Goal: Task Accomplishment & Management: Manage account settings

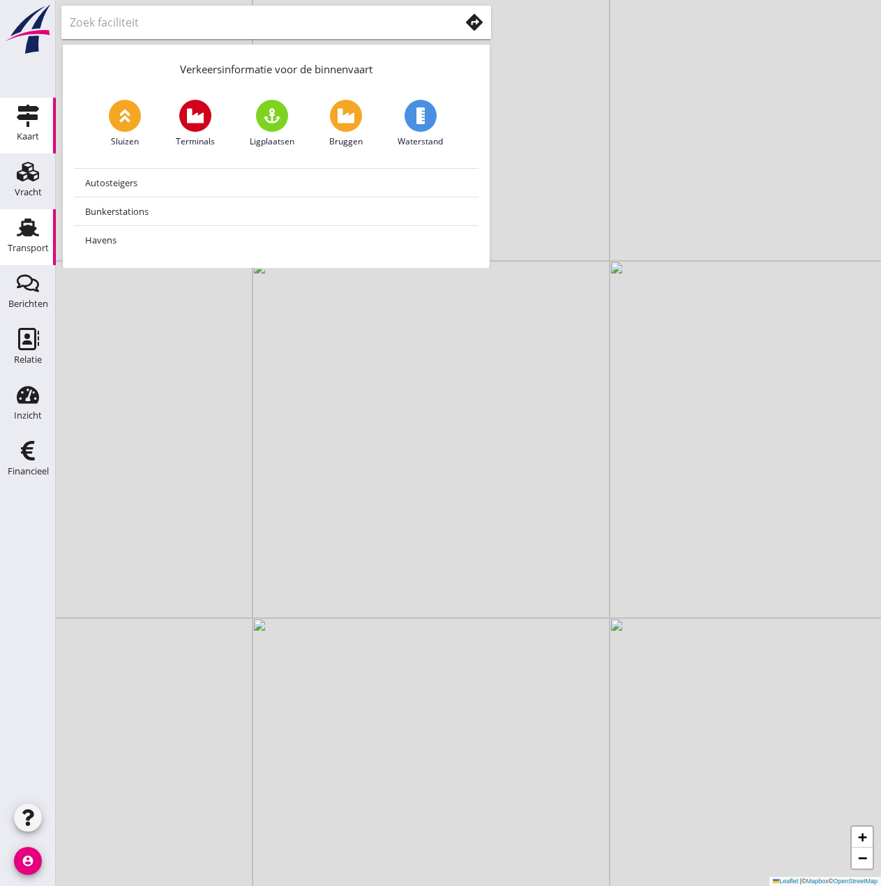
click at [26, 243] on div "Transport" at bounding box center [28, 247] width 41 height 9
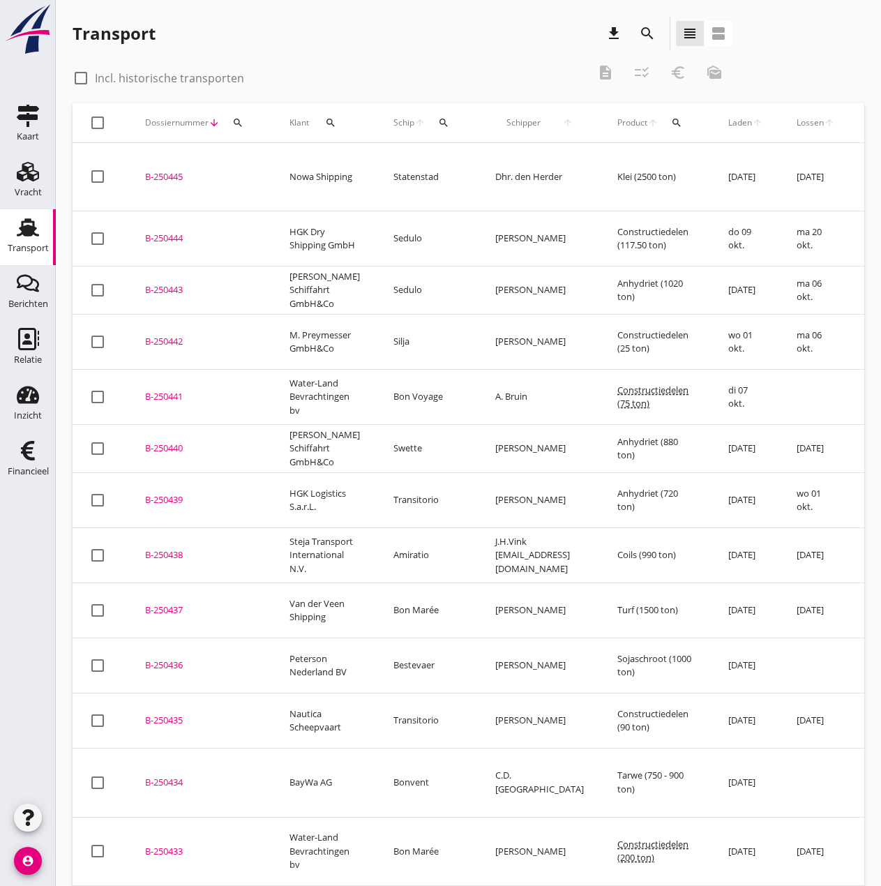
click at [438, 126] on icon "search" at bounding box center [443, 122] width 11 height 11
click at [431, 164] on input "Zoek op (scheeps)naam" at bounding box center [499, 163] width 145 height 22
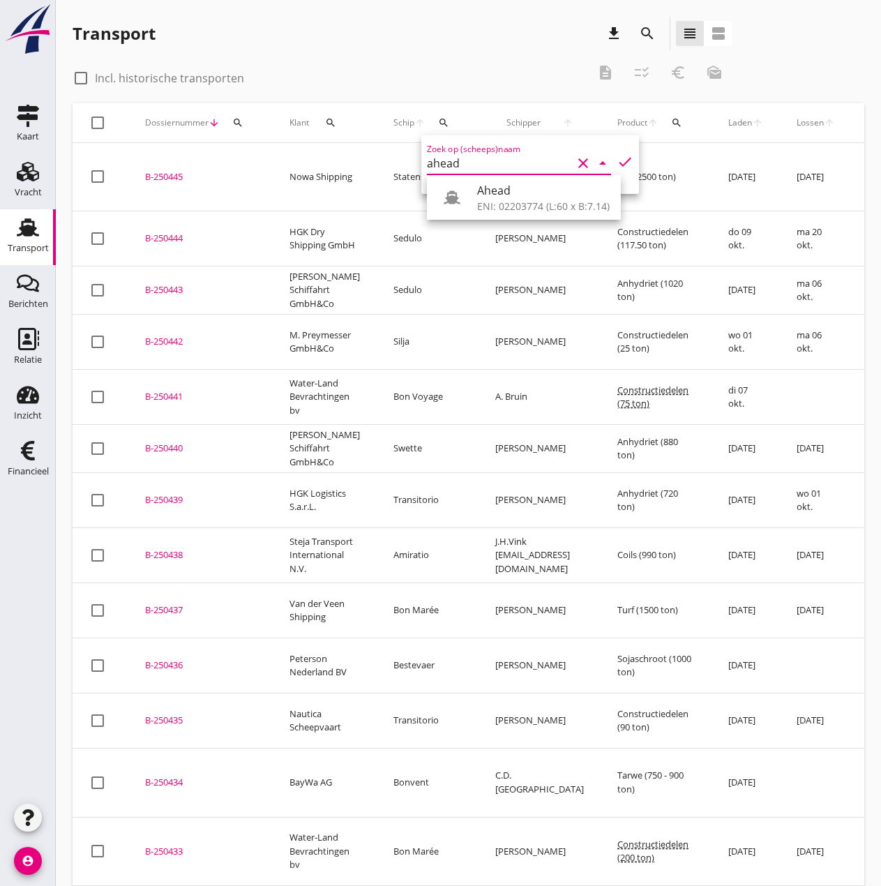
click at [508, 201] on div "ENI: 02203774 (L:60 x B:7.14)" at bounding box center [543, 206] width 133 height 15
click at [617, 159] on icon "check" at bounding box center [625, 161] width 17 height 17
type input "Ahead"
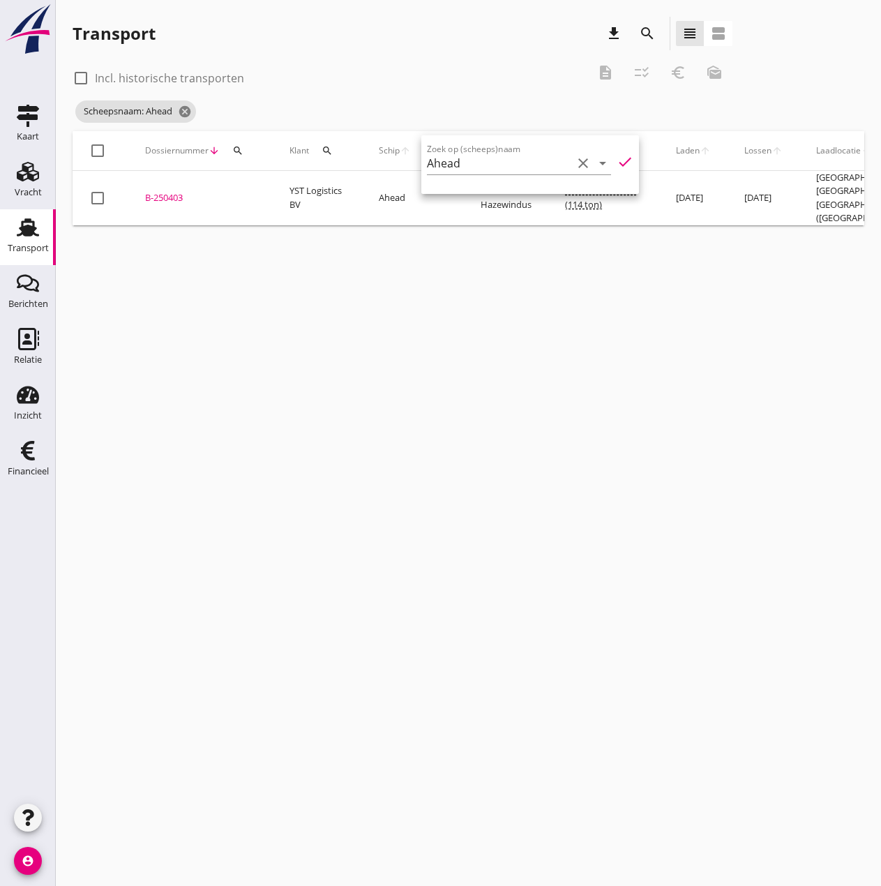
click at [617, 159] on icon "check" at bounding box center [625, 161] width 17 height 17
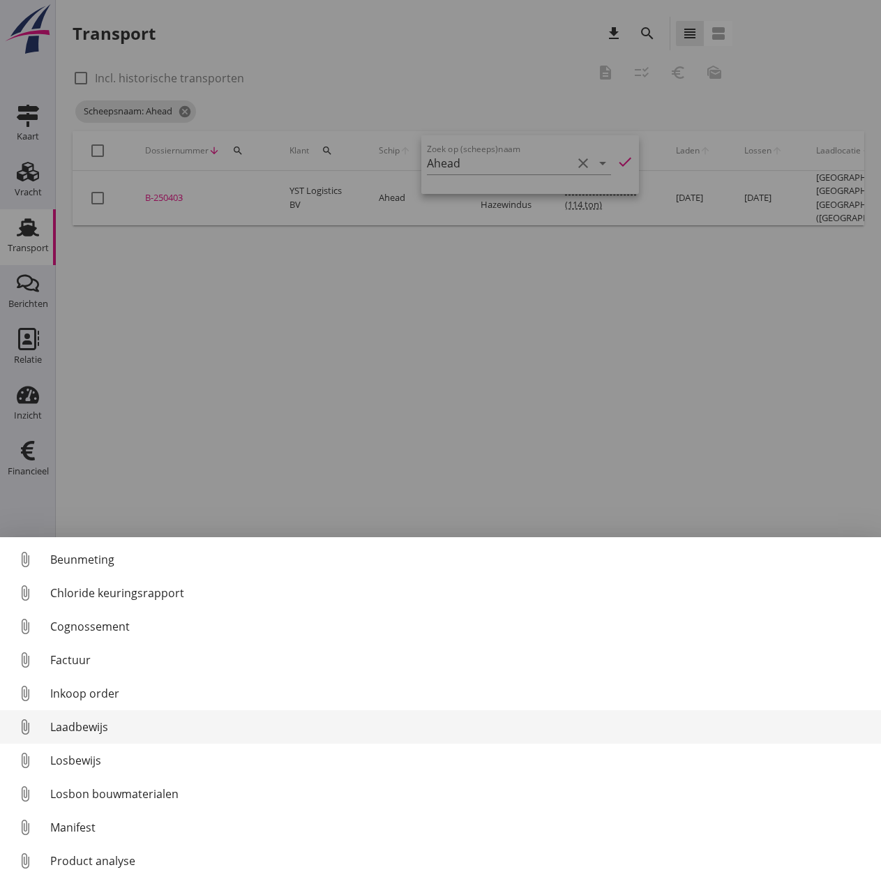
click at [76, 717] on link "attach_file Laadbewijs" at bounding box center [440, 726] width 881 height 33
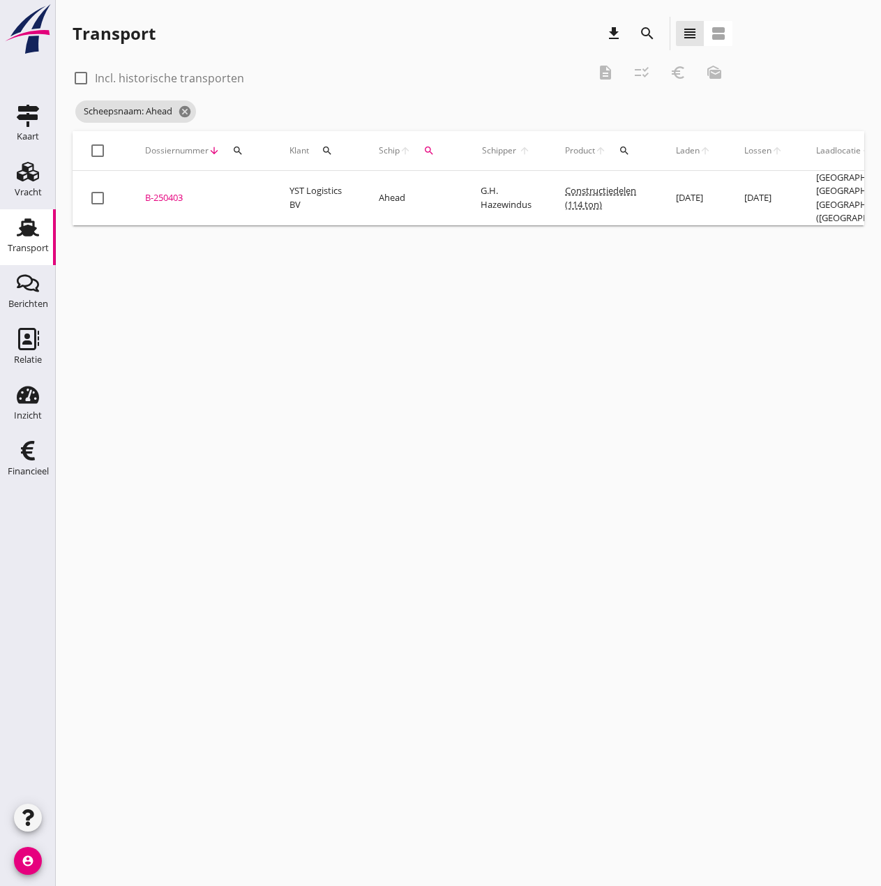
click at [160, 191] on div "B-250403" at bounding box center [200, 198] width 111 height 14
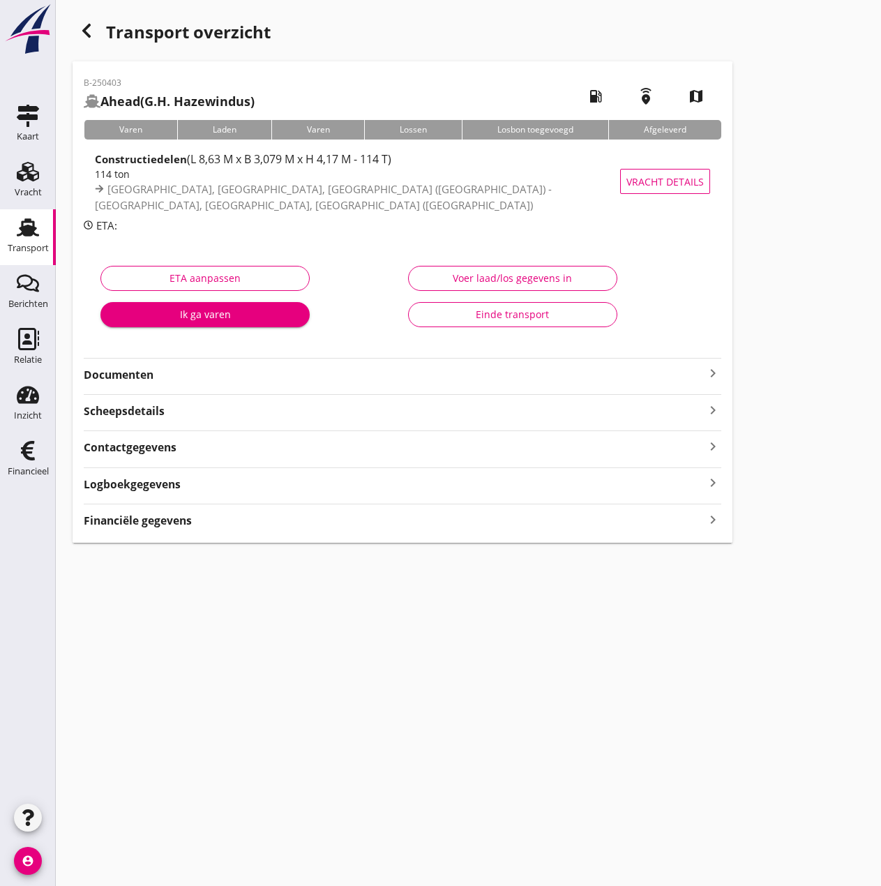
click at [454, 283] on div "Voer laad/los gegevens in" at bounding box center [513, 278] width 186 height 15
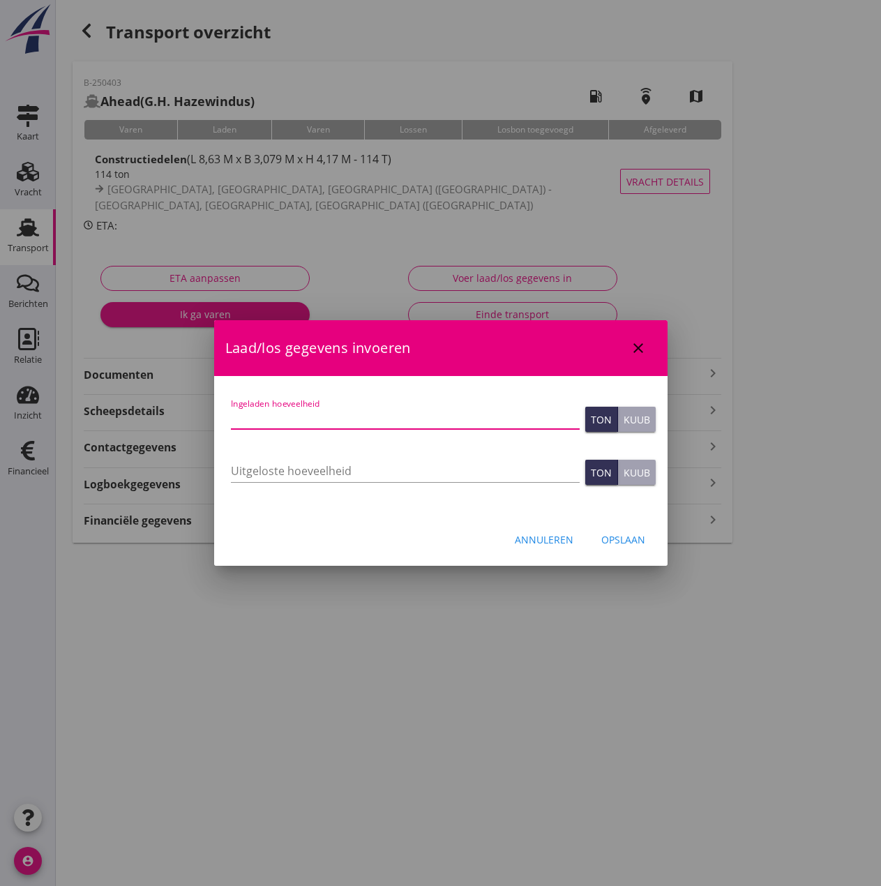
click at [356, 413] on input "Ingeladen hoeveelheid" at bounding box center [405, 418] width 349 height 22
type input "114"
click at [340, 467] on input "Uitgeloste hoeveelheid" at bounding box center [405, 471] width 349 height 22
type input "114"
click at [646, 539] on button "Opslaan" at bounding box center [623, 539] width 66 height 25
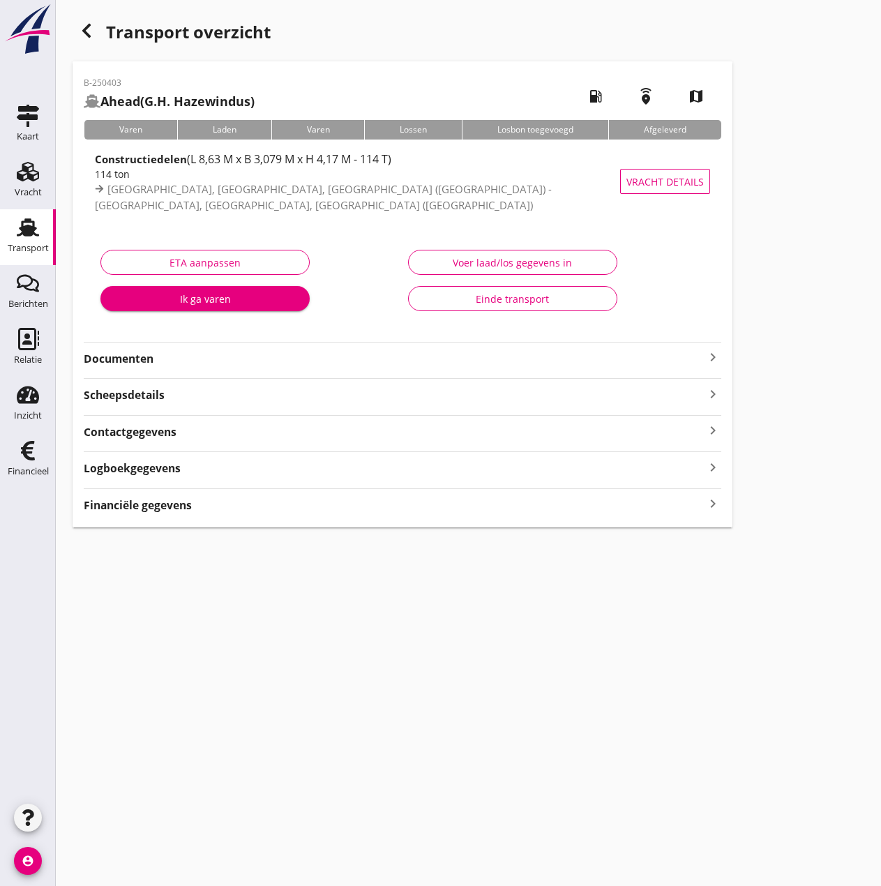
click at [167, 502] on strong "Financiële gegevens" at bounding box center [138, 505] width 108 height 16
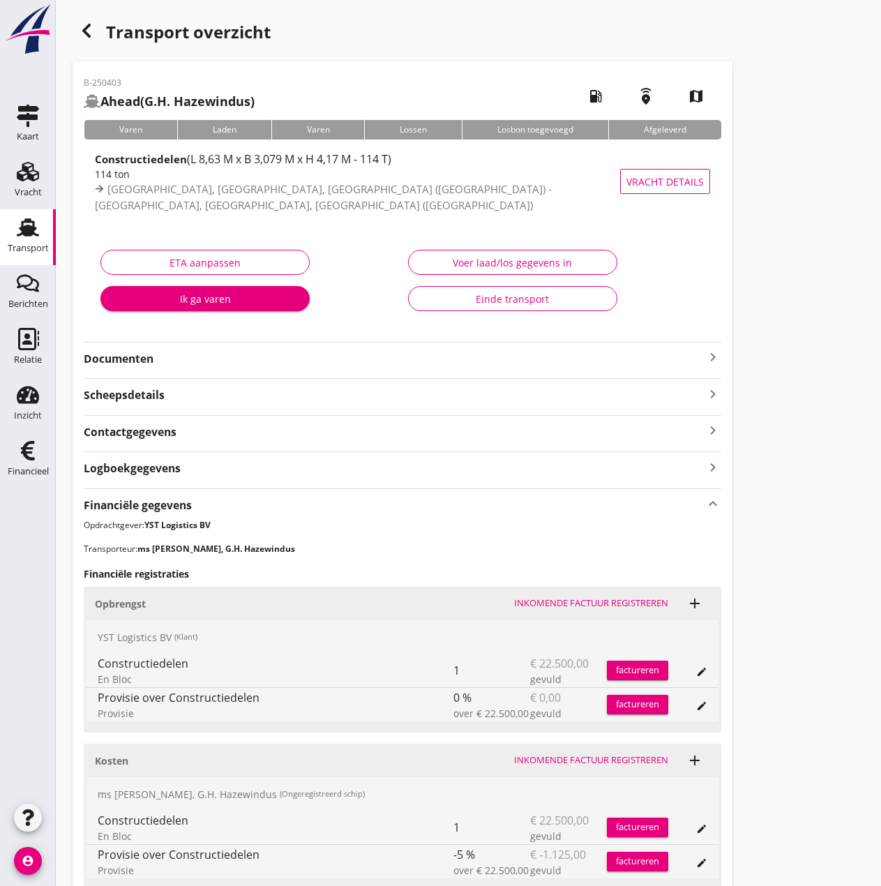
click at [599, 755] on div "Inkomende factuur registreren" at bounding box center [591, 760] width 154 height 14
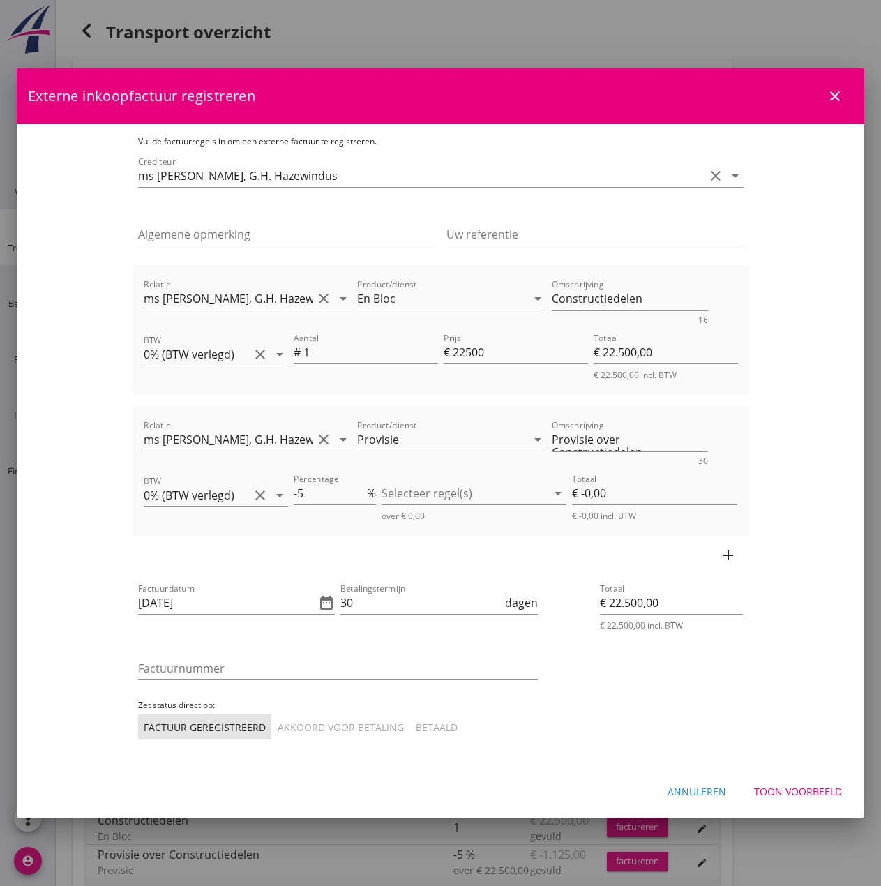
click at [737, 557] on icon "add" at bounding box center [728, 555] width 17 height 17
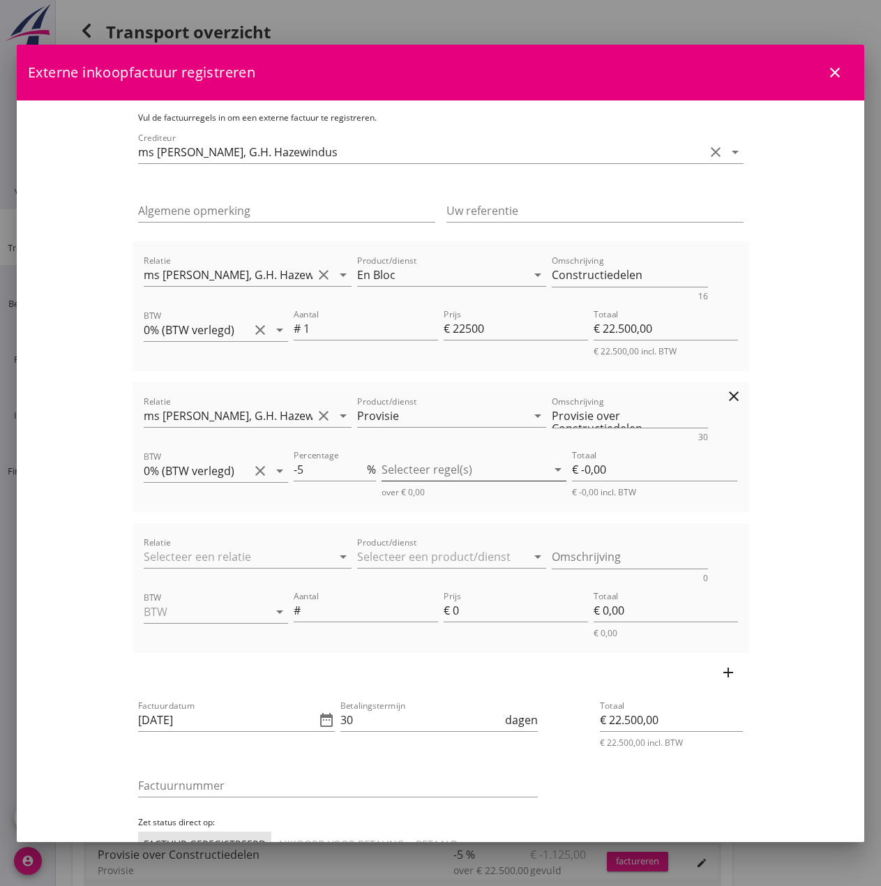
click at [446, 467] on div at bounding box center [464, 469] width 165 height 22
click at [407, 478] on icon "check_box_outline_blank" at bounding box center [409, 481] width 28 height 28
type input "€ -1.125,00"
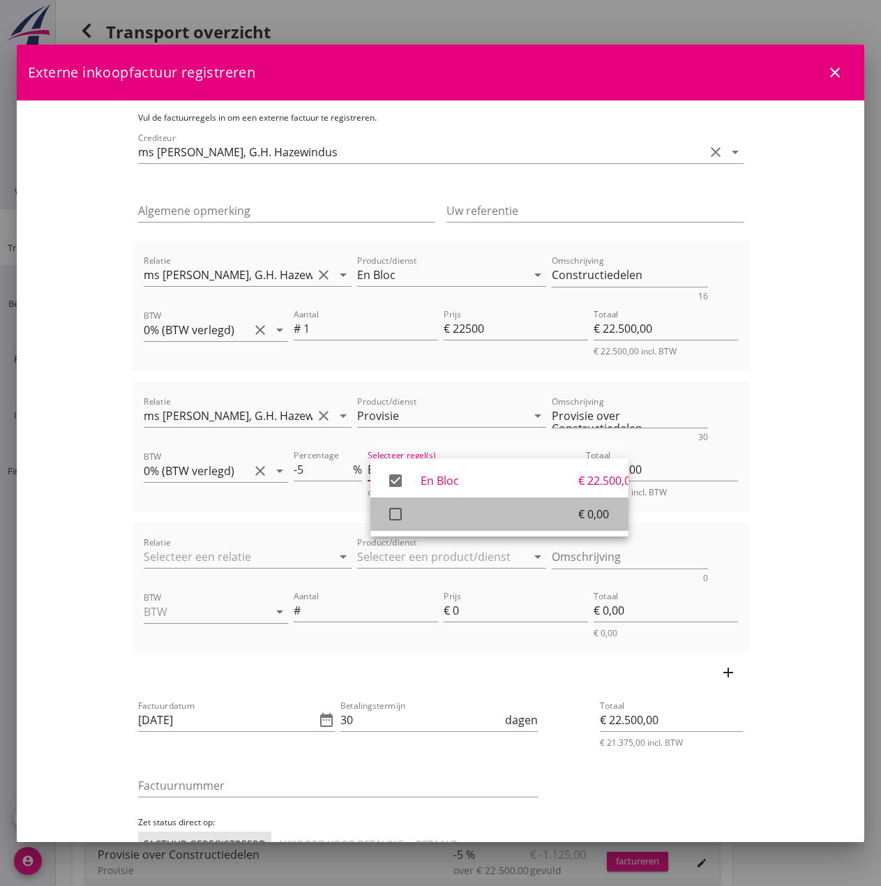
drag, startPoint x: 390, startPoint y: 513, endPoint x: 515, endPoint y: 515, distance: 125.6
click at [391, 513] on icon "check_box_outline_blank" at bounding box center [396, 514] width 28 height 28
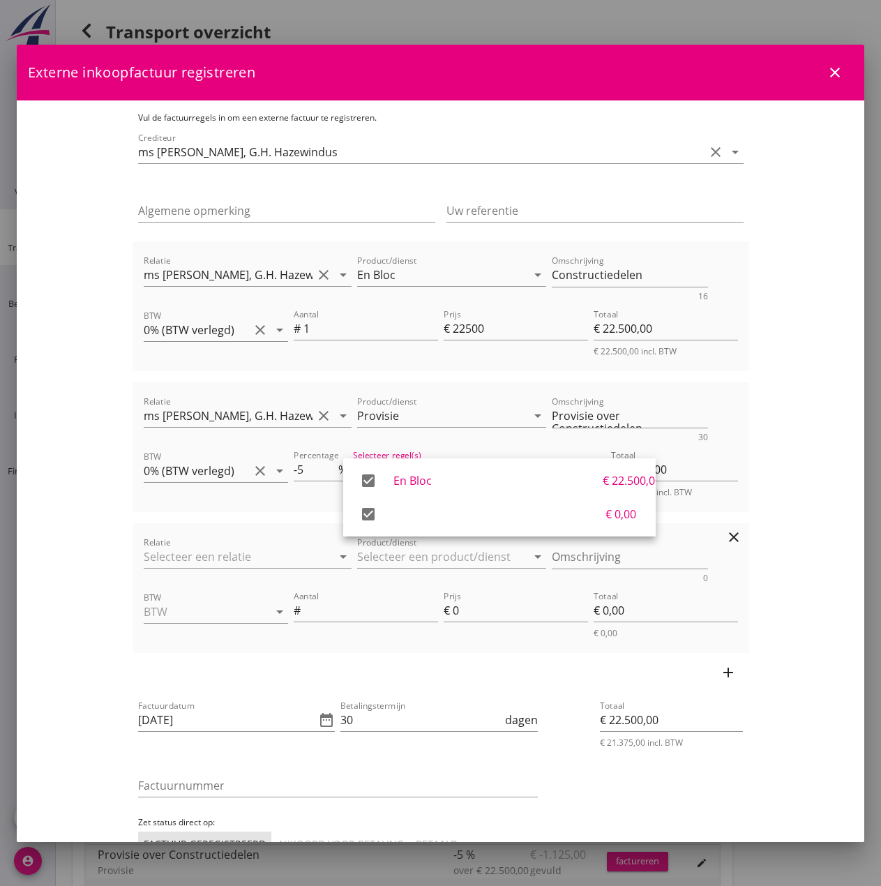
click at [705, 527] on div "Relatie arrow_drop_down Product/dienst arrow_drop_down Omschrijving 0 BTW arrow…" at bounding box center [441, 588] width 617 height 130
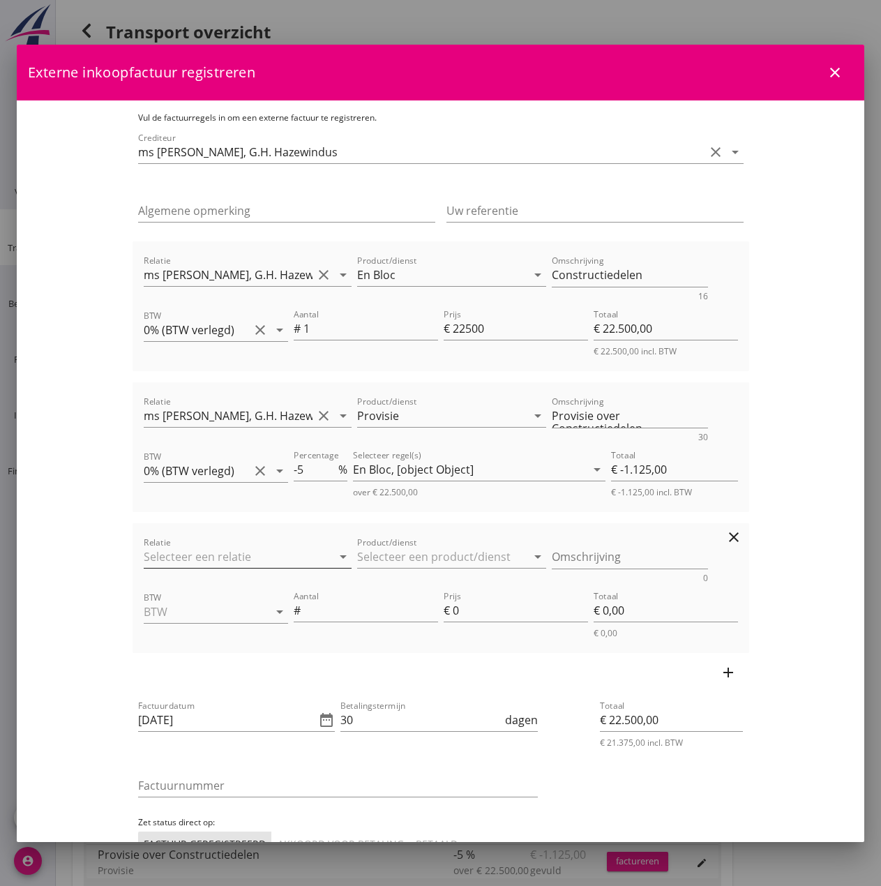
click at [232, 559] on input "Relatie" at bounding box center [228, 556] width 169 height 22
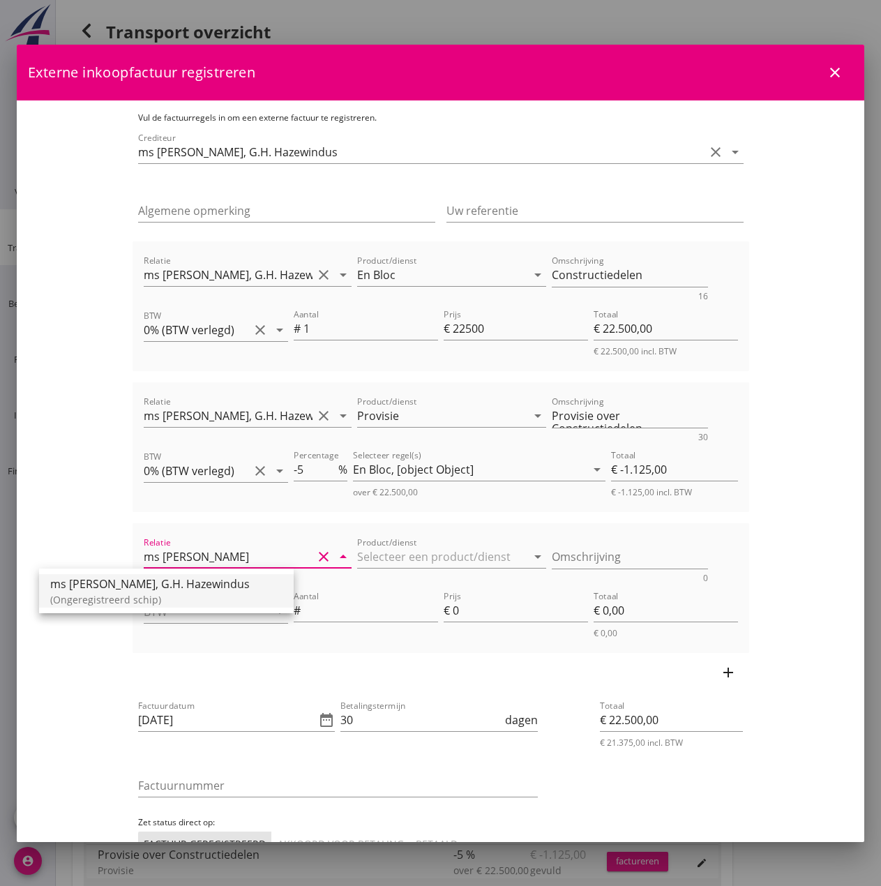
click at [90, 580] on div "ms [PERSON_NAME], G.H. Hazewindus" at bounding box center [166, 583] width 232 height 17
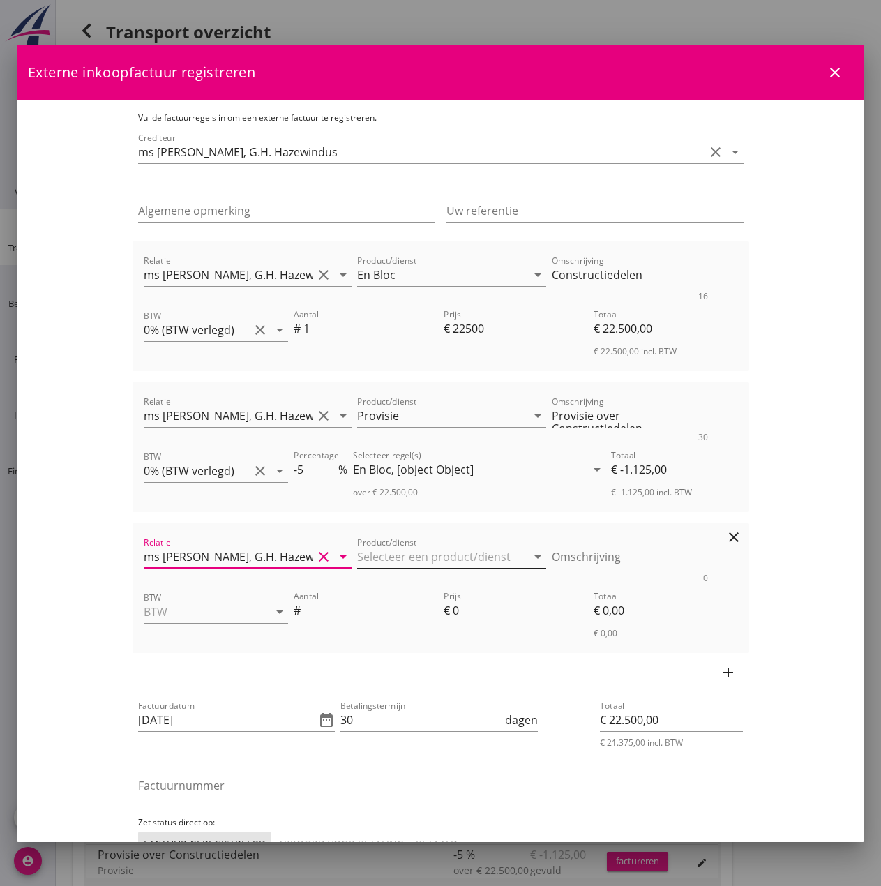
type input "ms [PERSON_NAME], G.H. Hazewindus"
click at [382, 552] on input "Product/dienst" at bounding box center [441, 556] width 169 height 22
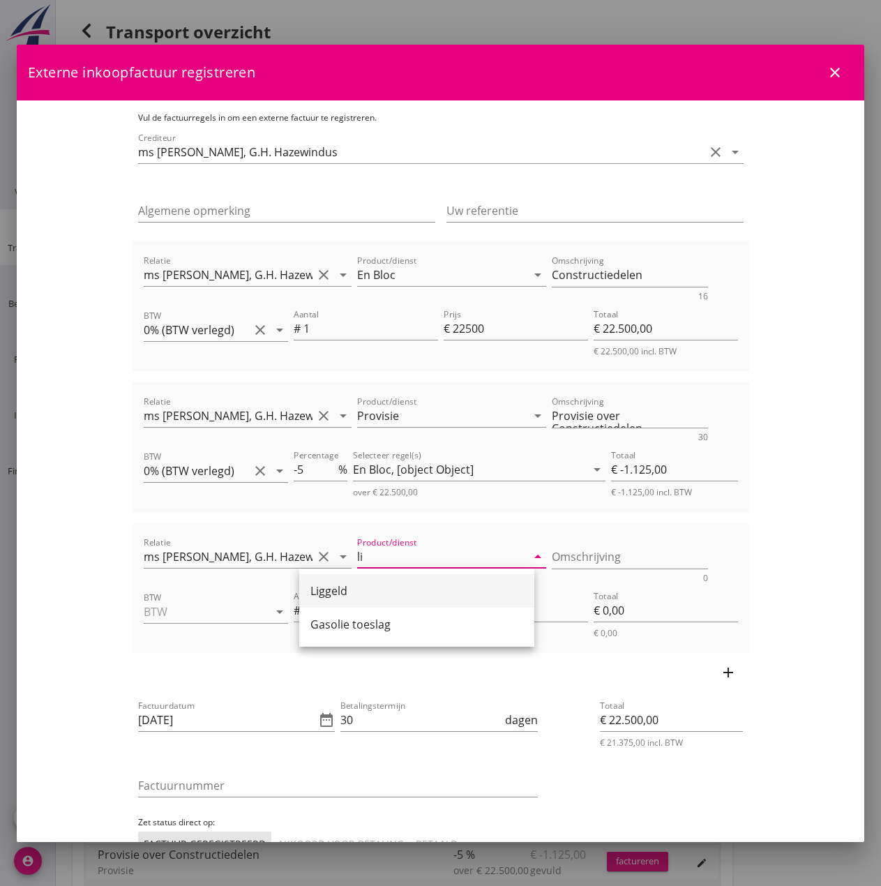
click at [336, 587] on div "Liggeld" at bounding box center [416, 590] width 213 height 17
type input "Liggeld"
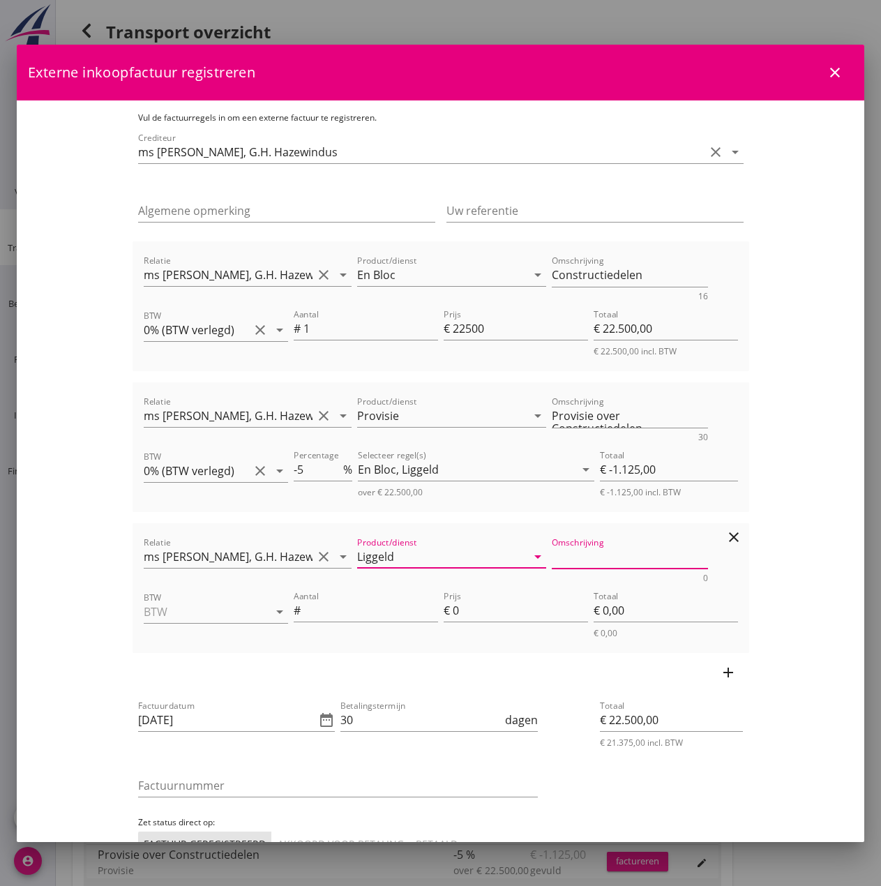
click at [582, 562] on textarea "Omschrijving" at bounding box center [630, 556] width 156 height 23
type textarea "Liggeld lossen"
click at [144, 615] on input "BTW" at bounding box center [196, 612] width 105 height 22
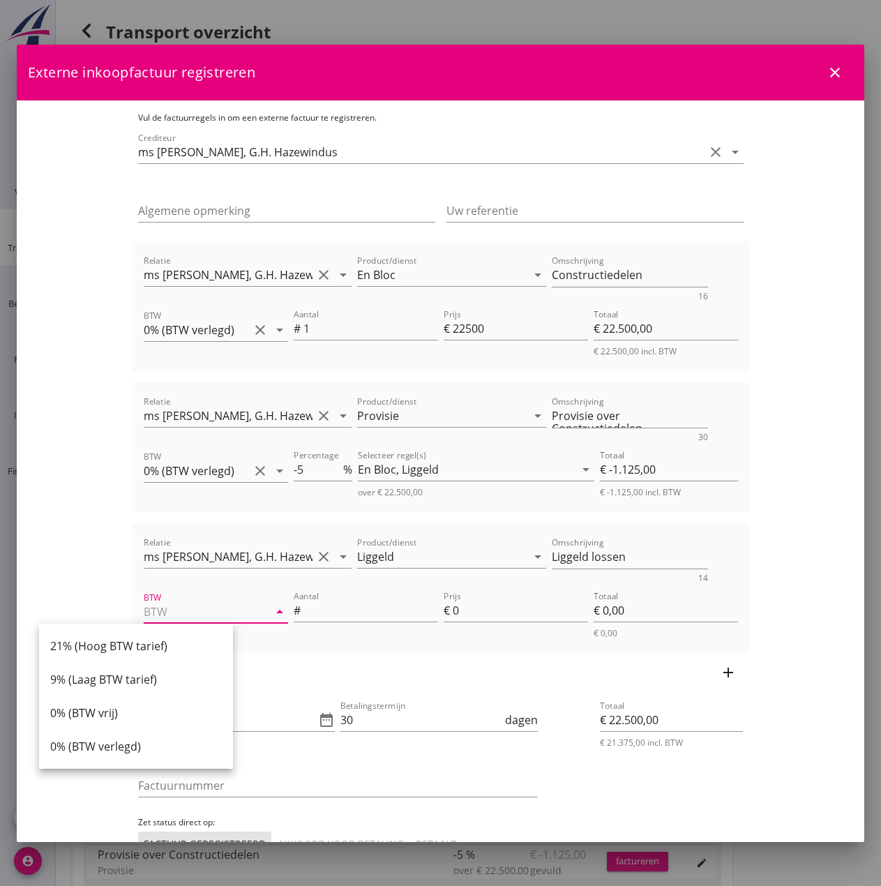
click at [113, 751] on div "0% (BTW verlegd)" at bounding box center [136, 746] width 172 height 17
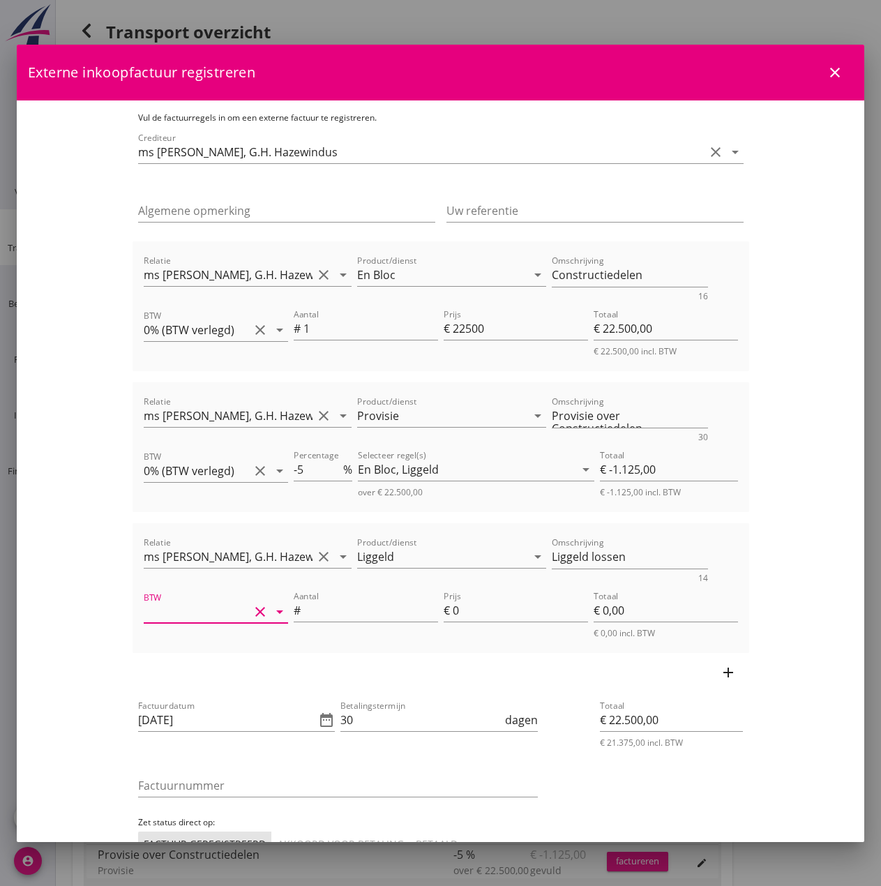
type input "0% (BTW verlegd)"
click at [327, 614] on input "Aantal" at bounding box center [370, 610] width 135 height 22
type input "3"
type input "€ 21.375,00"
type input "3"
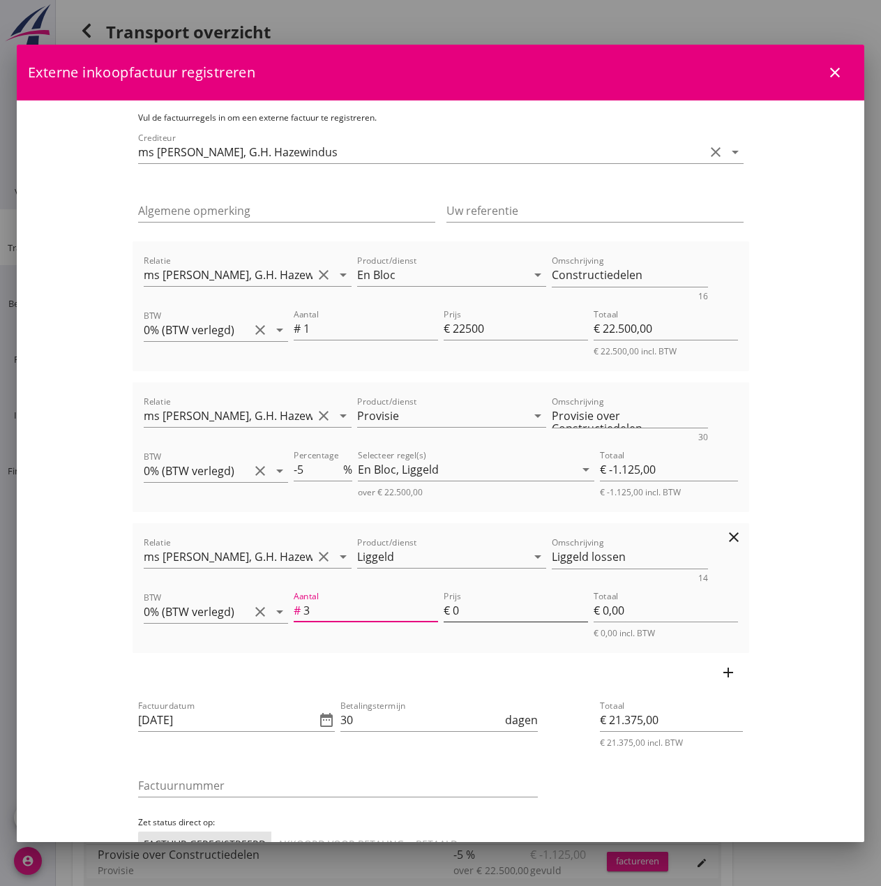
click at [485, 610] on input "0" at bounding box center [520, 610] width 135 height 22
type input "€ 21.386,40"
type input "4"
type input "€ 12,00"
type input "45"
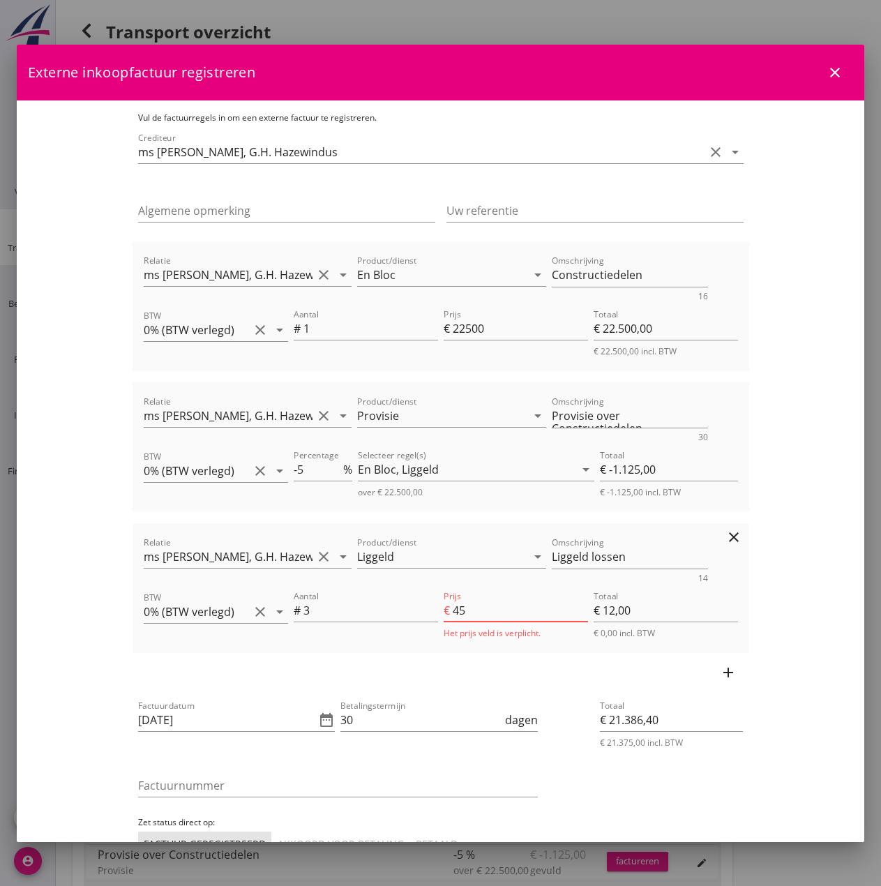
type input "€ 21.503,25"
type input "€ 135,00"
type input "45"
click at [179, 717] on input "[DATE]" at bounding box center [227, 720] width 178 height 22
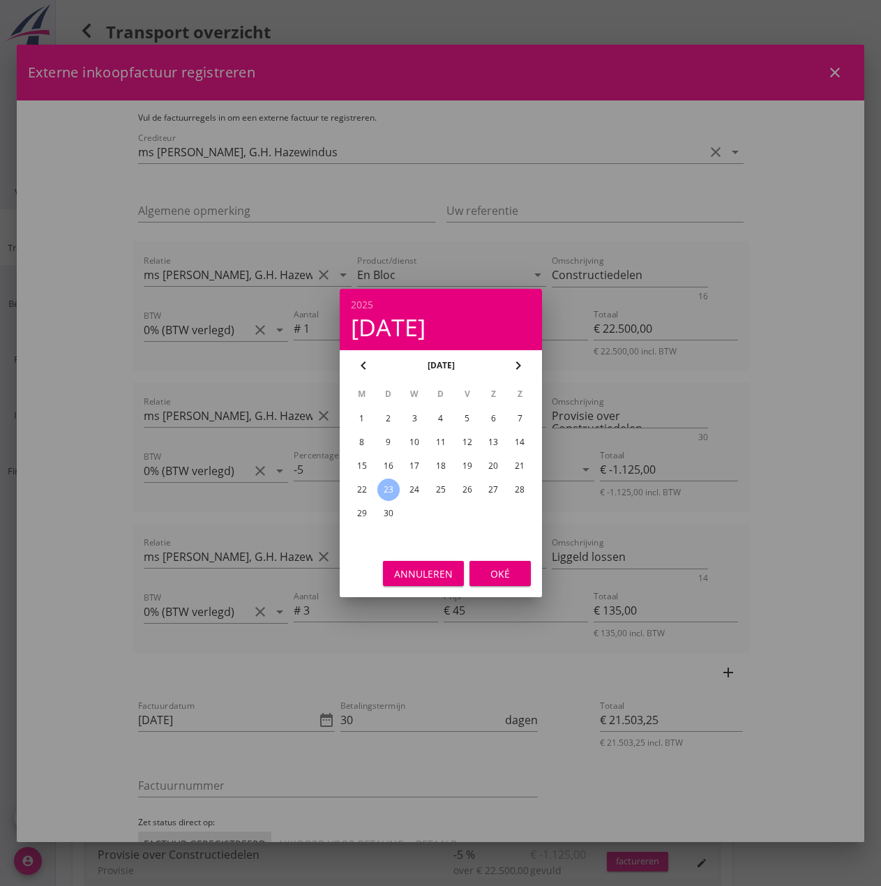
click at [472, 463] on div "19" at bounding box center [466, 466] width 22 height 22
type input "[DATE]"
click at [507, 569] on div "Oké" at bounding box center [500, 573] width 39 height 15
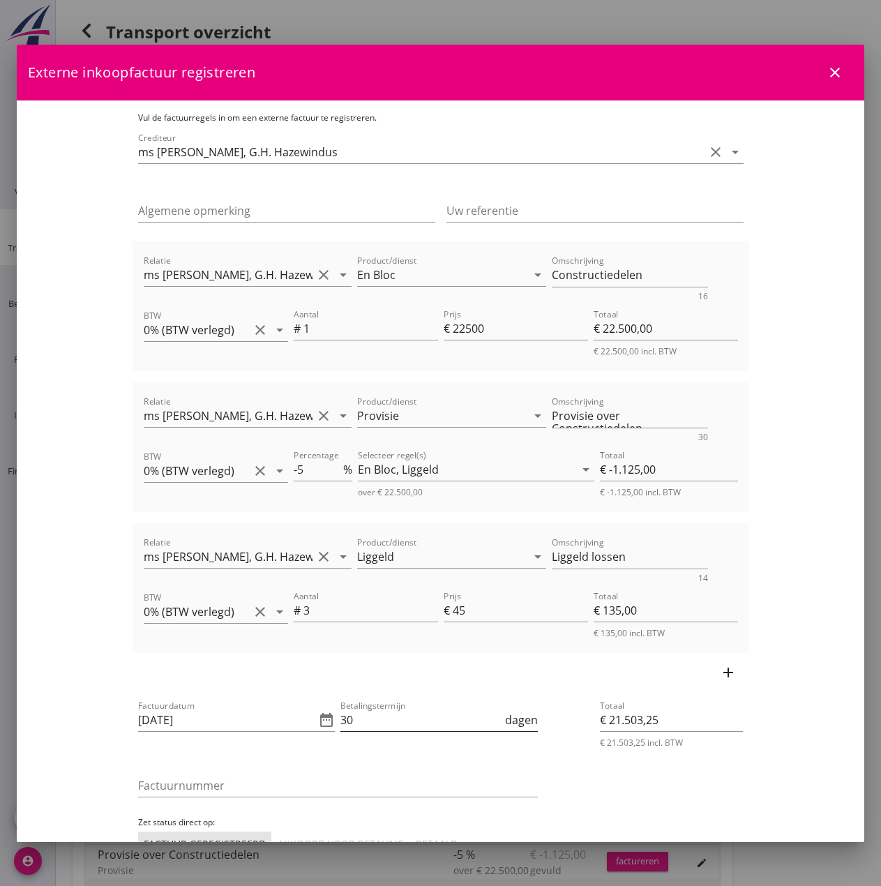
click at [347, 716] on input "30" at bounding box center [421, 720] width 162 height 22
type input "3"
type input "14"
click at [276, 789] on input "Factuurnummer" at bounding box center [338, 785] width 400 height 22
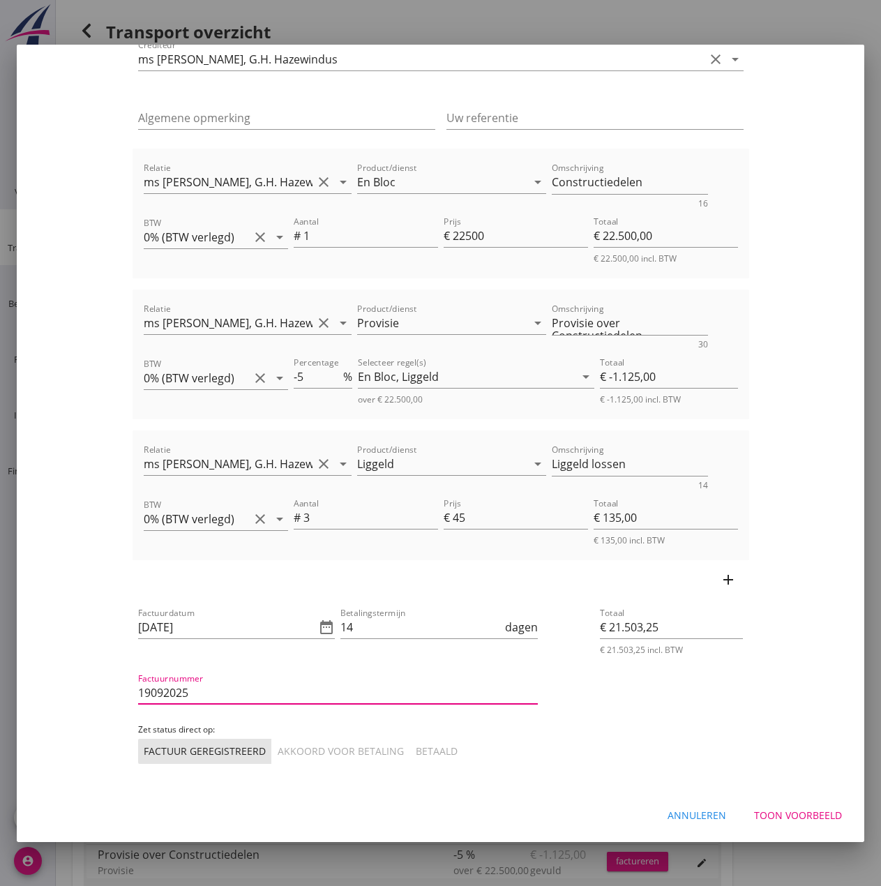
type input "19092025"
click at [278, 754] on div "Akkoord voor betaling" at bounding box center [341, 751] width 126 height 15
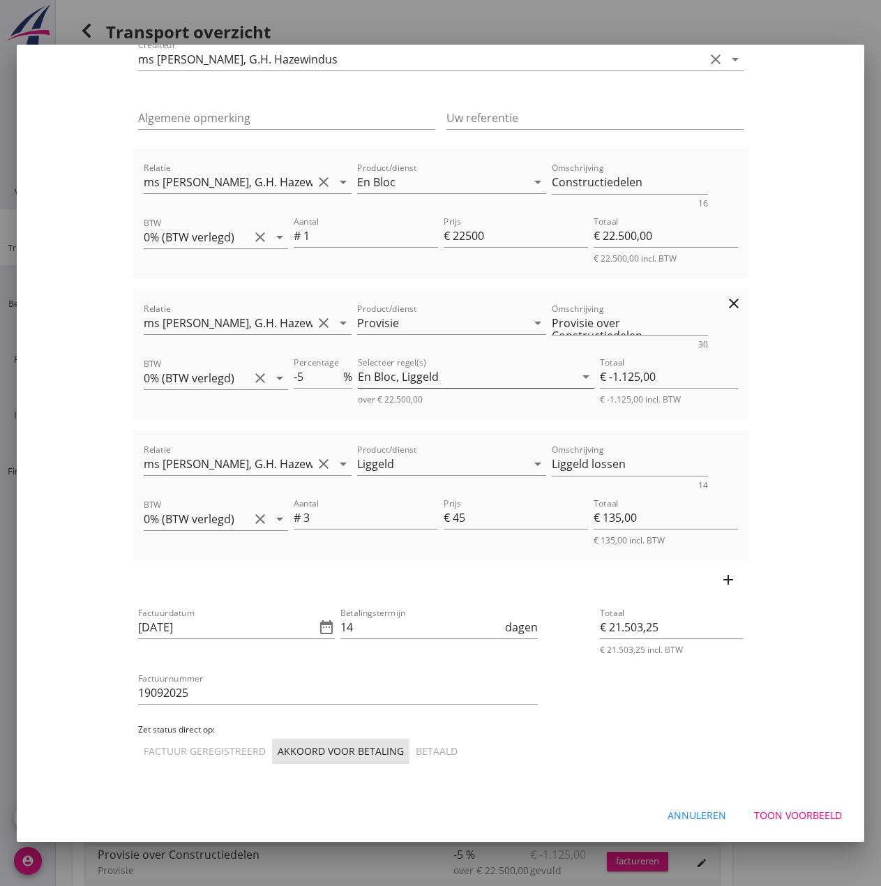
click at [479, 373] on div "En Bloc, Liggeld" at bounding box center [466, 377] width 217 height 22
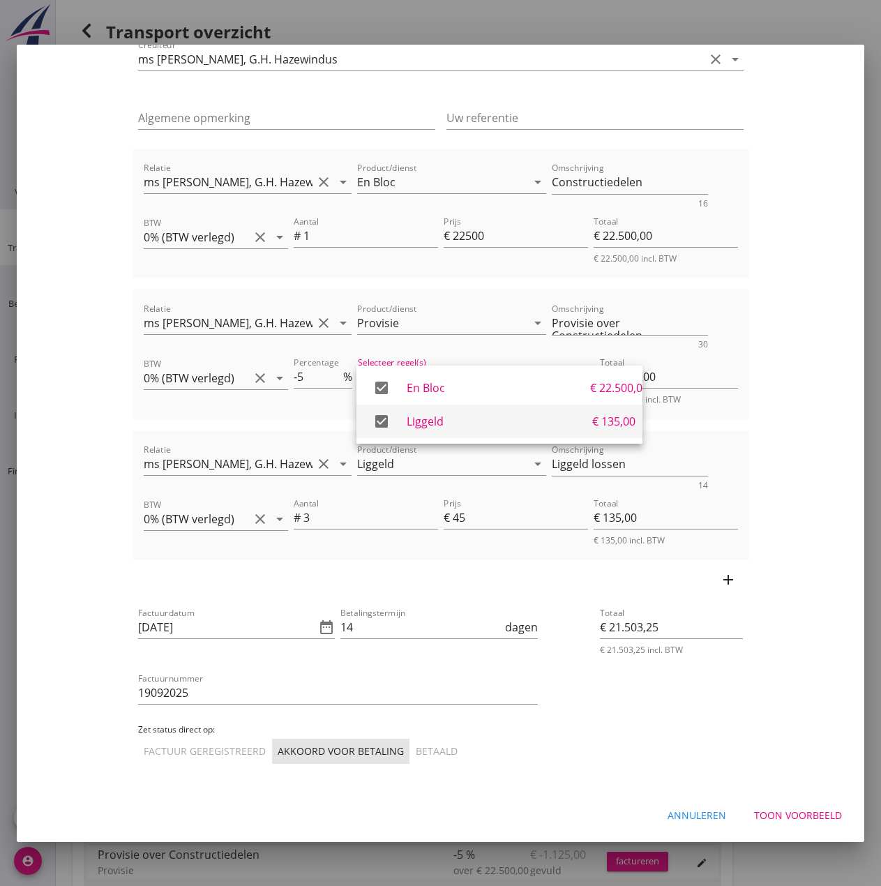
click at [384, 421] on icon "check_box" at bounding box center [382, 421] width 28 height 28
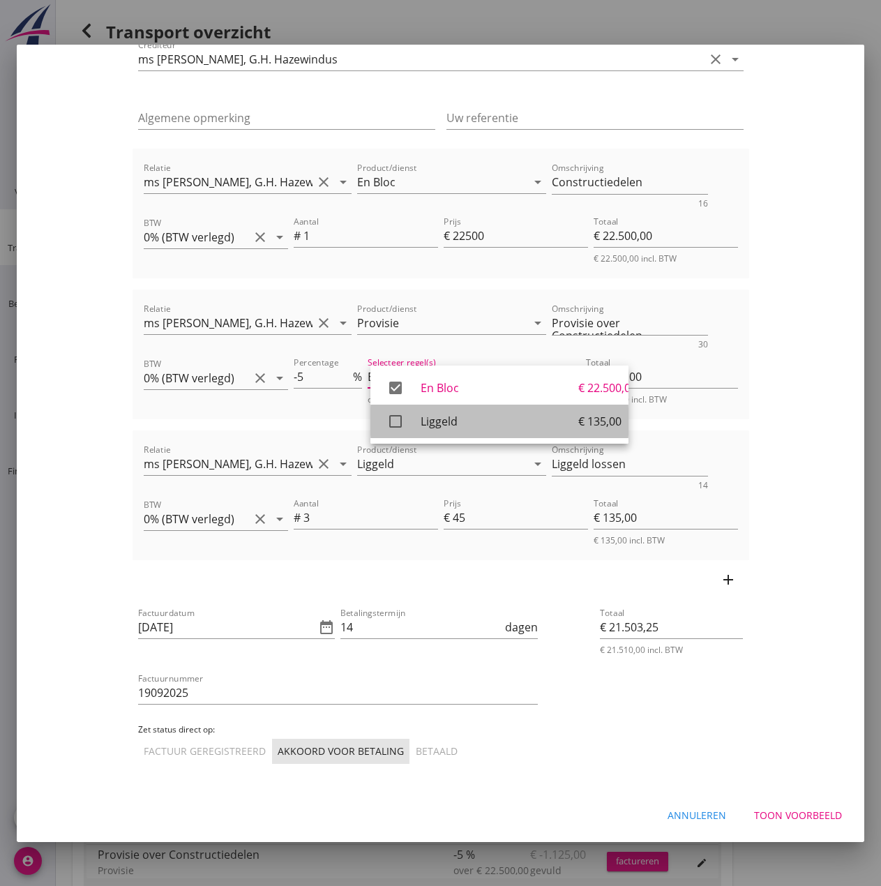
click at [398, 420] on icon "check_box_outline_blank" at bounding box center [396, 421] width 28 height 28
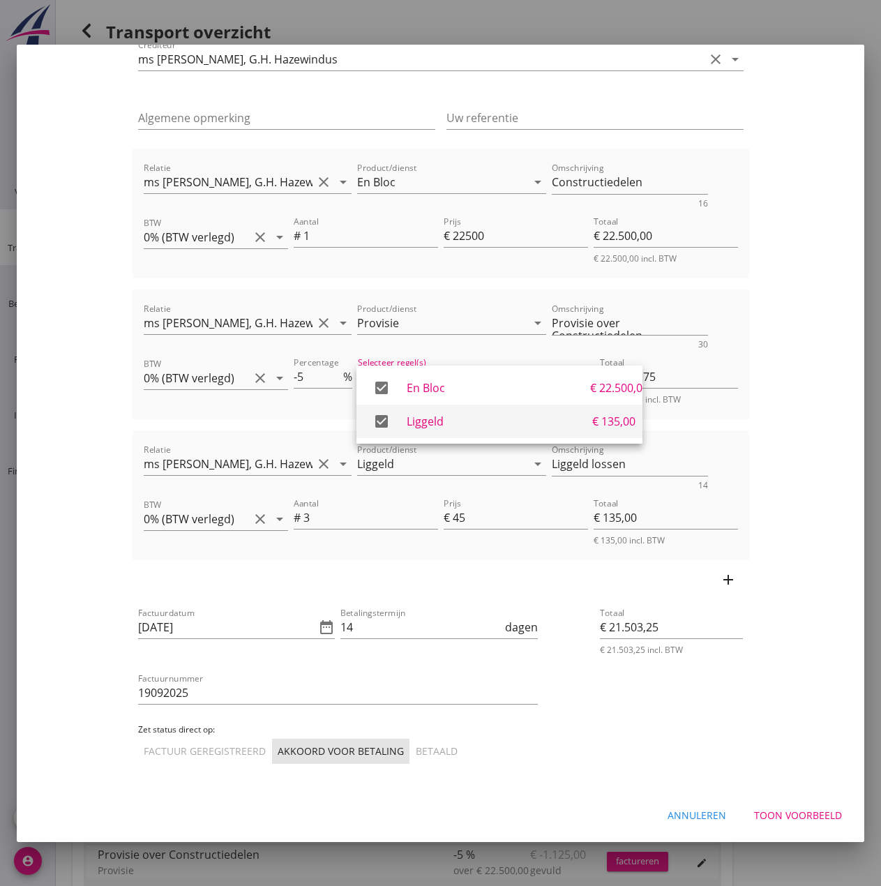
click at [380, 421] on icon "check_box" at bounding box center [382, 421] width 28 height 28
click at [401, 425] on icon "check_box_outline_blank" at bounding box center [396, 421] width 28 height 28
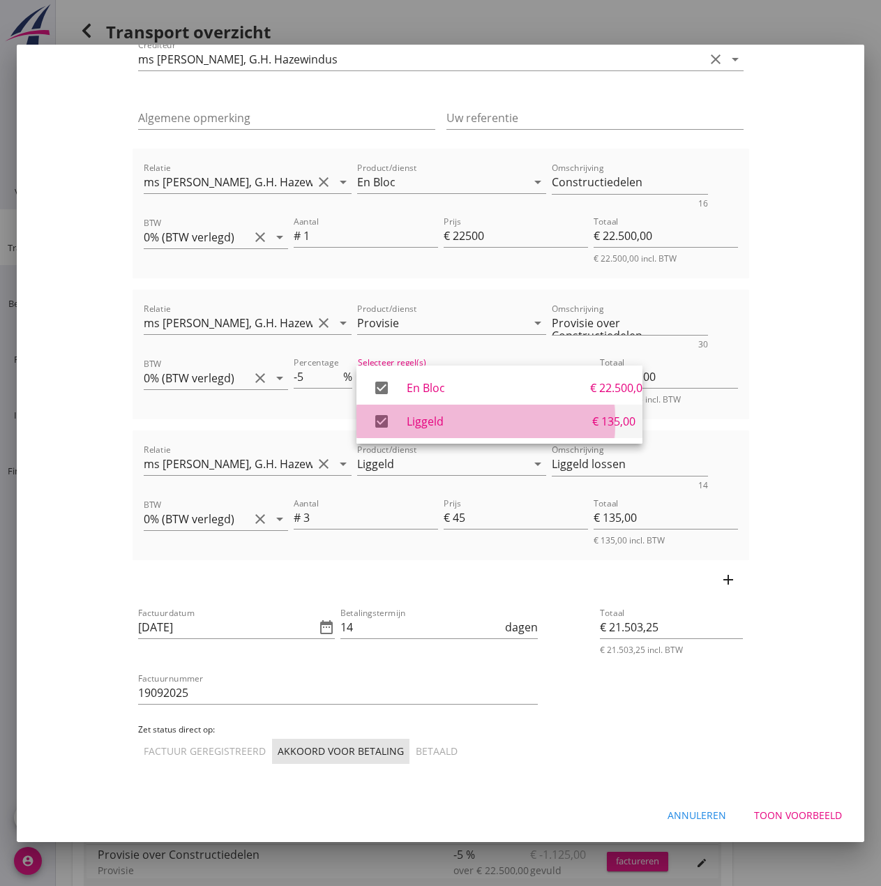
type input "€ -1.131,75"
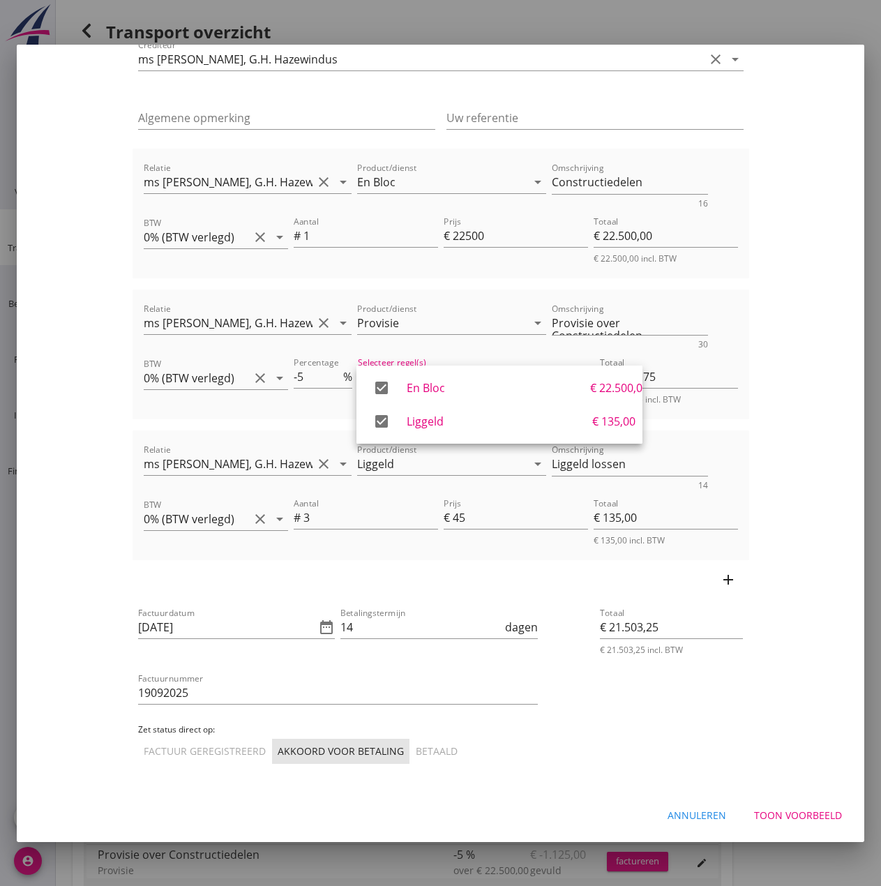
click at [776, 813] on div "Toon voorbeeld" at bounding box center [798, 815] width 88 height 15
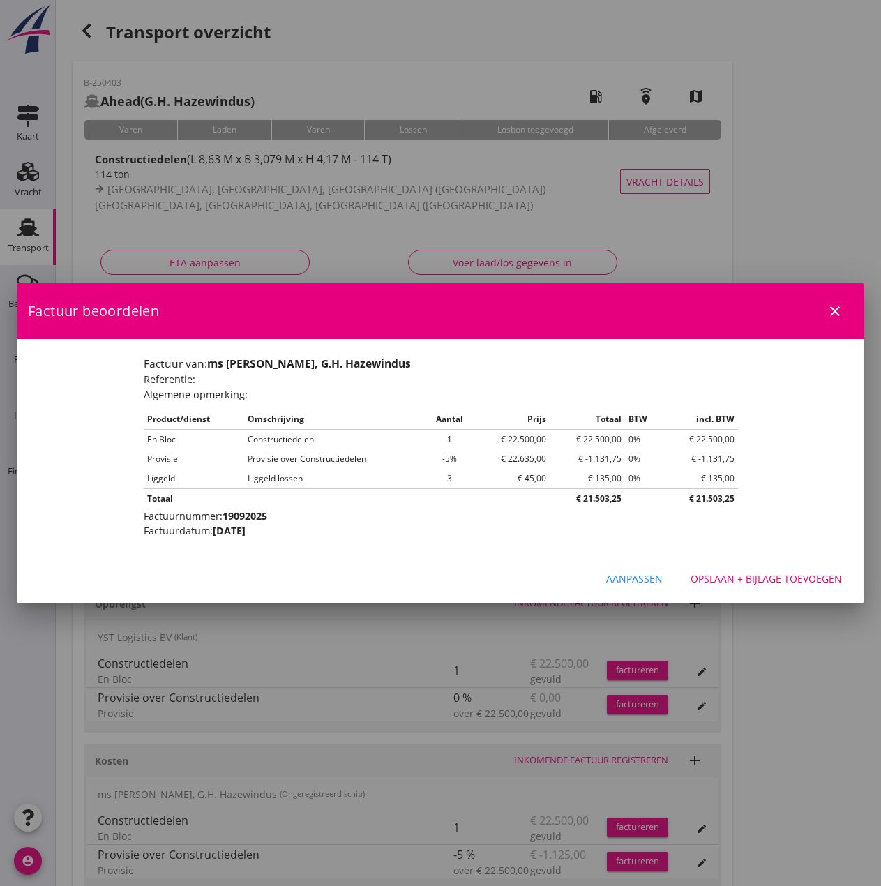
scroll to position [0, 0]
click at [645, 575] on div "Aanpassen" at bounding box center [634, 578] width 56 height 15
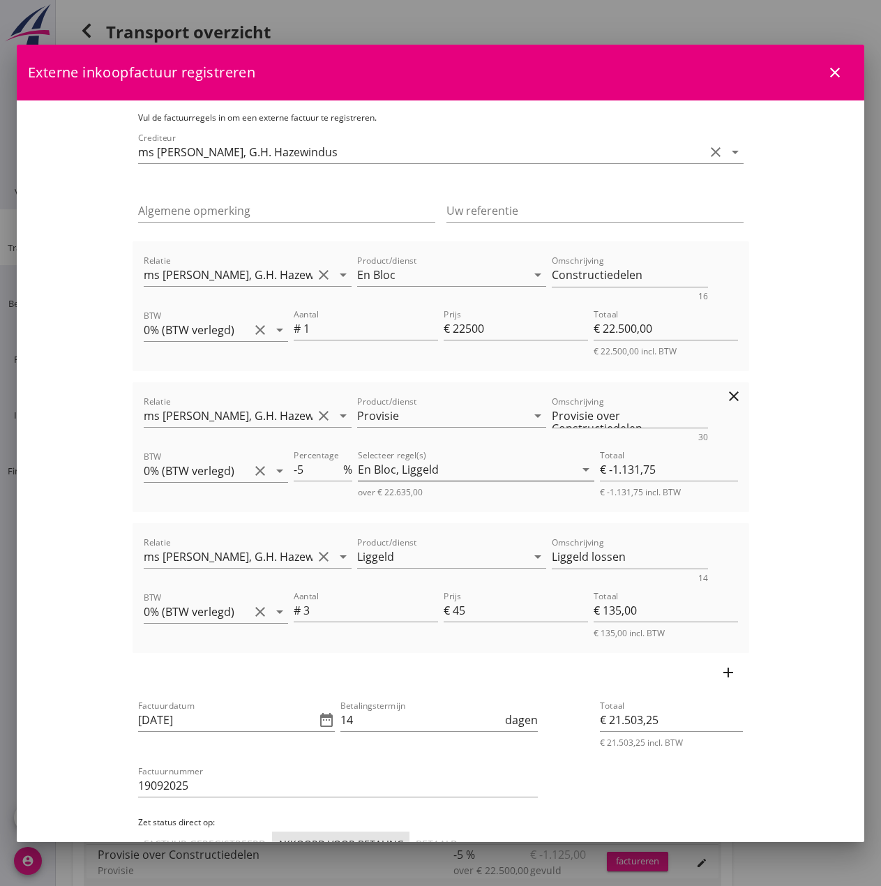
click at [494, 470] on div "En Bloc, Liggeld" at bounding box center [466, 469] width 217 height 22
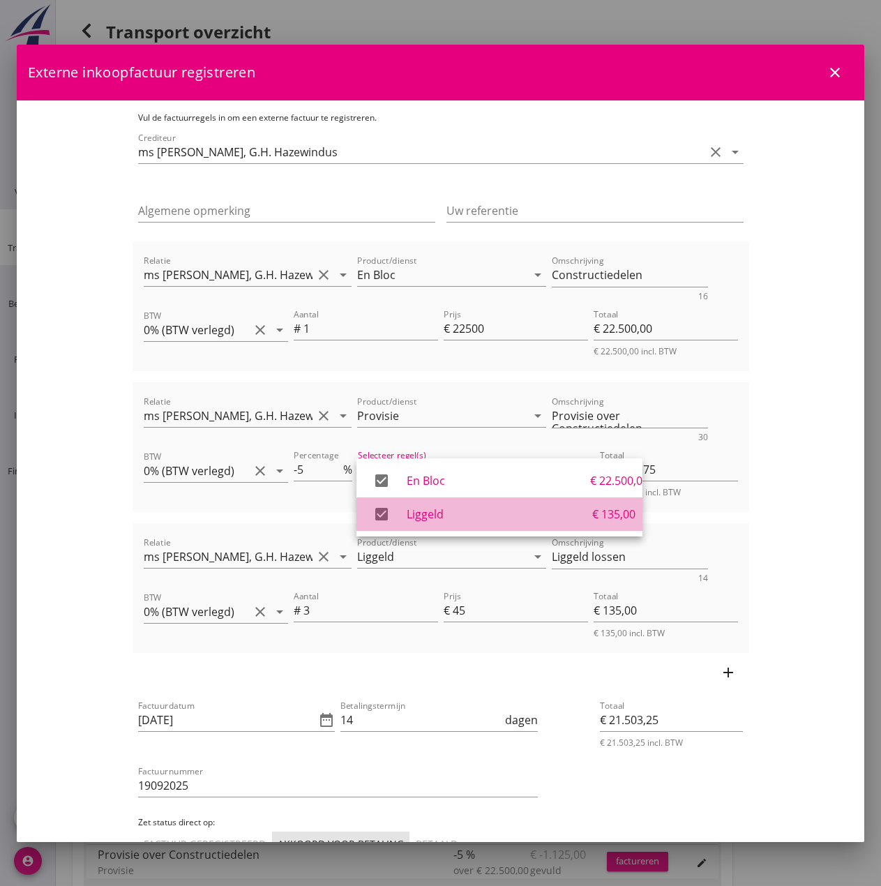
click at [446, 518] on div "Liggeld" at bounding box center [500, 514] width 186 height 17
type input "€ -1.125,00"
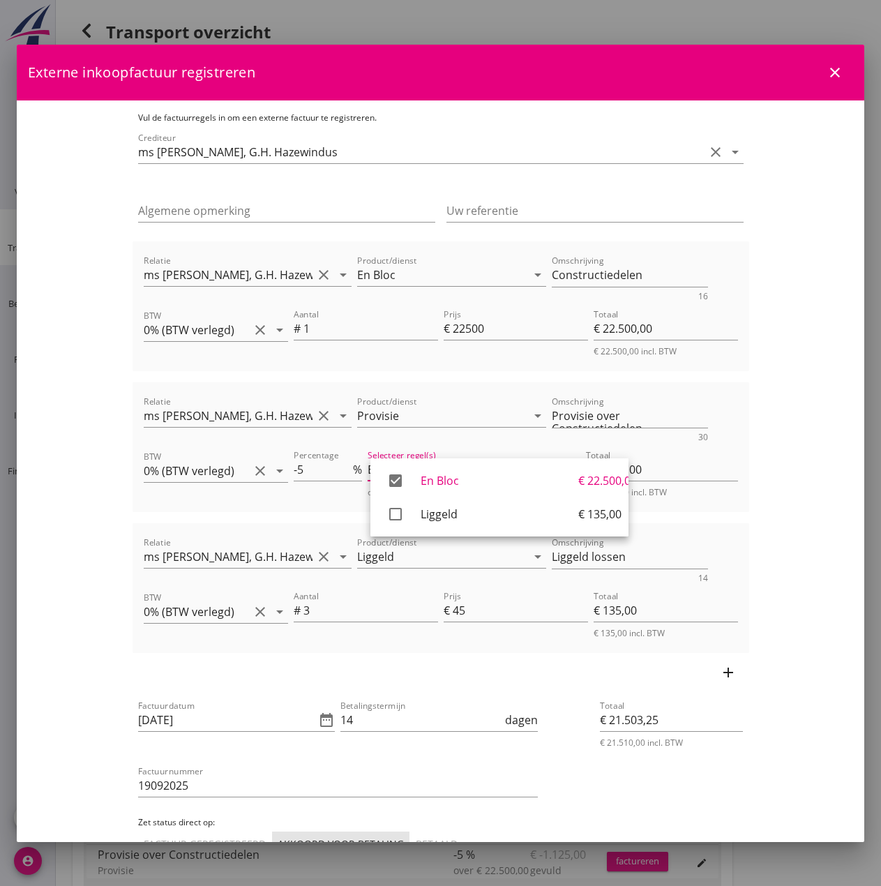
click at [485, 705] on div "Betalingstermijn 14 dagen" at bounding box center [438, 722] width 197 height 45
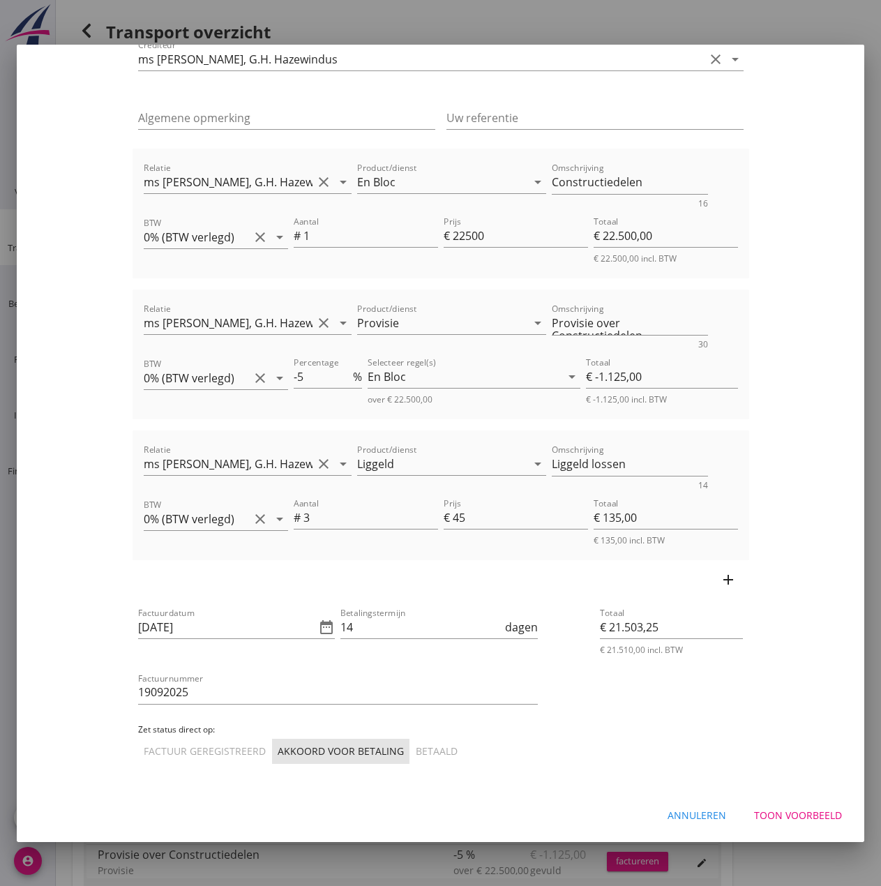
click at [806, 813] on div "Toon voorbeeld" at bounding box center [798, 815] width 88 height 15
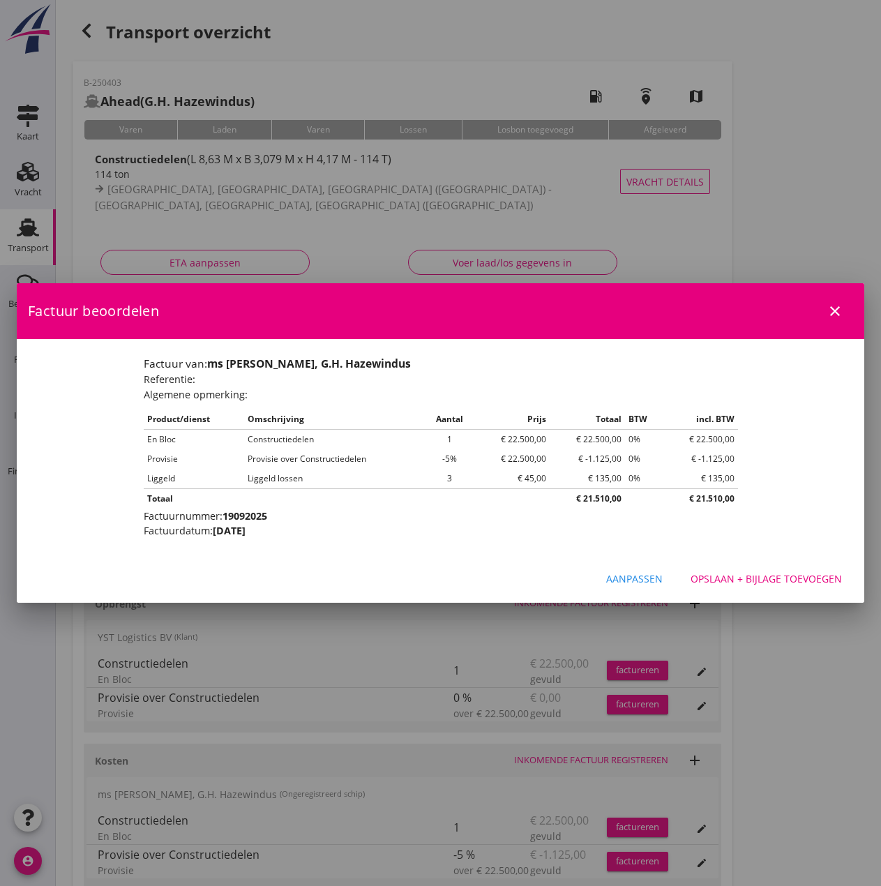
scroll to position [0, 0]
click at [626, 578] on div "Aanpassen" at bounding box center [634, 578] width 56 height 15
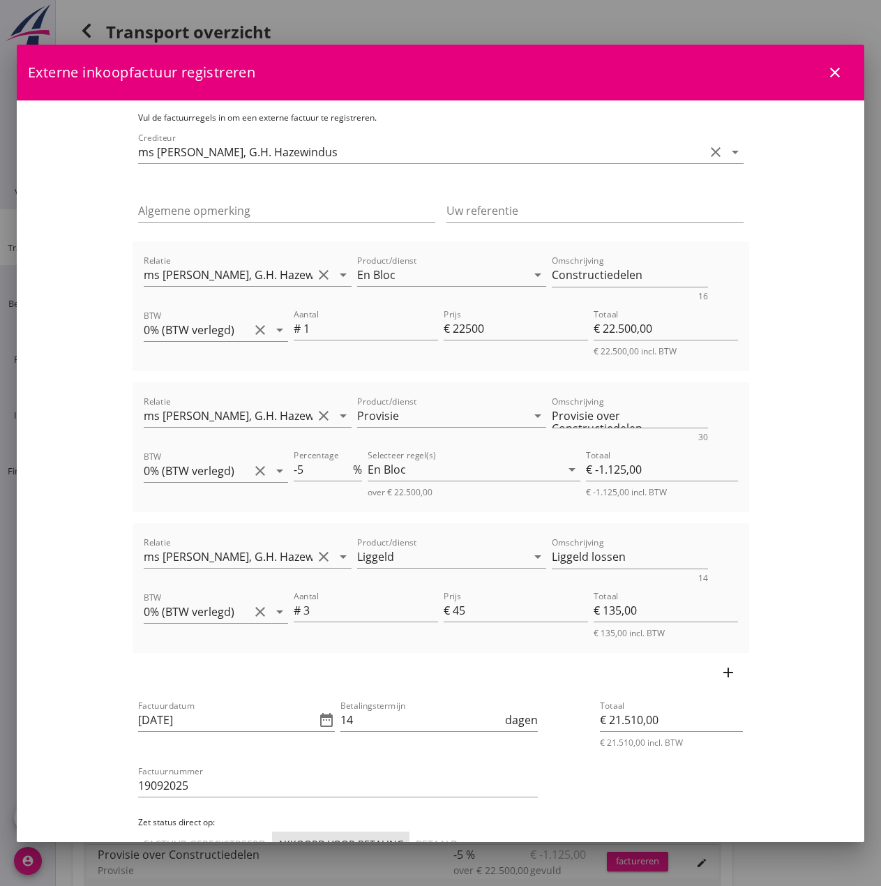
scroll to position [93, 0]
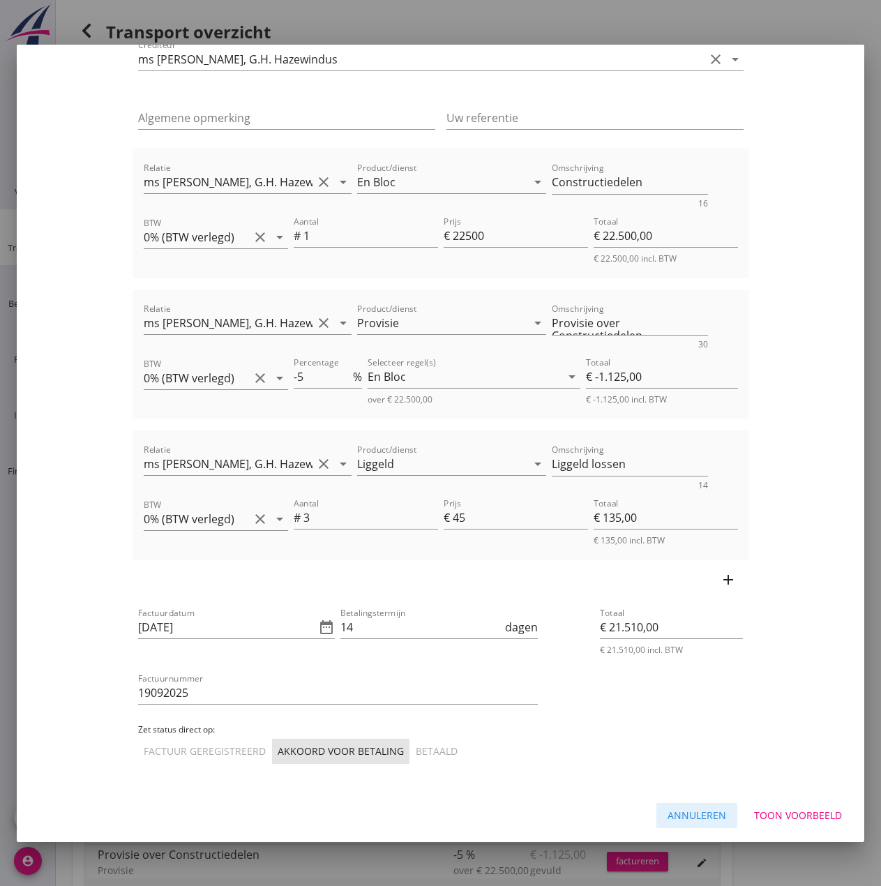
click at [692, 822] on div "Annuleren" at bounding box center [697, 815] width 59 height 15
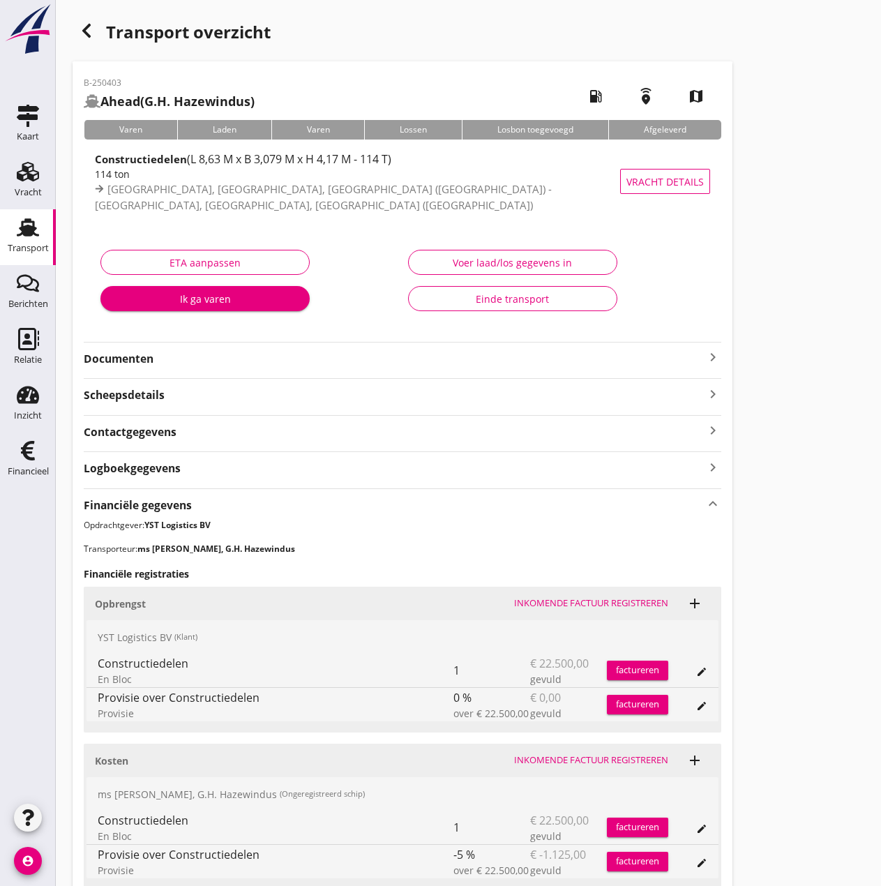
click at [624, 663] on button "factureren" at bounding box center [637, 671] width 61 height 20
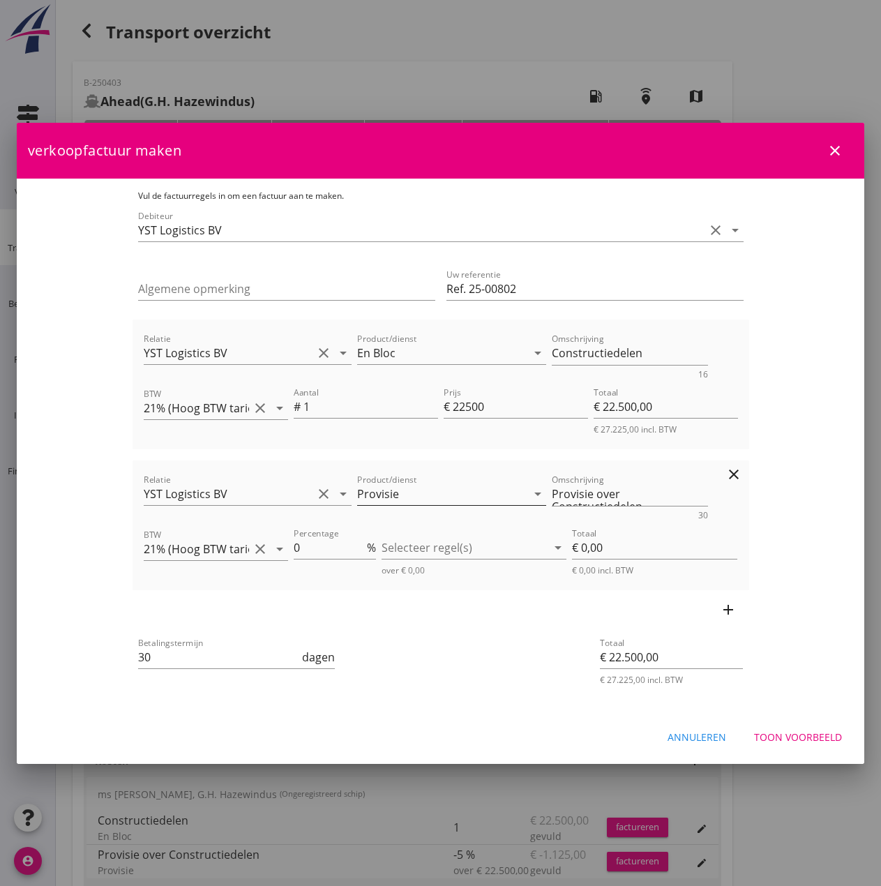
click at [447, 497] on input "Provisie" at bounding box center [441, 494] width 169 height 22
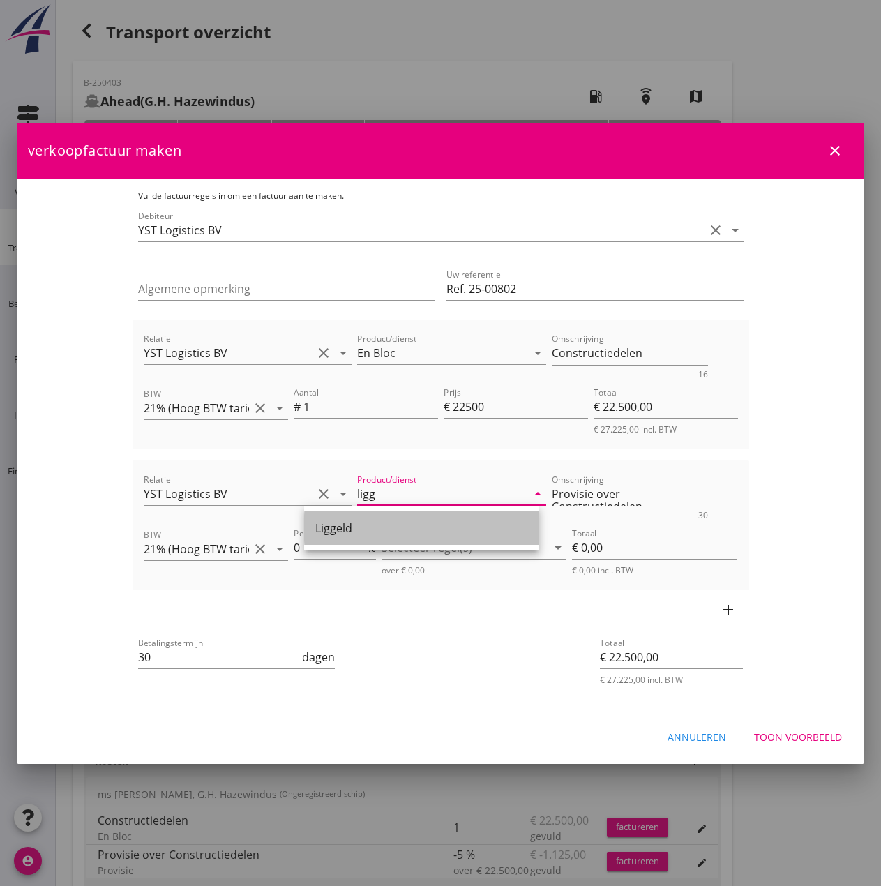
click at [335, 533] on div "Liggeld" at bounding box center [421, 528] width 213 height 17
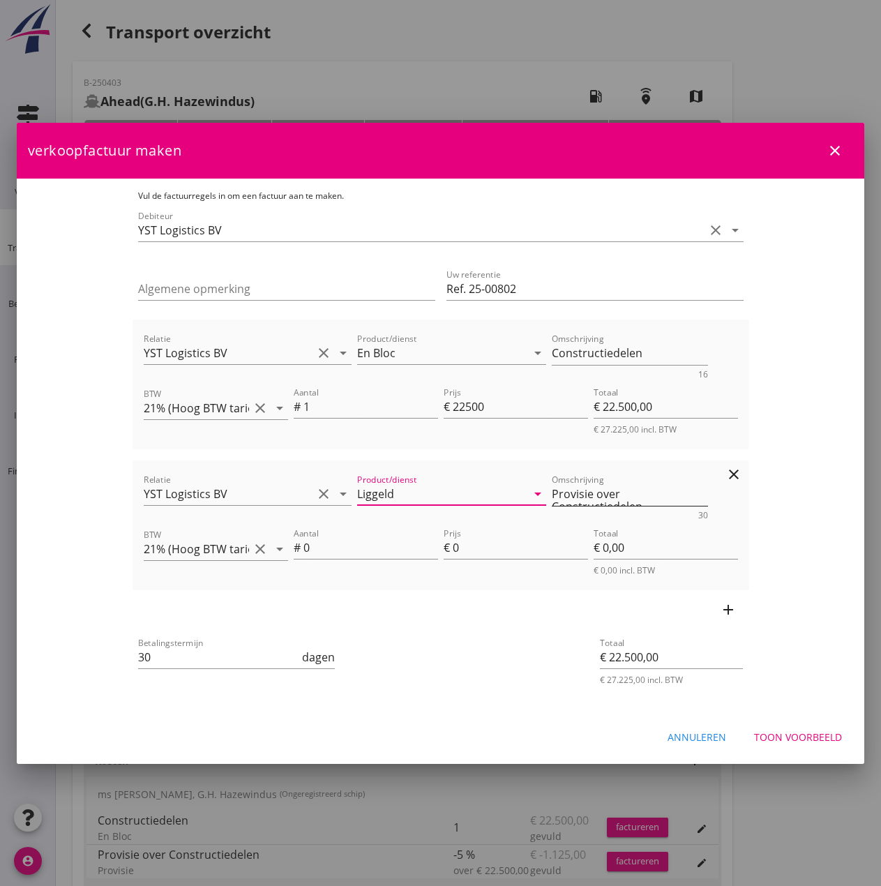
type input "Liggeld"
drag, startPoint x: 548, startPoint y: 496, endPoint x: 852, endPoint y: 495, distance: 304.1
click at [755, 495] on div "Vul de factuurregels in om een factuur aan te maken. Debiteur YST Logistics BV …" at bounding box center [441, 446] width 628 height 535
type textarea "Liggeld ontstaan met lossen"
click at [303, 547] on input "0" at bounding box center [370, 547] width 135 height 22
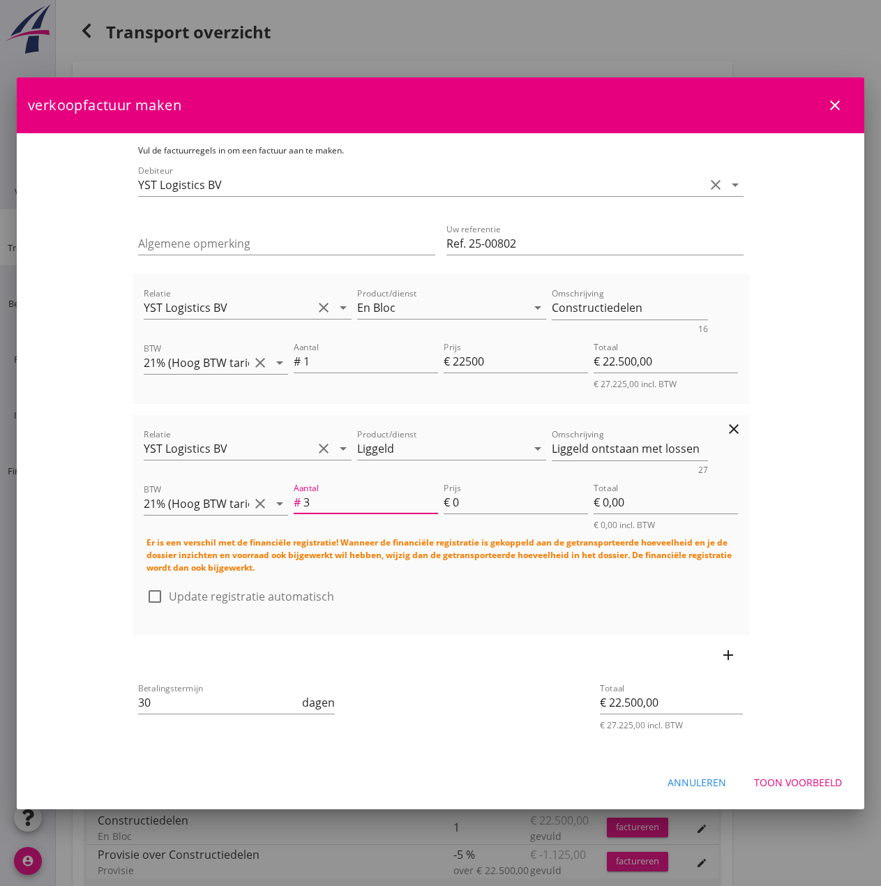
type input "3"
type input "€ 12,00"
type input "€ 22.512,00"
type input "4"
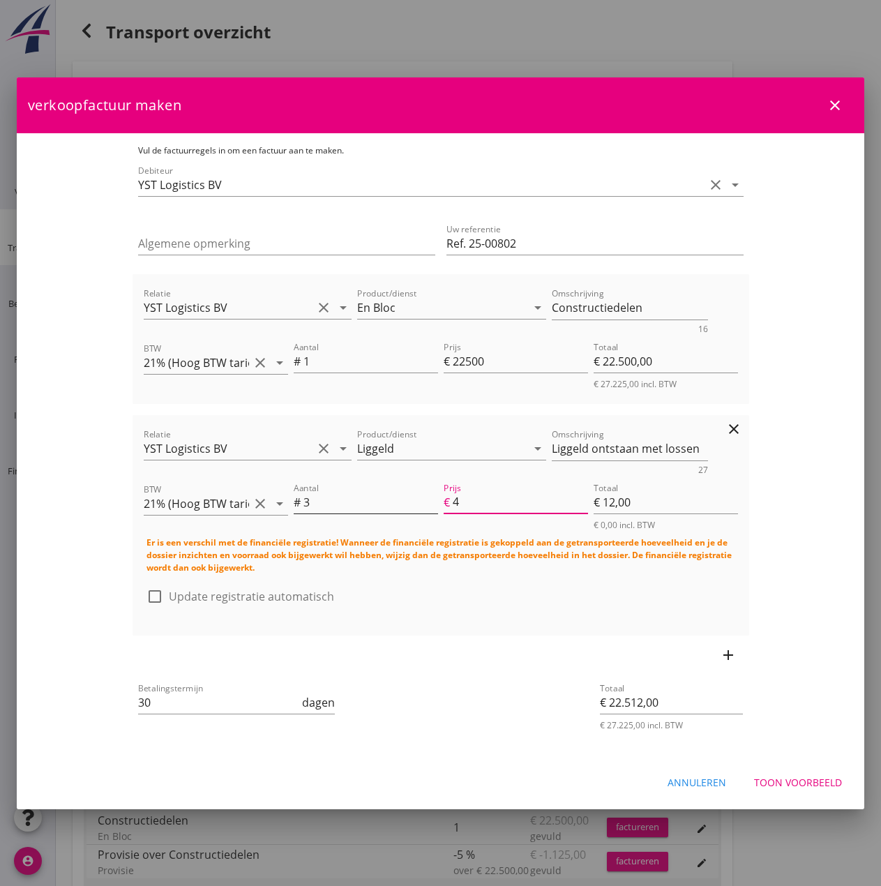
type input "€ 135,00"
type input "€ 22.635,00"
type input "45"
click at [742, 295] on icon "clear" at bounding box center [733, 288] width 17 height 17
type input "€ 135,00"
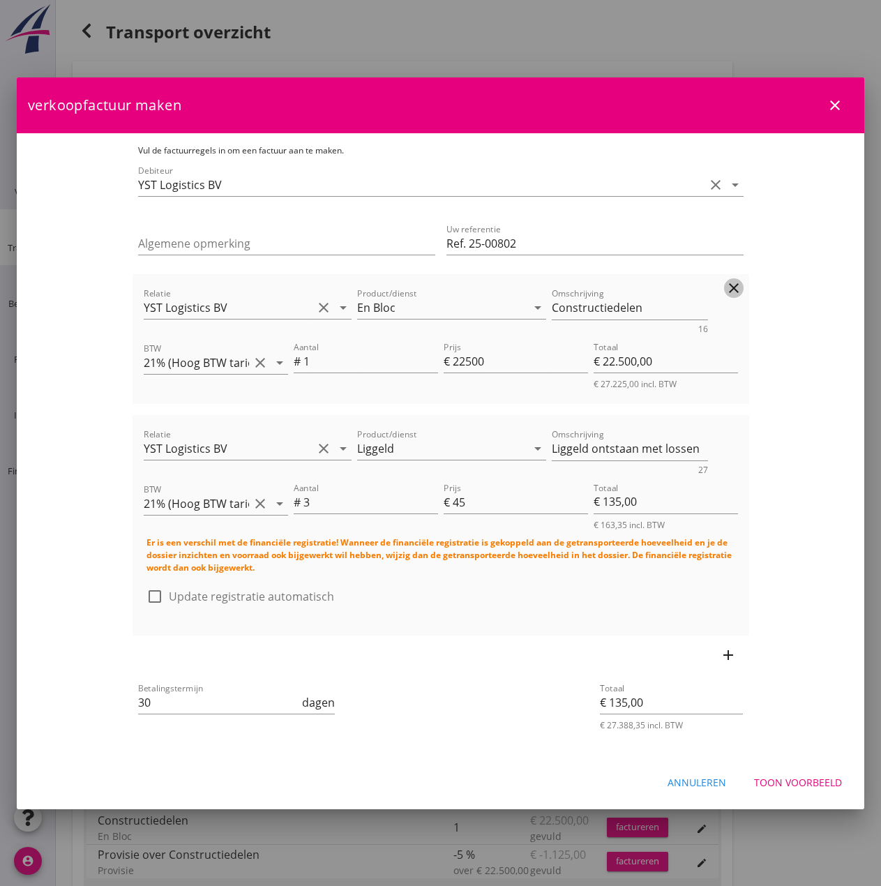
scroll to position [0, 0]
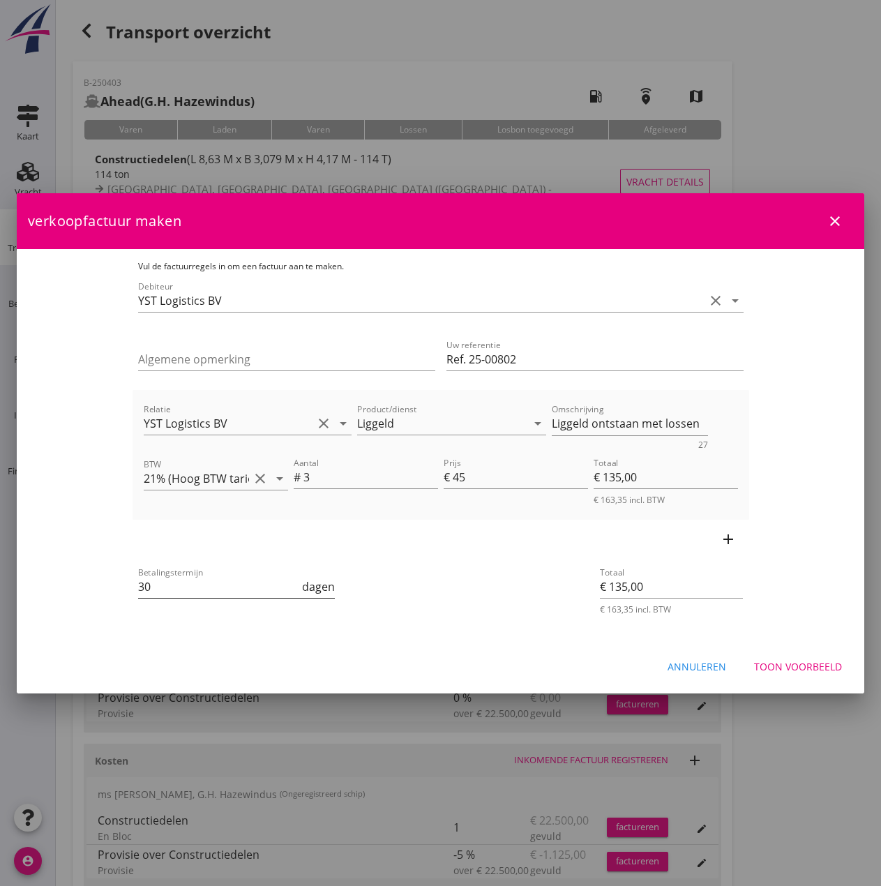
click at [188, 592] on input "30" at bounding box center [219, 586] width 162 height 22
type input "3"
type input "14"
drag, startPoint x: 722, startPoint y: 419, endPoint x: 384, endPoint y: 403, distance: 338.7
click at [384, 403] on div "Relatie YST Logistics BV clear arrow_drop_down Product/dienst Liggeld arrow_dro…" at bounding box center [441, 425] width 600 height 54
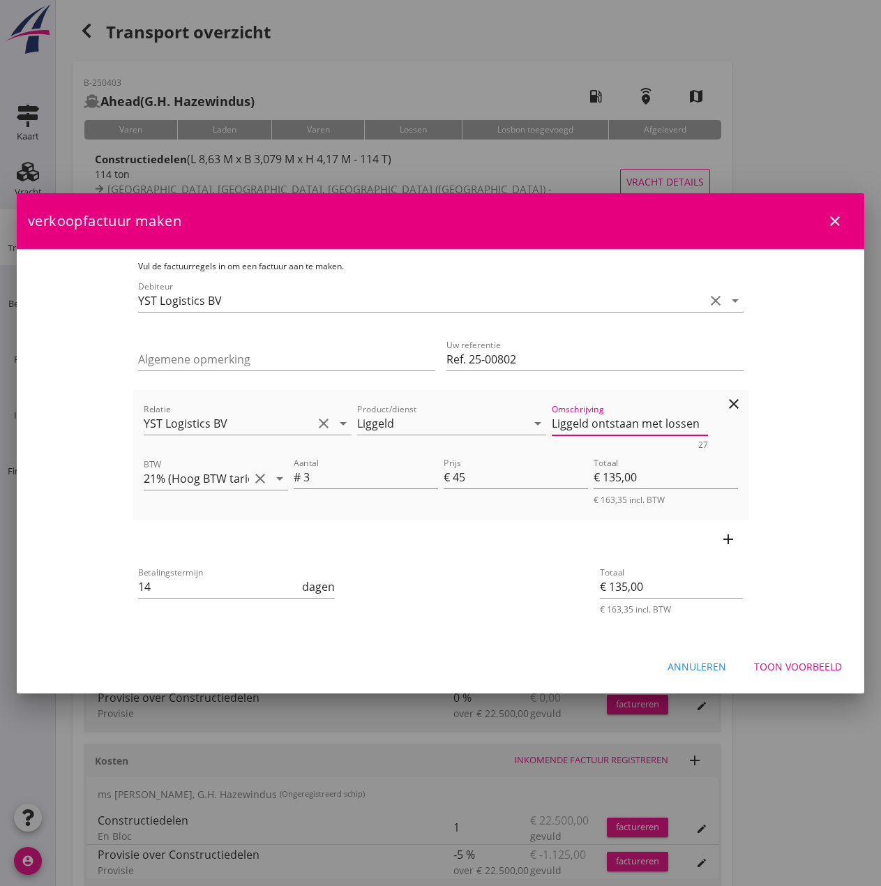
paste textarea "tekst op factuur NL/BE Liggeld ontstaan met lossen in [GEOGRAPHIC_DATA]. 3 halv…"
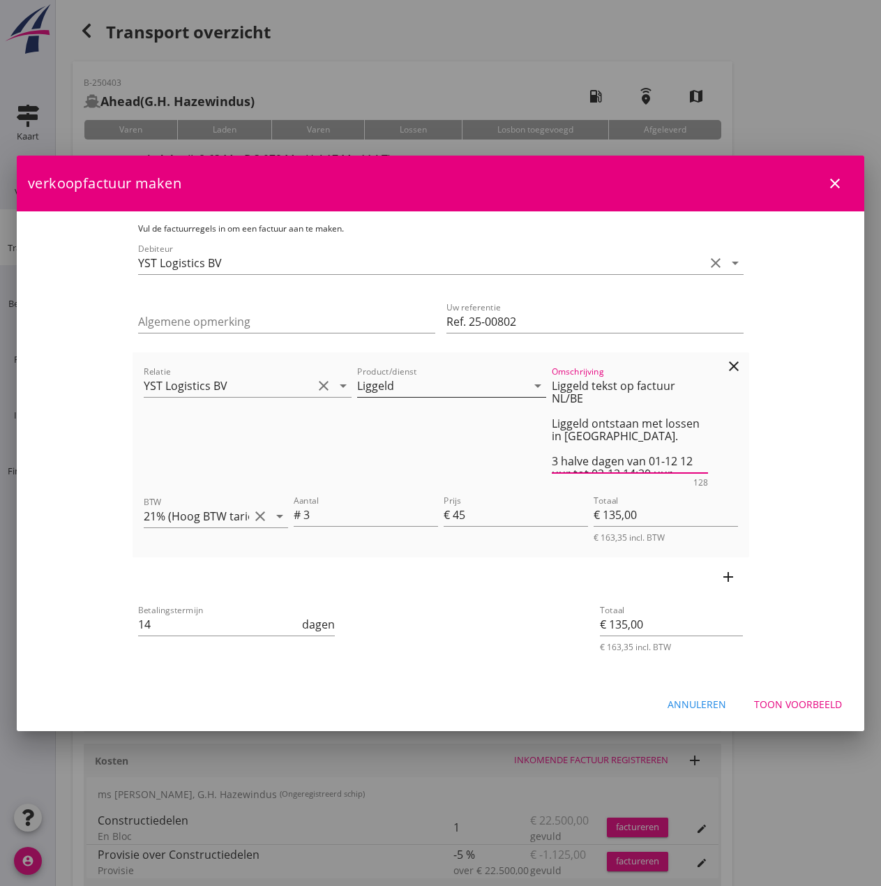
drag, startPoint x: 709, startPoint y: 385, endPoint x: 537, endPoint y: 384, distance: 172.3
click at [537, 384] on div "Relatie YST Logistics BV clear arrow_drop_down Product/dienst Liggeld arrow_dro…" at bounding box center [441, 425] width 600 height 129
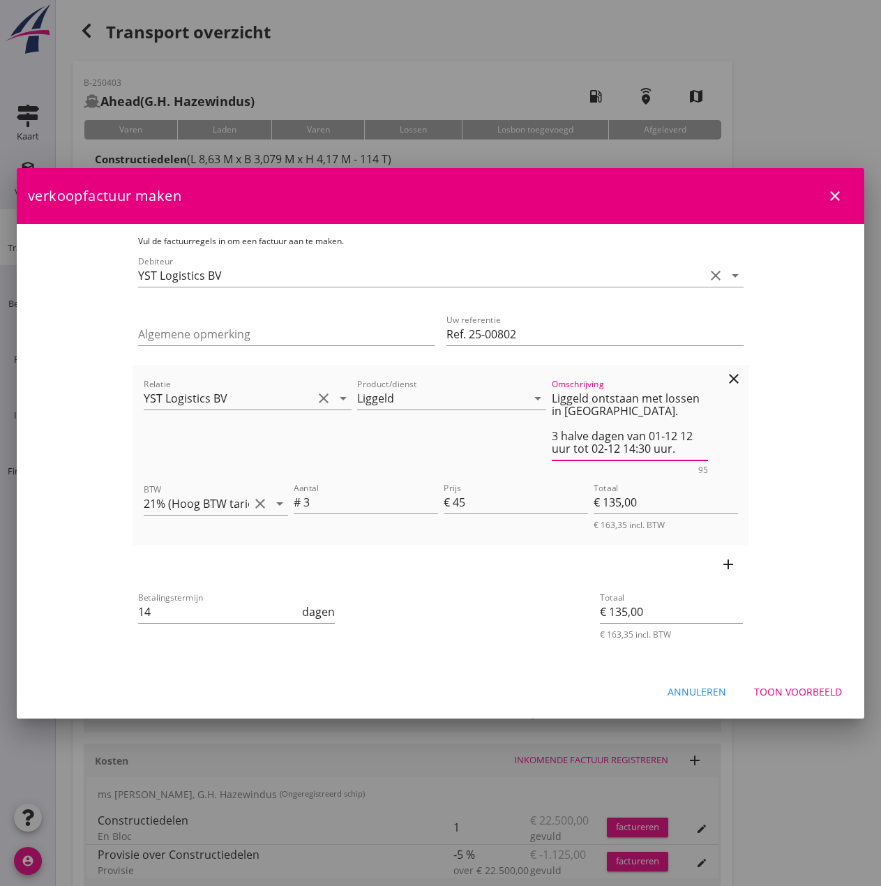
click at [605, 418] on textarea "Liggeld ontstaan met lossen in [GEOGRAPHIC_DATA]. 3 halve dagen van 01-12 12 uu…" at bounding box center [630, 423] width 156 height 73
click at [549, 437] on div "Omschrijving Liggeld ontstaan met lossen in [GEOGRAPHIC_DATA]. 3 halve dagen va…" at bounding box center [630, 425] width 162 height 104
click at [552, 438] on textarea "Liggeld ontstaan met lossen in [GEOGRAPHIC_DATA]. 3 halve dagen van 01-12 12 uu…" at bounding box center [630, 423] width 156 height 73
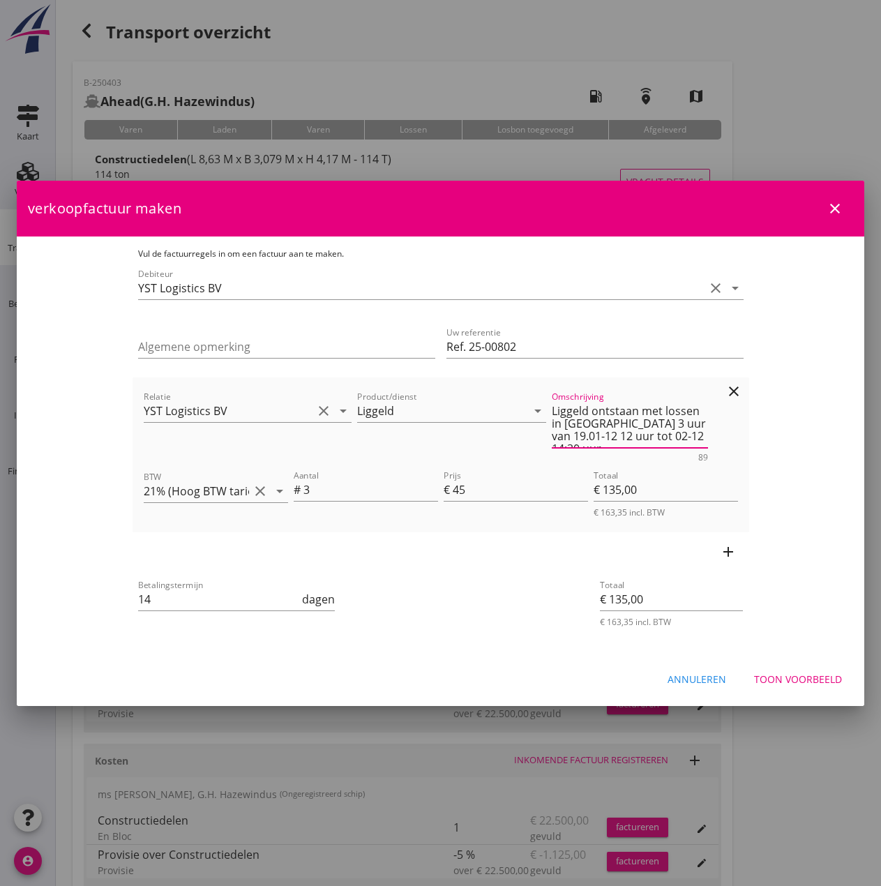
click at [679, 425] on textarea "Liggeld ontstaan met lossen in [GEOGRAPHIC_DATA] 3 uur van 19.01-12 12 uur tot …" at bounding box center [630, 424] width 156 height 48
click at [566, 435] on textarea "Liggeld ontstaan met lossen in [GEOGRAPHIC_DATA] 3 uur van 19.09 06:01 uur tot …" at bounding box center [630, 424] width 156 height 48
click at [674, 422] on textarea "Liggeld ontstaan met lossen in [GEOGRAPHIC_DATA] 3 uur van 19.09 06:01 uur tot …" at bounding box center [630, 424] width 156 height 48
click at [594, 437] on textarea "Liggeld ontstaan met lossen in [GEOGRAPHIC_DATA] 3 uur van 19-09 06:01 uur tot …" at bounding box center [630, 424] width 156 height 48
type textarea "Liggeld ontstaan met lossen in [GEOGRAPHIC_DATA] 3 uur van 19-09 06:01 uur tot …"
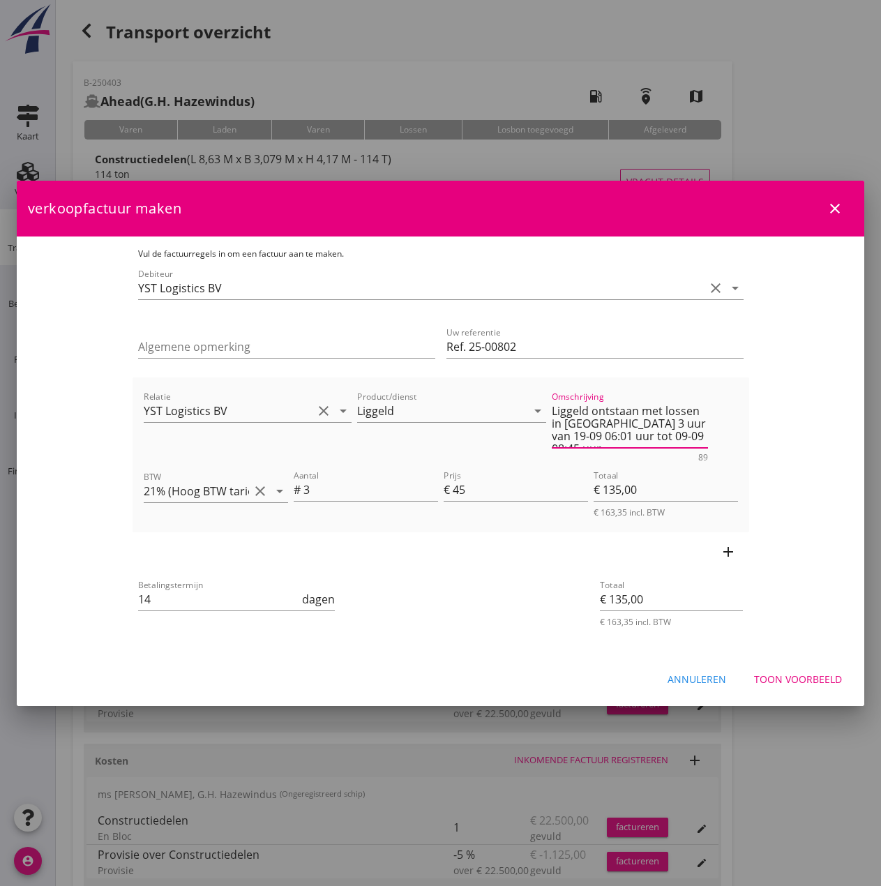
click at [785, 679] on div "Toon voorbeeld" at bounding box center [798, 679] width 88 height 15
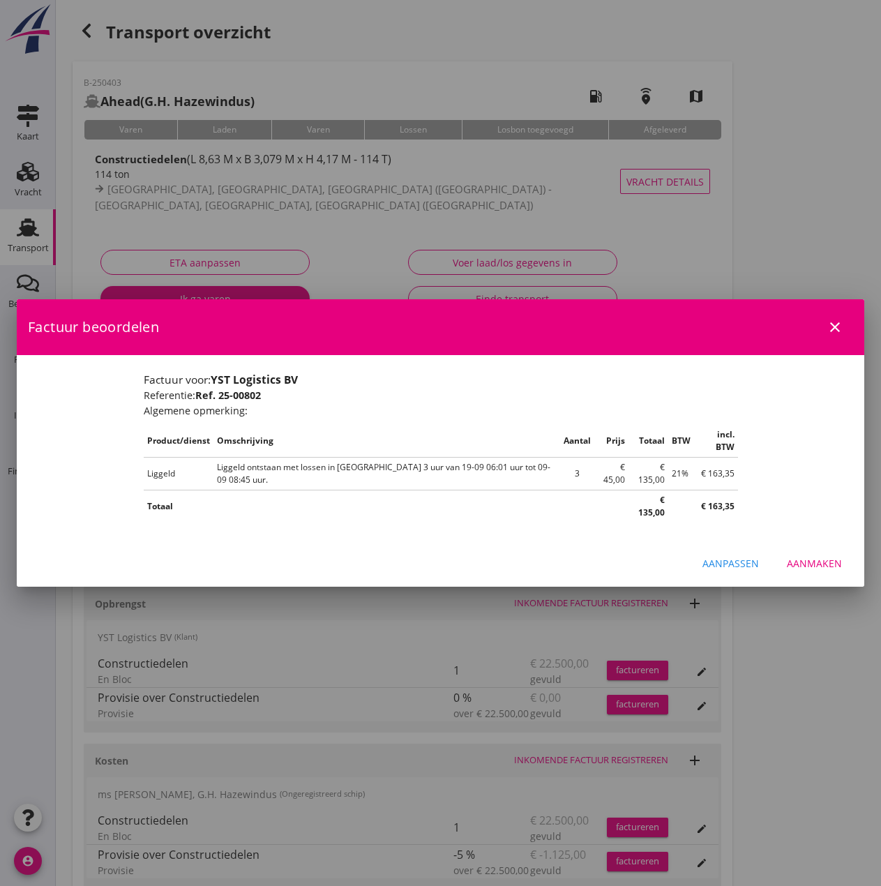
click at [811, 550] on button "Aanmaken" at bounding box center [814, 562] width 77 height 25
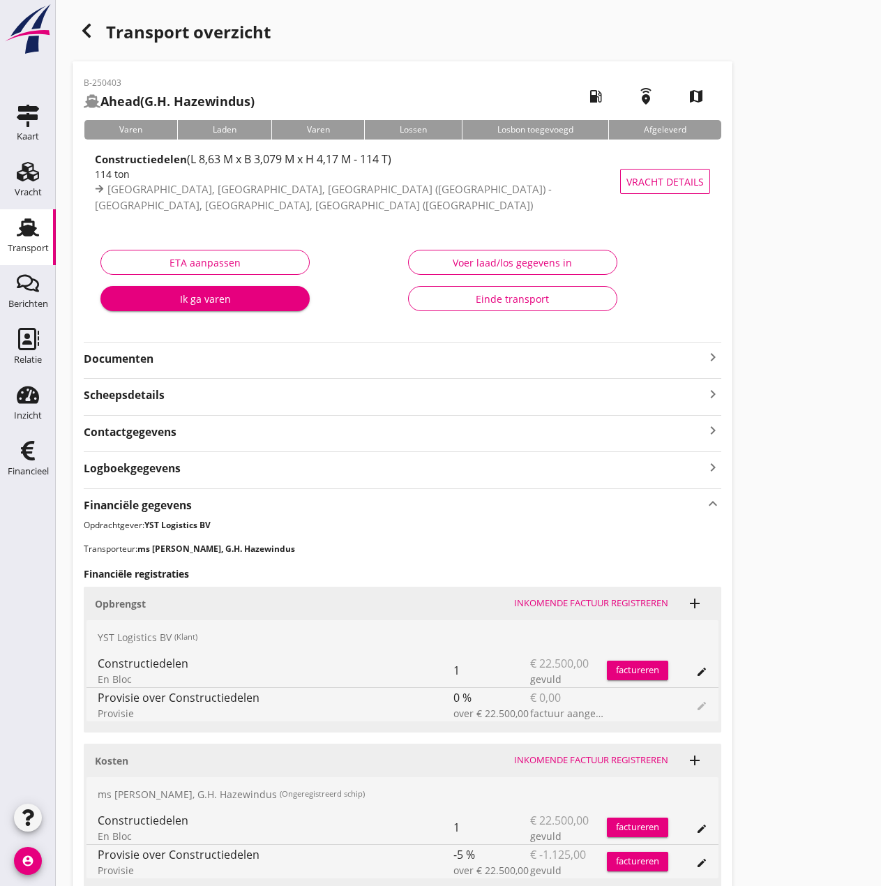
click at [632, 676] on div "factureren" at bounding box center [637, 670] width 61 height 14
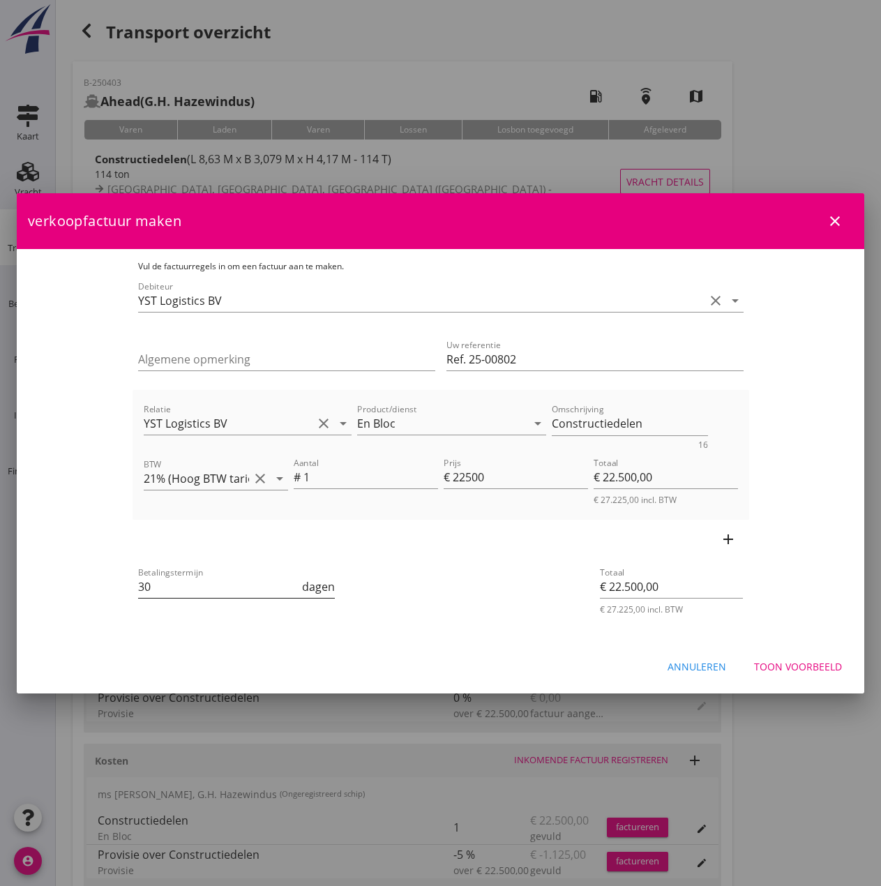
click at [138, 583] on input "30" at bounding box center [219, 586] width 162 height 22
type input "3"
type input "14"
click at [804, 671] on div "Toon voorbeeld" at bounding box center [798, 666] width 88 height 15
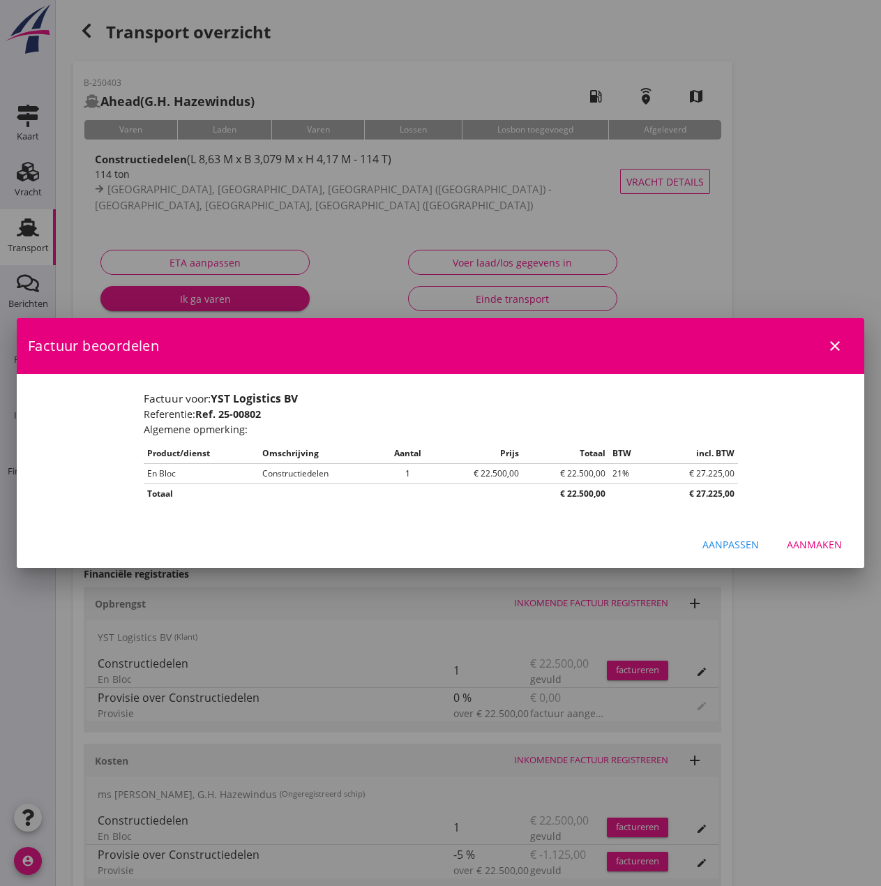
click at [809, 545] on div "Aanmaken" at bounding box center [814, 544] width 55 height 15
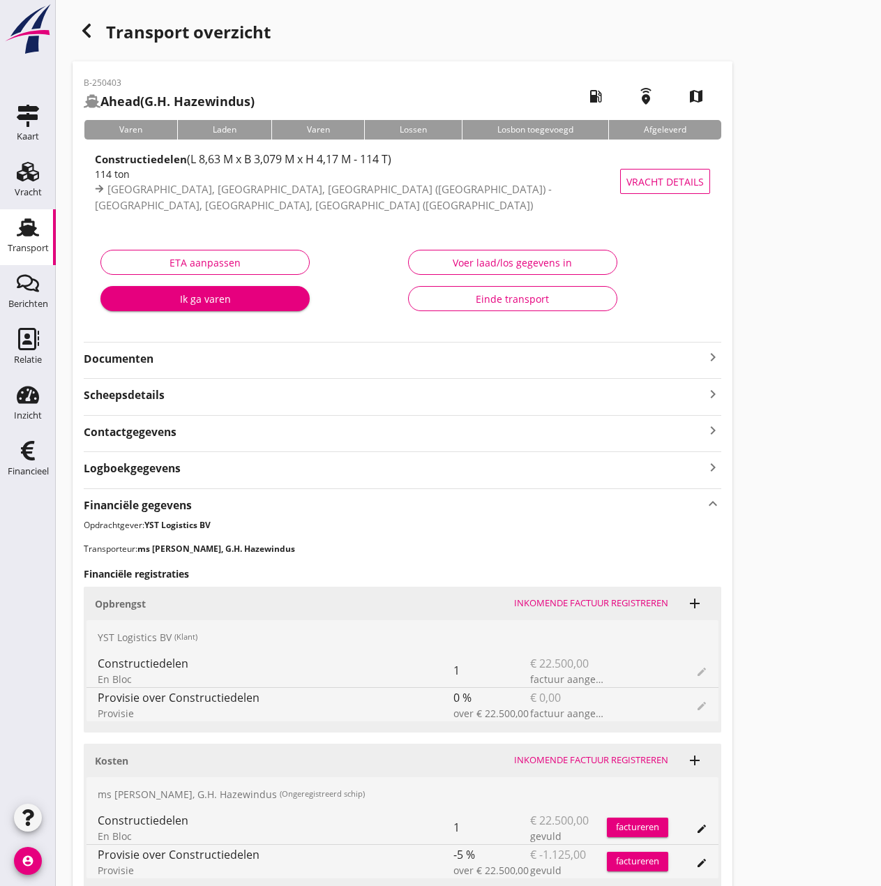
click at [532, 262] on div "Voer laad/los gegevens in" at bounding box center [513, 262] width 186 height 15
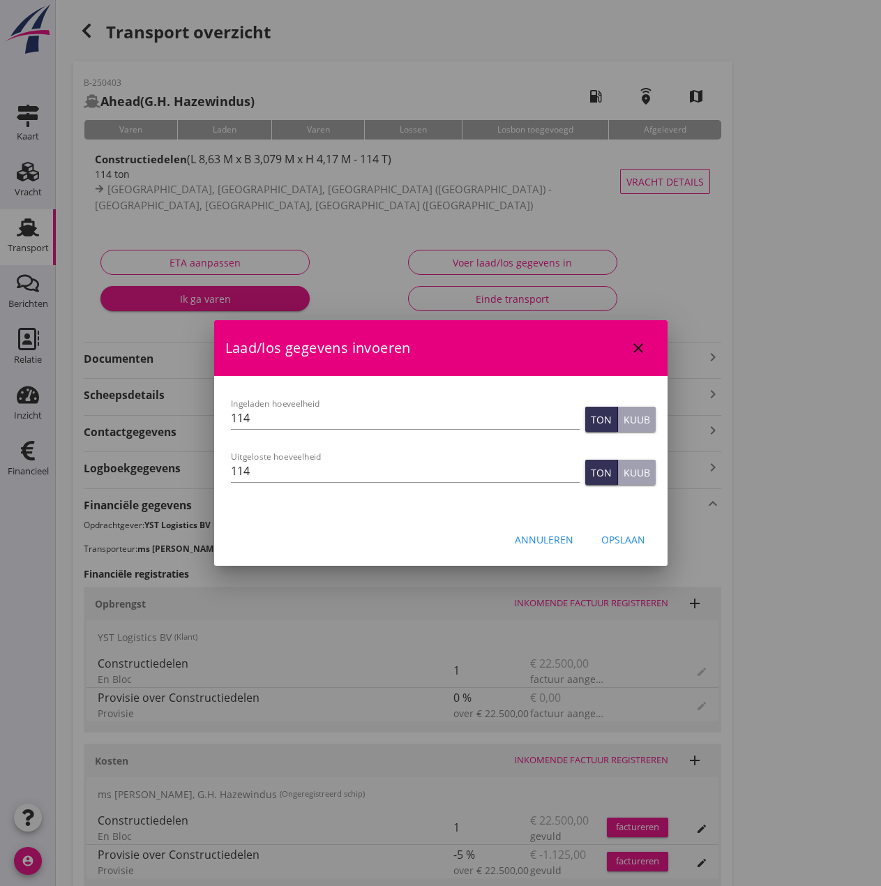
click at [642, 543] on div "Opslaan" at bounding box center [623, 539] width 44 height 15
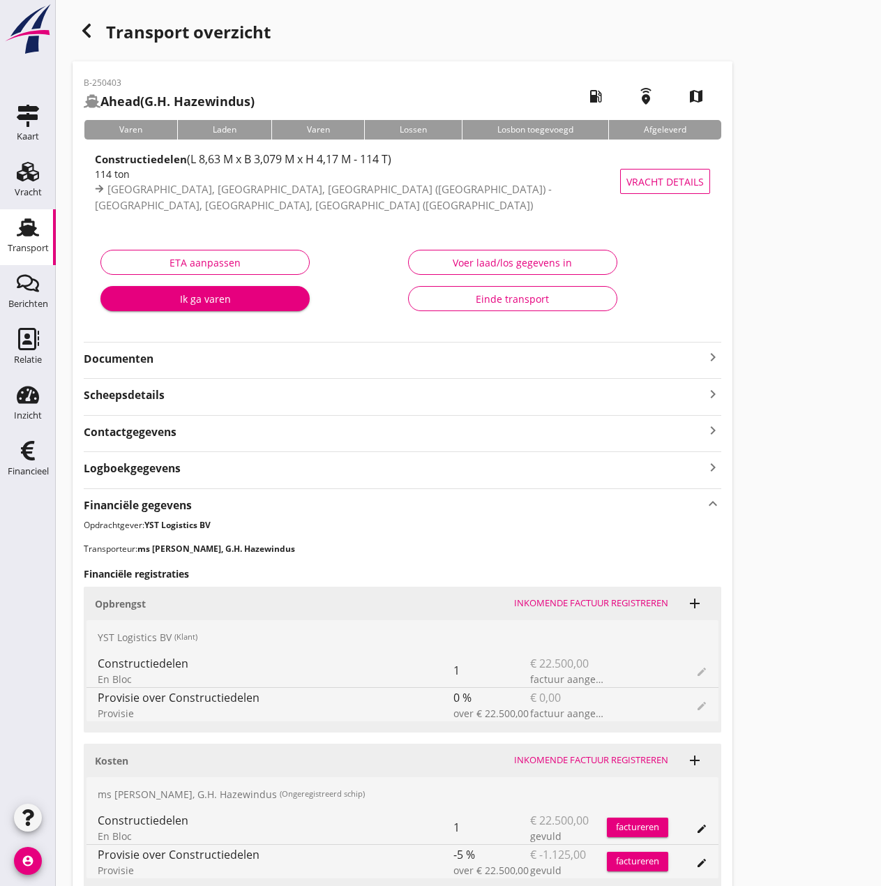
drag, startPoint x: 21, startPoint y: 457, endPoint x: 125, endPoint y: 444, distance: 104.7
click at [21, 457] on icon "Financieel" at bounding box center [28, 450] width 22 height 22
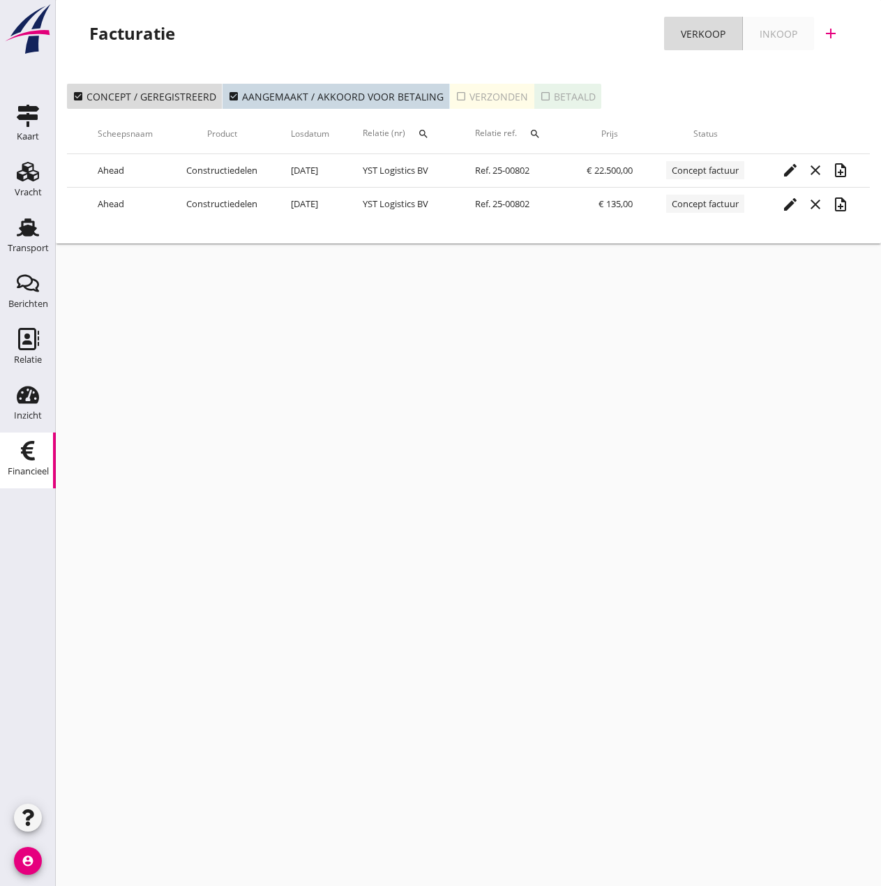
scroll to position [0, 271]
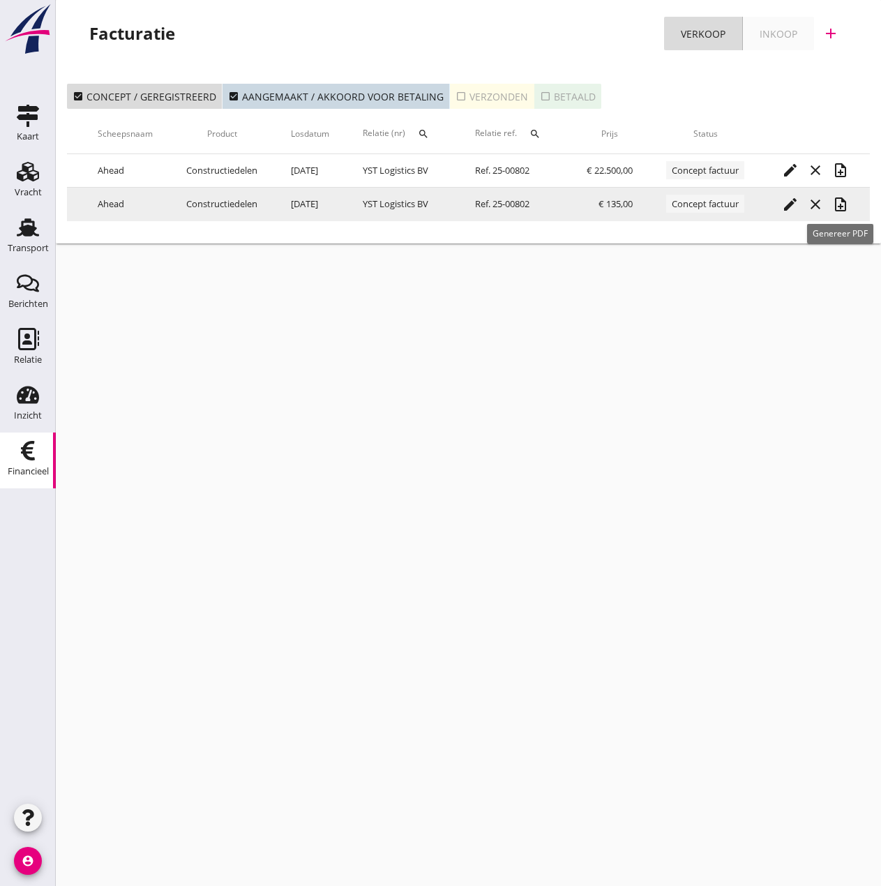
click at [838, 201] on icon "note_add" at bounding box center [840, 204] width 17 height 17
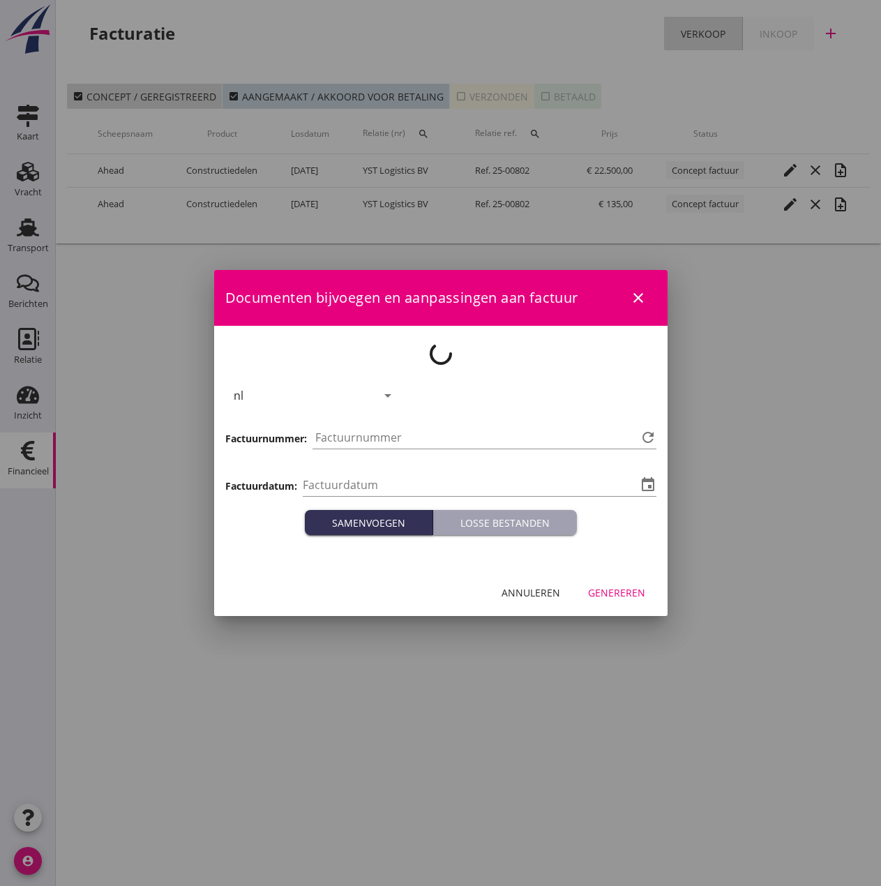
type input "[DATE]"
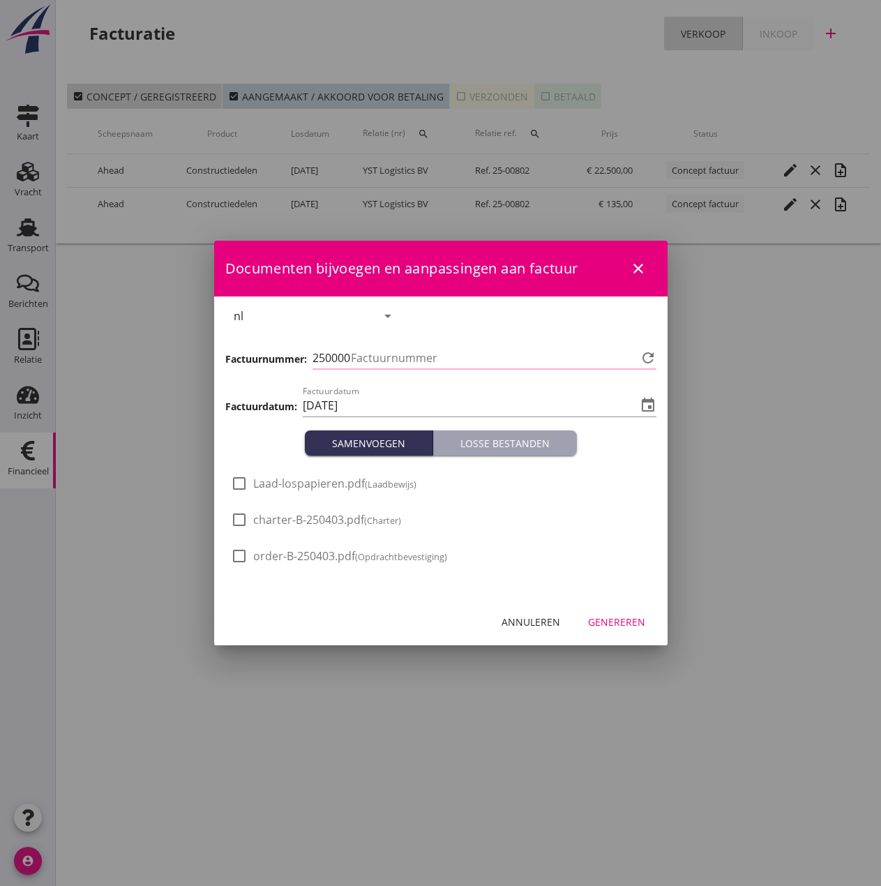
type input "512"
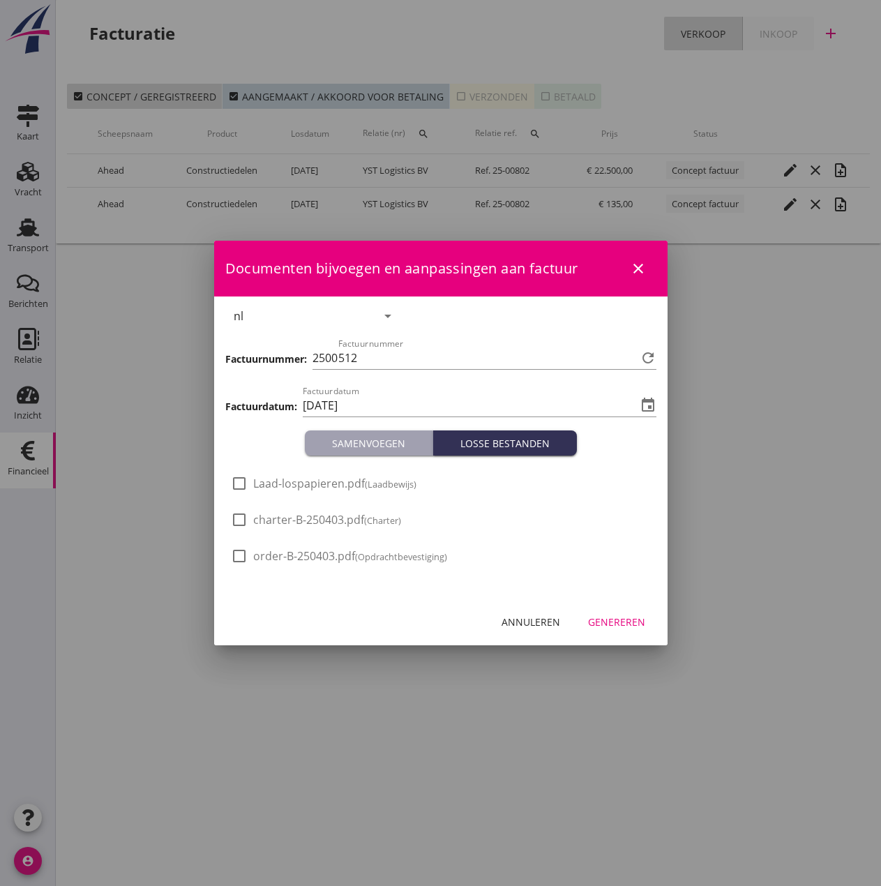
drag, startPoint x: 275, startPoint y: 483, endPoint x: 319, endPoint y: 490, distance: 44.4
click at [278, 484] on span "Laad-lospapieren.pdf (Laadbewijs)" at bounding box center [334, 483] width 163 height 15
checkbox input "true"
click at [614, 626] on div "Genereren" at bounding box center [616, 622] width 57 height 15
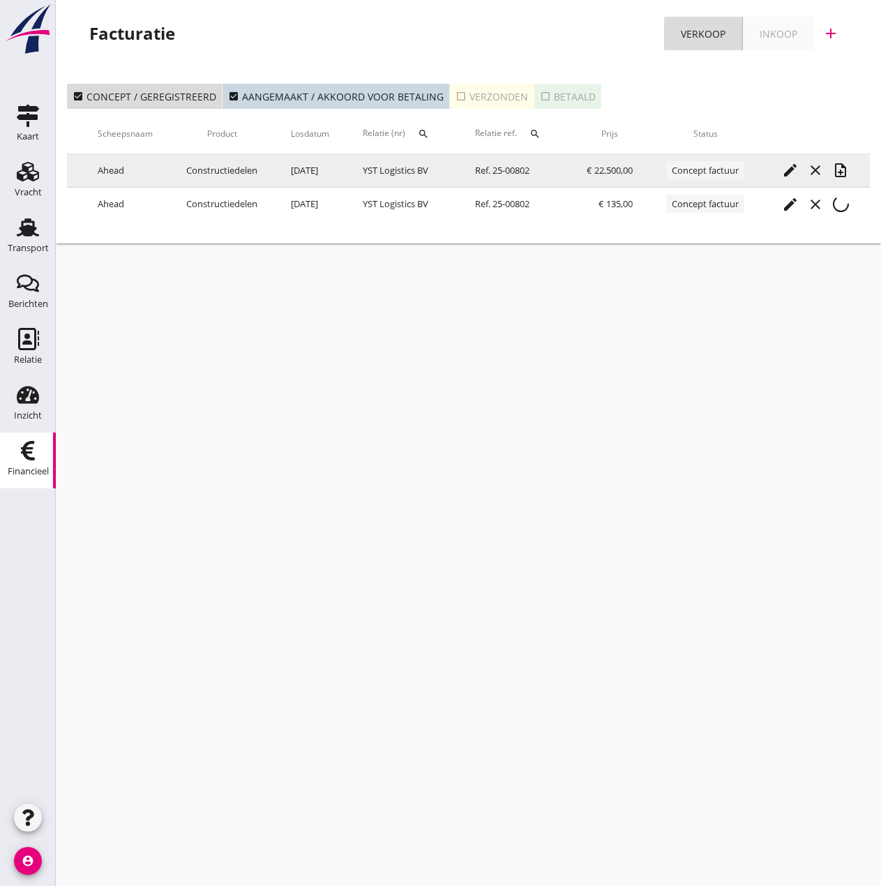
click at [841, 174] on icon "note_add" at bounding box center [840, 170] width 17 height 17
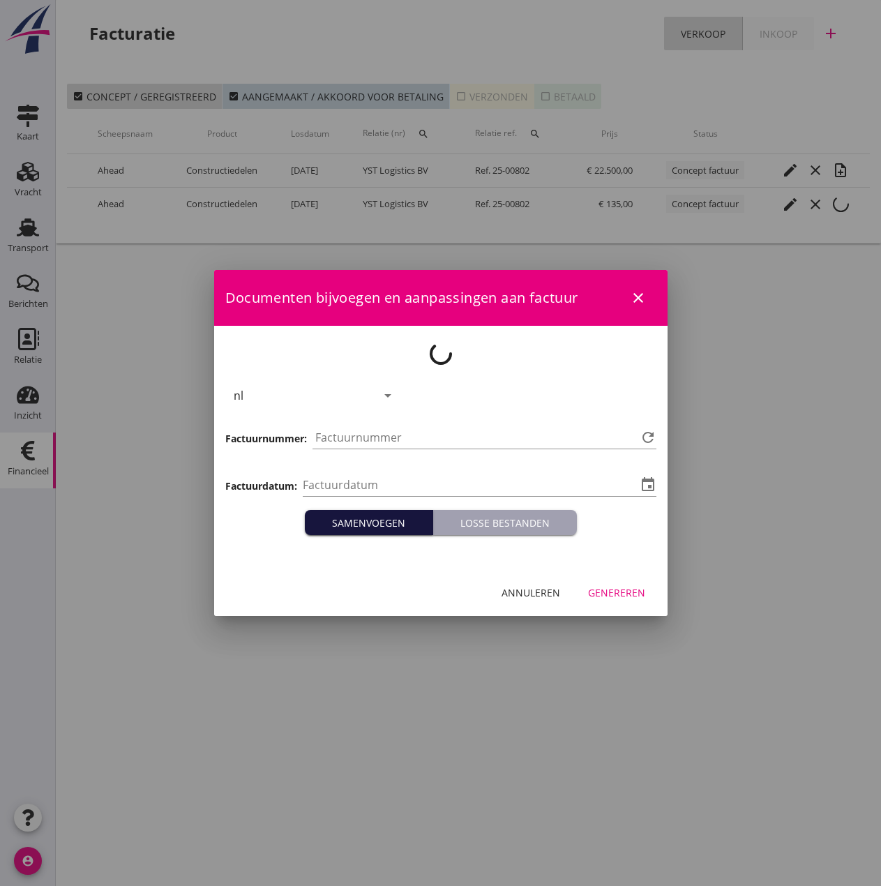
type input "[DATE]"
type input "513"
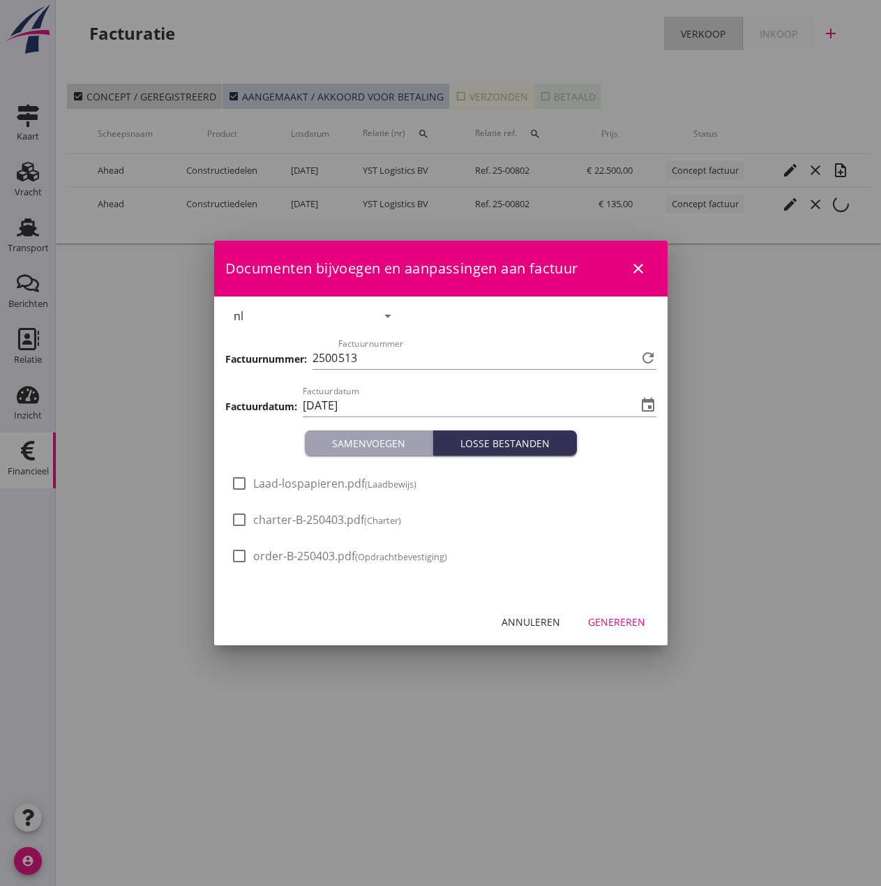
click at [276, 488] on span "Laad-lospapieren.pdf (Laadbewijs)" at bounding box center [334, 483] width 163 height 15
checkbox input "true"
click at [615, 619] on div "Genereren" at bounding box center [616, 622] width 57 height 15
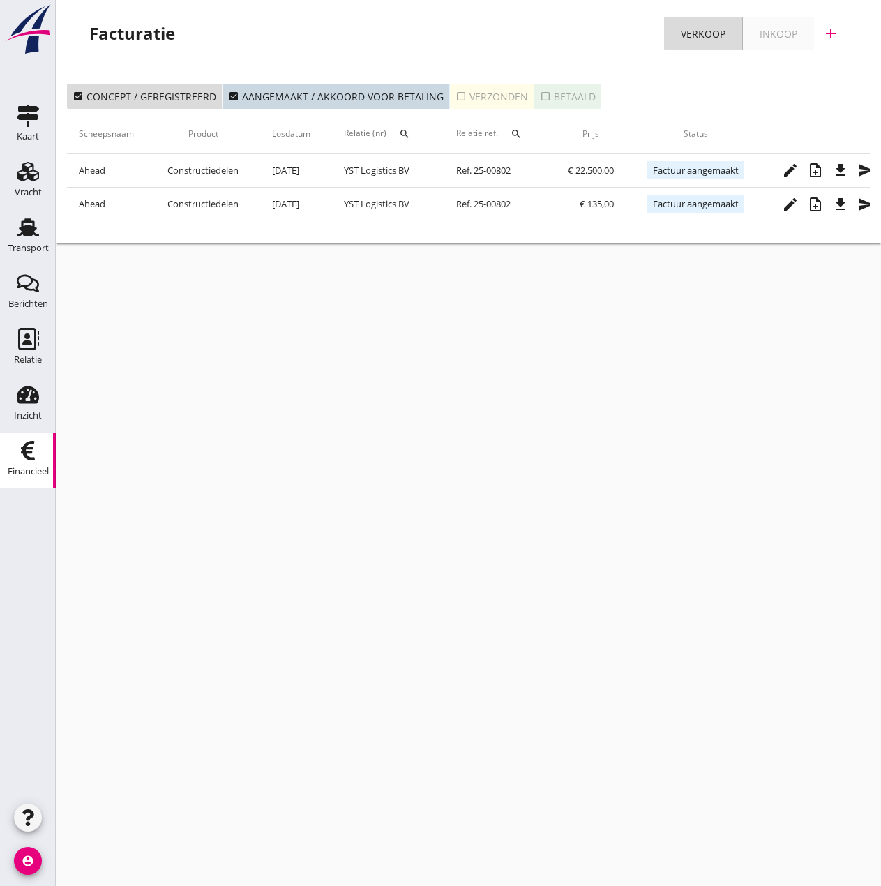
scroll to position [0, 315]
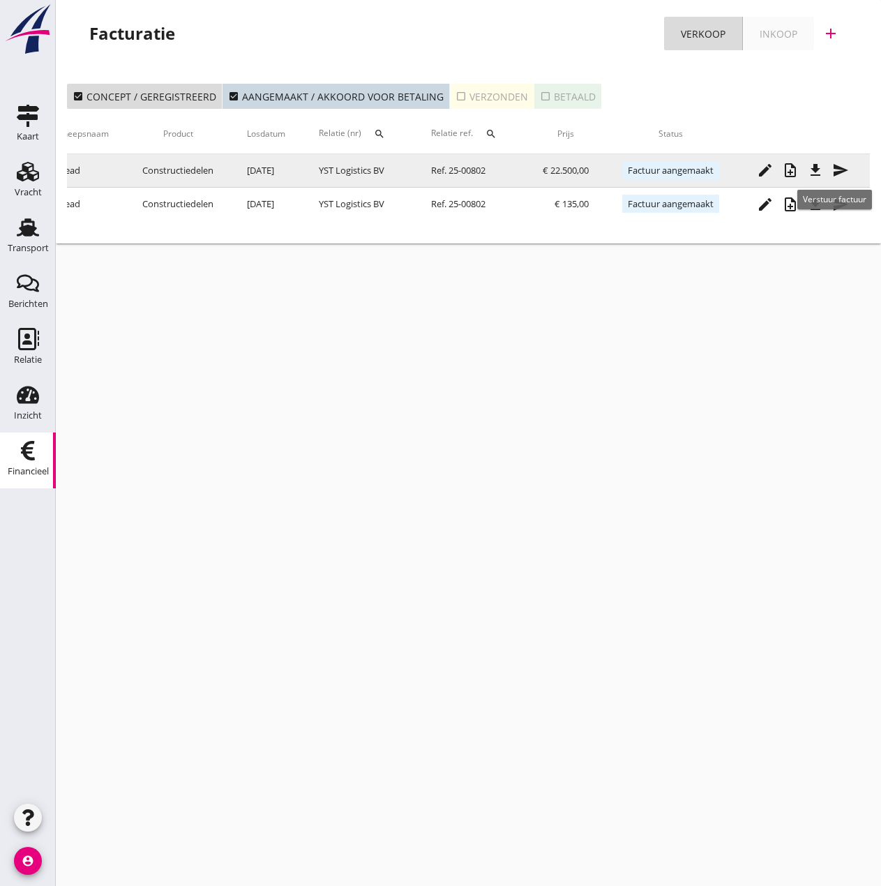
click at [839, 167] on icon "send" at bounding box center [840, 170] width 17 height 17
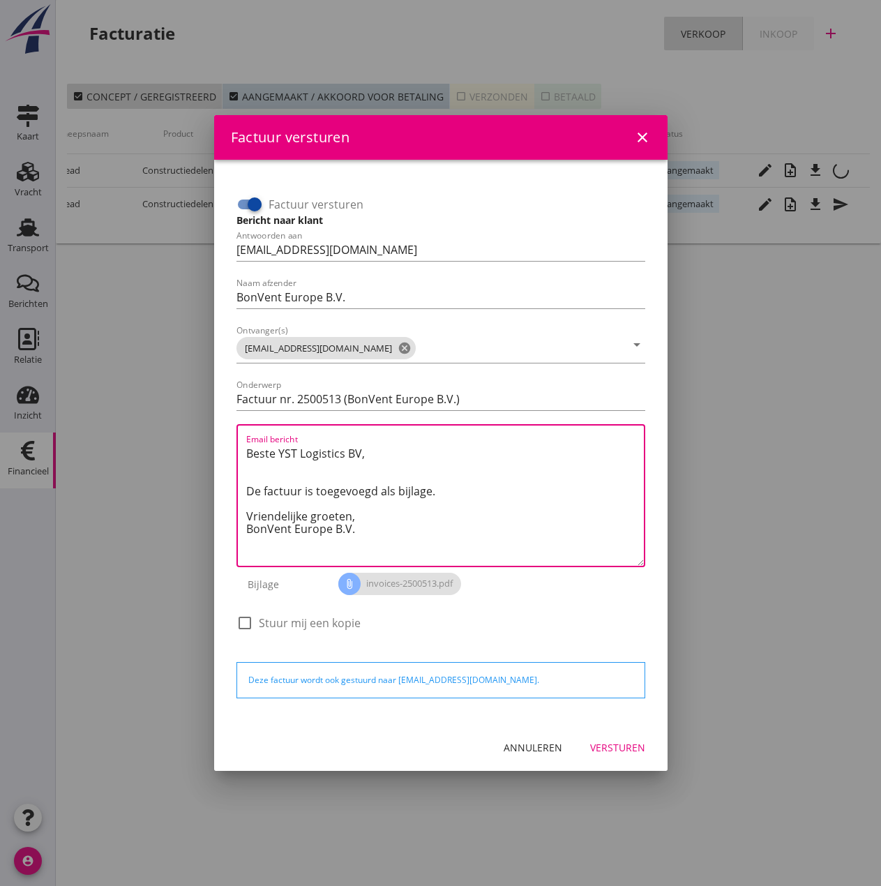
drag, startPoint x: 365, startPoint y: 515, endPoint x: 166, endPoint y: 413, distance: 223.4
click at [166, 413] on div "Factuur versturen close Factuur versturen Bericht naar klant Antwoorden aan [EM…" at bounding box center [440, 443] width 881 height 886
paste textarea "Relatie, In de bijlage vindt u de afrekening voor de reis van de MS [PERSON_NAM…"
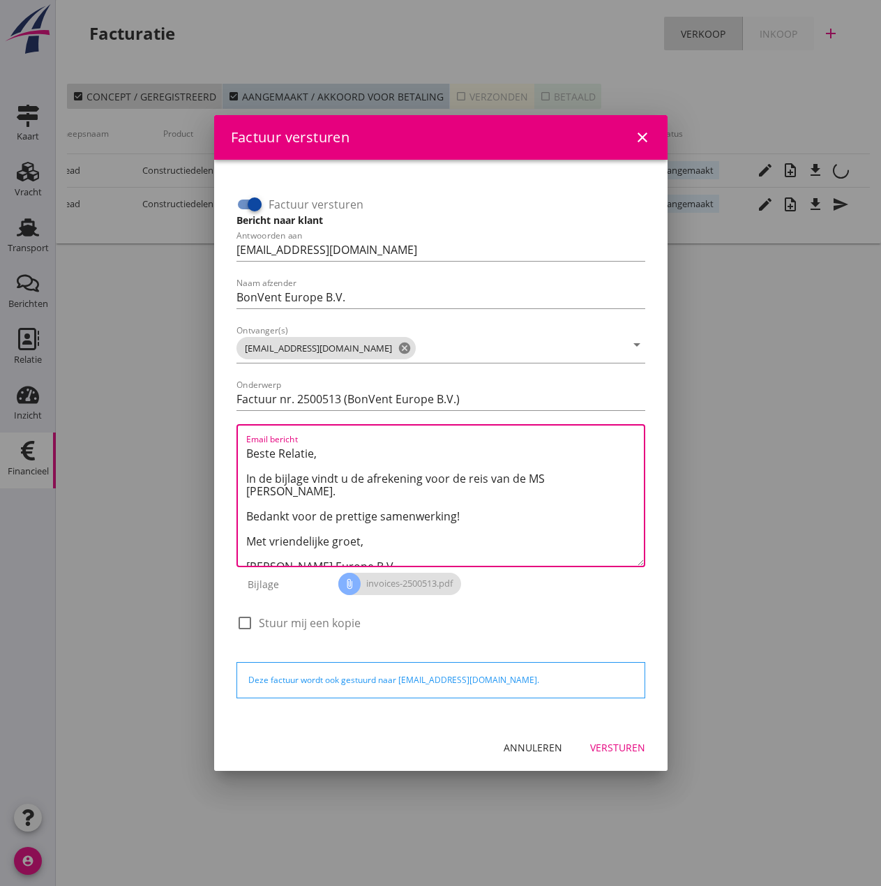
click at [548, 476] on textarea "Beste Relatie, In de bijlage vindt u de afrekening voor de reis van de MS [PERS…" at bounding box center [445, 503] width 398 height 123
type textarea "Beste Relatie, In de bijlage vindt u de afrekening voor de reis van de MS [PERS…"
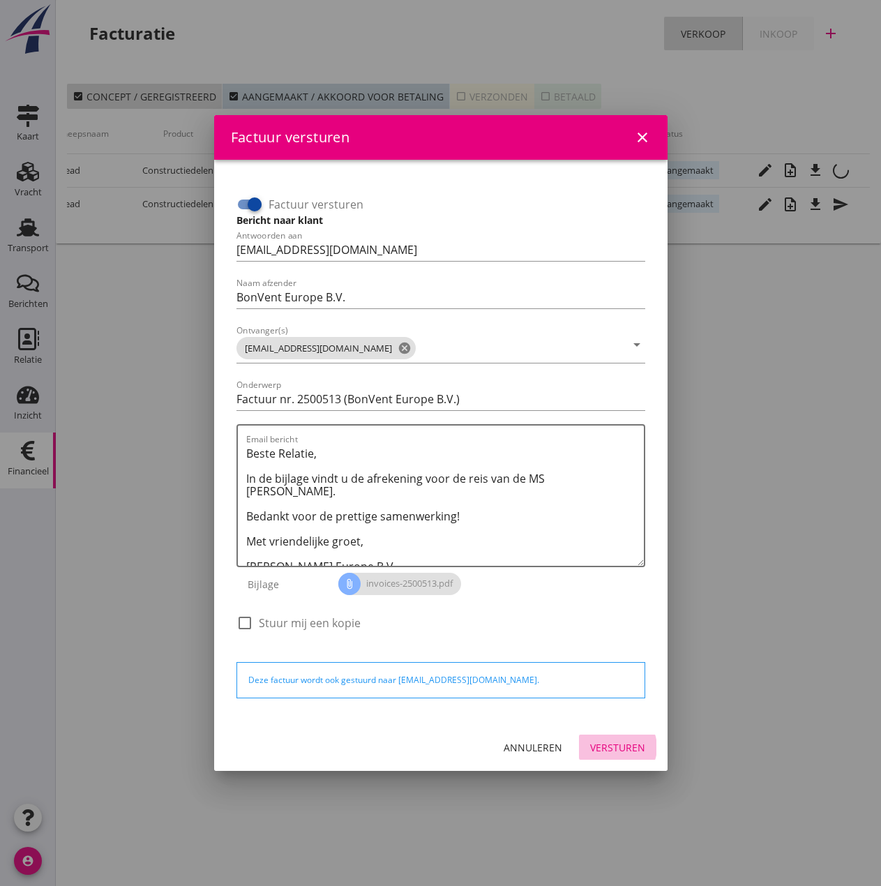
click at [622, 751] on div "Versturen" at bounding box center [617, 747] width 55 height 15
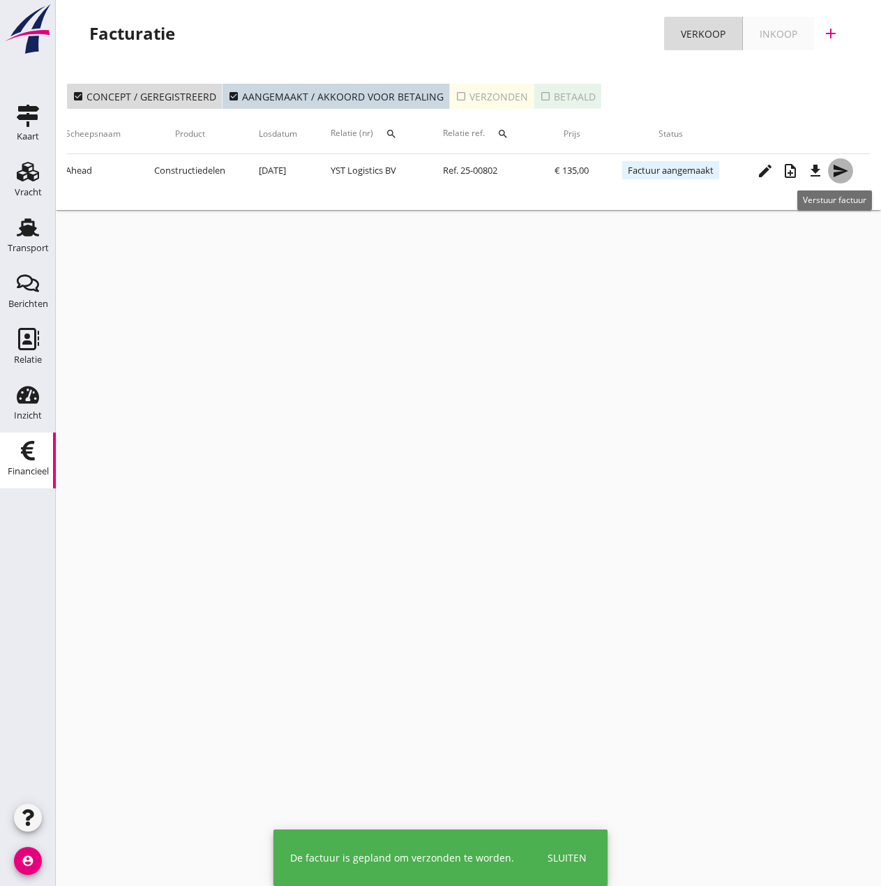
click at [843, 170] on icon "send" at bounding box center [840, 171] width 17 height 17
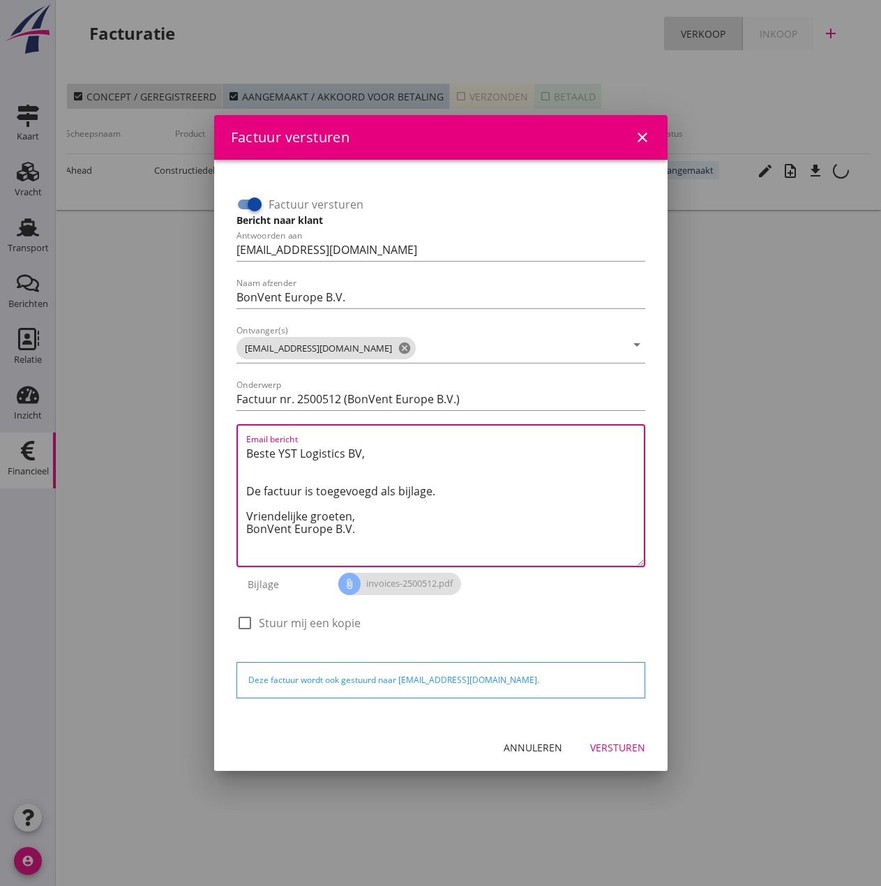
drag, startPoint x: 359, startPoint y: 508, endPoint x: 287, endPoint y: 487, distance: 74.8
click at [287, 487] on textarea "Beste YST Logistics BV, De factuur is toegevoegd als bijlage. Vriendelijke groe…" at bounding box center [445, 503] width 398 height 123
click at [400, 522] on textarea "Beste YST Logistics BV, De factuur is toegevoegd als bijlage. Vriendelijke groe…" at bounding box center [445, 503] width 398 height 123
drag, startPoint x: 372, startPoint y: 516, endPoint x: 130, endPoint y: 400, distance: 267.7
click at [130, 400] on div "Factuur versturen close Factuur versturen Bericht naar klant Antwoorden aan [EM…" at bounding box center [440, 443] width 881 height 886
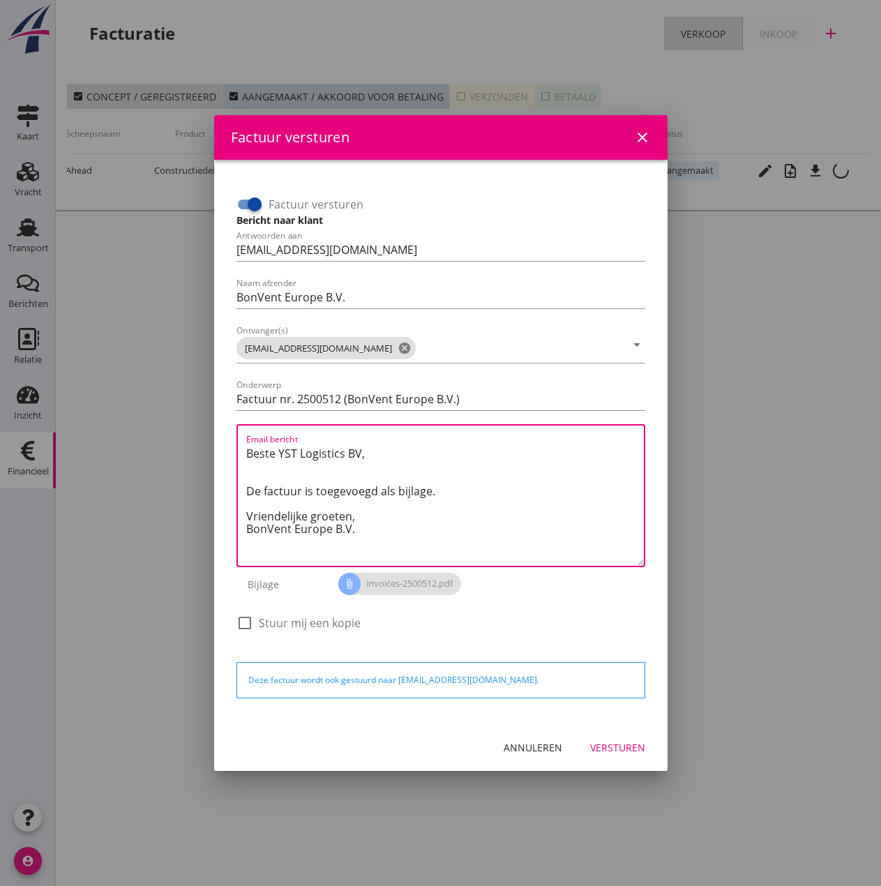
paste textarea "Relatie, In de bijlage vindt u de afrekening voor het liggeld van de [GEOGRAPHI…"
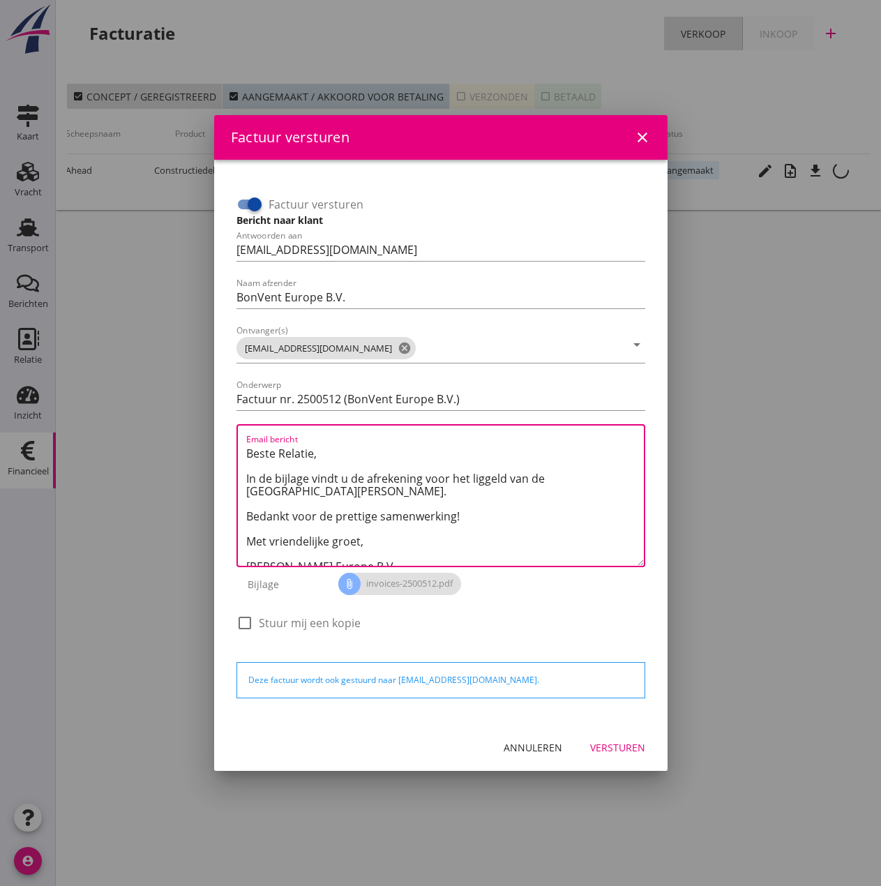
click at [567, 480] on textarea "Beste Relatie, In de bijlage vindt u de afrekening voor het liggeld van de [GEO…" at bounding box center [445, 503] width 398 height 123
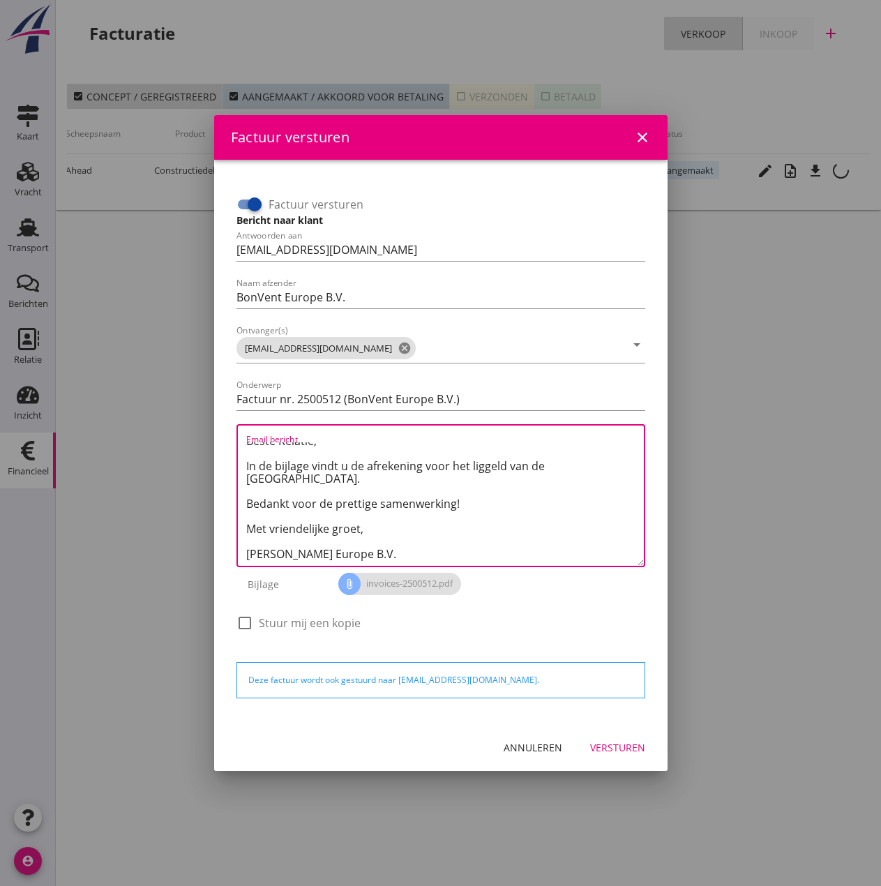
type textarea "Beste Relatie, In de bijlage vindt u de afrekening voor het liggeld van de [GEO…"
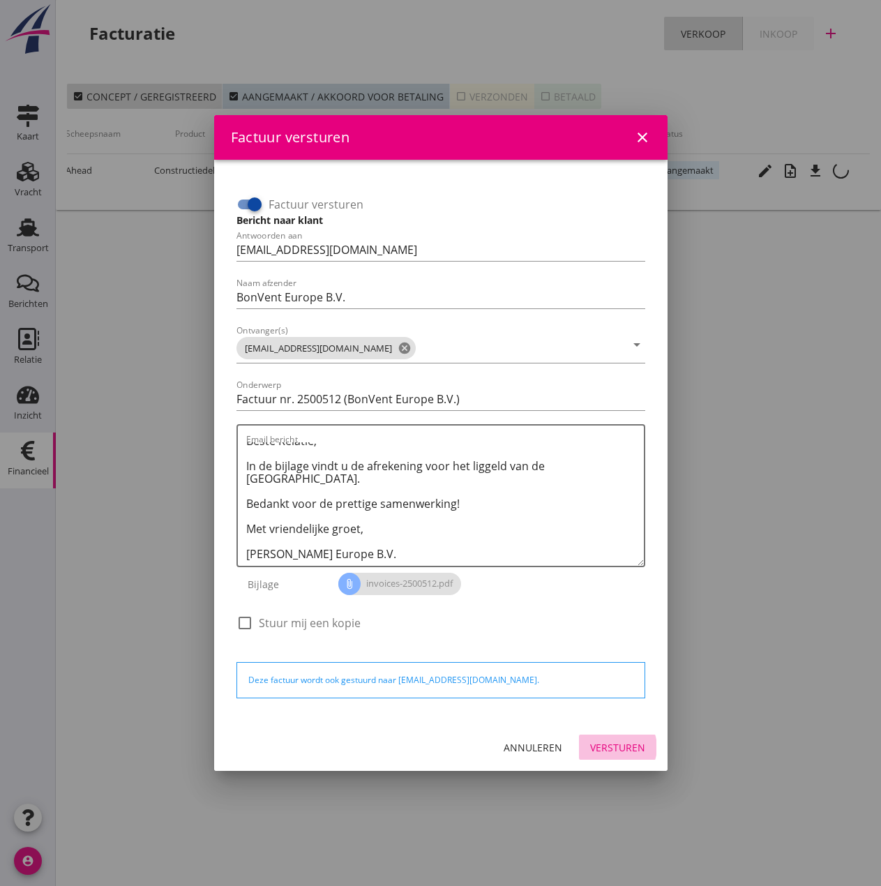
click at [603, 748] on div "Versturen" at bounding box center [617, 747] width 55 height 15
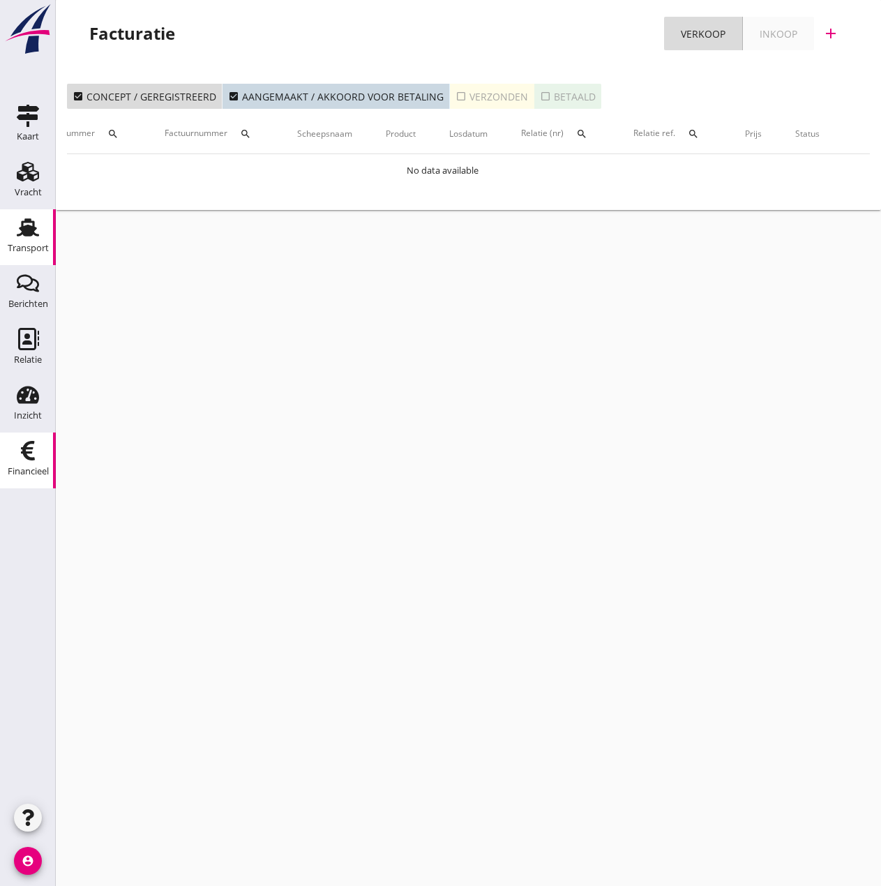
click at [24, 223] on use at bounding box center [28, 227] width 22 height 18
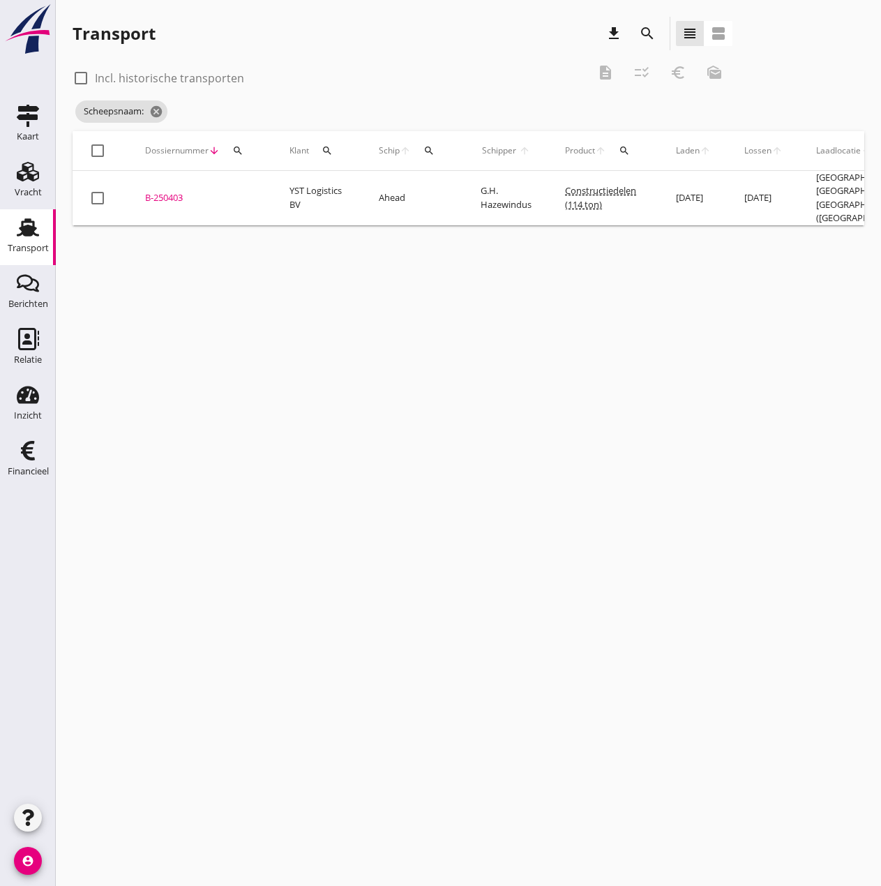
click at [426, 153] on icon "search" at bounding box center [428, 150] width 11 height 11
click at [442, 195] on input "Zoek op (scheeps)naam" at bounding box center [495, 191] width 145 height 22
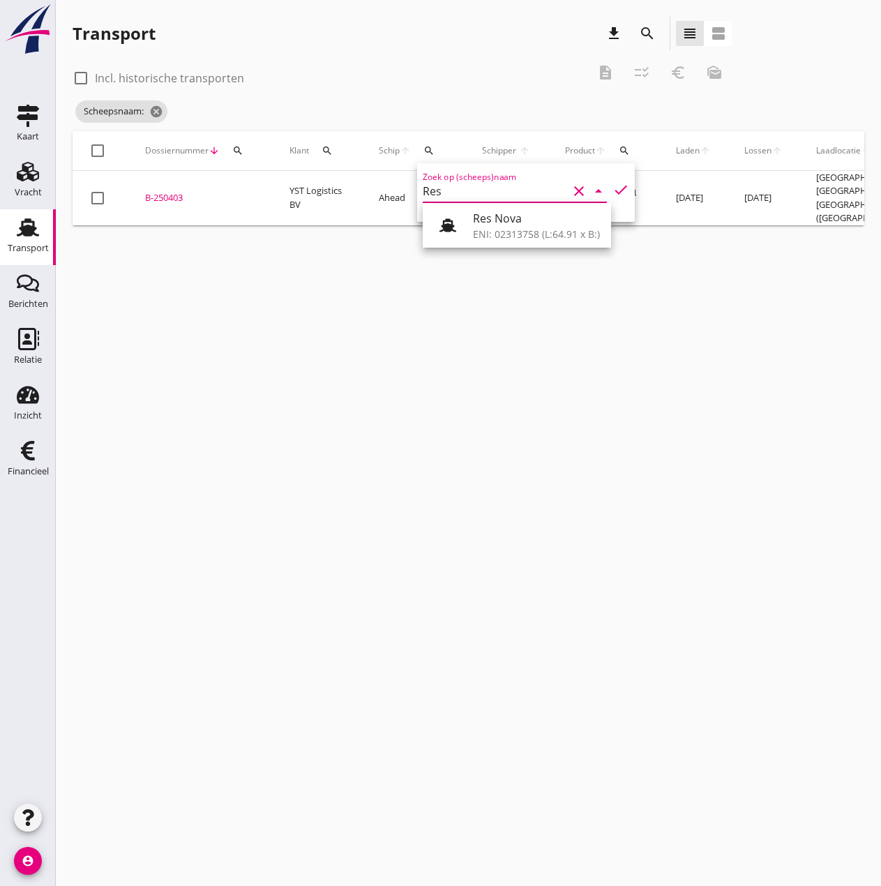
click at [529, 214] on div "Res Nova" at bounding box center [536, 218] width 127 height 17
click at [612, 187] on icon "check" at bounding box center [620, 189] width 17 height 17
type input "Res Nova"
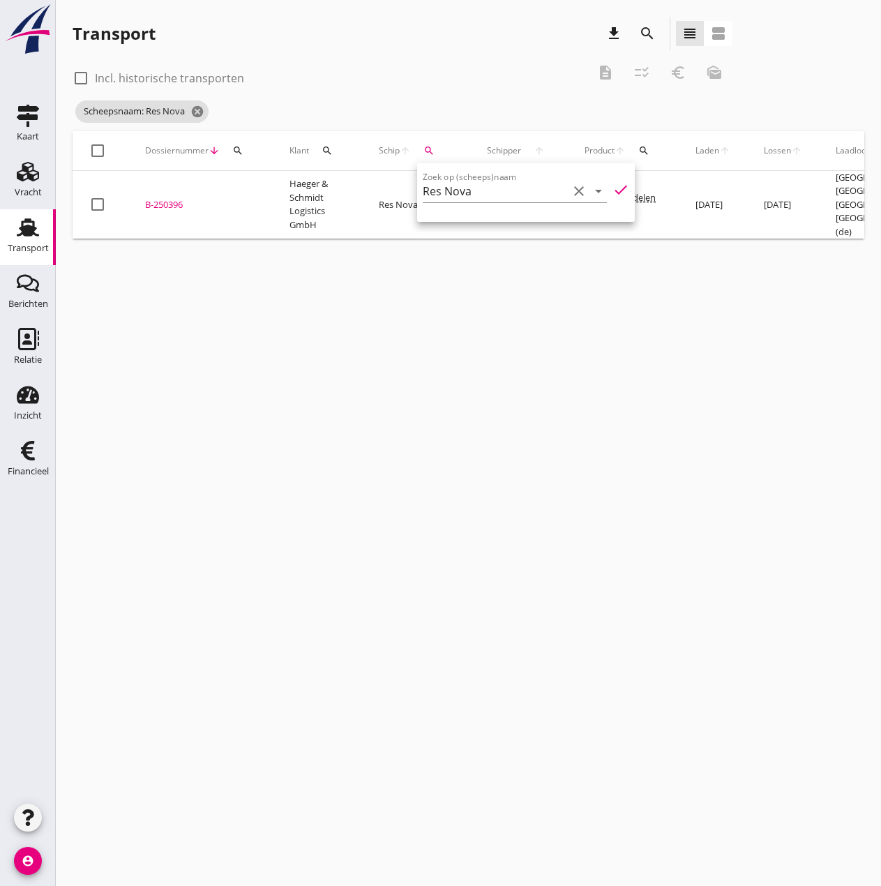
click at [179, 205] on div "B-250396" at bounding box center [200, 205] width 111 height 14
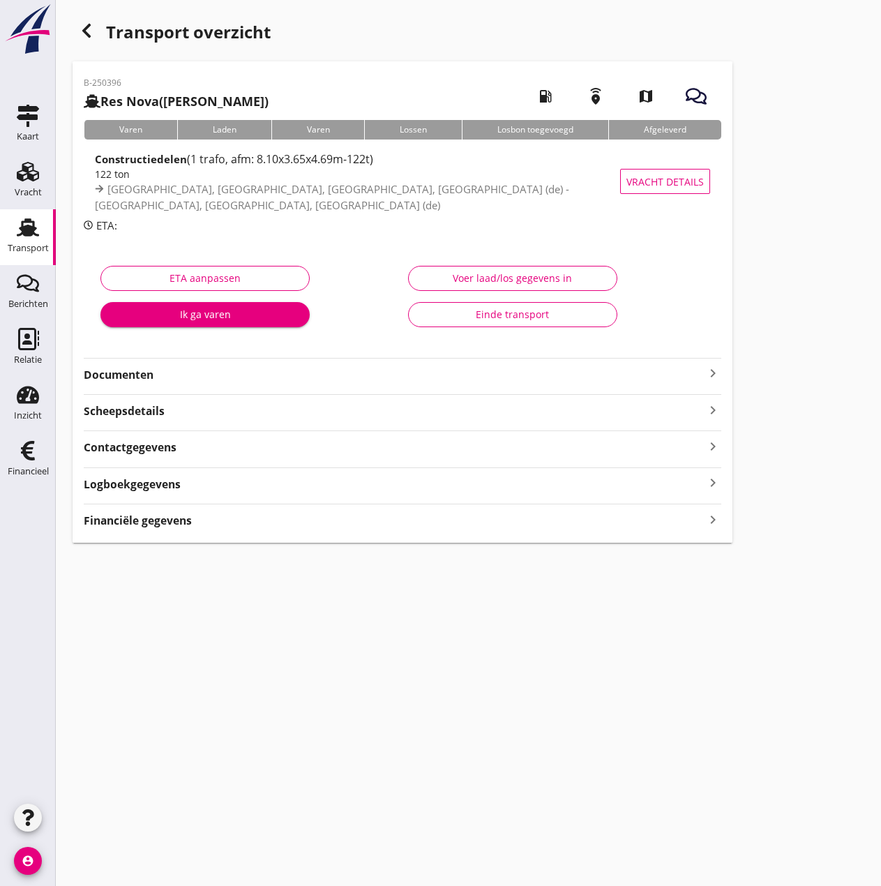
click at [131, 377] on strong "Documenten" at bounding box center [394, 375] width 621 height 16
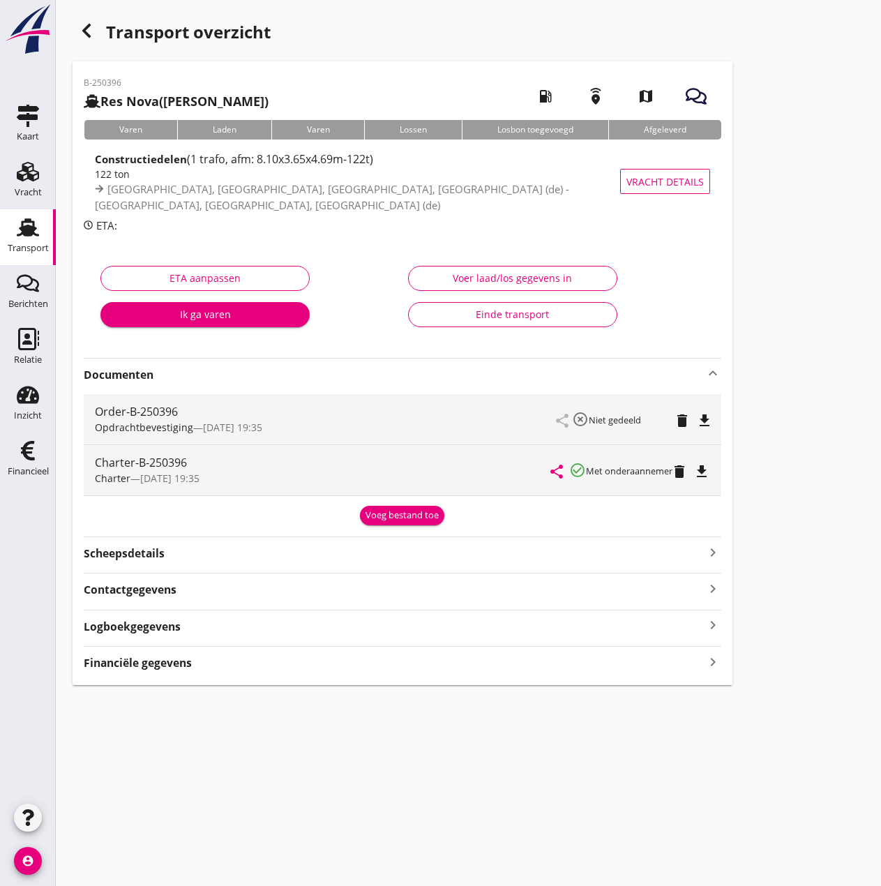
click at [84, 34] on icon "button" at bounding box center [86, 30] width 17 height 17
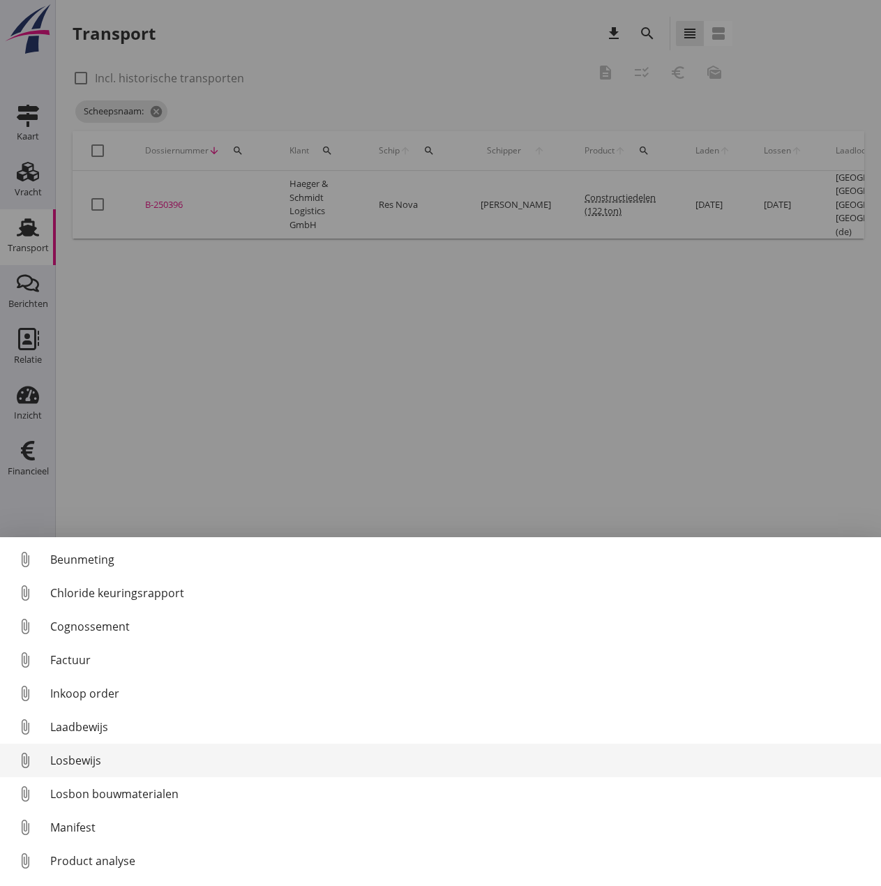
drag, startPoint x: 64, startPoint y: 754, endPoint x: 91, endPoint y: 749, distance: 27.0
click at [65, 754] on div "Losbewijs" at bounding box center [460, 760] width 820 height 17
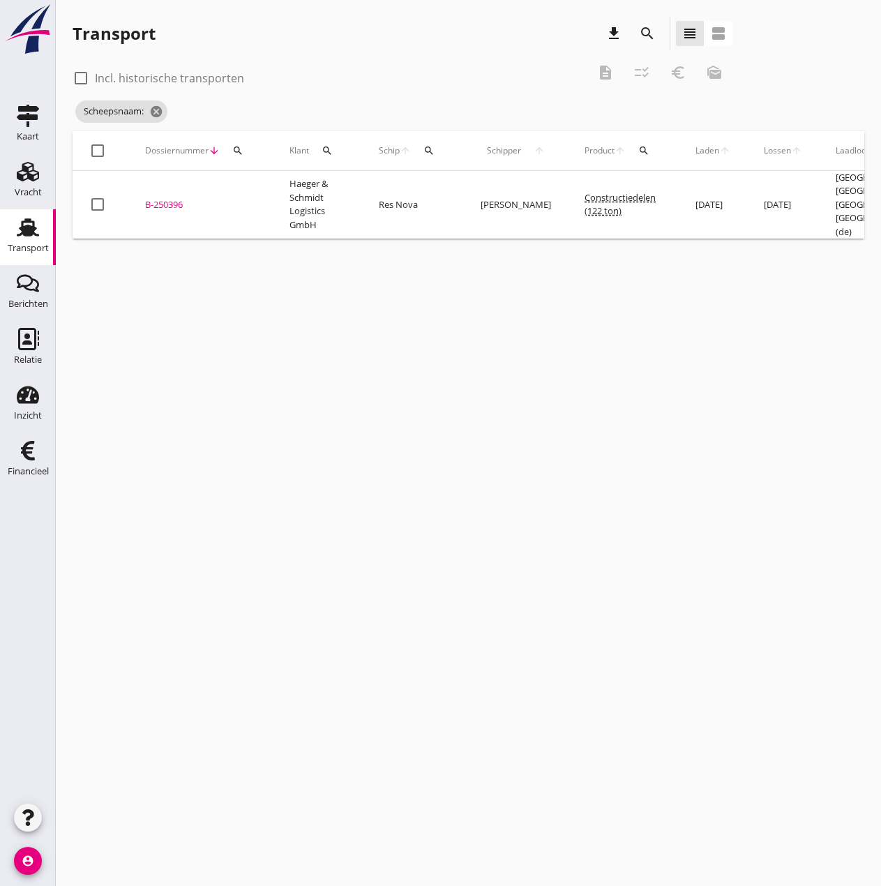
click at [163, 202] on div "B-250396" at bounding box center [200, 205] width 111 height 14
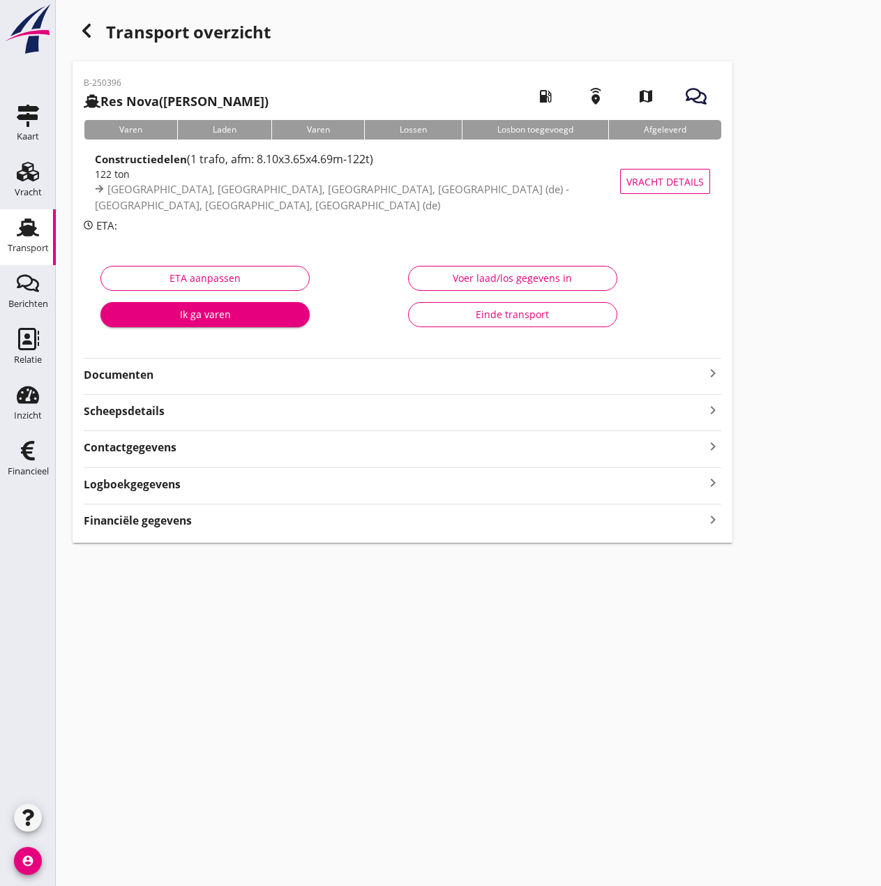
click at [476, 273] on div "Voer laad/los gegevens in" at bounding box center [513, 278] width 186 height 15
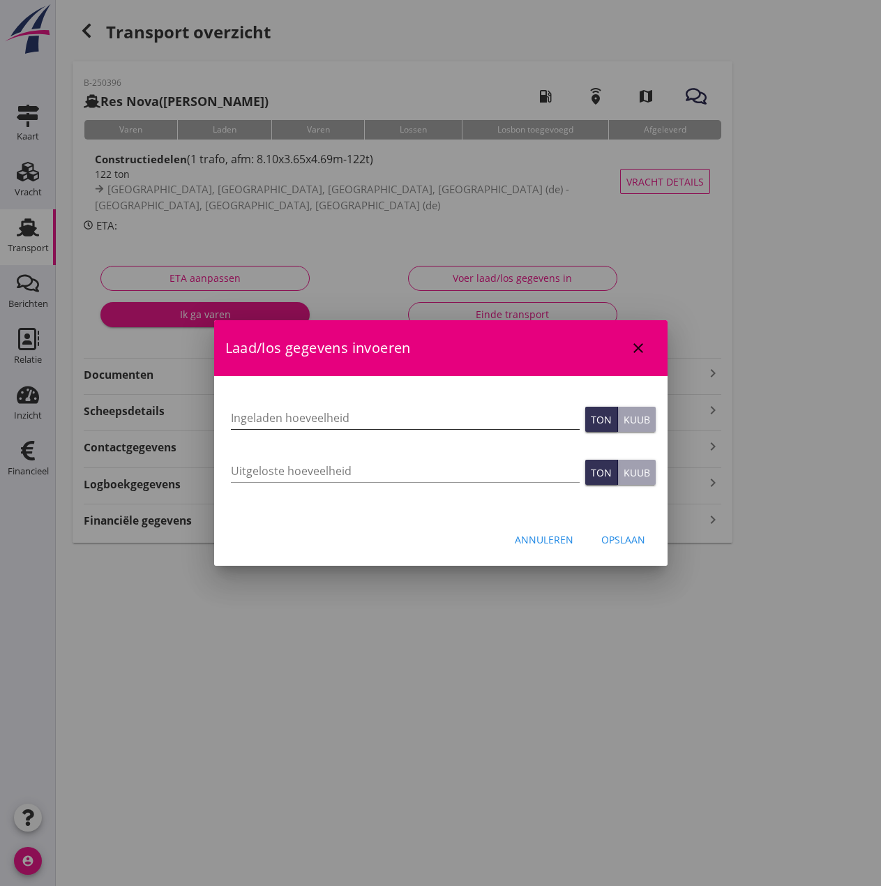
click at [350, 416] on input "Ingeladen hoeveelheid" at bounding box center [405, 418] width 349 height 22
click at [246, 419] on input "Ingeladen hoeveelheid" at bounding box center [405, 418] width 349 height 22
type input "78"
click at [298, 476] on input "Uitgeloste hoeveelheid" at bounding box center [405, 471] width 349 height 22
type input "78"
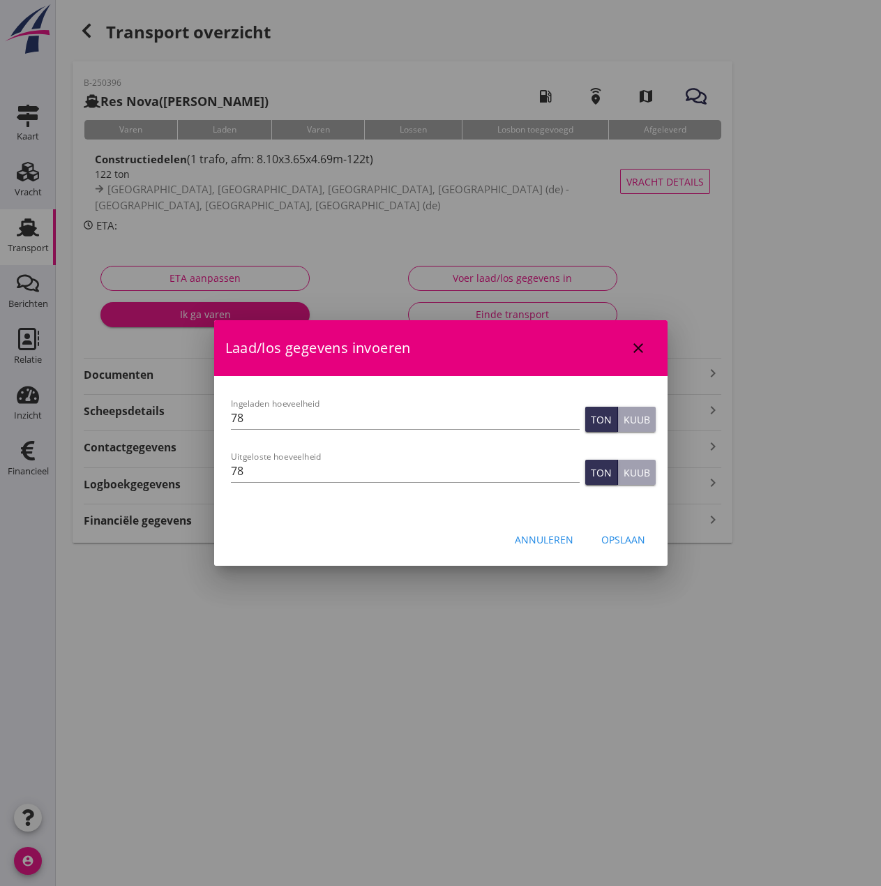
click at [635, 545] on div "Opslaan" at bounding box center [623, 539] width 44 height 15
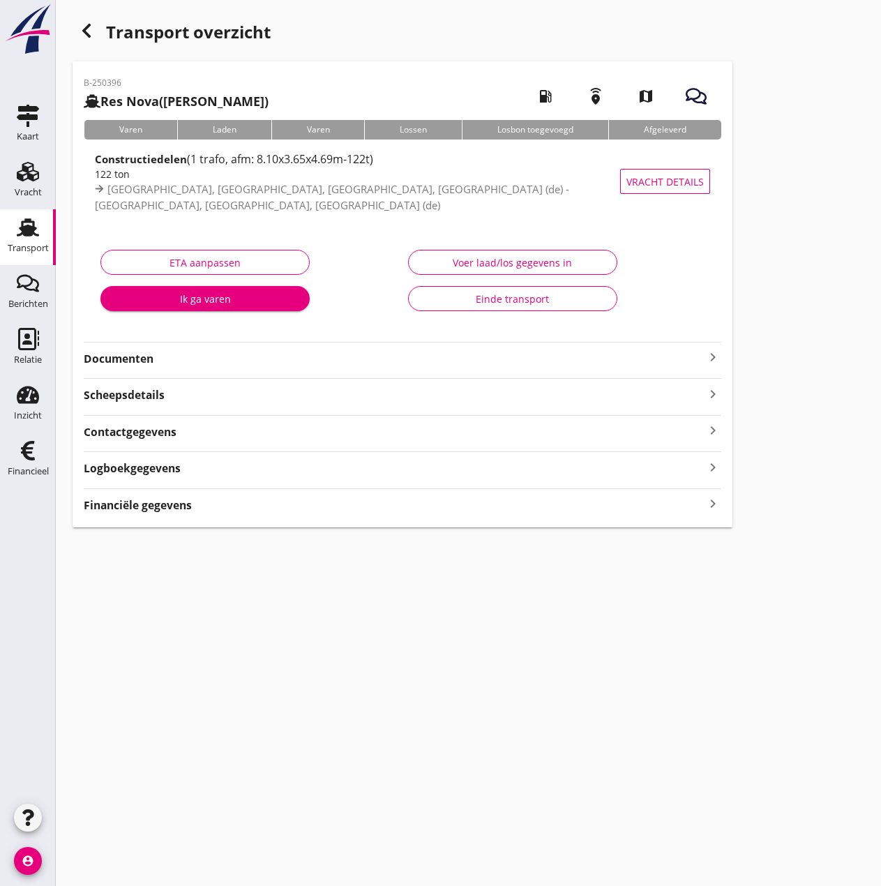
click at [130, 507] on strong "Financiële gegevens" at bounding box center [138, 505] width 108 height 16
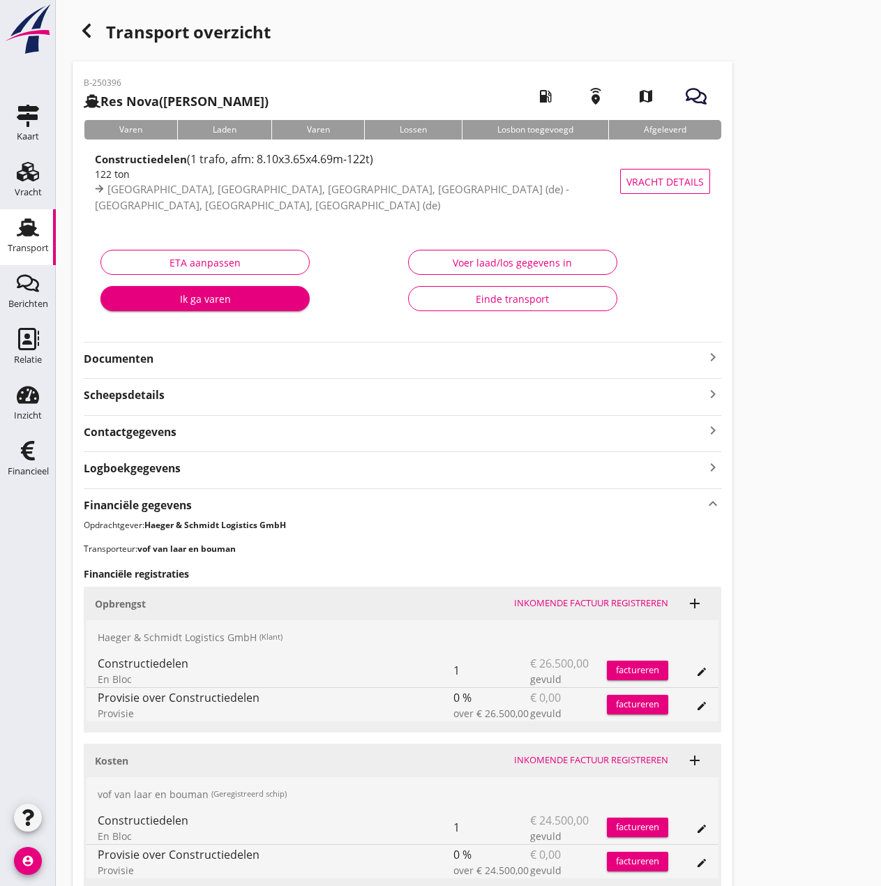
click at [582, 758] on div "Inkomende factuur registreren" at bounding box center [591, 760] width 154 height 14
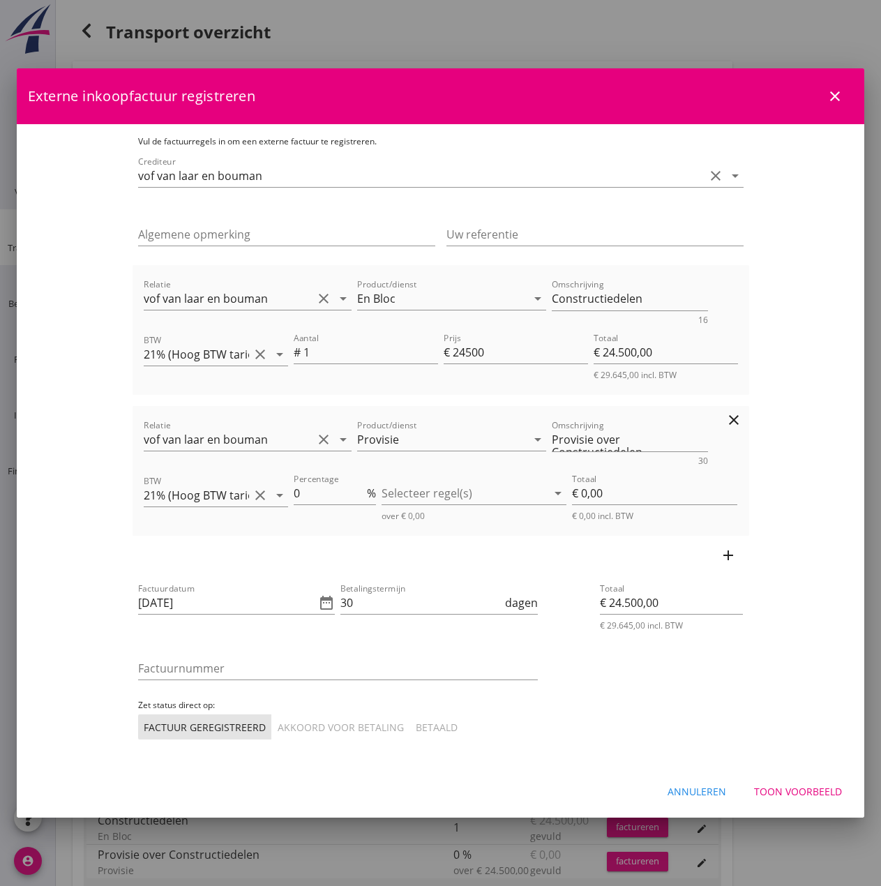
click at [742, 421] on icon "clear" at bounding box center [733, 420] width 17 height 17
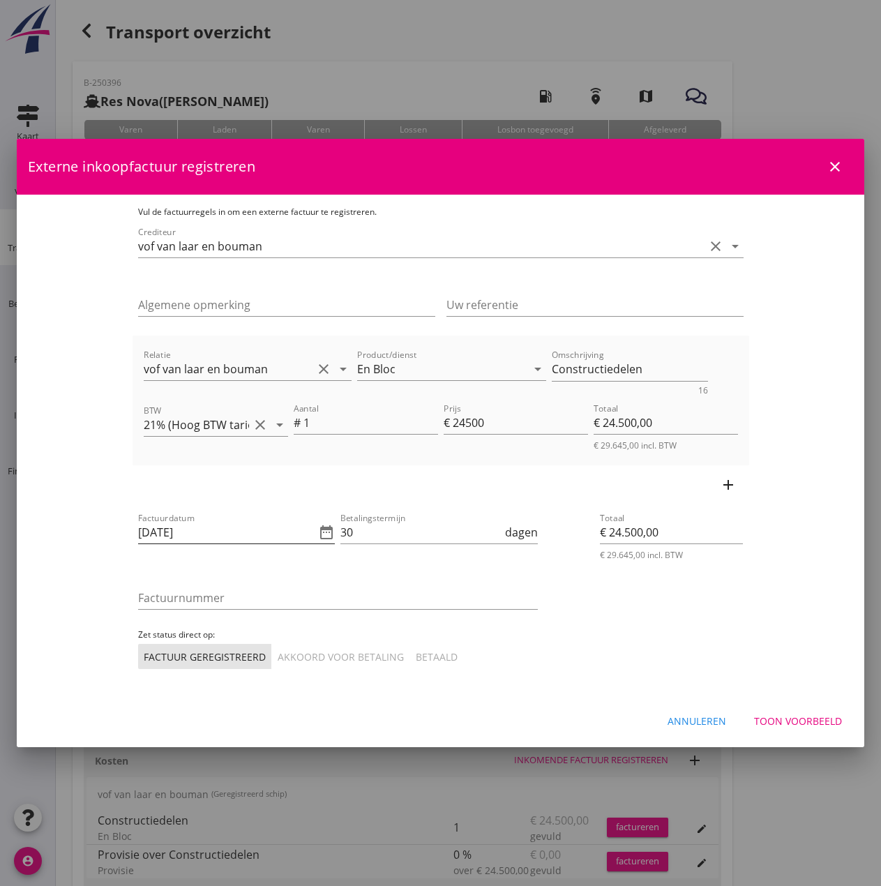
click at [318, 534] on icon "date_range" at bounding box center [326, 532] width 17 height 17
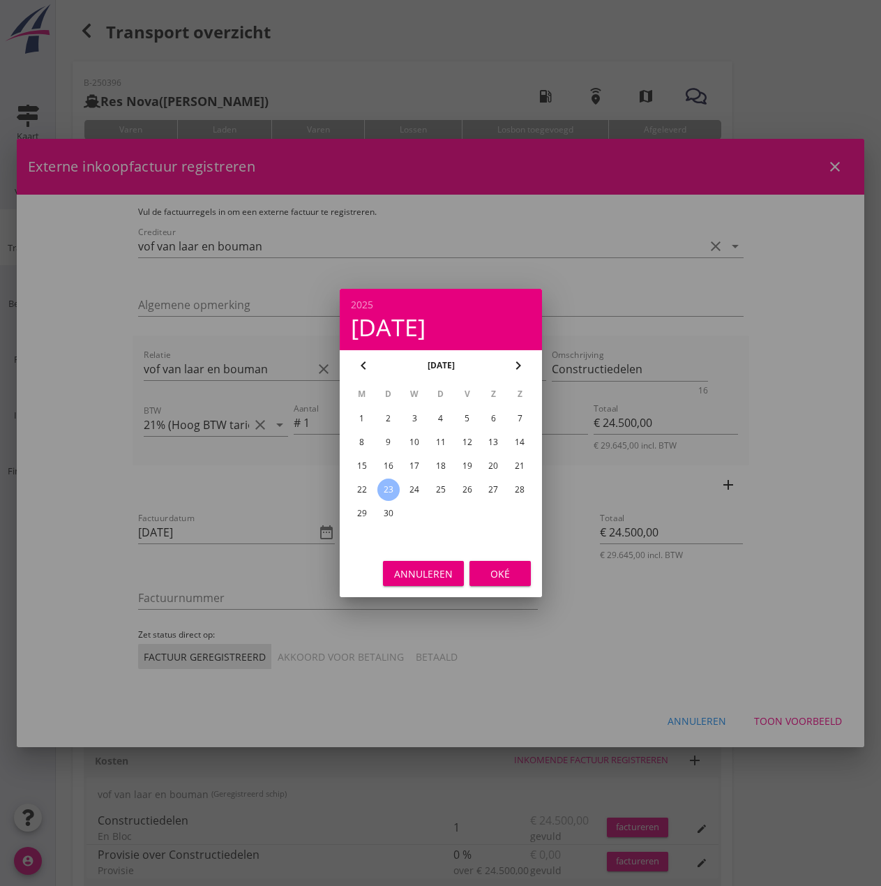
click at [467, 465] on div "19" at bounding box center [466, 466] width 22 height 22
type input "[DATE]"
click at [492, 576] on div "Oké" at bounding box center [500, 573] width 39 height 15
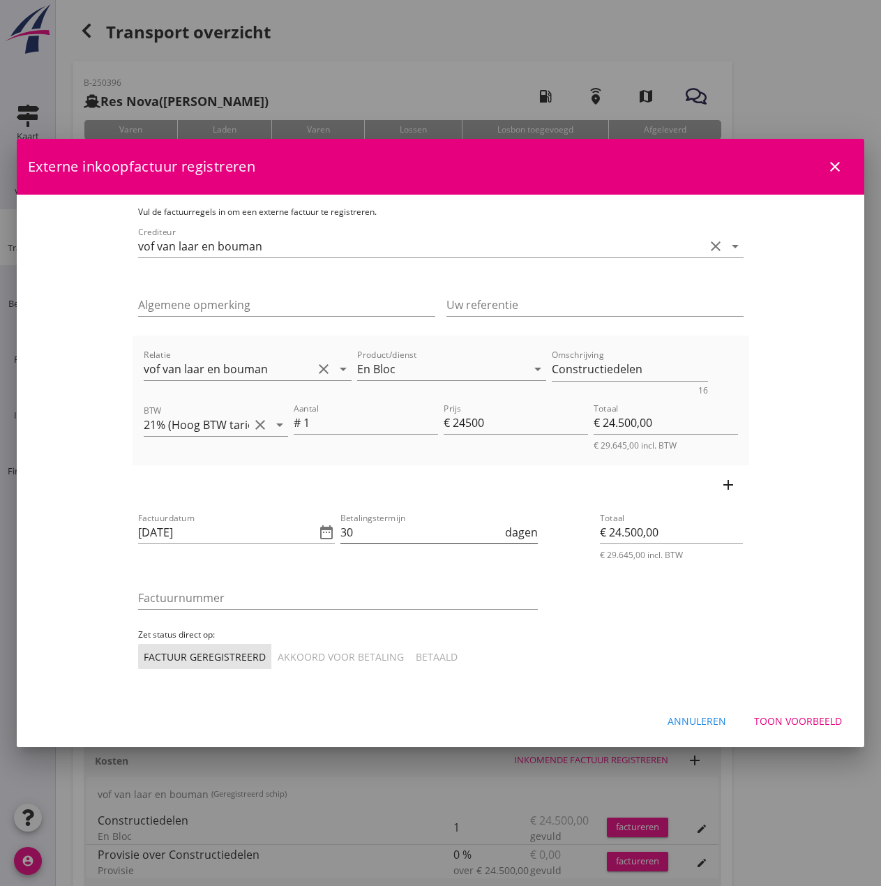
click at [340, 535] on input "30" at bounding box center [421, 532] width 162 height 22
type input "3"
type input "14"
click at [138, 602] on input "Factuurnummer" at bounding box center [338, 598] width 400 height 22
type input "202525"
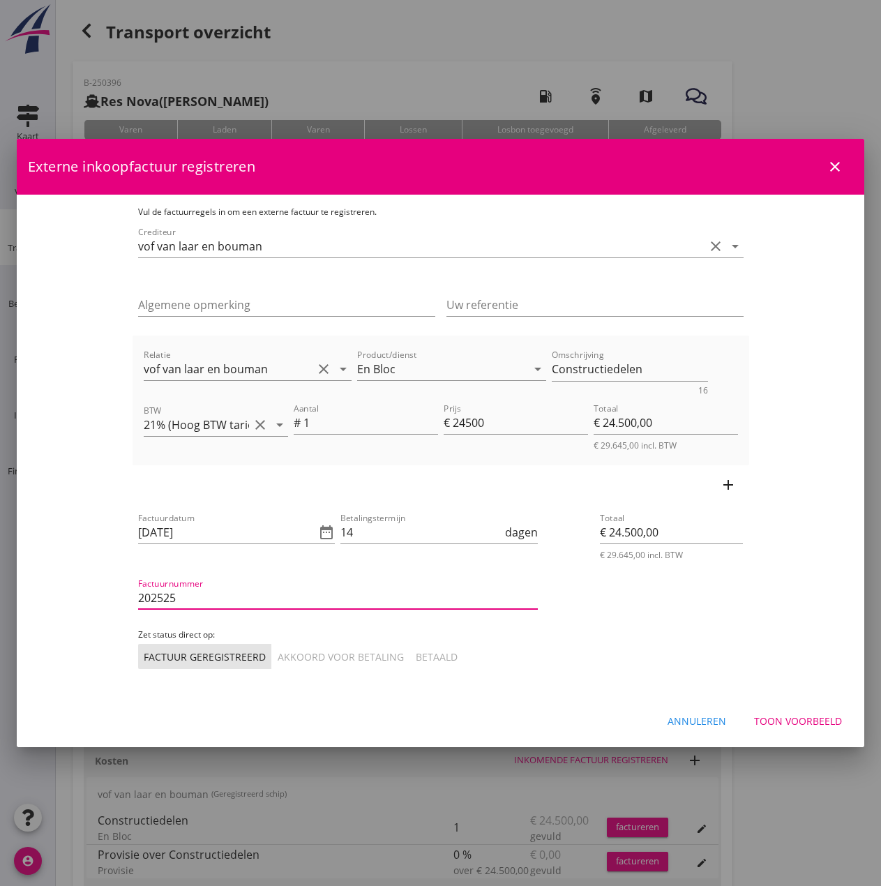
click at [278, 658] on div "Akkoord voor betaling" at bounding box center [341, 656] width 126 height 15
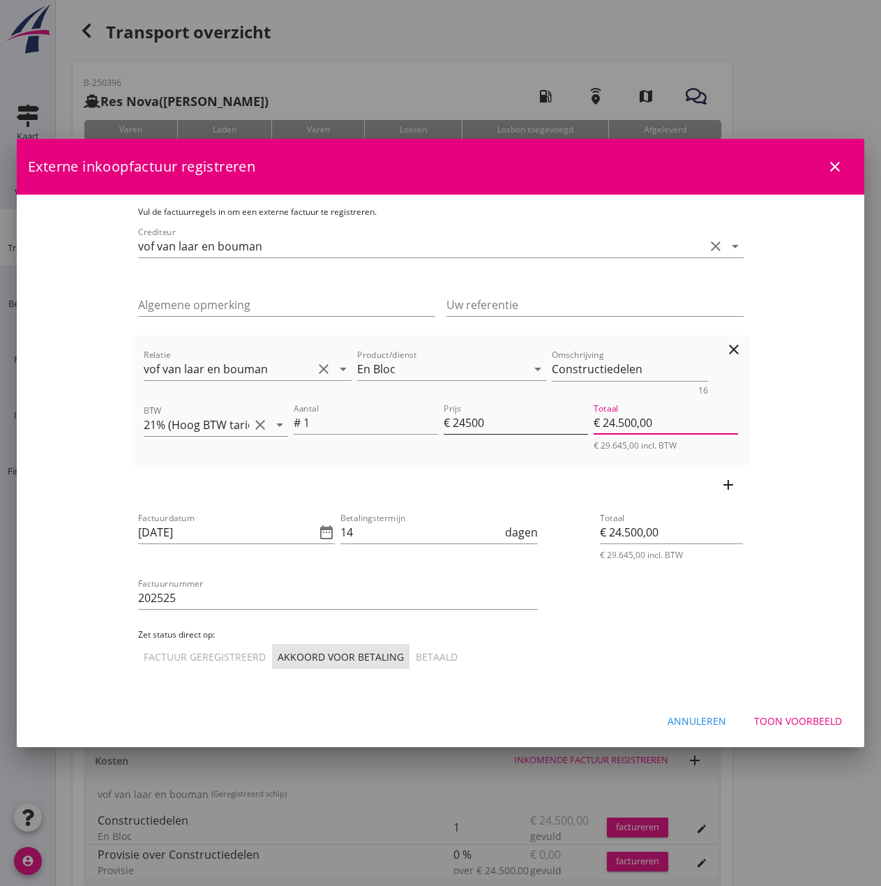
drag, startPoint x: 717, startPoint y: 422, endPoint x: 592, endPoint y: 414, distance: 125.1
click at [592, 414] on div "Aantal # 1 Prijs € 24500 Totaal € 24.500,00 € 29.645,00 incl. BTW" at bounding box center [516, 426] width 450 height 56
click at [738, 430] on input "€ 24.500,00" at bounding box center [666, 423] width 144 height 22
drag, startPoint x: 754, startPoint y: 421, endPoint x: 529, endPoint y: 410, distance: 225.6
click at [529, 410] on div "Aantal # 1 Prijs € 24500 Totaal € 24.500,00 € 29.645,00 incl. BTW" at bounding box center [516, 426] width 450 height 56
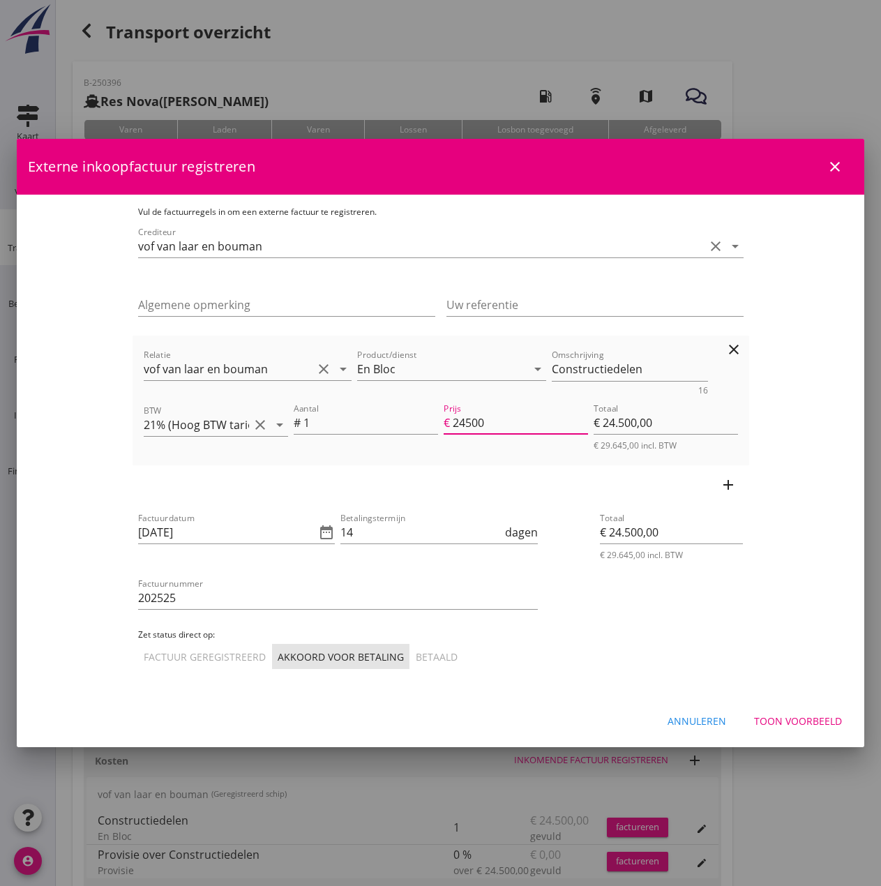
click at [524, 419] on input "24500" at bounding box center [520, 423] width 135 height 22
type input "€ 2.450,00"
type input "2450"
type input "€ 2.450,00"
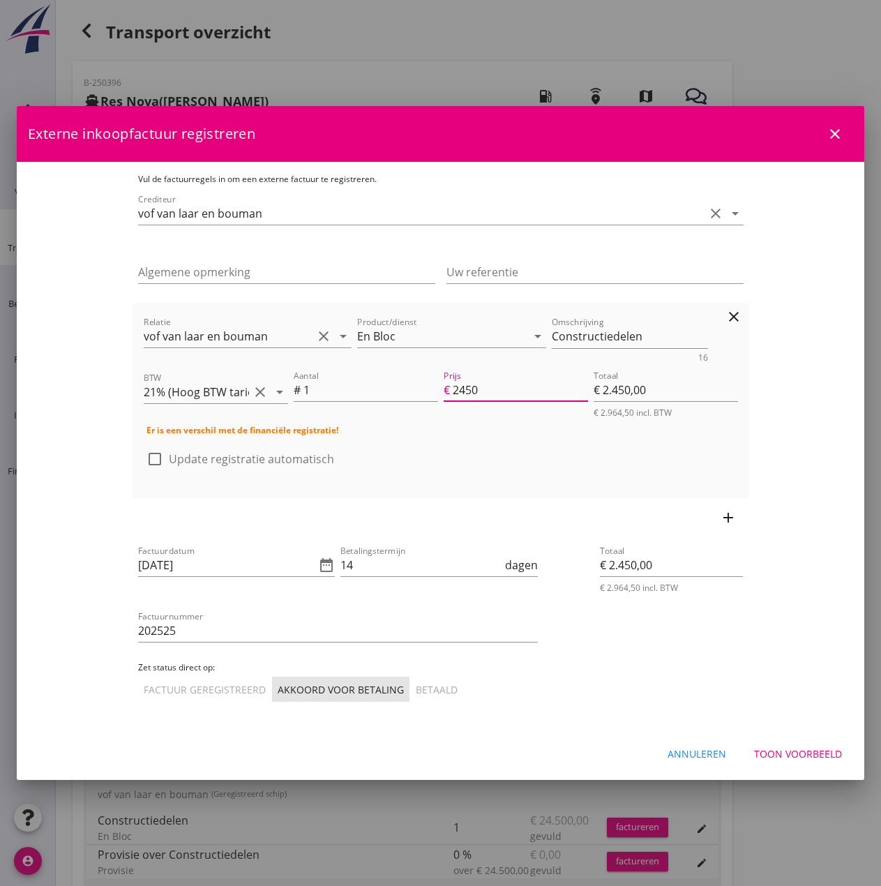
type input "€ 245,00"
type input "245"
type input "€ 245,00"
type input "€ 24,00"
type input "24"
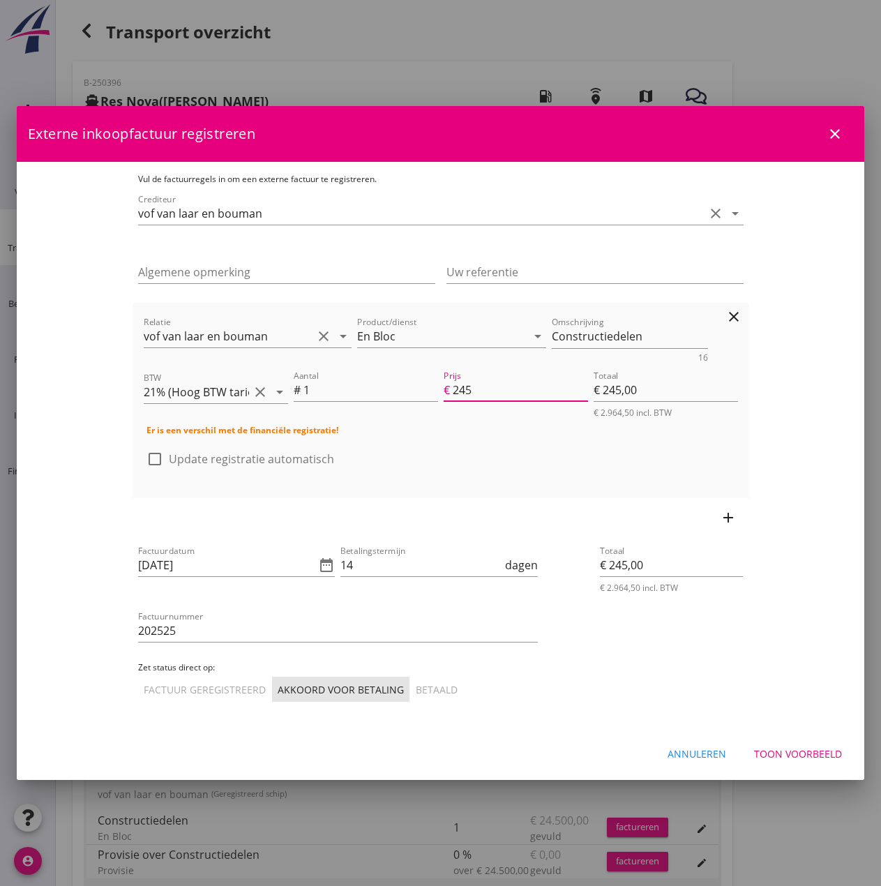
type input "€ 24,00"
type input "€ 2,00"
type input "2"
type input "€ 2,00"
type input "€ 0,00"
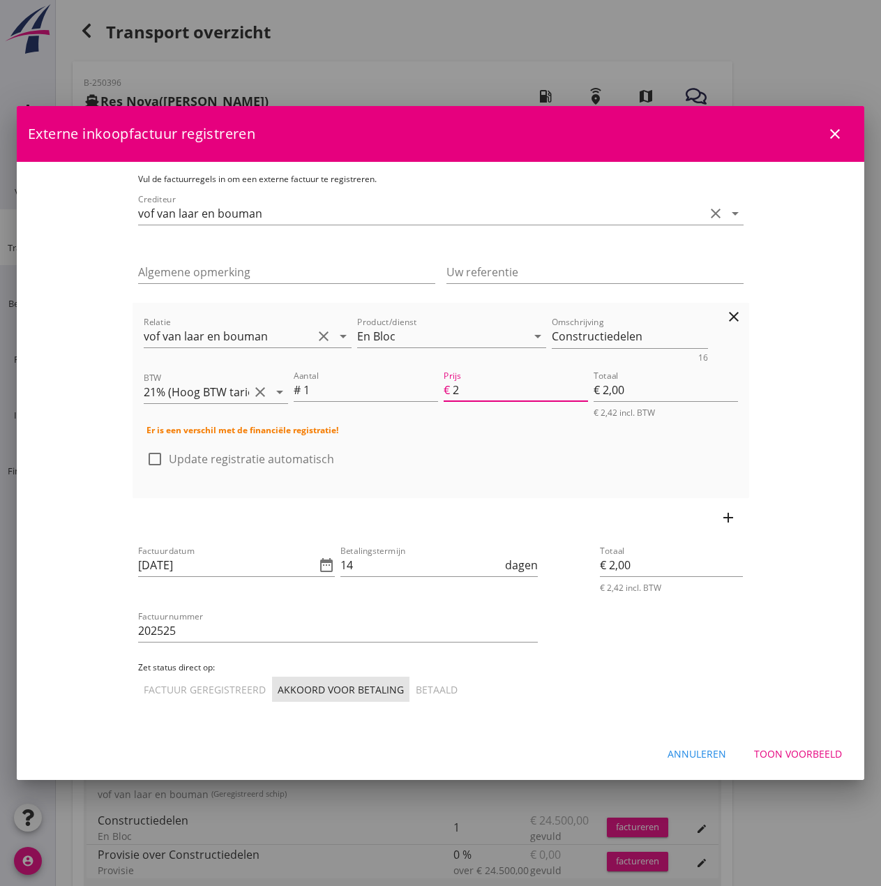
type input "€ 0,00"
type input "€ 2,00"
type input "2"
type input "€ 2,00"
type input "€ 25,00"
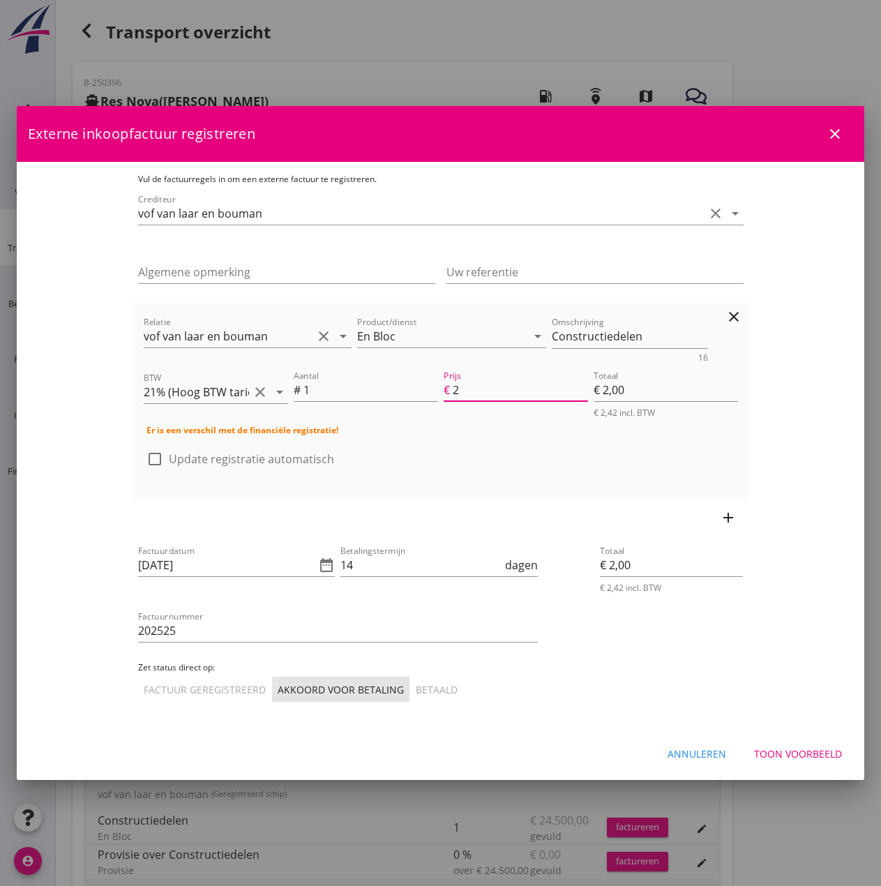
type input "25"
type input "€ 25,00"
type input "250"
type input "€ 250,00"
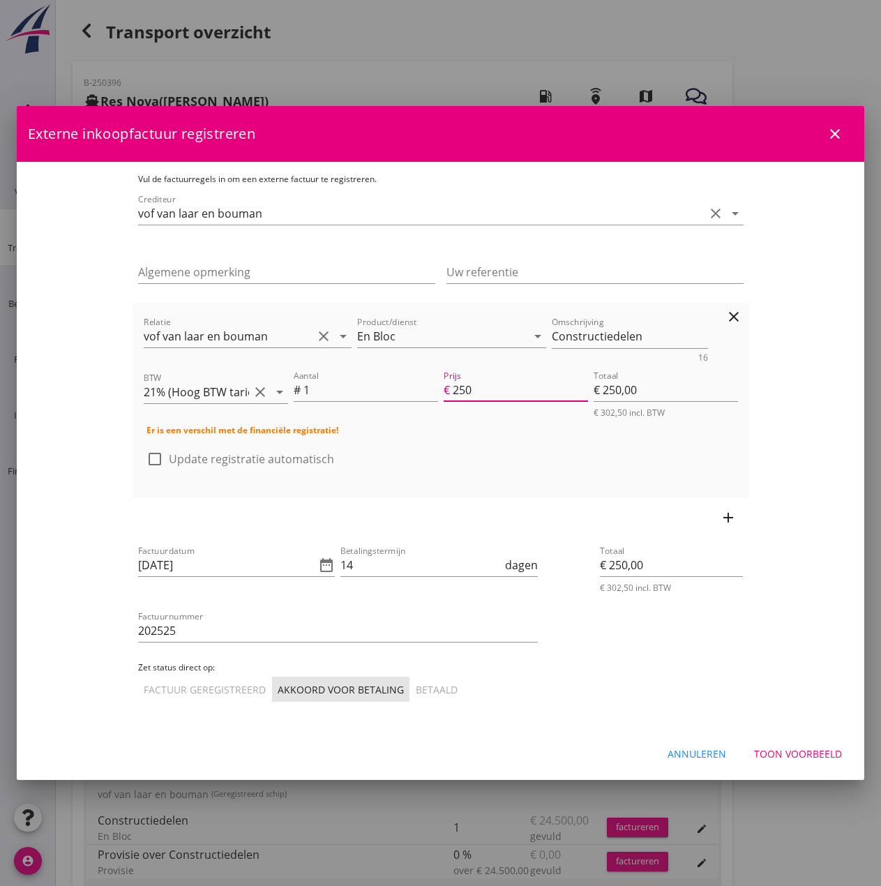
type input "€ 2.500,00"
type input "2500"
type input "€ 2.500,00"
type input "€ 25.000,00"
type input "25000"
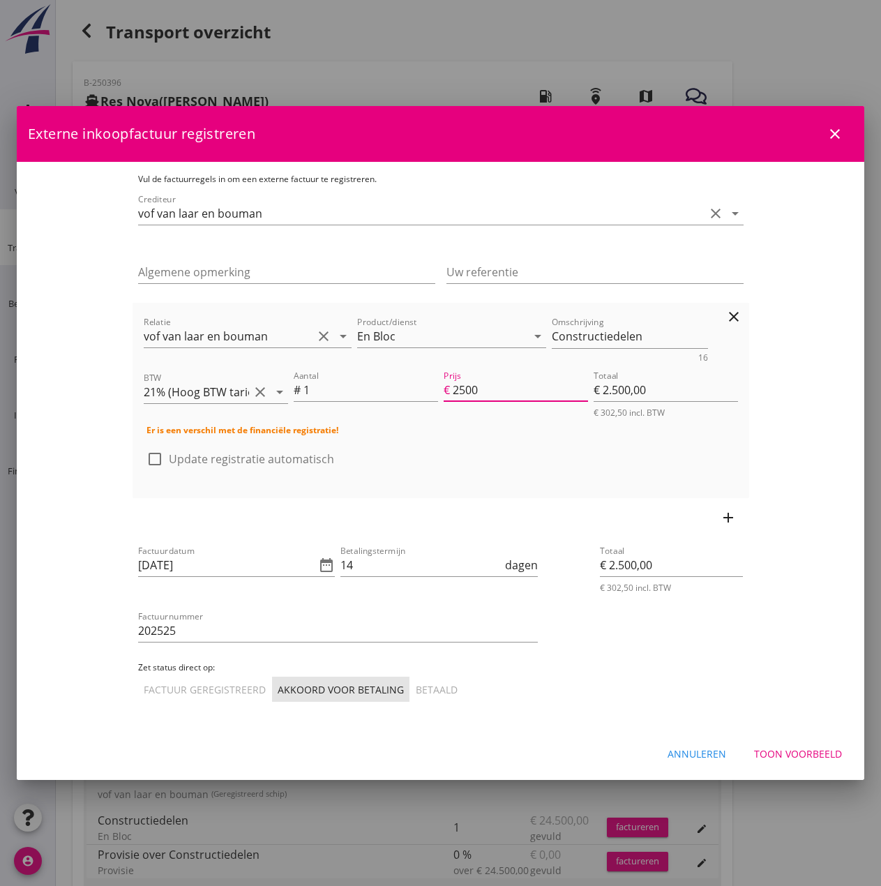
type input "€ 25.000,00"
type input "25000"
click at [211, 549] on div "Factuurdatum [DATE] date_range" at bounding box center [236, 567] width 197 height 45
click at [808, 747] on div "Toon voorbeeld" at bounding box center [798, 753] width 88 height 15
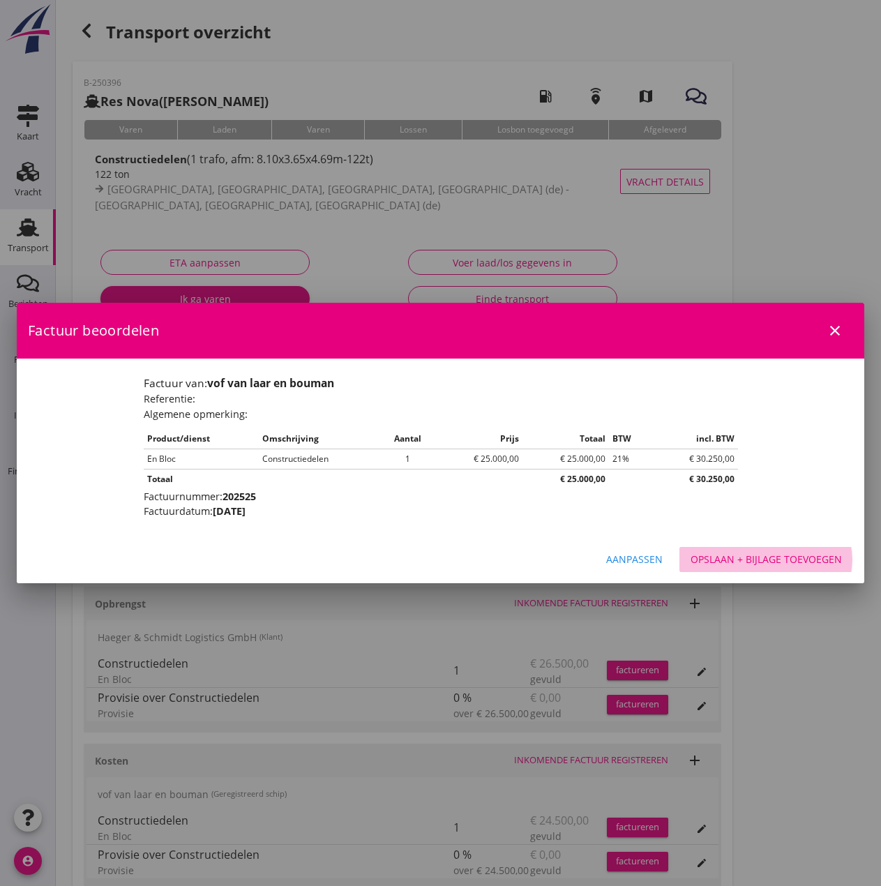
click at [778, 554] on div "Opslaan + bijlage toevoegen" at bounding box center [766, 559] width 151 height 15
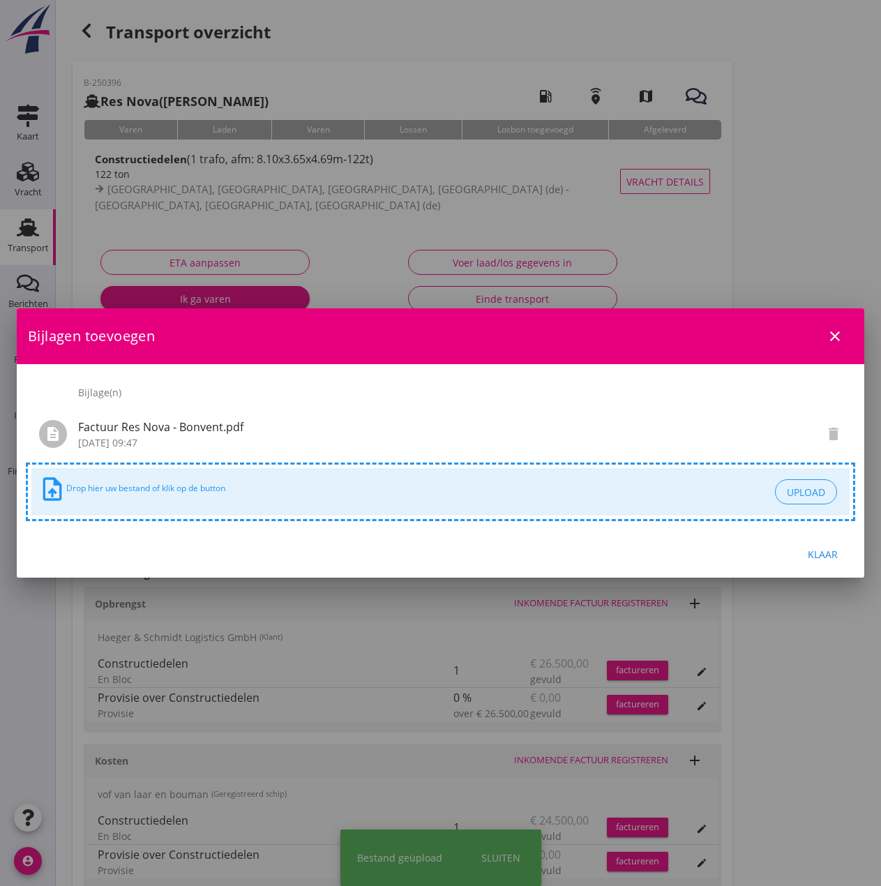
click at [822, 560] on div "Klaar" at bounding box center [822, 554] width 39 height 15
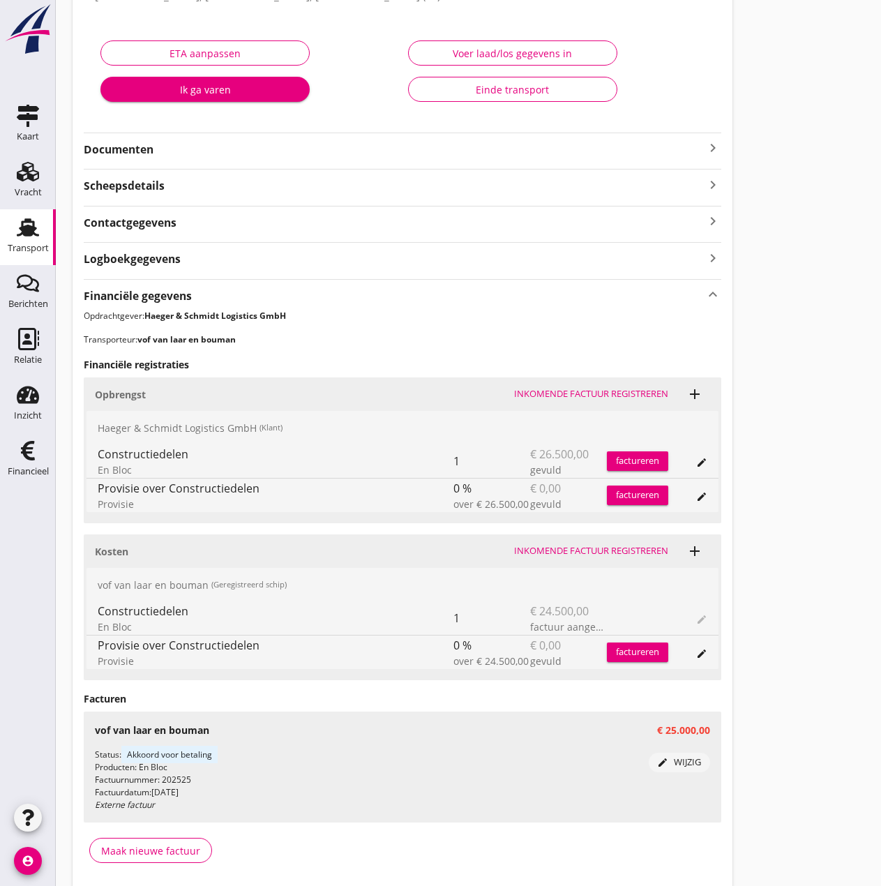
scroll to position [262, 0]
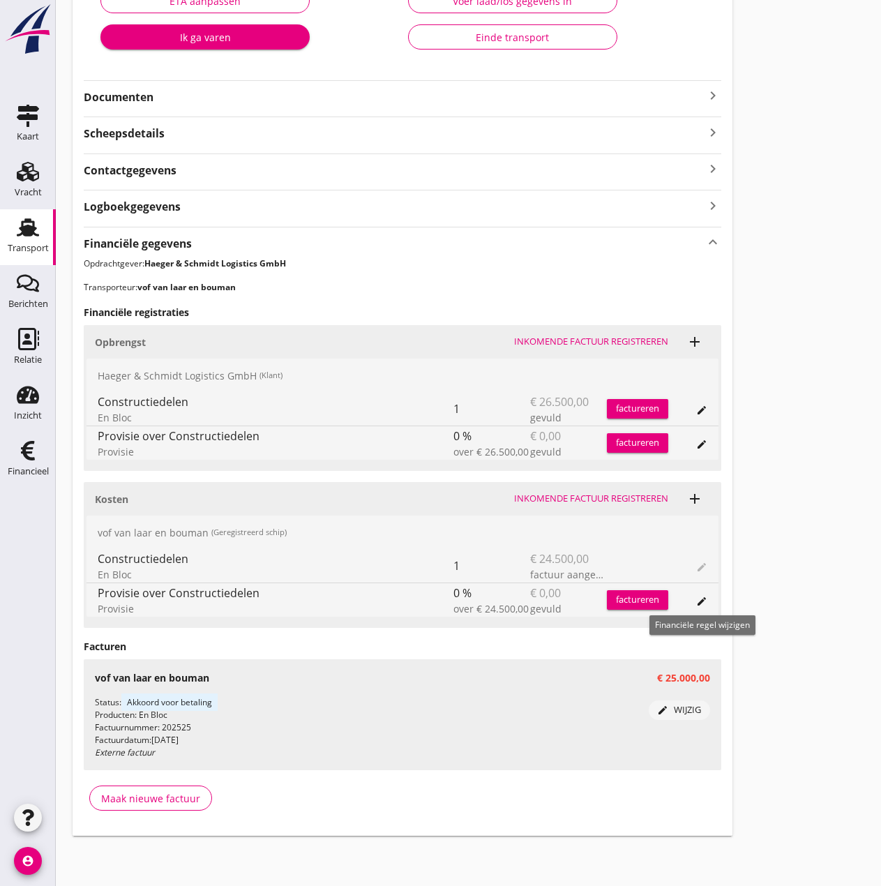
click at [700, 603] on icon "edit" at bounding box center [701, 601] width 11 height 11
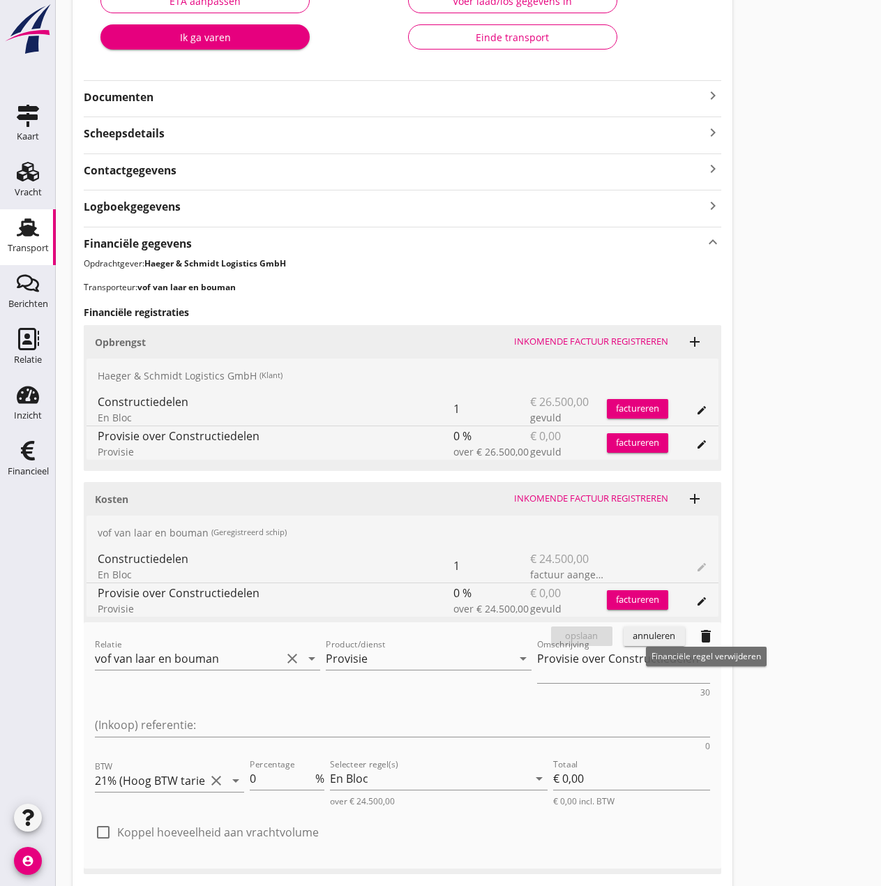
click at [710, 632] on icon "delete" at bounding box center [706, 636] width 17 height 17
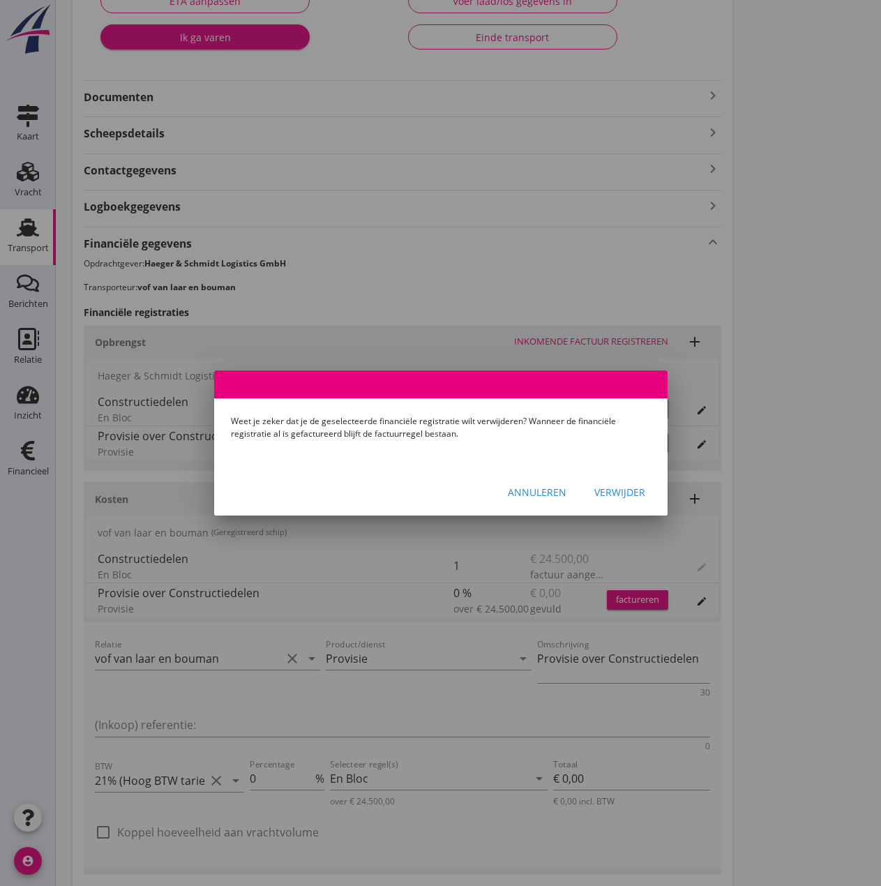
click at [616, 492] on div "Verwijder" at bounding box center [619, 492] width 51 height 15
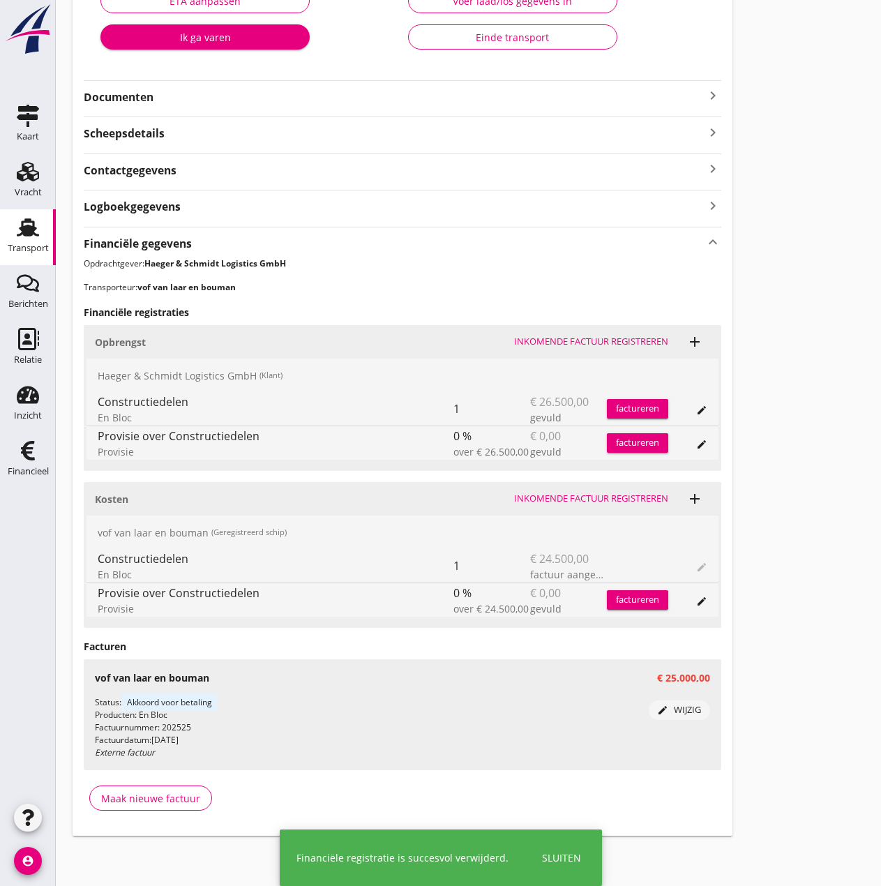
scroll to position [227, 0]
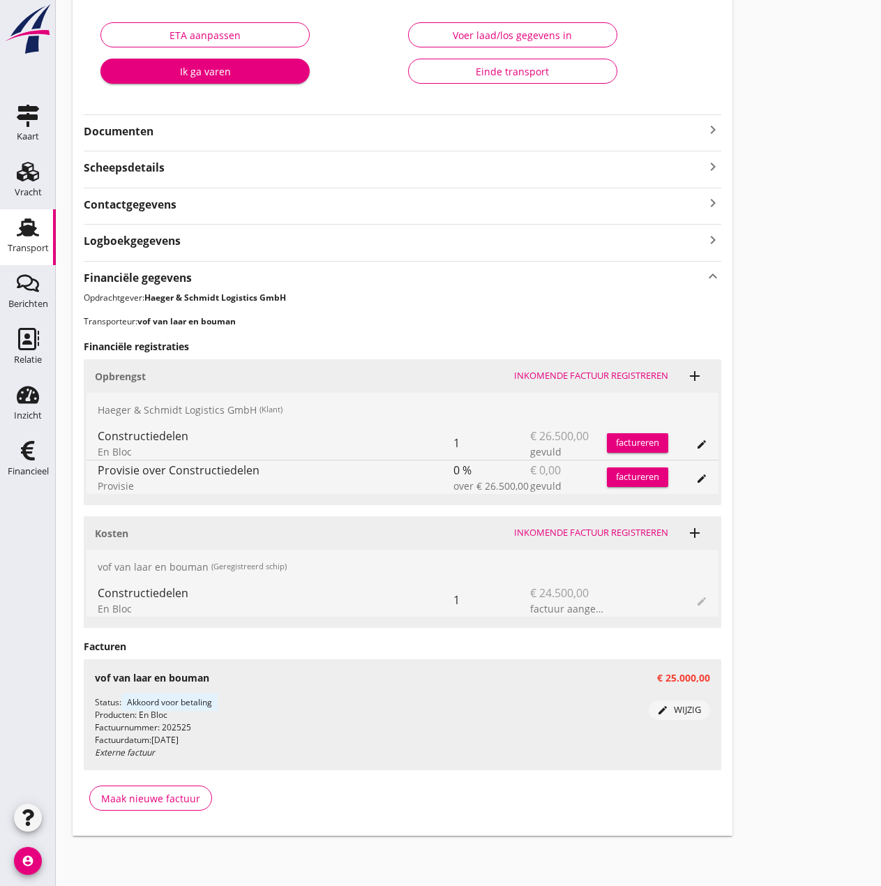
click at [649, 440] on div "factureren" at bounding box center [637, 443] width 61 height 14
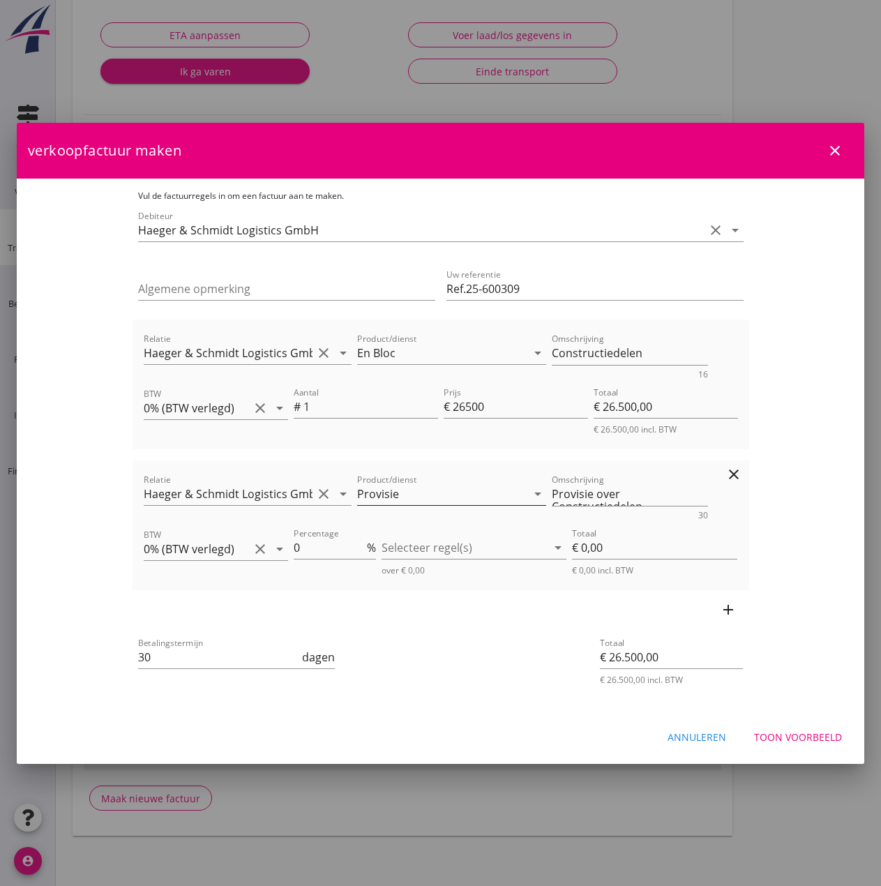
click at [529, 495] on icon "arrow_drop_down" at bounding box center [537, 493] width 17 height 17
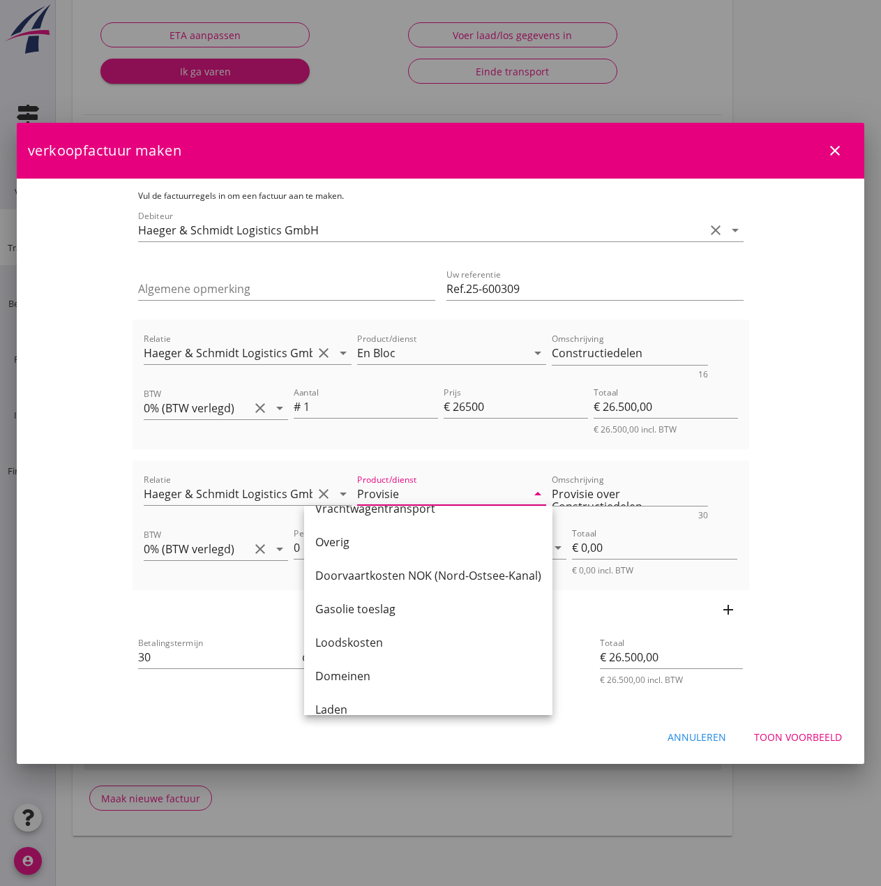
scroll to position [460, 0]
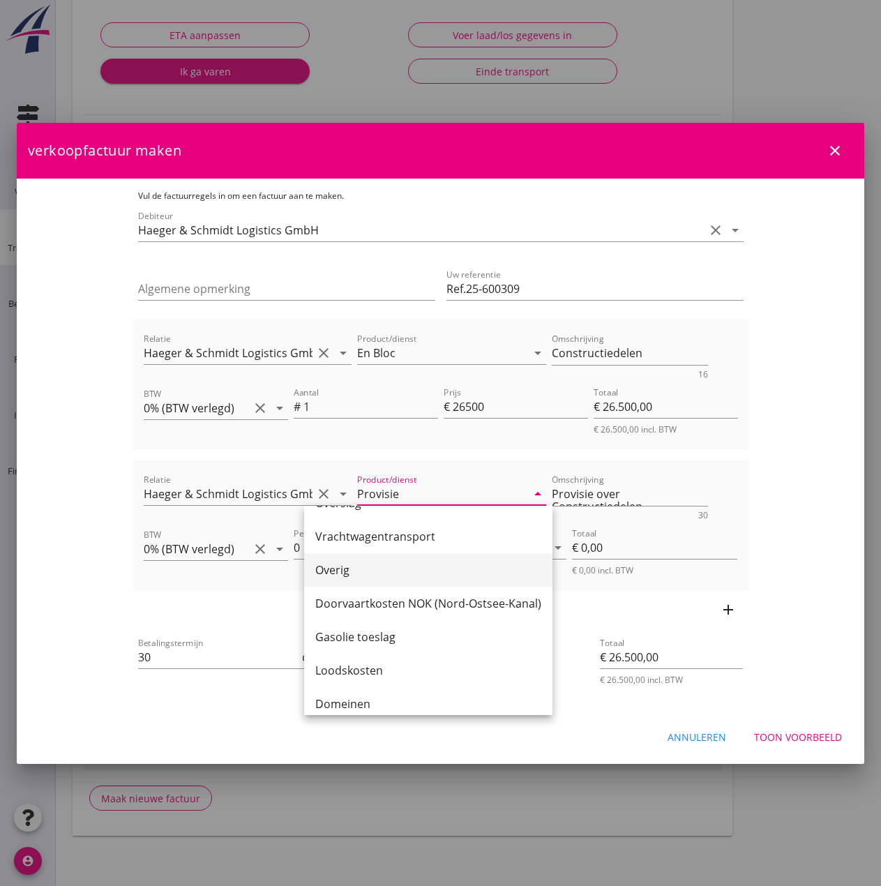
click at [399, 571] on div "Overig" at bounding box center [428, 570] width 226 height 17
type input "Overig"
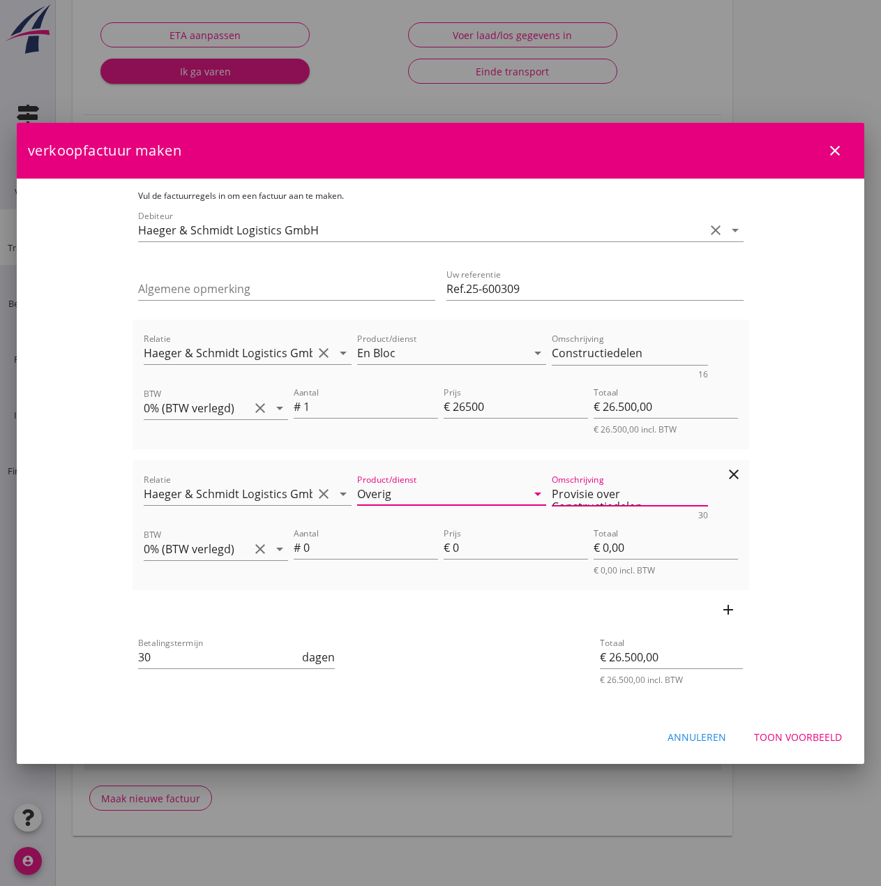
drag, startPoint x: 727, startPoint y: 492, endPoint x: 545, endPoint y: 497, distance: 182.1
click at [552, 497] on textarea "Provisie over Constructiedelen" at bounding box center [630, 494] width 156 height 23
click at [346, 550] on input "0" at bounding box center [370, 547] width 135 height 22
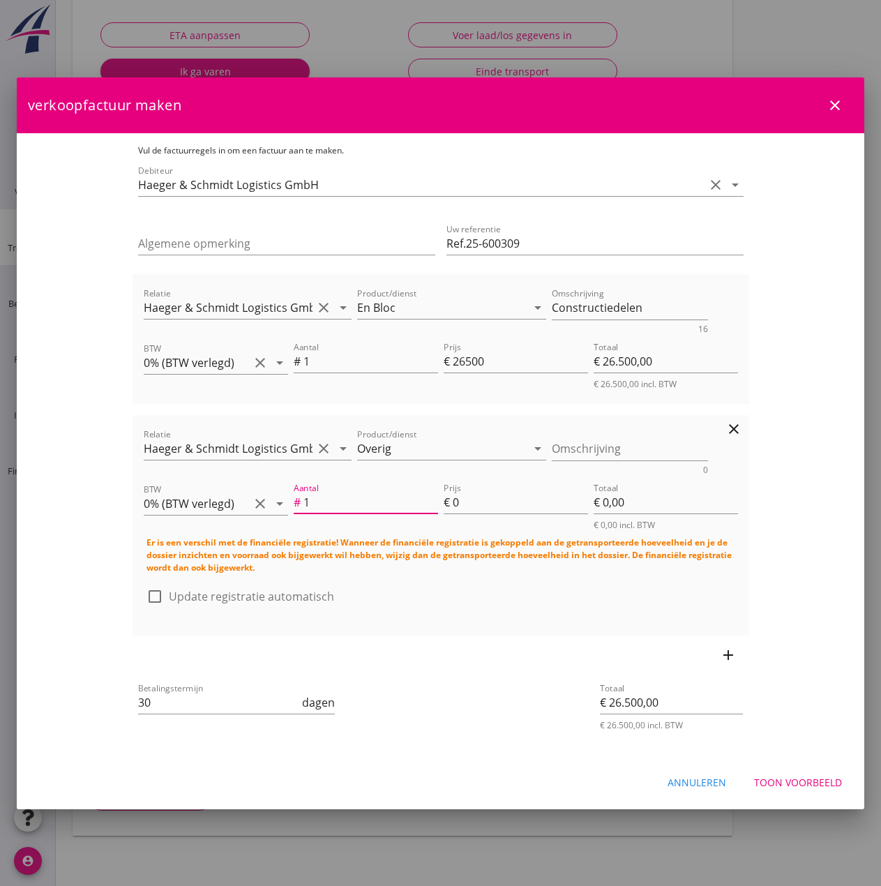
type input "1"
type input "€ 2,00"
type input "€ 26.502,00"
type input "2"
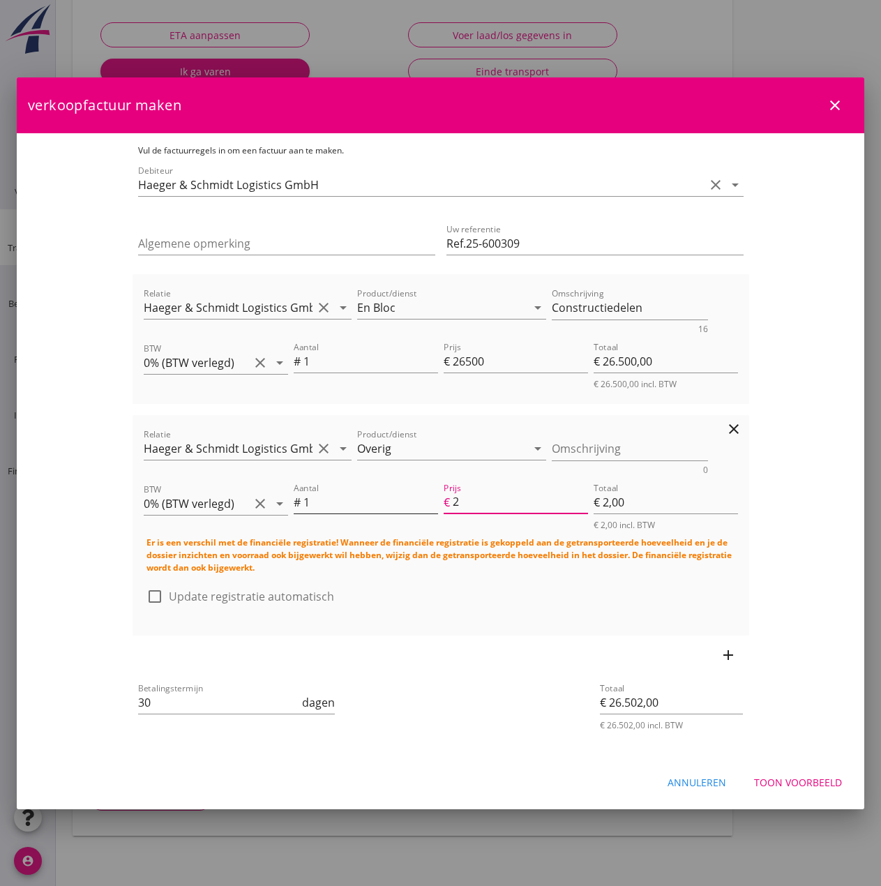
type input "€ 25,00"
type input "€ 26.525,00"
type input "25"
type input "€ 250,00"
type input "€ 26.750,00"
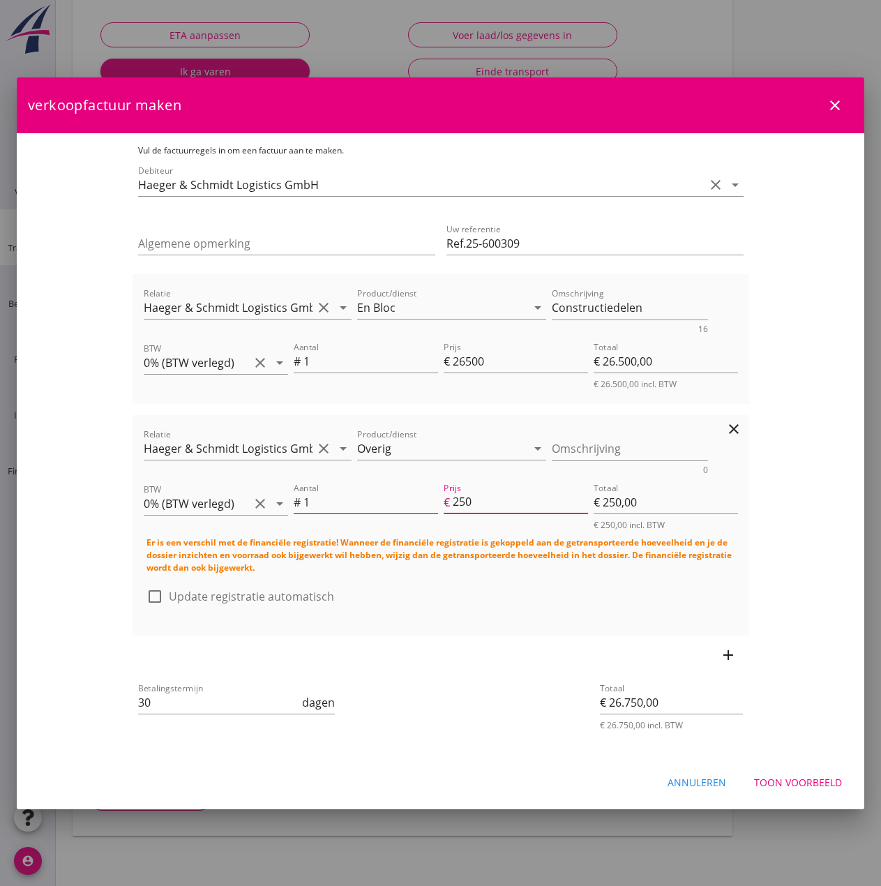
type input "250"
click at [143, 592] on div at bounding box center [155, 597] width 24 height 24
checkbox input "true"
click at [171, 698] on input "30" at bounding box center [219, 702] width 162 height 22
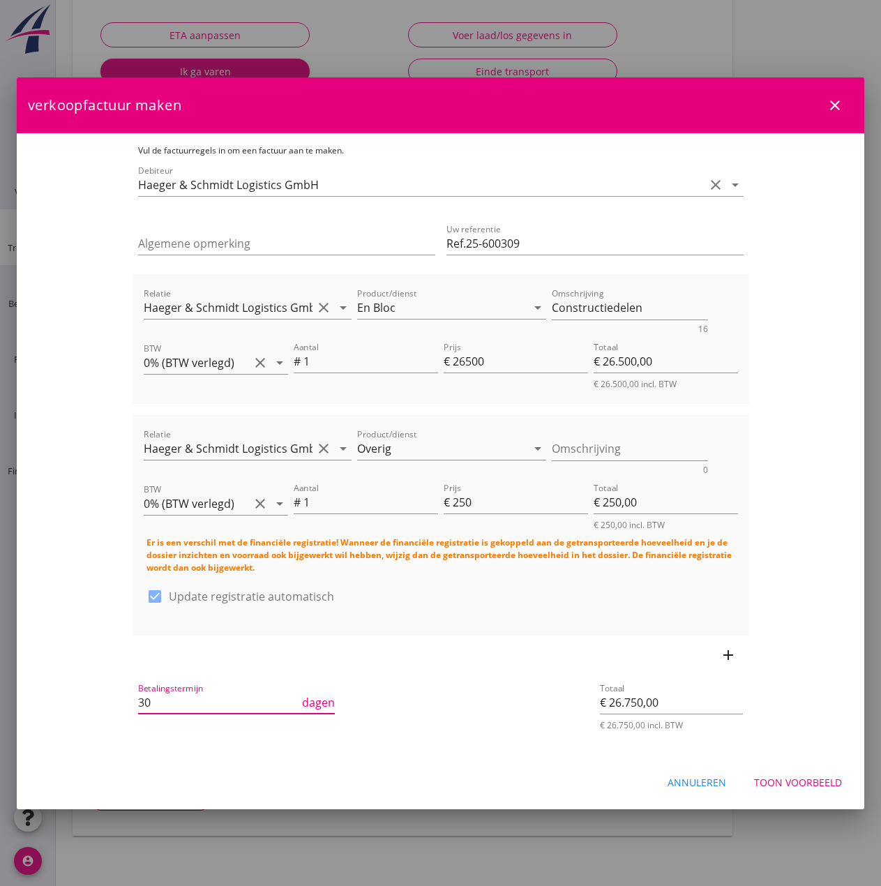
type input "3"
type input "14"
click at [503, 639] on div "add" at bounding box center [441, 654] width 617 height 39
click at [578, 451] on textarea "Omschrijving" at bounding box center [630, 448] width 156 height 23
paste textarea "zusätzliche Kosten für Ballast unter dem Boden"
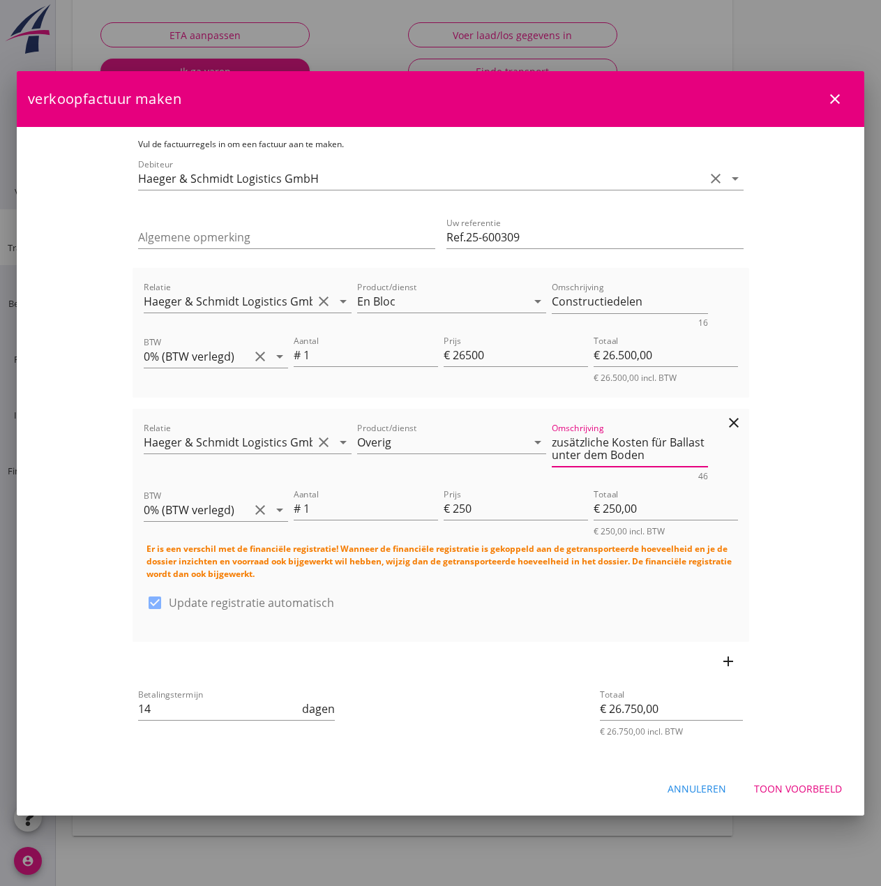
click at [553, 450] on textarea "zusätzliche Kosten für Ballast unter dem Boden" at bounding box center [630, 449] width 156 height 36
click at [610, 447] on textarea "Zusätzliche Kosten für Ballast unter dem Boden" at bounding box center [630, 449] width 156 height 36
click at [605, 465] on textarea "Zusätzliche kosten für Ballast unter dem Boden" at bounding box center [630, 449] width 156 height 36
type textarea "Zusätzliche kosten für Ballast unter dem Boden."
click at [788, 785] on div "Toon voorbeeld" at bounding box center [798, 788] width 88 height 15
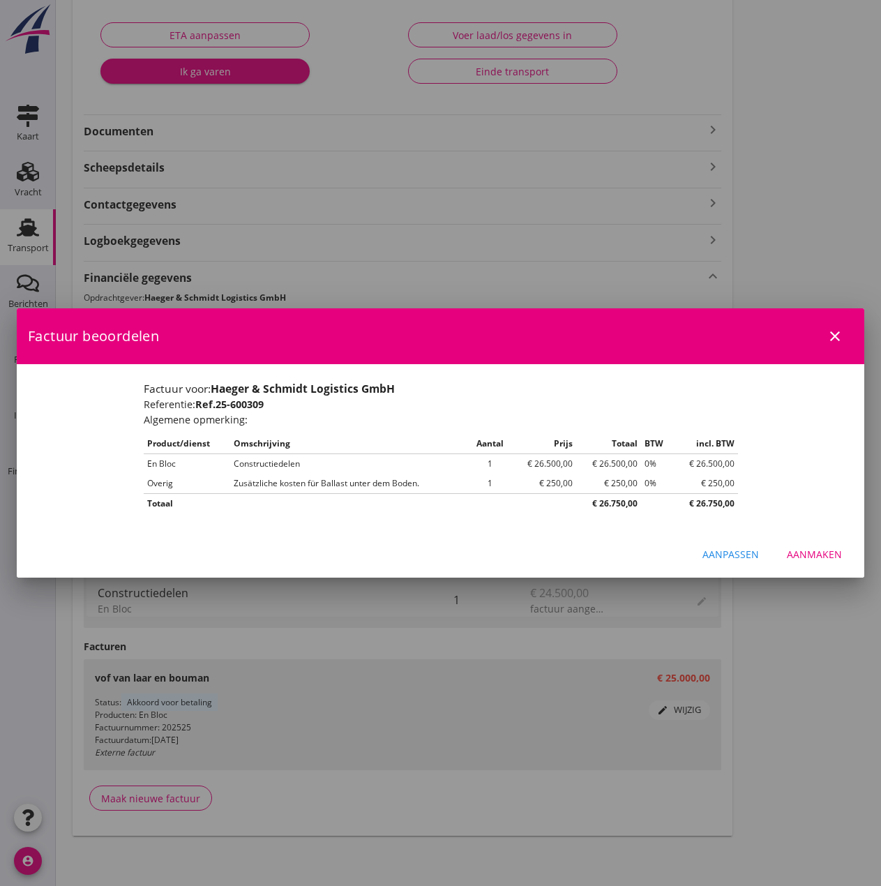
click at [813, 548] on div "Aanmaken" at bounding box center [814, 554] width 55 height 15
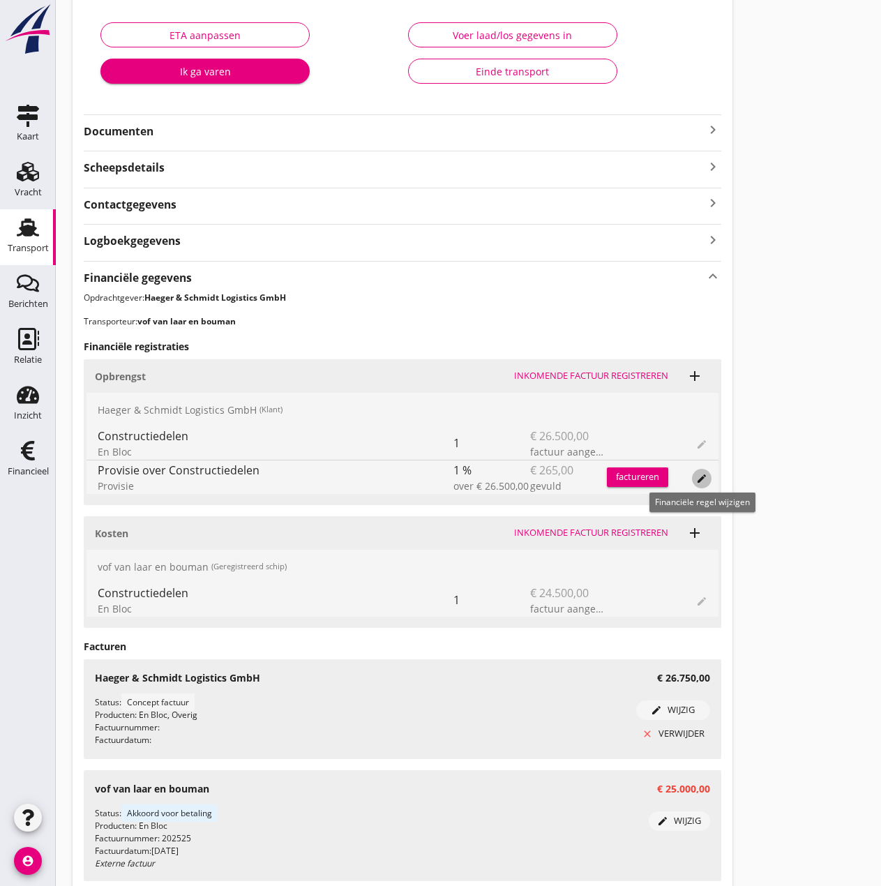
click at [702, 477] on icon "edit" at bounding box center [701, 478] width 11 height 11
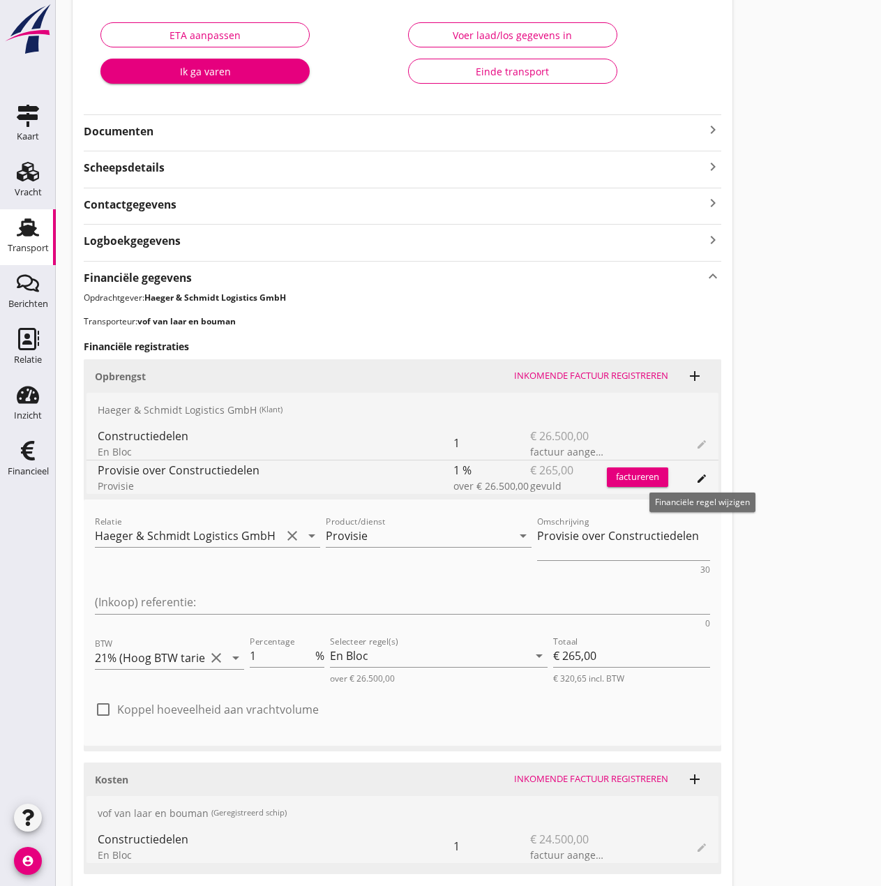
click at [701, 480] on icon "edit" at bounding box center [701, 478] width 11 height 11
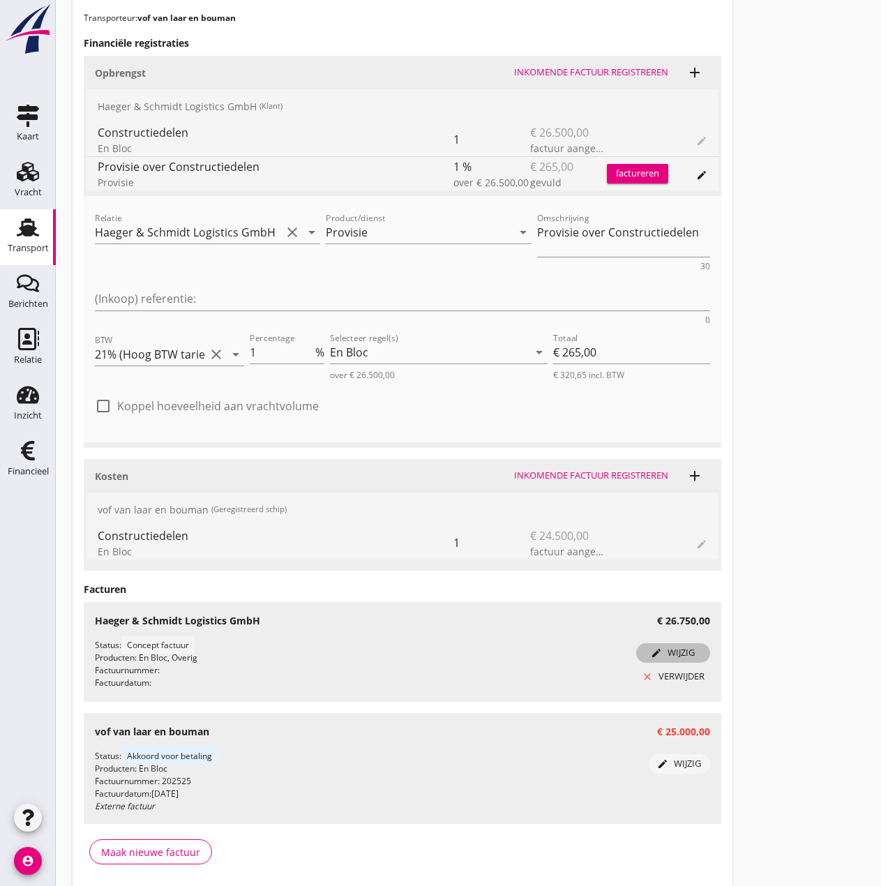
click at [670, 646] on div "edit wijzig" at bounding box center [673, 653] width 63 height 14
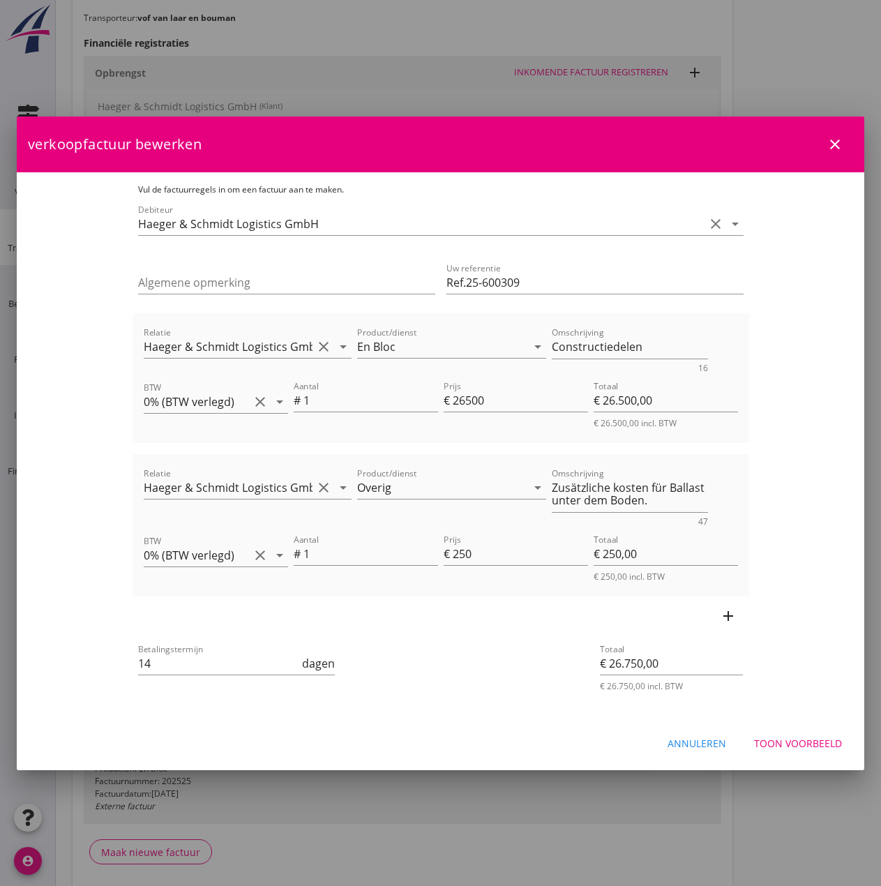
click at [785, 740] on div "Toon voorbeeld" at bounding box center [798, 743] width 88 height 15
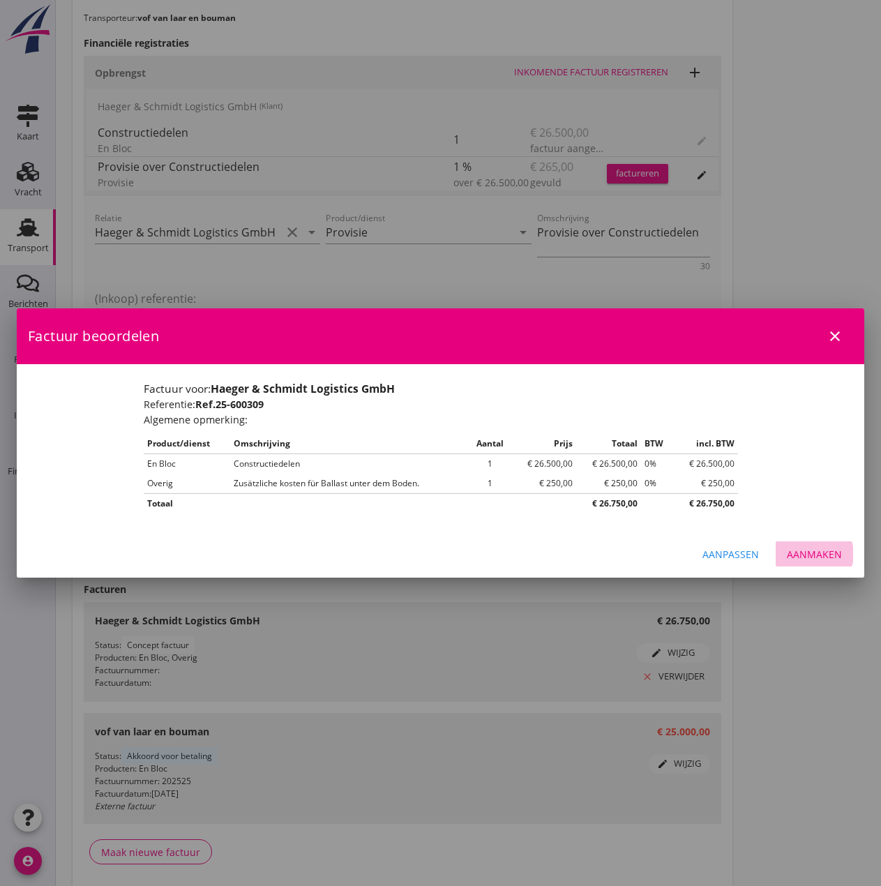
click at [812, 558] on div "Aanmaken" at bounding box center [814, 554] width 55 height 15
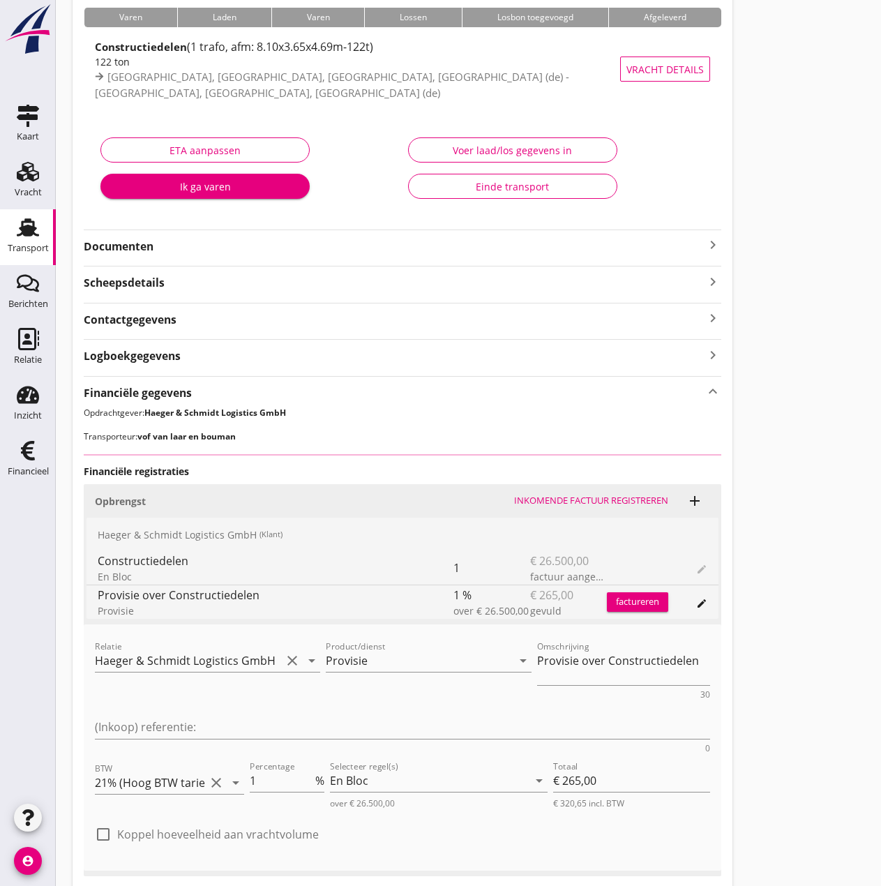
scroll to position [0, 0]
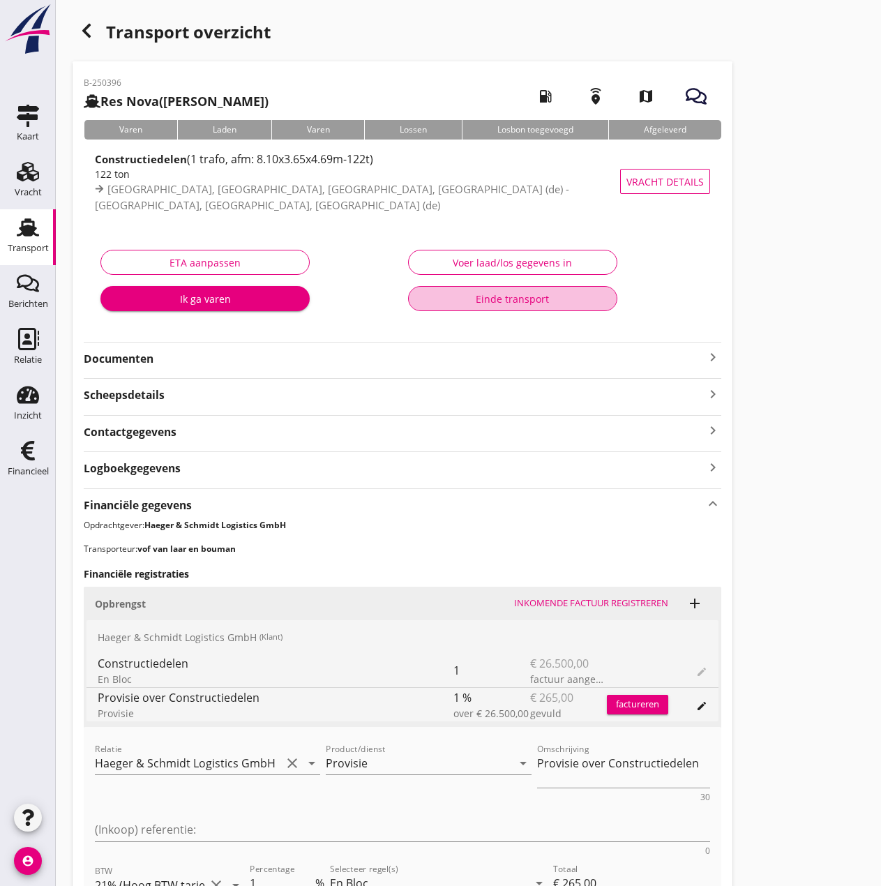
click at [493, 305] on div "Einde transport" at bounding box center [513, 299] width 186 height 15
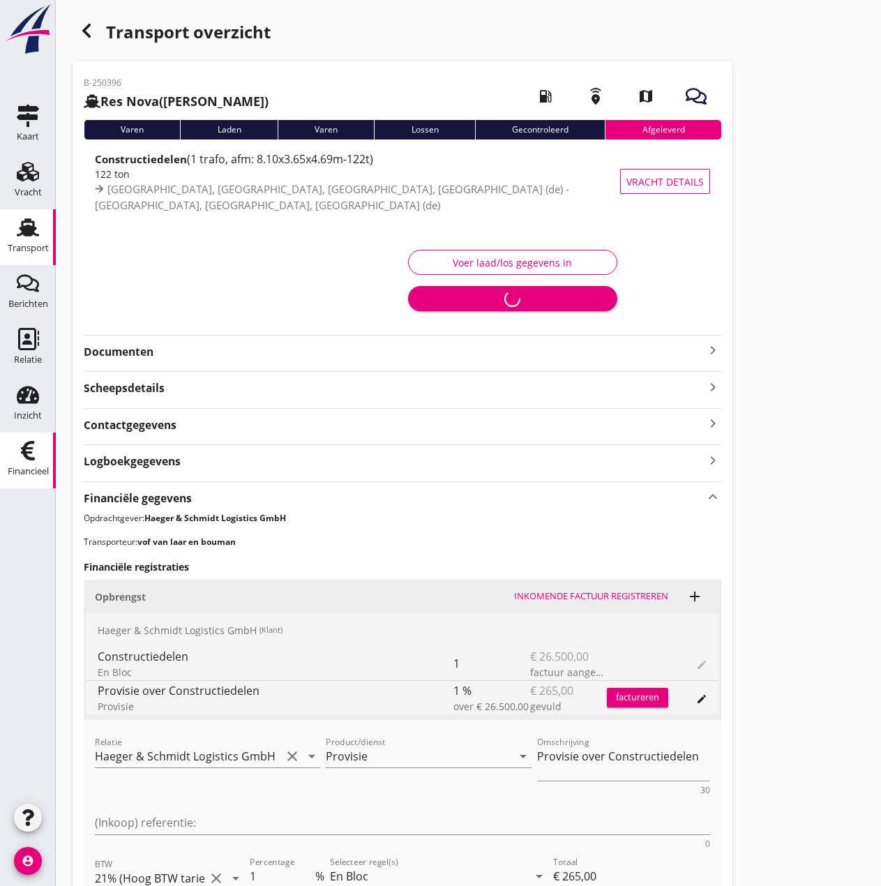
click at [30, 472] on div "Financieel" at bounding box center [28, 471] width 41 height 9
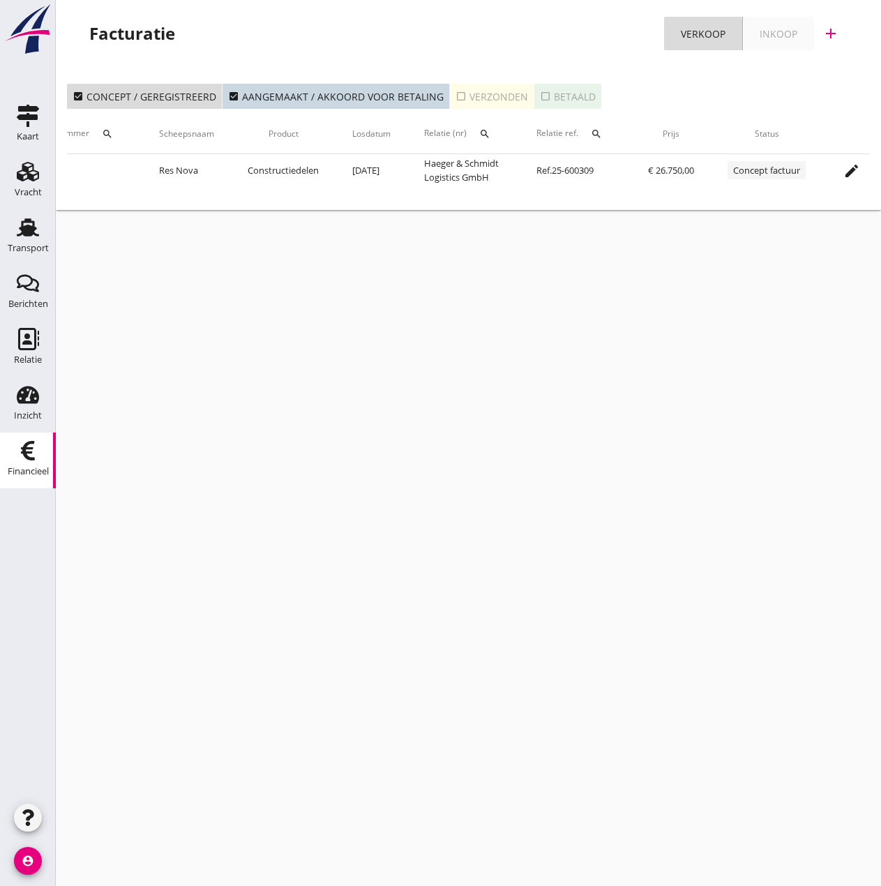
scroll to position [0, 271]
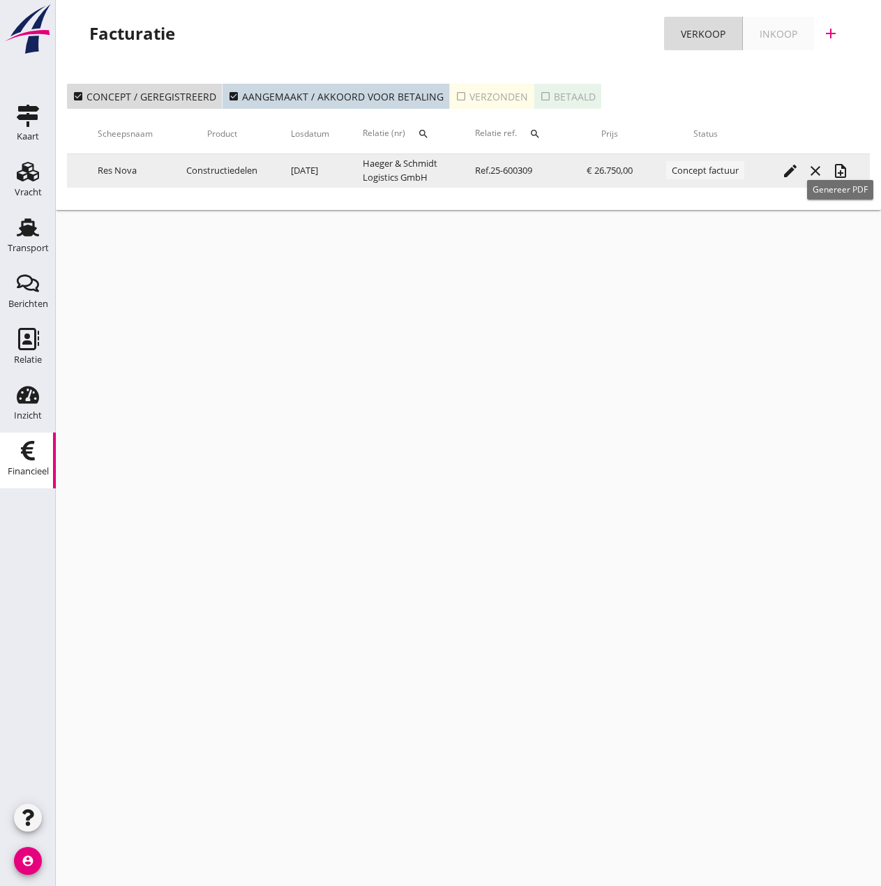
click at [847, 172] on icon "note_add" at bounding box center [840, 171] width 17 height 17
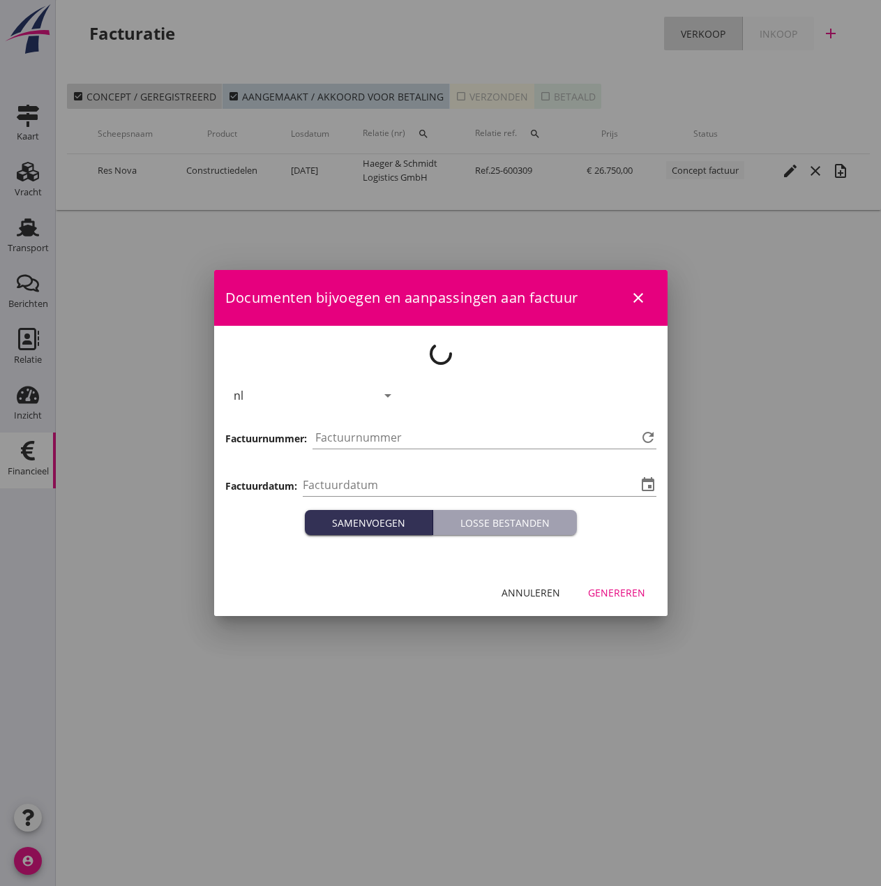
type input "[DATE]"
type input "514"
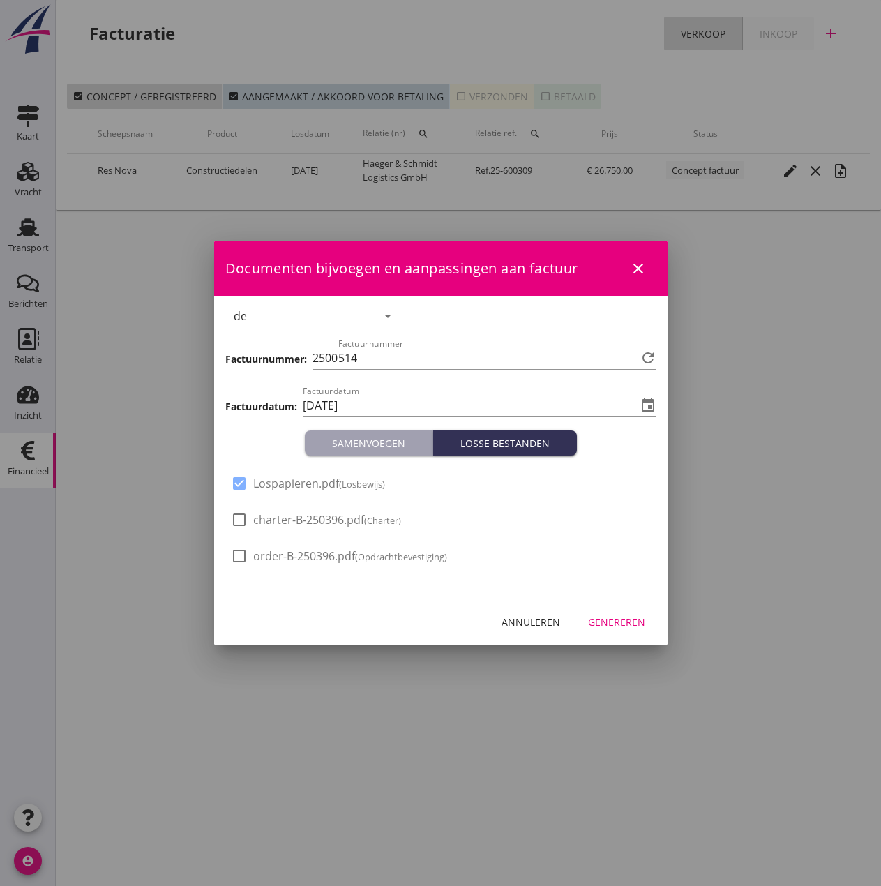
click at [611, 621] on div "Genereren" at bounding box center [616, 622] width 57 height 15
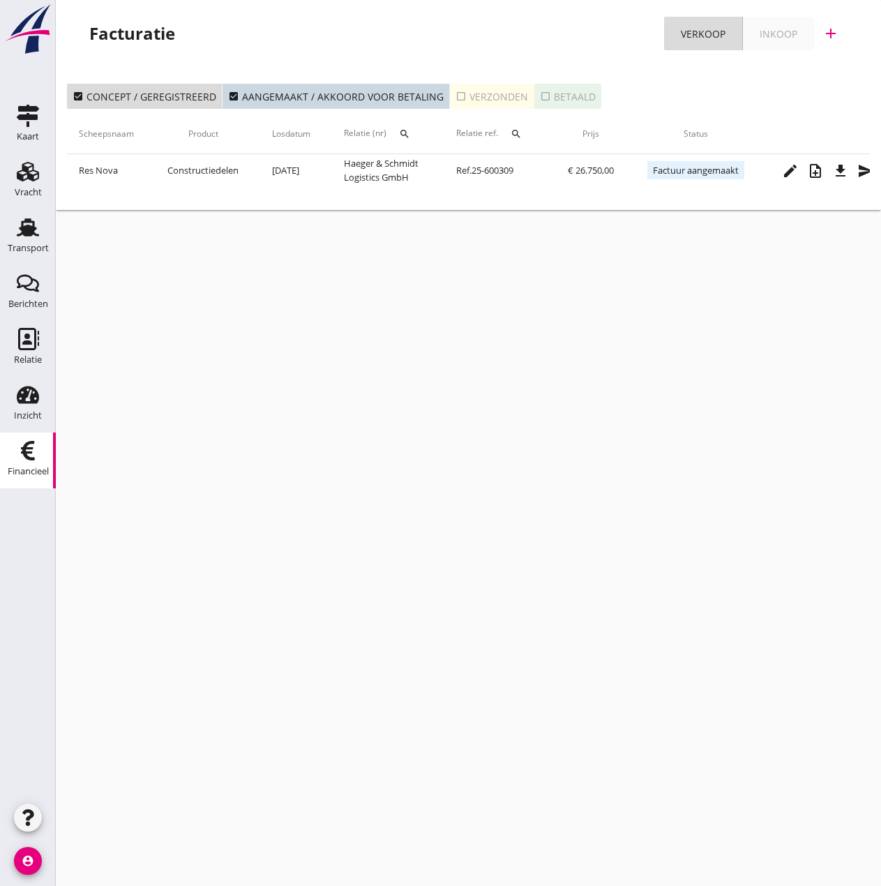
scroll to position [0, 315]
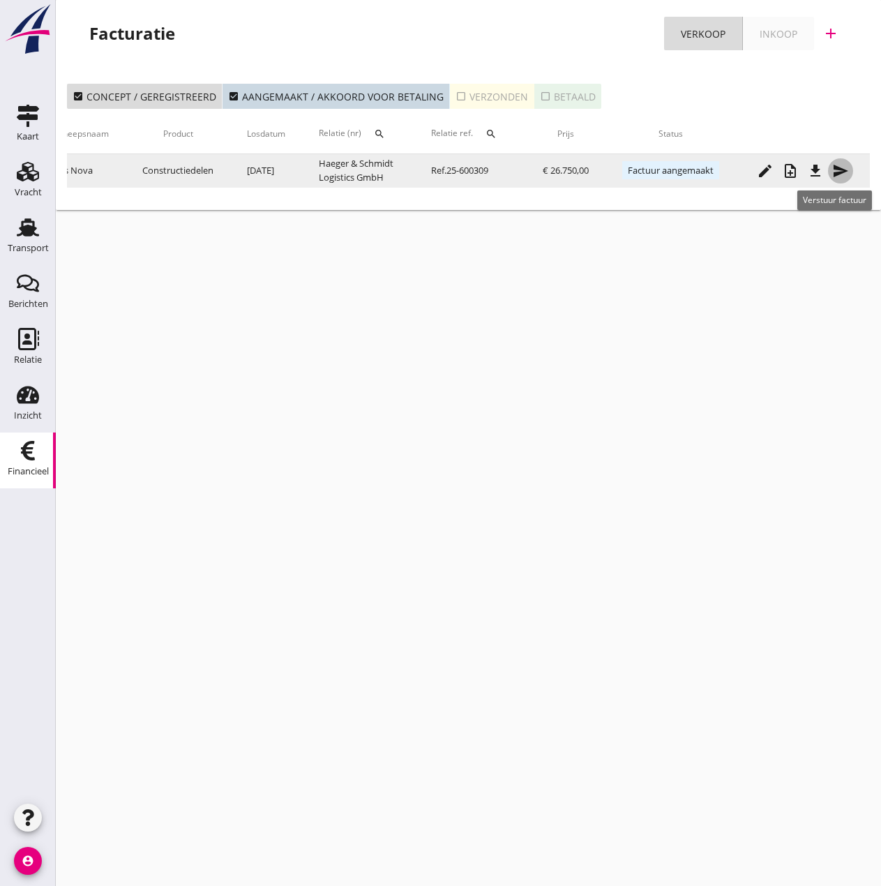
click at [847, 176] on icon "send" at bounding box center [840, 171] width 17 height 17
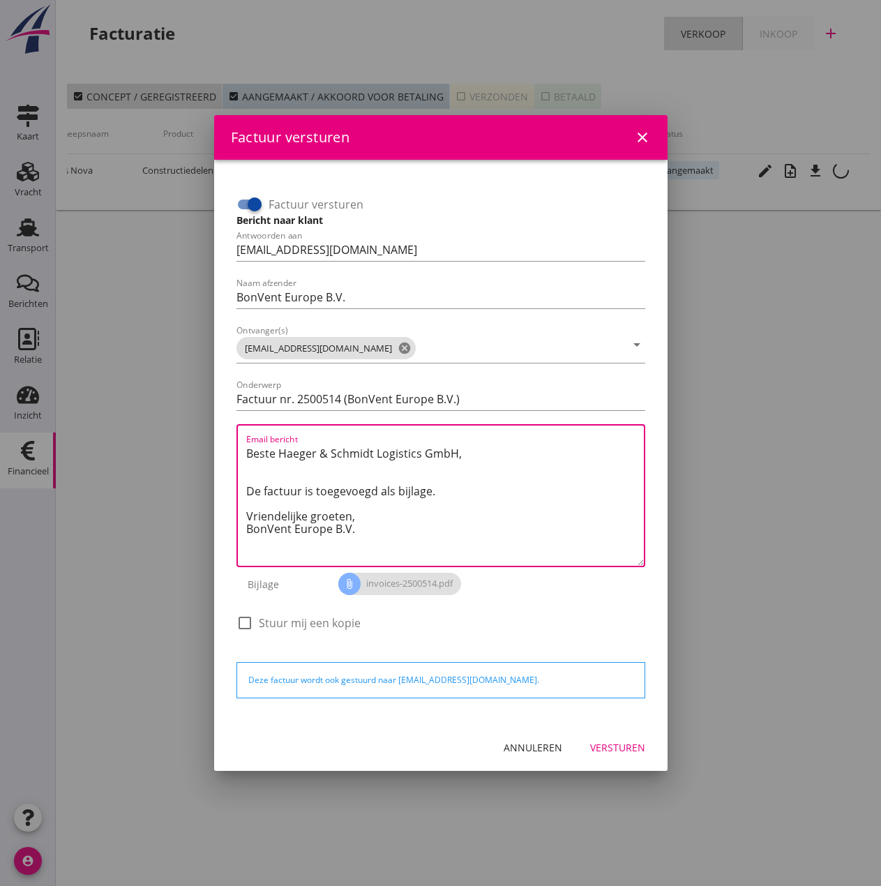
drag, startPoint x: 364, startPoint y: 519, endPoint x: 166, endPoint y: 442, distance: 212.4
click at [166, 442] on div "Factuur versturen close Factuur versturen Bericht naar klant Antwoorden aan [EM…" at bounding box center [440, 443] width 881 height 886
paste textarea "Relatie, In de bijlage vindt u de afrekening voor de reis van de MS [PERSON_NAM…"
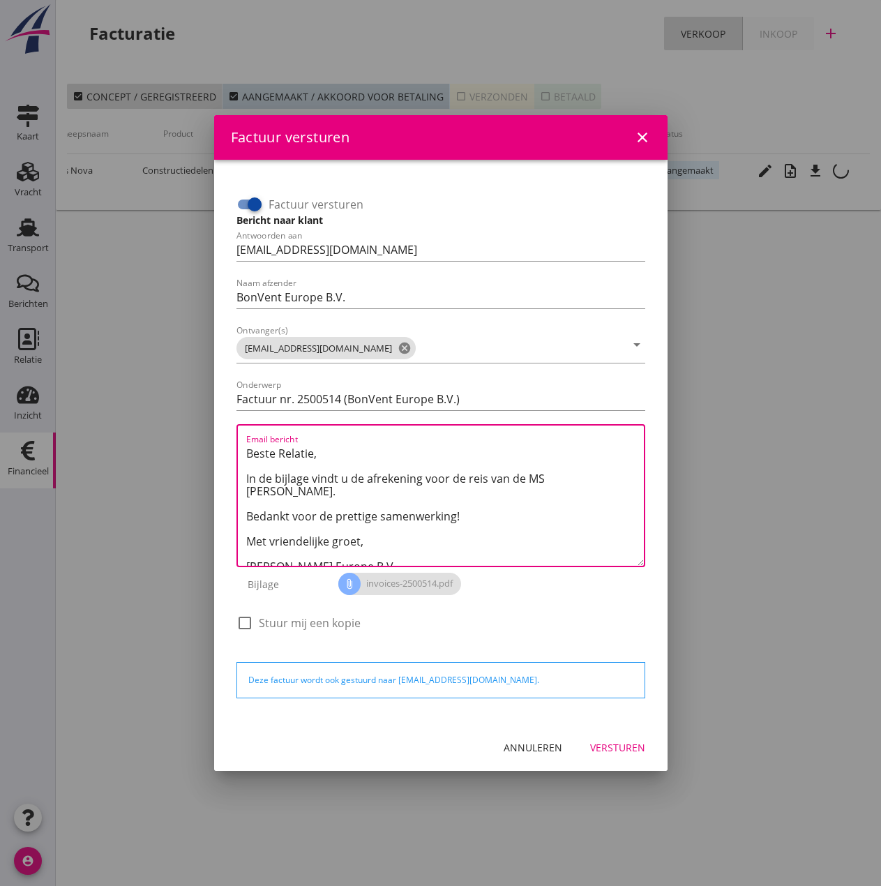
click at [545, 477] on textarea "Beste Relatie, In de bijlage vindt u de afrekening voor de reis van de MS [PERS…" at bounding box center [445, 503] width 398 height 123
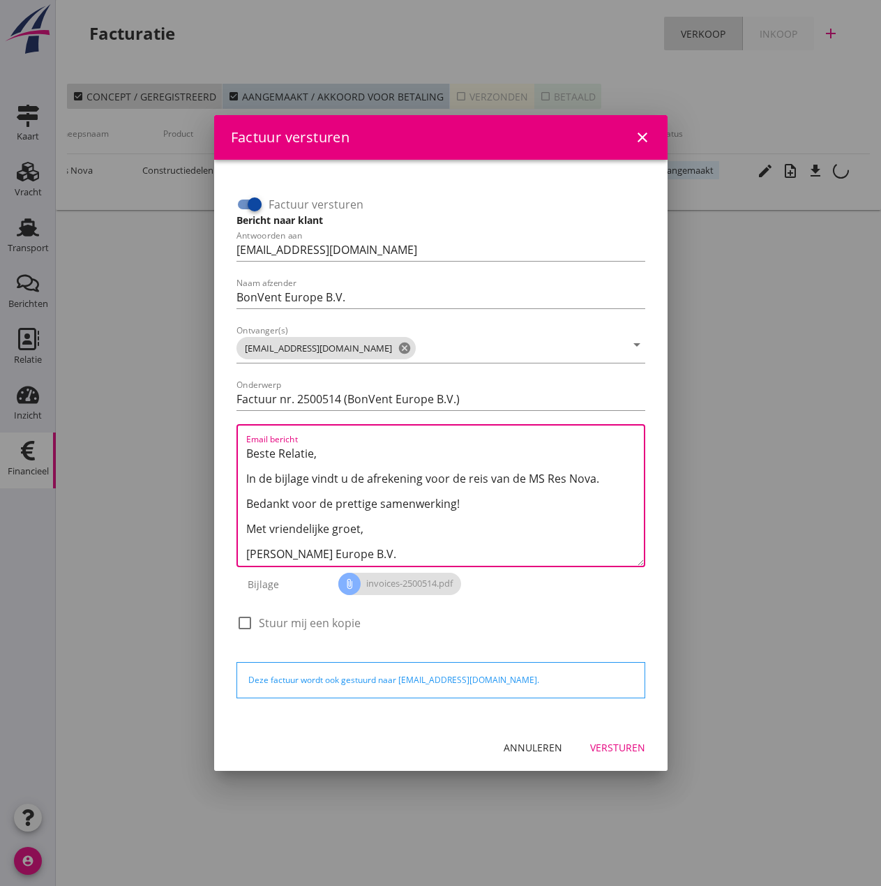
scroll to position [38, 0]
type textarea "Beste Relatie, In de bijlage vindt u de afrekening voor de reis van de MS Res N…"
click at [625, 742] on div "Versturen" at bounding box center [617, 747] width 55 height 15
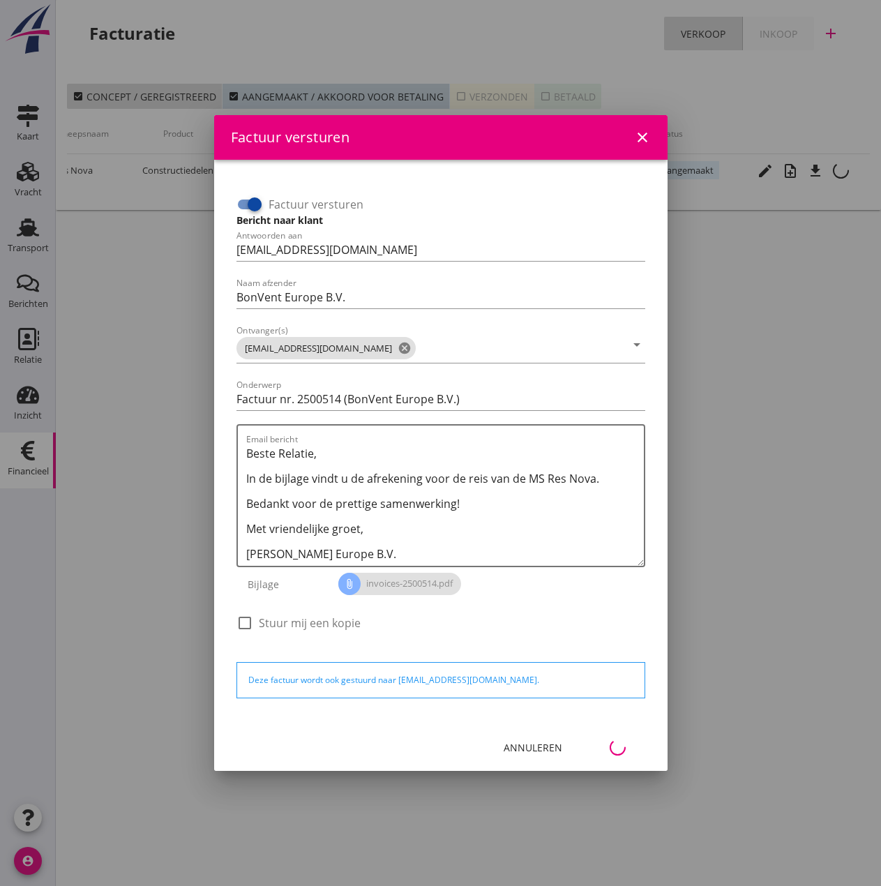
scroll to position [0, 62]
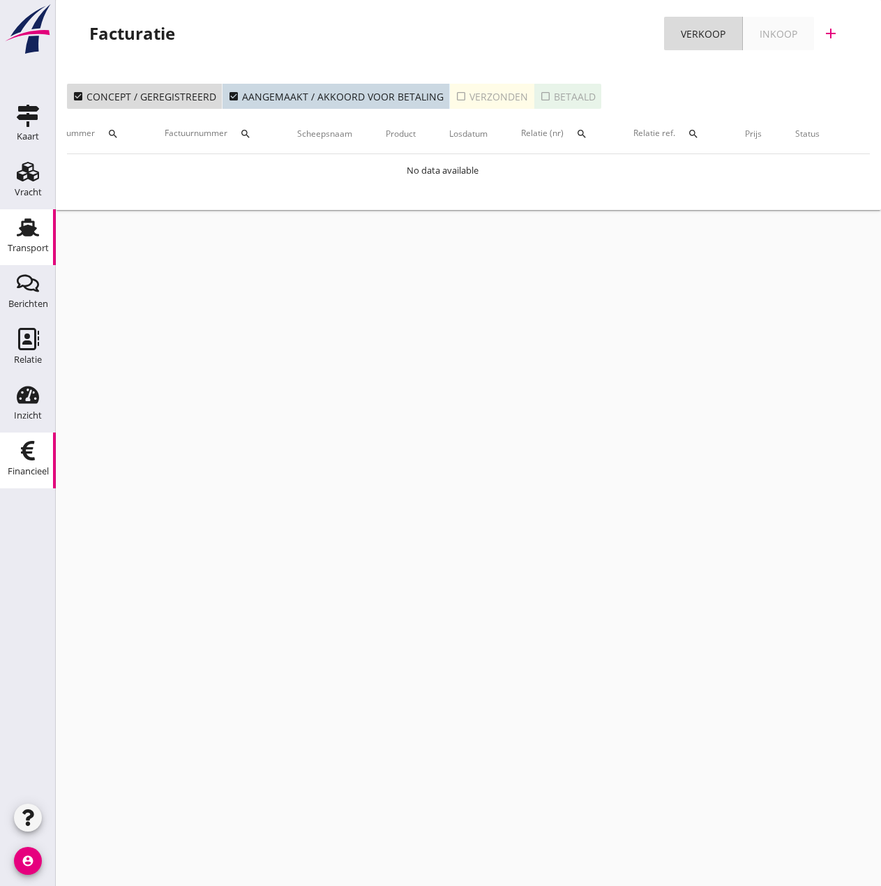
click at [20, 230] on icon "Transport" at bounding box center [28, 227] width 22 height 22
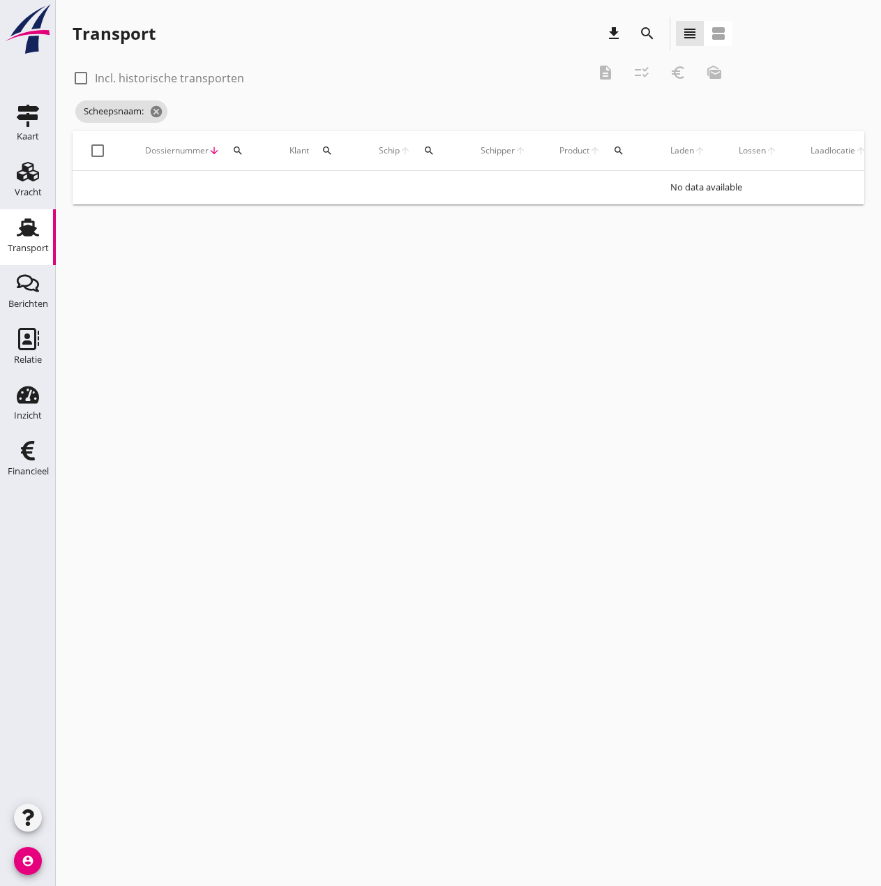
click at [30, 237] on icon "Transport" at bounding box center [28, 227] width 22 height 22
click at [197, 110] on icon "cancel" at bounding box center [197, 112] width 14 height 14
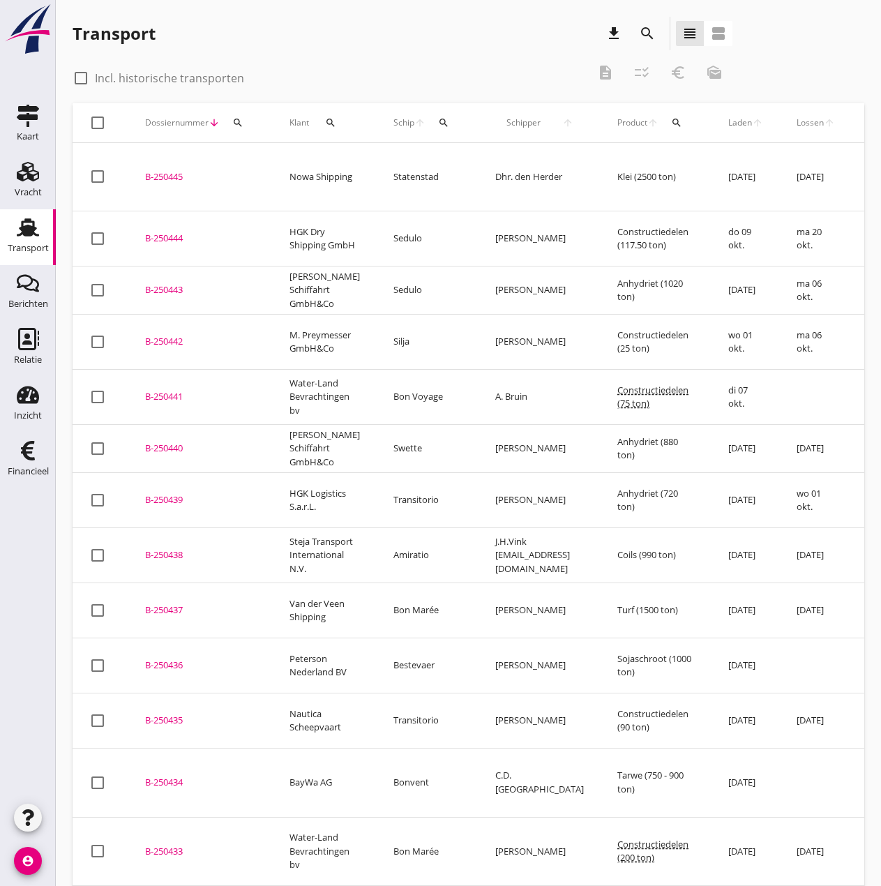
click at [443, 121] on div "search" at bounding box center [443, 122] width 25 height 11
click at [453, 163] on input "Zoek op (scheeps)naam" at bounding box center [499, 163] width 145 height 22
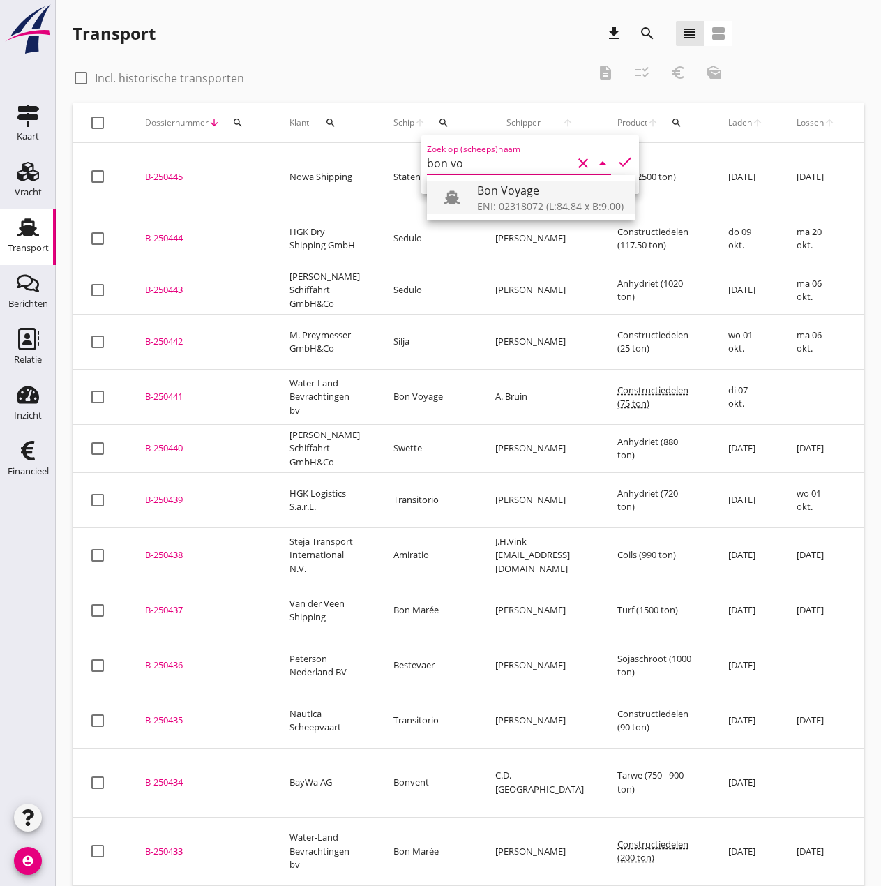
click at [497, 200] on div "ENI: 02318072 (L:84.84 x B:9.00)" at bounding box center [550, 206] width 146 height 15
click at [617, 165] on icon "check" at bounding box center [625, 161] width 17 height 17
type input "Bon Voyage"
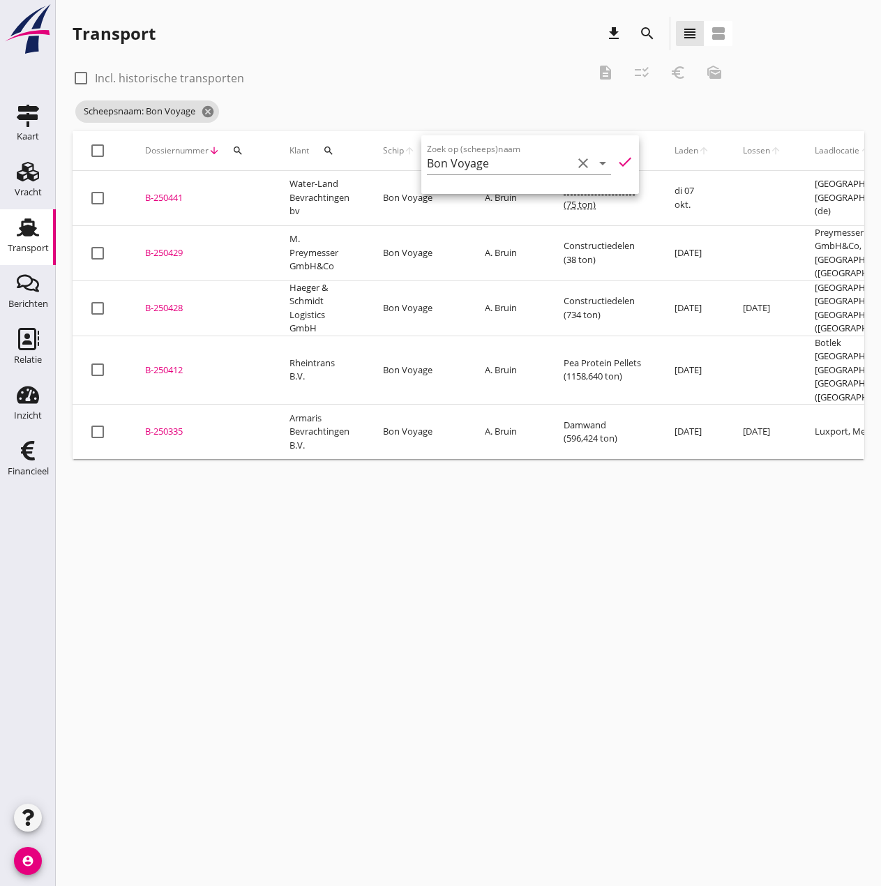
click at [162, 363] on div "B-250412" at bounding box center [200, 370] width 111 height 14
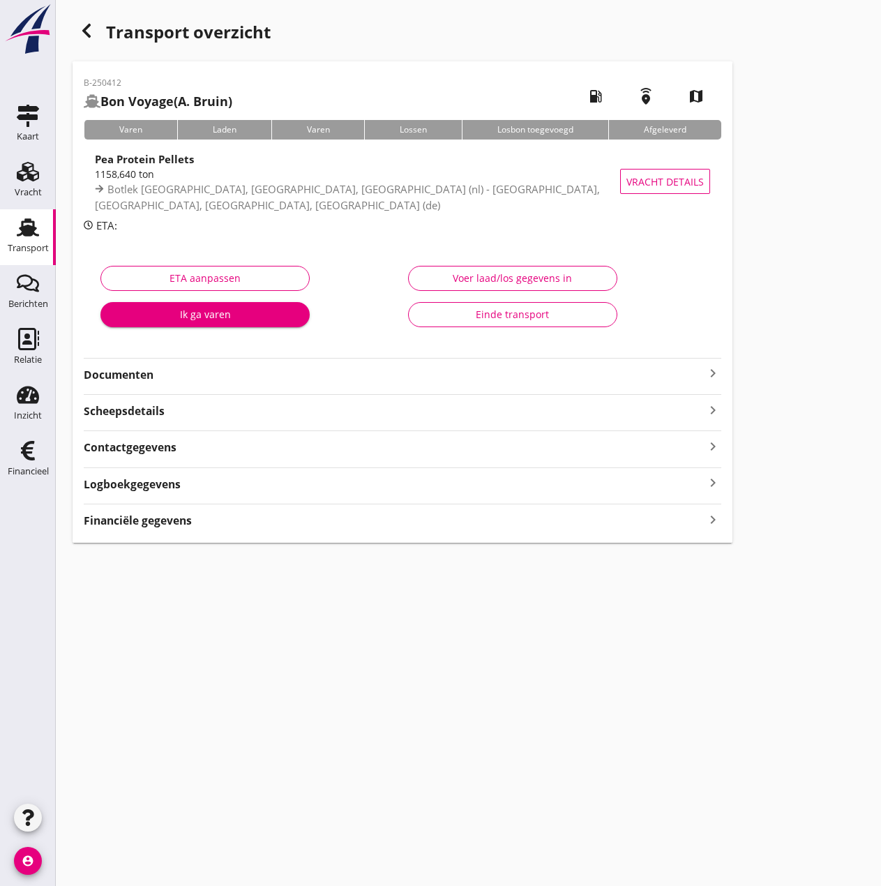
type input "1163.794"
type input "1158.64"
click at [525, 284] on div "Voer laad/los gegevens in" at bounding box center [513, 278] width 186 height 15
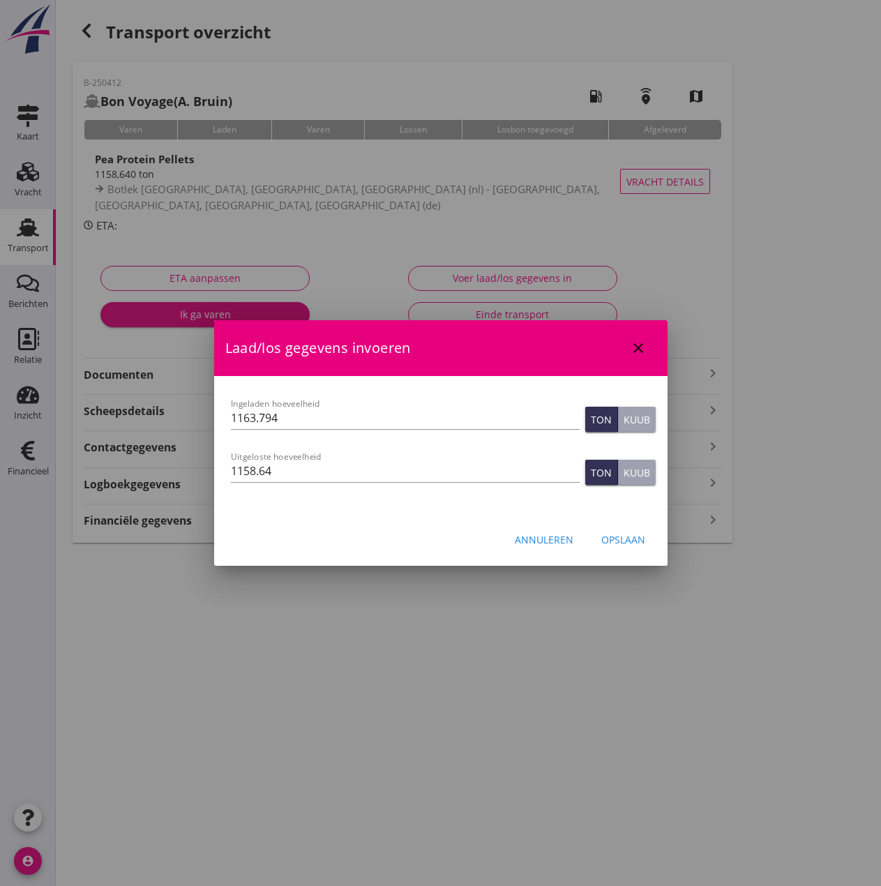
click at [633, 533] on div "Opslaan" at bounding box center [623, 539] width 44 height 15
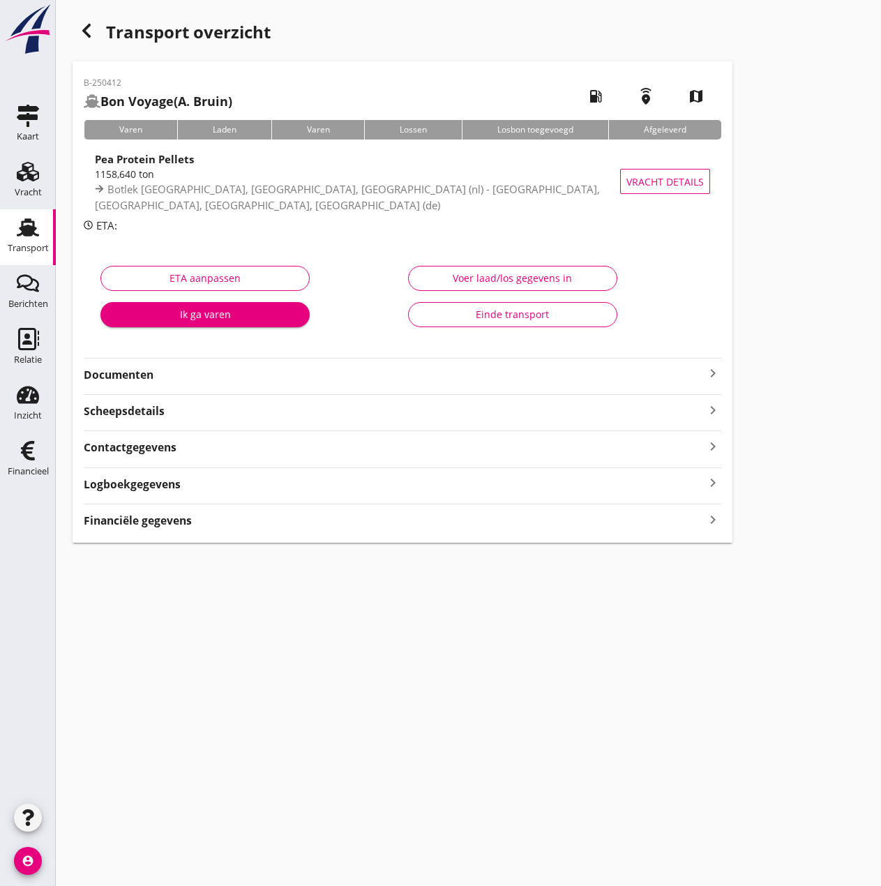
click at [130, 515] on strong "Financiële gegevens" at bounding box center [138, 521] width 108 height 16
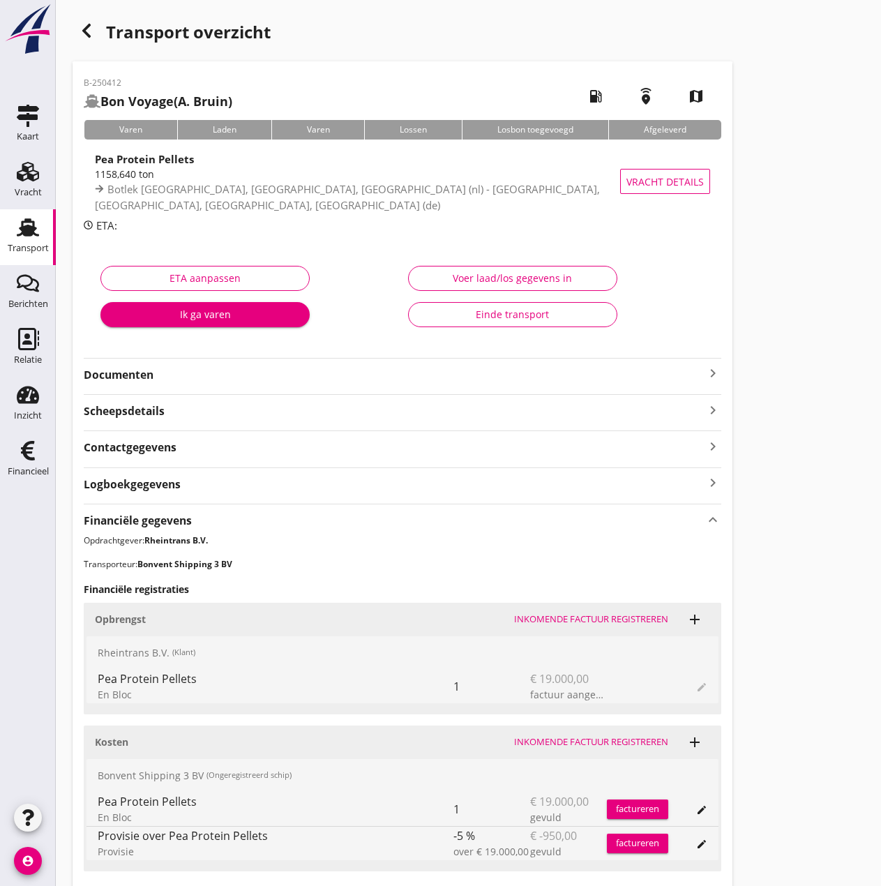
scroll to position [231, 0]
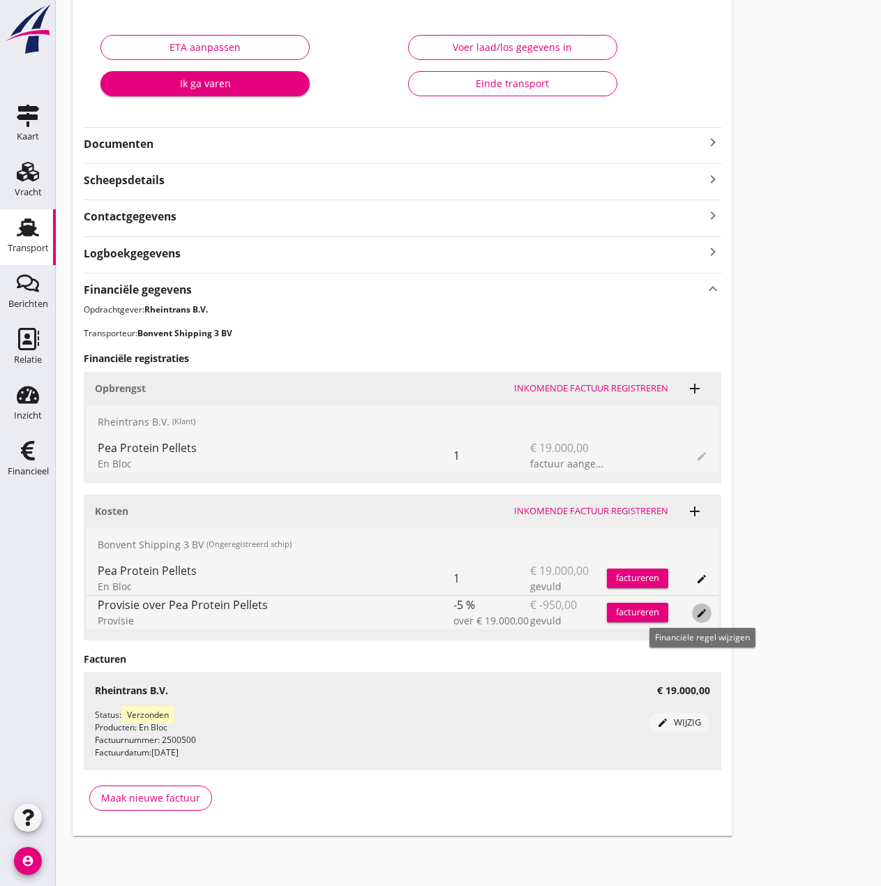
click at [702, 613] on icon "edit" at bounding box center [701, 613] width 11 height 11
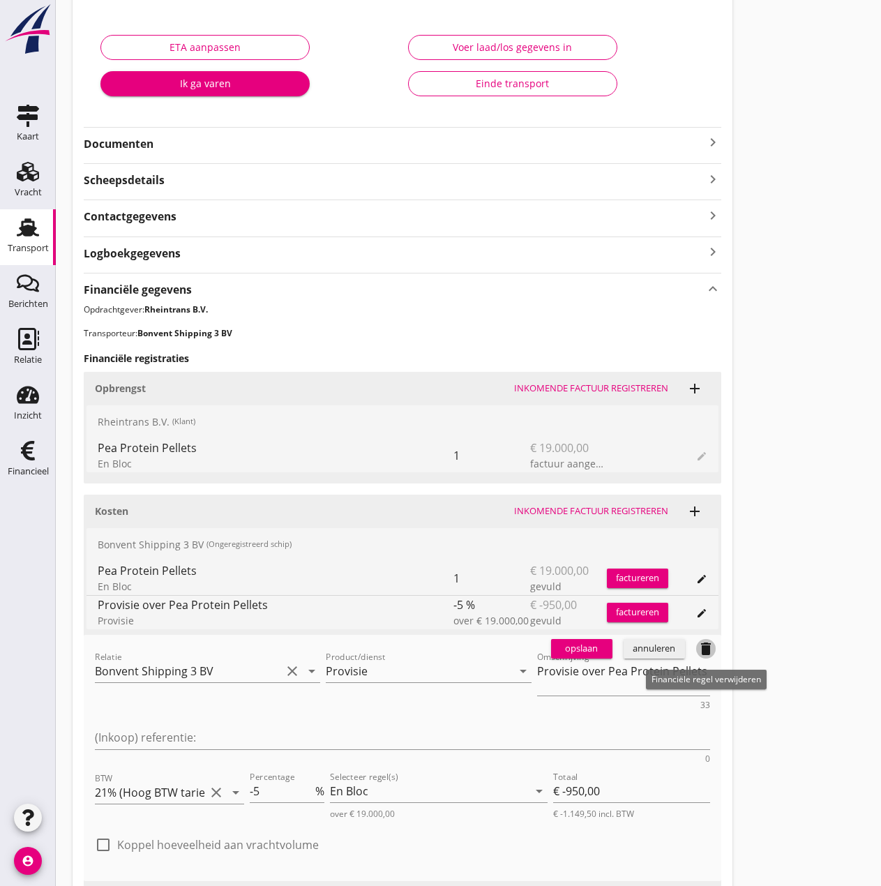
click at [700, 654] on icon "delete" at bounding box center [706, 648] width 17 height 17
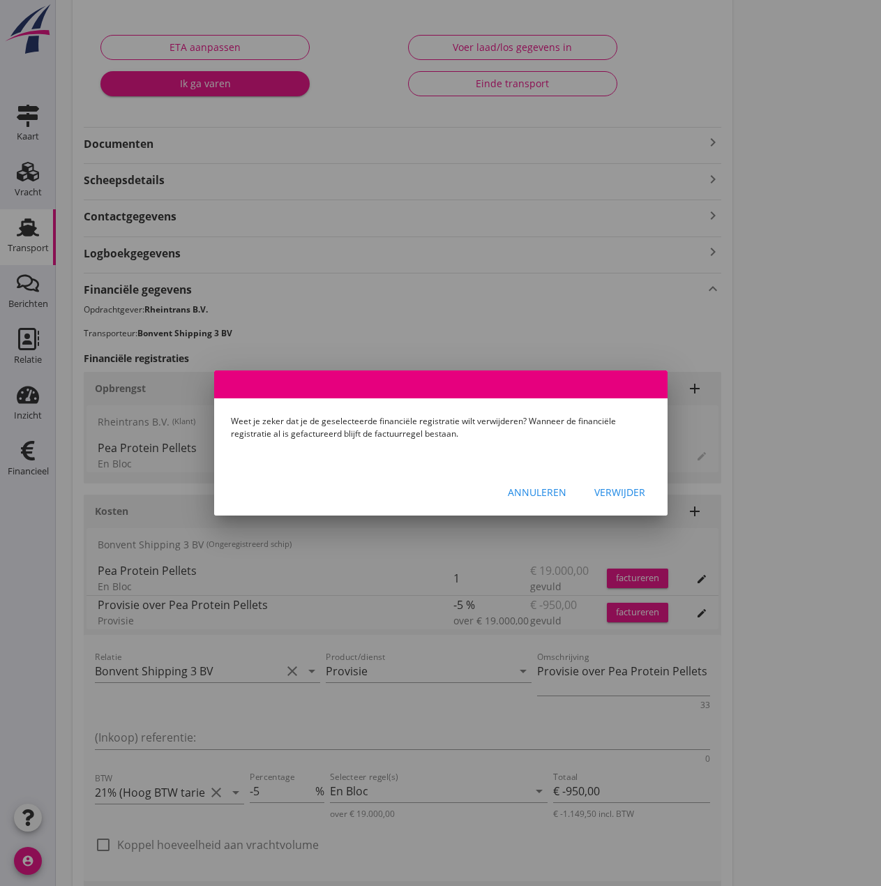
click at [619, 485] on div "Verwijder" at bounding box center [619, 492] width 51 height 15
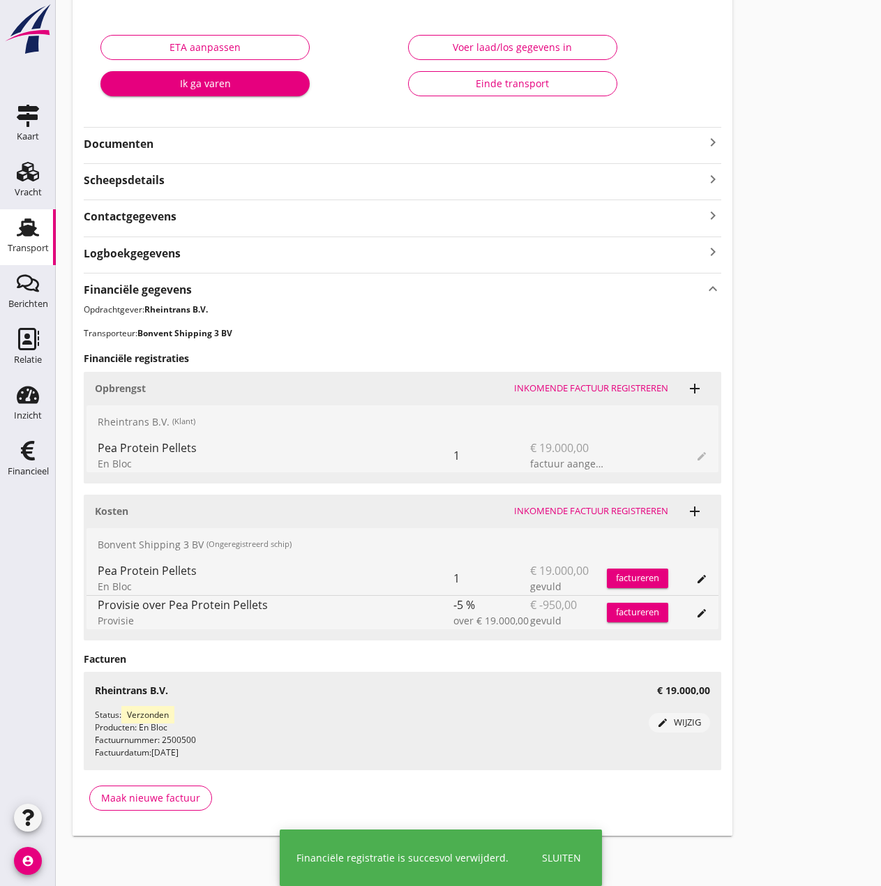
scroll to position [197, 0]
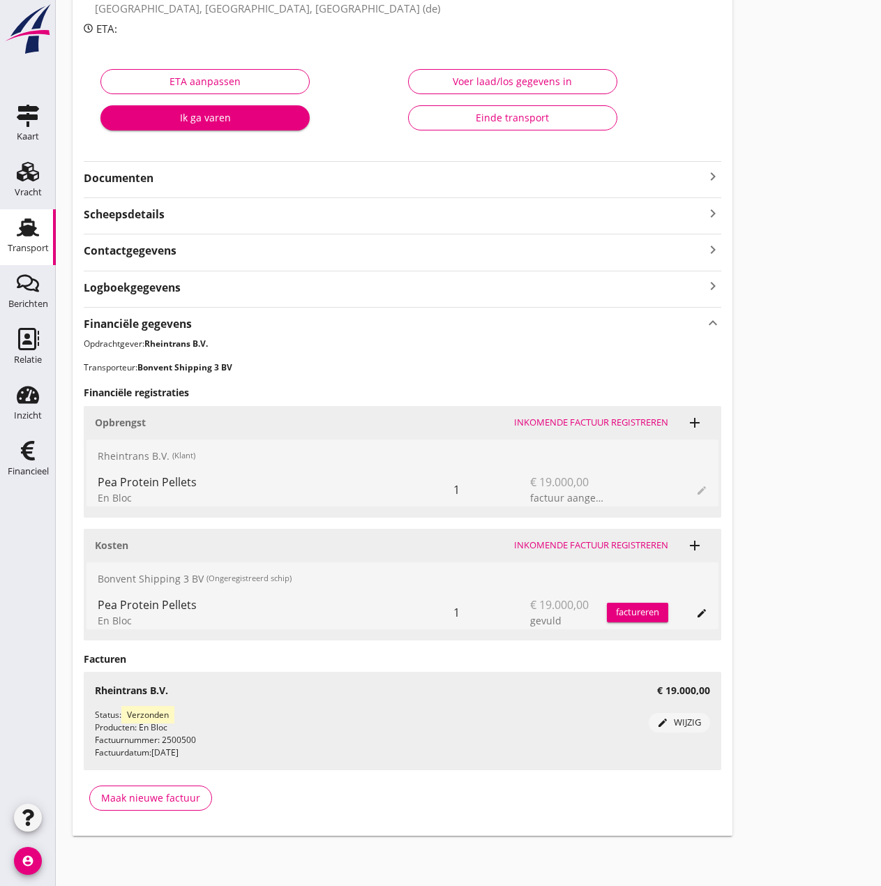
click at [613, 540] on div "Inkomende factuur registreren" at bounding box center [591, 545] width 154 height 14
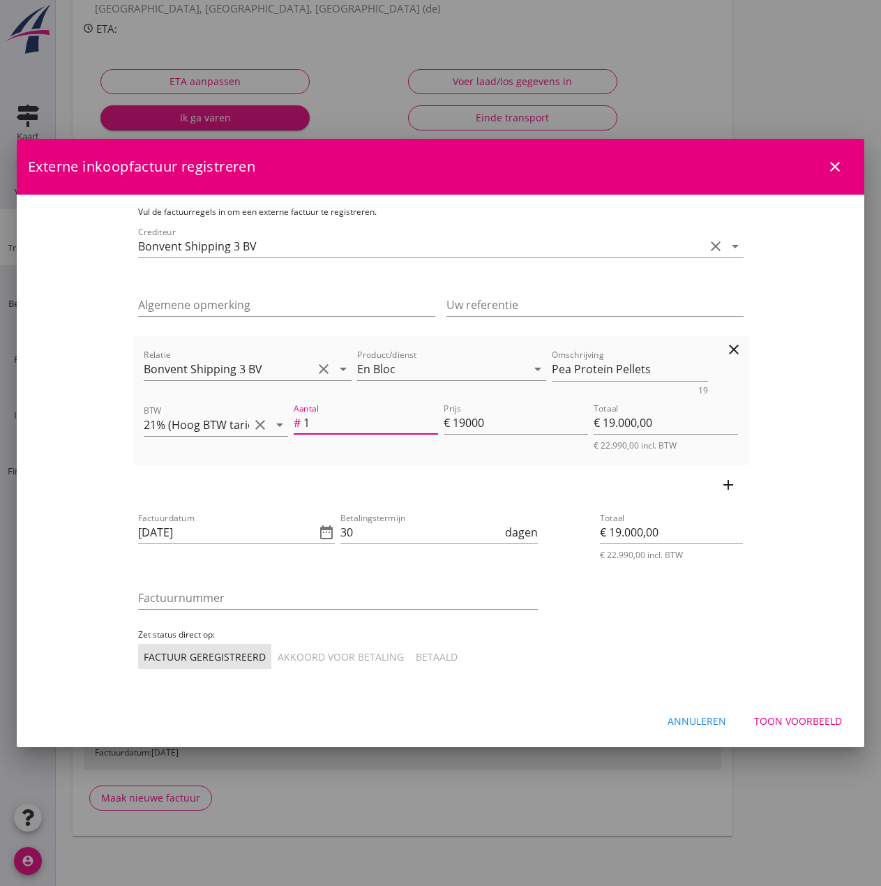
click at [347, 421] on input "1" at bounding box center [370, 423] width 135 height 22
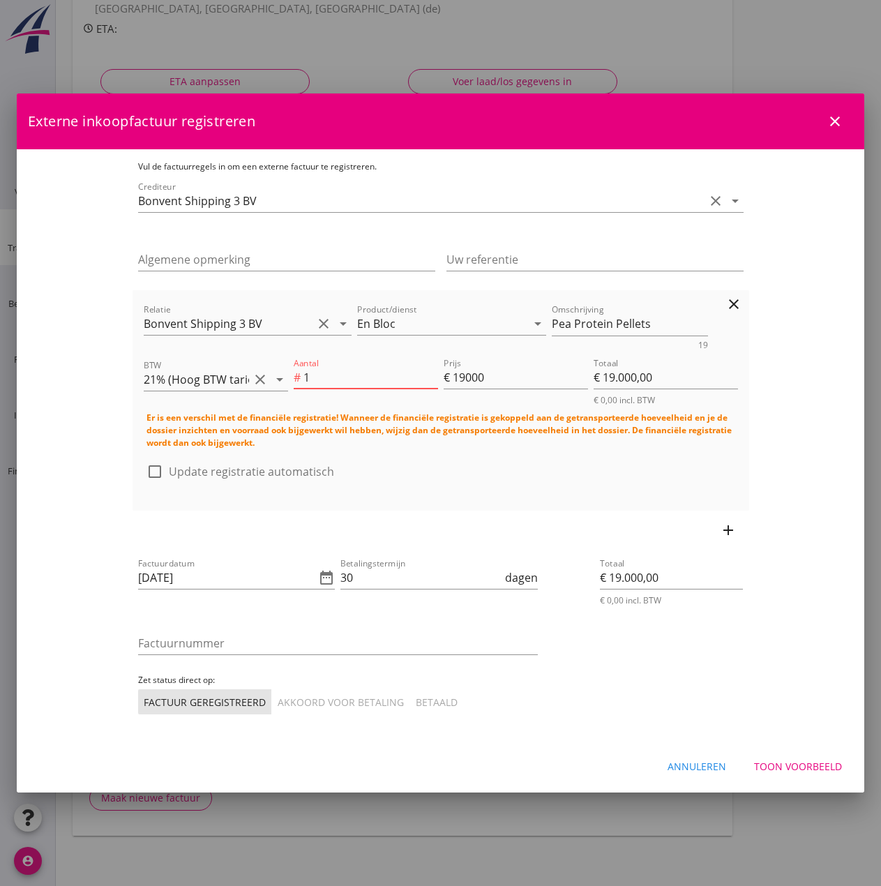
type input "€ 0,00"
type input "9"
type input "€ 171.000,00"
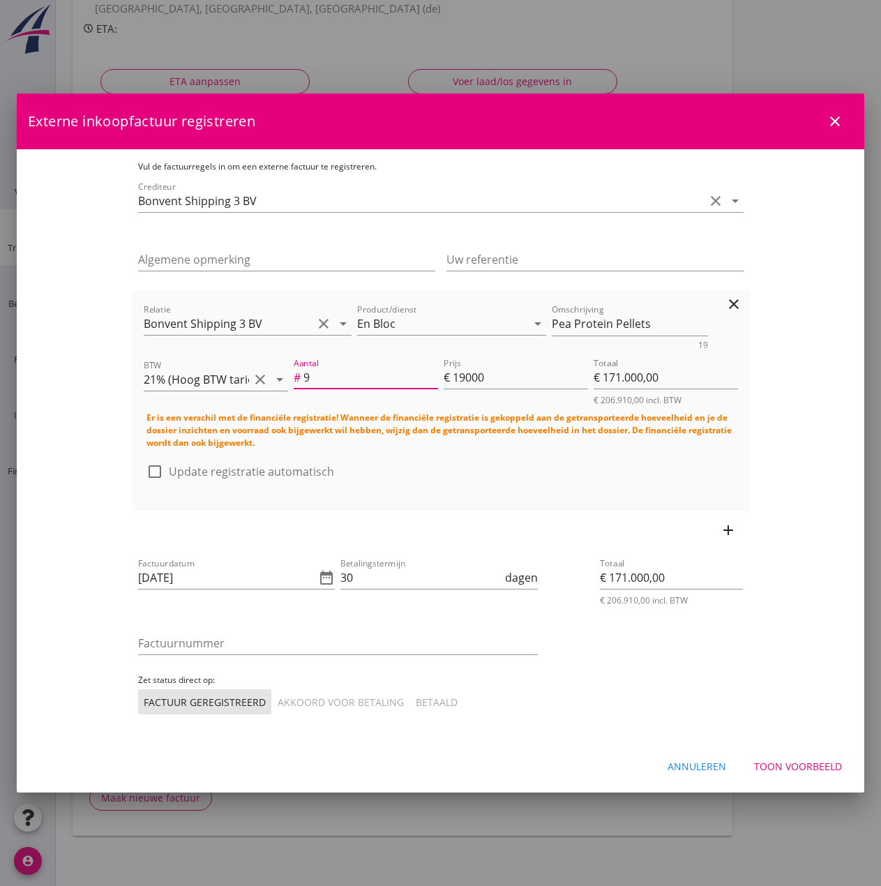
type input "9"
type input "2"
type input "€ 18,00"
type input "22"
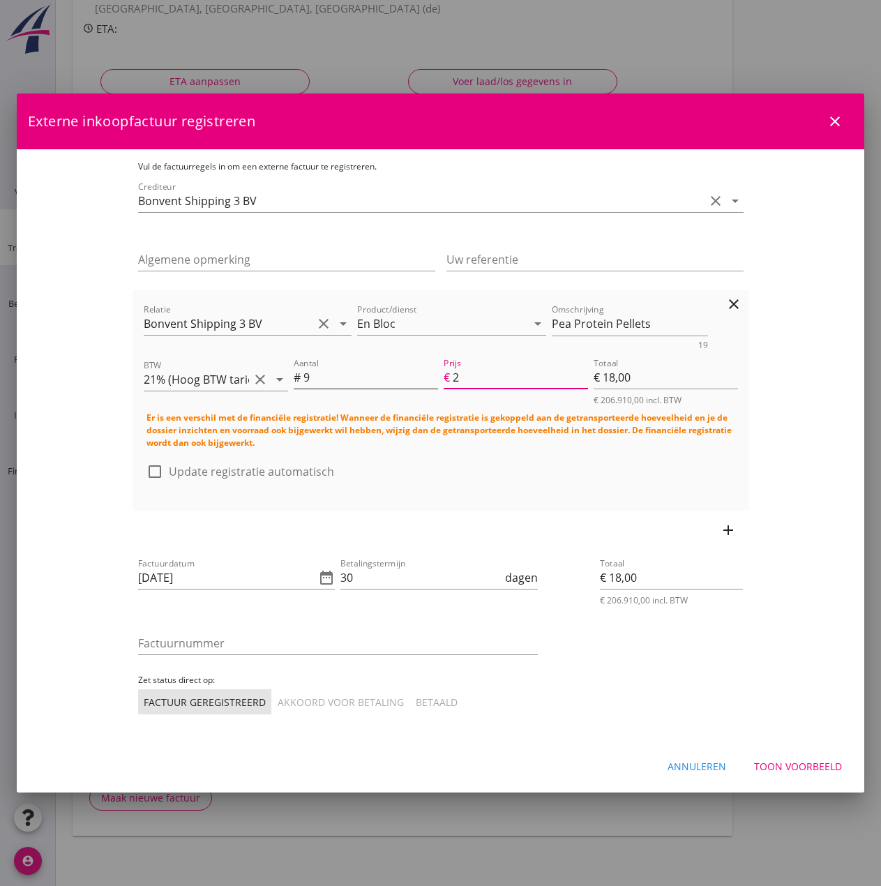
type input "€ 198,00"
type input "220"
type input "€ 1.980,00"
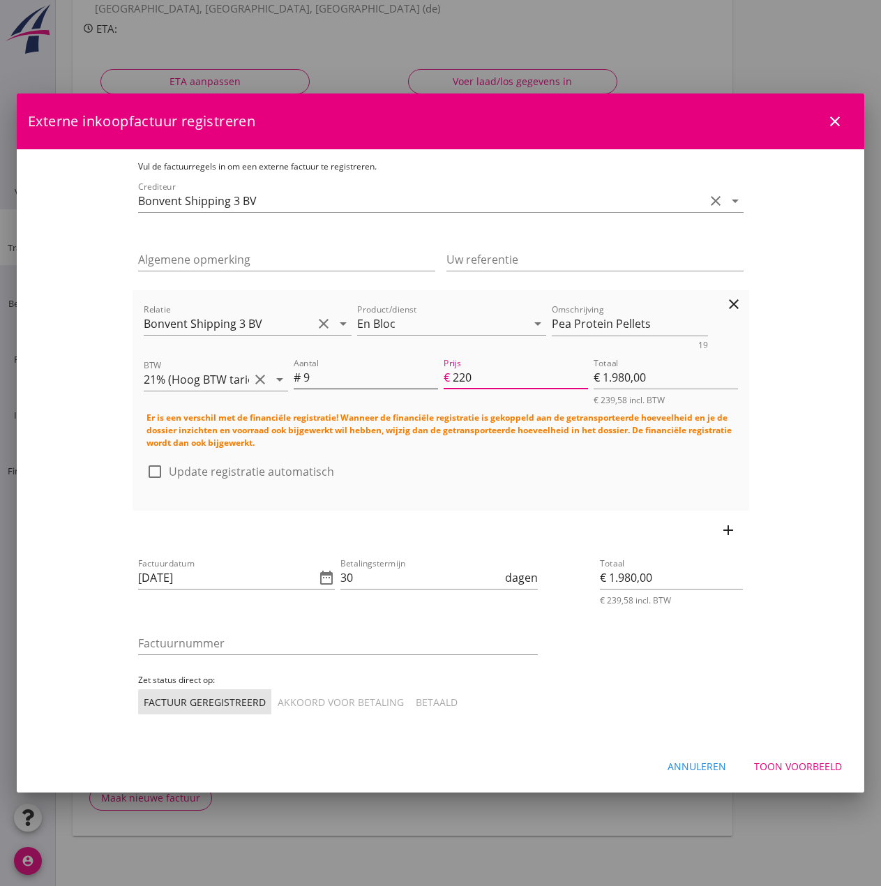
type input "2200"
type input "€ 19.800,00"
type input "2200"
click at [143, 463] on div at bounding box center [155, 472] width 24 height 24
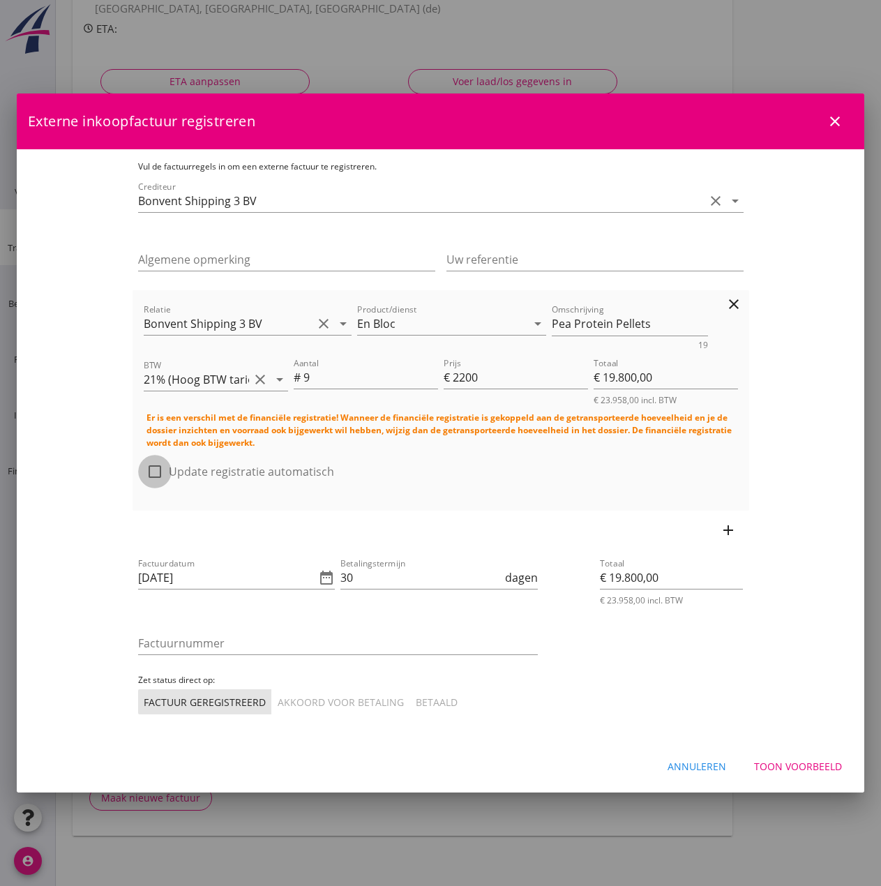
checkbox input "true"
click at [138, 573] on input "[DATE]" at bounding box center [227, 577] width 178 height 22
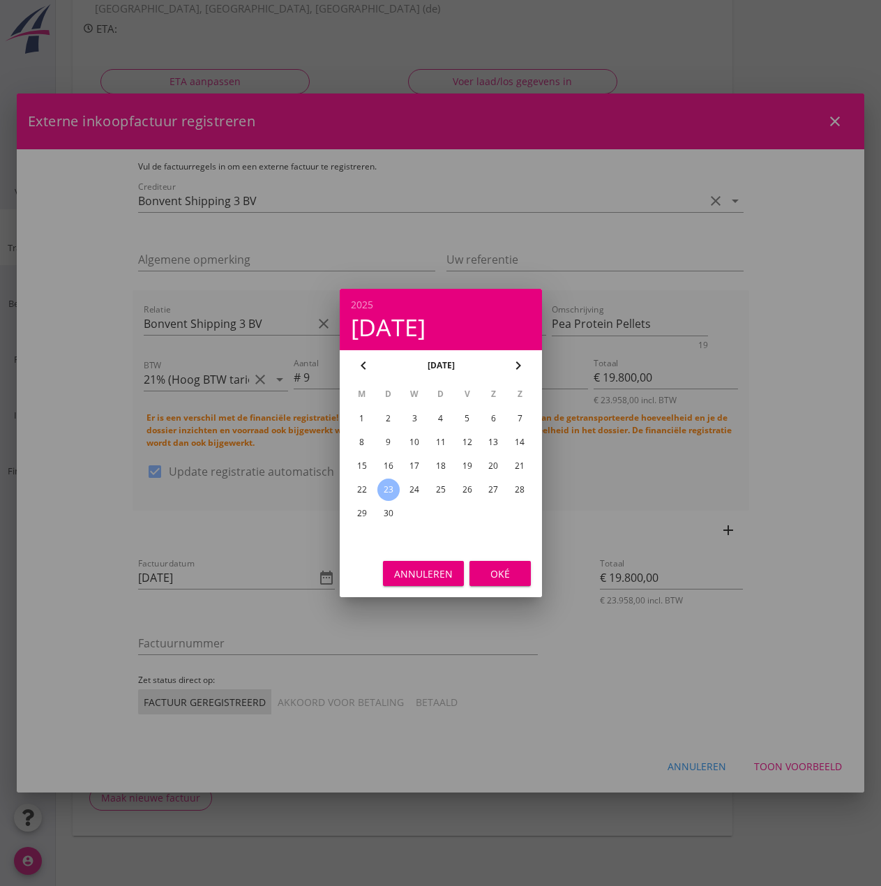
click at [512, 461] on div "21" at bounding box center [519, 466] width 22 height 22
type input "[DATE]"
click at [505, 574] on div "Oké" at bounding box center [500, 573] width 39 height 15
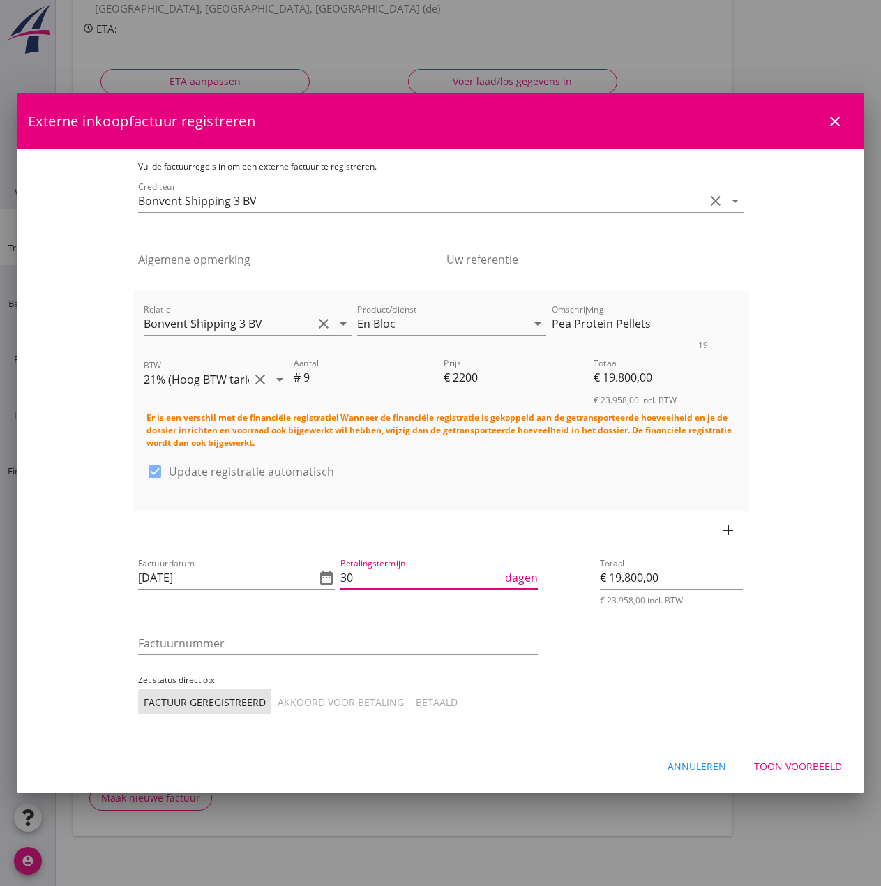
click at [363, 572] on input "30" at bounding box center [421, 577] width 162 height 22
type input "3"
type input "14"
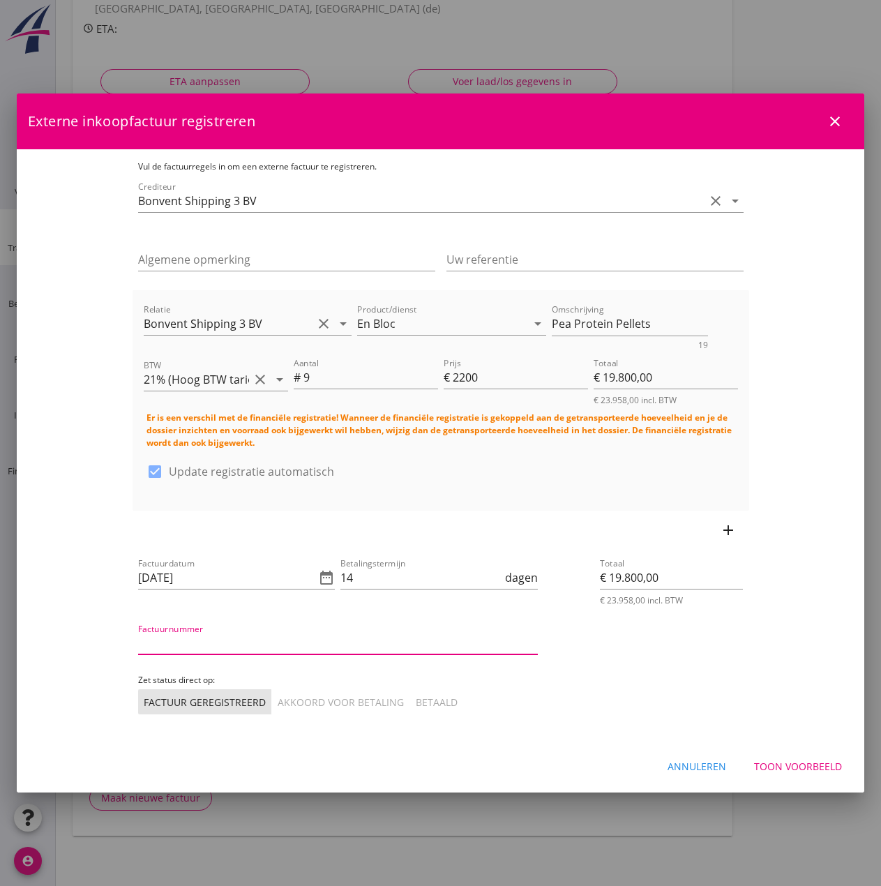
click at [306, 634] on input "Factuurnummer" at bounding box center [338, 643] width 400 height 22
type input "2025-31"
click at [292, 699] on div "Akkoord voor betaling" at bounding box center [341, 702] width 126 height 15
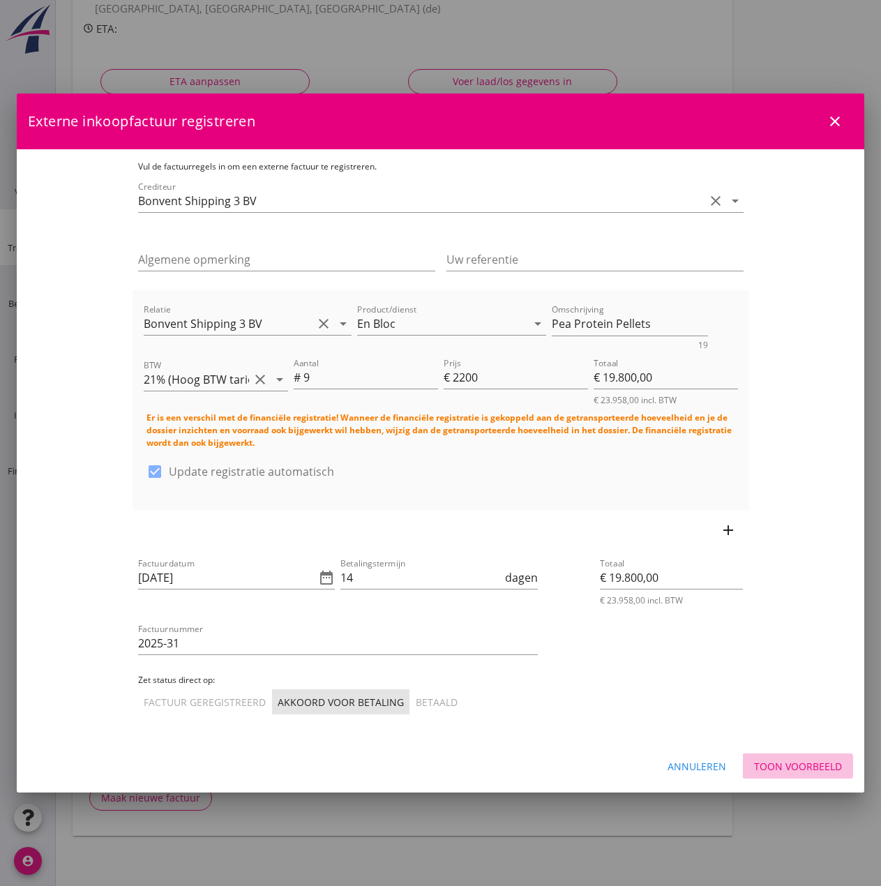
click at [817, 764] on div "Toon voorbeeld" at bounding box center [798, 766] width 88 height 15
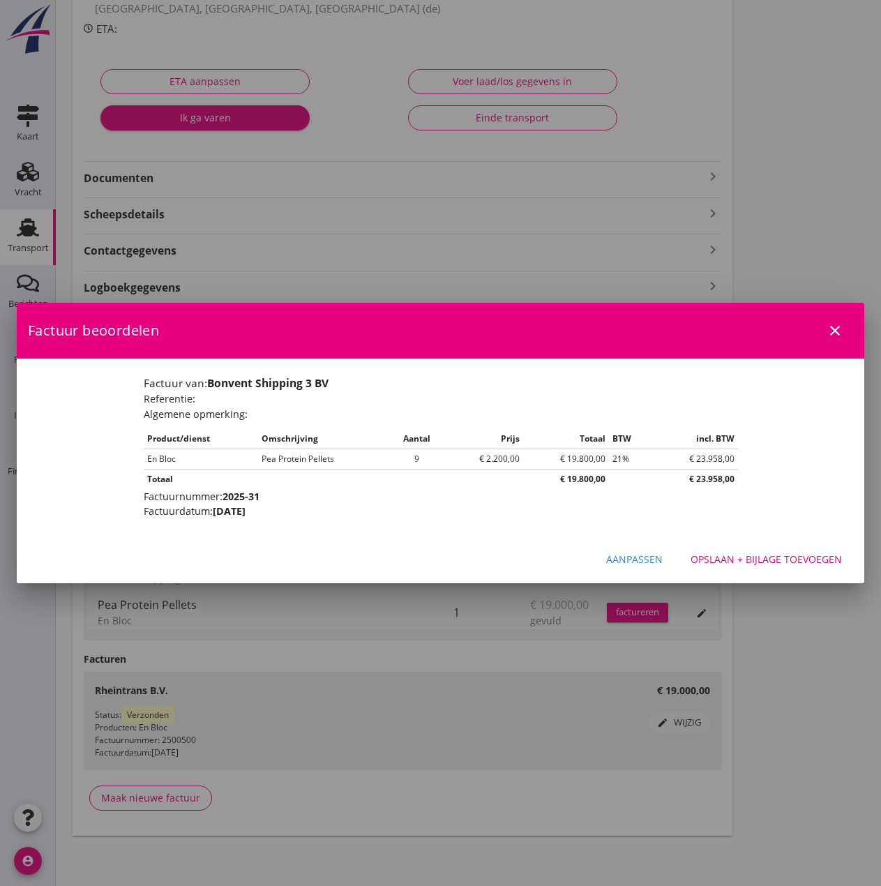
click at [651, 557] on div "Aanpassen" at bounding box center [634, 559] width 56 height 15
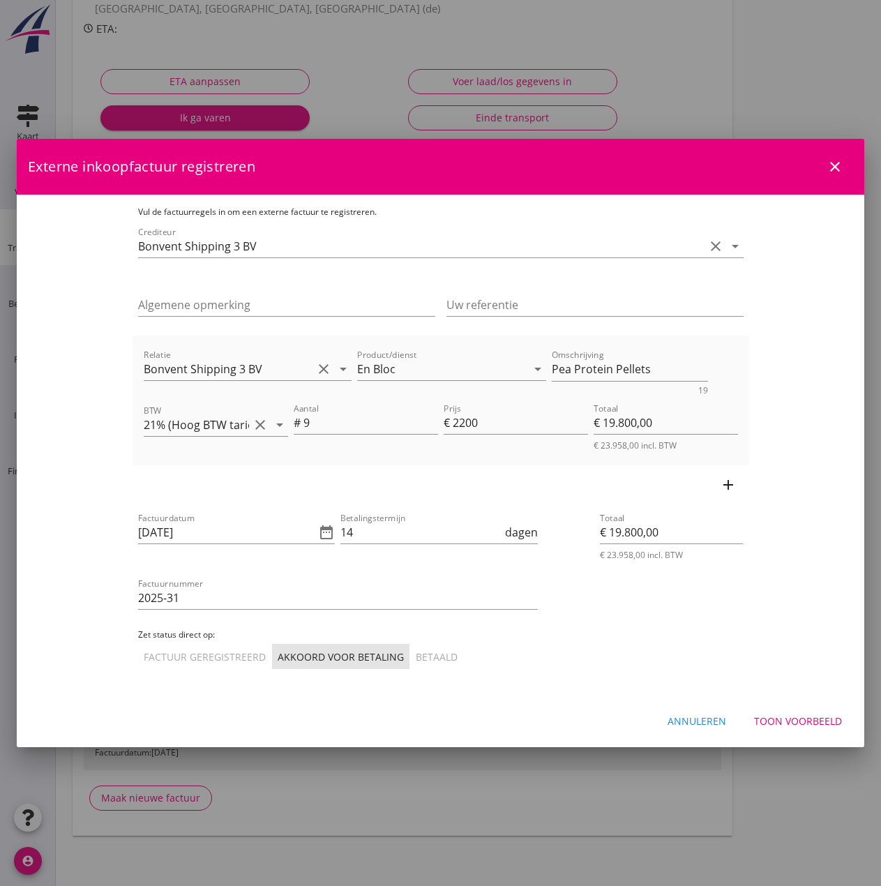
click at [771, 100] on div at bounding box center [440, 443] width 881 height 886
click at [770, 112] on div at bounding box center [440, 443] width 881 height 886
click at [704, 723] on div "Annuleren" at bounding box center [697, 721] width 59 height 15
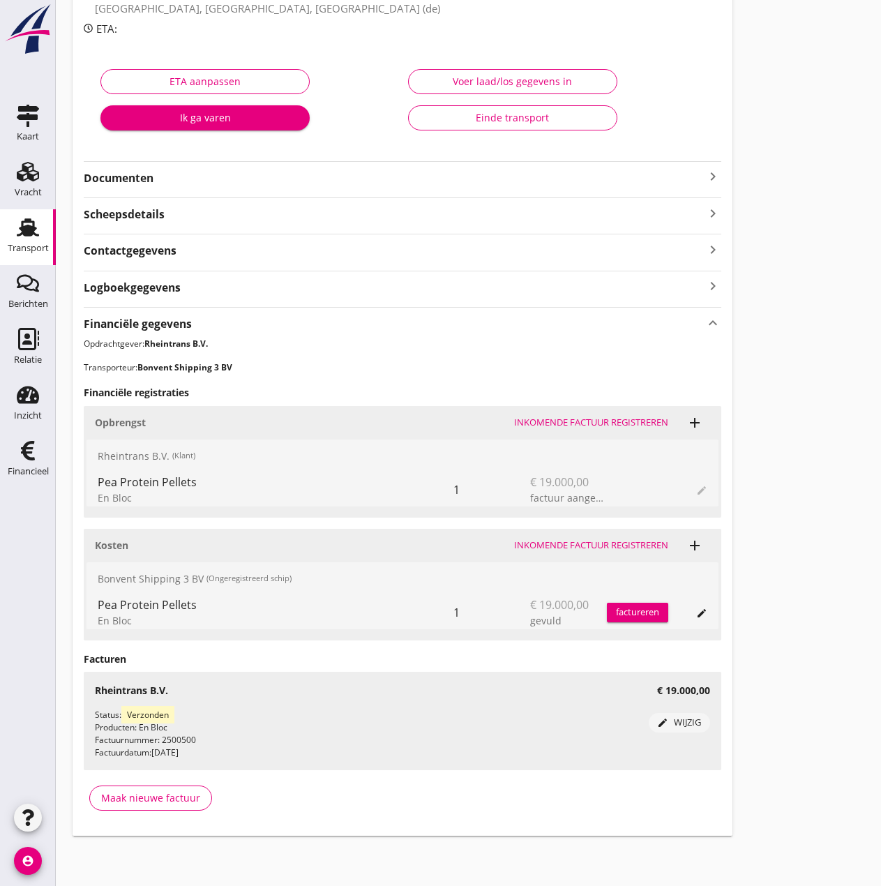
click at [579, 547] on div "Inkomende factuur registreren" at bounding box center [591, 545] width 154 height 14
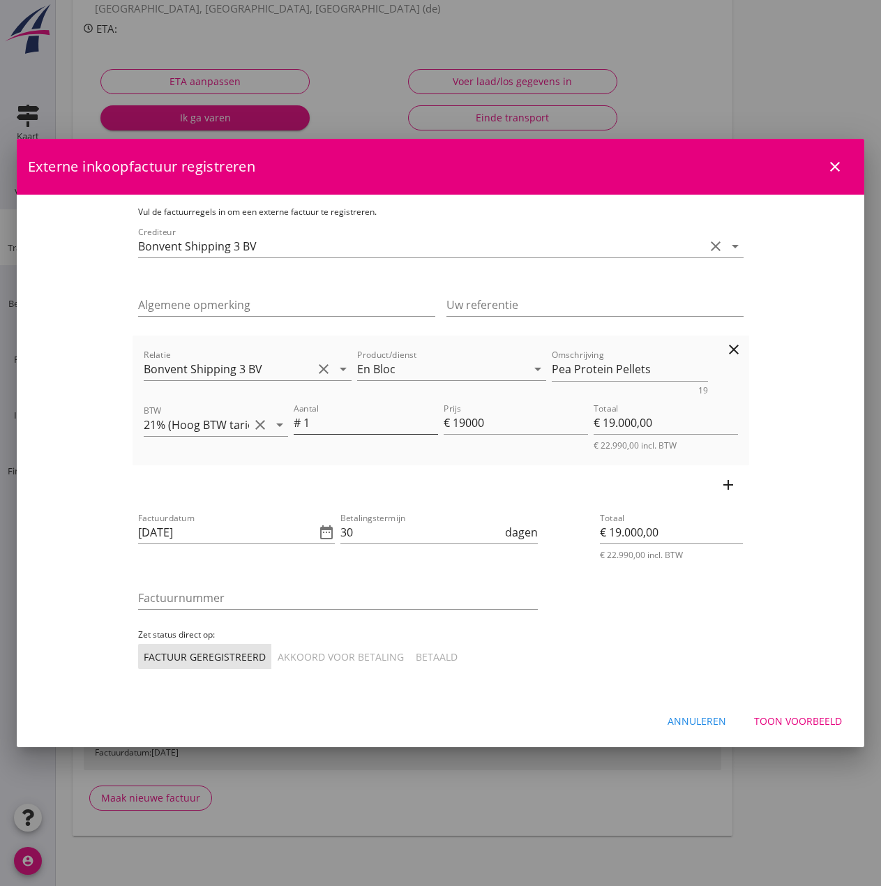
click at [303, 429] on input "1" at bounding box center [370, 423] width 135 height 22
type input "€ 0,00"
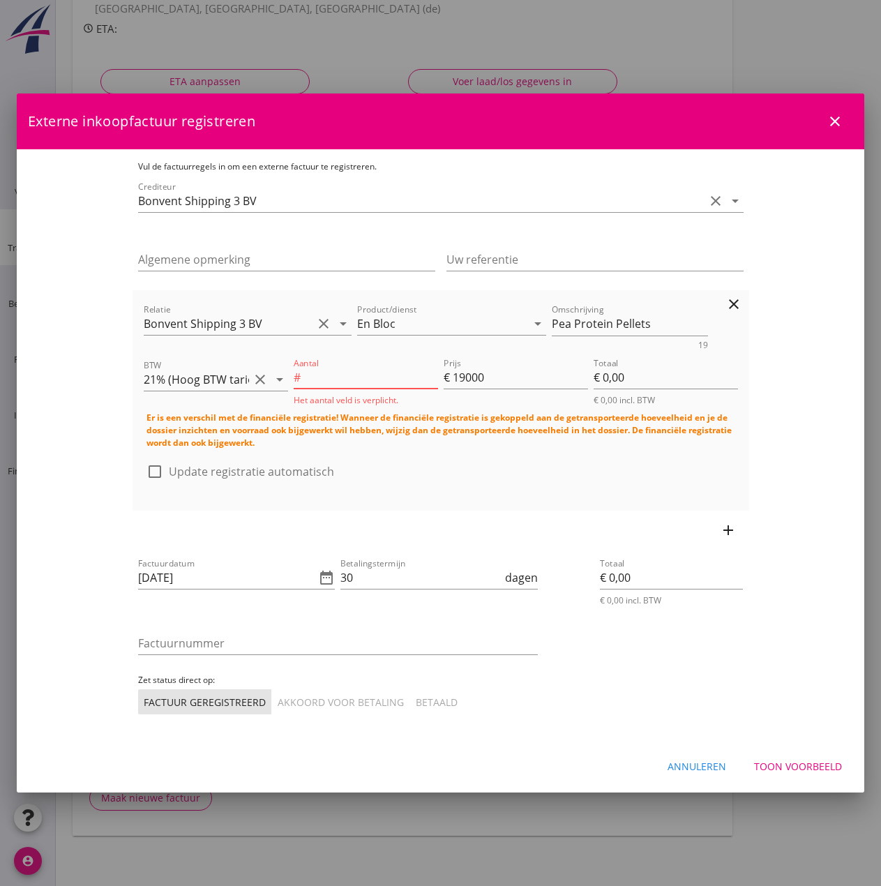
type input "9"
type input "€ 171.000,00"
type input "9"
type input "2"
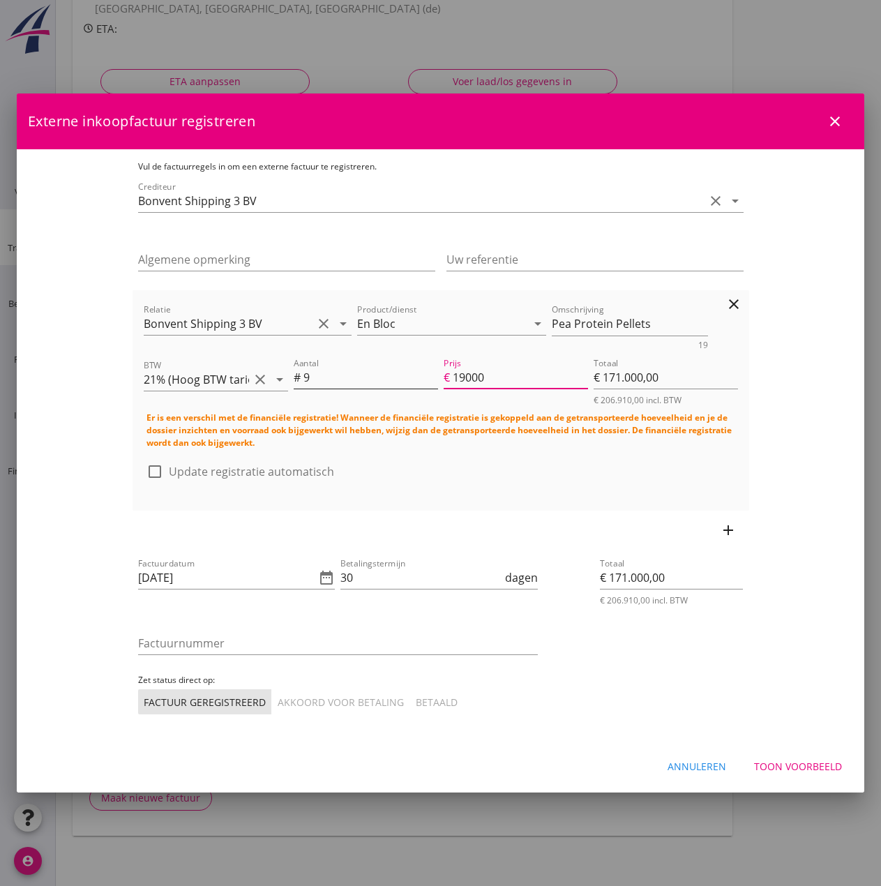
type input "€ 18,00"
type input "22"
type input "€ 198,00"
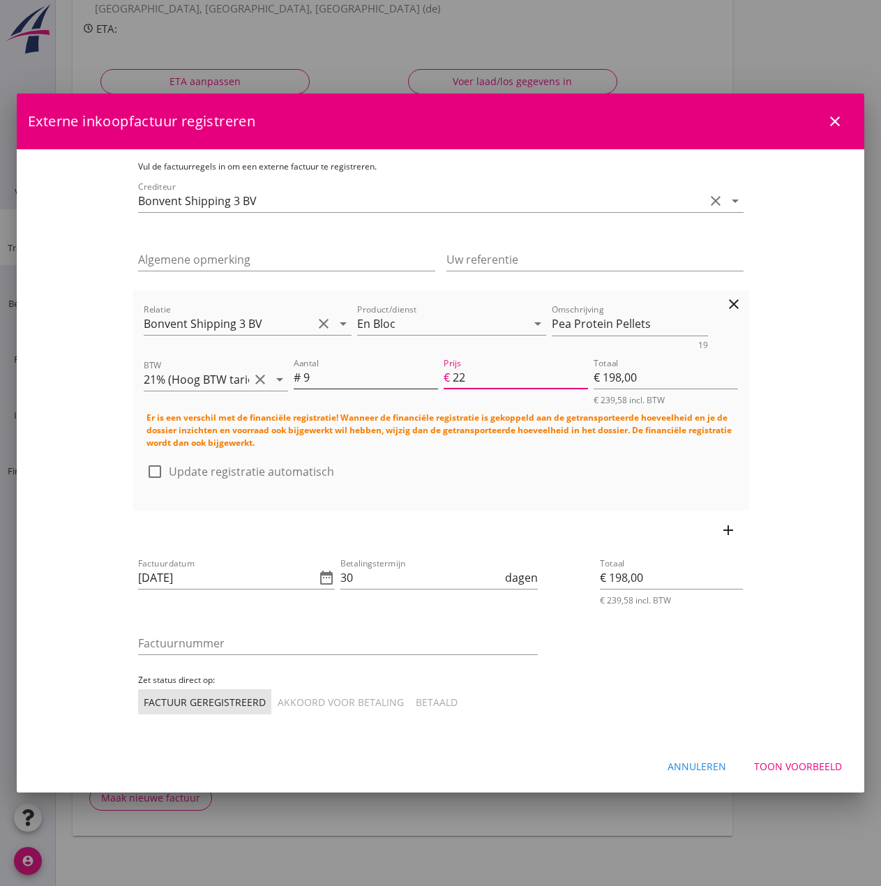
type input "220"
type input "€ 1.980,00"
type input "2200"
type input "€ 19.800,00"
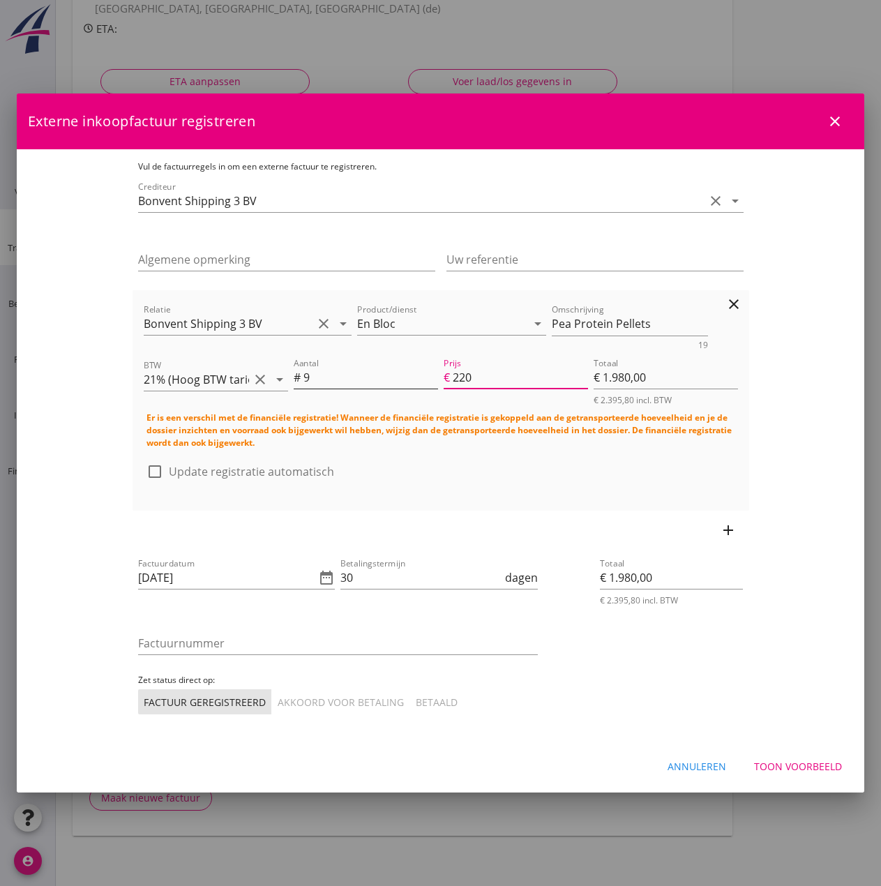
type input "€ 19.800,00"
type input "2200"
click at [169, 465] on label "Update registratie automatisch" at bounding box center [251, 472] width 165 height 14
checkbox input "true"
click at [318, 576] on icon "date_range" at bounding box center [326, 577] width 17 height 17
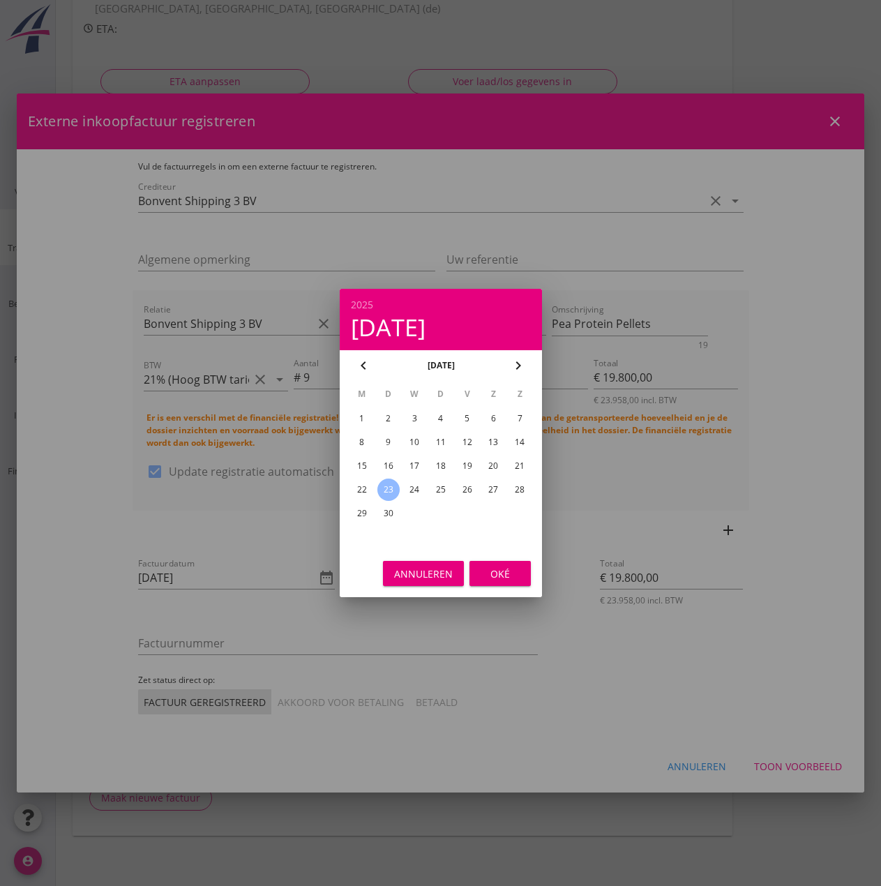
click at [522, 464] on div "21" at bounding box center [519, 466] width 22 height 22
type input "[DATE]"
click at [497, 578] on div "Oké" at bounding box center [500, 573] width 39 height 15
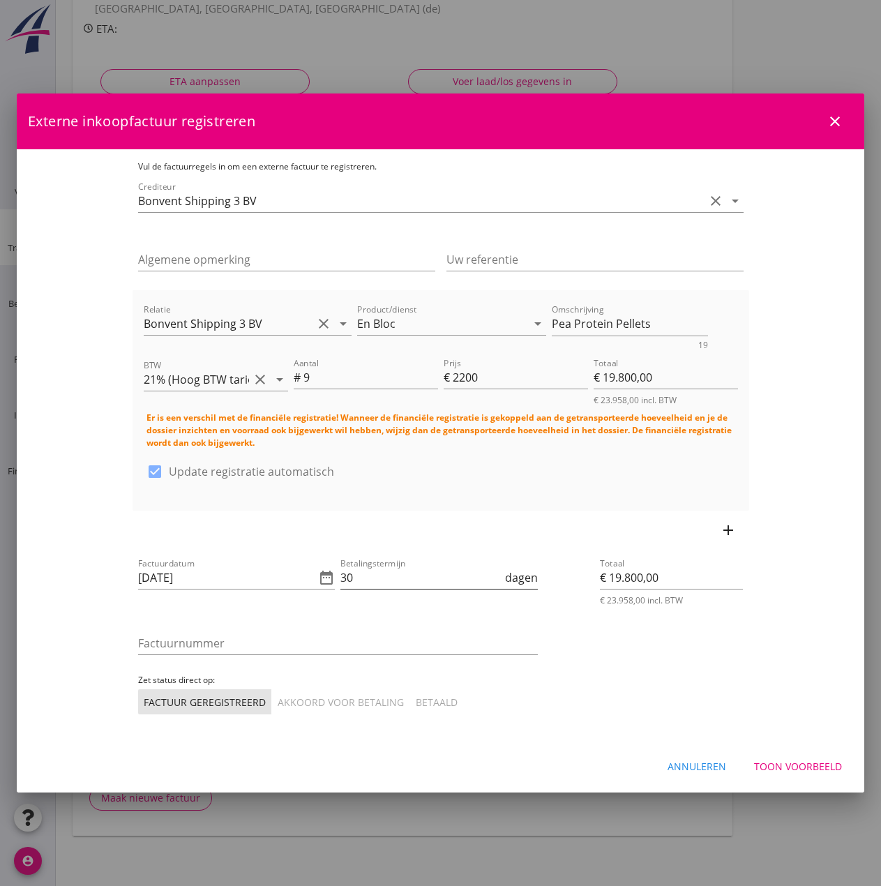
click at [348, 574] on input "30" at bounding box center [421, 577] width 162 height 22
type input "3"
type input "14"
click at [138, 635] on input "Factuurnummer" at bounding box center [338, 643] width 400 height 22
type input "2025-31"
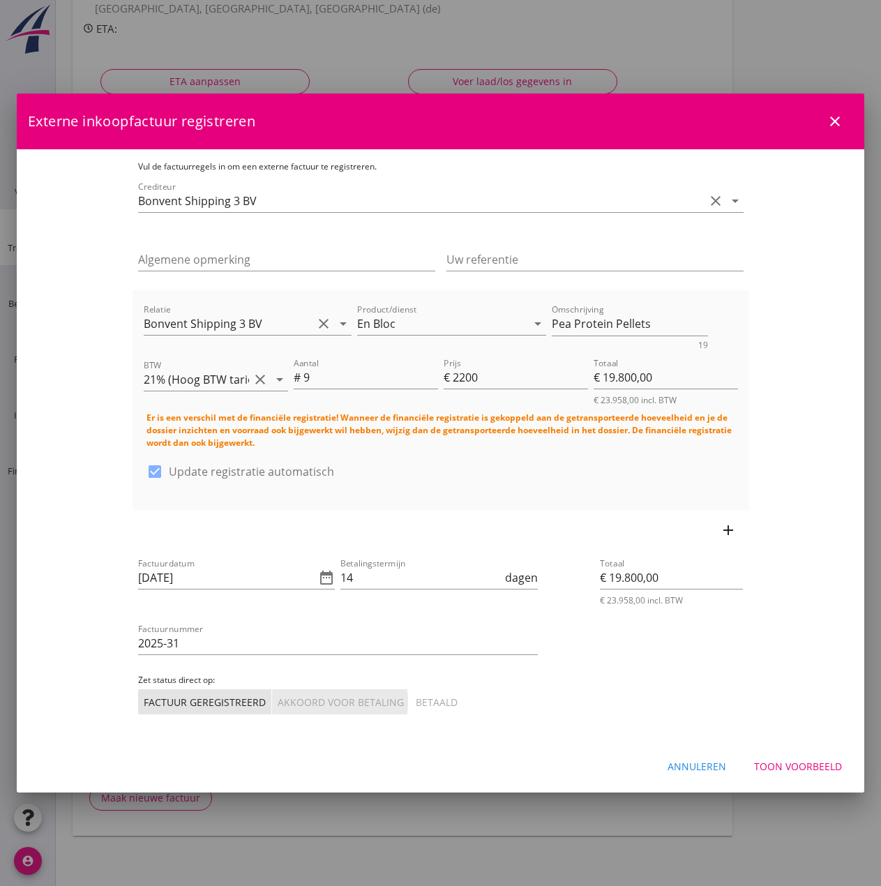
click at [278, 702] on div "Akkoord voor betaling" at bounding box center [341, 702] width 126 height 15
click at [818, 767] on div "Toon voorbeeld" at bounding box center [798, 766] width 88 height 15
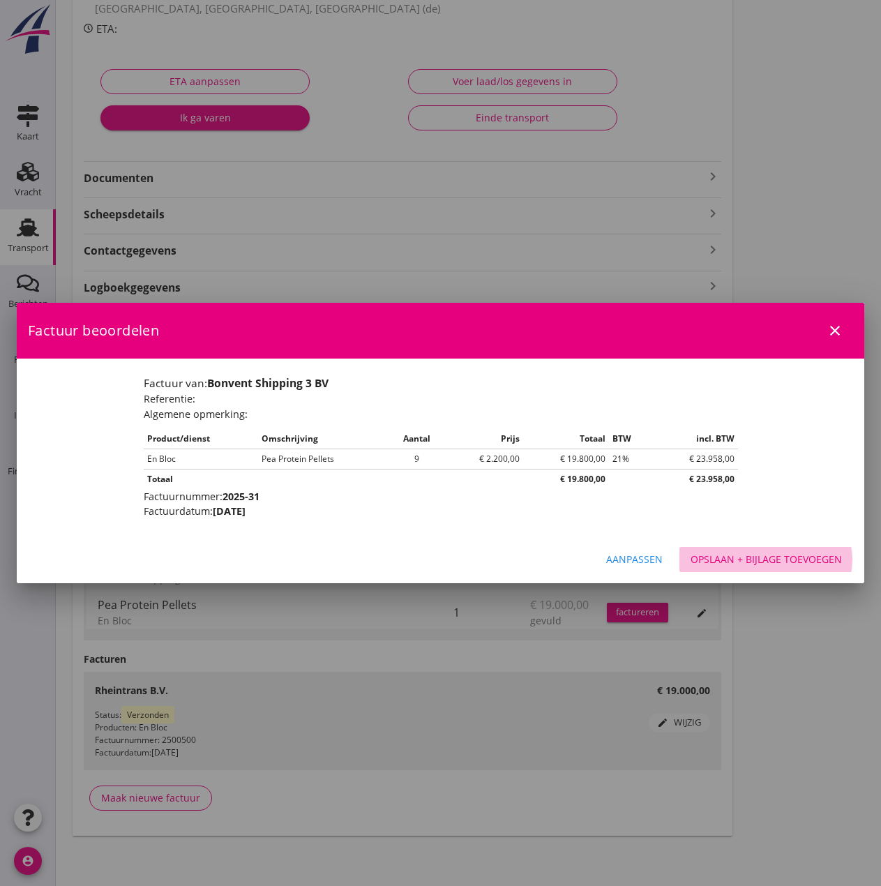
click at [779, 564] on div "Opslaan + bijlage toevoegen" at bounding box center [766, 559] width 151 height 15
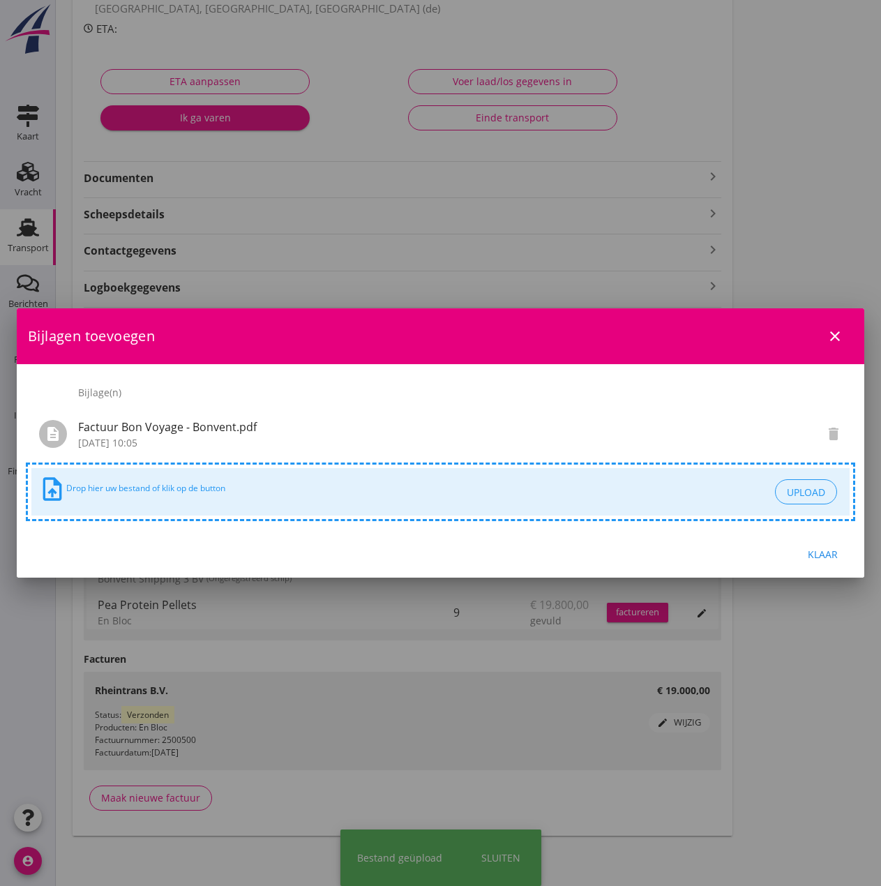
click at [825, 547] on div "Klaar" at bounding box center [822, 554] width 39 height 15
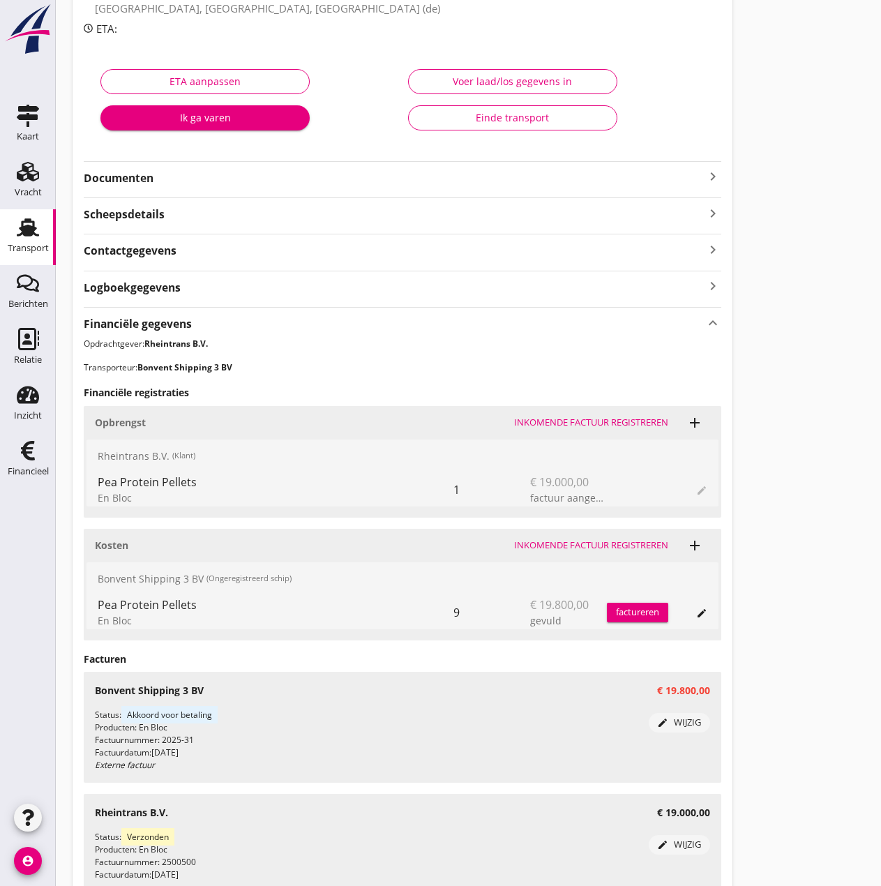
scroll to position [0, 0]
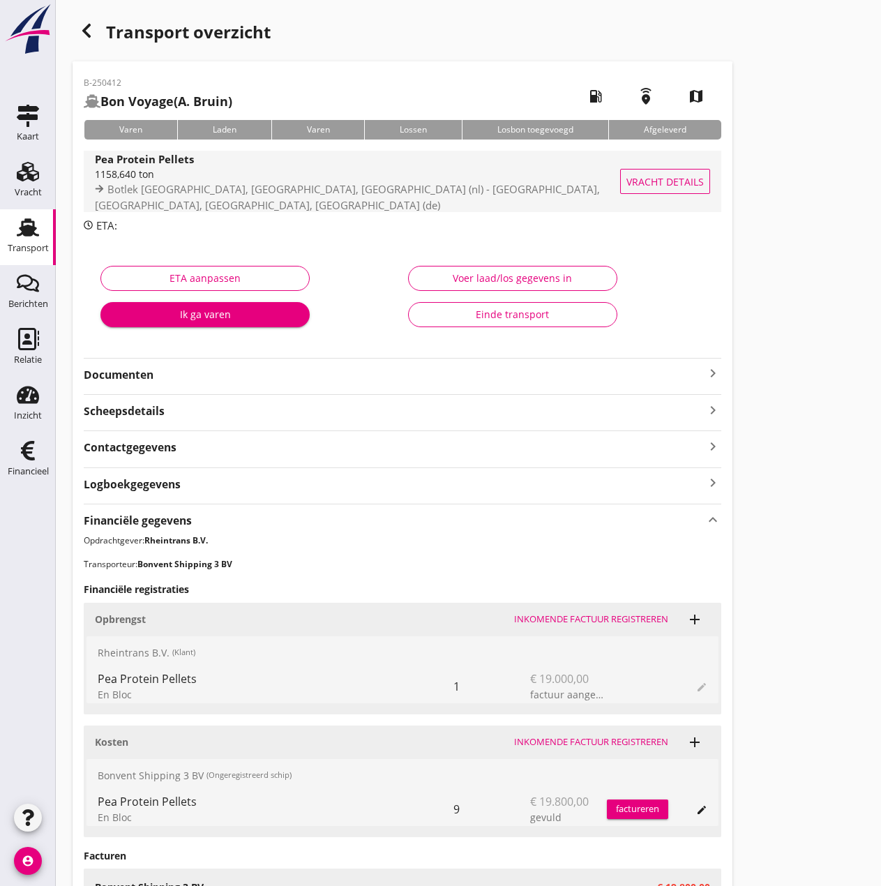
click at [670, 172] on button "Vracht details" at bounding box center [665, 181] width 90 height 25
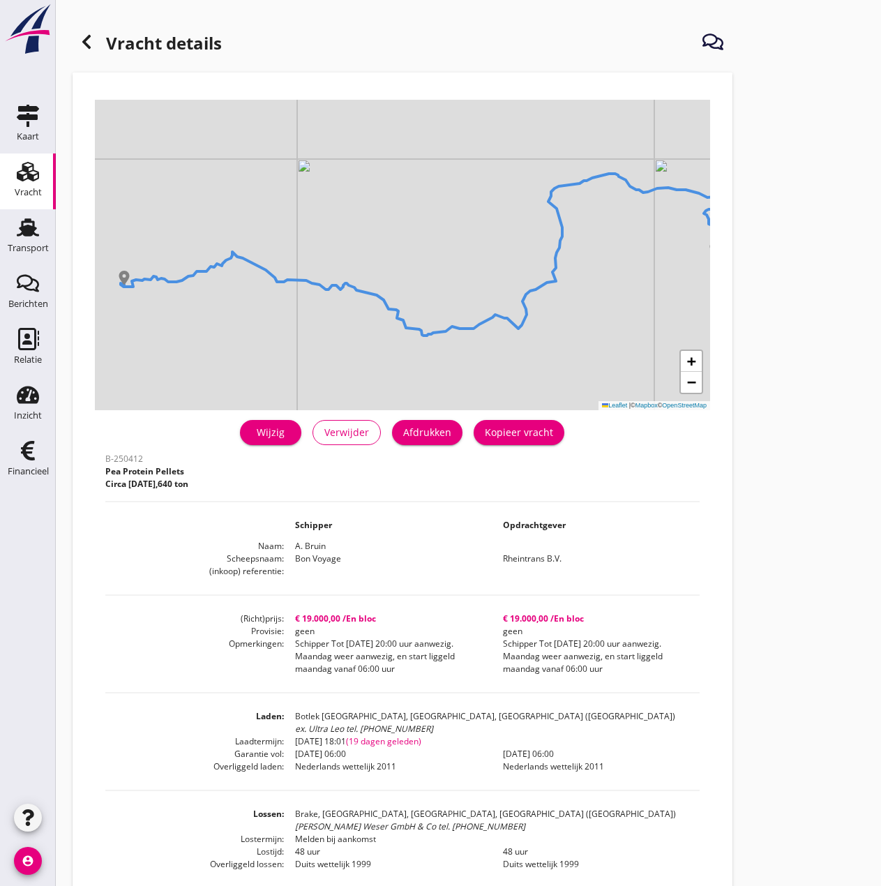
drag, startPoint x: 28, startPoint y: 230, endPoint x: 347, endPoint y: 550, distance: 451.8
click at [28, 230] on use at bounding box center [28, 227] width 22 height 18
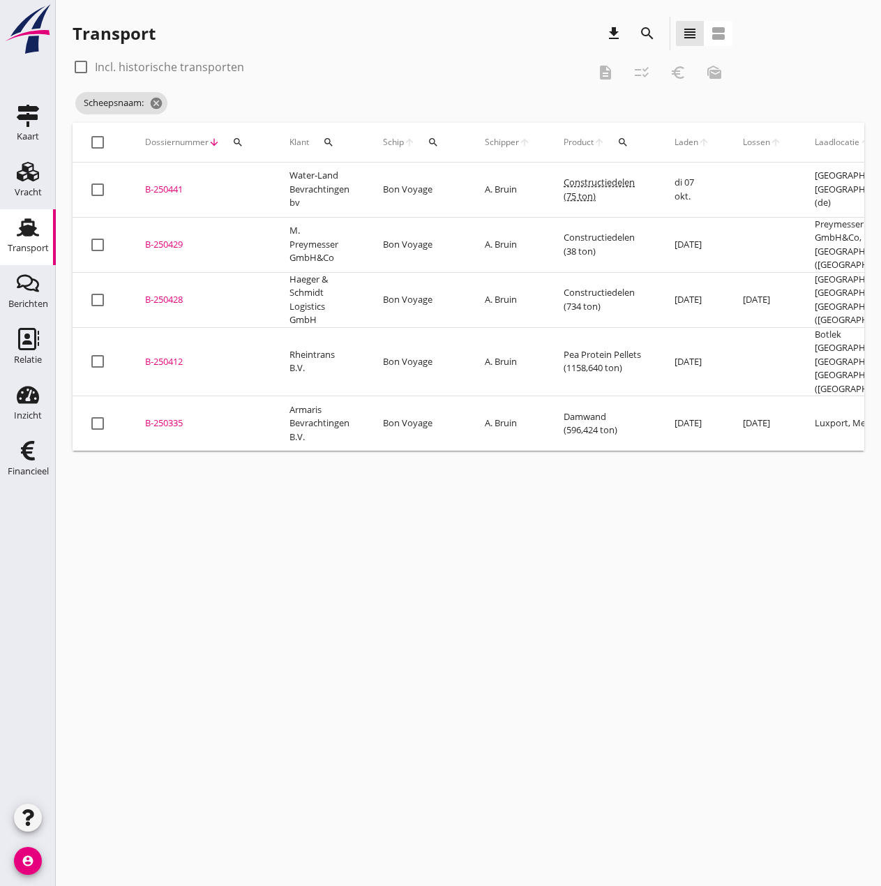
click at [170, 355] on div "B-250412" at bounding box center [200, 362] width 111 height 14
click at [170, 342] on div "cancel You are impersonating another user. Transport download search view_headl…" at bounding box center [468, 443] width 825 height 886
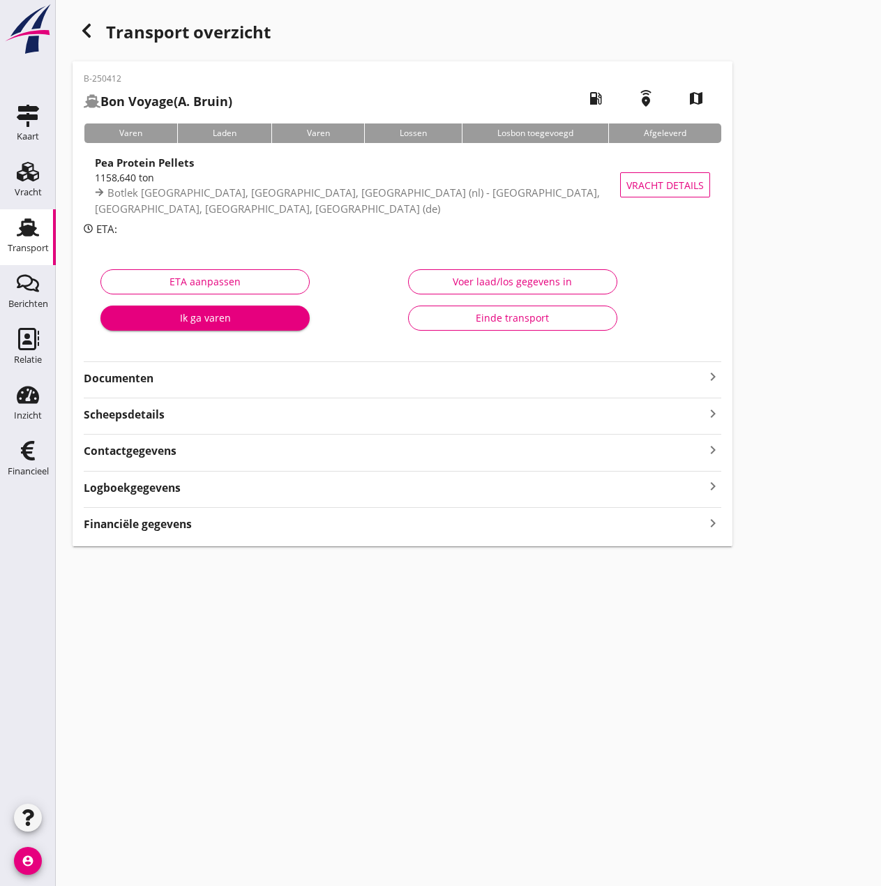
click at [119, 521] on strong "Financiële gegevens" at bounding box center [138, 524] width 108 height 16
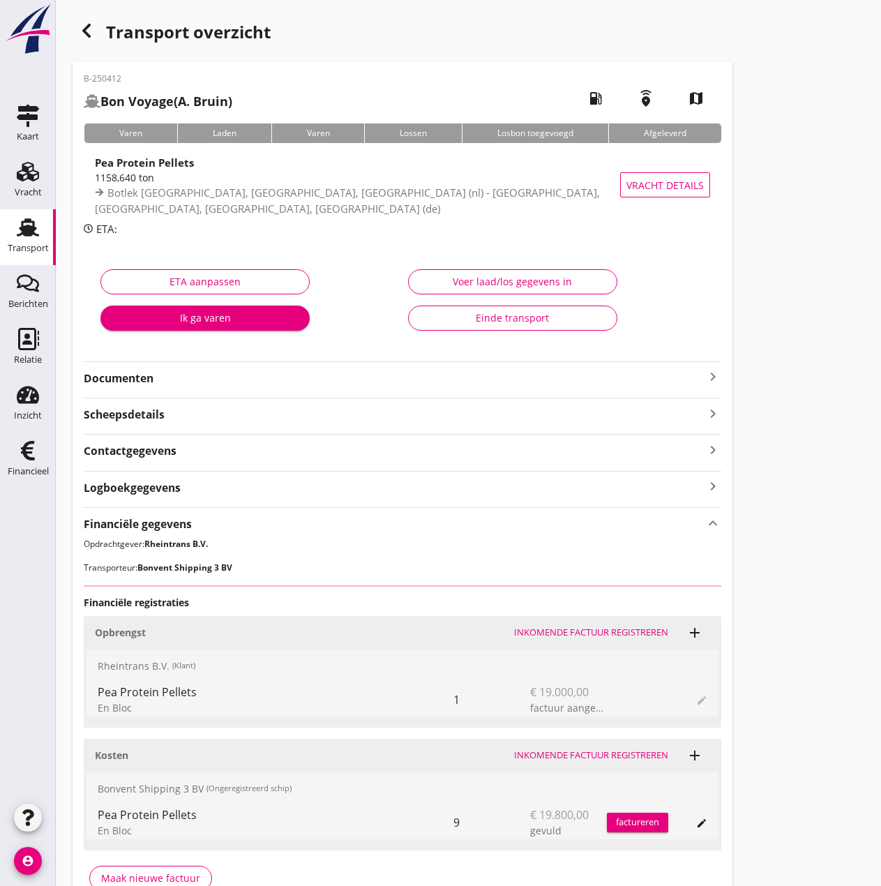
scroll to position [80, 0]
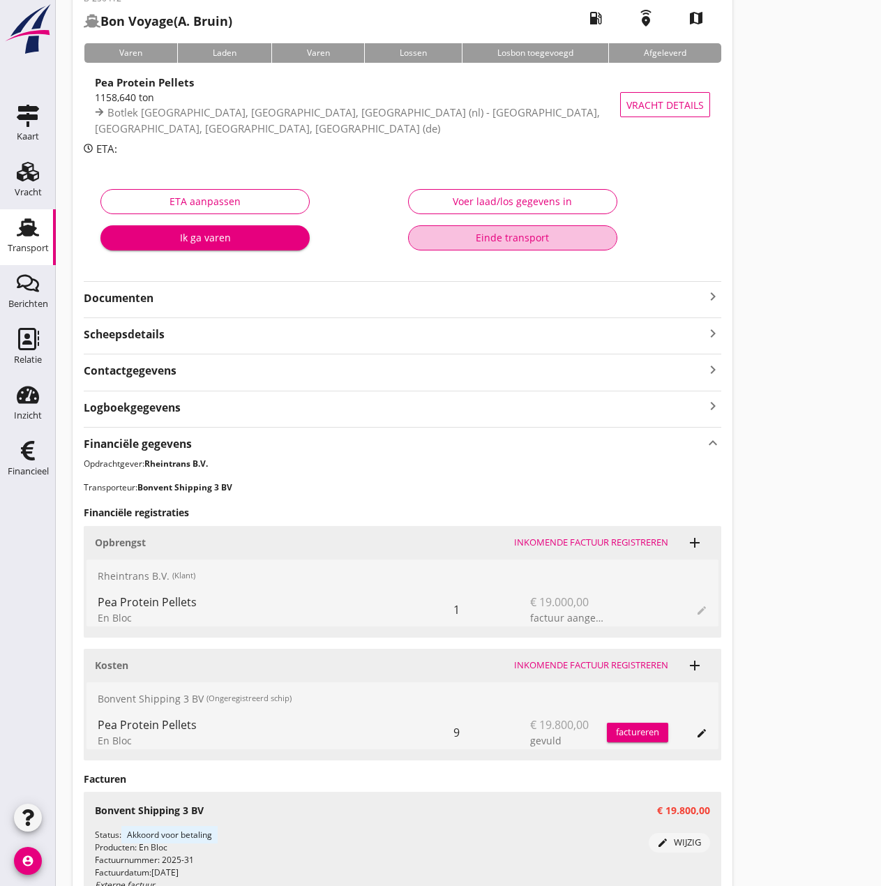
click at [453, 244] on div "Einde transport" at bounding box center [513, 237] width 186 height 15
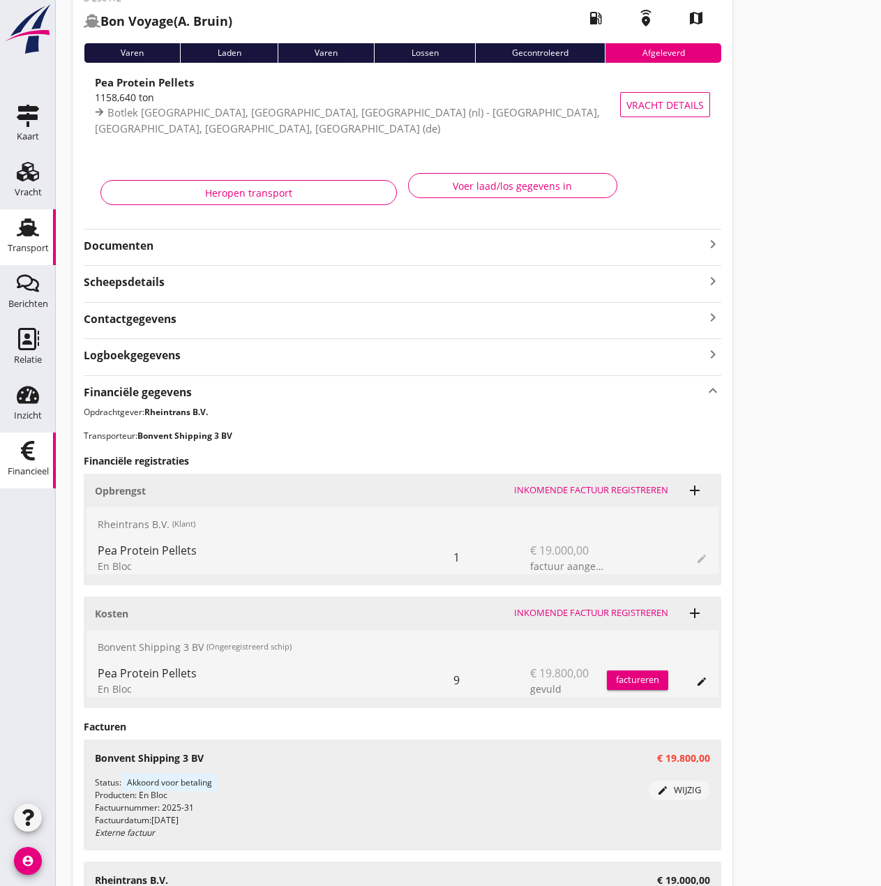
click at [20, 454] on icon "Financieel" at bounding box center [28, 450] width 22 height 22
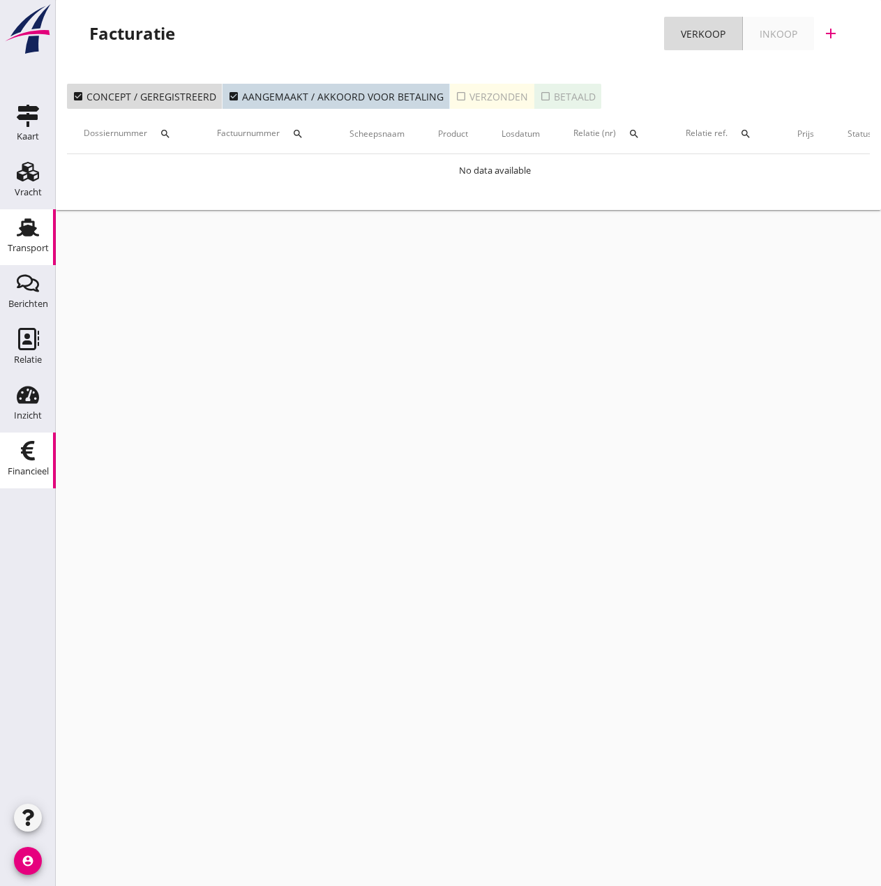
click at [18, 240] on div "Transport" at bounding box center [28, 249] width 41 height 20
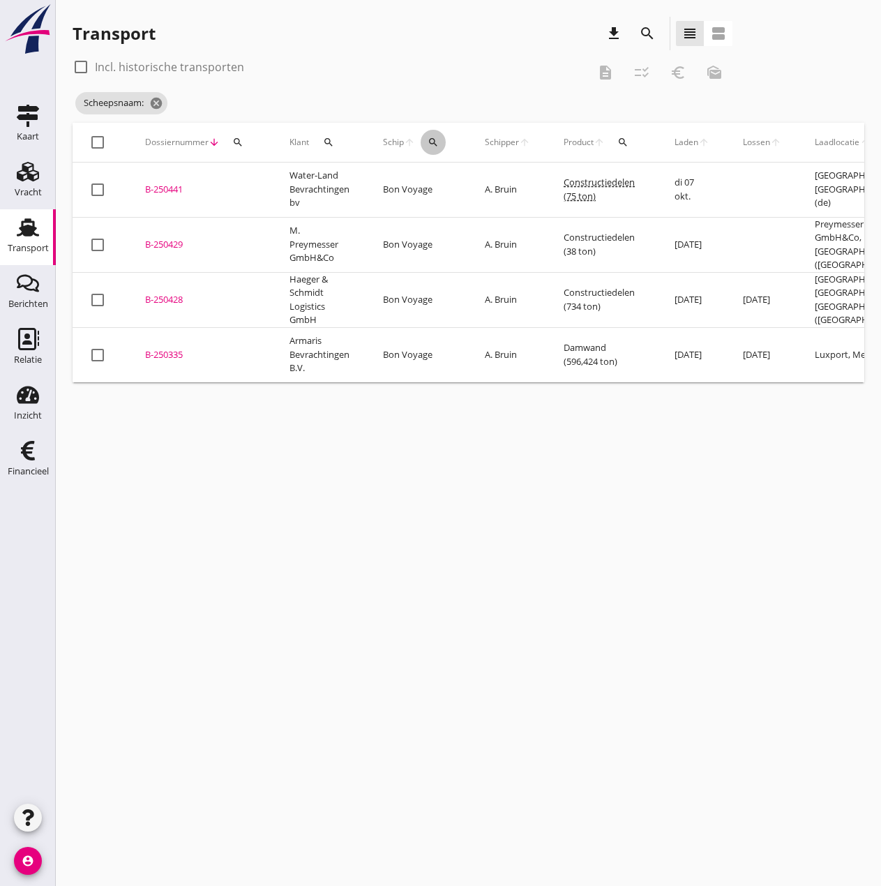
click at [433, 145] on icon "search" at bounding box center [433, 142] width 11 height 11
click at [481, 183] on input "Zoek op (scheeps)naam" at bounding box center [499, 183] width 145 height 22
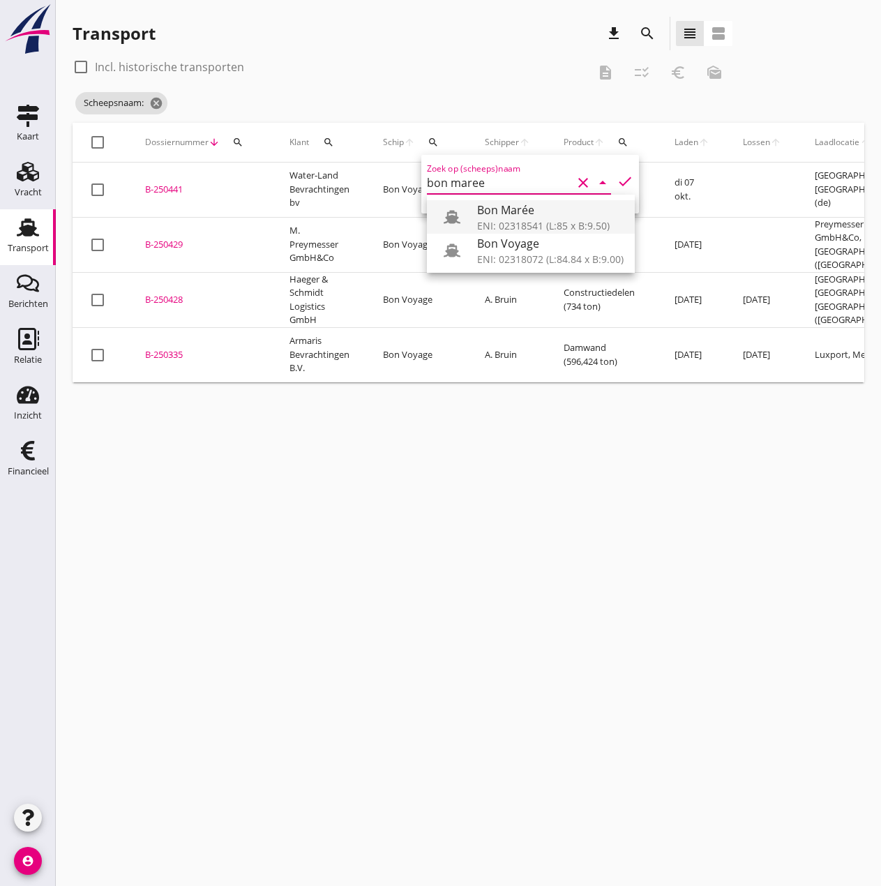
click at [505, 213] on div "Bon Marée" at bounding box center [550, 210] width 146 height 17
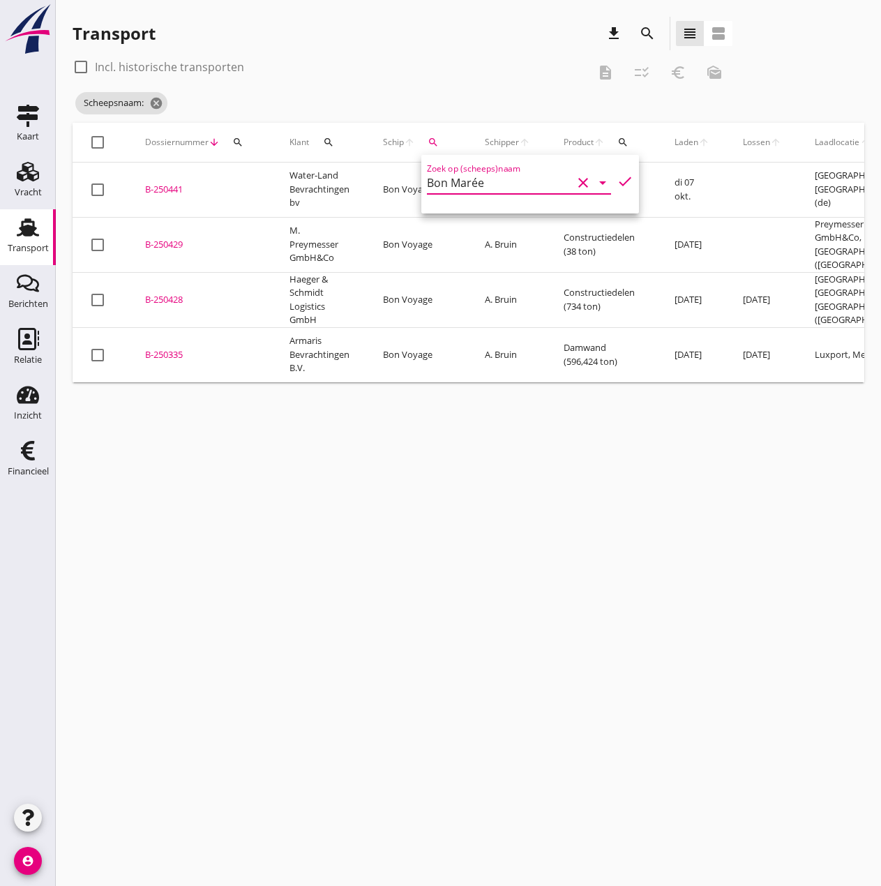
click at [617, 183] on icon "check" at bounding box center [625, 181] width 17 height 17
type input "Bon Marée"
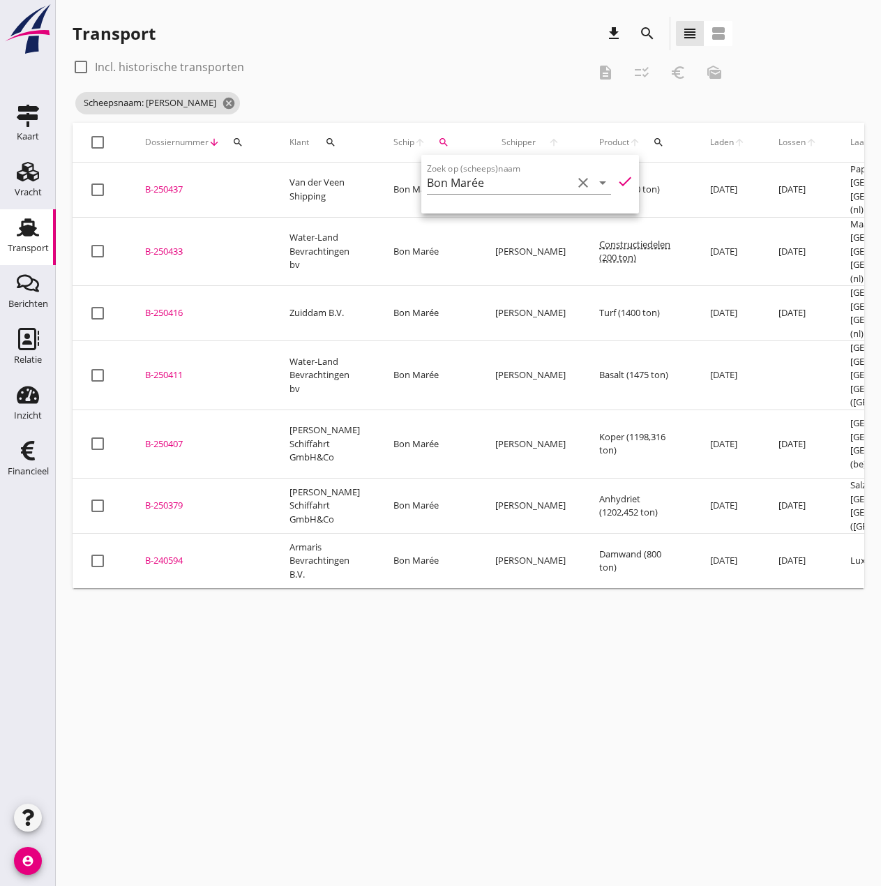
click at [165, 499] on div "B-250379" at bounding box center [200, 506] width 111 height 14
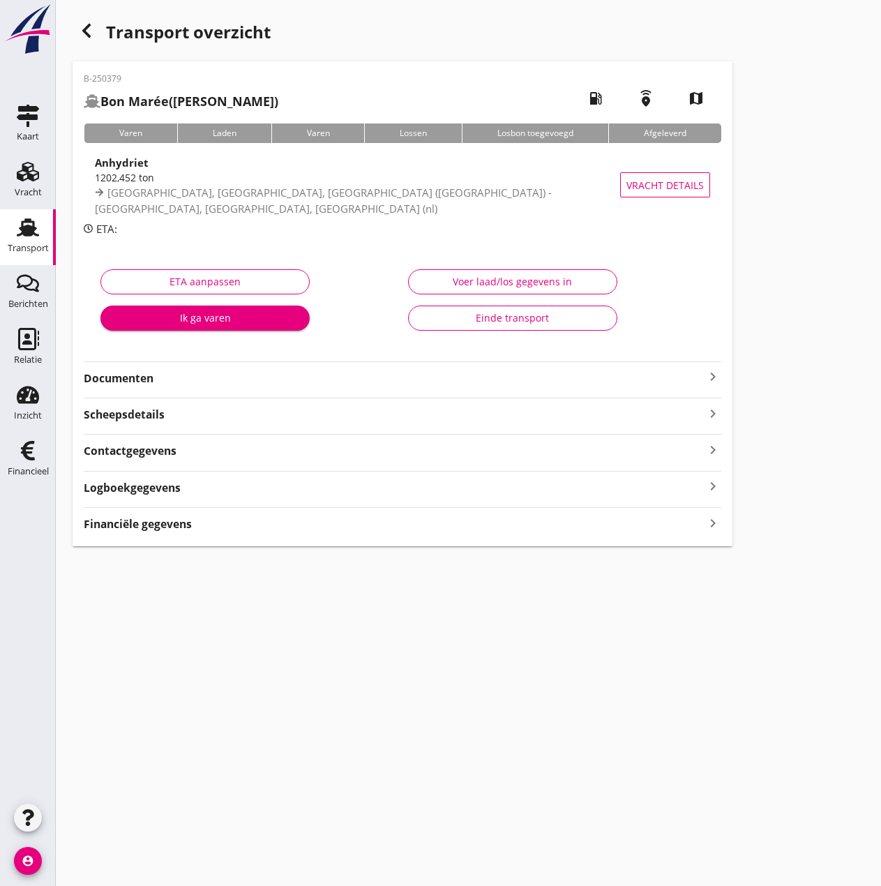
click at [285, 380] on strong "Documenten" at bounding box center [394, 378] width 621 height 16
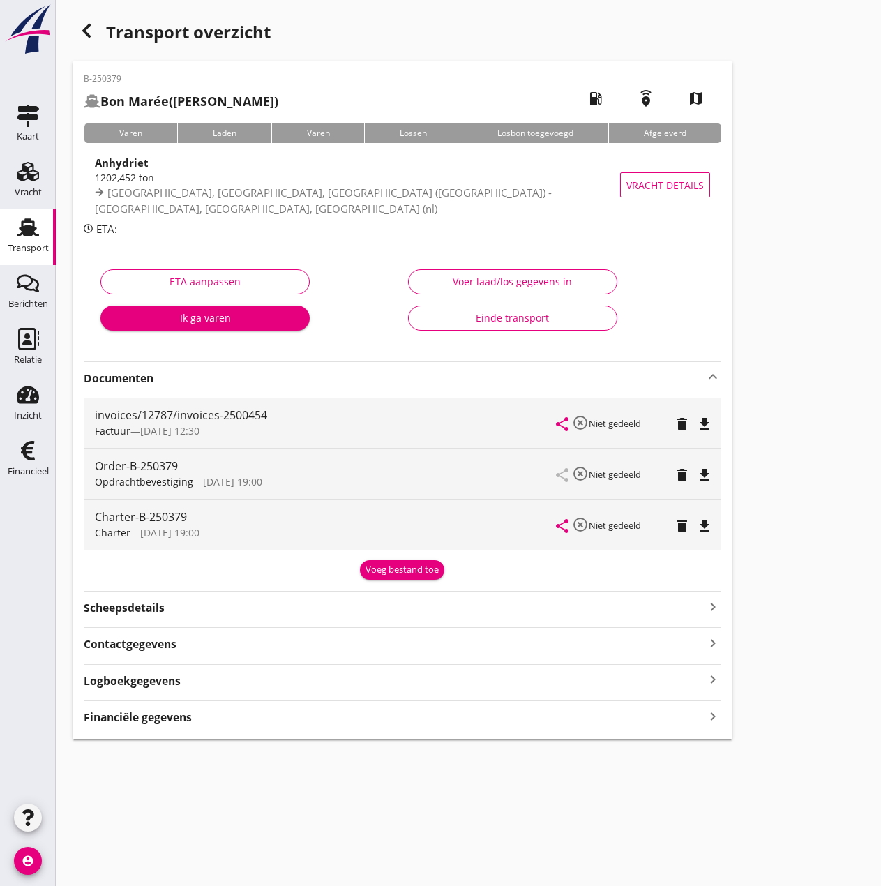
click at [715, 375] on icon "keyboard_arrow_up" at bounding box center [713, 376] width 17 height 17
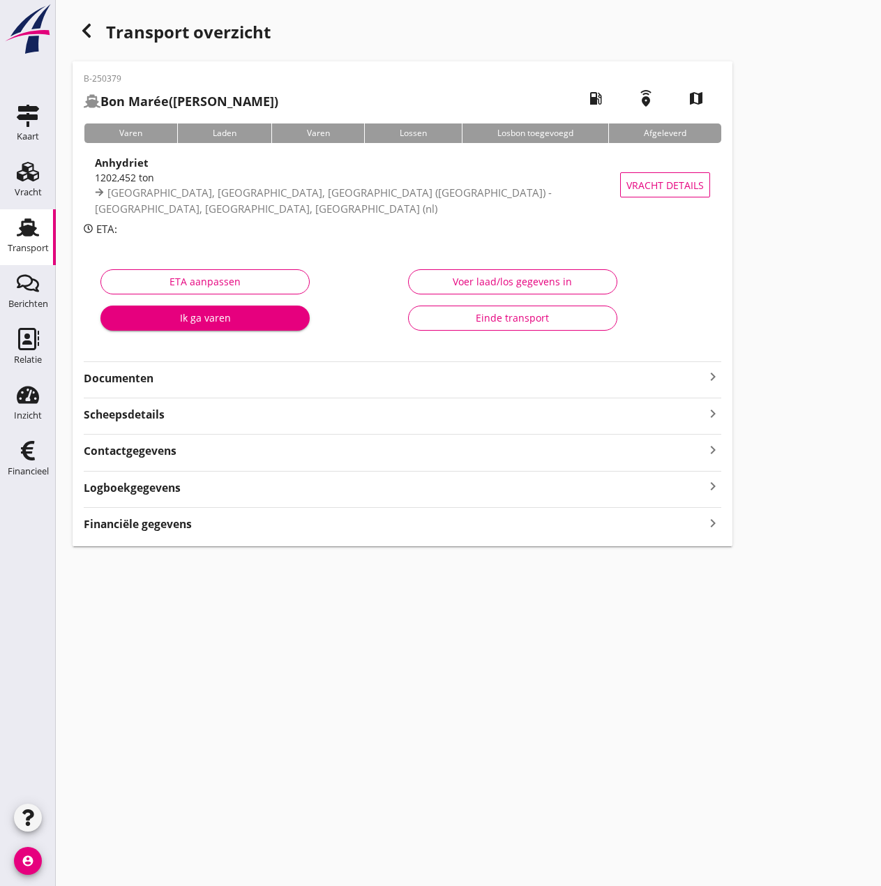
click at [80, 33] on icon "button" at bounding box center [86, 30] width 17 height 17
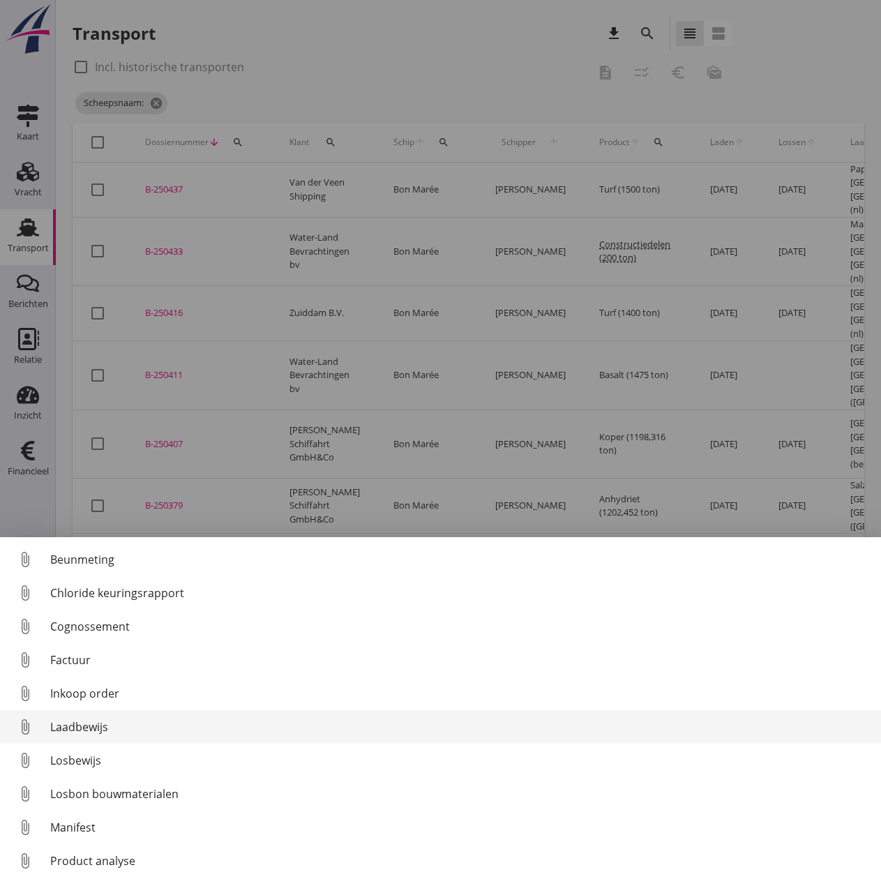
click at [75, 721] on div "Laadbewijs" at bounding box center [460, 726] width 820 height 17
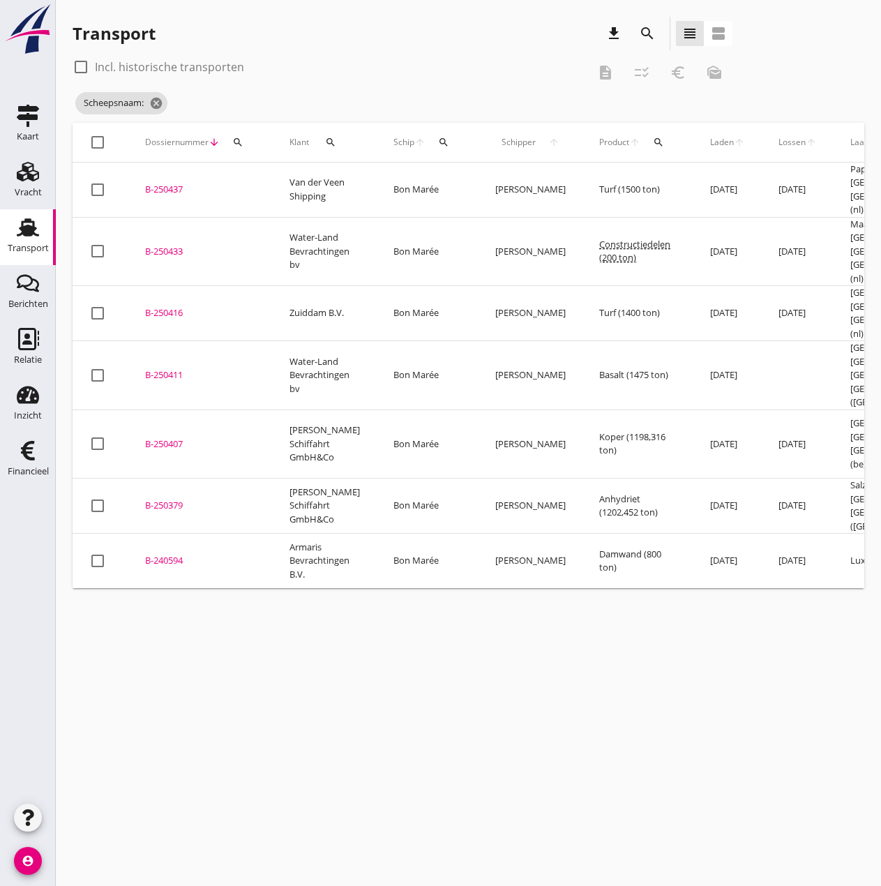
click at [176, 499] on div "B-250379" at bounding box center [200, 506] width 111 height 14
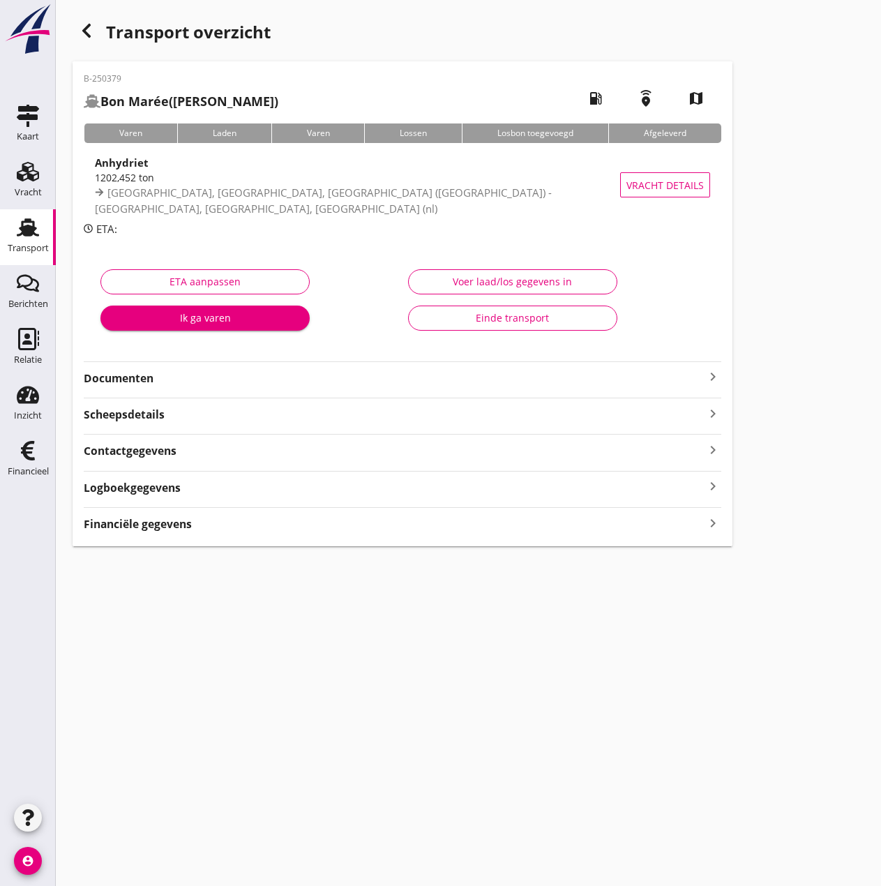
click at [149, 372] on strong "Documenten" at bounding box center [394, 378] width 621 height 16
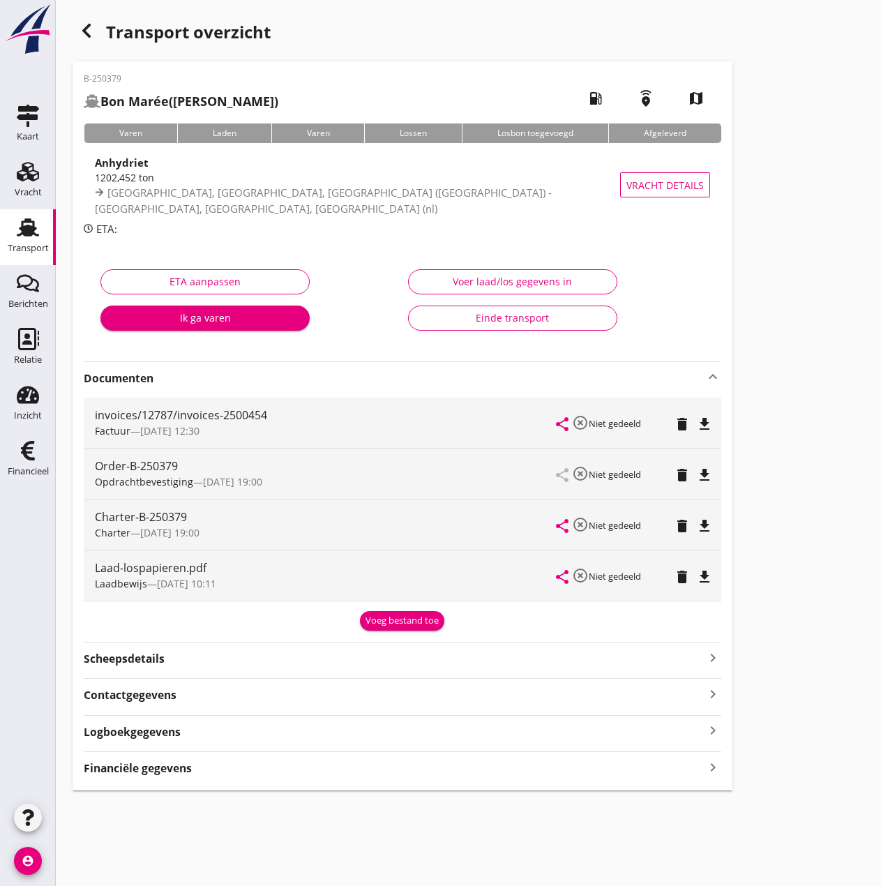
click at [709, 378] on icon "keyboard_arrow_up" at bounding box center [713, 376] width 17 height 17
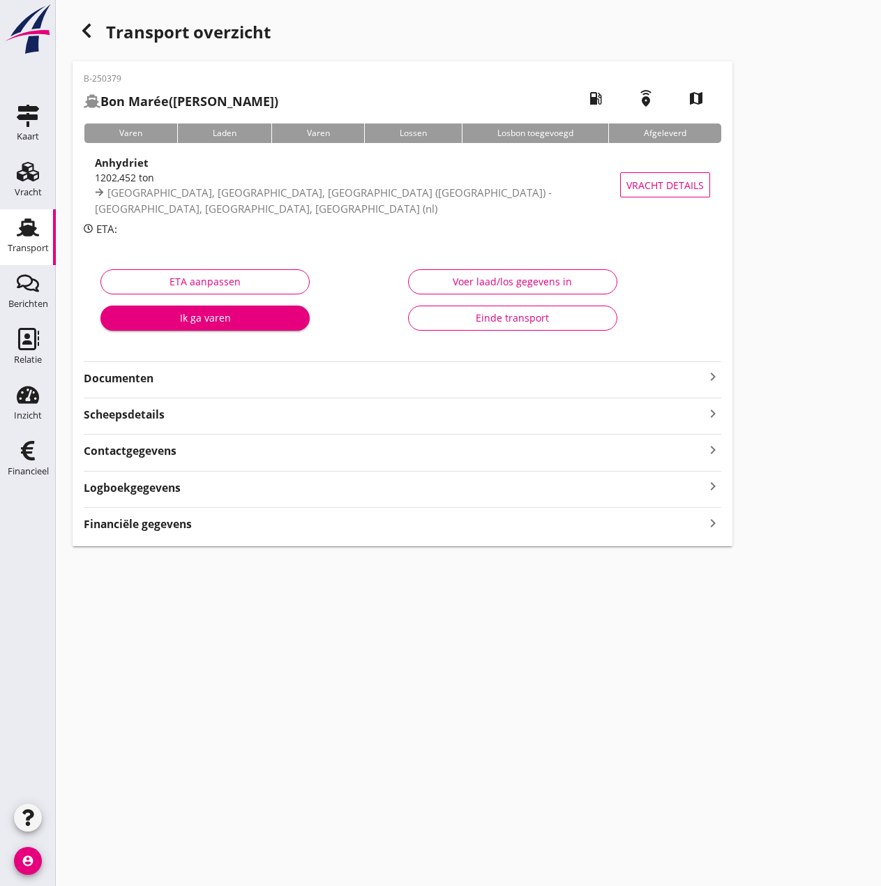
click at [451, 288] on div "Voer laad/los gegevens in" at bounding box center [513, 281] width 186 height 15
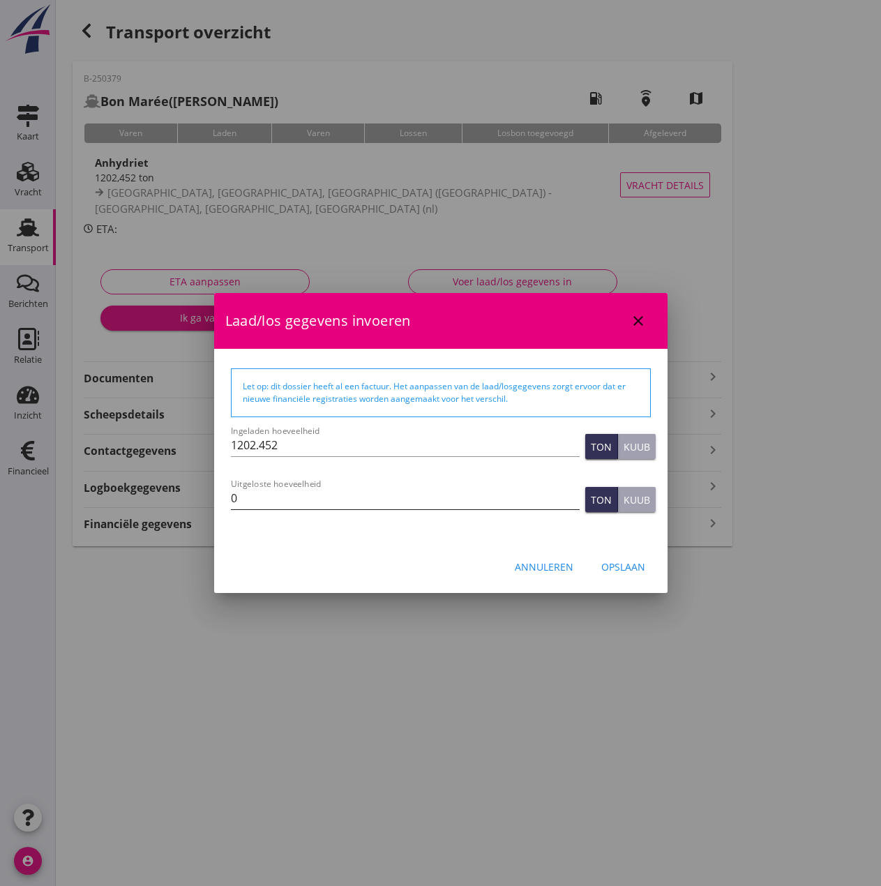
click at [266, 498] on input "0" at bounding box center [405, 498] width 349 height 22
type input "1202.452"
click at [635, 566] on div "Opslaan" at bounding box center [623, 566] width 44 height 15
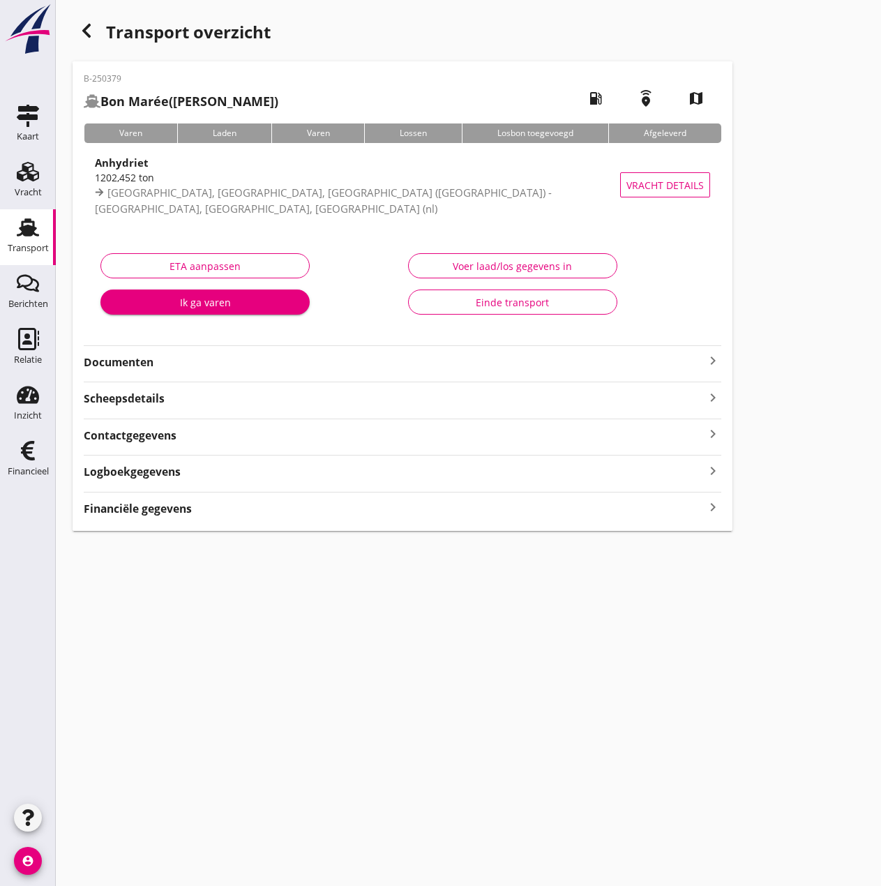
click at [147, 514] on strong "Financiële gegevens" at bounding box center [138, 509] width 108 height 16
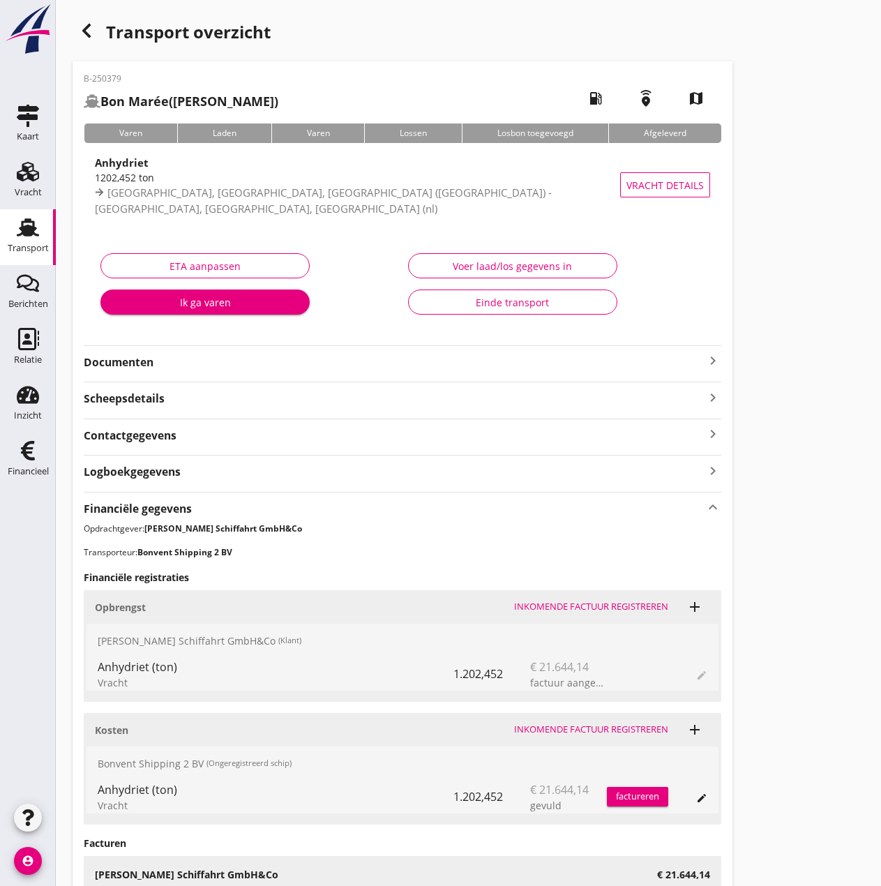
scroll to position [184, 0]
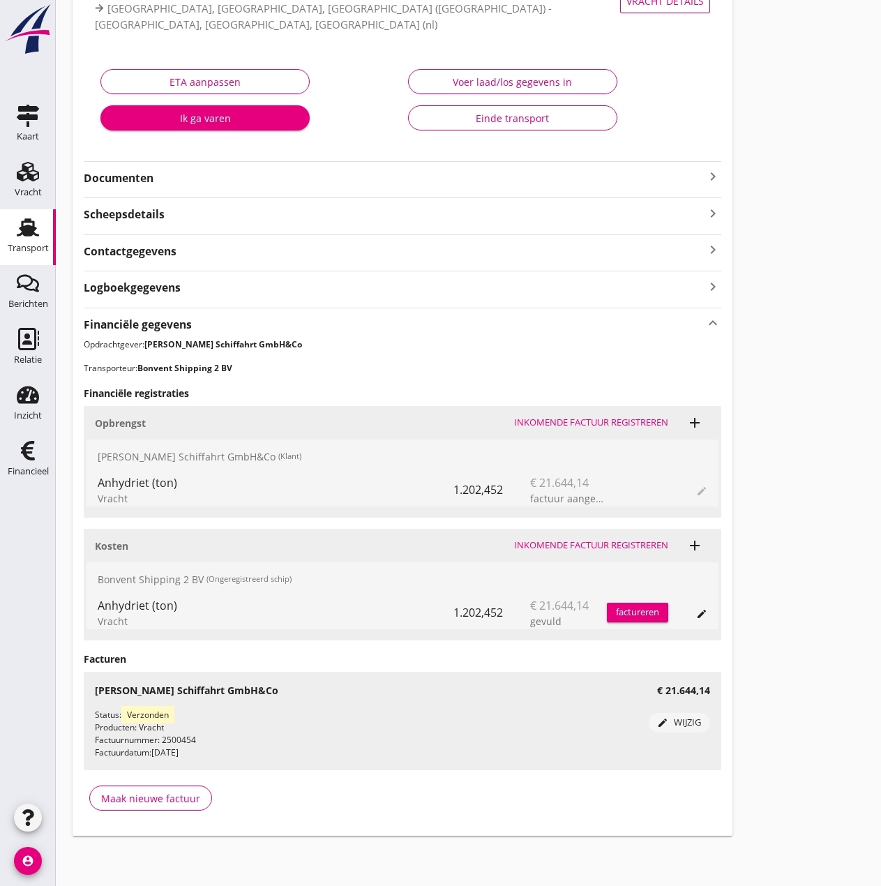
click at [586, 543] on div "Inkomende factuur registreren" at bounding box center [591, 545] width 154 height 14
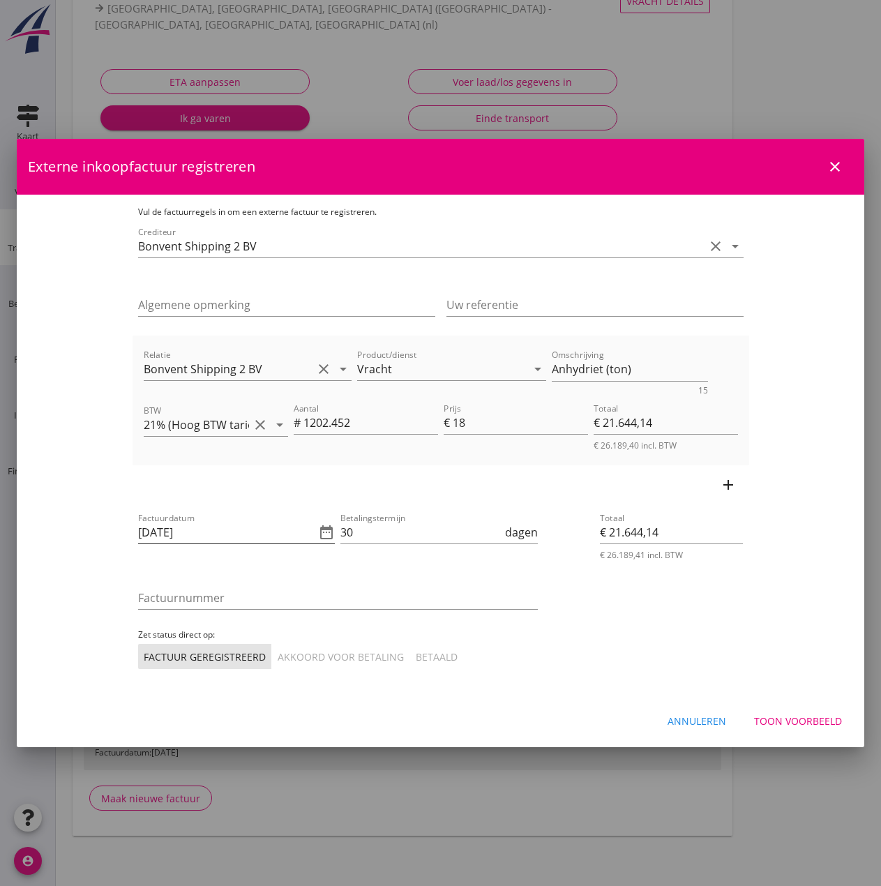
click at [318, 532] on icon "date_range" at bounding box center [326, 532] width 17 height 17
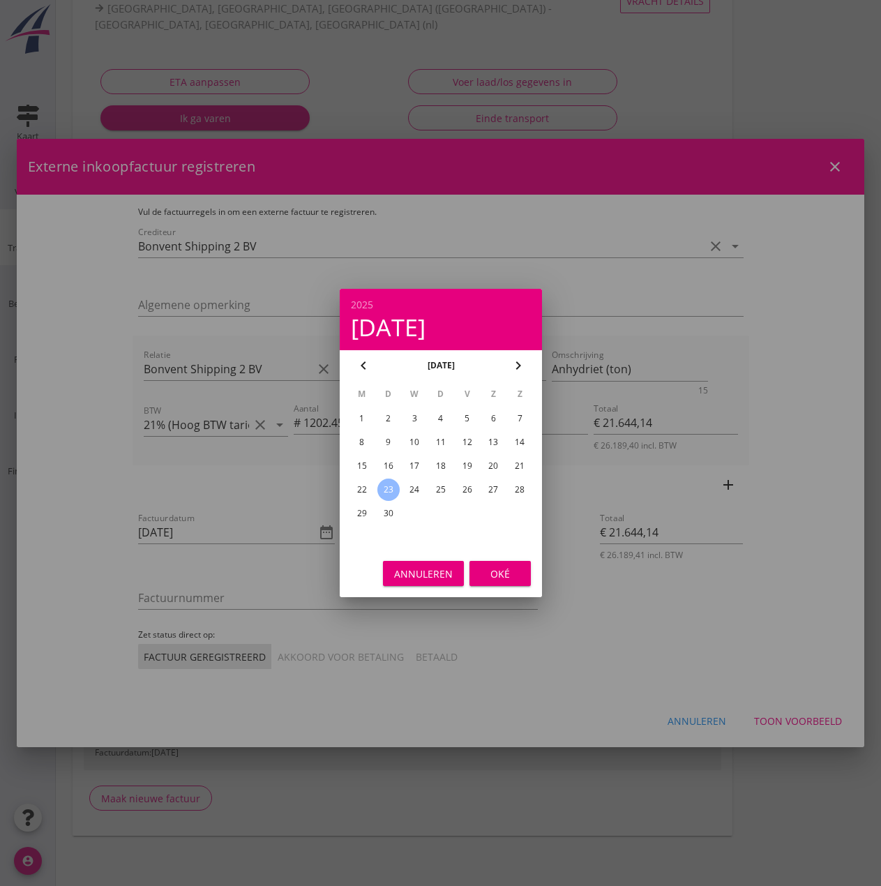
click at [522, 463] on div "21" at bounding box center [519, 466] width 22 height 22
type input "[DATE]"
click at [506, 575] on div "Oké" at bounding box center [500, 573] width 39 height 15
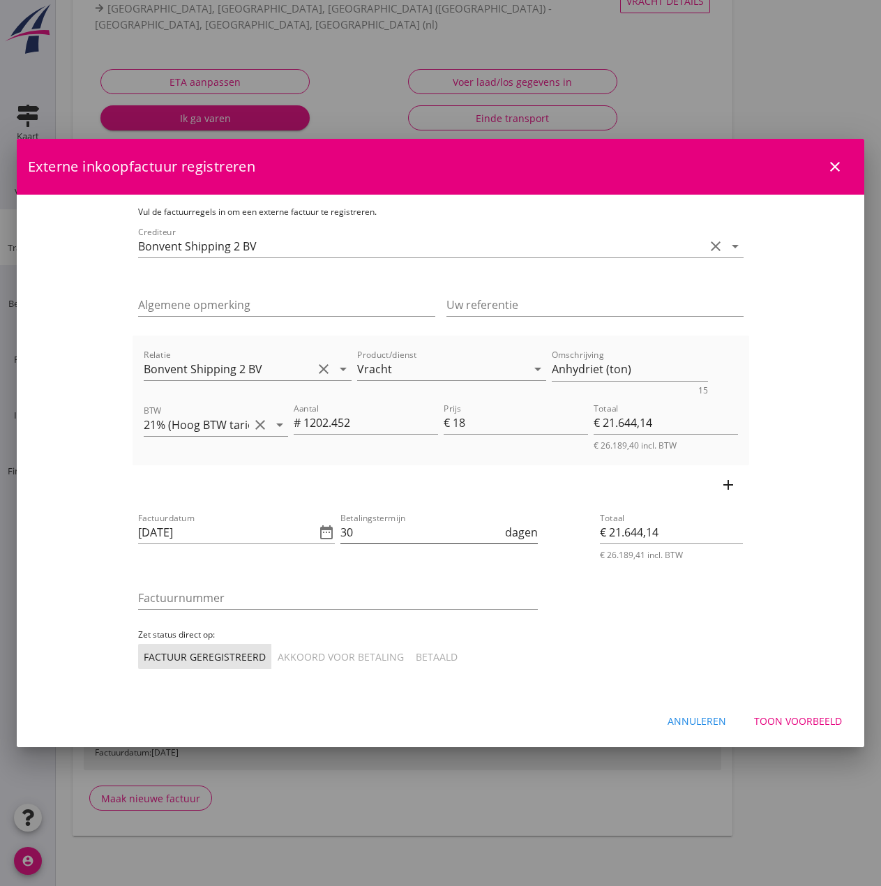
click at [349, 527] on input "30" at bounding box center [421, 532] width 162 height 22
type input "3"
type input "14"
click at [172, 601] on input "Factuurnummer" at bounding box center [338, 598] width 400 height 22
type input "2025-31"
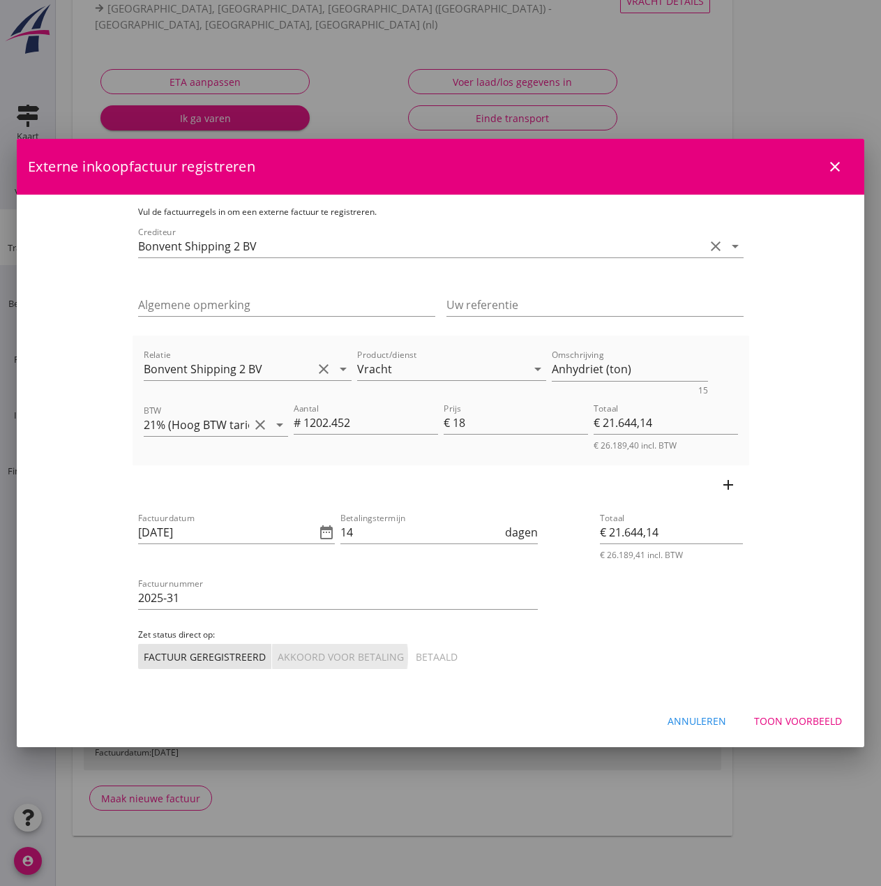
click at [278, 658] on div "Akkoord voor betaling" at bounding box center [341, 656] width 126 height 15
drag, startPoint x: 718, startPoint y: 419, endPoint x: 466, endPoint y: 412, distance: 252.6
click at [466, 412] on div "Aantal # 1202.452 Prijs € 18 Totaal € 21.644,14 € 26.189,40 incl. BTW" at bounding box center [516, 426] width 450 height 56
drag, startPoint x: 518, startPoint y: 414, endPoint x: 416, endPoint y: 414, distance: 102.5
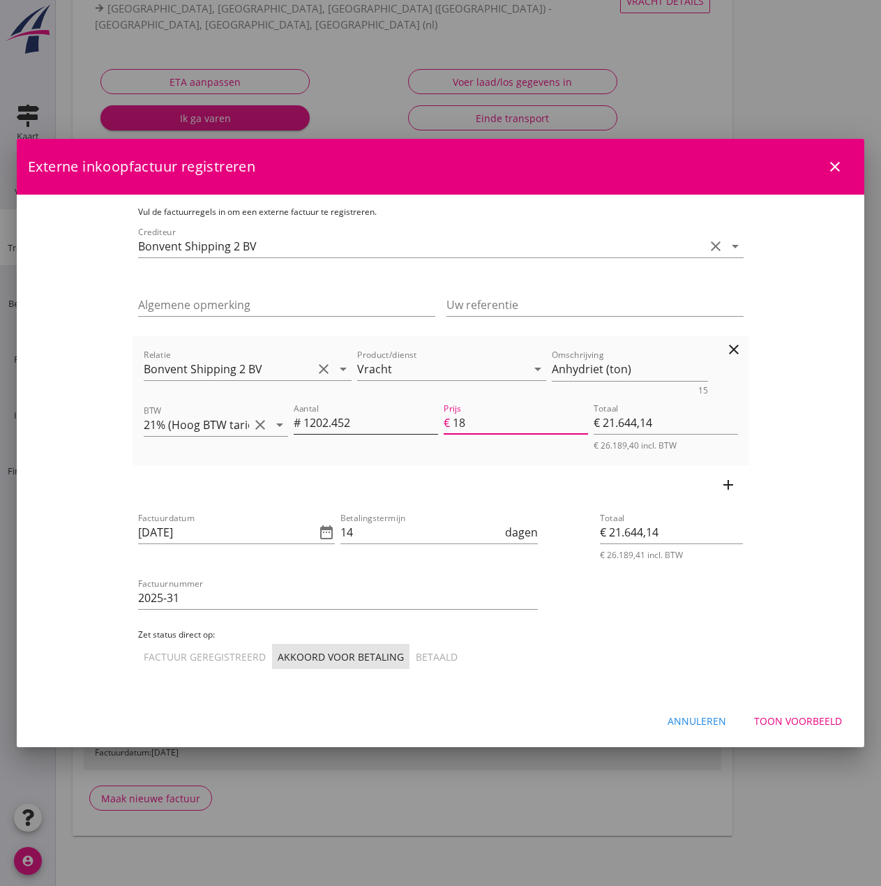
click at [416, 414] on div "Aantal # 1202.452 Prijs € 18 Totaal € 21.644,14 € 26.189,40 incl. BTW" at bounding box center [516, 426] width 450 height 56
drag, startPoint x: 390, startPoint y: 418, endPoint x: 179, endPoint y: 406, distance: 211.7
click at [179, 406] on div "BTW 21% (Hoog BTW tarief) clear arrow_drop_down Aantal # 1202.452 Prijs € 18 To…" at bounding box center [441, 426] width 600 height 56
type input "8"
type input "€ 144,00"
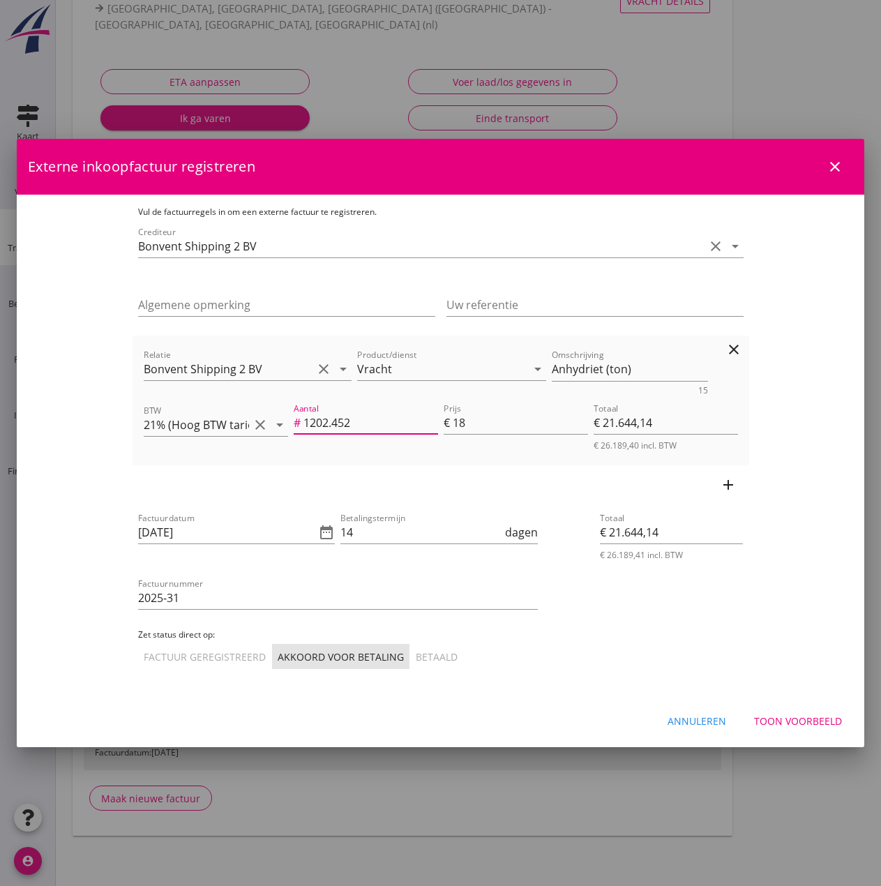
type input "€ 144,00"
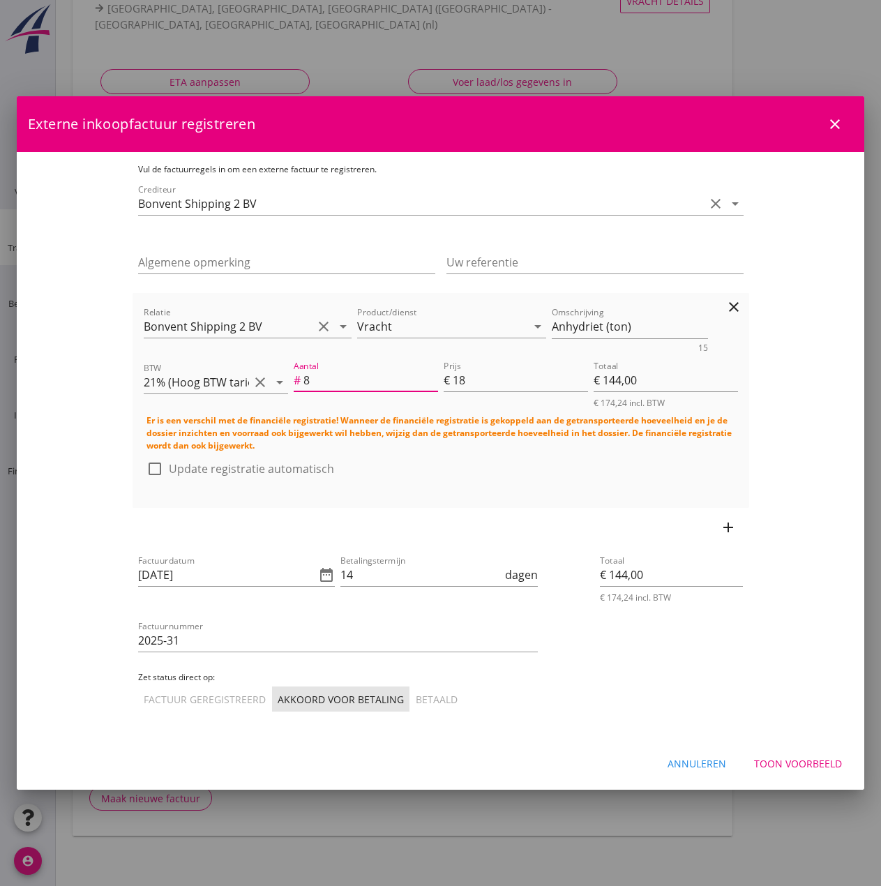
type input "8"
type input "2"
type input "€ 16,00"
type input "22"
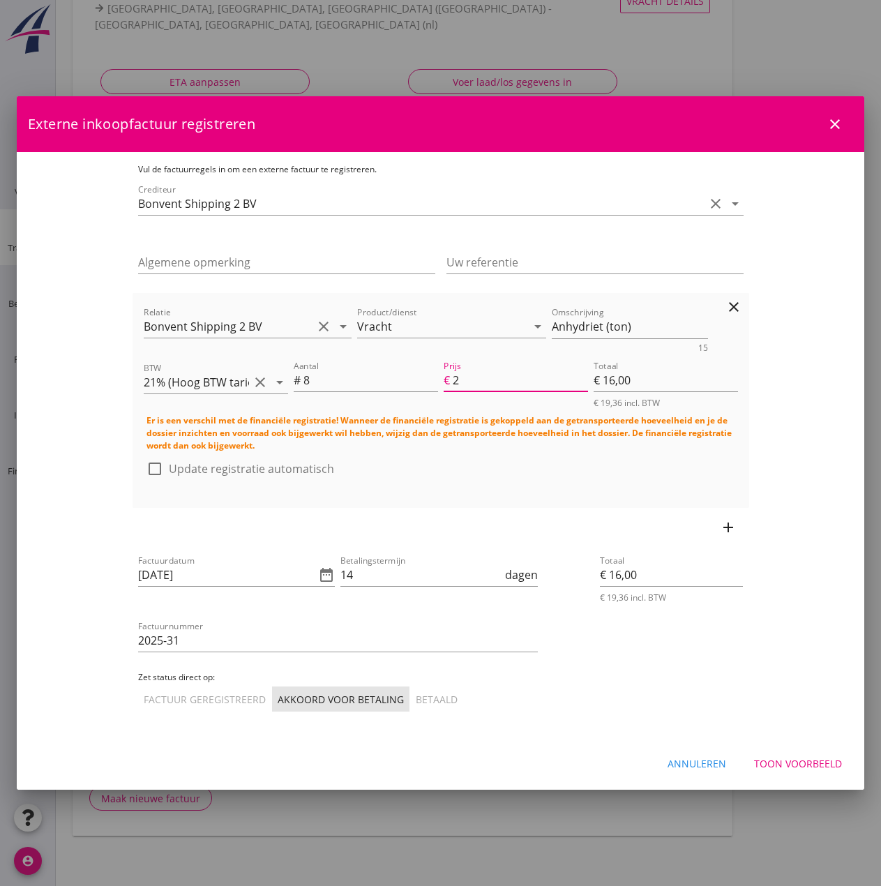
type input "€ 176,00"
type input "220"
type input "€ 1.760,00"
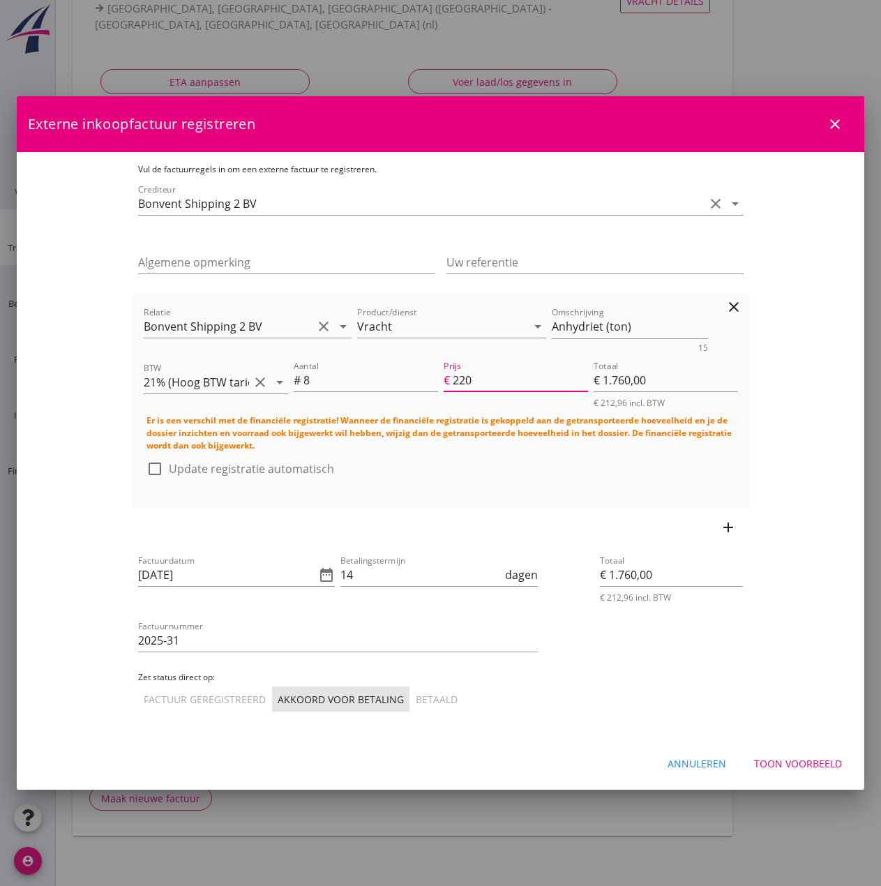
type input "2200"
type input "€ 17.600,00"
type input "2200"
click at [143, 462] on div at bounding box center [155, 469] width 24 height 24
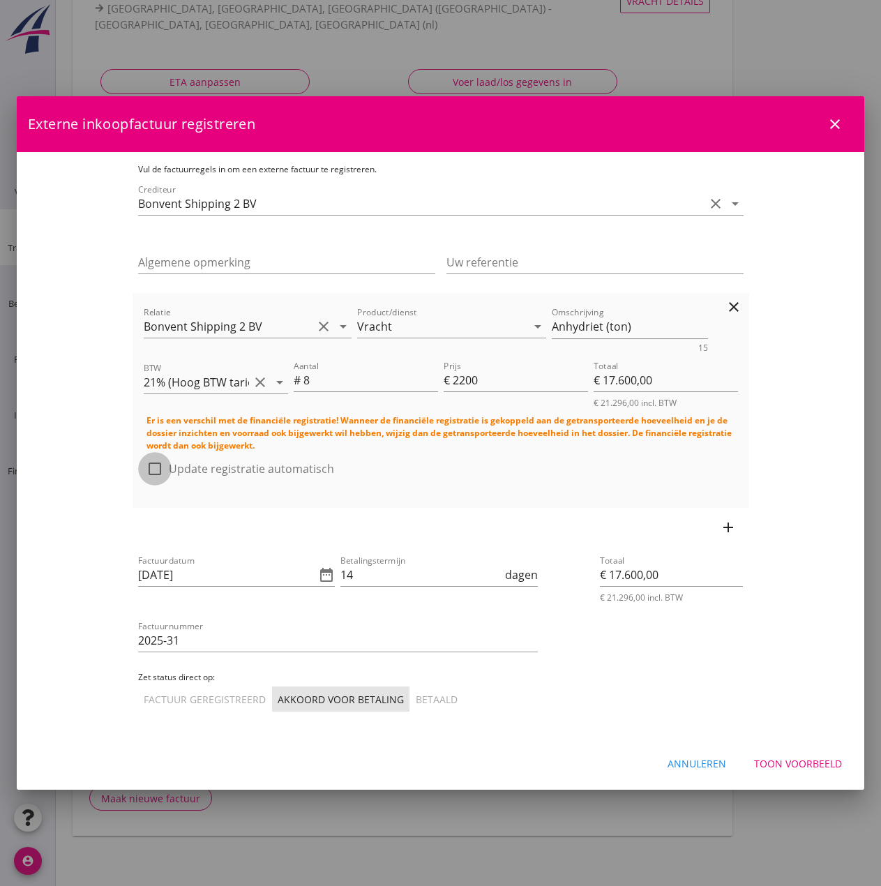
checkbox input "true"
click at [149, 568] on input "[DATE]" at bounding box center [227, 575] width 178 height 22
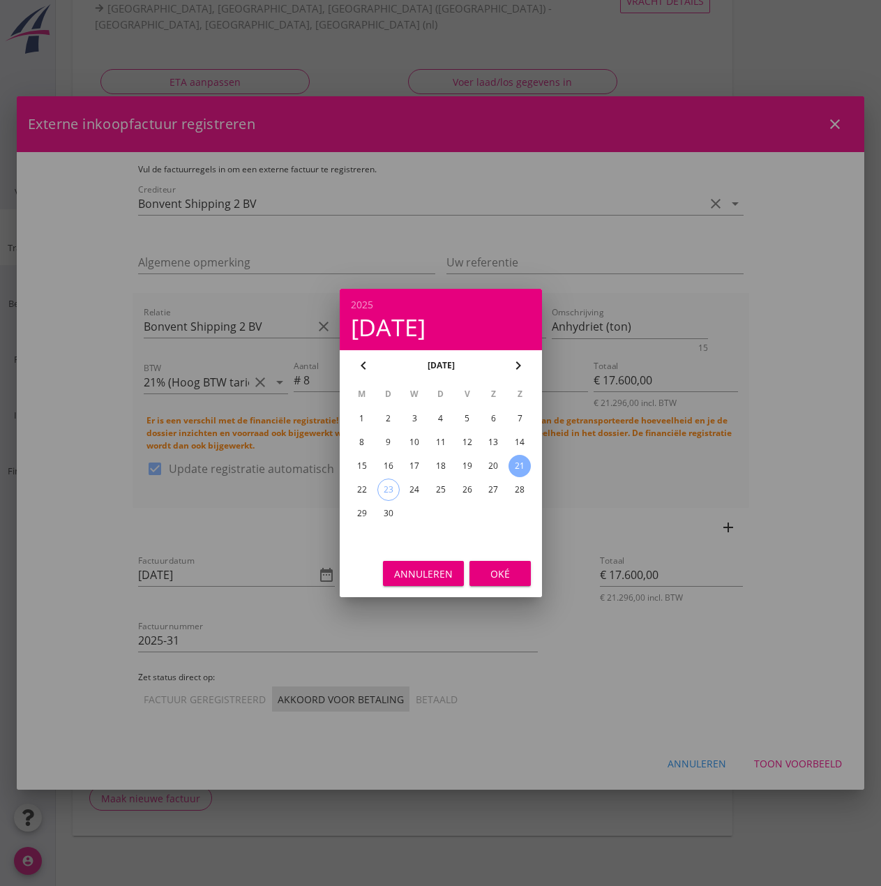
click at [520, 460] on div "21" at bounding box center [519, 466] width 22 height 22
click at [487, 574] on div "Oké" at bounding box center [500, 573] width 39 height 15
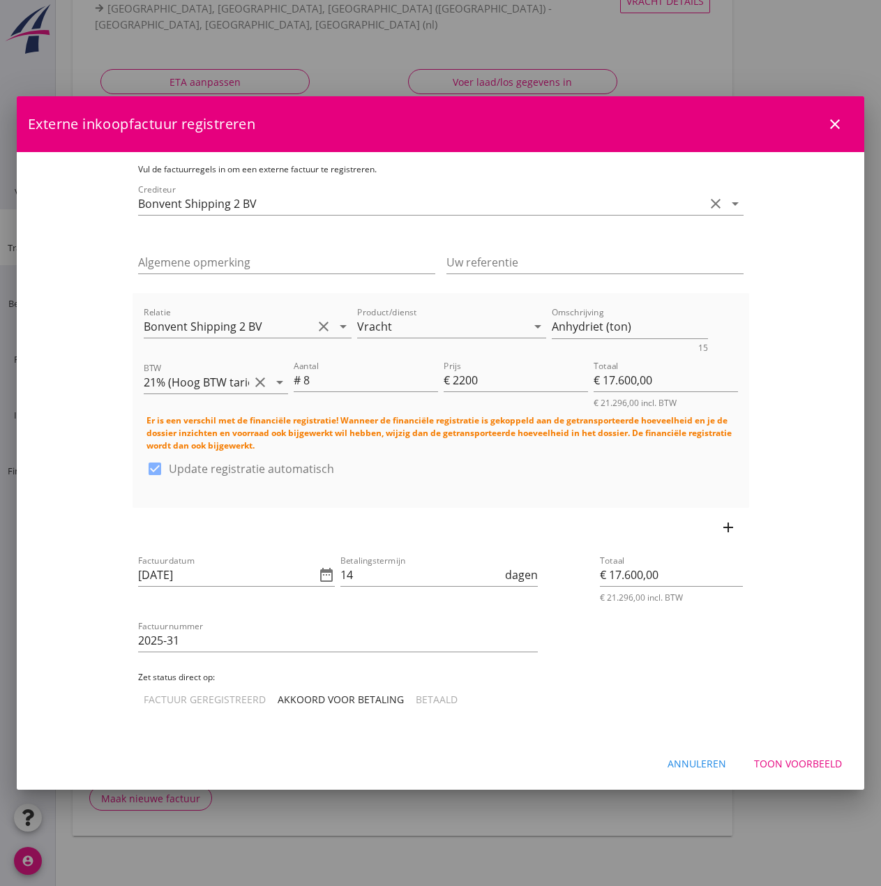
click at [278, 692] on div "Akkoord voor betaling" at bounding box center [341, 699] width 126 height 15
click at [778, 751] on button "Toon voorbeeld" at bounding box center [798, 763] width 110 height 25
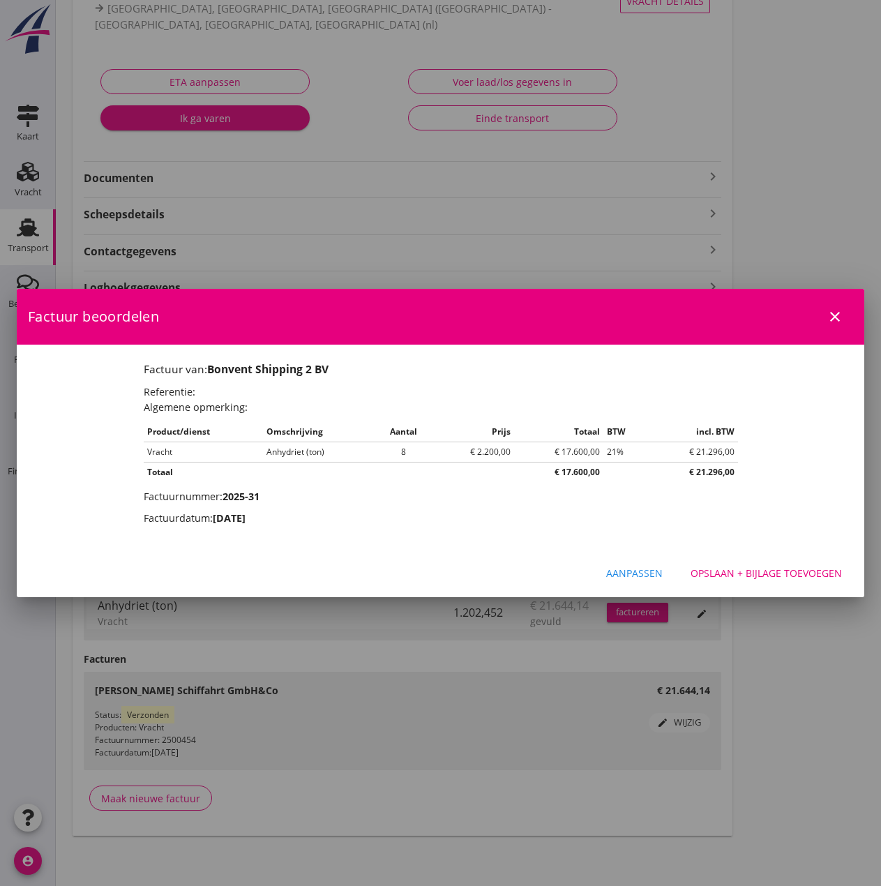
click at [761, 568] on div "Opslaan + bijlage toevoegen" at bounding box center [766, 573] width 151 height 15
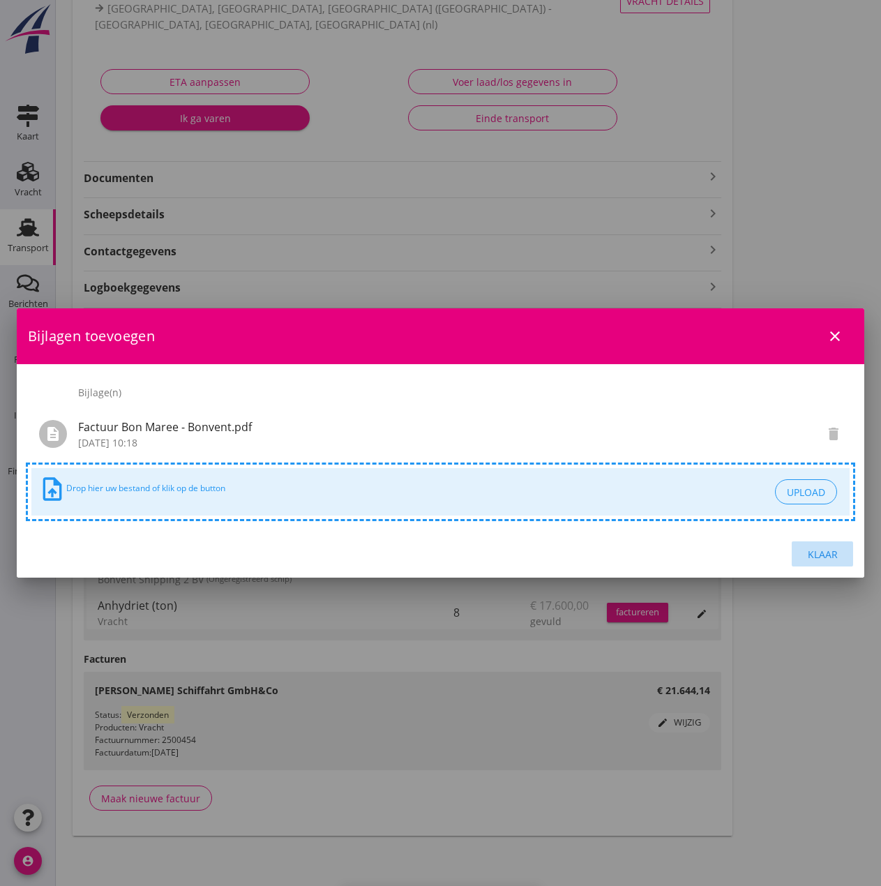
click at [815, 552] on div "Klaar" at bounding box center [822, 554] width 39 height 15
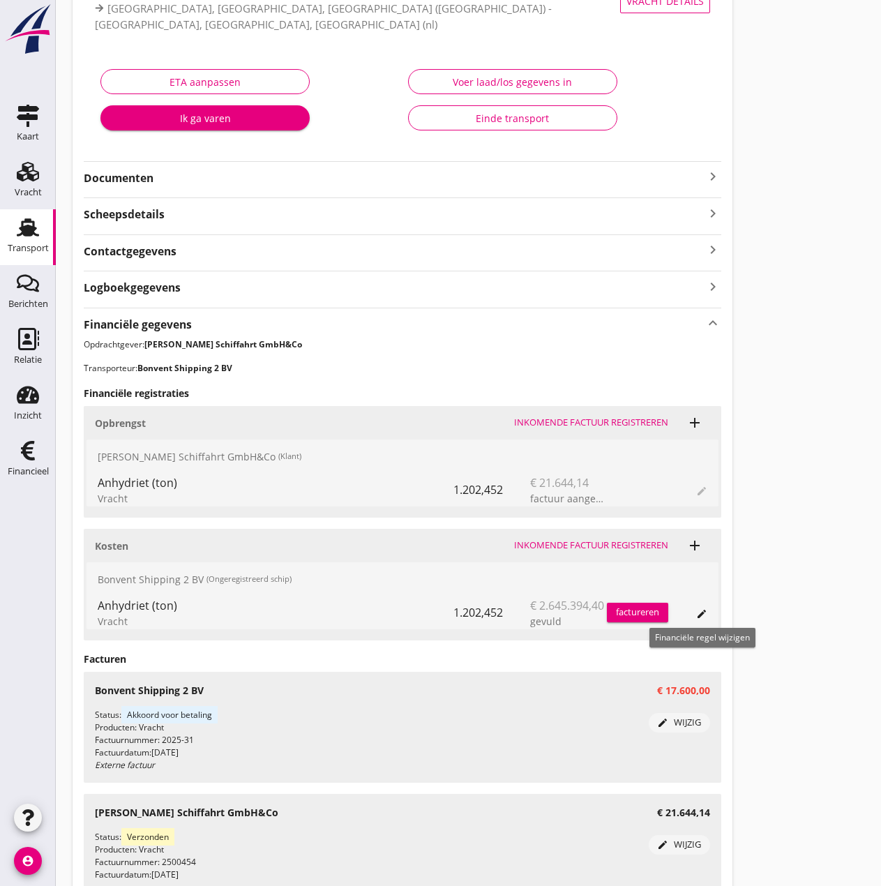
click at [702, 608] on icon "edit" at bounding box center [701, 613] width 11 height 11
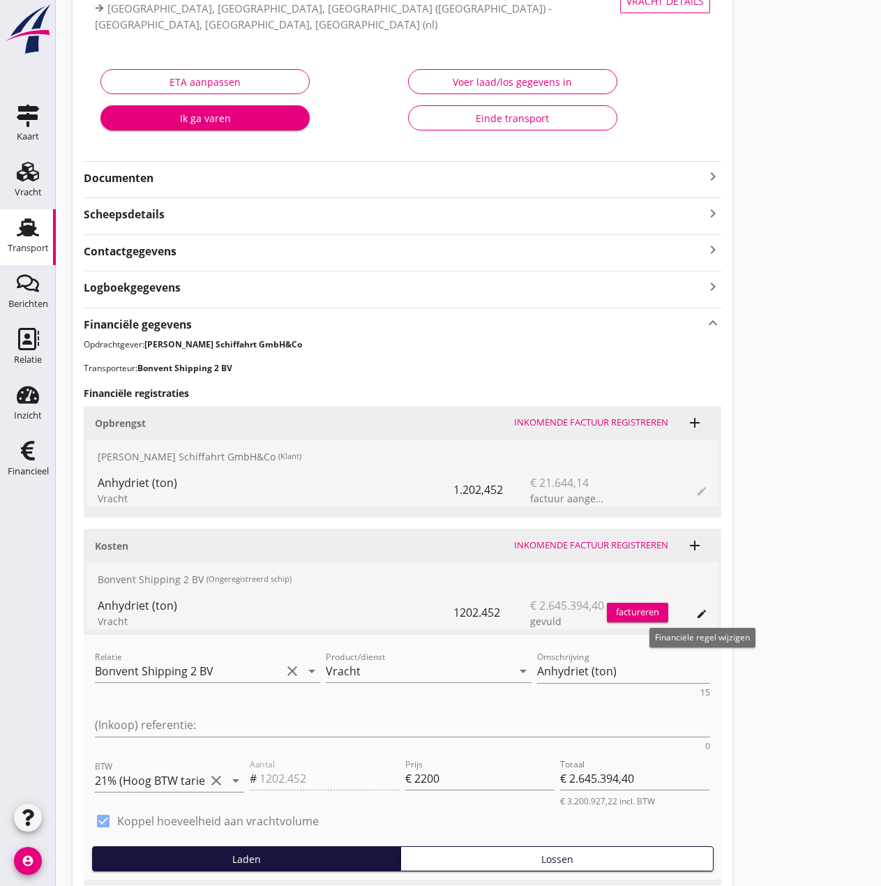
click at [702, 615] on icon "edit" at bounding box center [701, 613] width 11 height 11
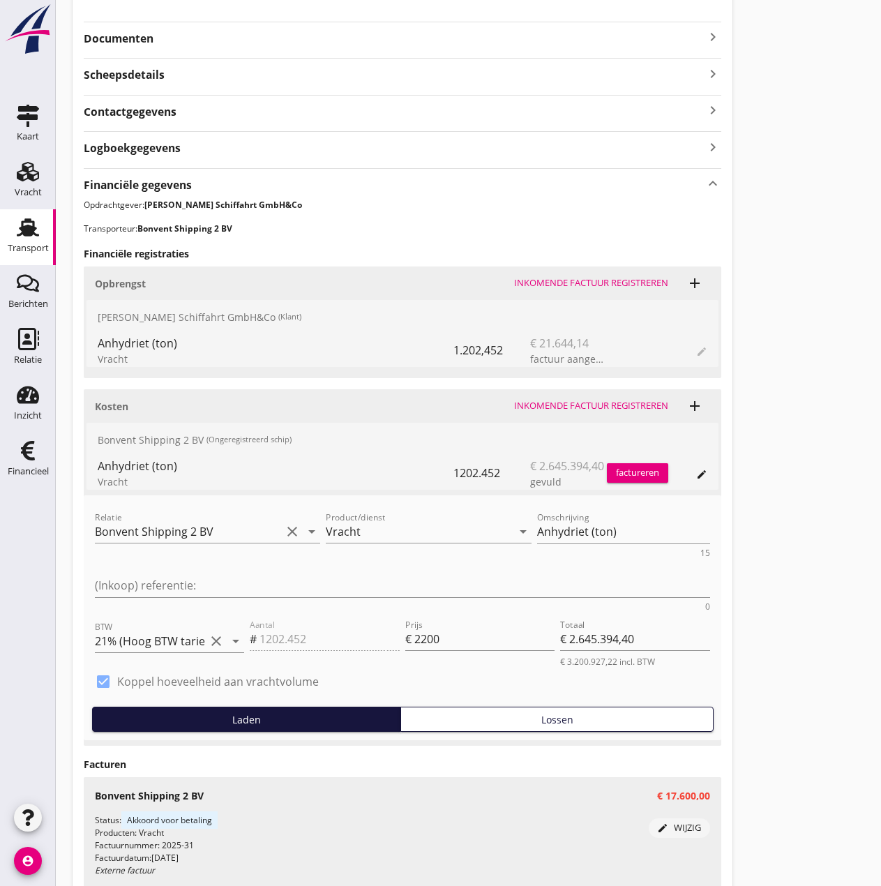
scroll to position [497, 0]
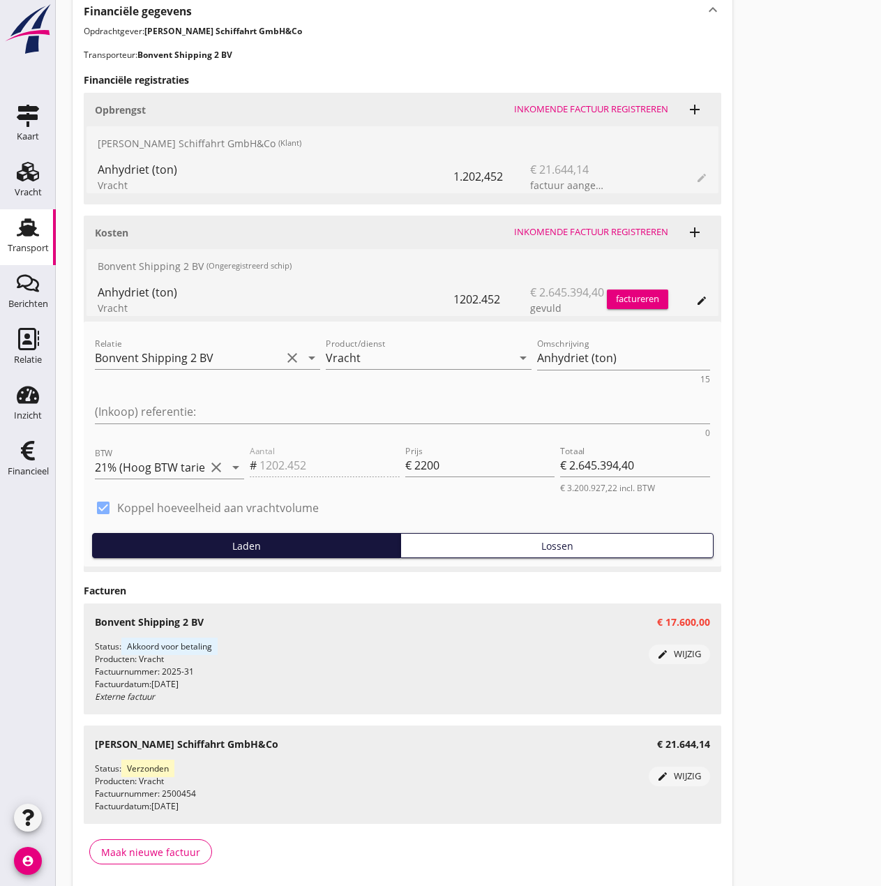
click at [682, 647] on div "edit wijzig" at bounding box center [679, 654] width 50 height 14
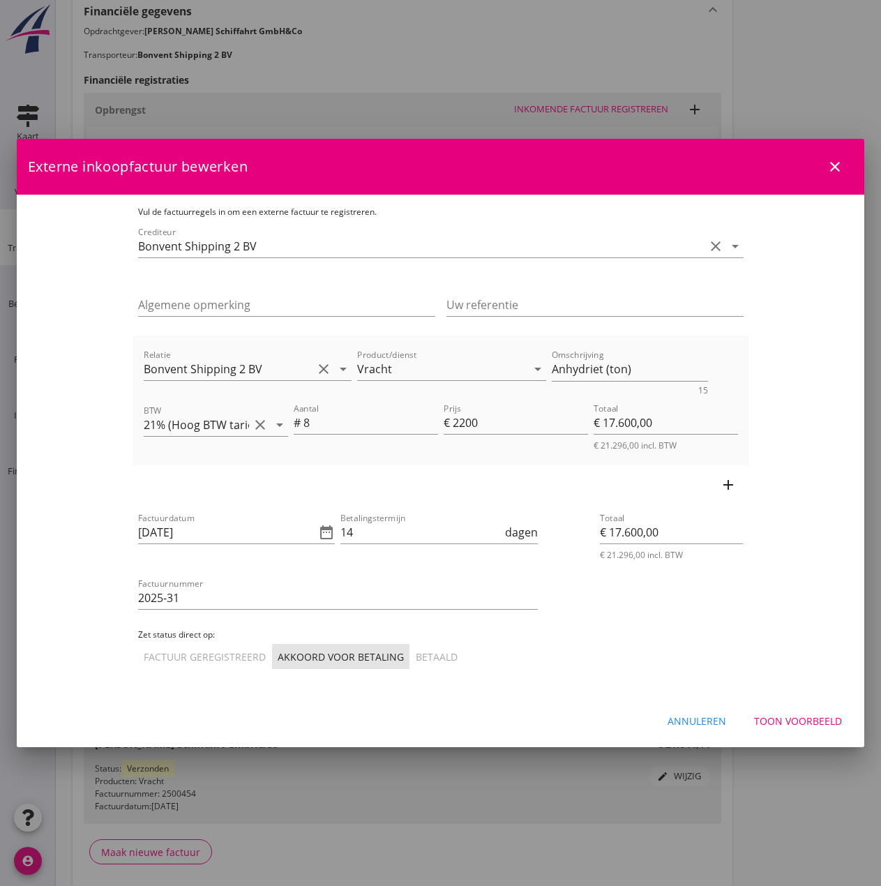
click at [803, 717] on div "Toon voorbeeld" at bounding box center [798, 721] width 88 height 15
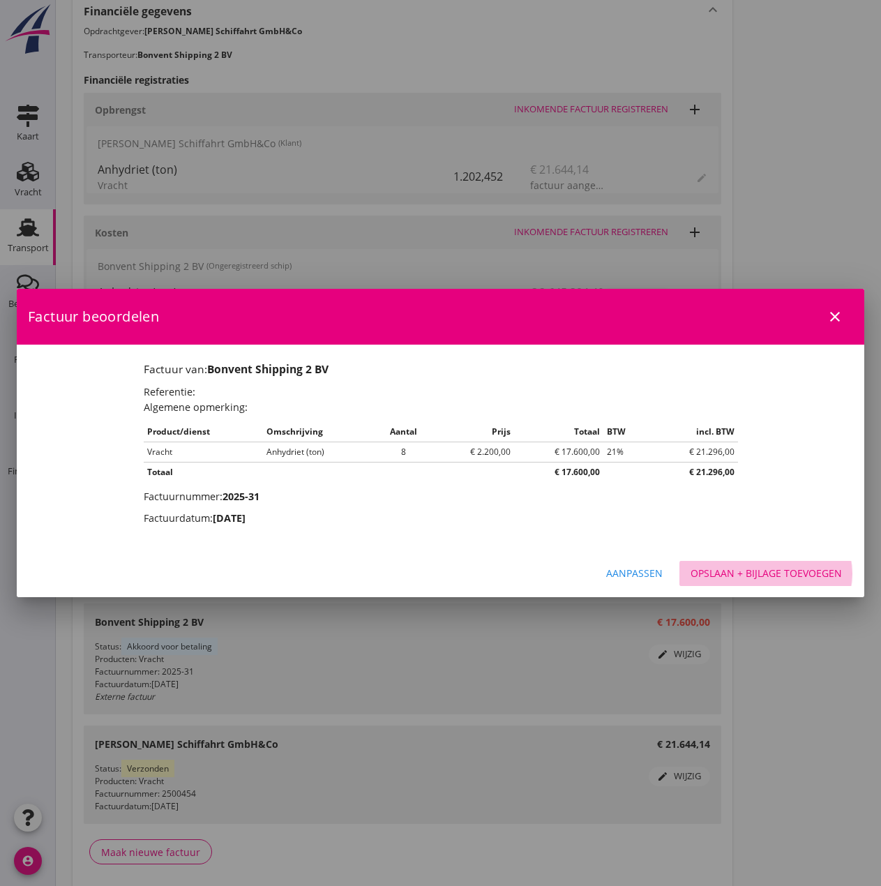
click at [753, 572] on div "Opslaan + bijlage toevoegen" at bounding box center [766, 573] width 151 height 15
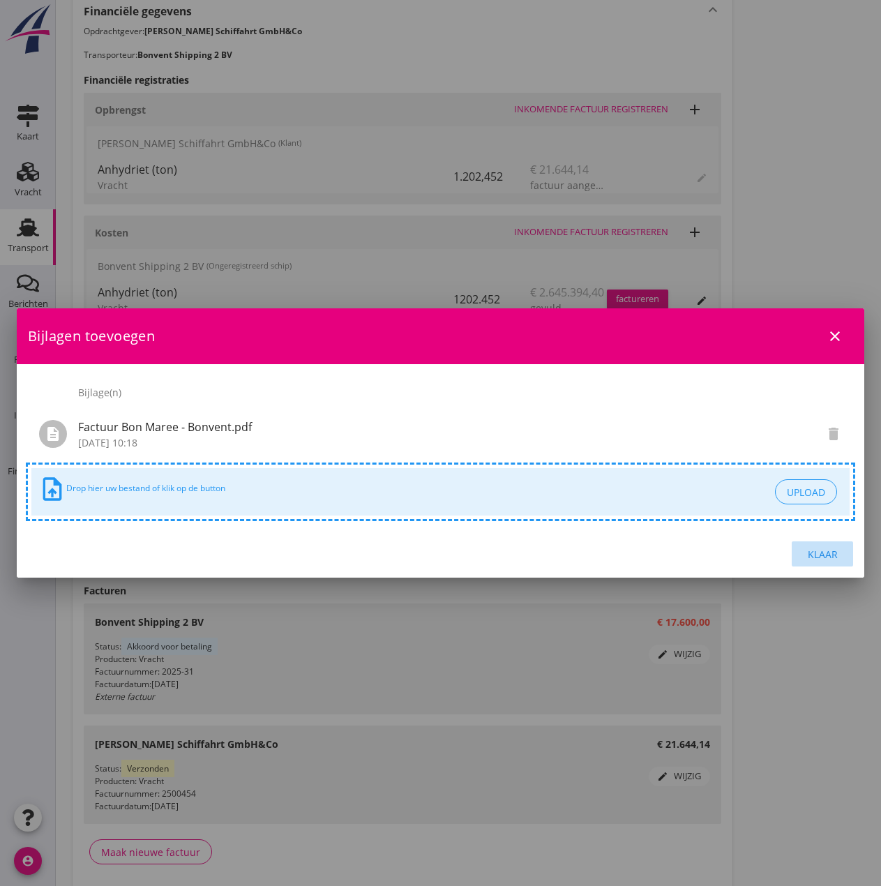
click at [835, 549] on div "Klaar" at bounding box center [822, 554] width 39 height 15
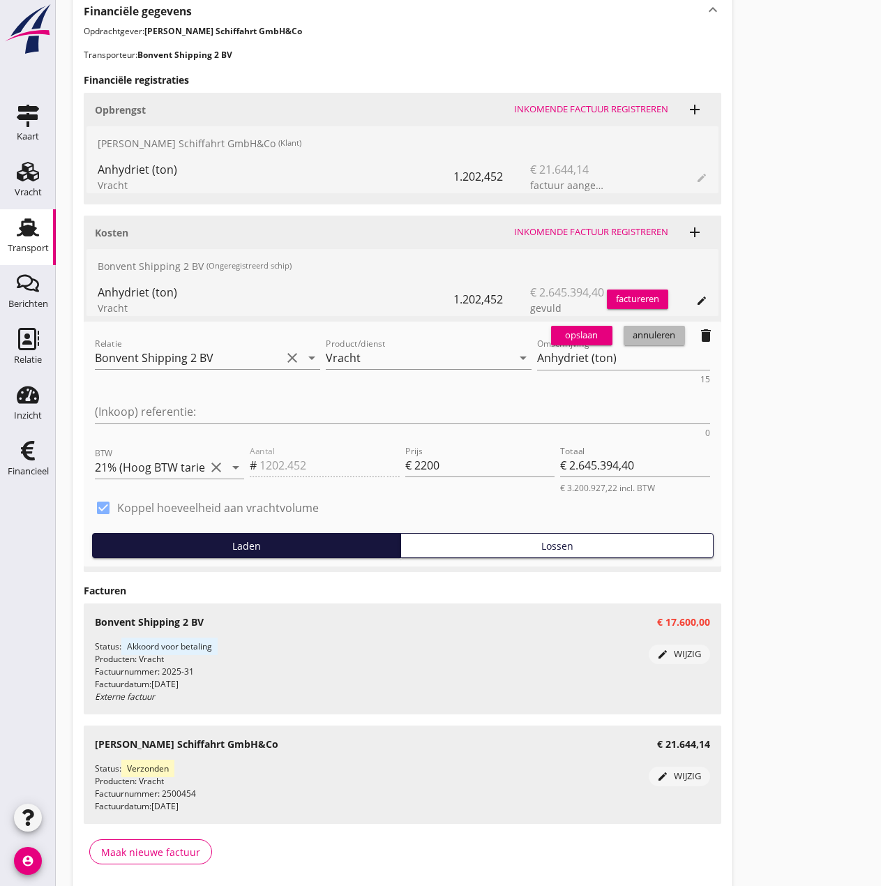
click at [646, 336] on div "annuleren" at bounding box center [654, 336] width 50 height 14
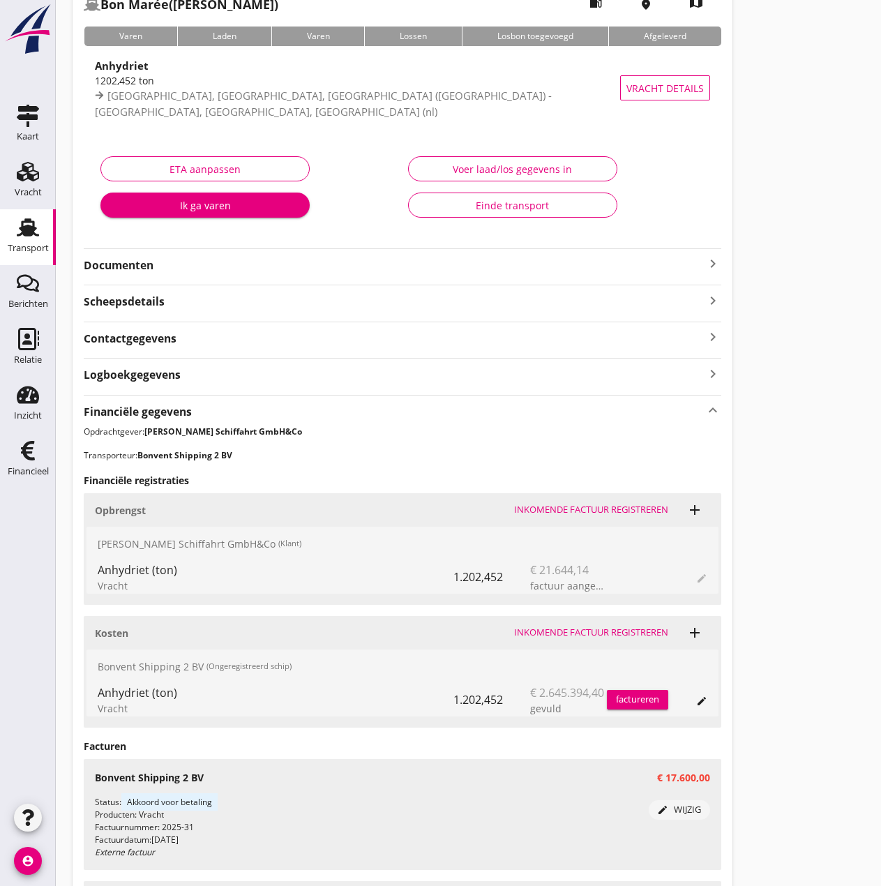
scroll to position [27, 0]
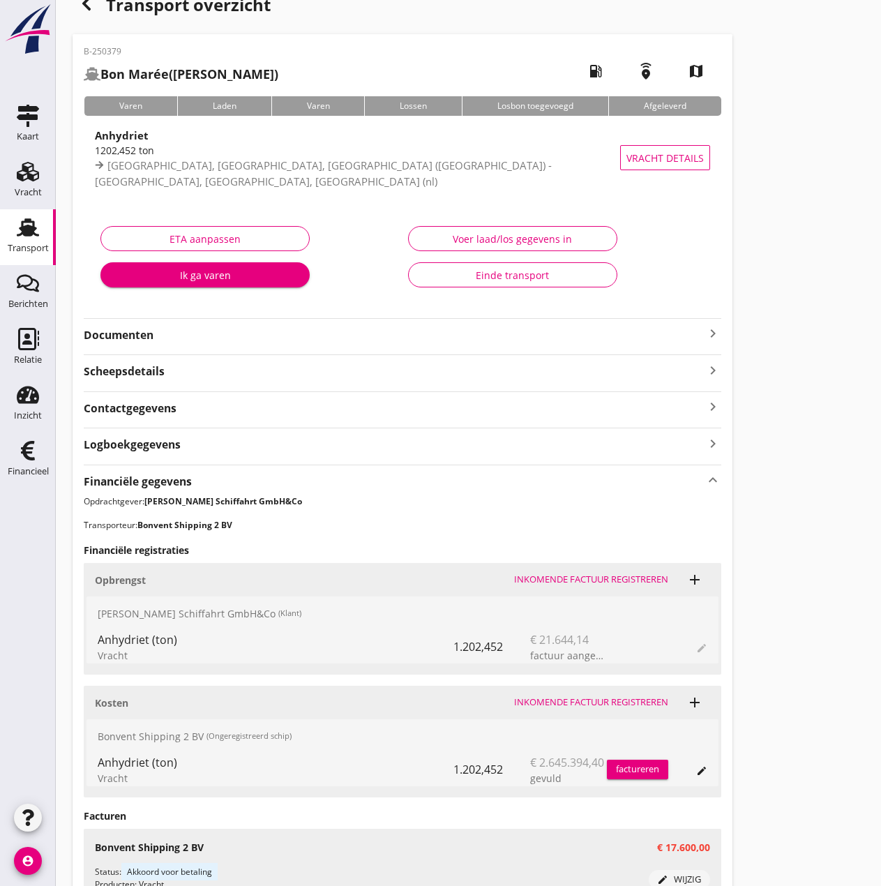
click at [526, 270] on div "Einde transport" at bounding box center [513, 275] width 186 height 15
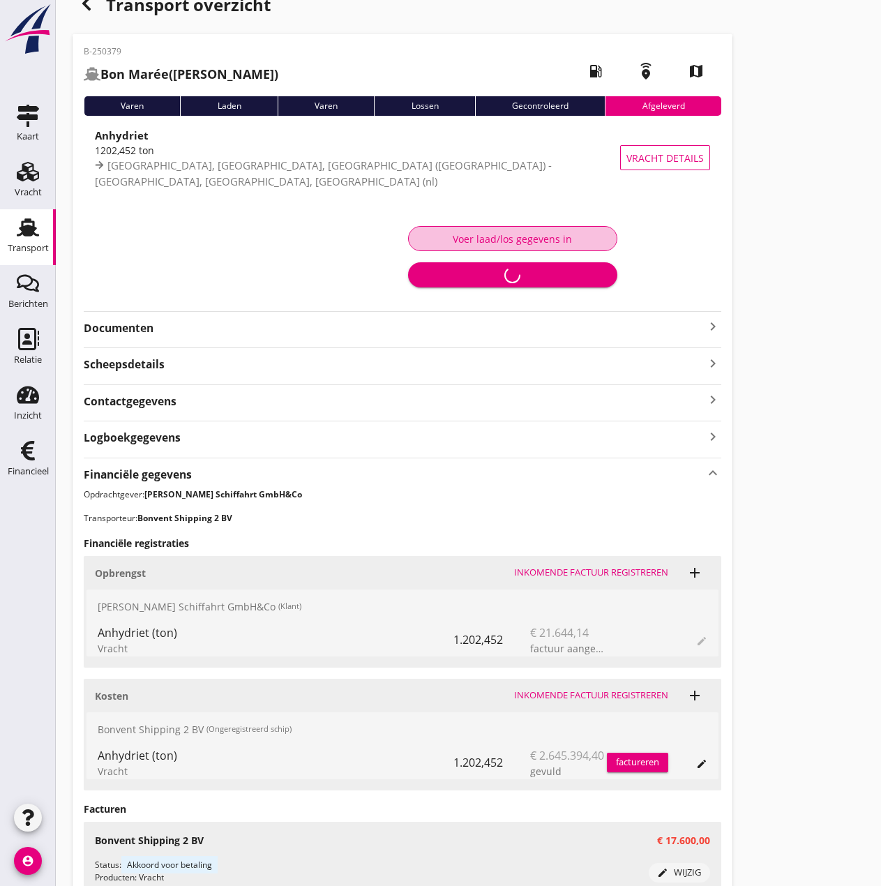
click at [472, 239] on div "Voer laad/los gegevens in" at bounding box center [513, 239] width 186 height 15
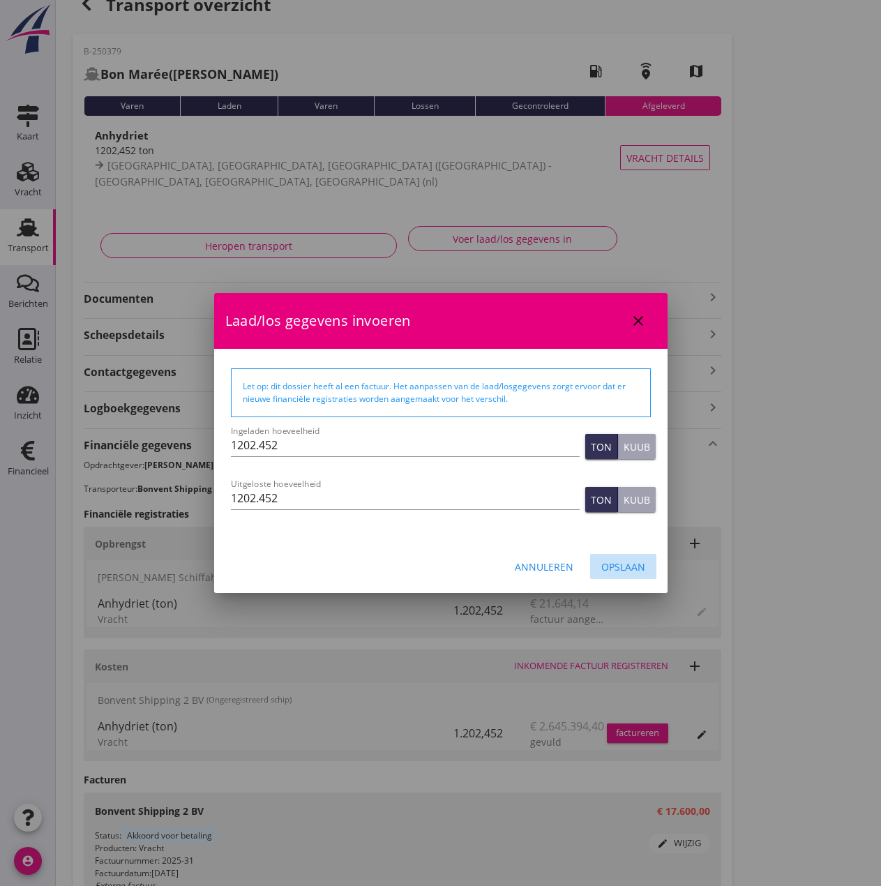
click at [645, 571] on div "Opslaan" at bounding box center [623, 566] width 44 height 15
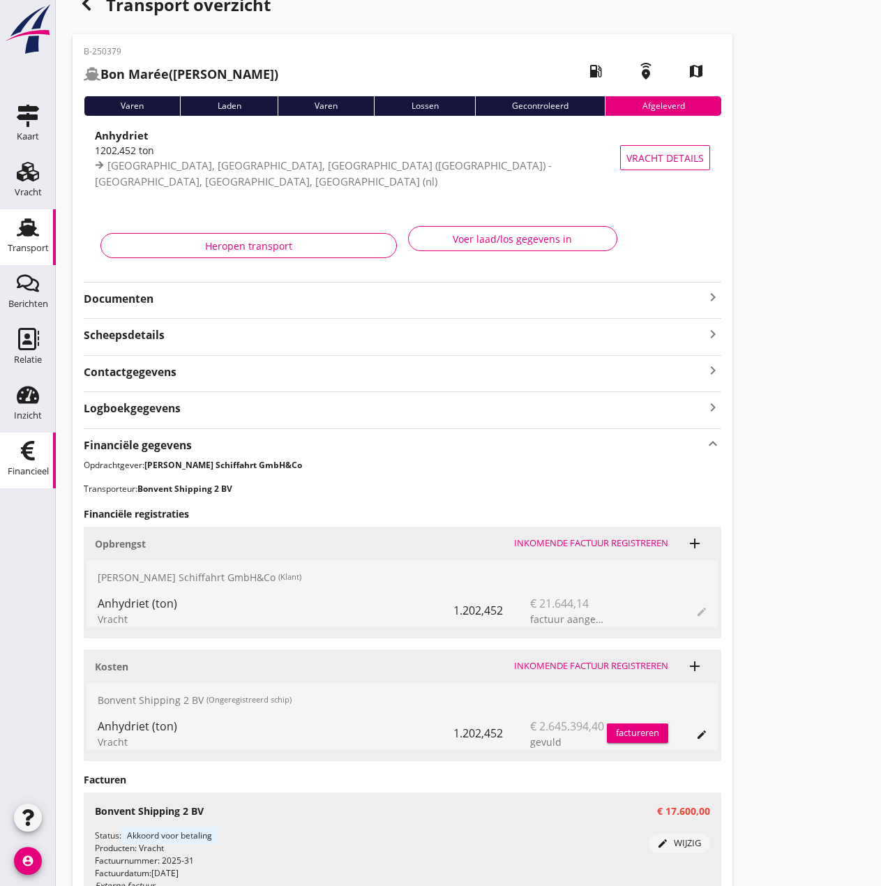
click at [8, 455] on link "Financieel Financieel" at bounding box center [28, 460] width 56 height 56
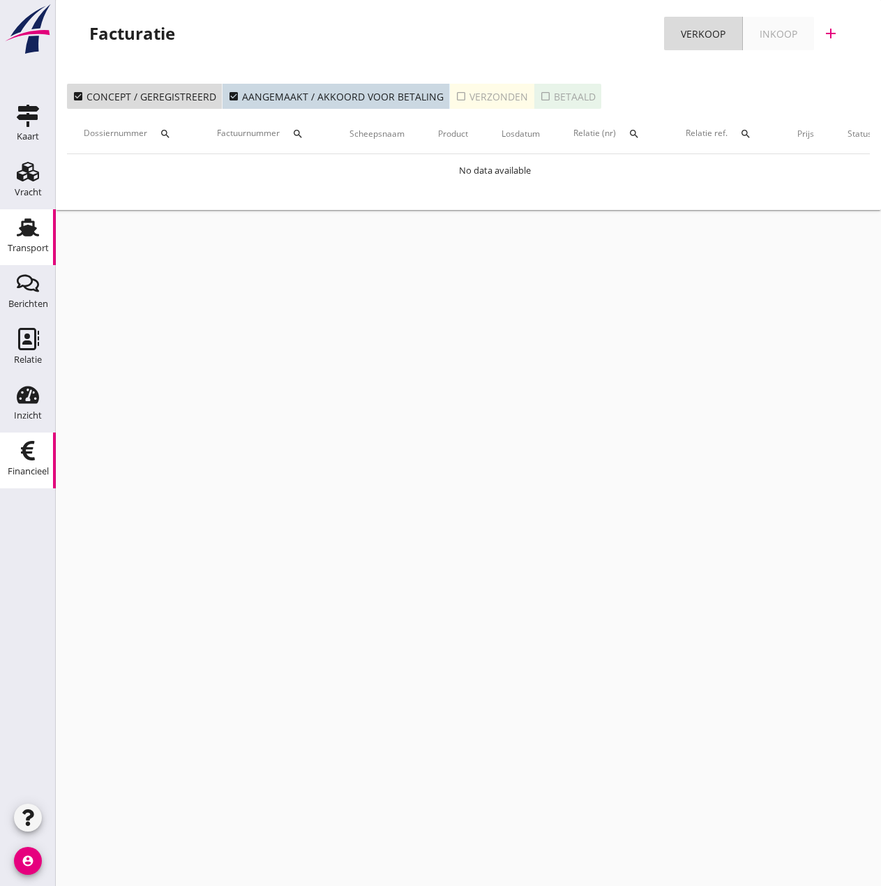
click at [35, 223] on icon "Transport" at bounding box center [28, 227] width 22 height 22
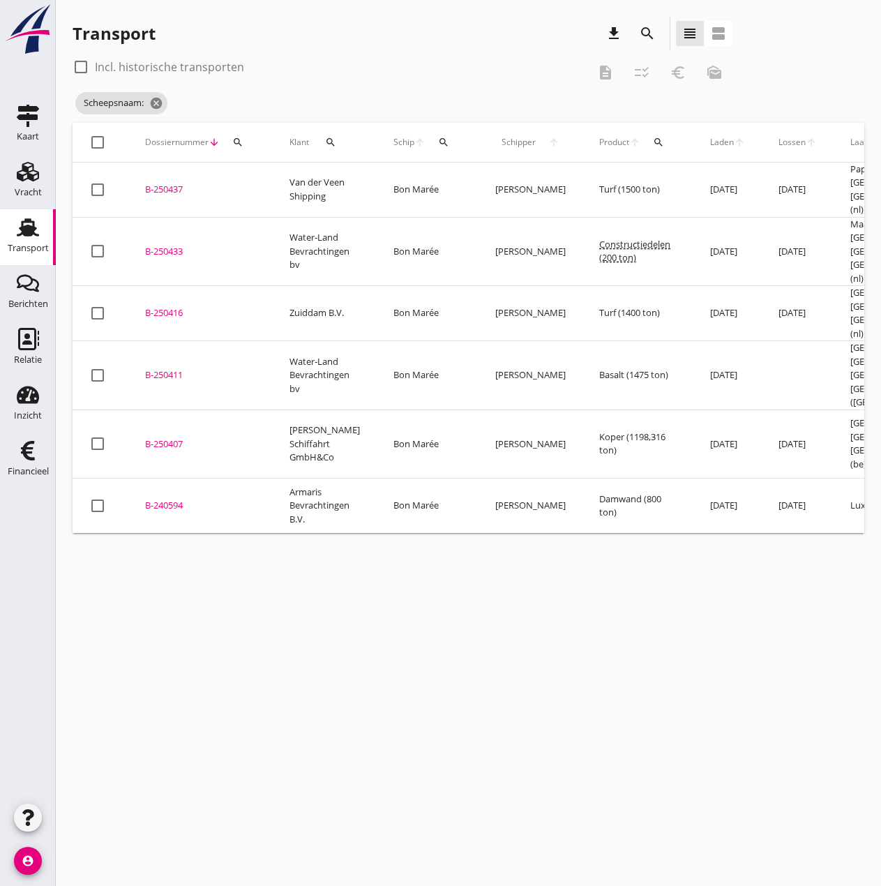
click at [155, 437] on div "B-250407" at bounding box center [200, 444] width 111 height 14
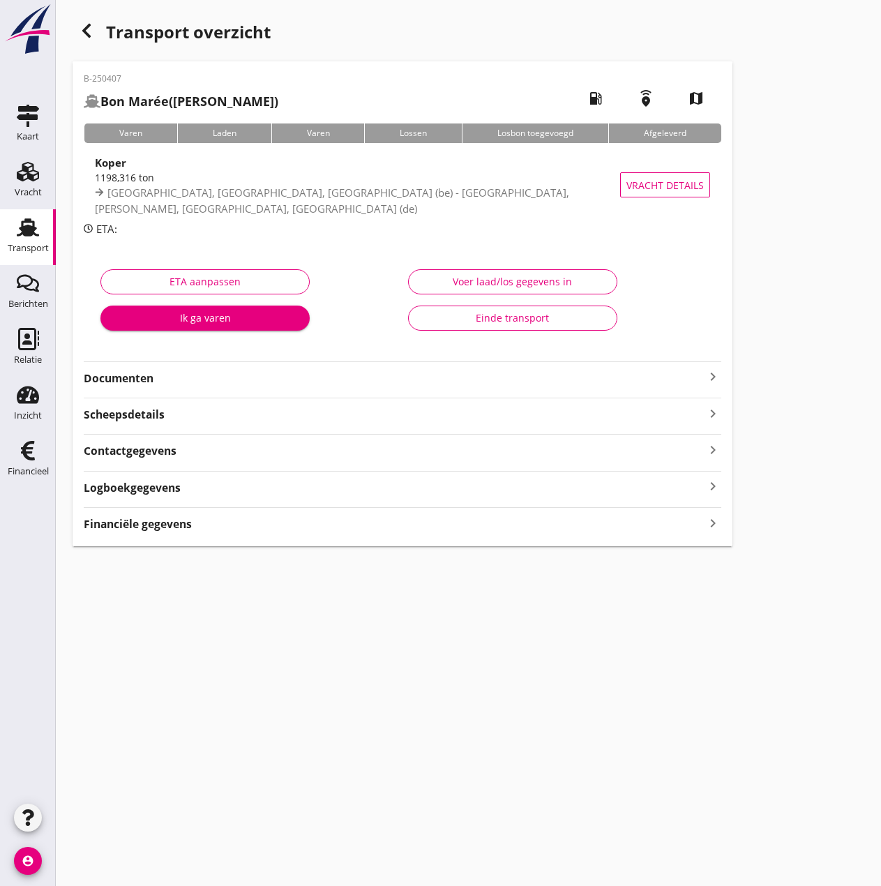
click at [505, 282] on div "Voer laad/los gegevens in" at bounding box center [513, 281] width 186 height 15
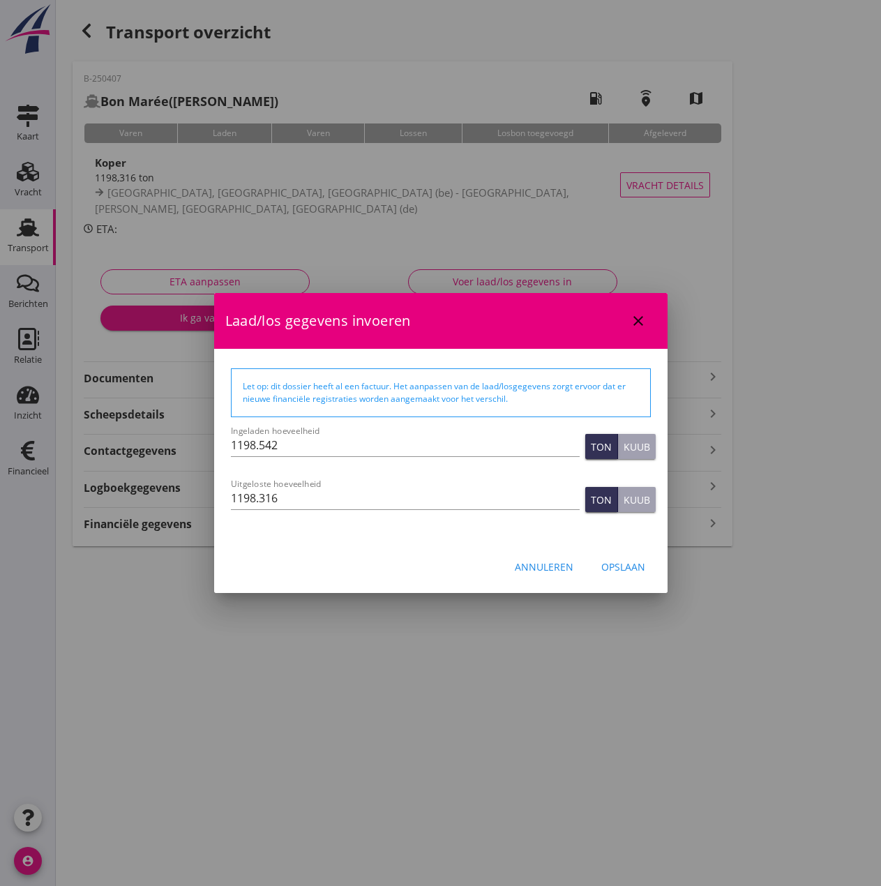
click at [628, 567] on div "Opslaan" at bounding box center [623, 566] width 44 height 15
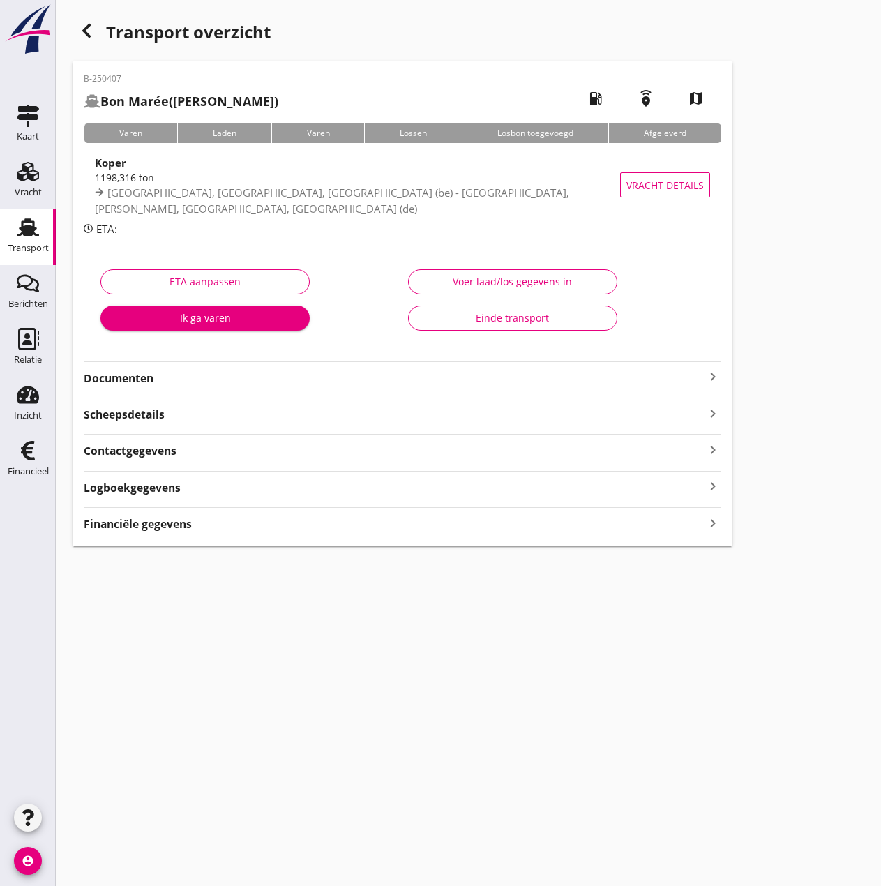
click at [160, 525] on strong "Financiële gegevens" at bounding box center [138, 524] width 108 height 16
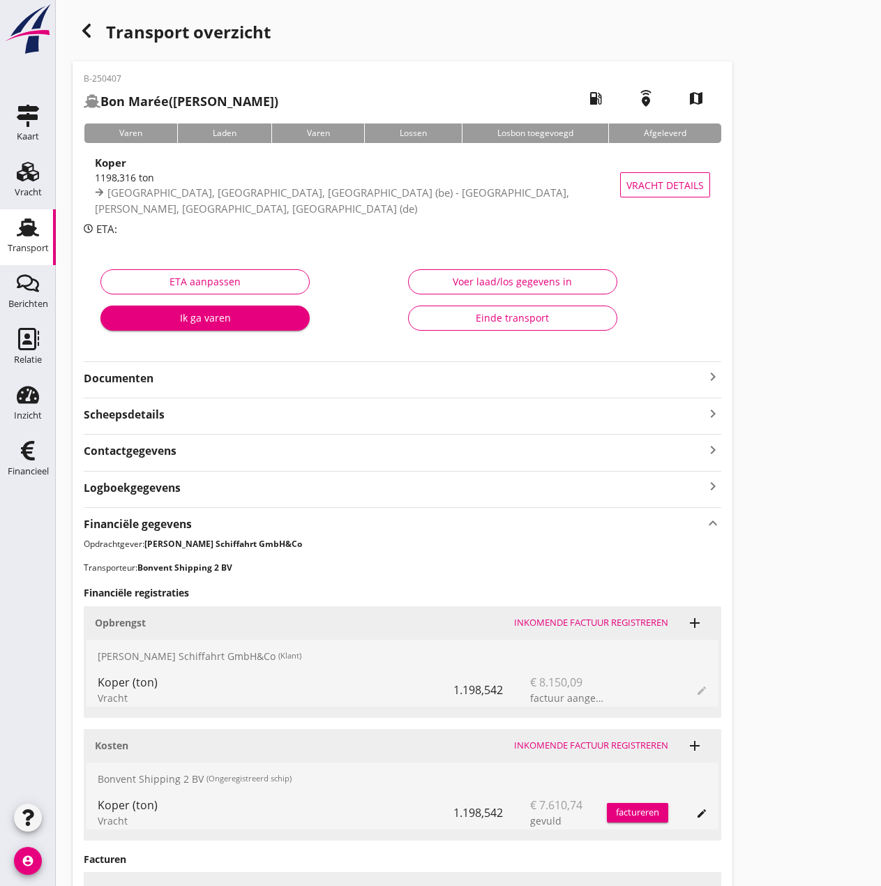
scroll to position [310, 0]
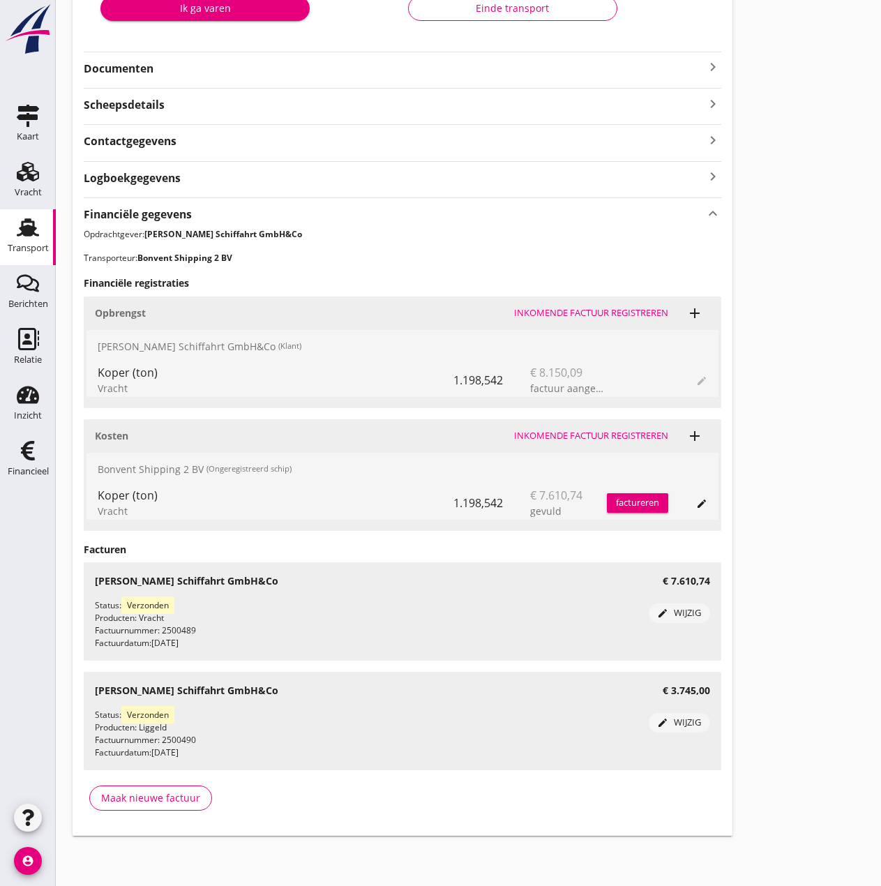
click at [594, 432] on div "Inkomende factuur registreren" at bounding box center [591, 436] width 154 height 14
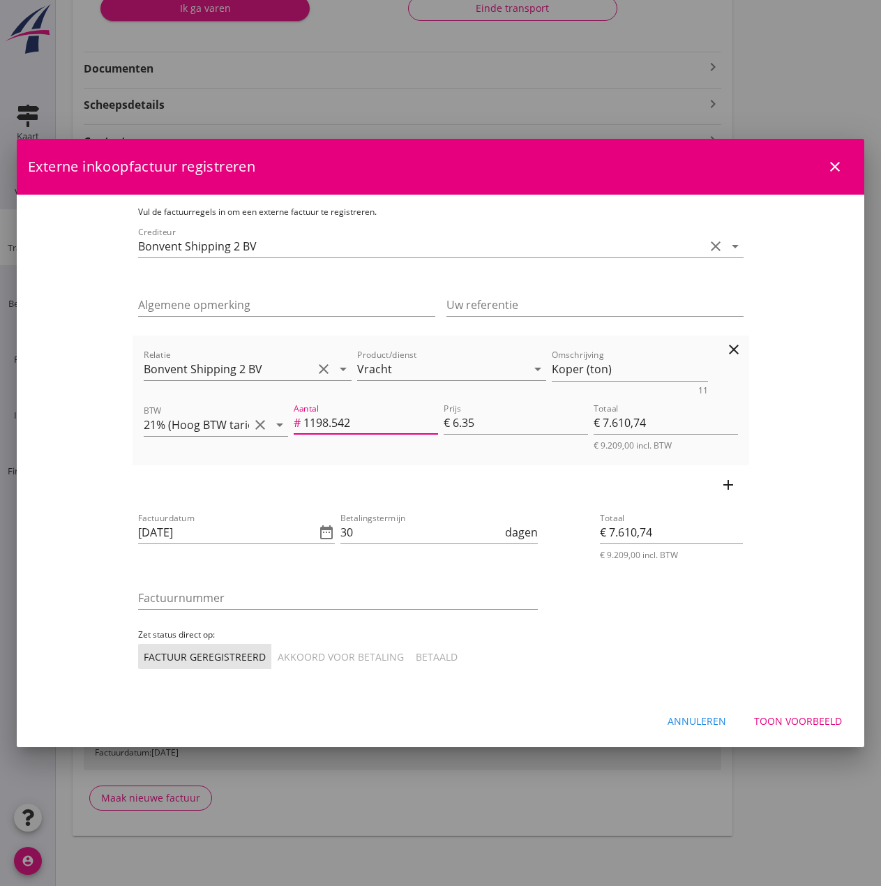
drag, startPoint x: 352, startPoint y: 428, endPoint x: 146, endPoint y: 409, distance: 205.9
click at [146, 408] on div "BTW 21% (Hoog BTW tarief) clear arrow_drop_down Aantal # 1198.542 Prijs € 6.35 …" at bounding box center [441, 426] width 600 height 56
type input "1"
type input "€ 6,35"
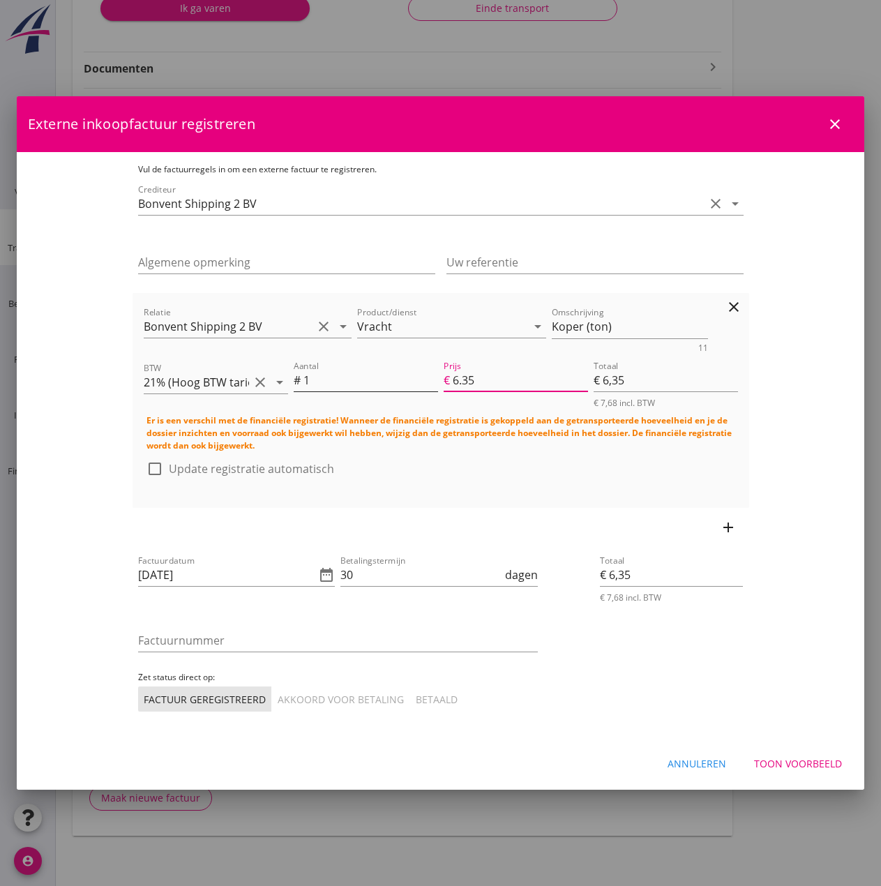
drag, startPoint x: 503, startPoint y: 391, endPoint x: 392, endPoint y: 393, distance: 110.9
click at [392, 393] on div "Aantal # 1 Prijs € 6.35 Totaal € 6,35 € 7,68 incl. BTW" at bounding box center [516, 383] width 450 height 56
type input "11"
type input "€ 69,85"
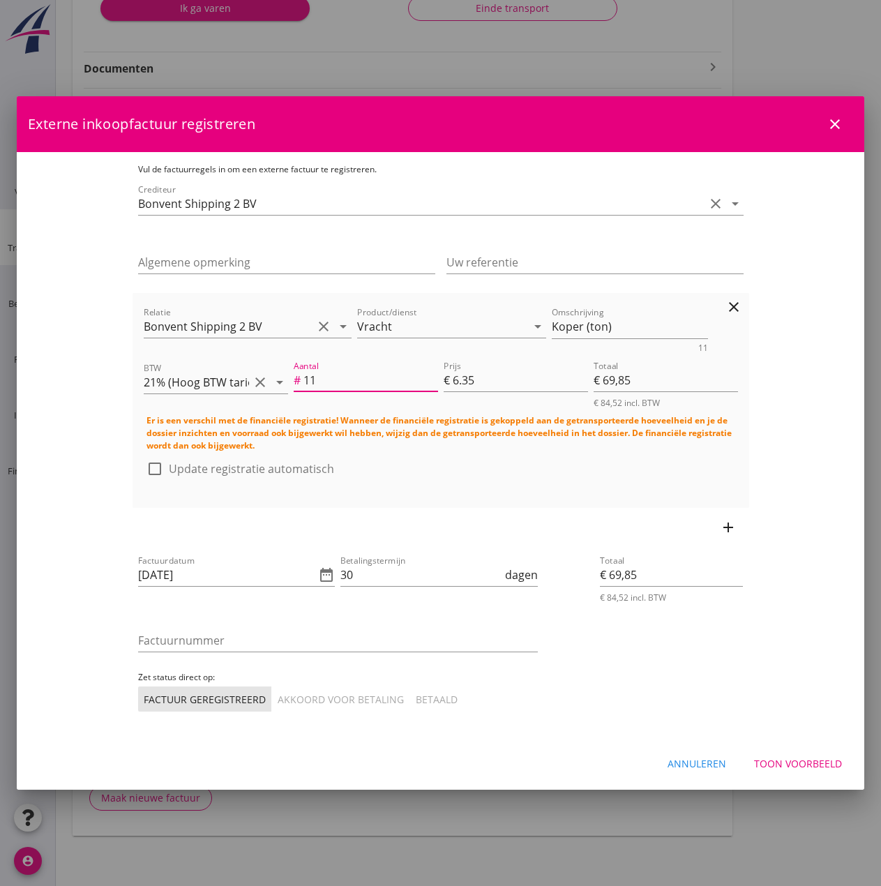
type input "1"
type input "€ 6,35"
type input "€ 0,00"
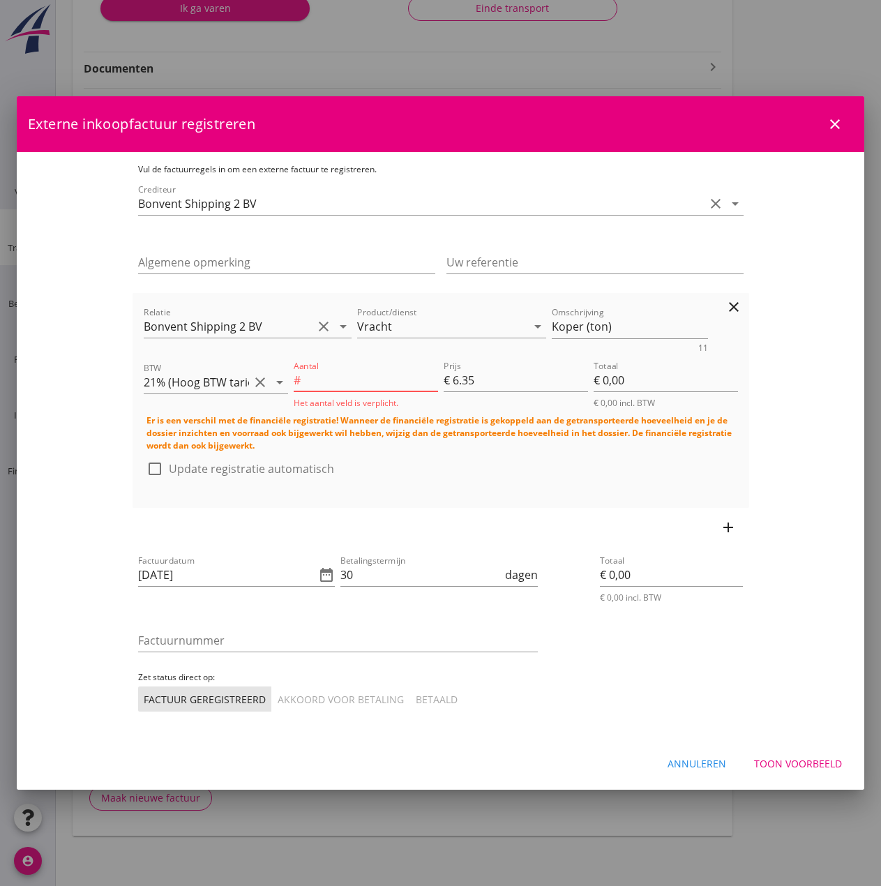
type input "4"
type input "€ 25,40"
type input "4"
drag, startPoint x: 500, startPoint y: 385, endPoint x: 481, endPoint y: 385, distance: 18.8
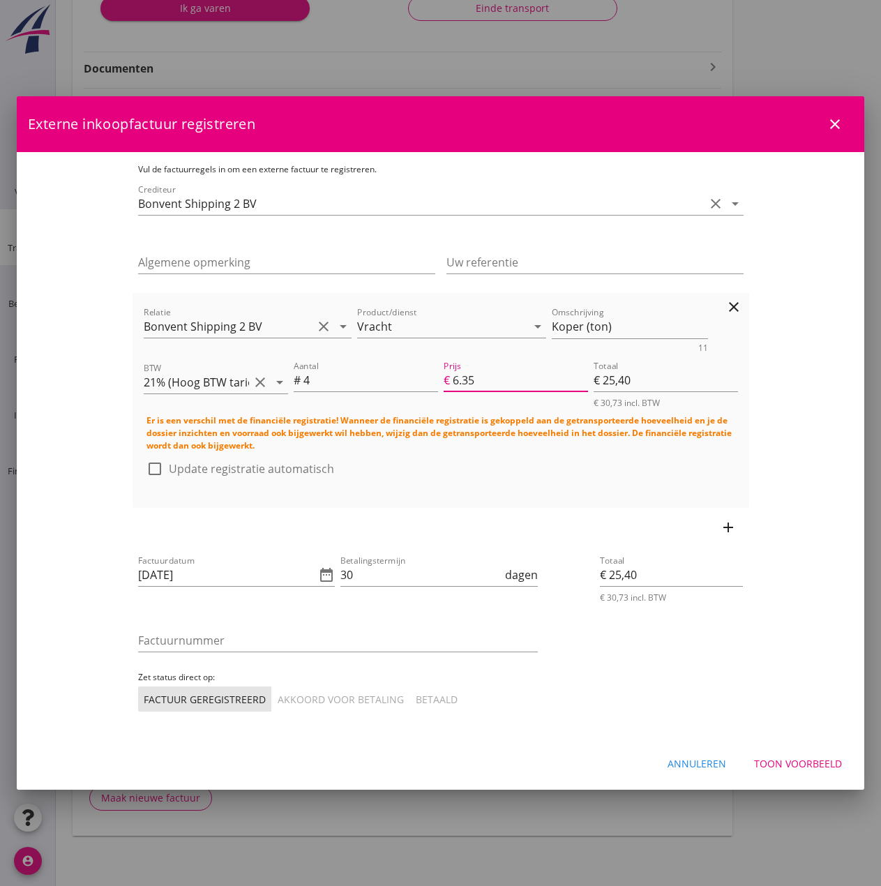
click at [481, 385] on input "6.35" at bounding box center [520, 380] width 135 height 22
type input "6.3"
type input "€ 25,20"
click at [169, 462] on label "Update registratie automatisch" at bounding box center [251, 469] width 165 height 14
click at [138, 566] on input "[DATE]" at bounding box center [227, 575] width 178 height 22
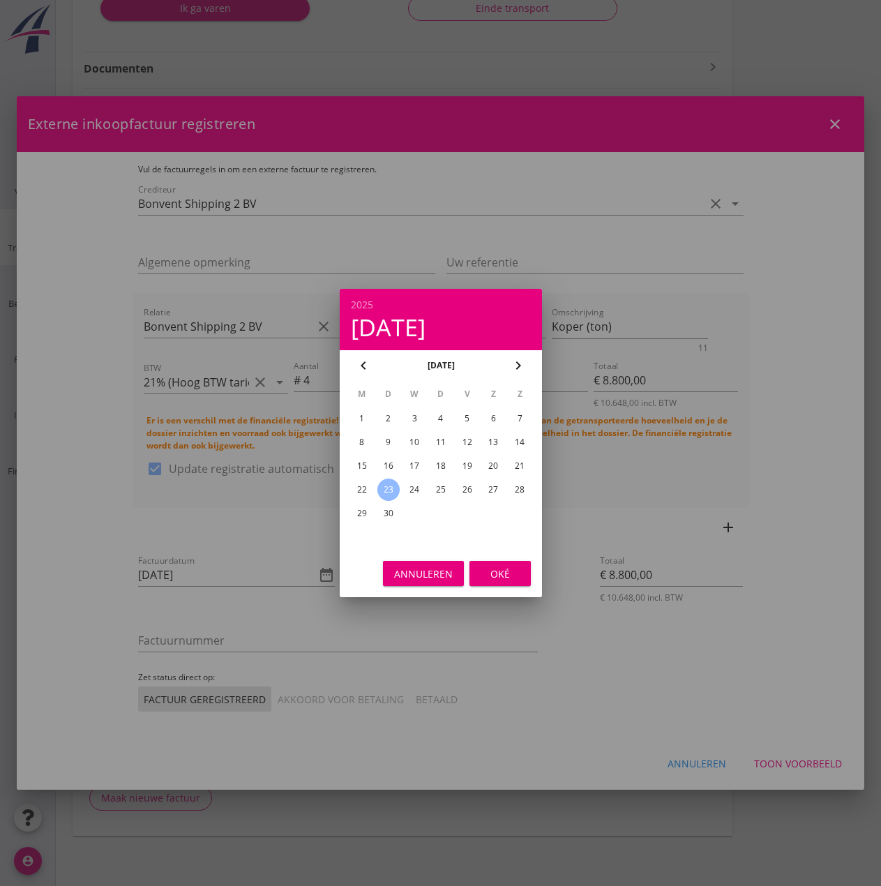
click at [525, 462] on div "21" at bounding box center [519, 466] width 22 height 22
click at [506, 566] on div "Oké" at bounding box center [500, 573] width 39 height 15
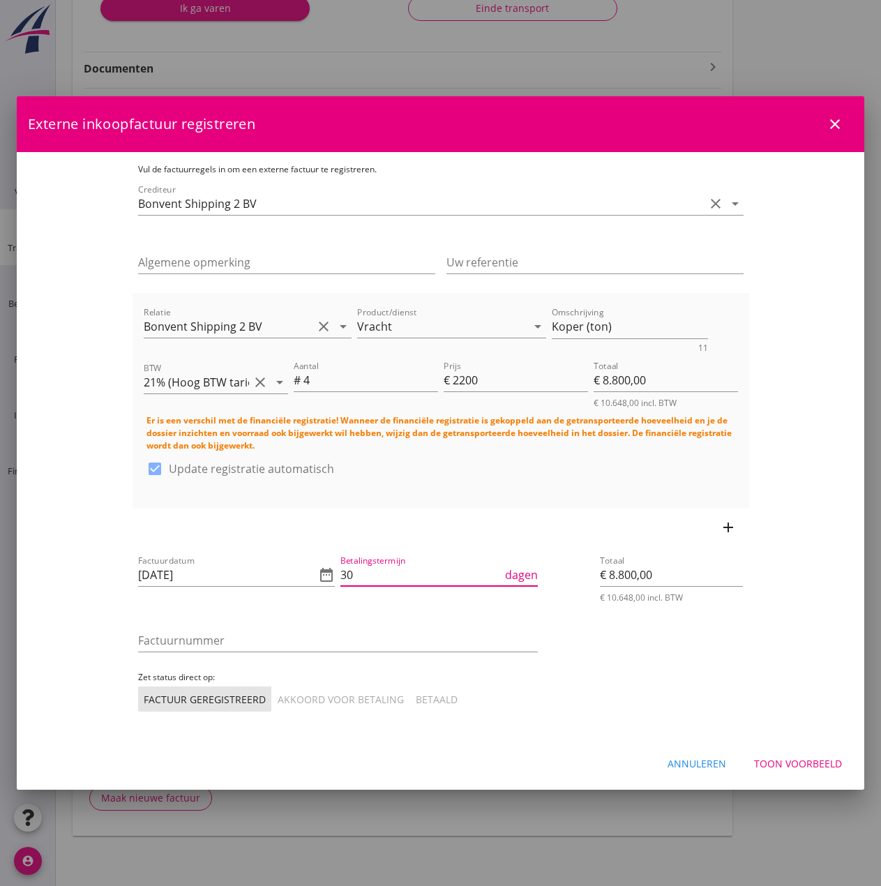
click at [366, 564] on input "30" at bounding box center [421, 575] width 162 height 22
click at [263, 633] on input "Factuurnummer" at bounding box center [338, 640] width 400 height 22
click at [138, 639] on input "Factuurnummer" at bounding box center [338, 640] width 400 height 22
click at [278, 693] on div "Akkoord voor betaling" at bounding box center [341, 699] width 126 height 15
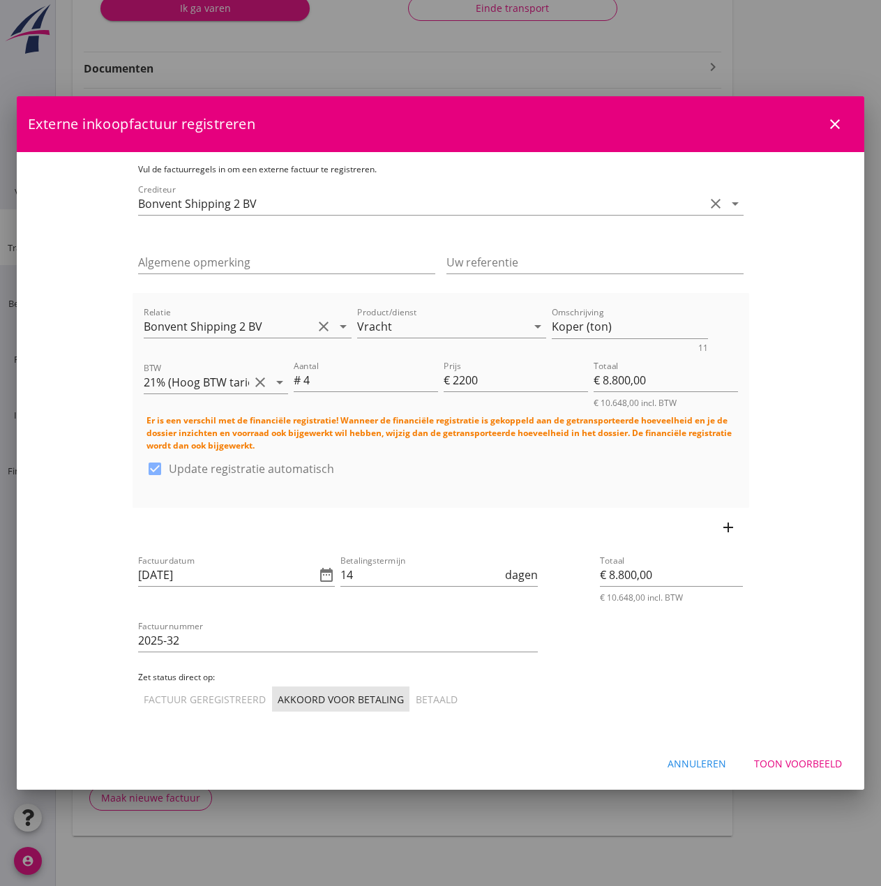
click at [794, 758] on div "Toon voorbeeld" at bounding box center [798, 763] width 88 height 15
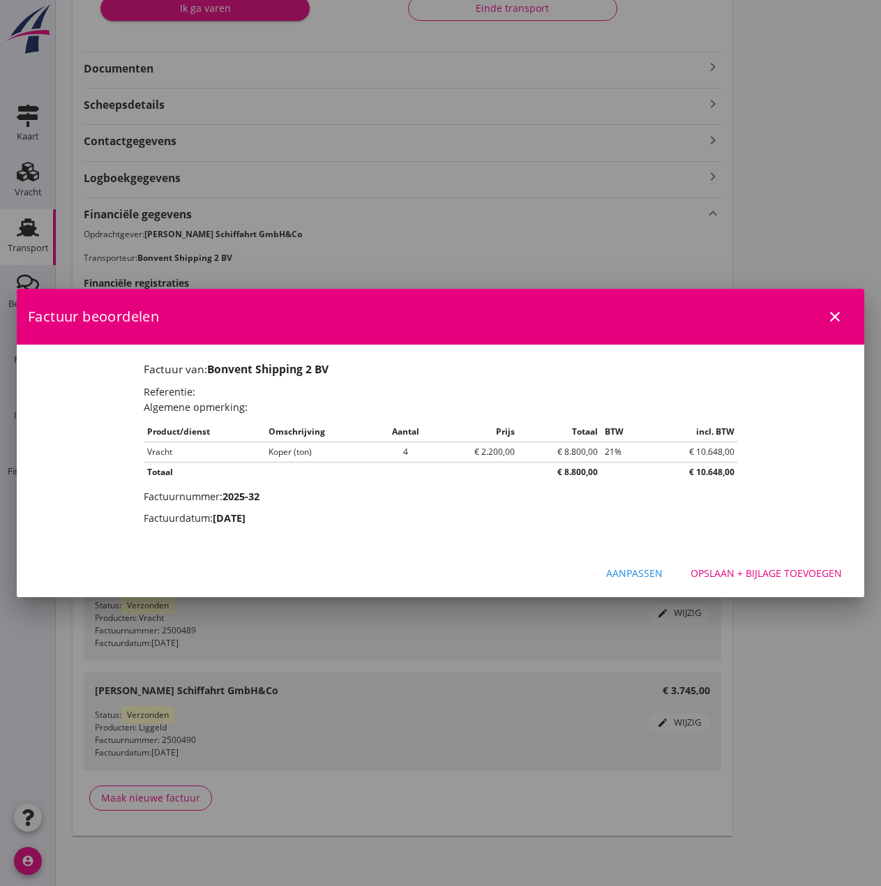
click at [777, 576] on div "Opslaan + bijlage toevoegen" at bounding box center [766, 573] width 151 height 15
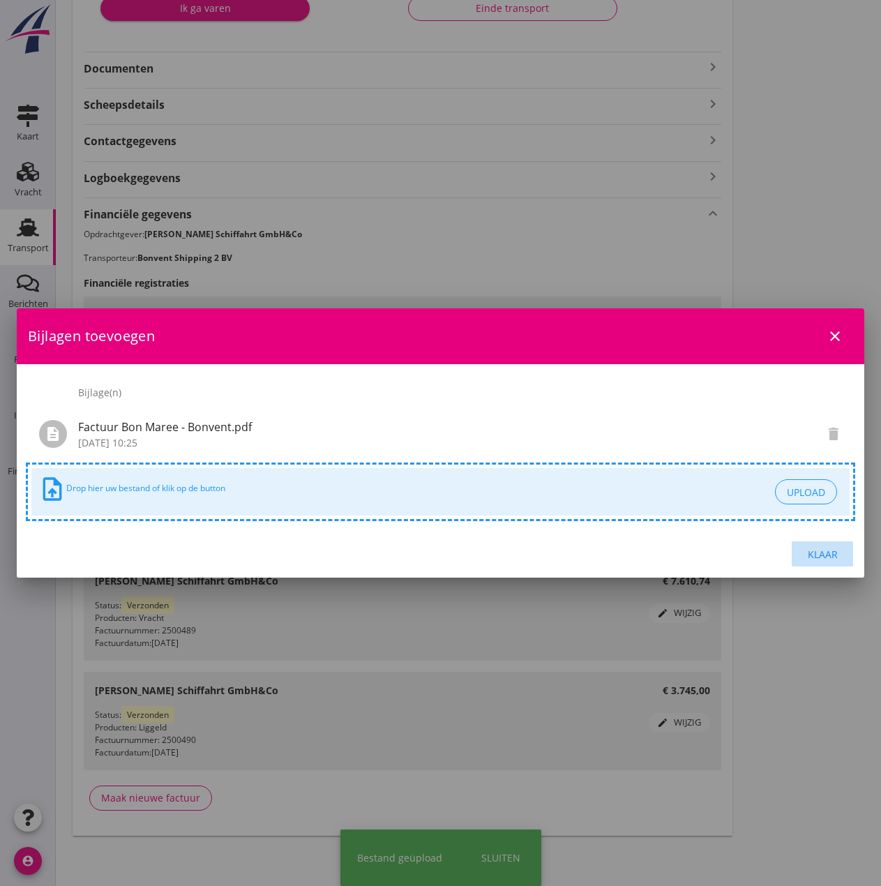
click at [836, 554] on div "Klaar" at bounding box center [822, 554] width 39 height 15
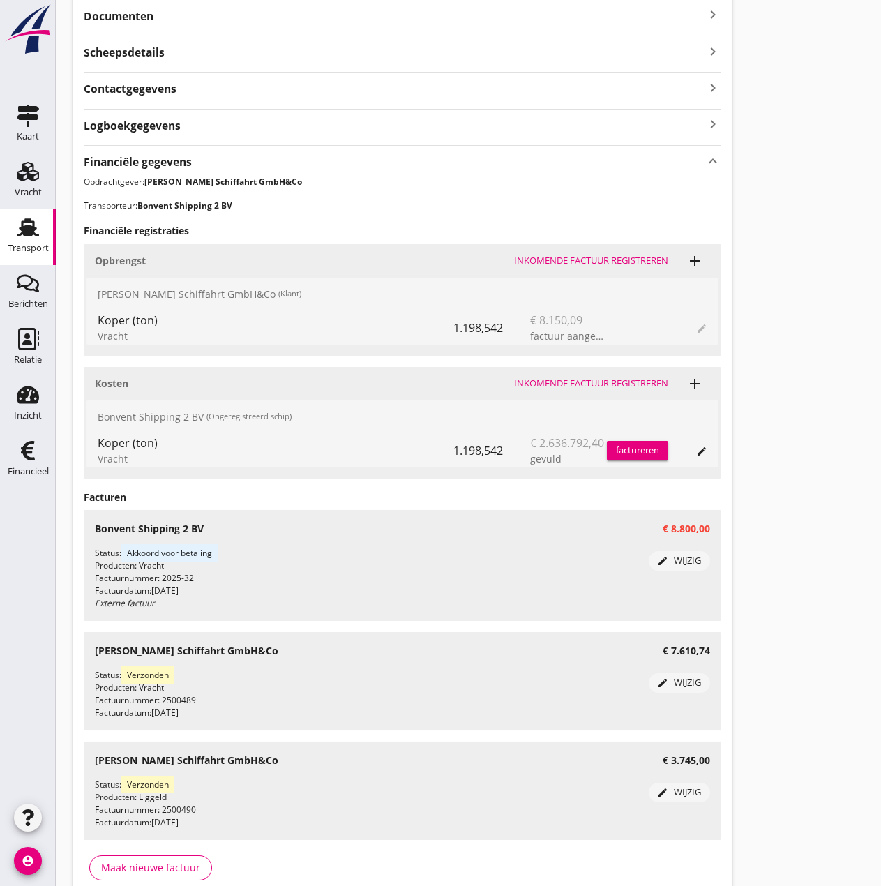
scroll to position [13, 0]
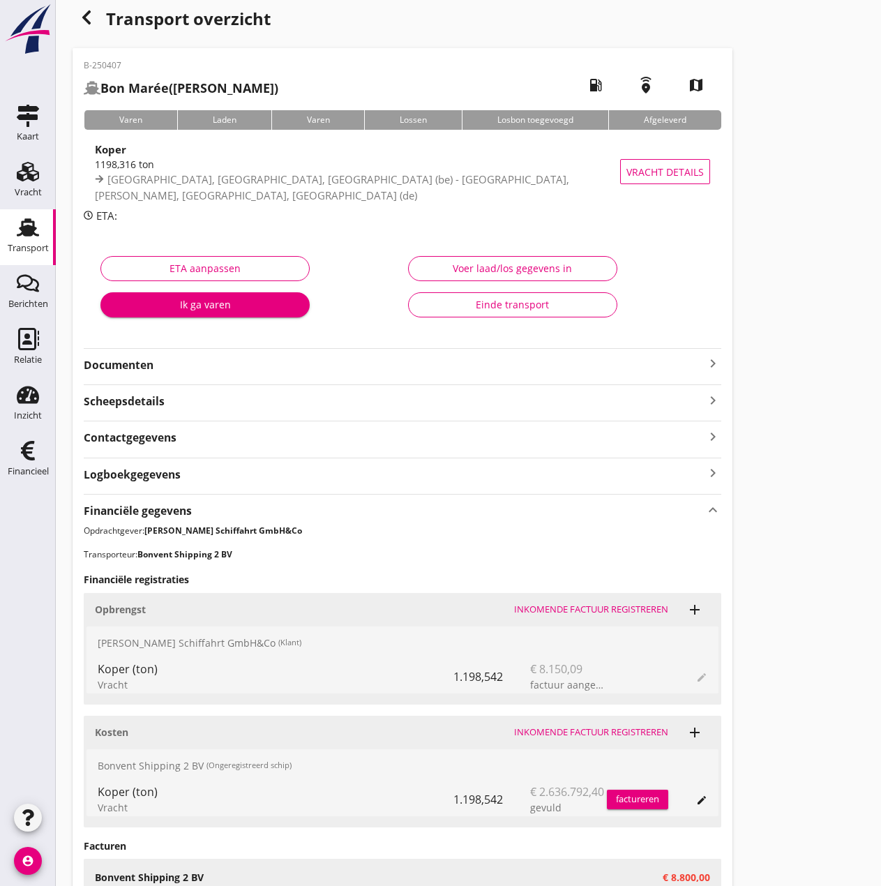
click at [520, 264] on div "Voer laad/los gegevens in" at bounding box center [513, 268] width 186 height 15
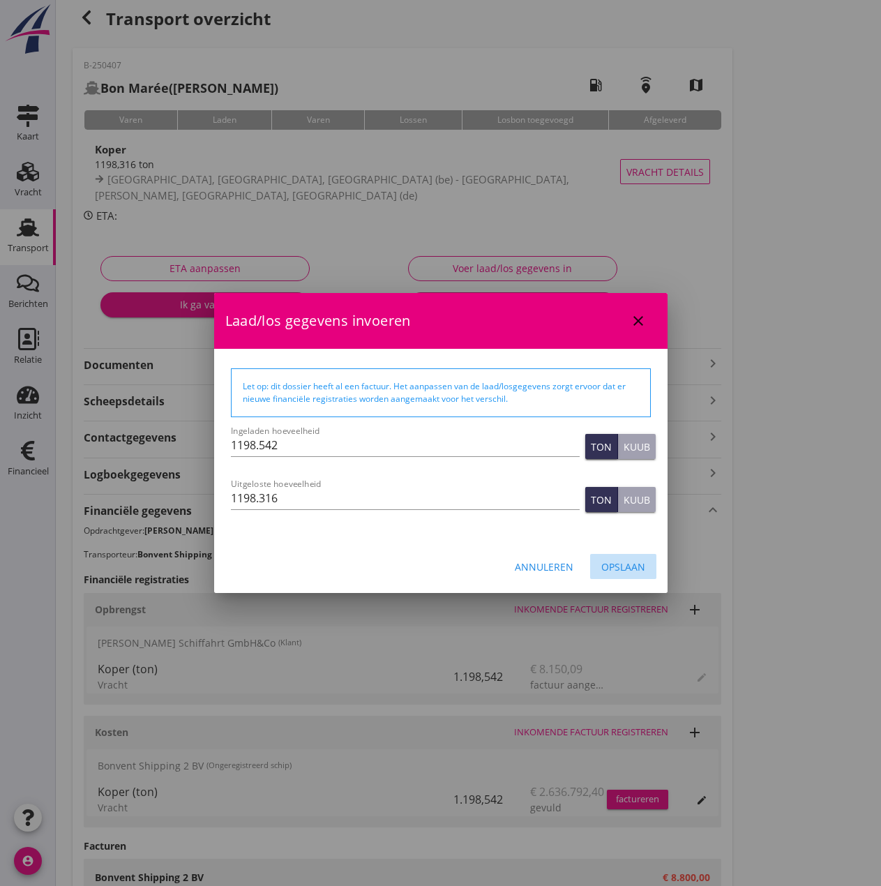
drag, startPoint x: 628, startPoint y: 562, endPoint x: 626, endPoint y: 545, distance: 16.8
click at [628, 562] on div "Opslaan" at bounding box center [623, 566] width 44 height 15
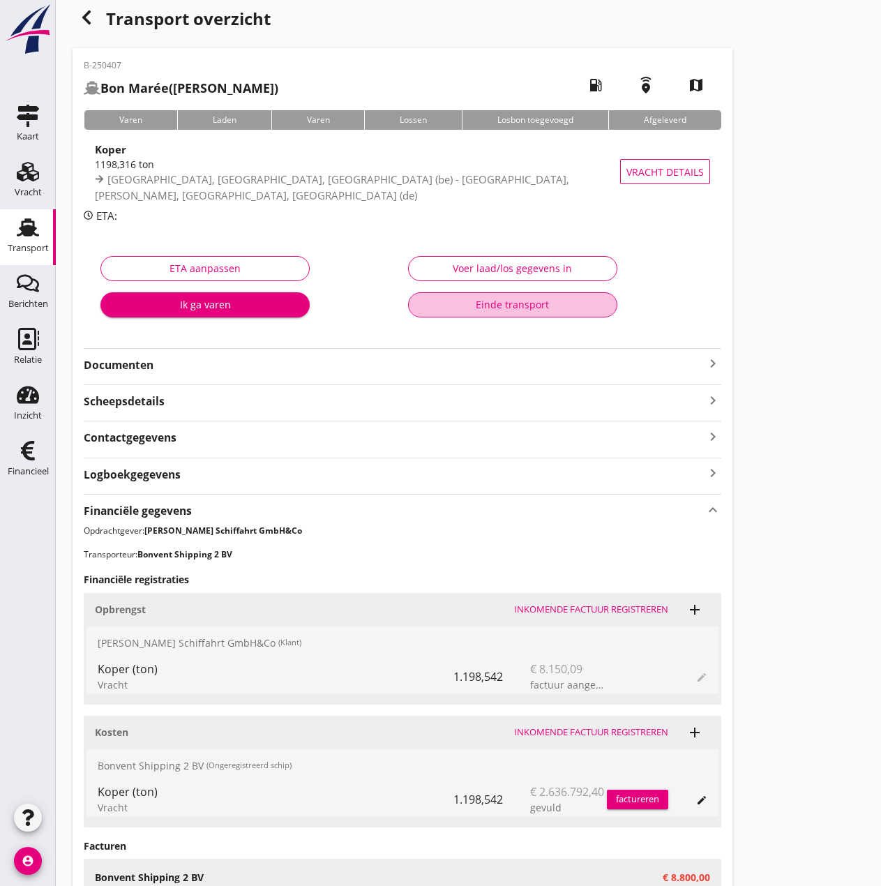
click at [522, 308] on div "Einde transport" at bounding box center [513, 304] width 186 height 15
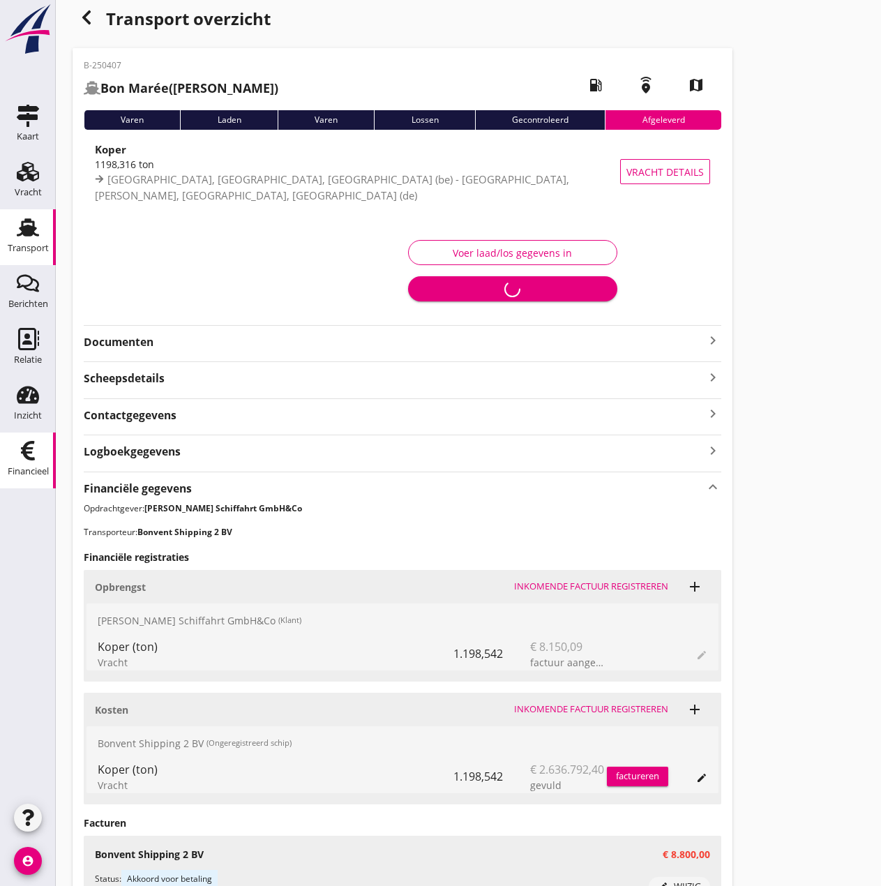
click at [22, 465] on div "Financieel" at bounding box center [28, 472] width 41 height 20
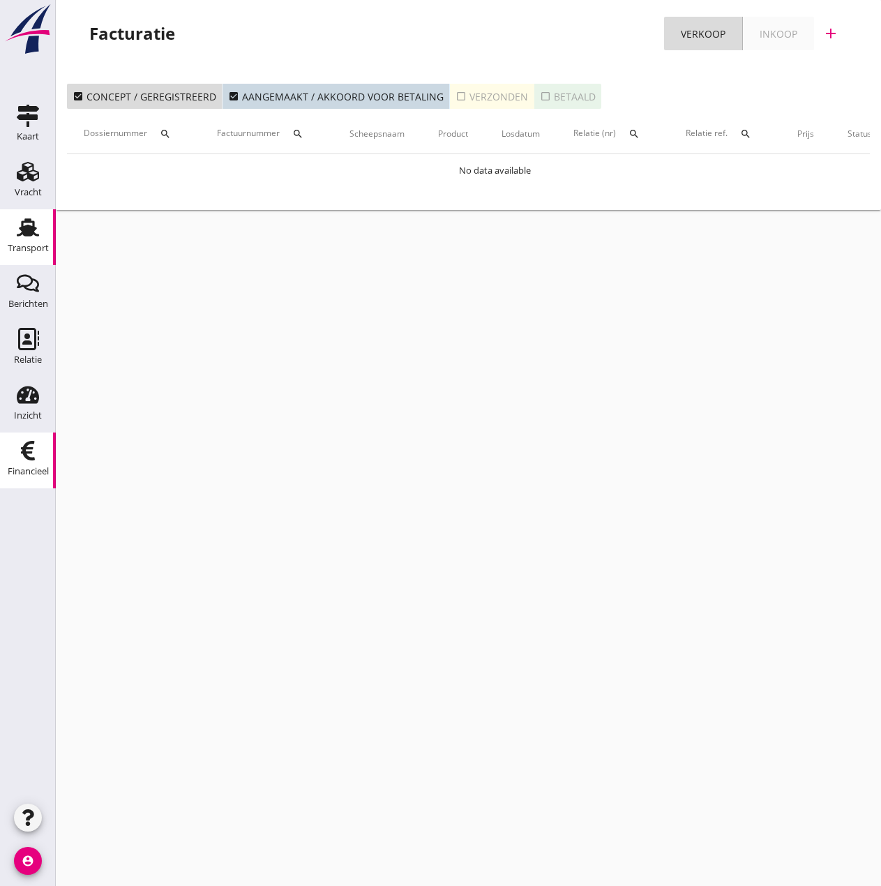
click at [22, 230] on use at bounding box center [28, 227] width 22 height 18
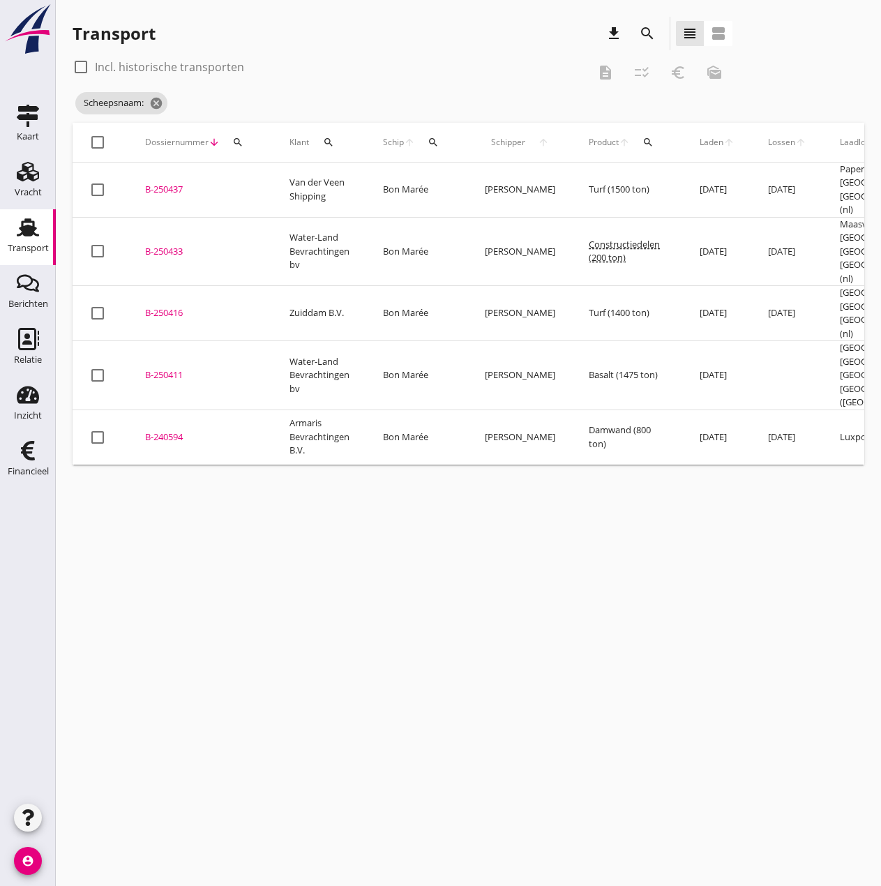
click at [167, 368] on div "B-250411" at bounding box center [200, 375] width 111 height 14
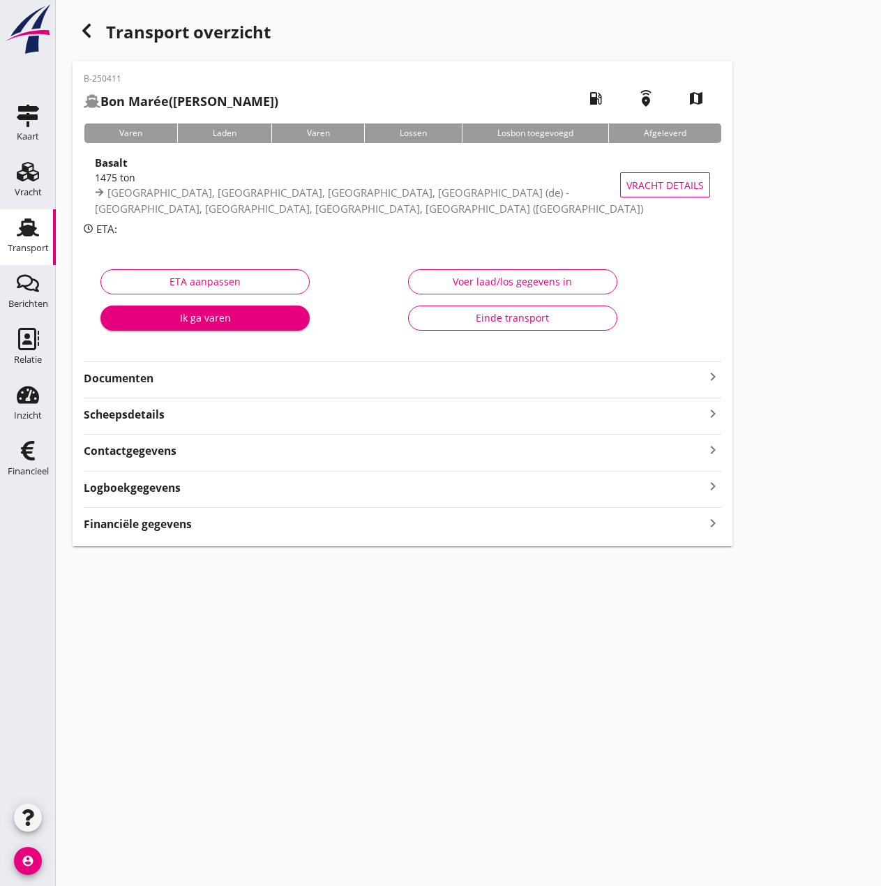
click at [463, 279] on div "Voer laad/los gegevens in" at bounding box center [513, 281] width 186 height 15
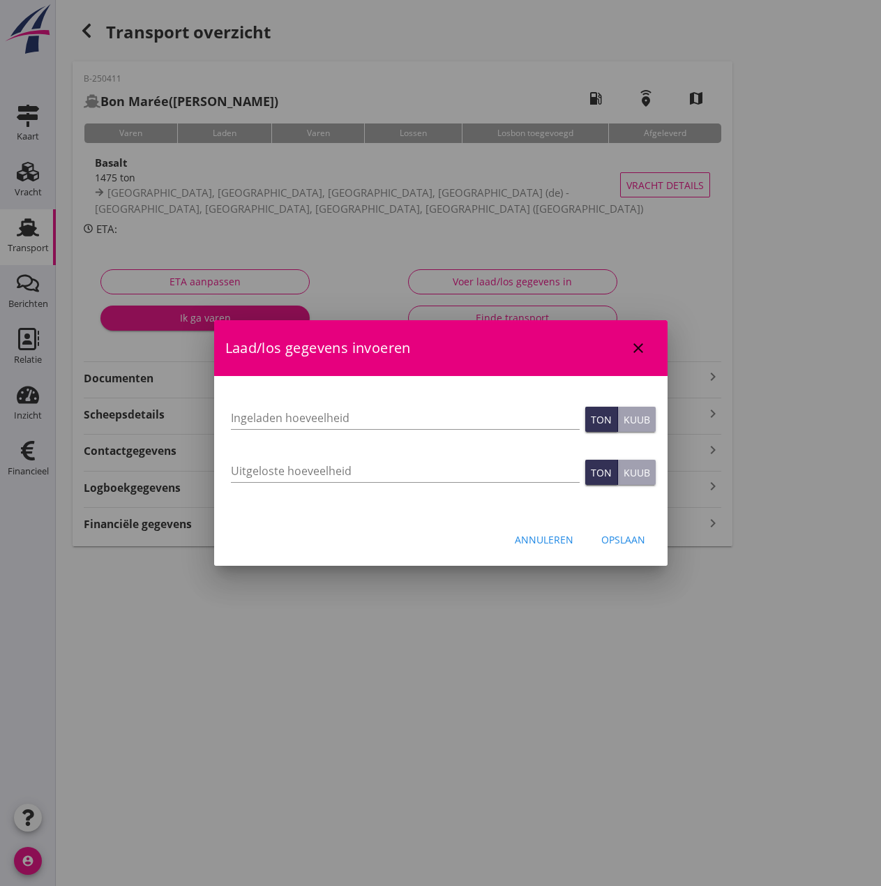
click at [539, 541] on div "Annuleren" at bounding box center [544, 539] width 59 height 15
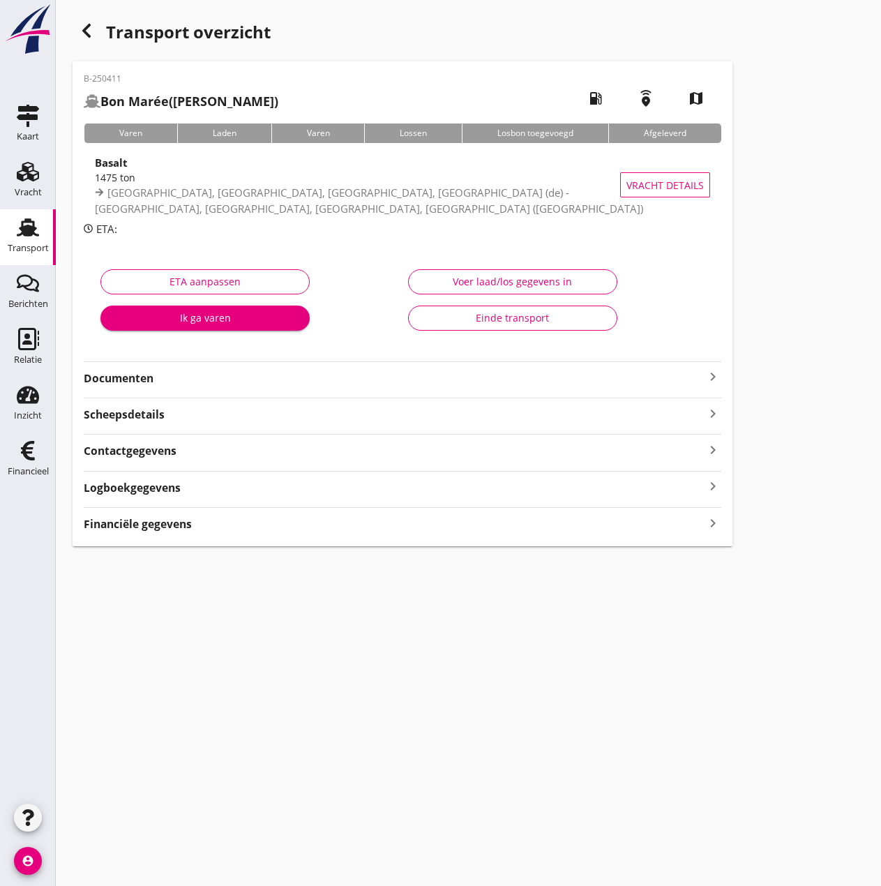
click at [453, 320] on div "Einde transport" at bounding box center [513, 317] width 186 height 15
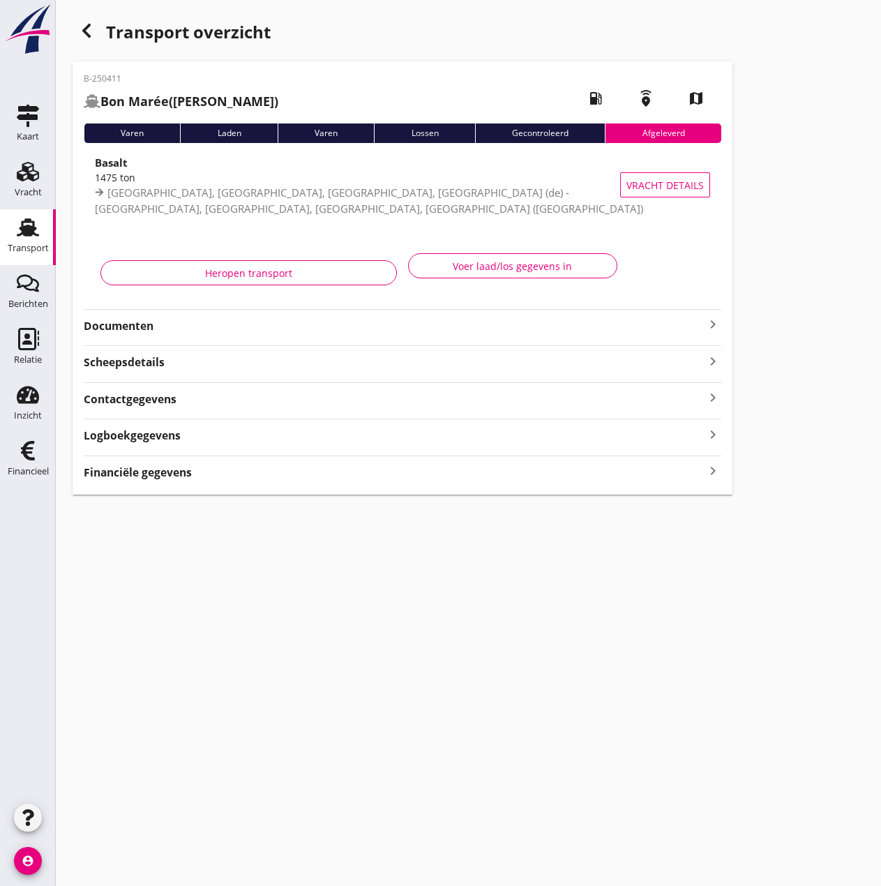
click at [259, 275] on div "Heropen transport" at bounding box center [248, 273] width 273 height 15
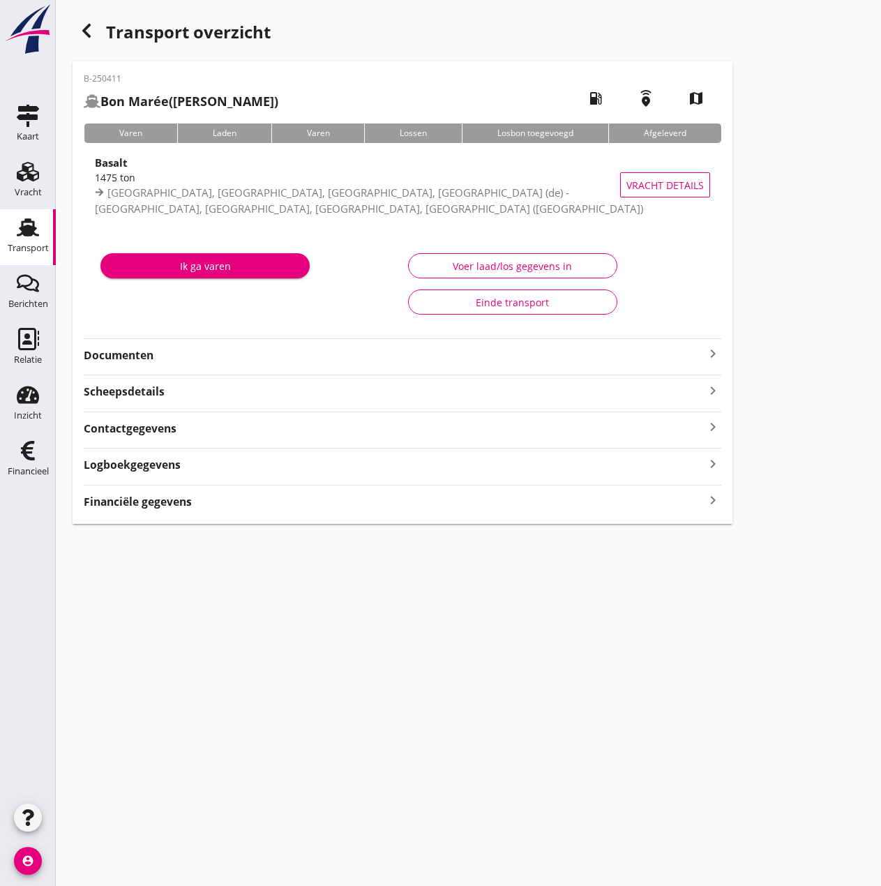
click at [32, 229] on use at bounding box center [28, 227] width 22 height 18
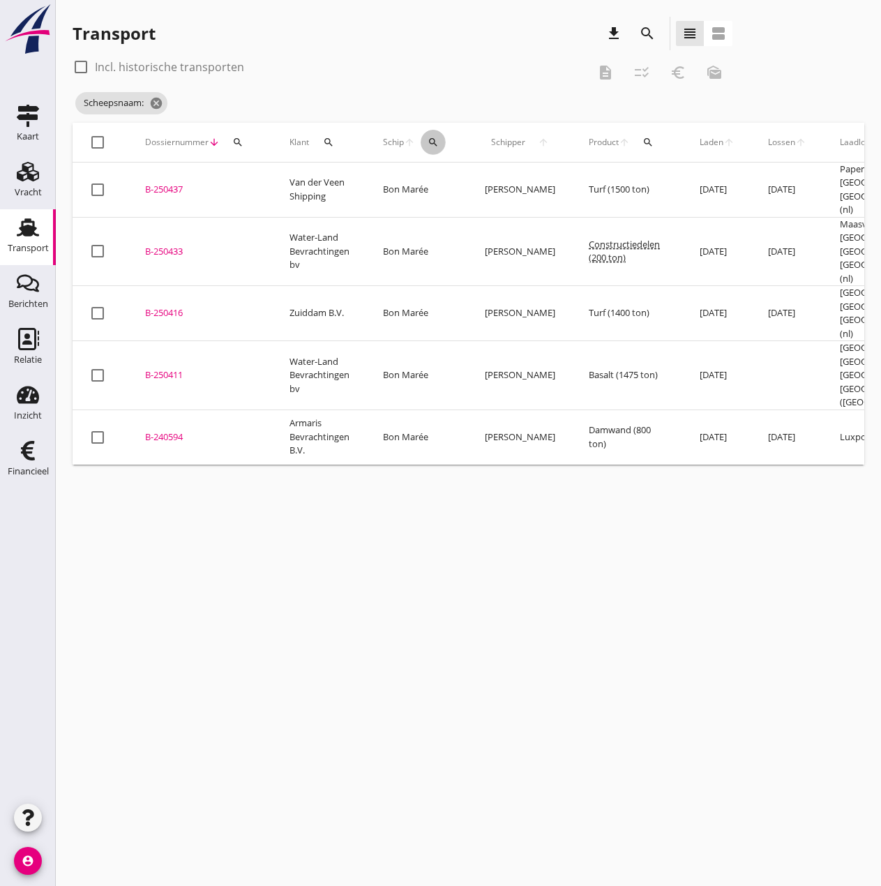
click at [435, 142] on icon "search" at bounding box center [433, 142] width 11 height 11
click at [443, 182] on input "Zoek op (scheeps)naam" at bounding box center [499, 183] width 145 height 22
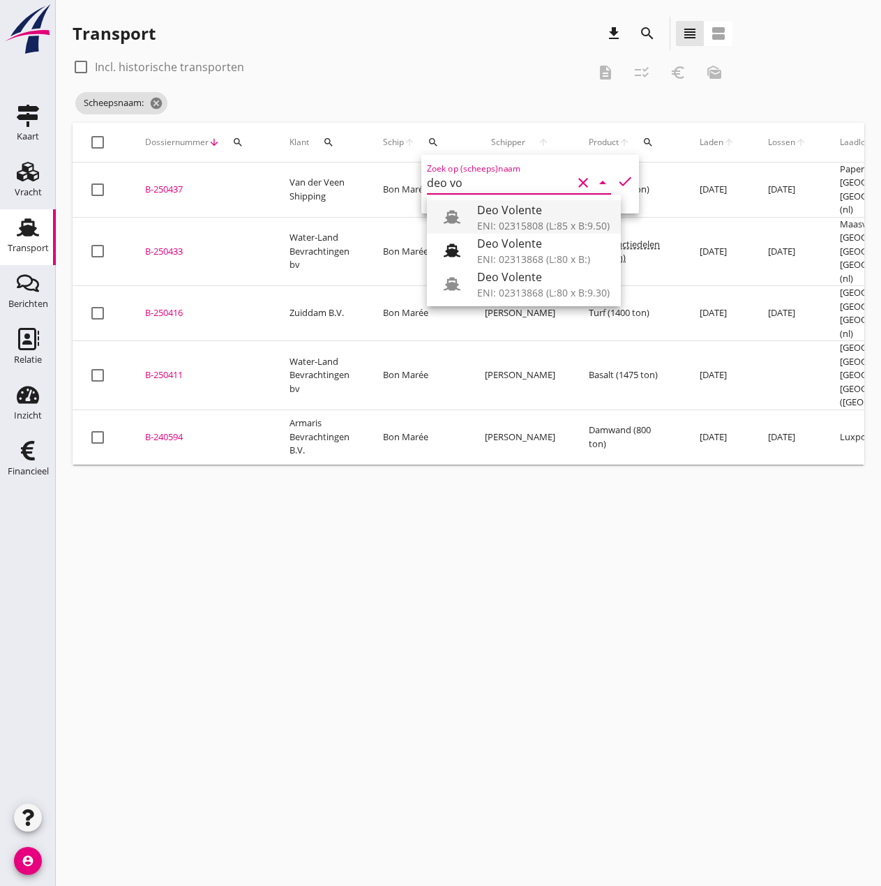
drag, startPoint x: 503, startPoint y: 225, endPoint x: 544, endPoint y: 216, distance: 42.3
click at [504, 225] on div "ENI: 02315808 (L:85 x B:9.50)" at bounding box center [543, 225] width 133 height 15
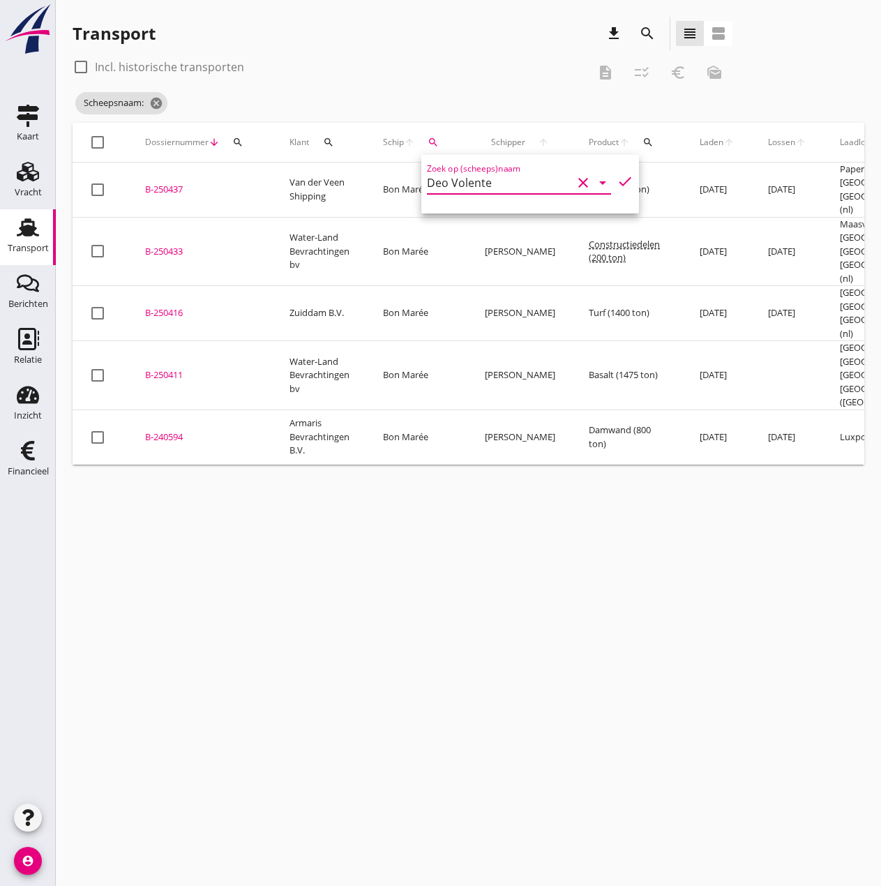
click at [617, 183] on icon "check" at bounding box center [625, 181] width 17 height 17
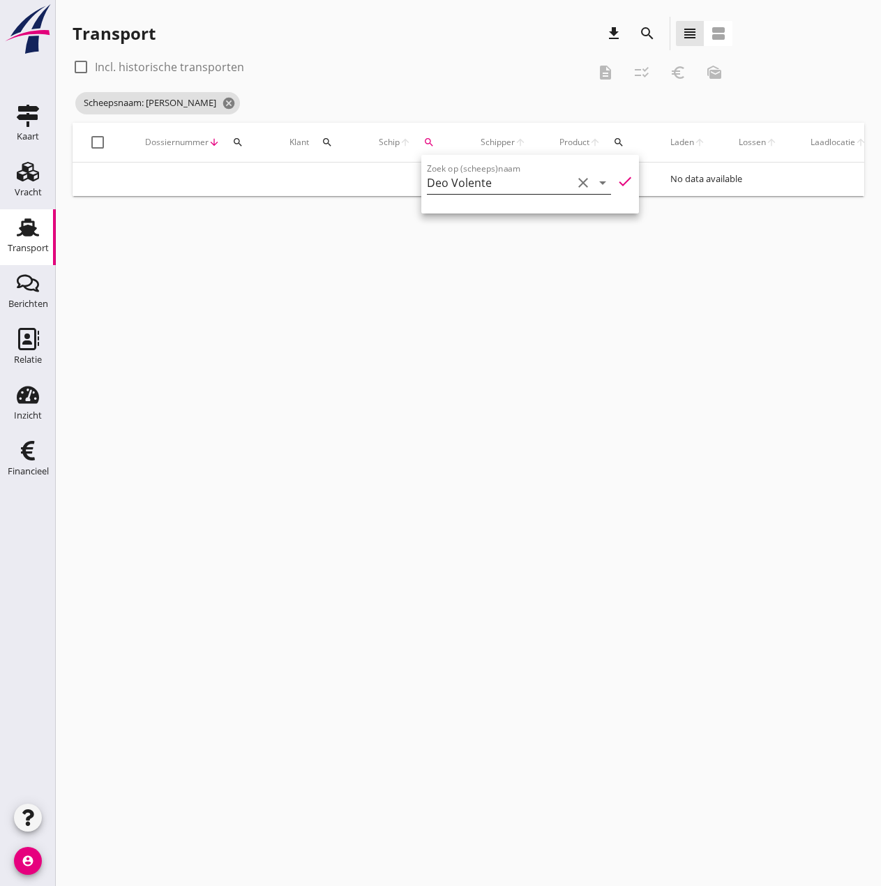
click at [539, 182] on input "Deo Volente" at bounding box center [499, 183] width 145 height 22
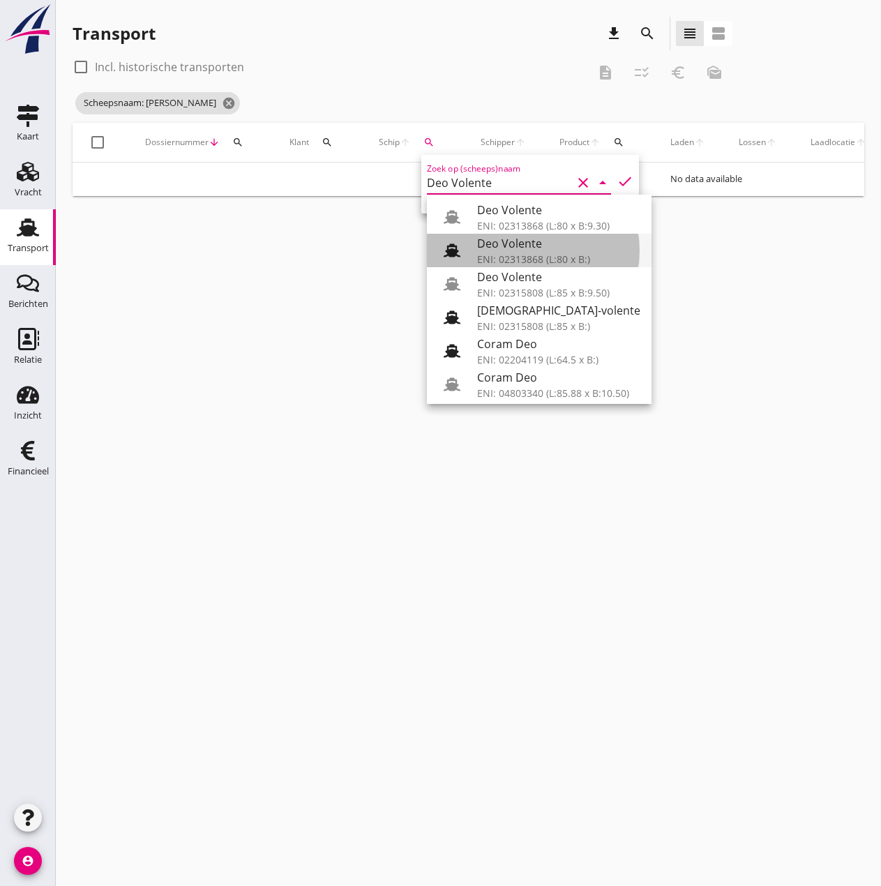
click at [545, 253] on div "ENI: 02313868 (L:80 x B:)" at bounding box center [558, 259] width 163 height 15
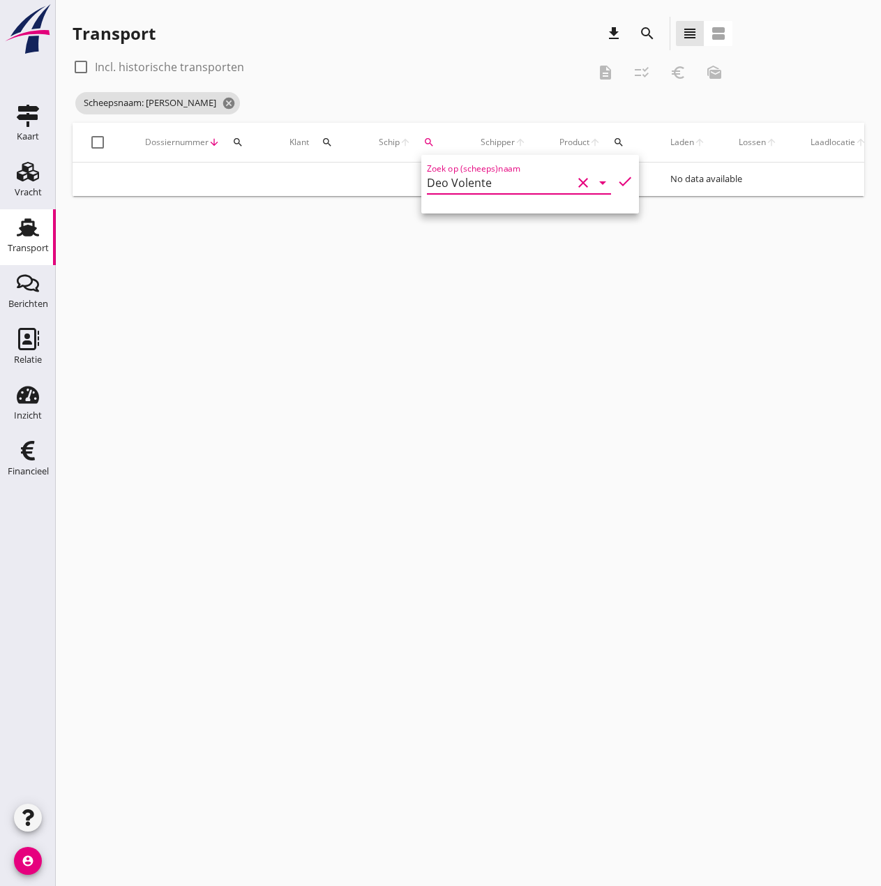
click at [617, 180] on icon "check" at bounding box center [625, 181] width 17 height 17
click at [425, 143] on icon "search" at bounding box center [428, 142] width 11 height 11
click at [536, 179] on input "Deo Volente" at bounding box center [495, 183] width 145 height 22
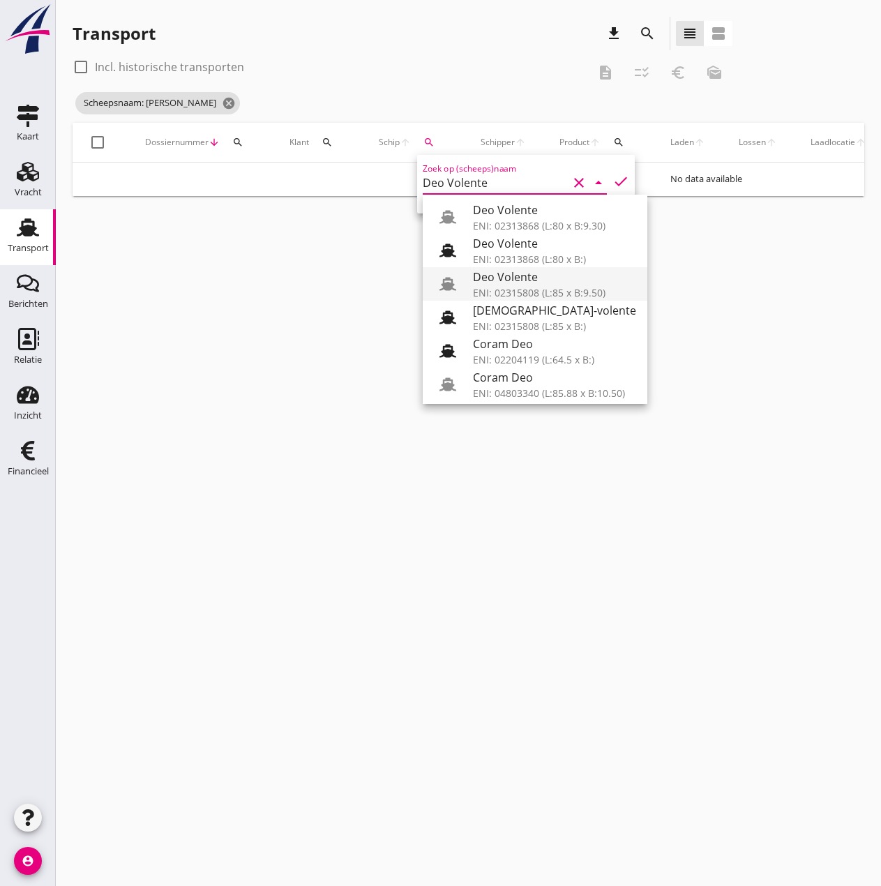
click at [551, 280] on div "Deo Volente" at bounding box center [554, 277] width 163 height 17
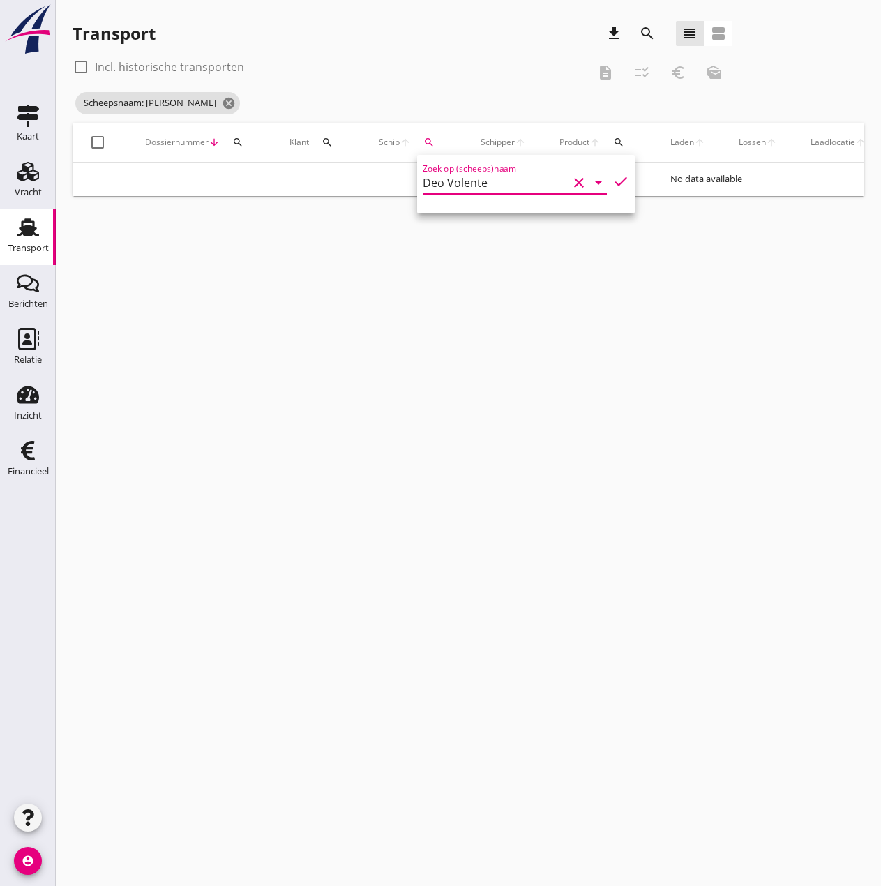
click at [612, 182] on icon "check" at bounding box center [620, 181] width 17 height 17
click at [432, 139] on icon "search" at bounding box center [428, 142] width 11 height 11
click at [490, 184] on input "Deo Volente" at bounding box center [495, 183] width 145 height 22
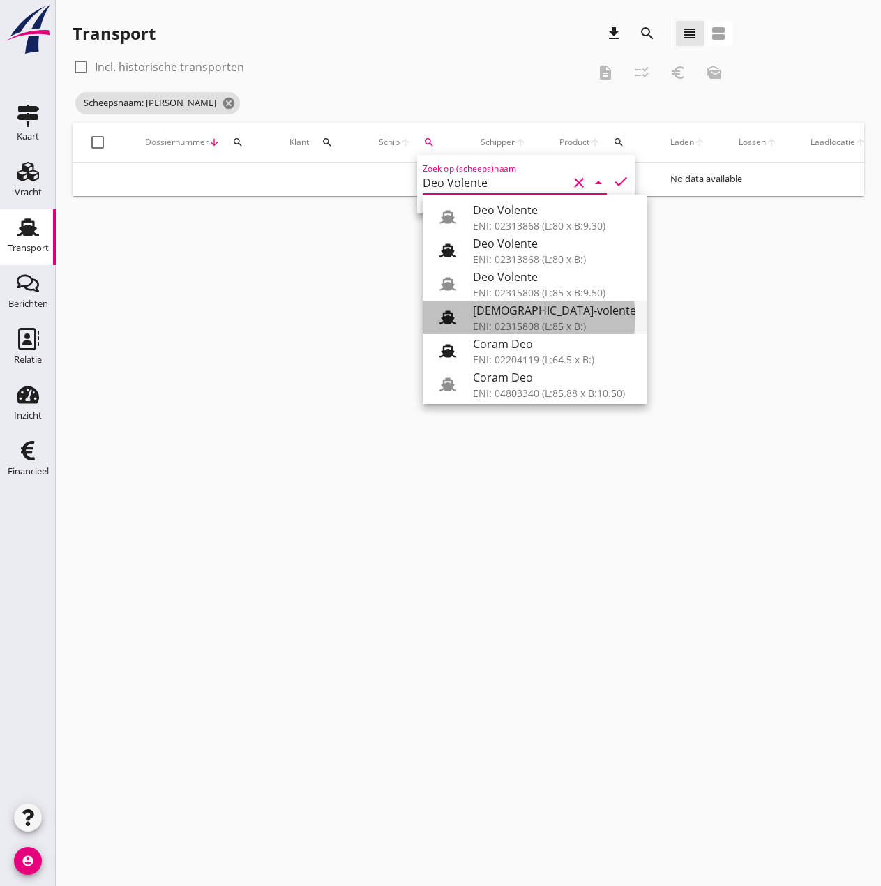
click at [532, 315] on div "[DEMOGRAPHIC_DATA]-volente" at bounding box center [554, 310] width 163 height 17
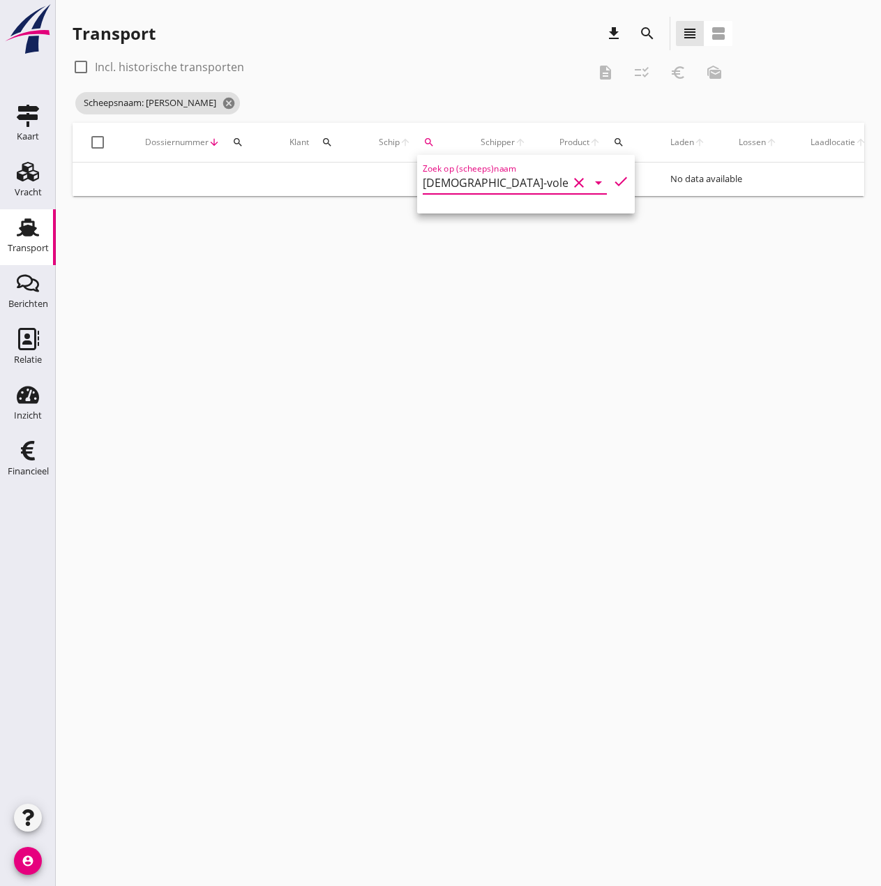
click at [612, 179] on icon "check" at bounding box center [620, 181] width 17 height 17
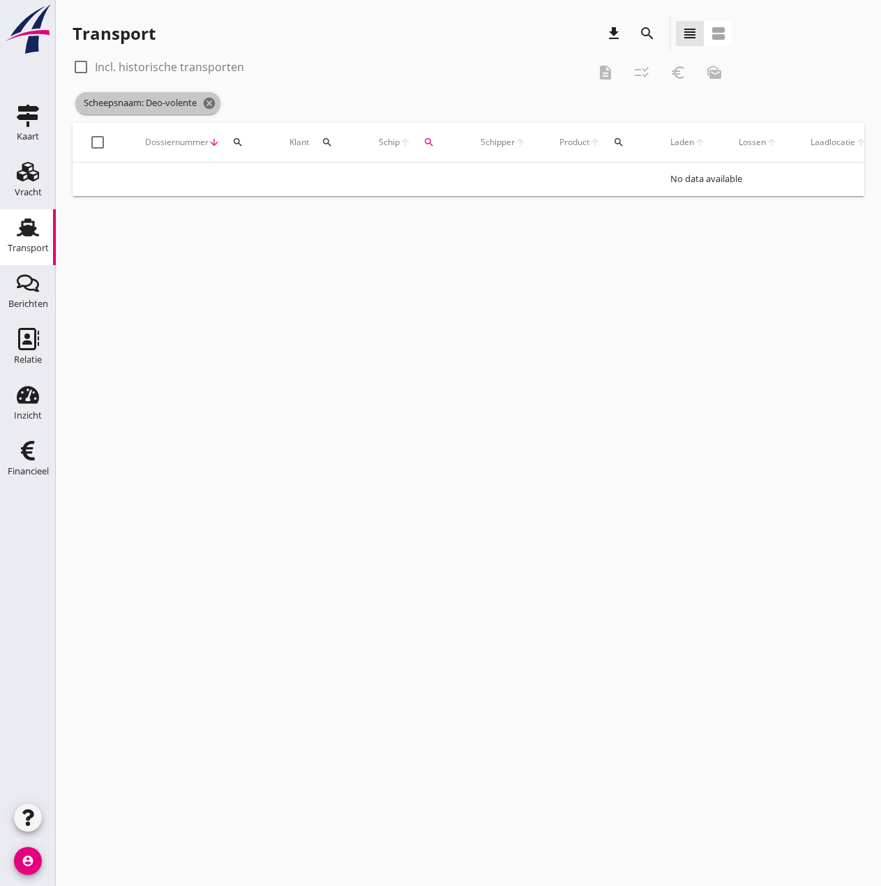
drag, startPoint x: 213, startPoint y: 102, endPoint x: 251, endPoint y: 105, distance: 38.5
click at [213, 102] on icon "cancel" at bounding box center [209, 103] width 14 height 14
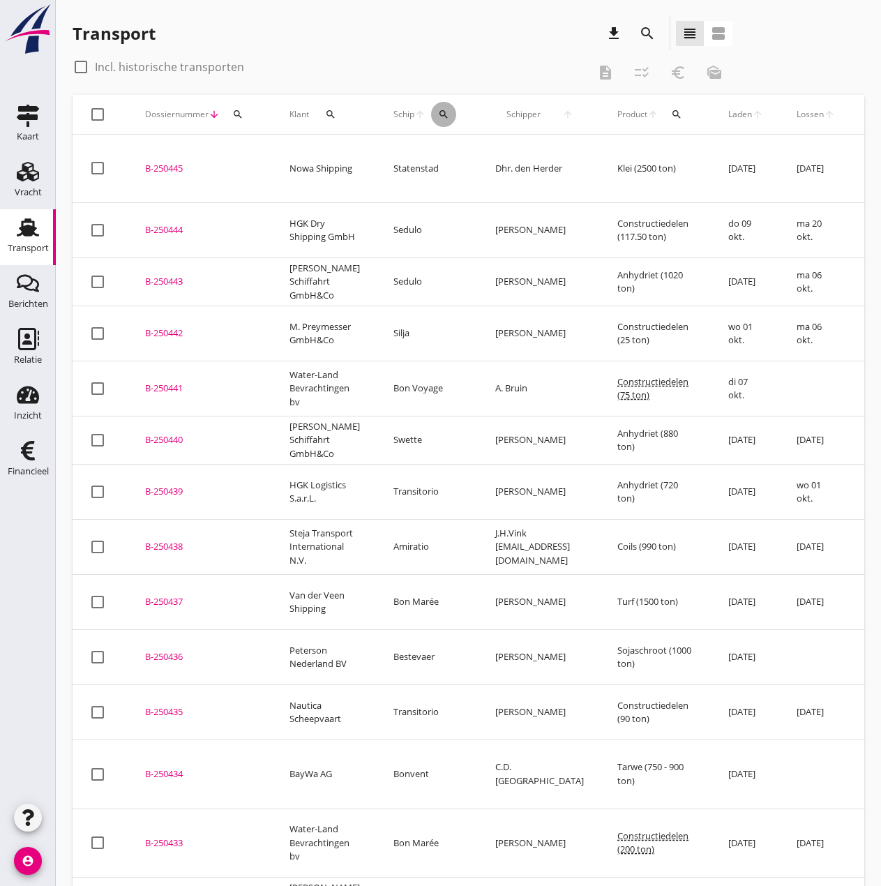
drag, startPoint x: 430, startPoint y: 112, endPoint x: 443, endPoint y: 142, distance: 32.5
click at [438, 112] on icon "search" at bounding box center [443, 114] width 11 height 11
click at [455, 150] on input "Zoek op (scheeps)naam" at bounding box center [499, 155] width 145 height 22
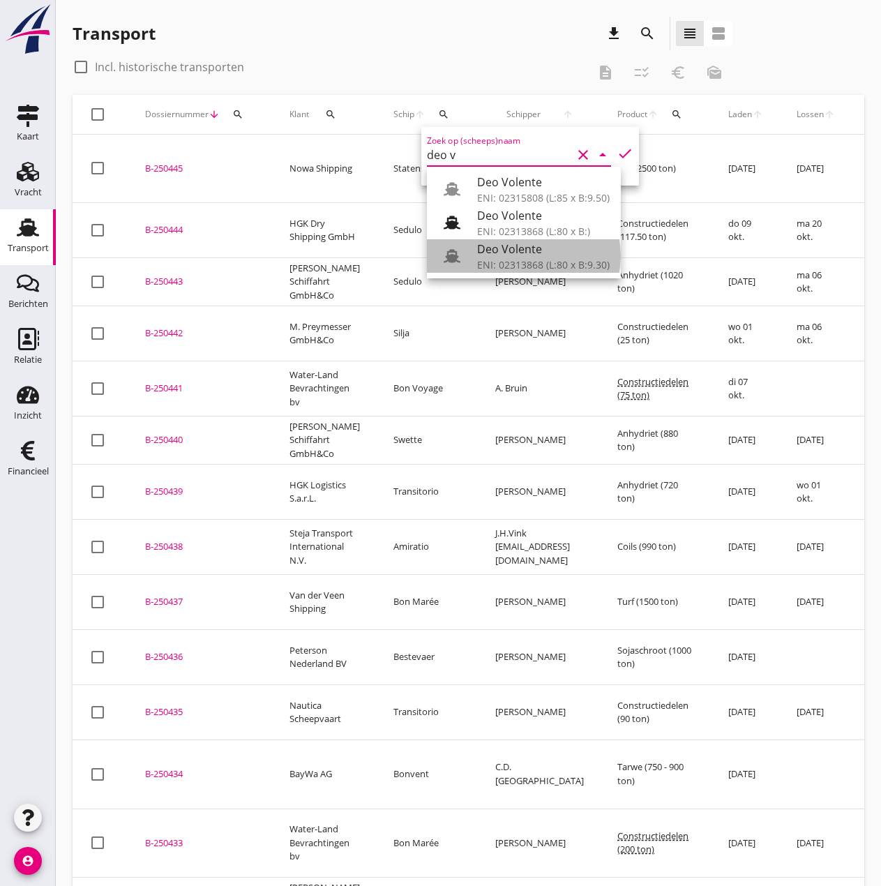
click at [563, 260] on div "ENI: 02313868 (L:80 x B:9.30)" at bounding box center [543, 264] width 133 height 15
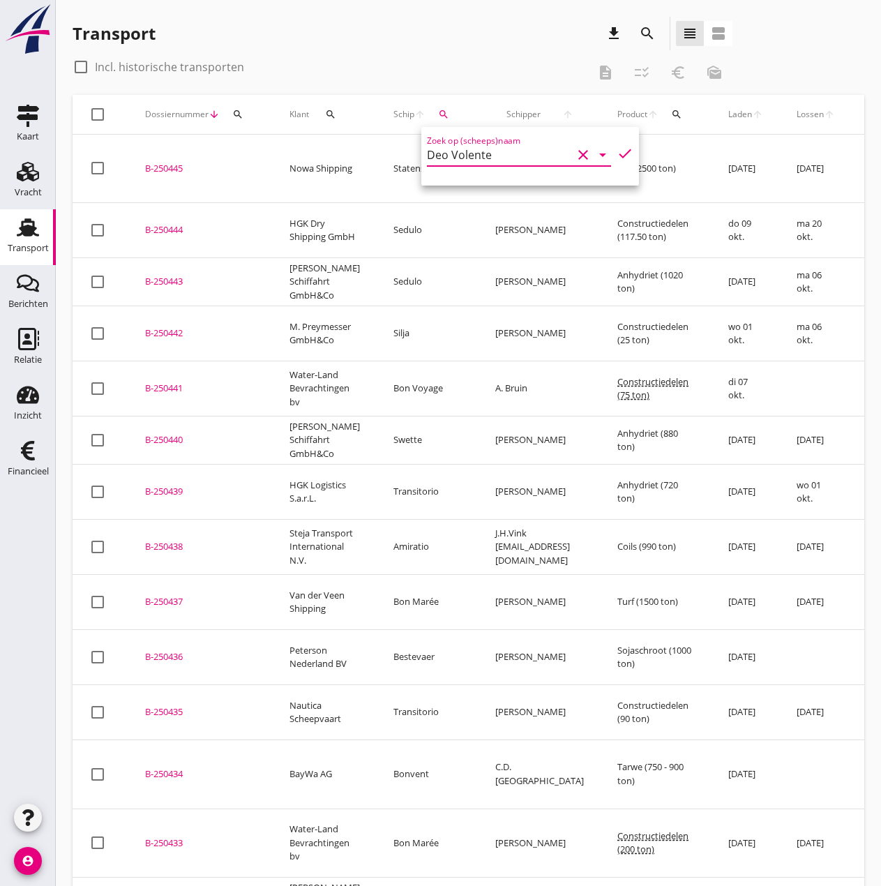
click at [617, 151] on icon "check" at bounding box center [625, 153] width 17 height 17
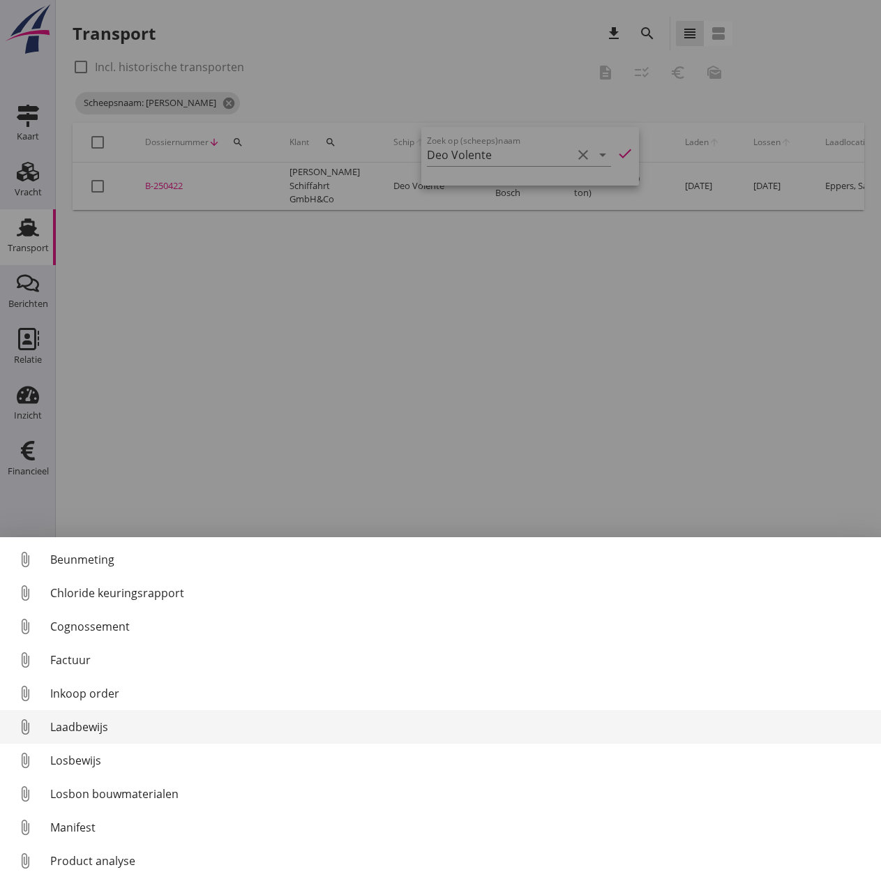
click at [92, 718] on div "Laadbewijs" at bounding box center [460, 726] width 820 height 17
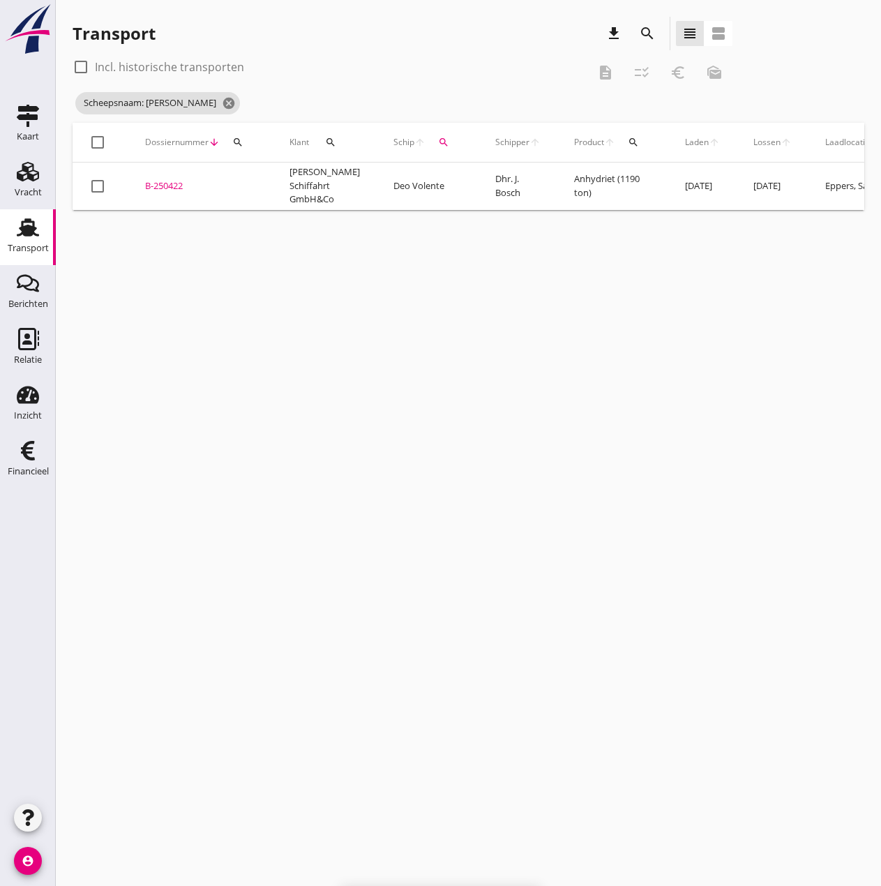
click at [173, 190] on div "B-250422" at bounding box center [200, 186] width 111 height 14
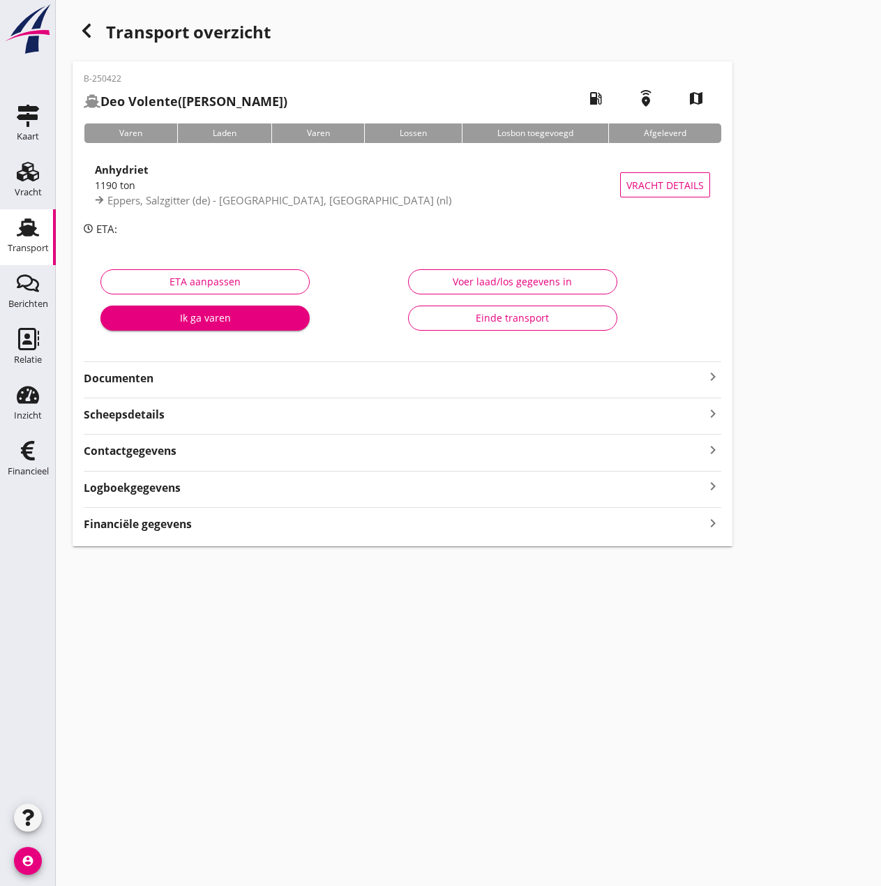
click at [525, 277] on div "Voer laad/los gegevens in" at bounding box center [513, 281] width 186 height 15
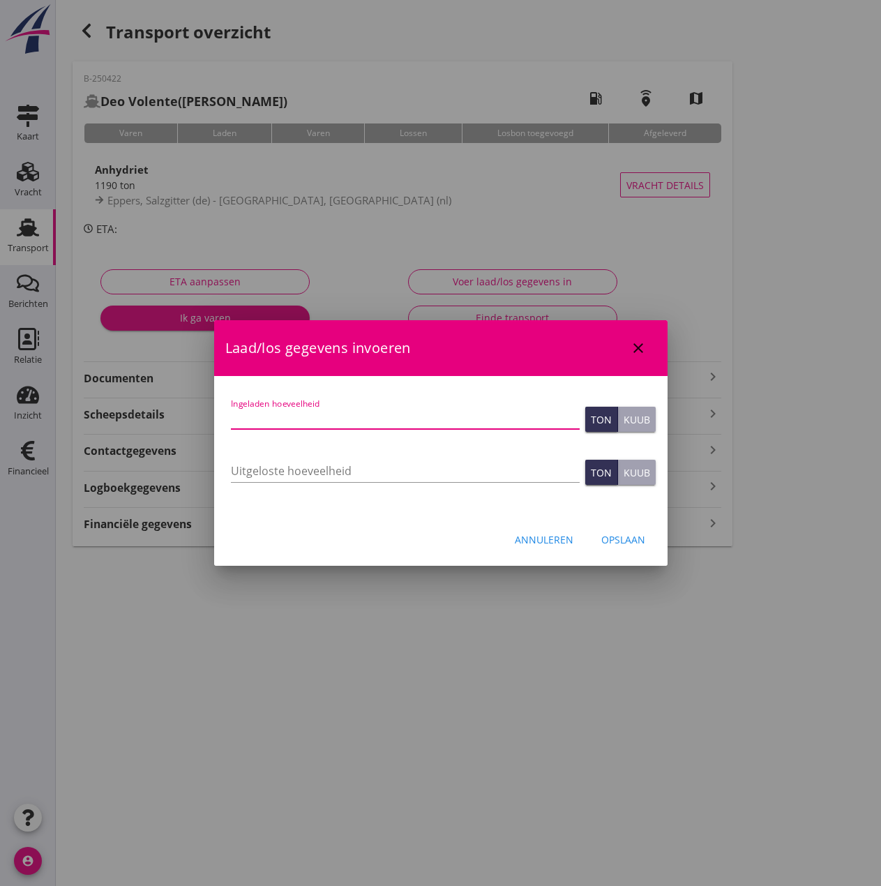
click at [439, 418] on input "Ingeladen hoeveelheid" at bounding box center [405, 418] width 349 height 22
click at [630, 537] on div "Opslaan" at bounding box center [623, 539] width 44 height 15
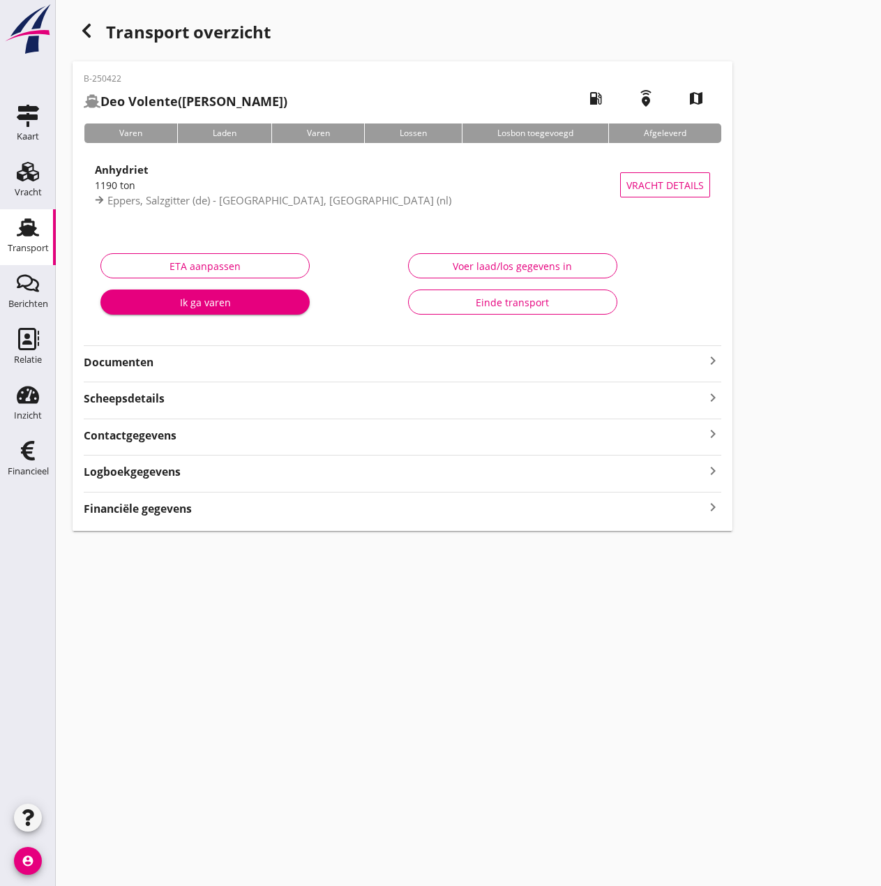
click at [151, 511] on strong "Financiële gegevens" at bounding box center [138, 509] width 108 height 16
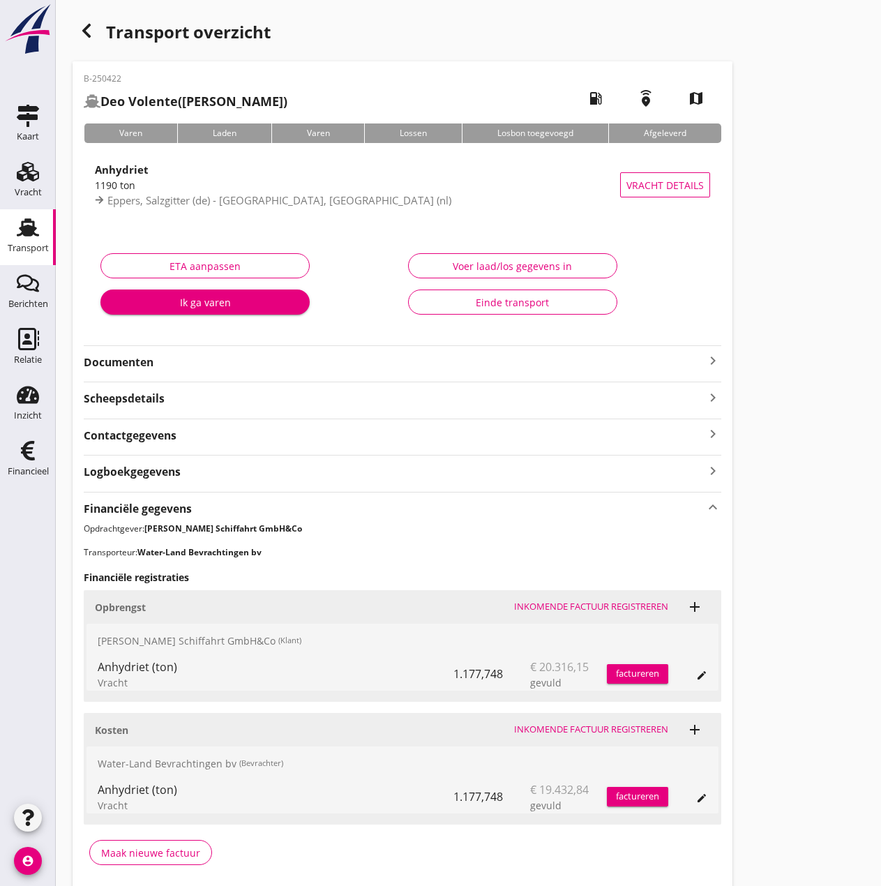
click at [629, 673] on div "factureren" at bounding box center [637, 674] width 61 height 14
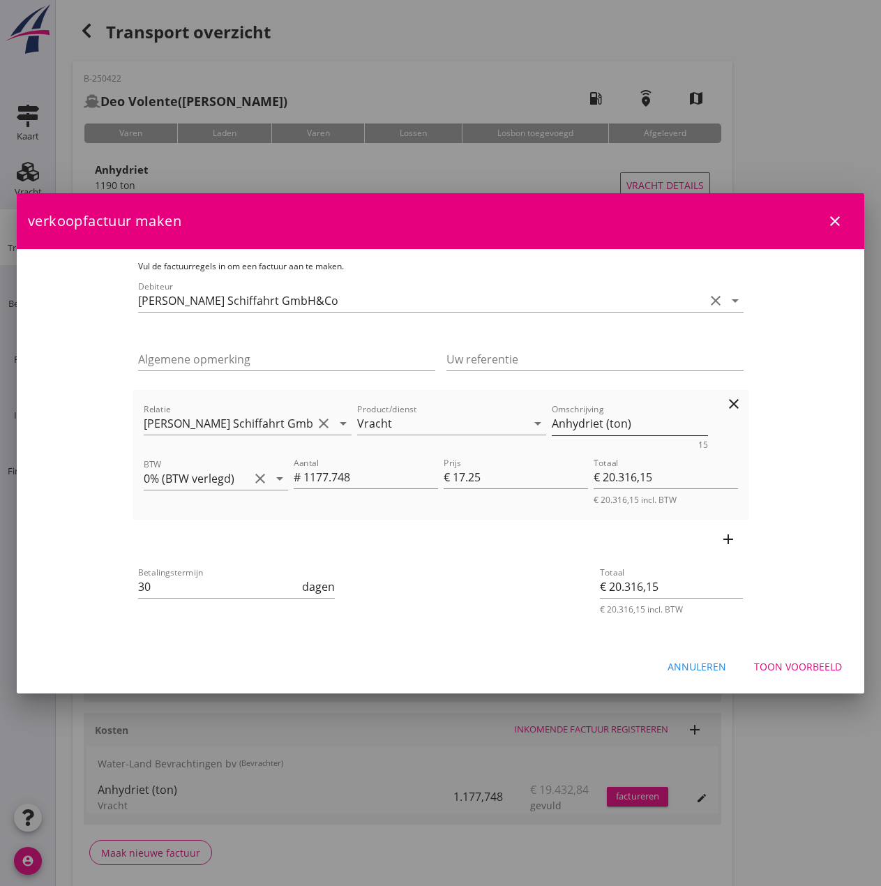
drag, startPoint x: 602, startPoint y: 421, endPoint x: 614, endPoint y: 421, distance: 11.9
click at [602, 421] on textarea "Anhydriet (ton)" at bounding box center [630, 423] width 156 height 23
click at [149, 580] on input "30" at bounding box center [219, 586] width 162 height 22
click at [793, 663] on div "Toon voorbeeld" at bounding box center [798, 666] width 88 height 15
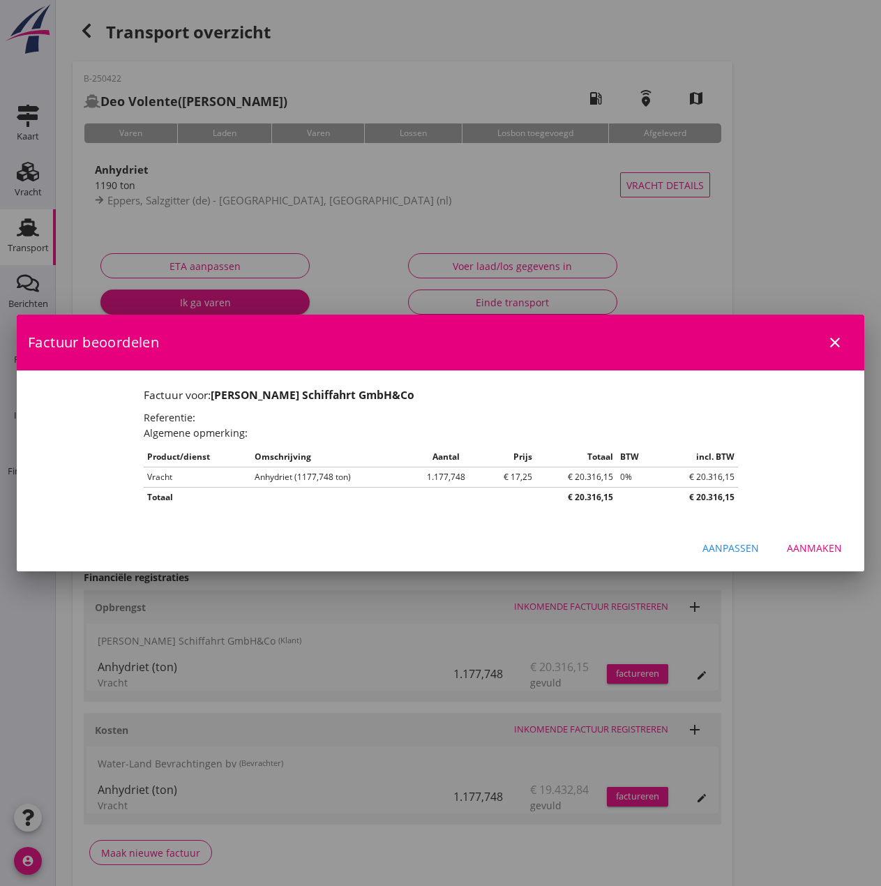
click at [806, 552] on div "Aanmaken" at bounding box center [814, 548] width 55 height 15
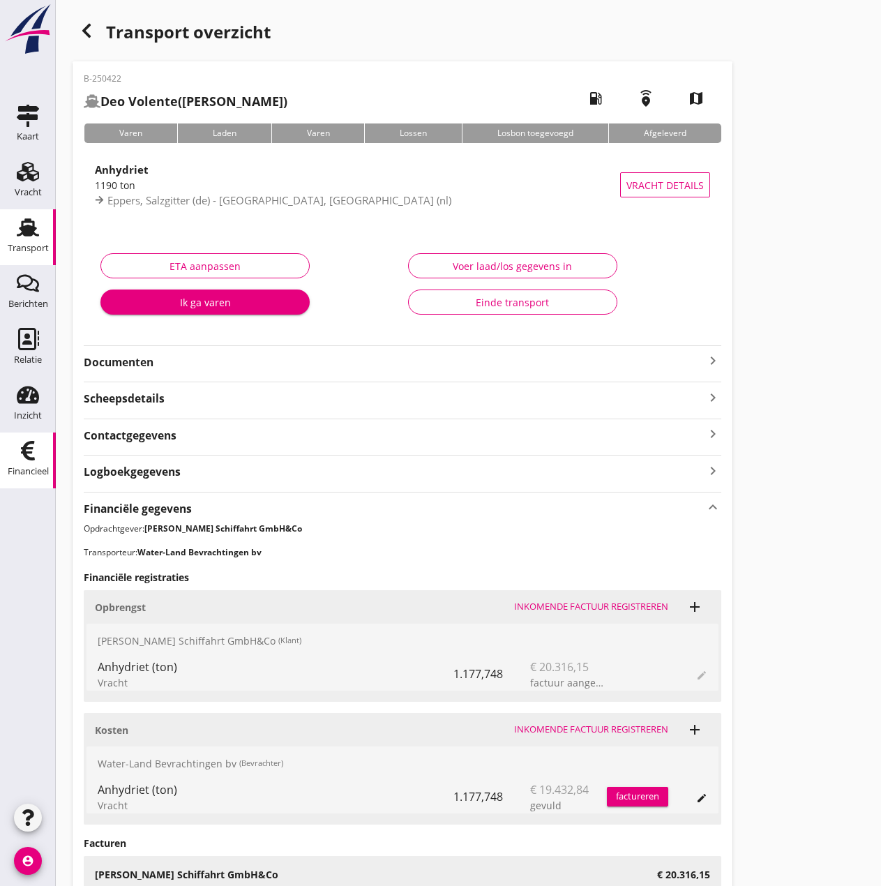
click at [15, 463] on div "Financieel" at bounding box center [28, 472] width 41 height 20
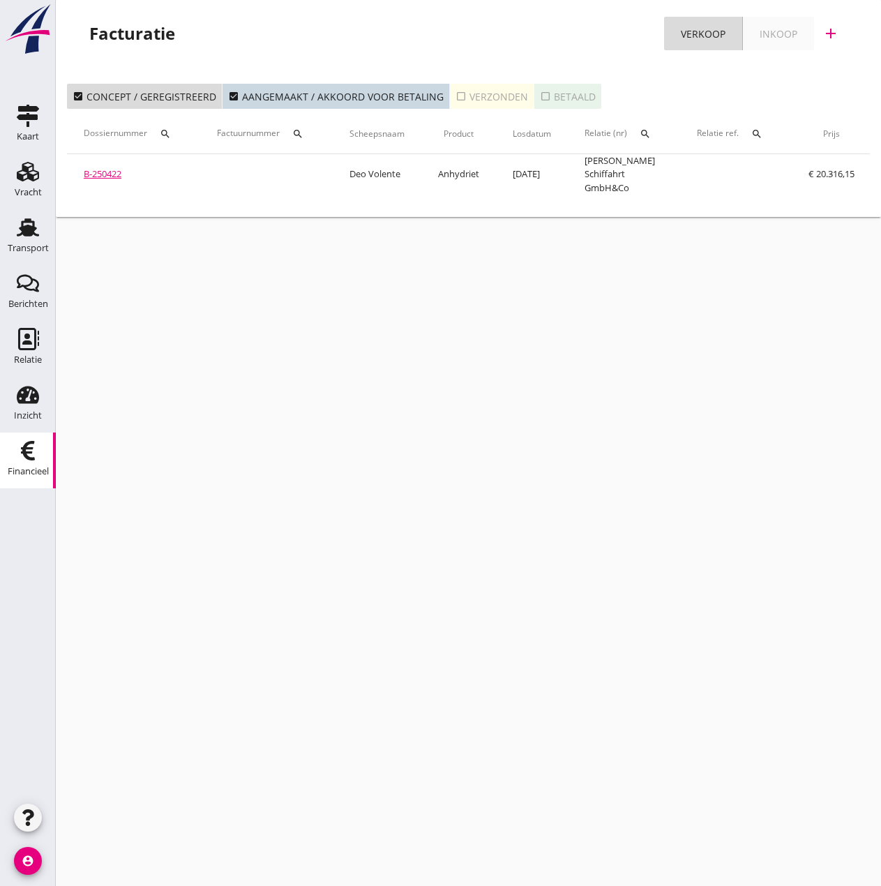
scroll to position [0, 240]
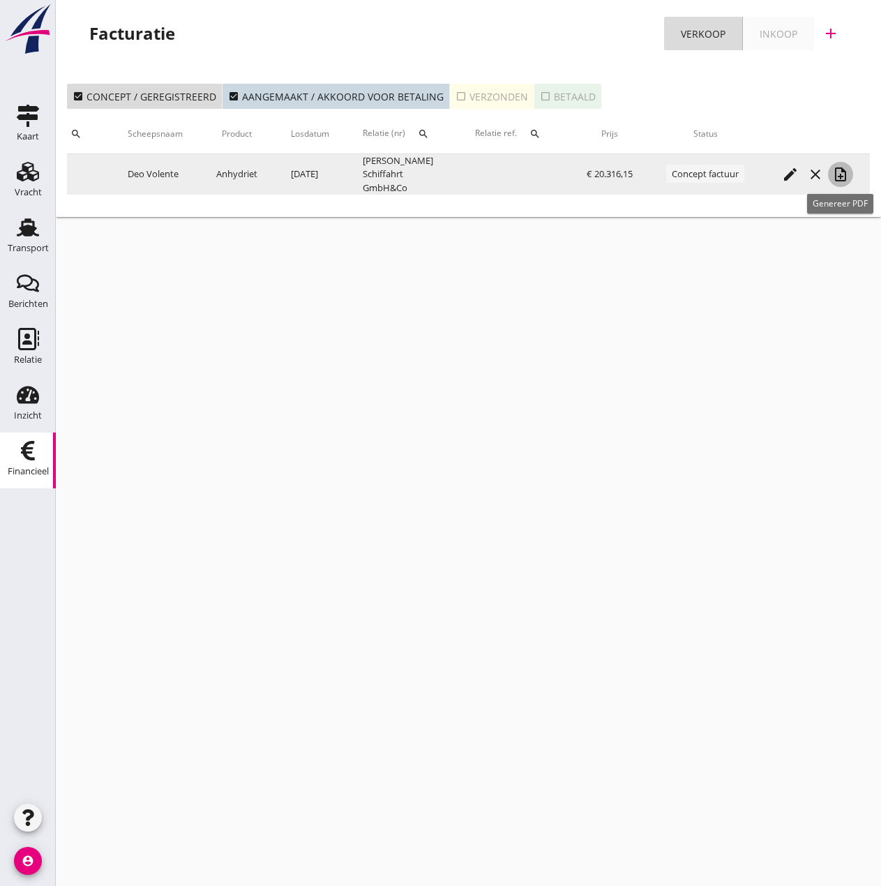
click at [840, 172] on icon "note_add" at bounding box center [840, 174] width 17 height 17
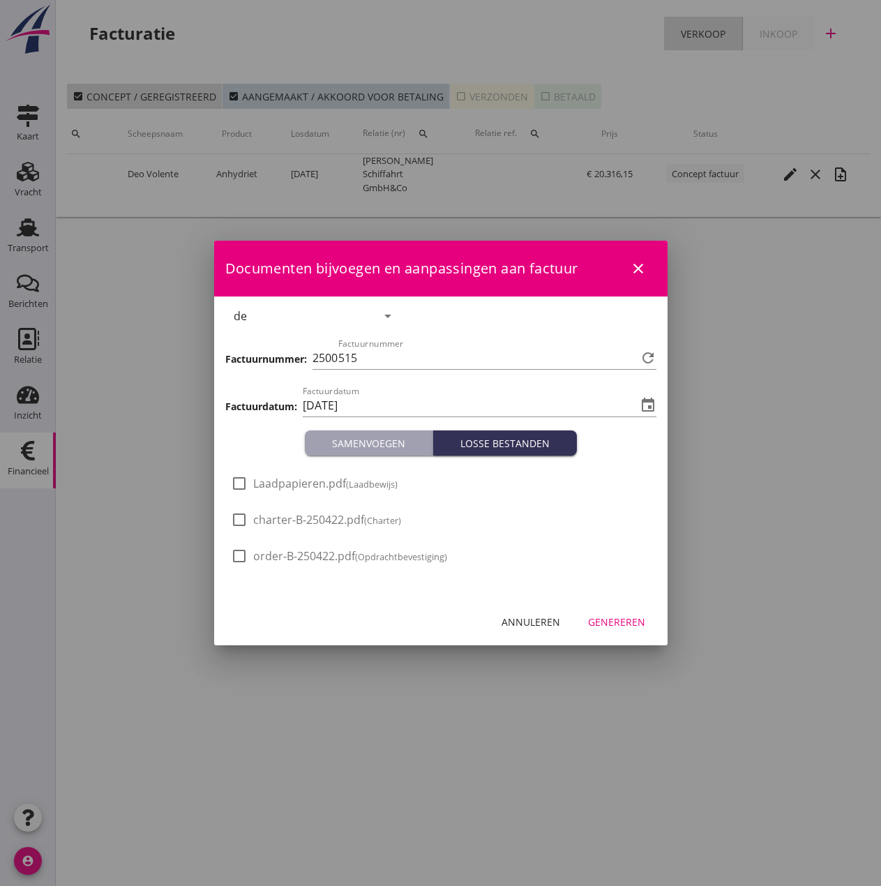
click at [316, 479] on span "Laadpapieren.pdf (Laadbewijs)" at bounding box center [325, 483] width 144 height 15
click at [642, 626] on div "Genereren" at bounding box center [616, 622] width 57 height 15
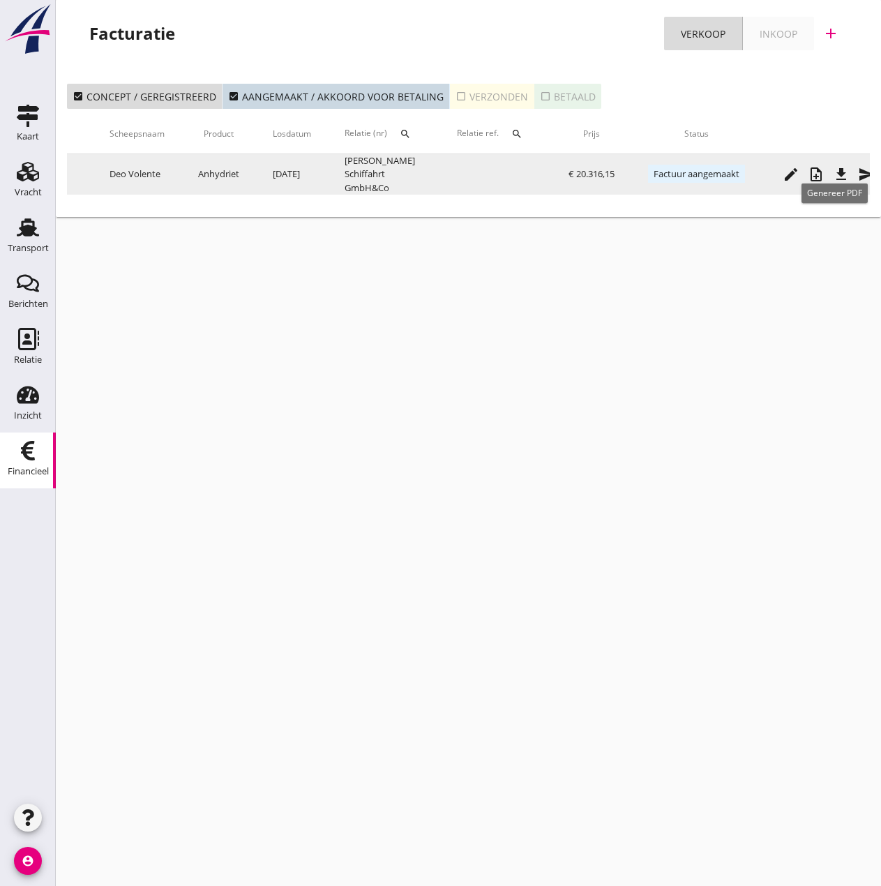
click at [824, 179] on icon "note_add" at bounding box center [816, 174] width 17 height 17
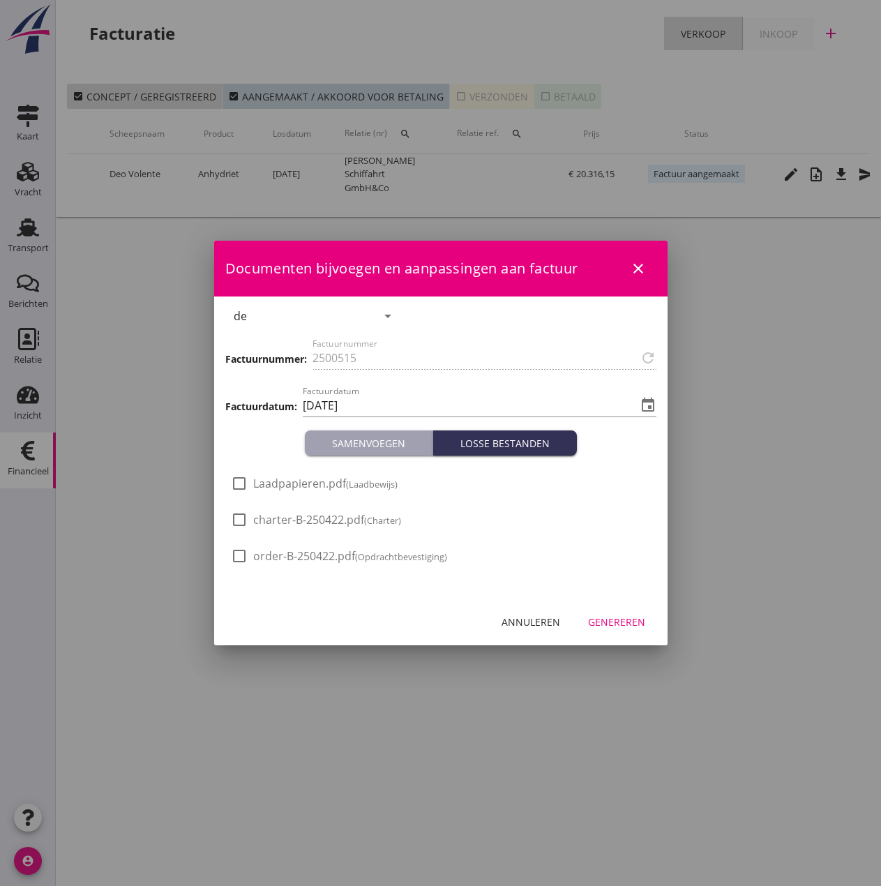
click at [314, 482] on span "Laadpapieren.pdf (Laadbewijs)" at bounding box center [325, 483] width 144 height 15
click at [596, 624] on div "Genereren" at bounding box center [616, 622] width 57 height 15
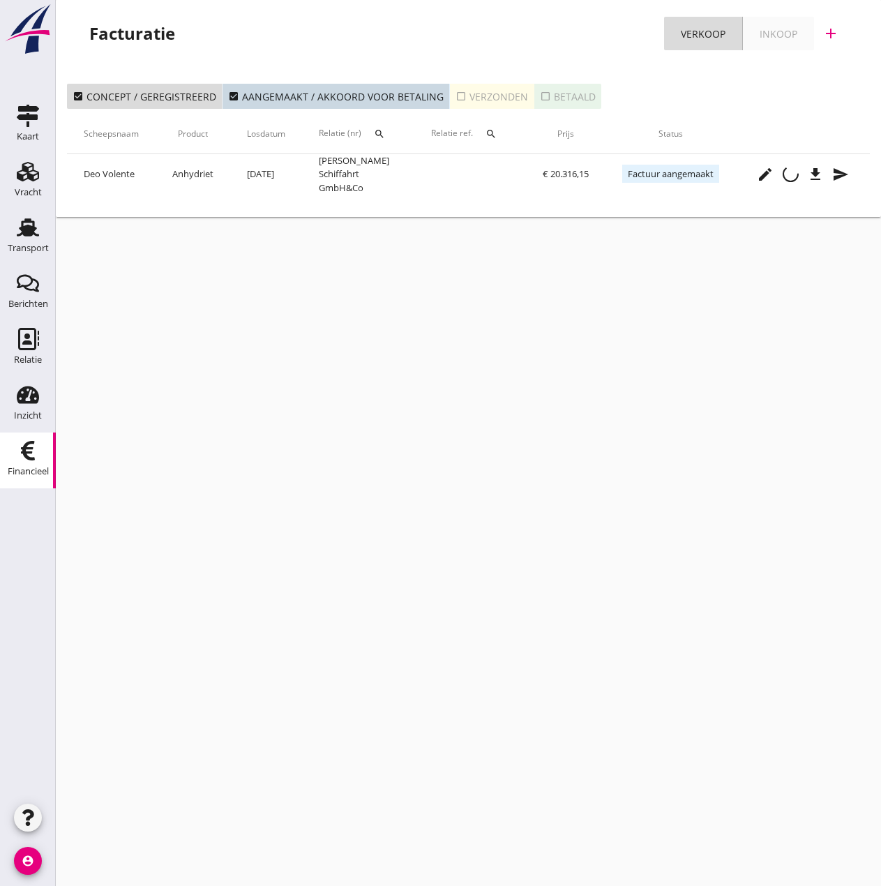
scroll to position [0, 284]
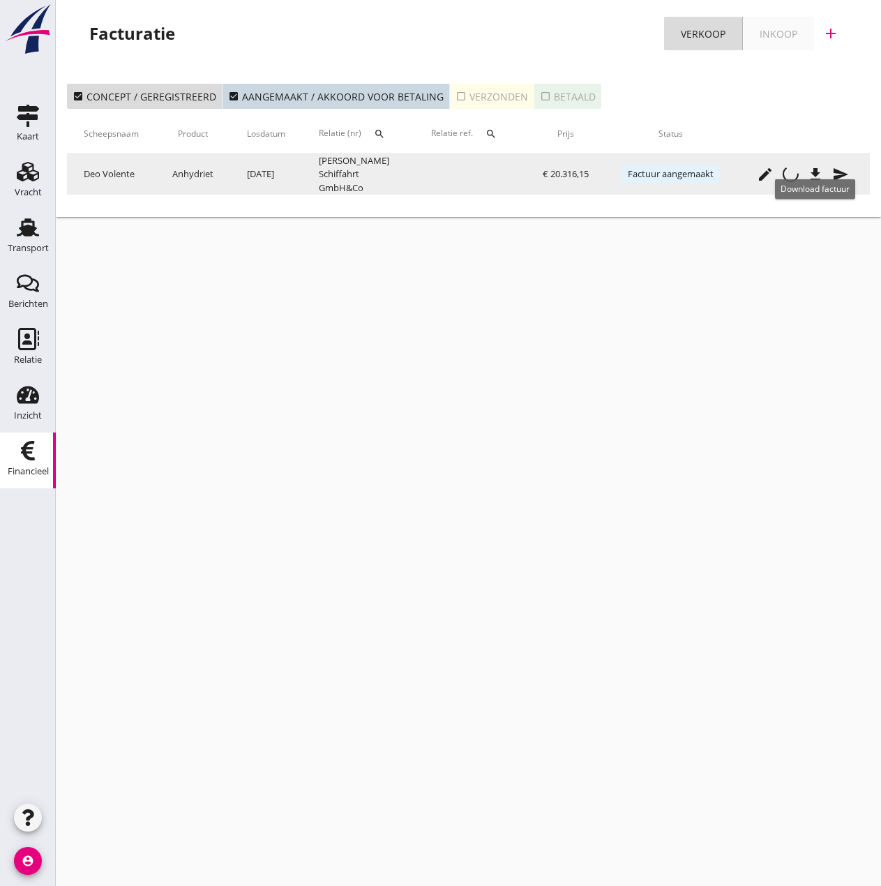
click at [815, 173] on icon "file_download" at bounding box center [815, 174] width 17 height 17
click at [838, 171] on icon "send" at bounding box center [840, 174] width 17 height 17
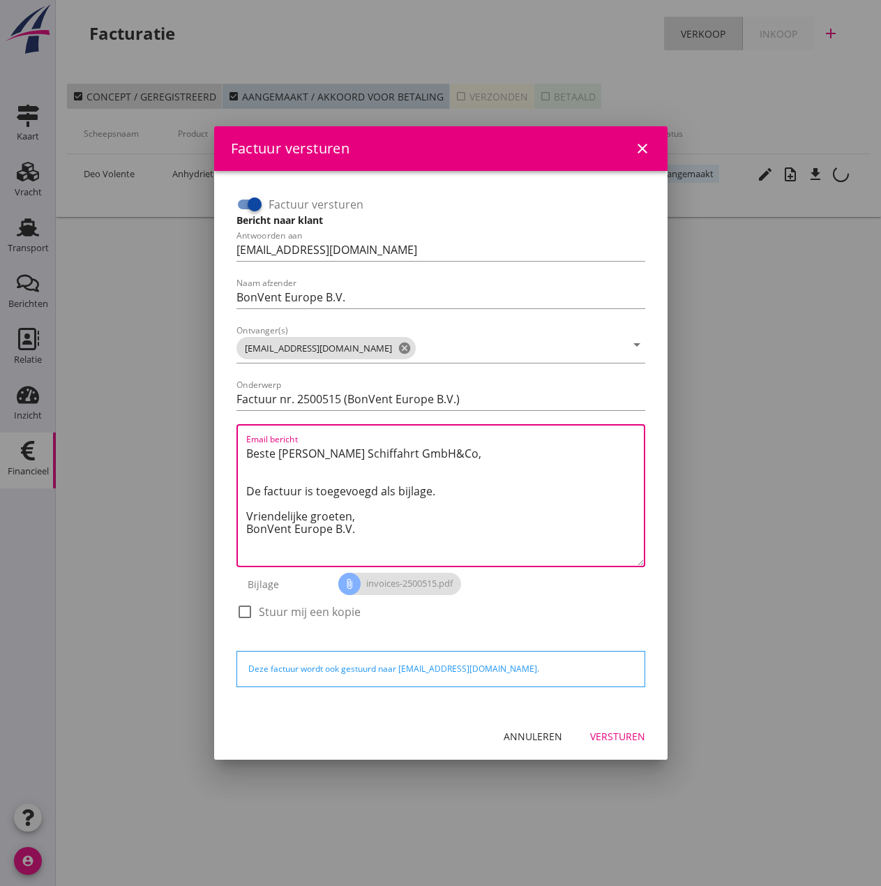
drag, startPoint x: 359, startPoint y: 516, endPoint x: 87, endPoint y: 405, distance: 293.1
click at [87, 405] on div "Factuur versturen close Factuur versturen Bericht naar klant Antwoorden aan [EM…" at bounding box center [440, 443] width 881 height 886
paste textarea "Guten Tag, Im Anhang finden Sie die Abrechnung für die Reise der MS [PERSON_NAM…"
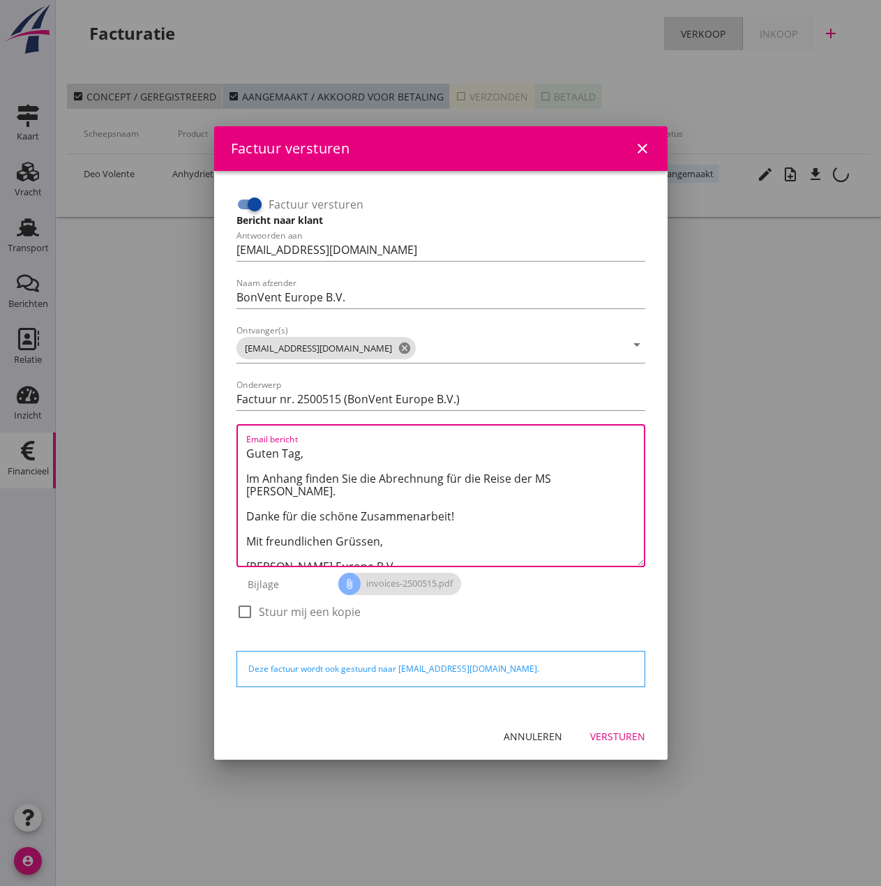
drag, startPoint x: 552, startPoint y: 480, endPoint x: 601, endPoint y: 472, distance: 50.1
click at [601, 472] on textarea "Guten Tag, Im Anhang finden Sie die Abrechnung für die Reise der MS [PERSON_NAM…" at bounding box center [445, 503] width 398 height 123
click at [633, 736] on div "Versturen" at bounding box center [617, 736] width 55 height 15
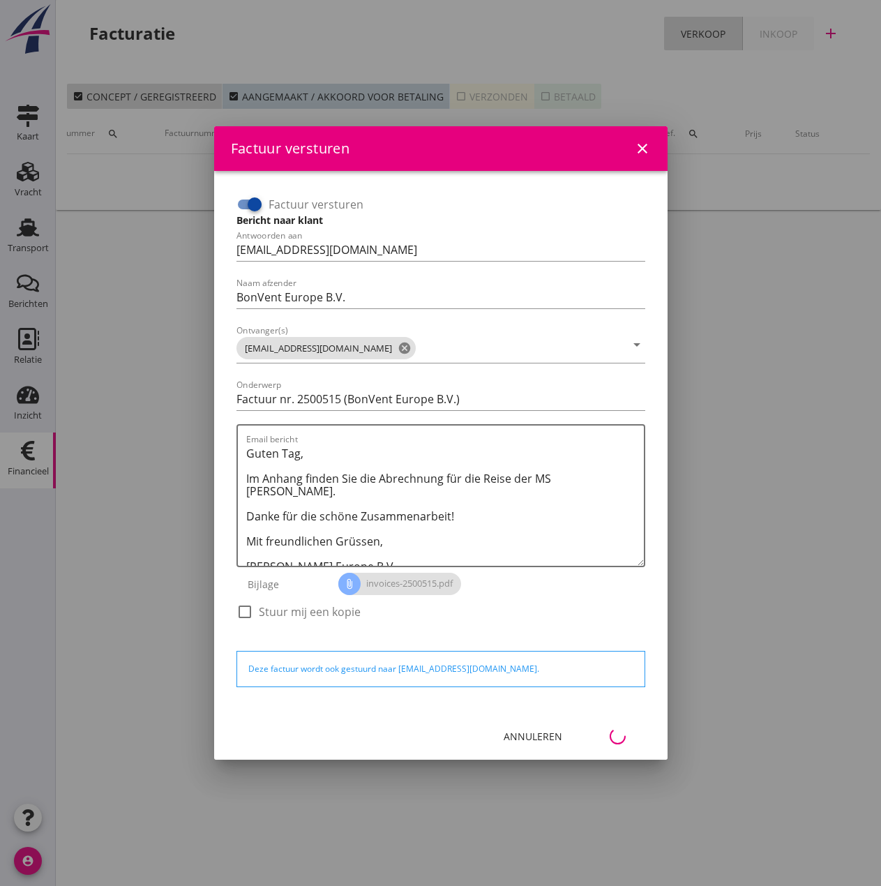
scroll to position [0, 62]
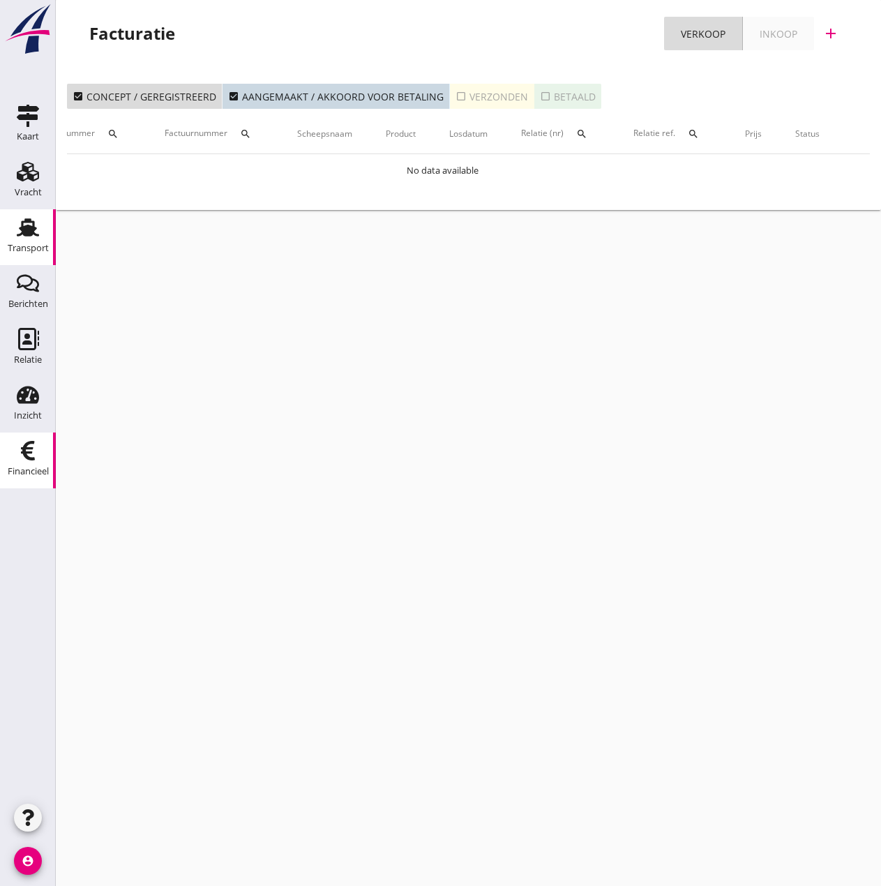
click at [24, 237] on icon "Transport" at bounding box center [28, 227] width 22 height 22
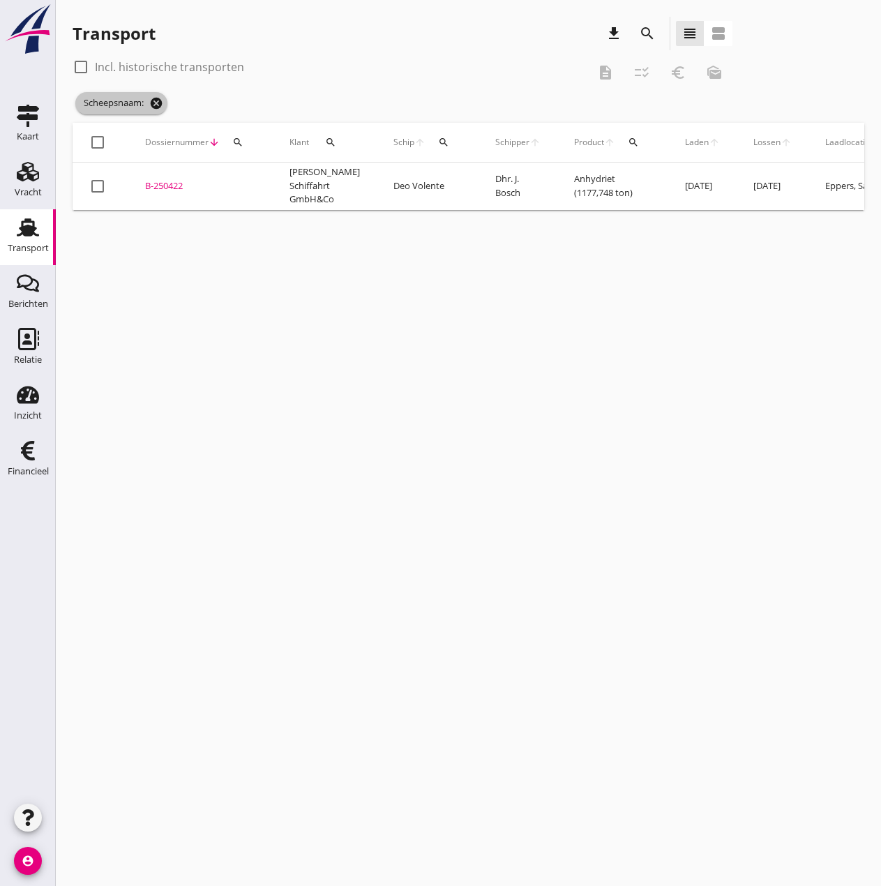
click at [158, 104] on icon "cancel" at bounding box center [156, 103] width 14 height 14
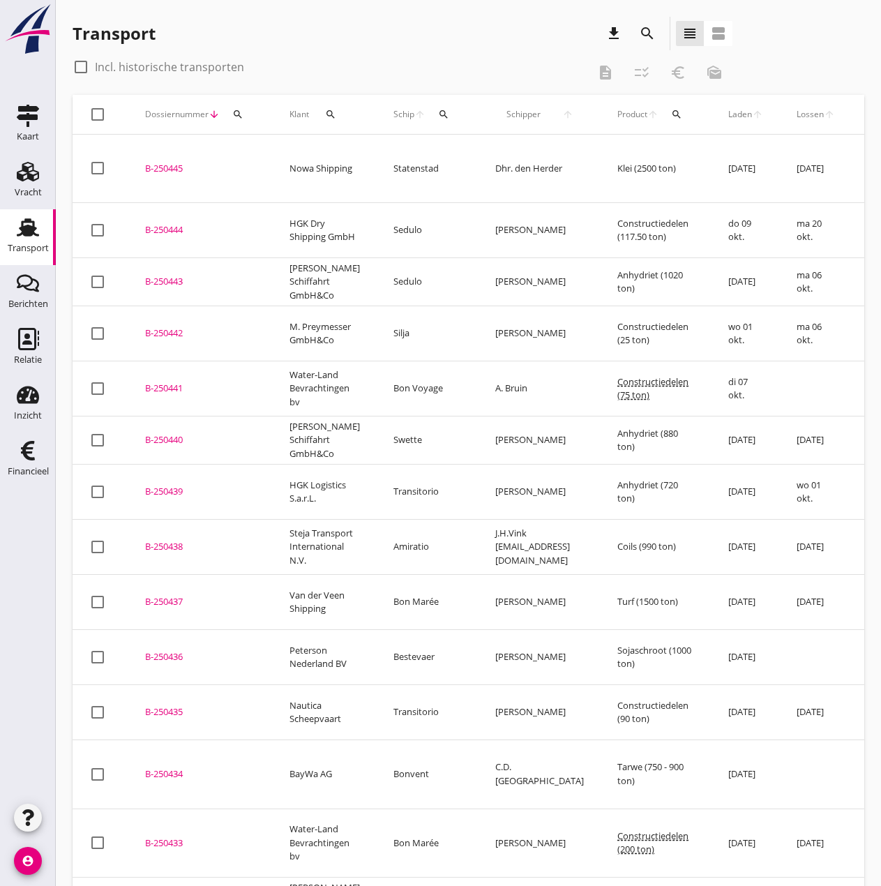
click at [439, 113] on icon "search" at bounding box center [443, 114] width 11 height 11
click at [439, 151] on input "Zoek op (scheeps)naam" at bounding box center [499, 155] width 145 height 22
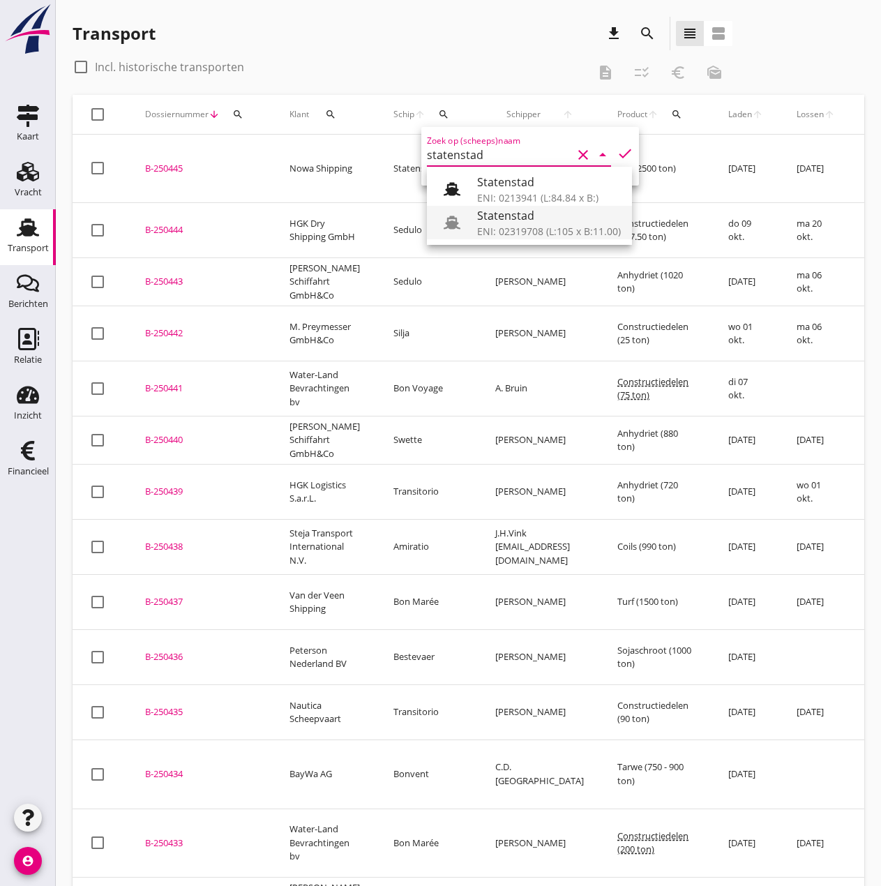
click at [513, 233] on div "ENI: 02319708 (L:105 x B:11.00)" at bounding box center [549, 231] width 144 height 15
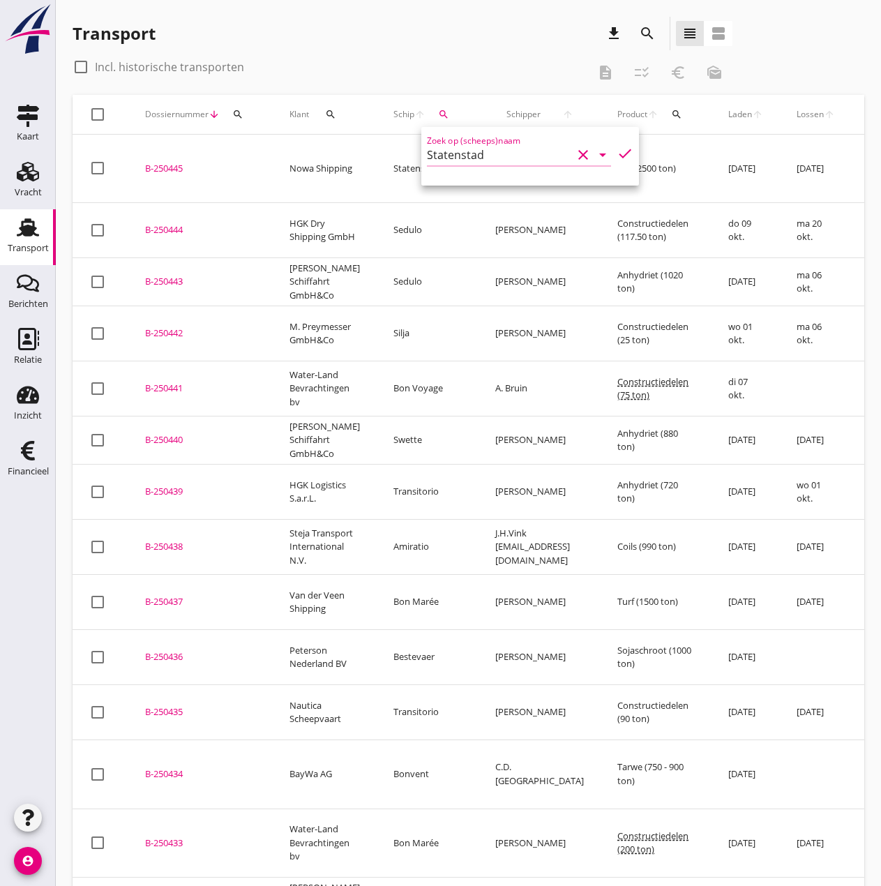
click at [617, 158] on icon "check" at bounding box center [625, 153] width 17 height 17
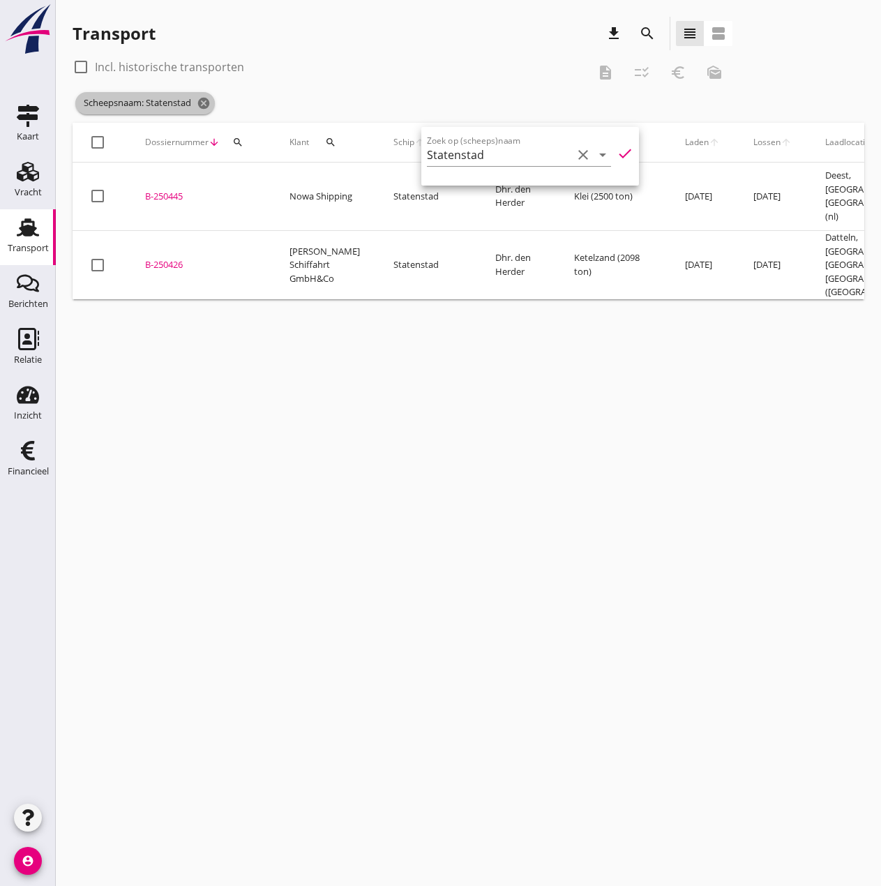
click at [203, 104] on icon "cancel" at bounding box center [204, 103] width 14 height 14
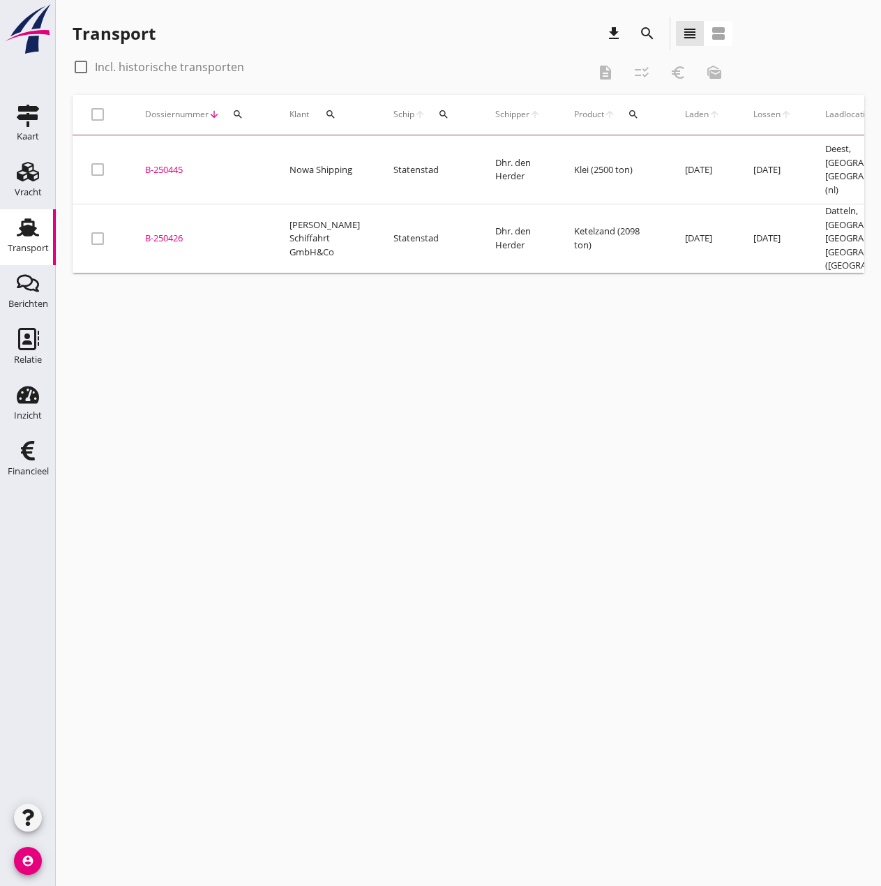
drag, startPoint x: 424, startPoint y: 111, endPoint x: 433, endPoint y: 112, distance: 9.2
click at [438, 111] on icon "search" at bounding box center [443, 114] width 11 height 11
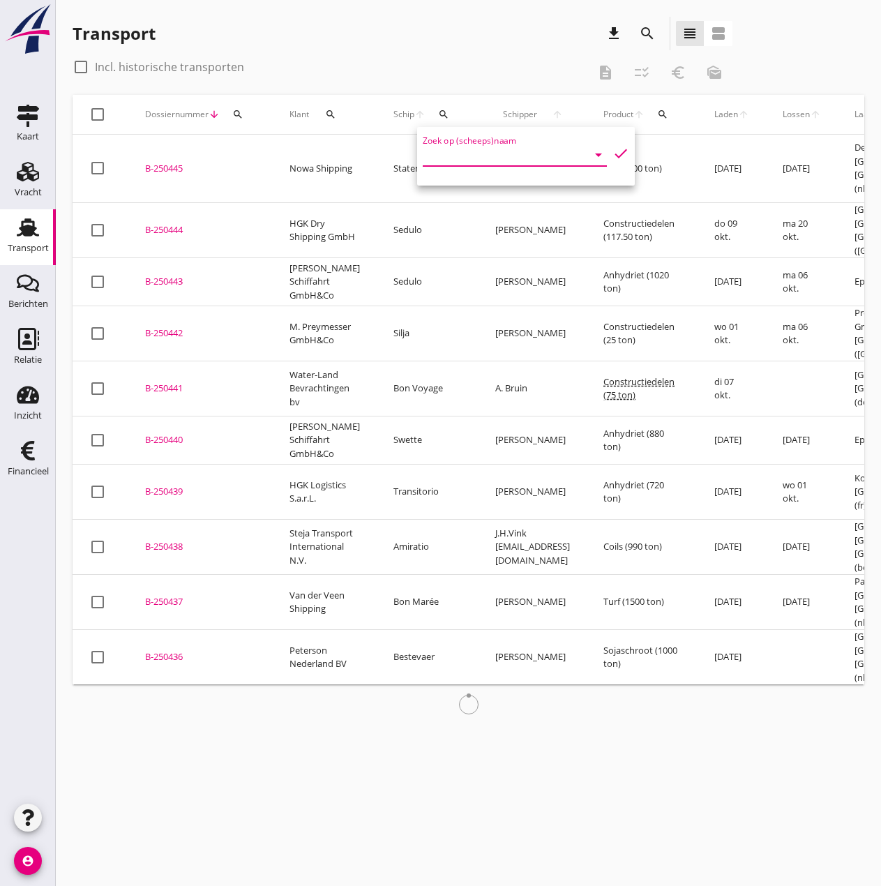
click at [426, 156] on input "Zoek op (scheeps)naam" at bounding box center [495, 155] width 145 height 22
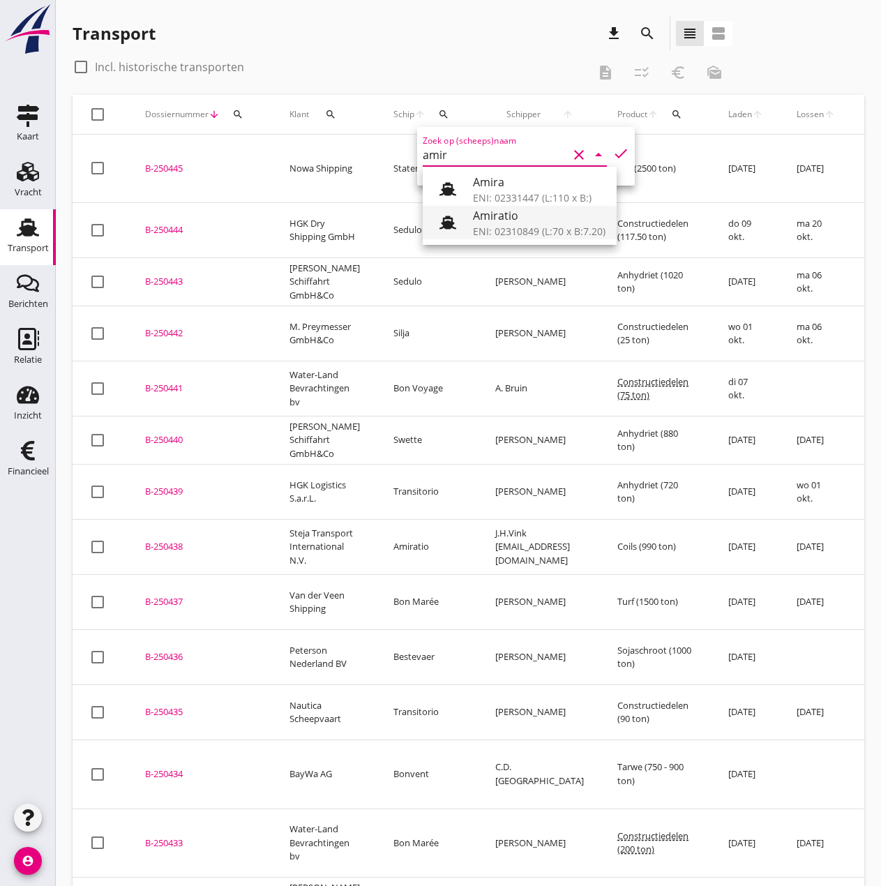
click at [502, 226] on div "ENI: 02310849 (L:70 x B:7.20)" at bounding box center [539, 231] width 133 height 15
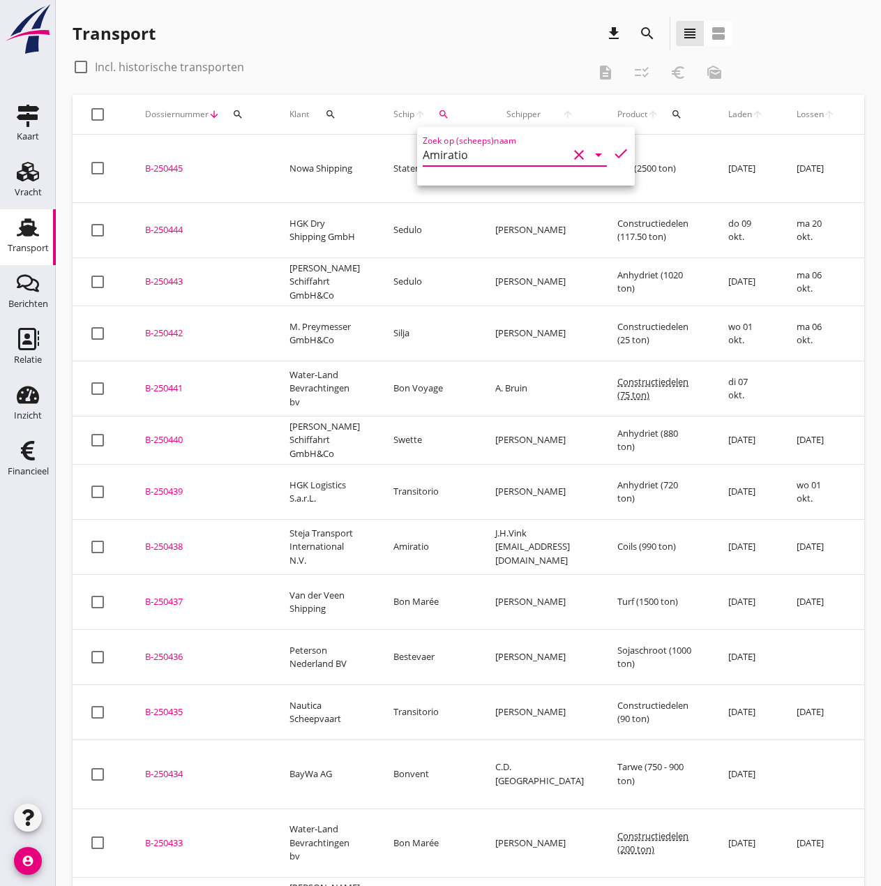
click at [612, 155] on icon "check" at bounding box center [620, 153] width 17 height 17
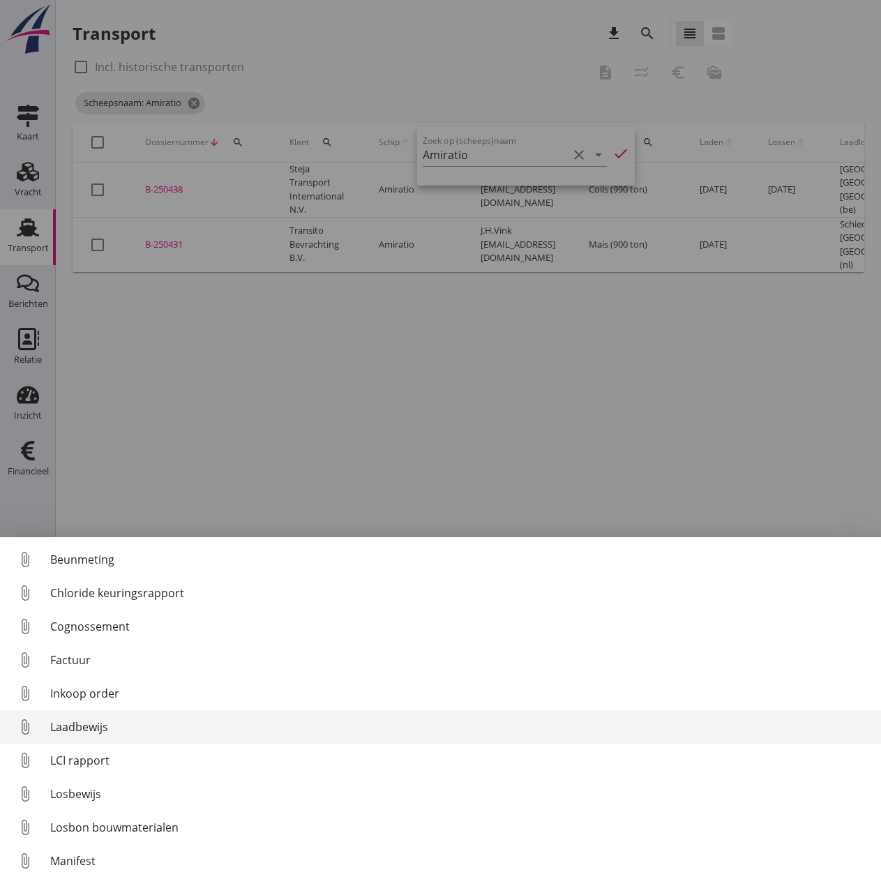
click at [82, 720] on div "Laadbewijs" at bounding box center [460, 726] width 820 height 17
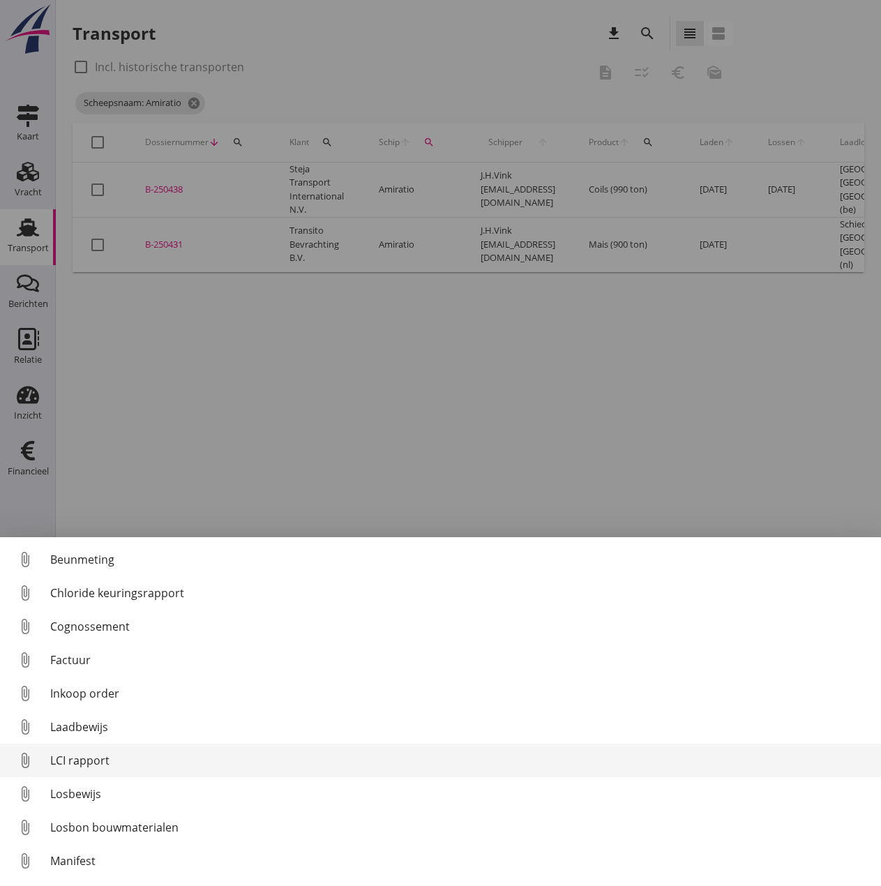
click at [84, 757] on div "LCI rapport" at bounding box center [460, 760] width 820 height 17
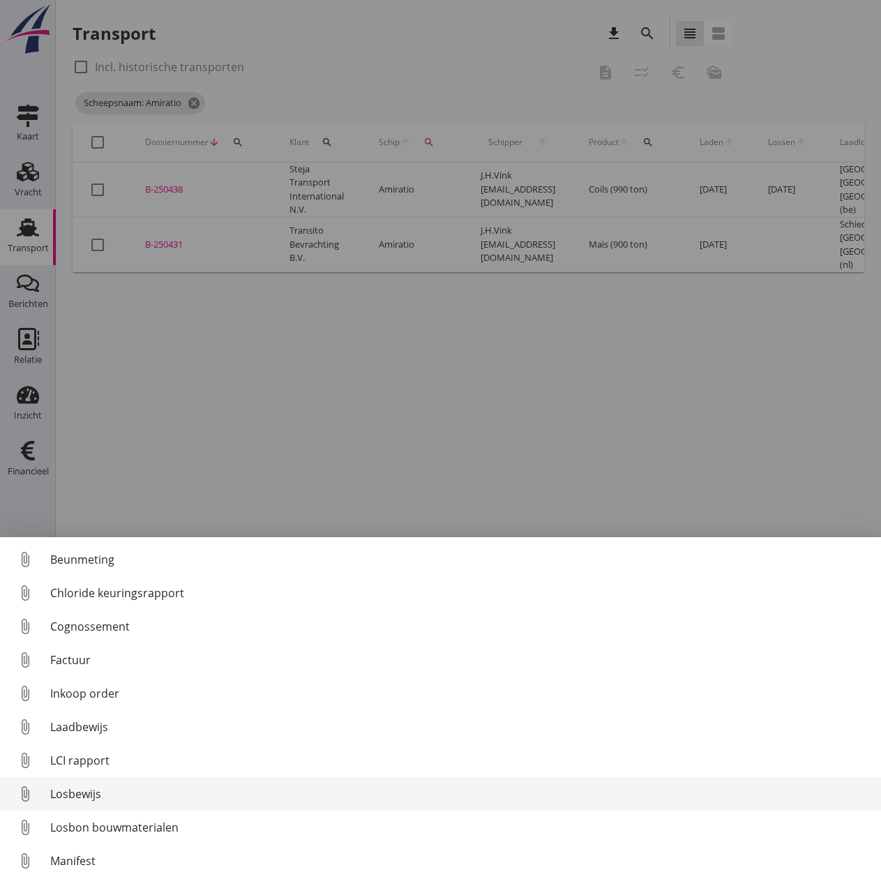
click at [75, 794] on div "Losbewijs" at bounding box center [460, 793] width 820 height 17
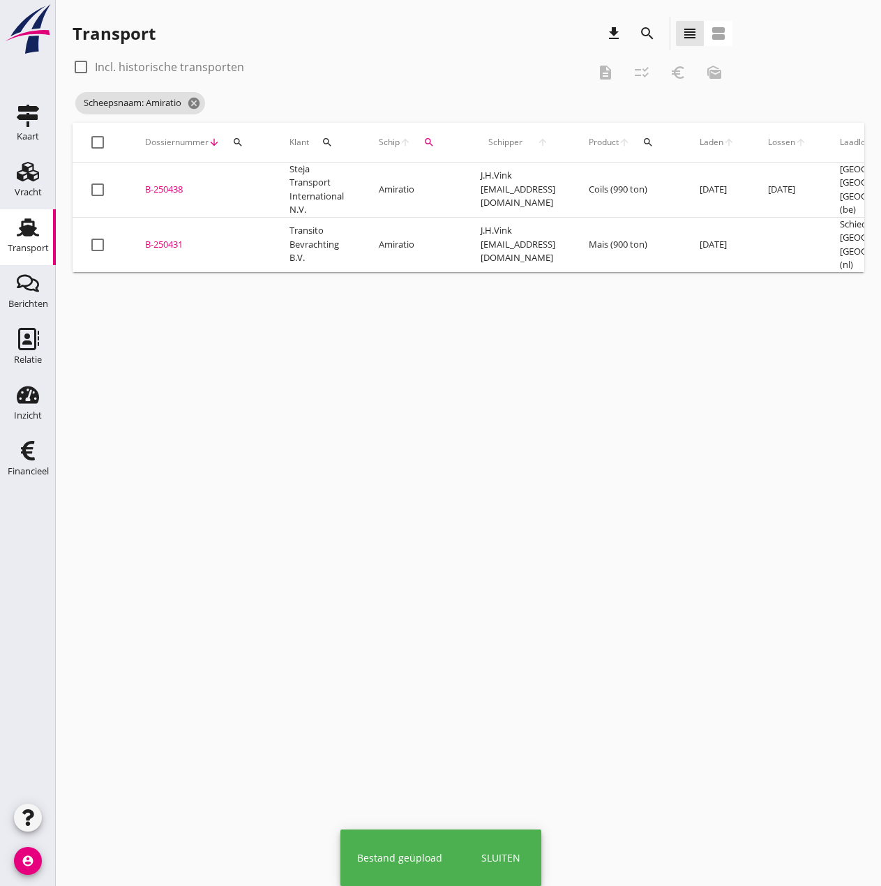
click at [174, 240] on div "B-250431" at bounding box center [200, 245] width 111 height 14
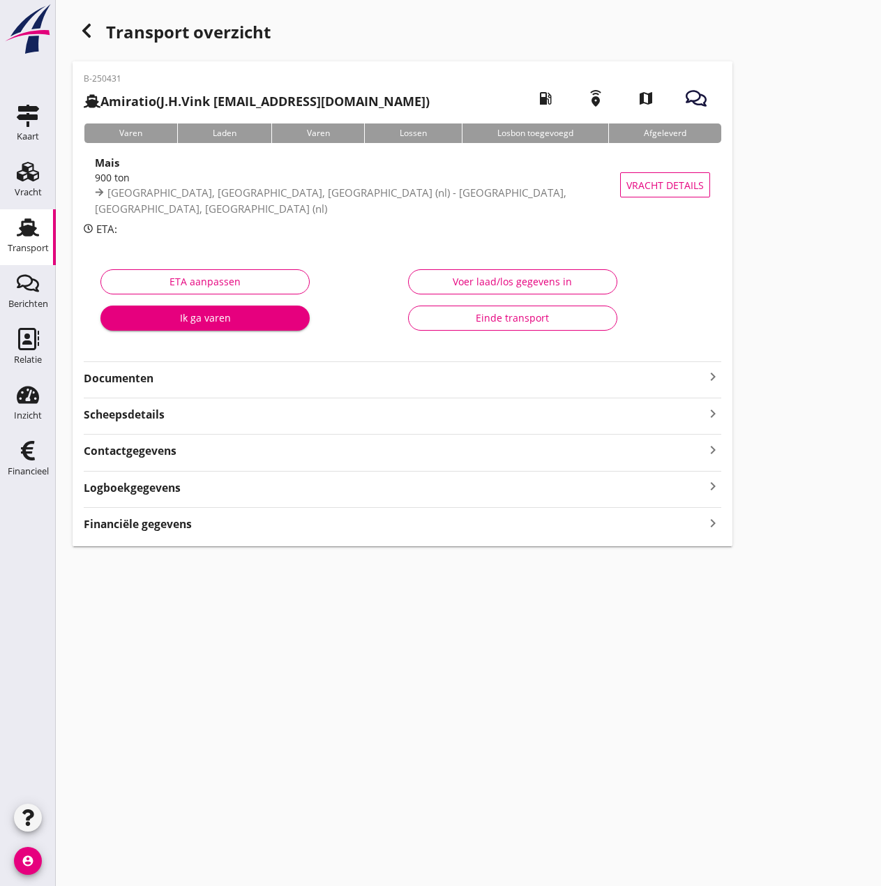
click at [529, 283] on div "Voer laad/los gegevens in" at bounding box center [513, 281] width 186 height 15
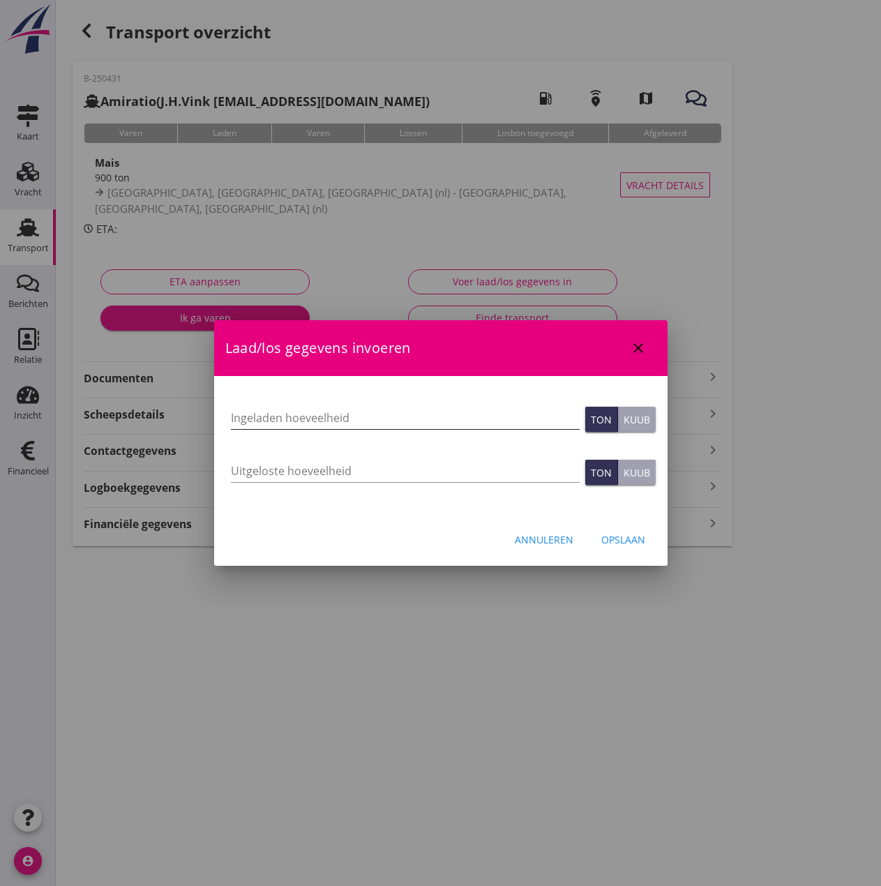
click at [315, 419] on input "Ingeladen hoeveelheid" at bounding box center [405, 418] width 349 height 22
click at [244, 476] on input "Uitgeloste hoeveelheid" at bounding box center [405, 471] width 349 height 22
click at [631, 545] on div "Opslaan" at bounding box center [623, 539] width 44 height 15
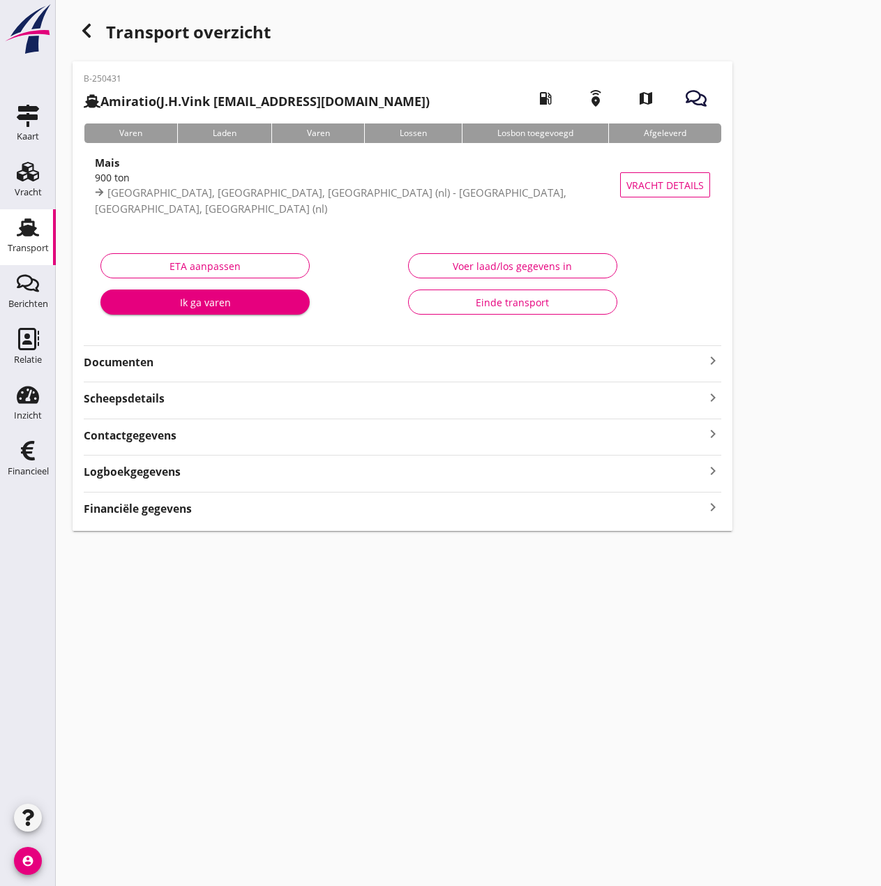
click at [143, 504] on strong "Financiële gegevens" at bounding box center [138, 509] width 108 height 16
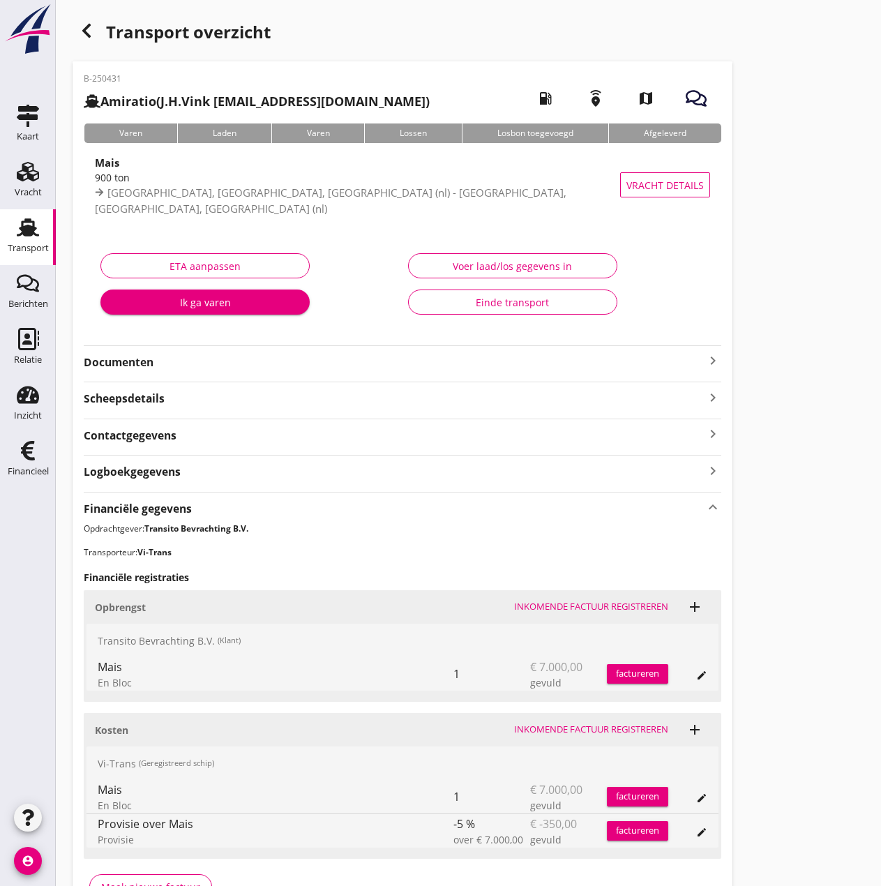
scroll to position [89, 0]
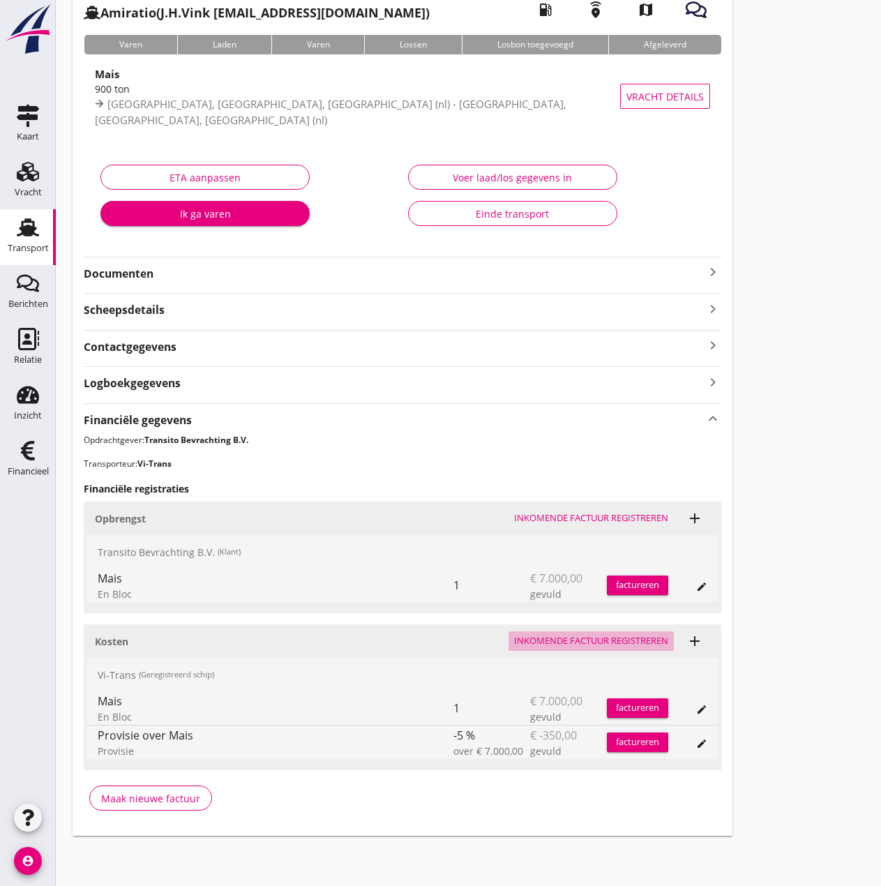
click at [610, 642] on div "Inkomende factuur registreren" at bounding box center [591, 641] width 154 height 14
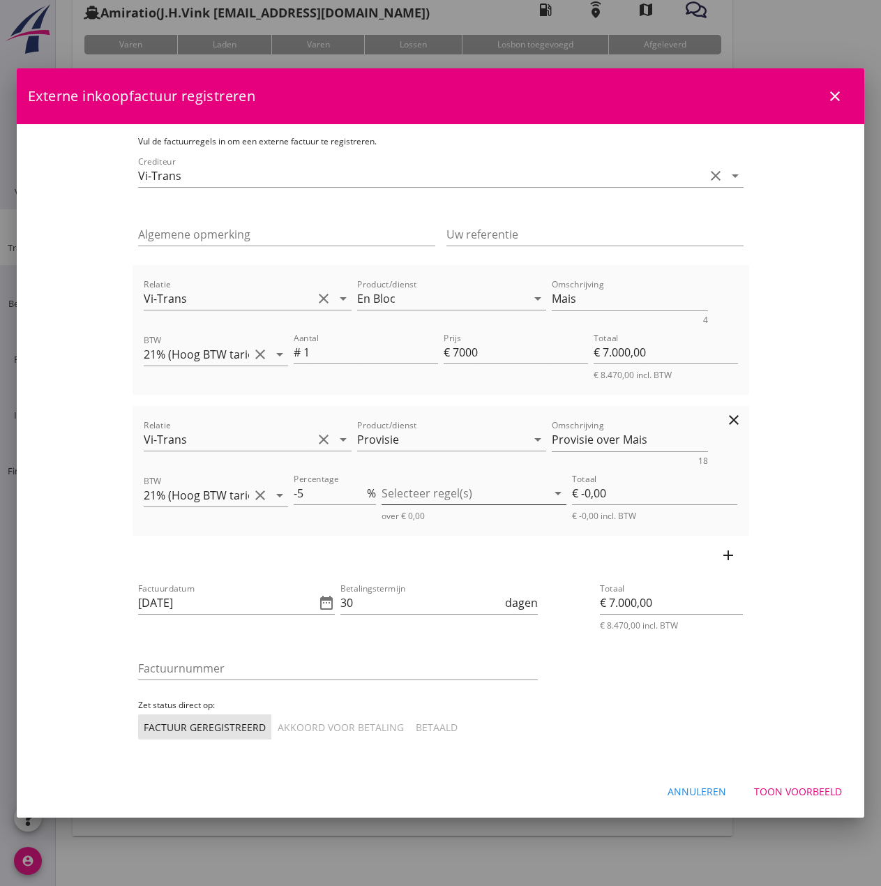
click at [536, 500] on div at bounding box center [464, 493] width 165 height 22
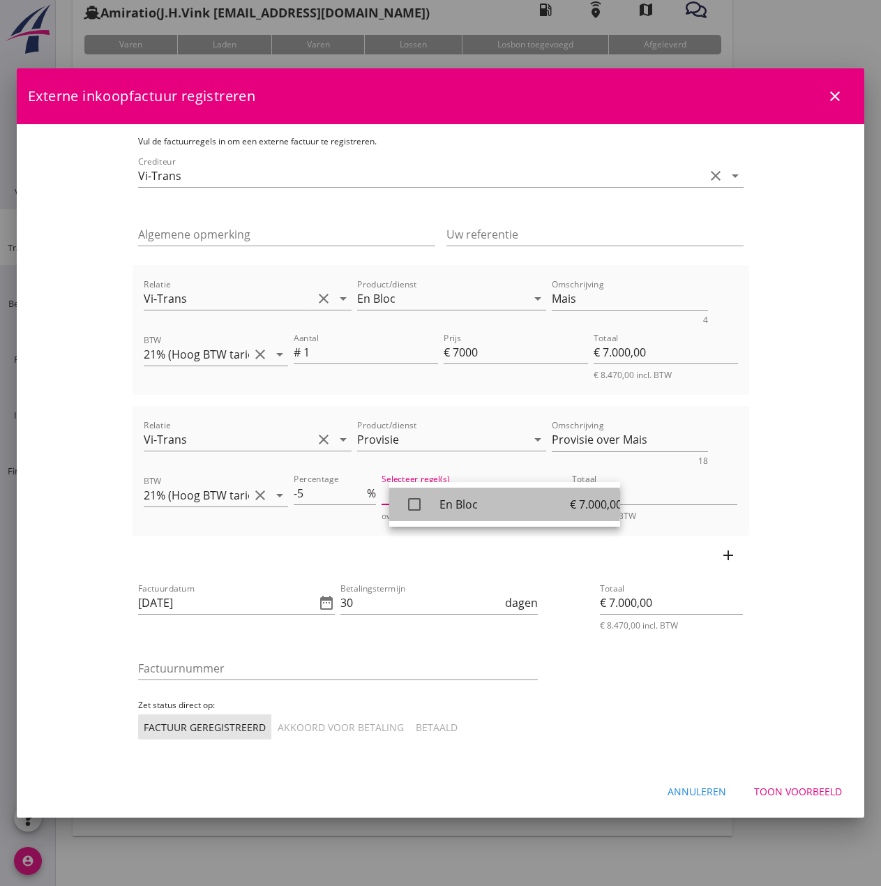
click at [408, 505] on icon "check_box_outline_blank" at bounding box center [414, 504] width 28 height 28
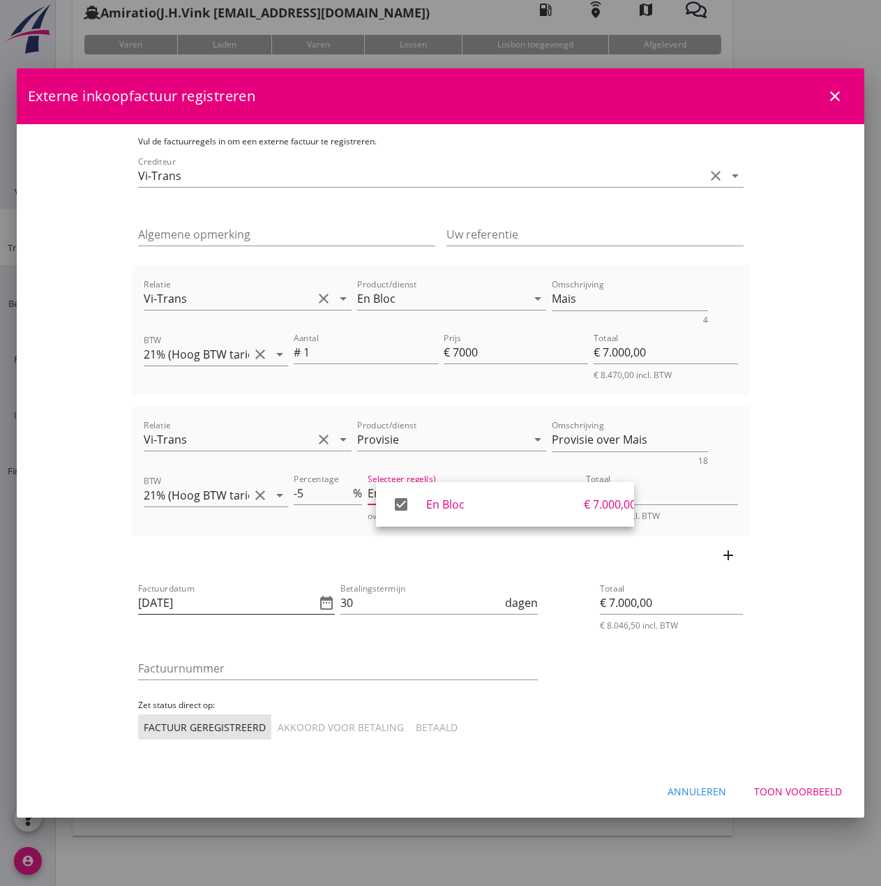
click at [151, 602] on input "[DATE]" at bounding box center [227, 603] width 178 height 22
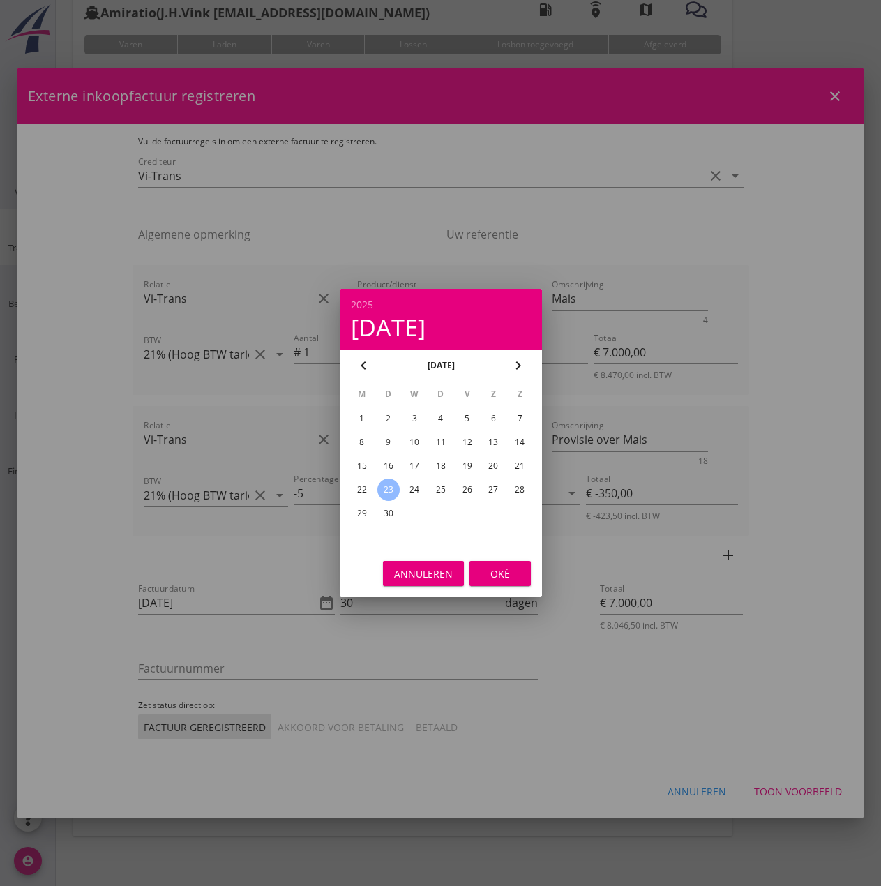
click at [359, 491] on div "22" at bounding box center [361, 490] width 22 height 22
click at [515, 569] on div "Oké" at bounding box center [500, 573] width 39 height 15
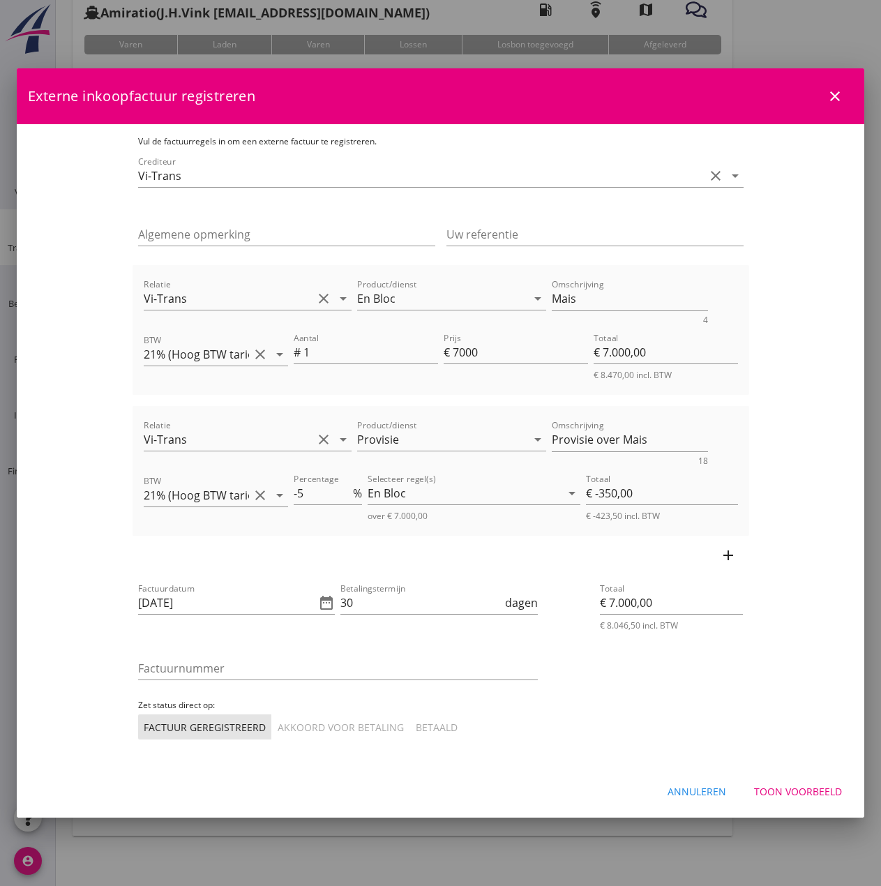
click at [406, 589] on div "Betalingstermijn 30 dagen" at bounding box center [438, 605] width 197 height 45
click at [407, 598] on input "30" at bounding box center [421, 603] width 162 height 22
click at [239, 666] on input "Factuurnummer" at bounding box center [338, 668] width 400 height 22
click at [278, 725] on div "Akkoord voor betaling" at bounding box center [341, 727] width 126 height 15
click at [765, 788] on div "Toon voorbeeld" at bounding box center [798, 791] width 88 height 15
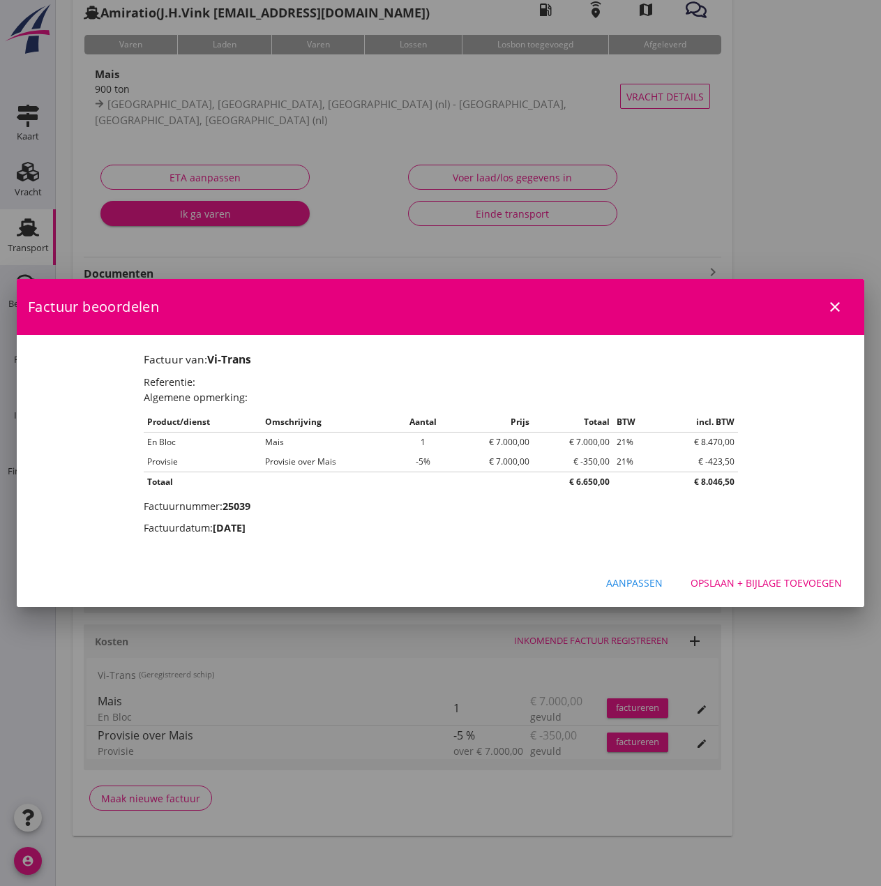
click at [769, 582] on div "Opslaan + bijlage toevoegen" at bounding box center [766, 582] width 151 height 15
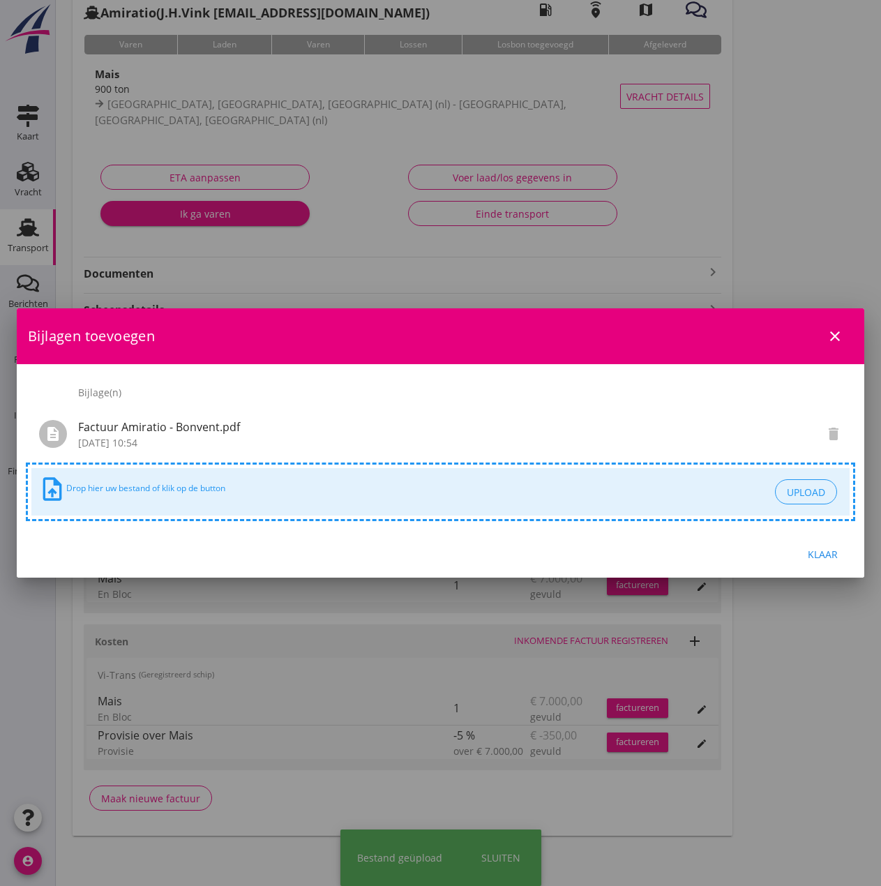
click at [827, 555] on div "Klaar" at bounding box center [822, 554] width 39 height 15
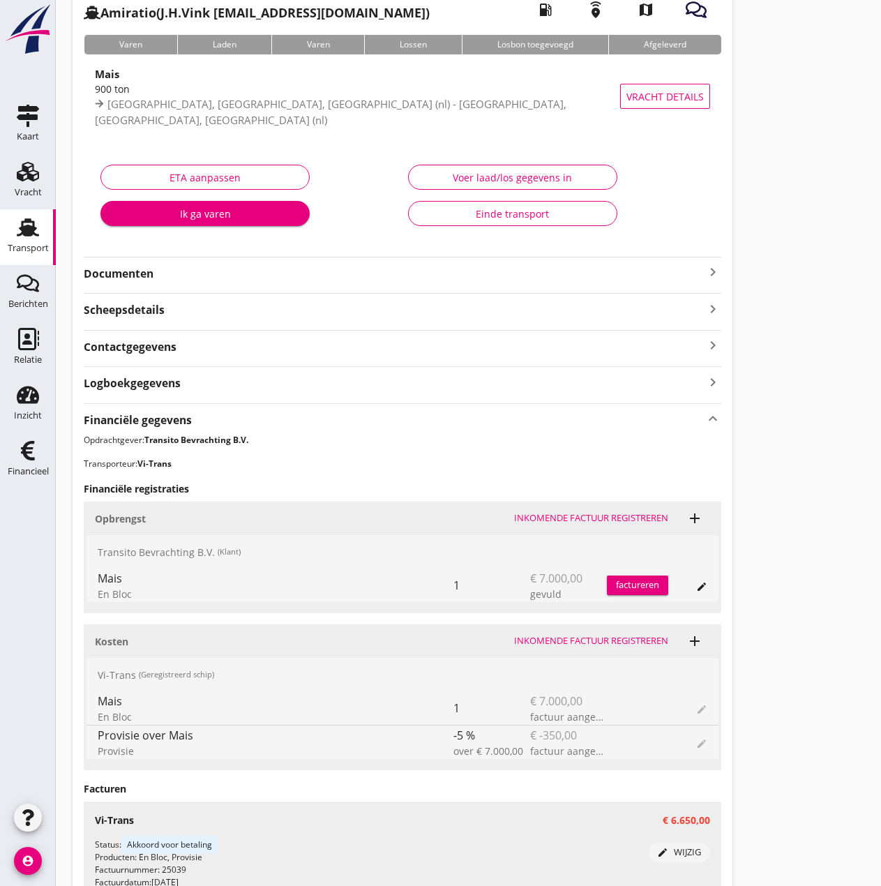
click at [114, 271] on strong "Documenten" at bounding box center [394, 274] width 621 height 16
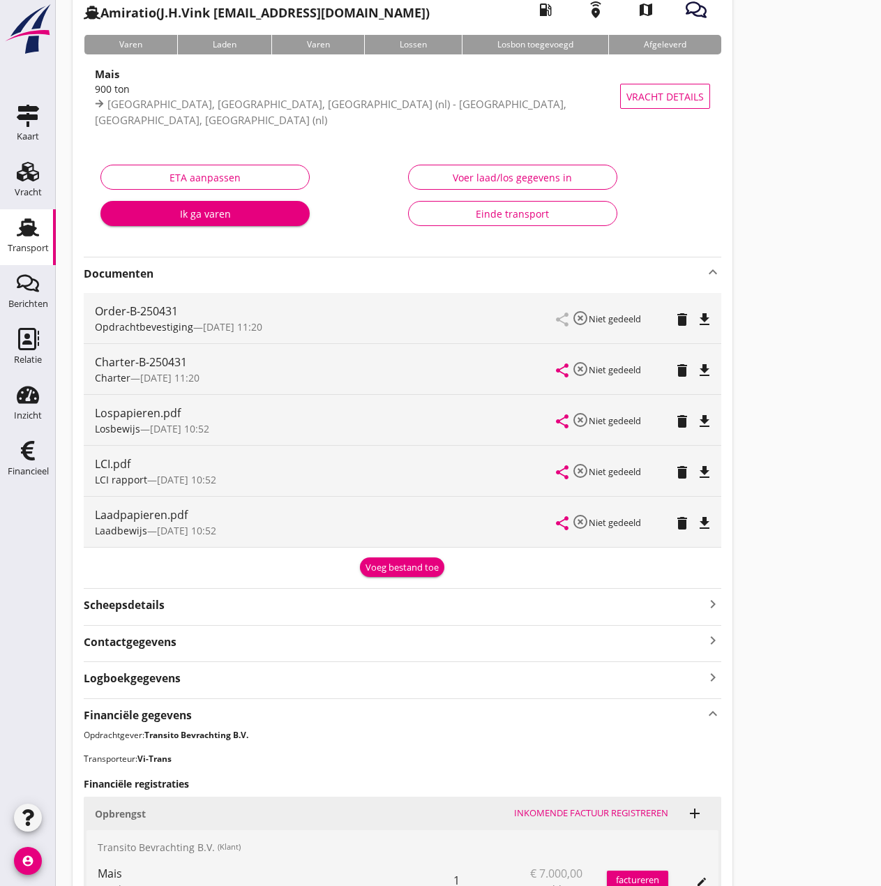
drag, startPoint x: 560, startPoint y: 269, endPoint x: 558, endPoint y: 280, distance: 11.4
click at [560, 271] on strong "Documenten" at bounding box center [394, 274] width 621 height 16
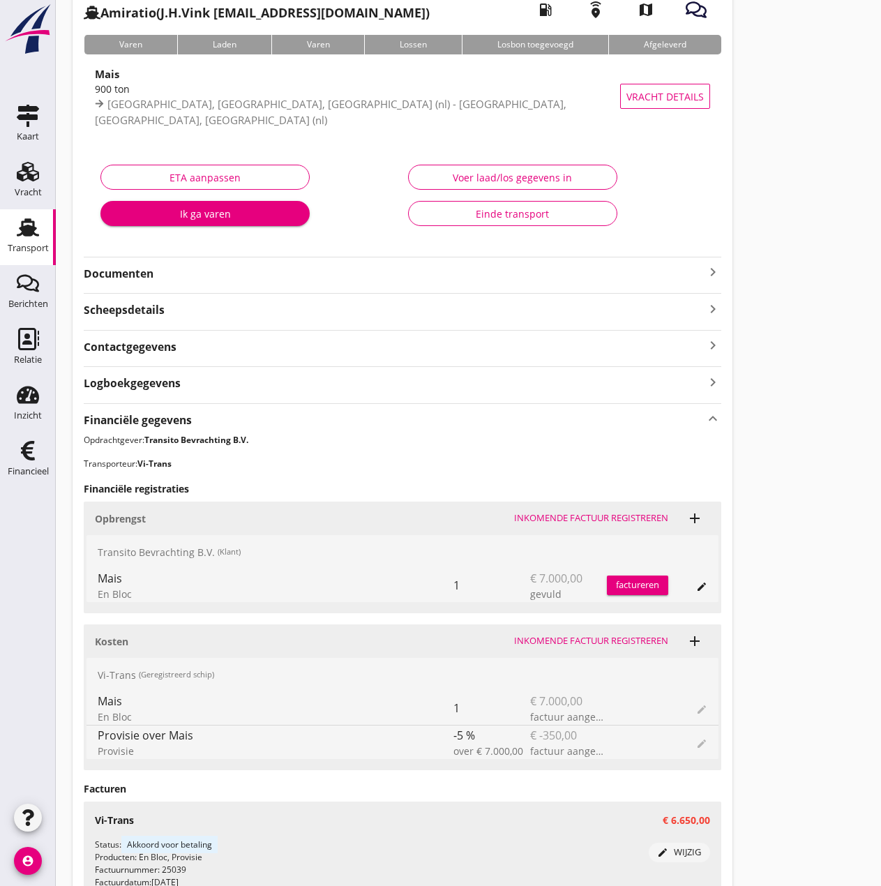
click at [633, 585] on div "factureren" at bounding box center [637, 585] width 61 height 14
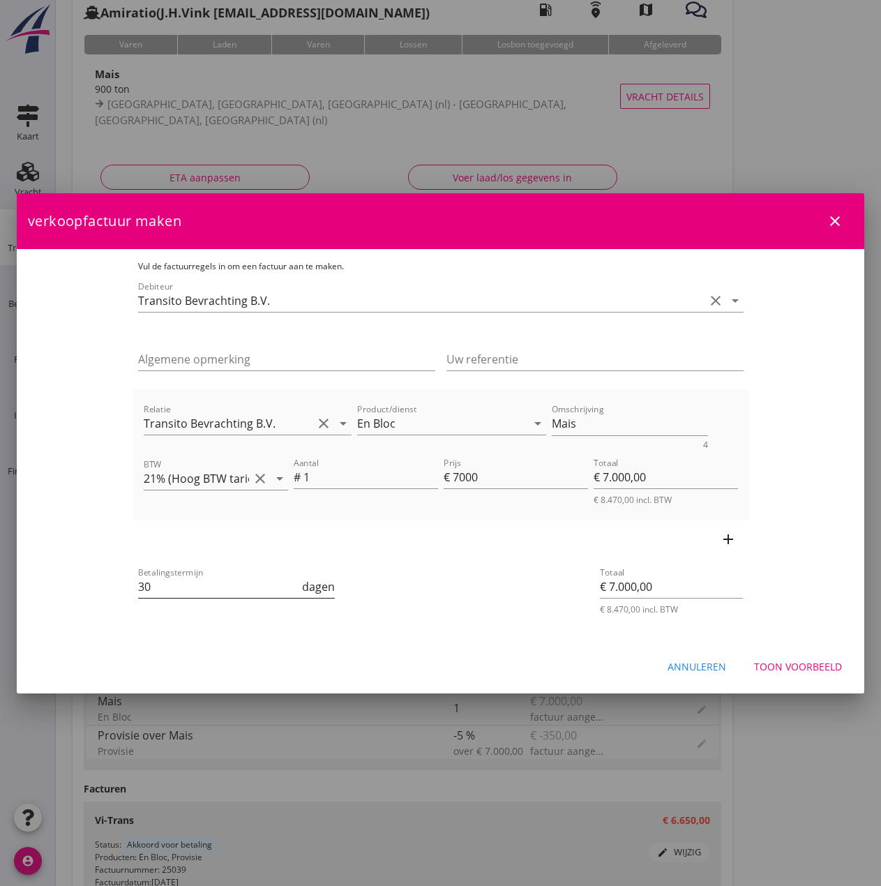
click at [138, 588] on input "30" at bounding box center [219, 586] width 162 height 22
click at [804, 668] on div "Toon voorbeeld" at bounding box center [798, 666] width 88 height 15
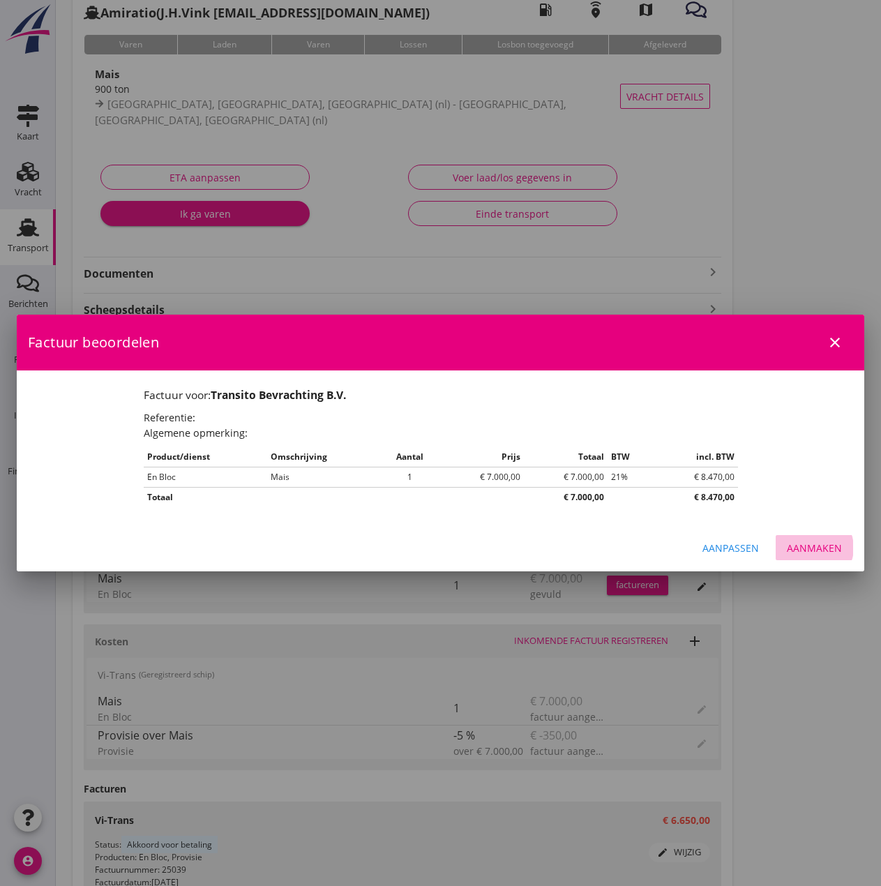
click at [797, 543] on div "Aanmaken" at bounding box center [814, 548] width 55 height 15
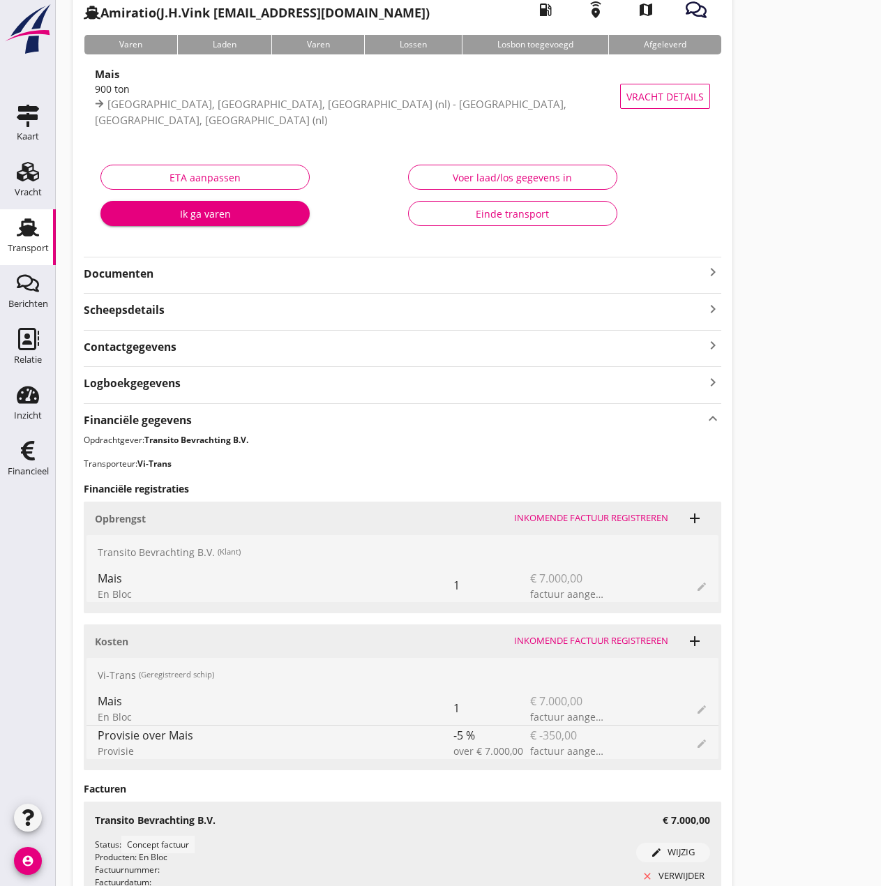
click at [467, 216] on div "Einde transport" at bounding box center [513, 213] width 186 height 15
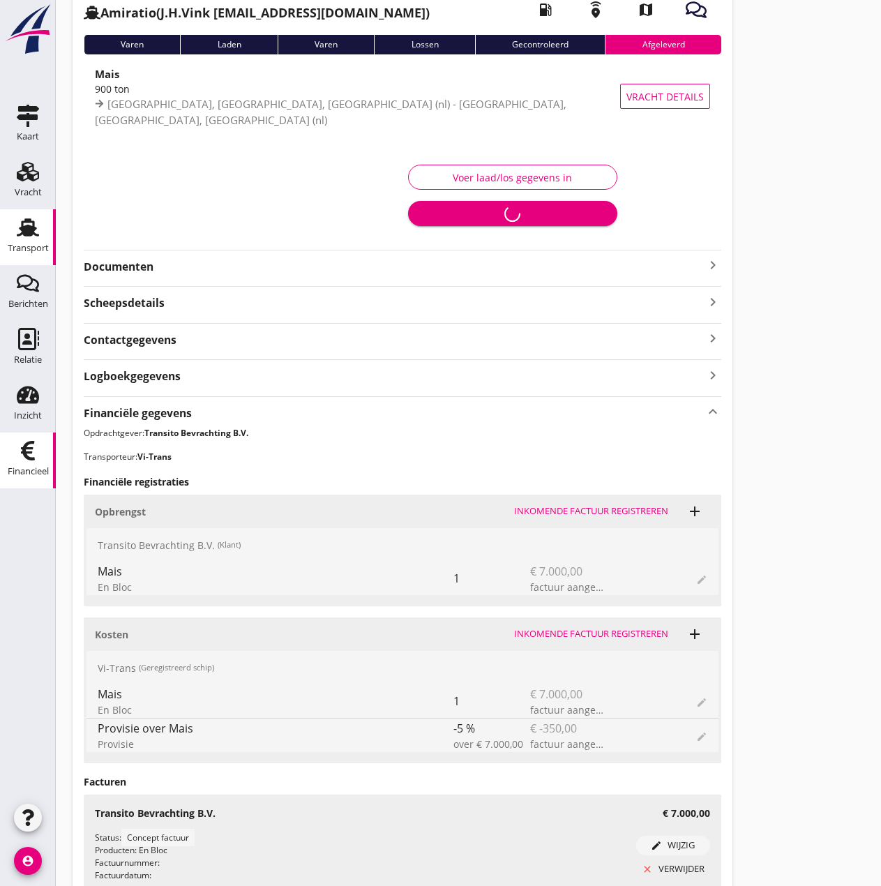
click at [36, 456] on icon "Financieel" at bounding box center [28, 450] width 22 height 22
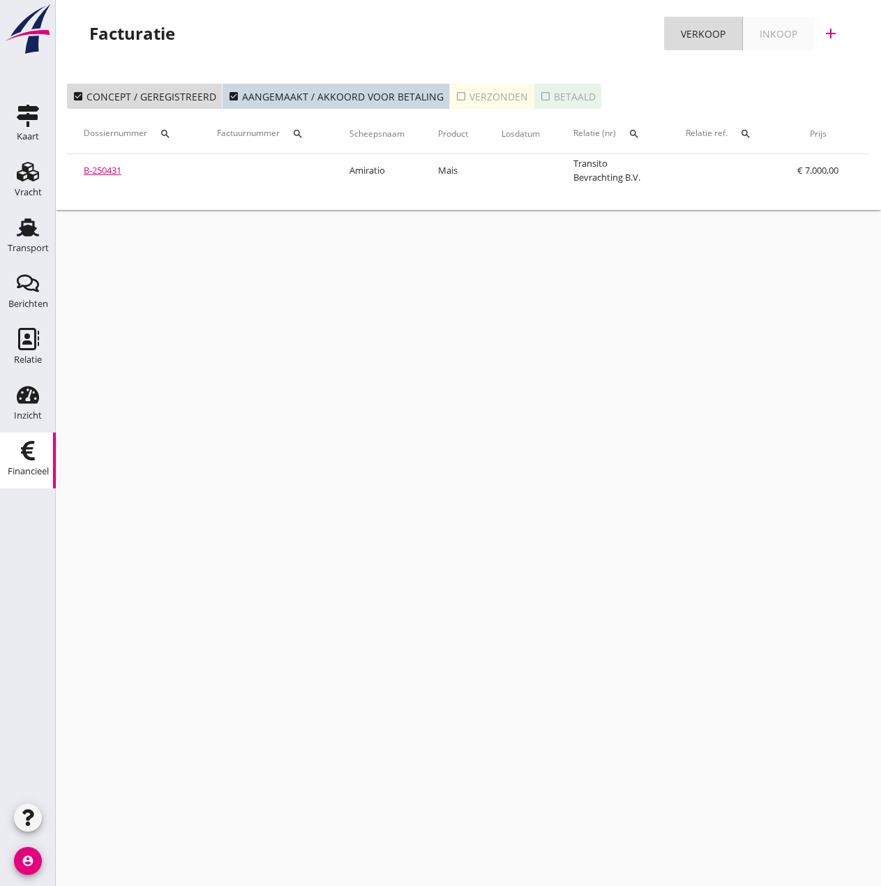
scroll to position [0, 221]
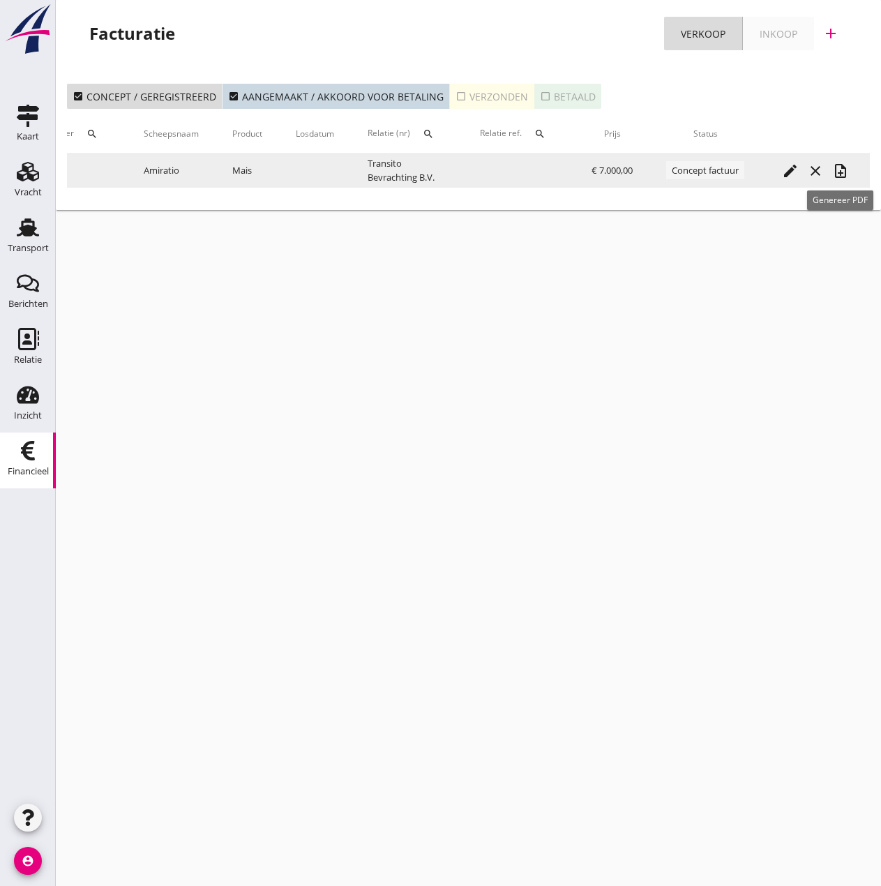
click at [836, 173] on icon "note_add" at bounding box center [840, 171] width 17 height 17
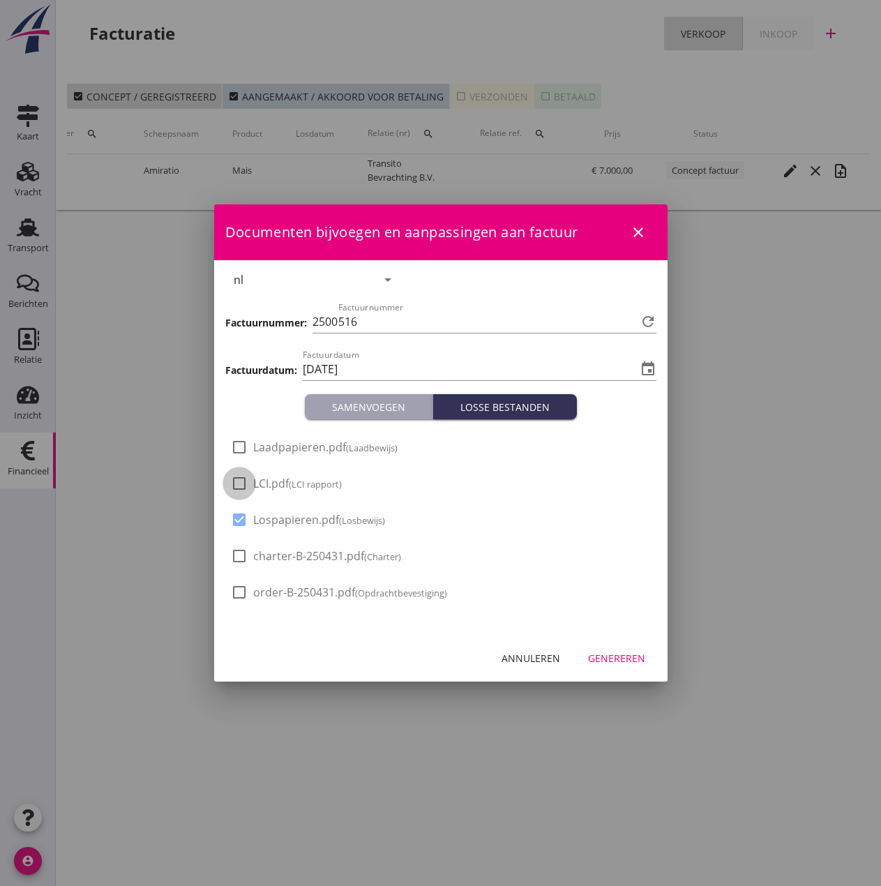
click at [249, 480] on div at bounding box center [239, 484] width 24 height 24
click at [262, 432] on div "check_box_outline_blank Laadpapieren.pdf (Laadbewijs) check_box LCI.pdf (LCI ra…" at bounding box center [440, 526] width 453 height 215
click at [267, 446] on span "Laadpapieren.pdf (Laadbewijs)" at bounding box center [325, 447] width 144 height 15
click at [614, 656] on div "Genereren" at bounding box center [616, 658] width 57 height 15
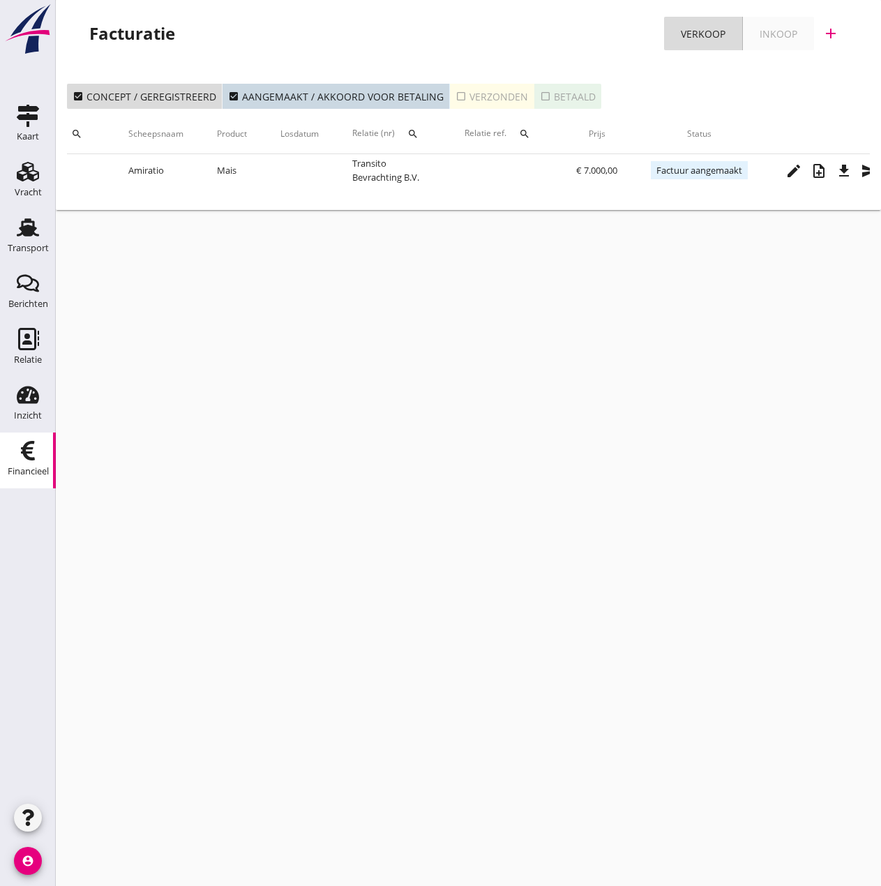
scroll to position [0, 265]
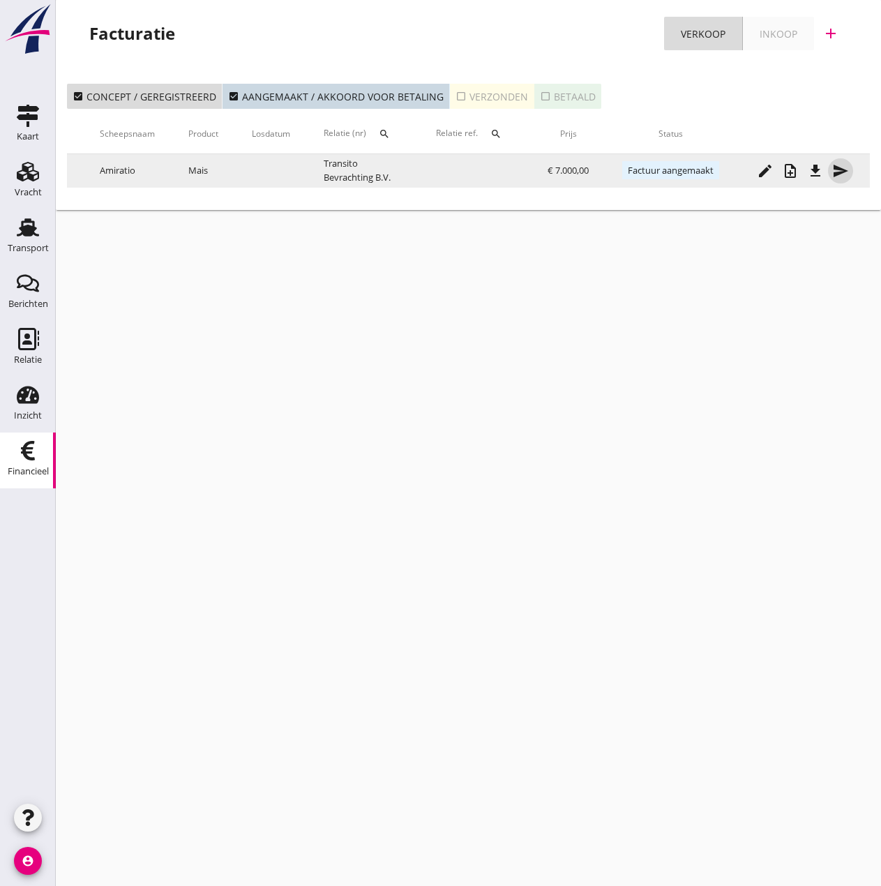
click at [836, 169] on icon "send" at bounding box center [840, 171] width 17 height 17
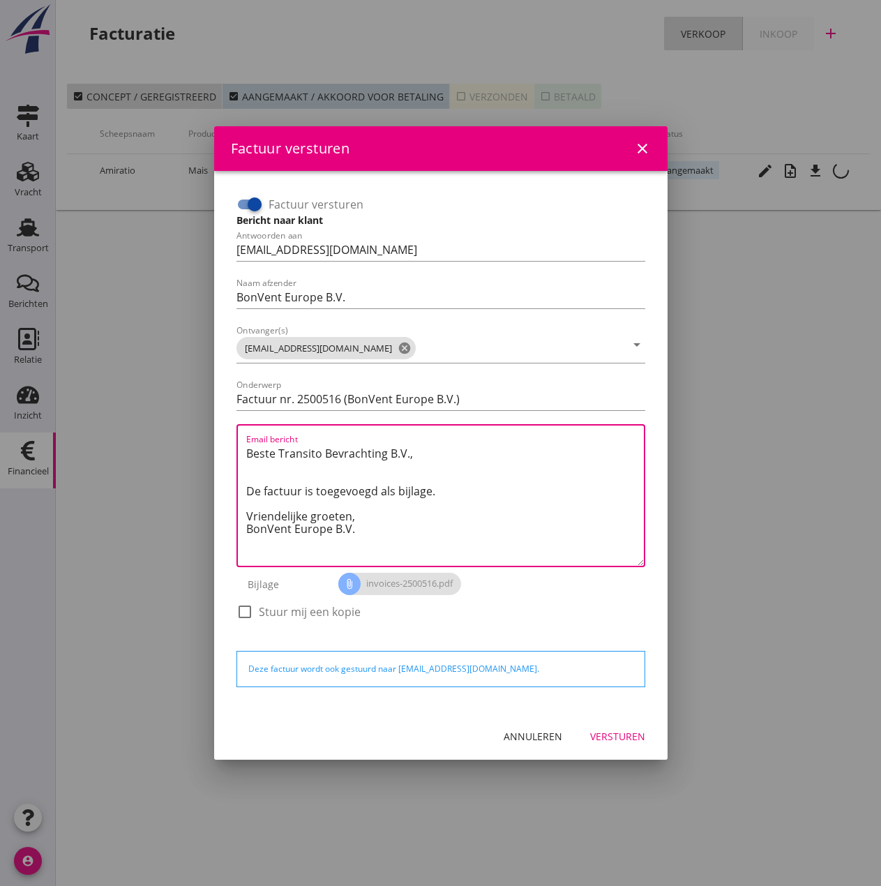
drag, startPoint x: 377, startPoint y: 518, endPoint x: 110, endPoint y: 442, distance: 277.8
click at [110, 442] on div "Factuur versturen close Factuur versturen Bericht naar klant Antwoorden aan [EM…" at bounding box center [440, 443] width 881 height 886
paste textarea "Relatie, In de bijlage vindt u de afrekening voor de reis van de MS [PERSON_NAM…"
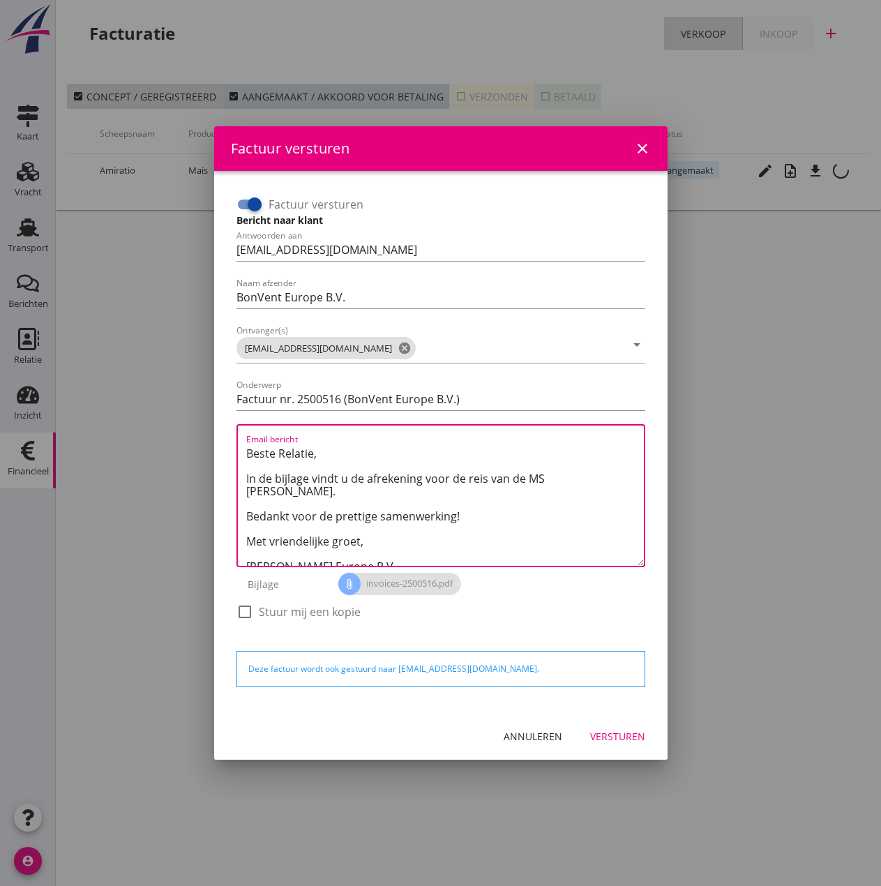
click at [546, 475] on textarea "Beste Relatie, In de bijlage vindt u de afrekening voor de reis van de MS [PERS…" at bounding box center [445, 503] width 398 height 123
click at [619, 732] on div "Versturen" at bounding box center [617, 736] width 55 height 15
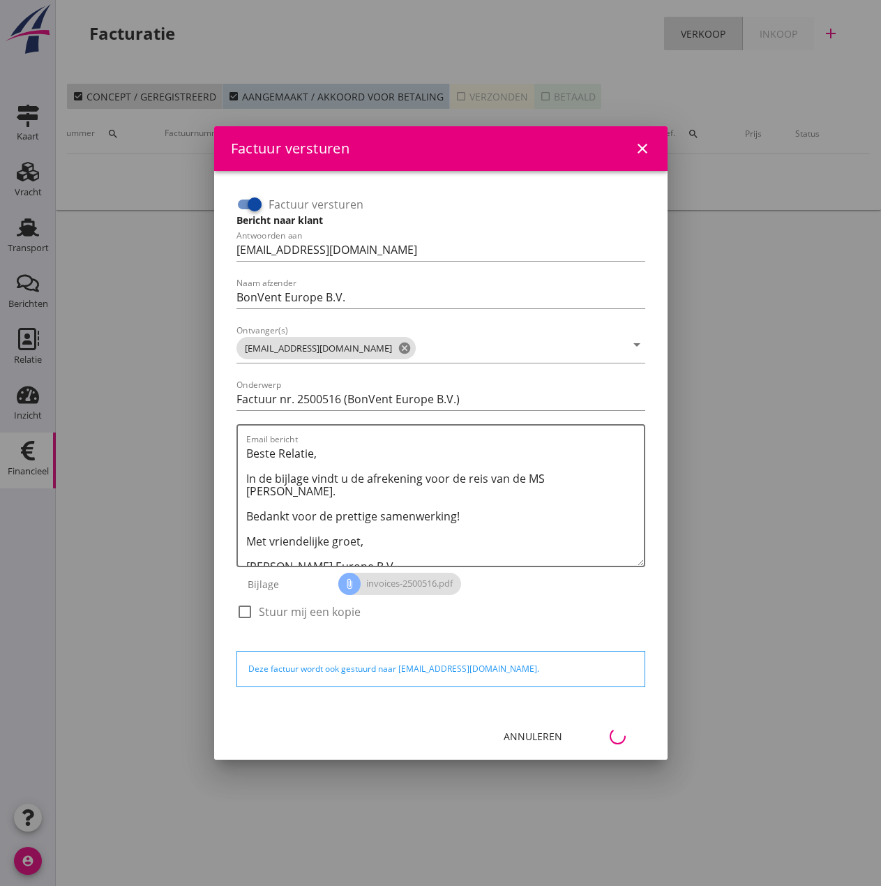
scroll to position [0, 62]
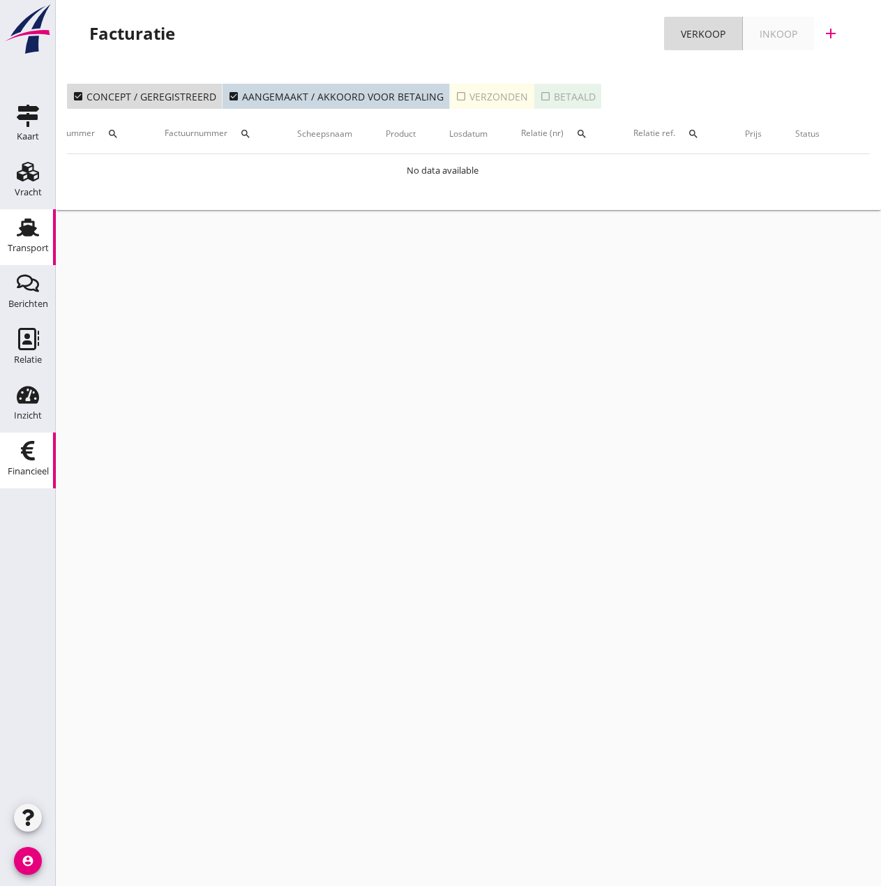
click at [37, 239] on div "Transport" at bounding box center [28, 249] width 41 height 20
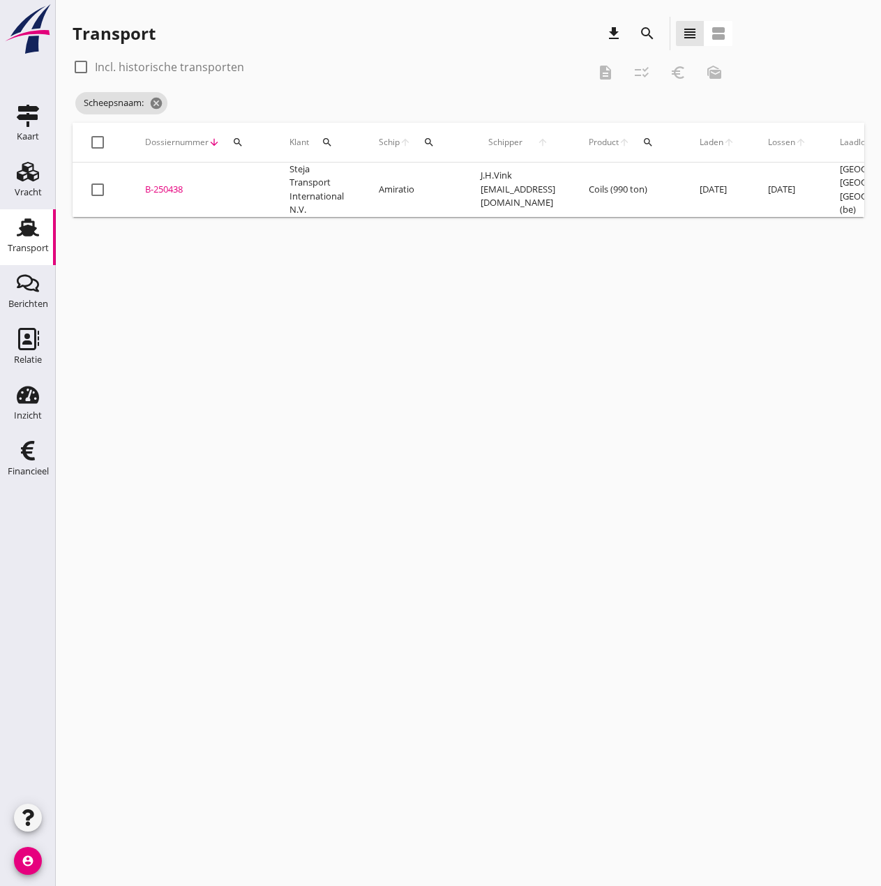
click at [430, 144] on icon "search" at bounding box center [428, 142] width 11 height 11
click at [463, 186] on input "Zoek op (scheeps)naam" at bounding box center [495, 183] width 145 height 22
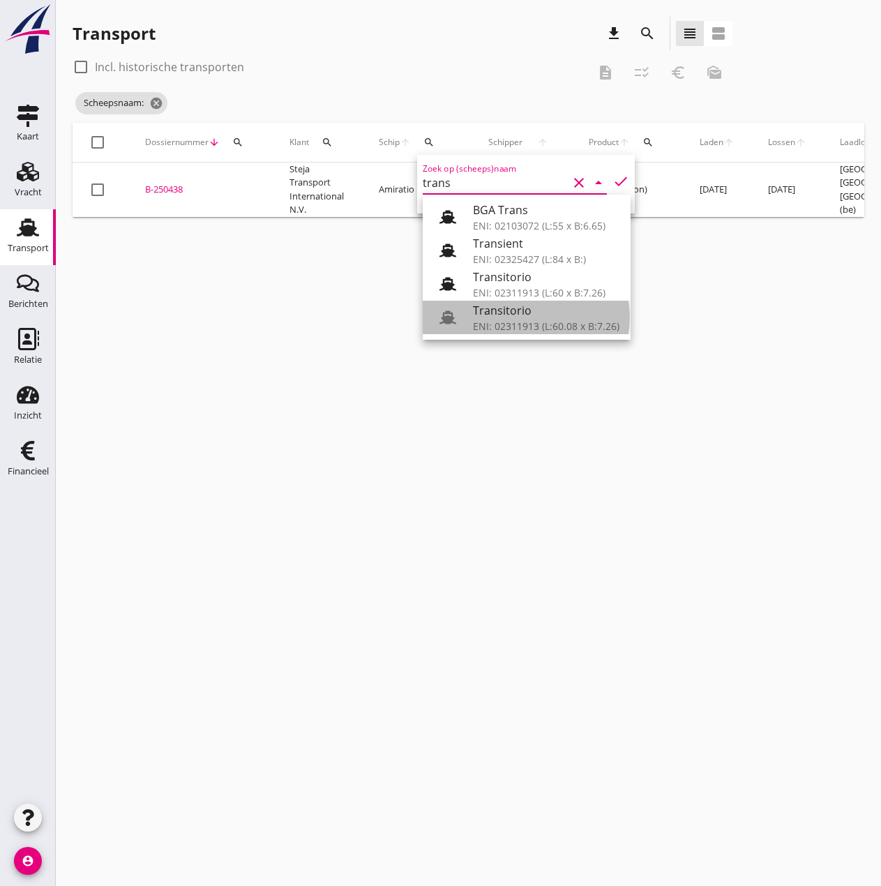
click at [552, 324] on div "ENI: 02311913 (L:60.08 x B:7.26)" at bounding box center [546, 326] width 146 height 15
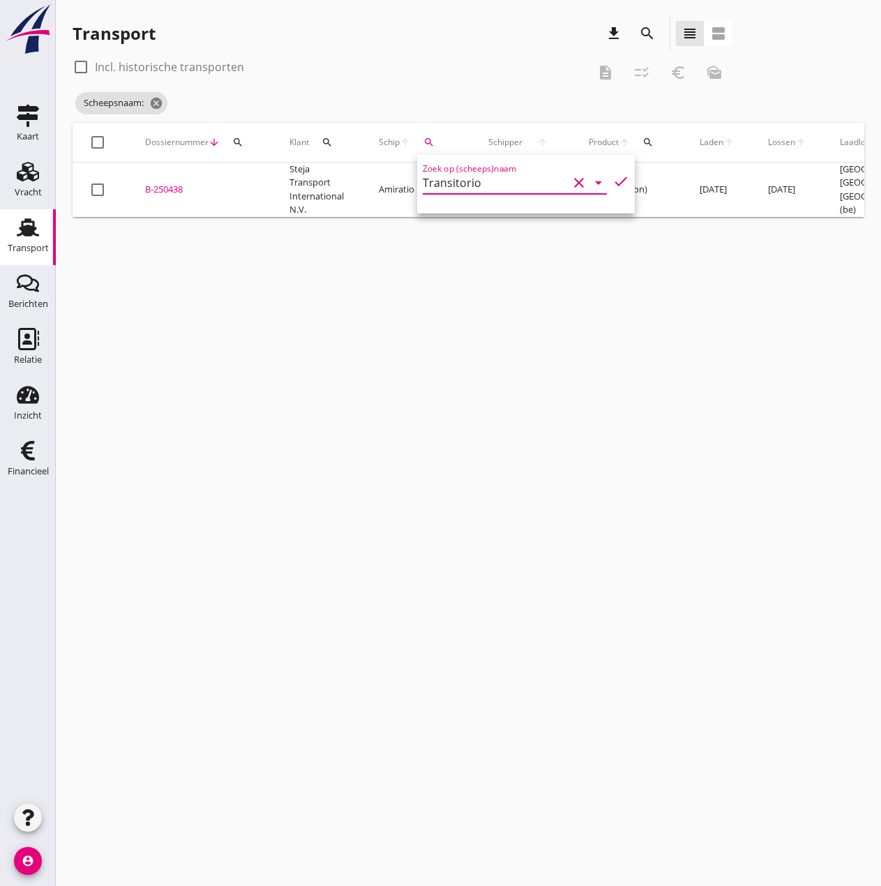
click at [612, 182] on icon "check" at bounding box center [620, 181] width 17 height 17
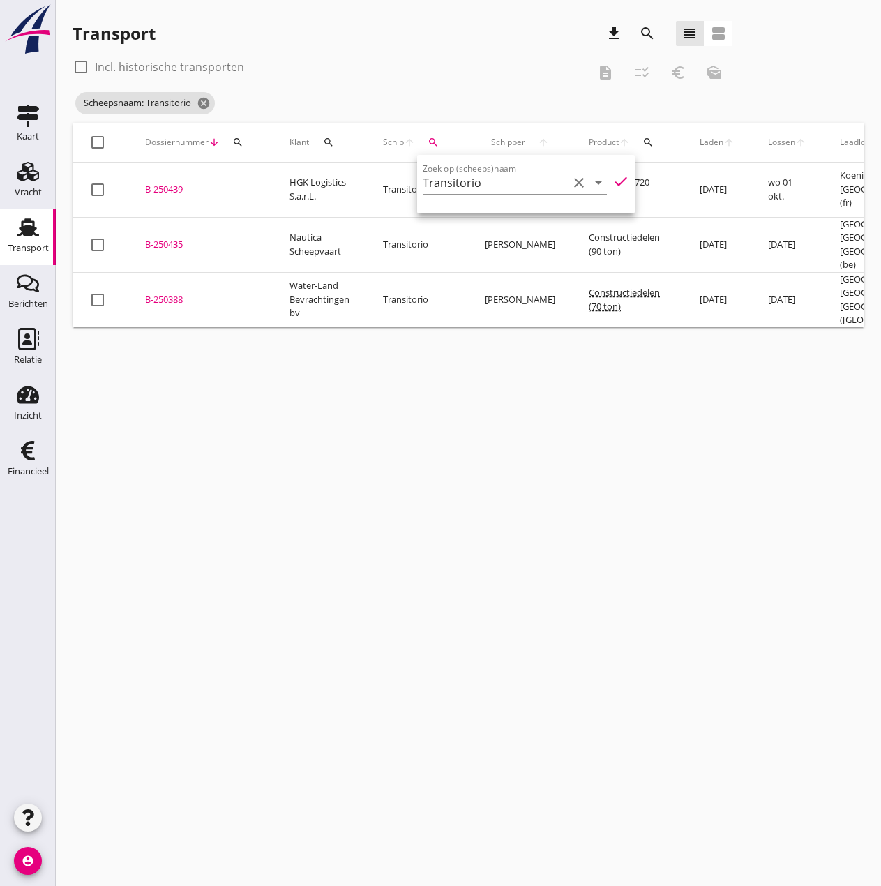
click at [171, 293] on div "B-250388" at bounding box center [200, 300] width 111 height 14
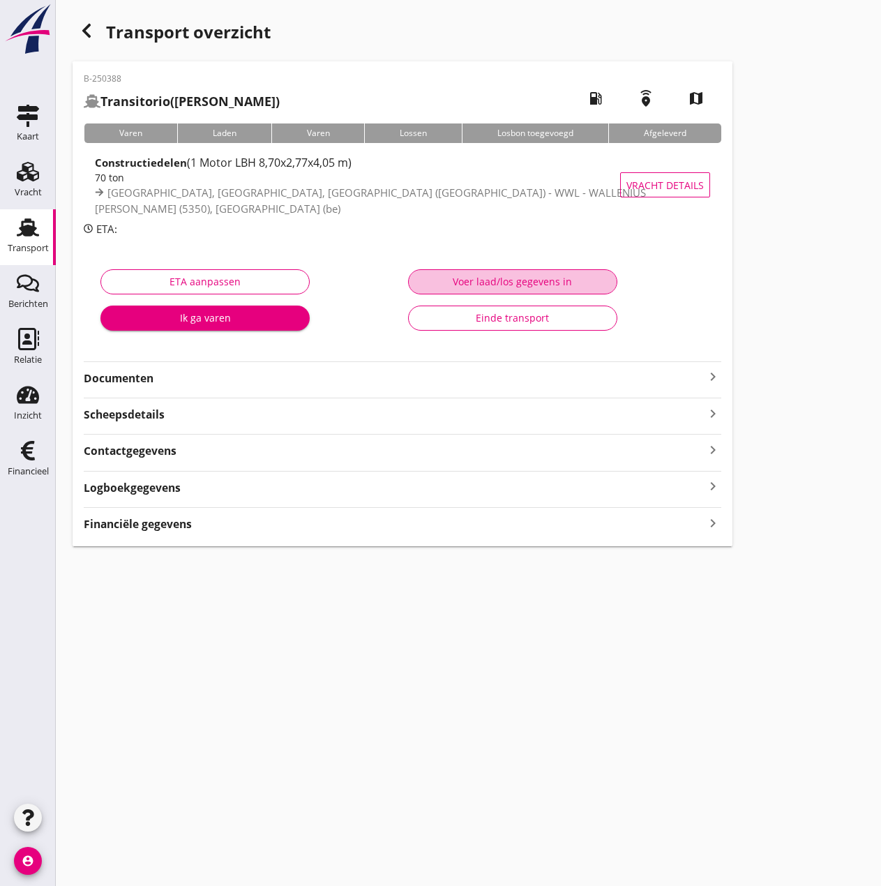
click at [500, 282] on div "Voer laad/los gegevens in" at bounding box center [513, 281] width 186 height 15
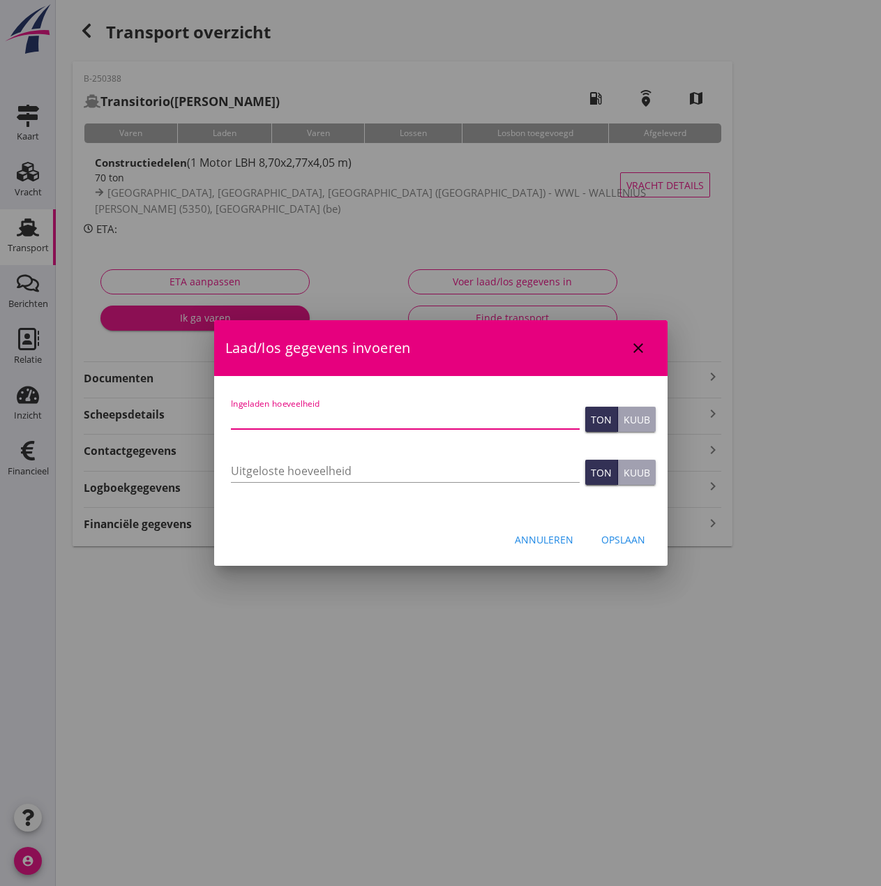
click at [414, 412] on input "Ingeladen hoeveelheid" at bounding box center [405, 418] width 349 height 22
click at [399, 470] on input "Uitgeloste hoeveelheid" at bounding box center [405, 471] width 349 height 22
click at [615, 543] on div "Opslaan" at bounding box center [623, 539] width 44 height 15
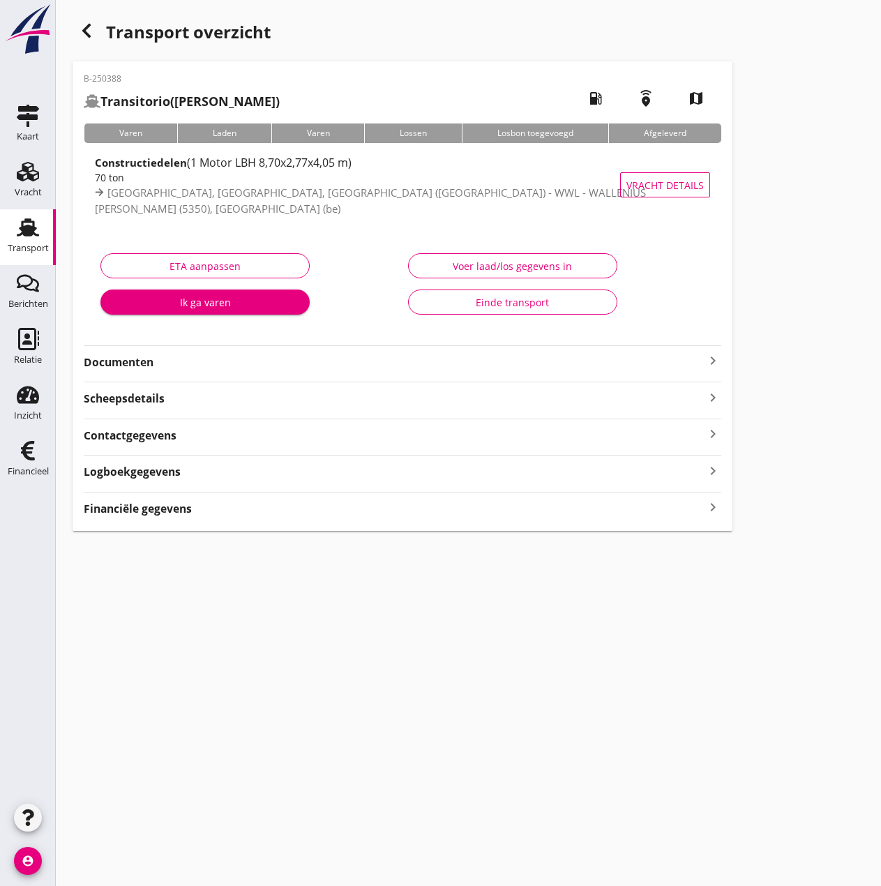
click at [140, 515] on strong "Financiële gegevens" at bounding box center [138, 509] width 108 height 16
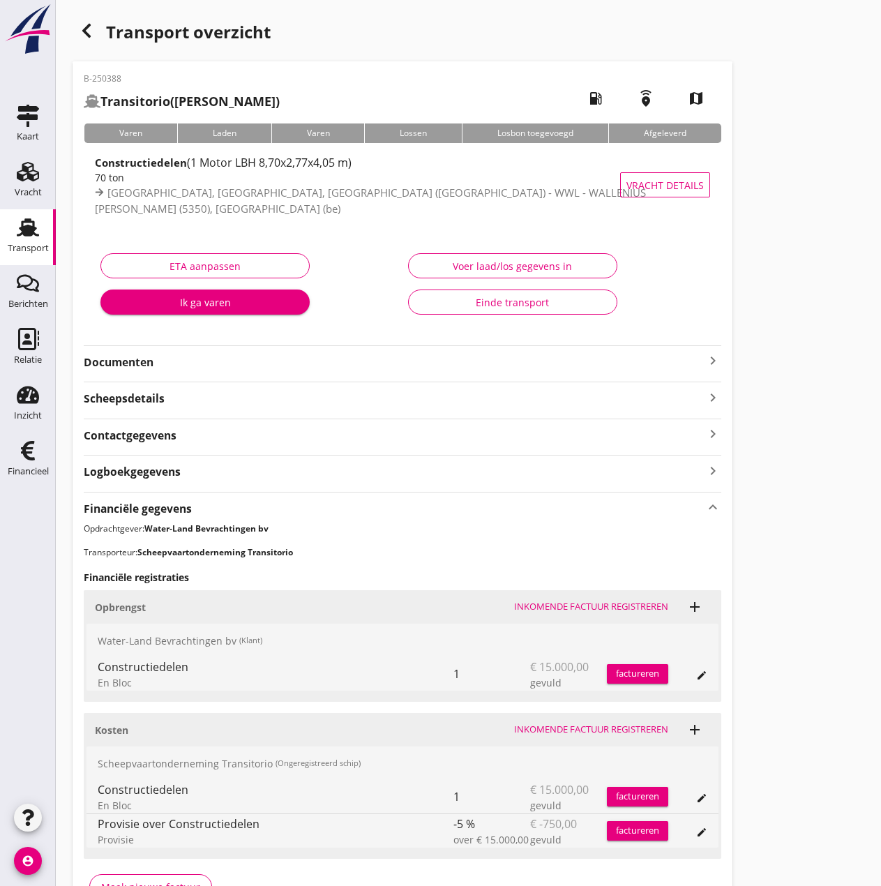
scroll to position [89, 0]
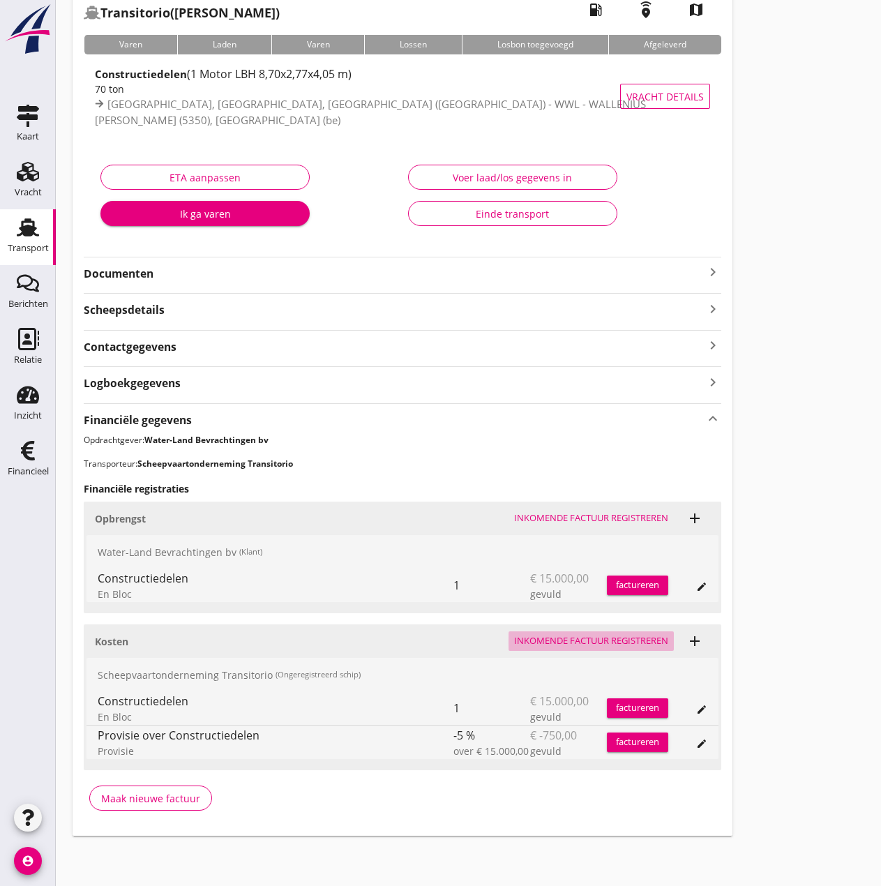
click at [527, 639] on div "Inkomende factuur registreren" at bounding box center [591, 641] width 154 height 14
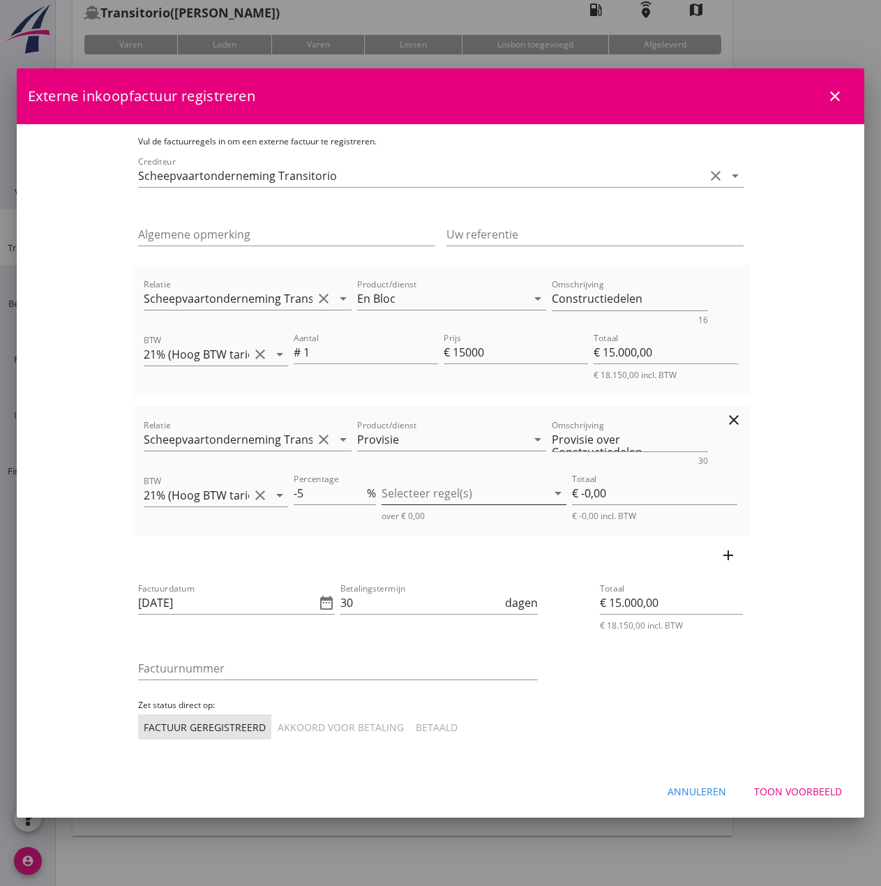
click at [448, 492] on div at bounding box center [464, 493] width 165 height 22
click at [411, 505] on icon "check_box_outline_blank" at bounding box center [414, 504] width 28 height 28
click at [318, 605] on icon "date_range" at bounding box center [326, 602] width 17 height 17
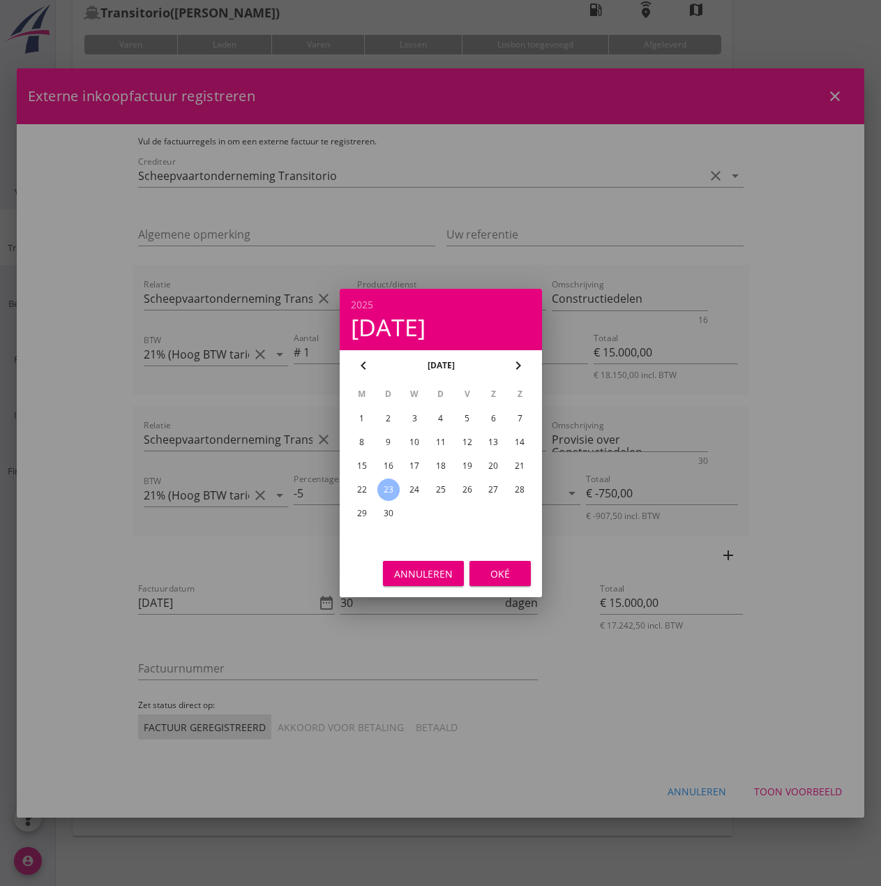
click at [362, 465] on div "15" at bounding box center [361, 466] width 22 height 22
click at [511, 575] on div "Oké" at bounding box center [500, 573] width 39 height 15
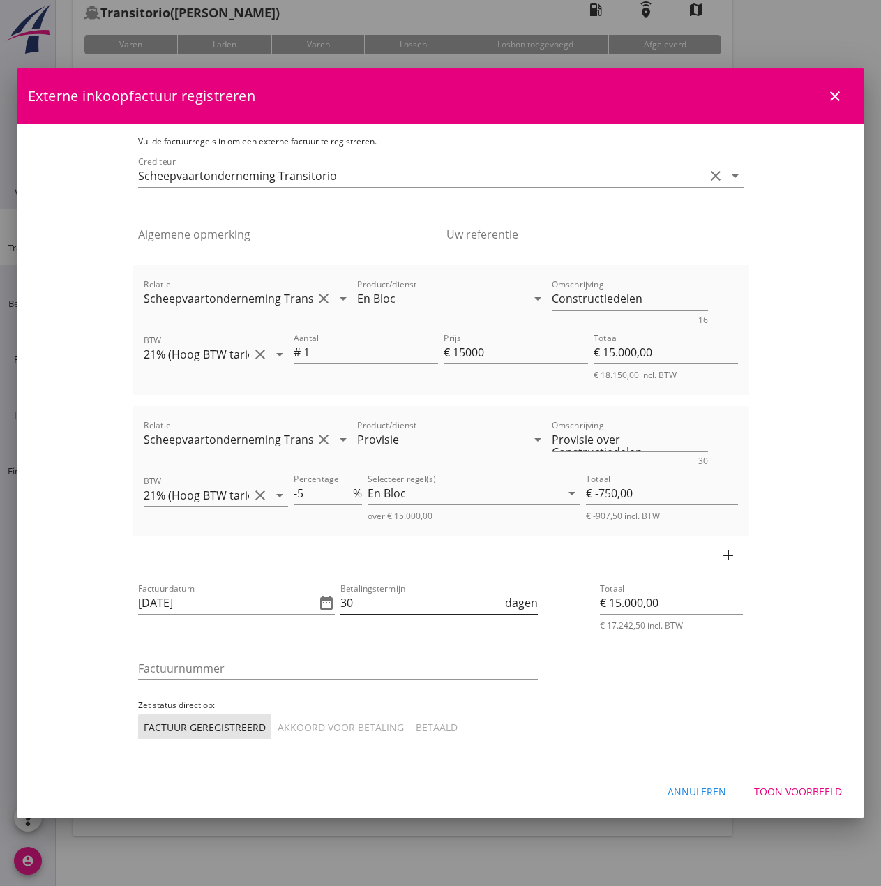
click at [371, 608] on input "30" at bounding box center [421, 603] width 162 height 22
click at [333, 665] on input "Factuurnummer" at bounding box center [338, 668] width 400 height 22
click at [278, 723] on div "Akkoord voor betaling" at bounding box center [341, 727] width 126 height 15
click at [278, 732] on div "Akkoord voor betaling" at bounding box center [341, 727] width 126 height 15
click at [824, 790] on div "Toon voorbeeld" at bounding box center [798, 791] width 88 height 15
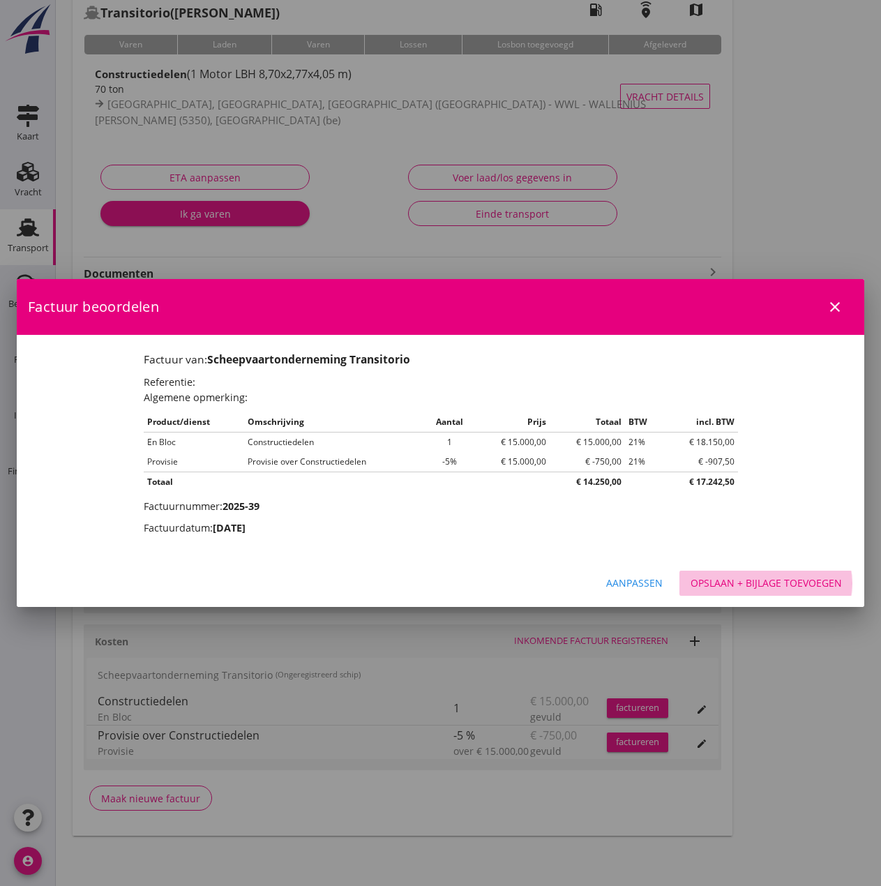
click at [762, 587] on div "Opslaan + bijlage toevoegen" at bounding box center [766, 582] width 151 height 15
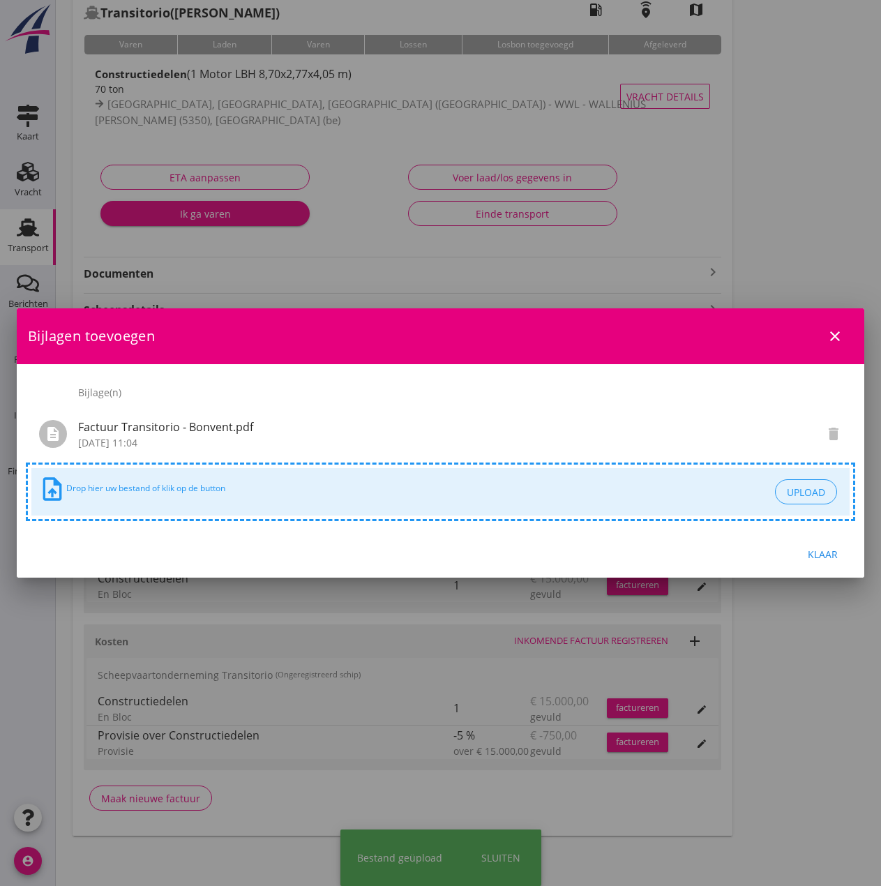
click at [829, 559] on div "Klaar" at bounding box center [822, 554] width 39 height 15
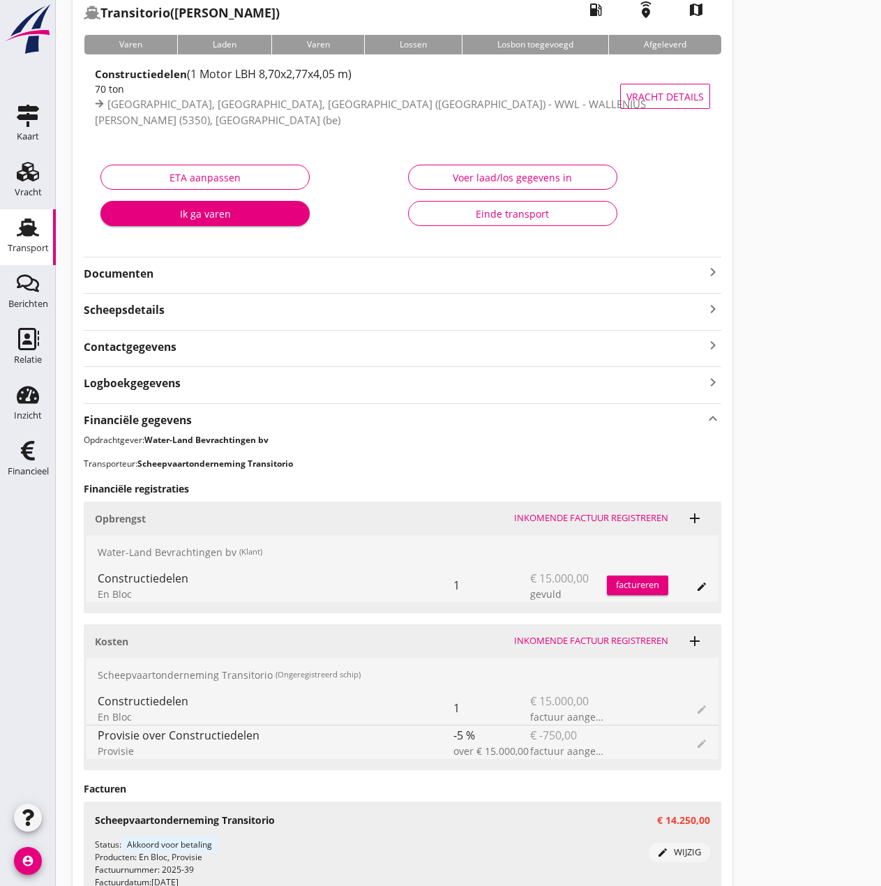
click at [654, 591] on div "factureren" at bounding box center [637, 585] width 61 height 14
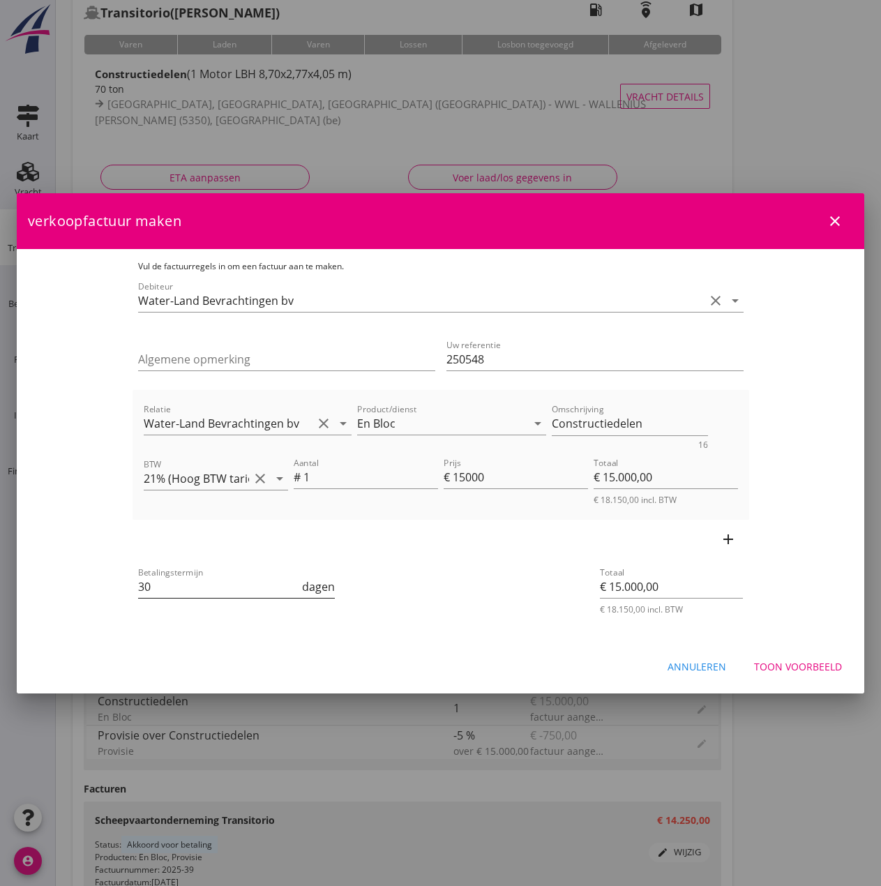
click at [191, 589] on input "30" at bounding box center [219, 586] width 162 height 22
click at [495, 479] on input "15000" at bounding box center [520, 477] width 135 height 22
click at [804, 670] on div "Toon voorbeeld" at bounding box center [798, 666] width 88 height 15
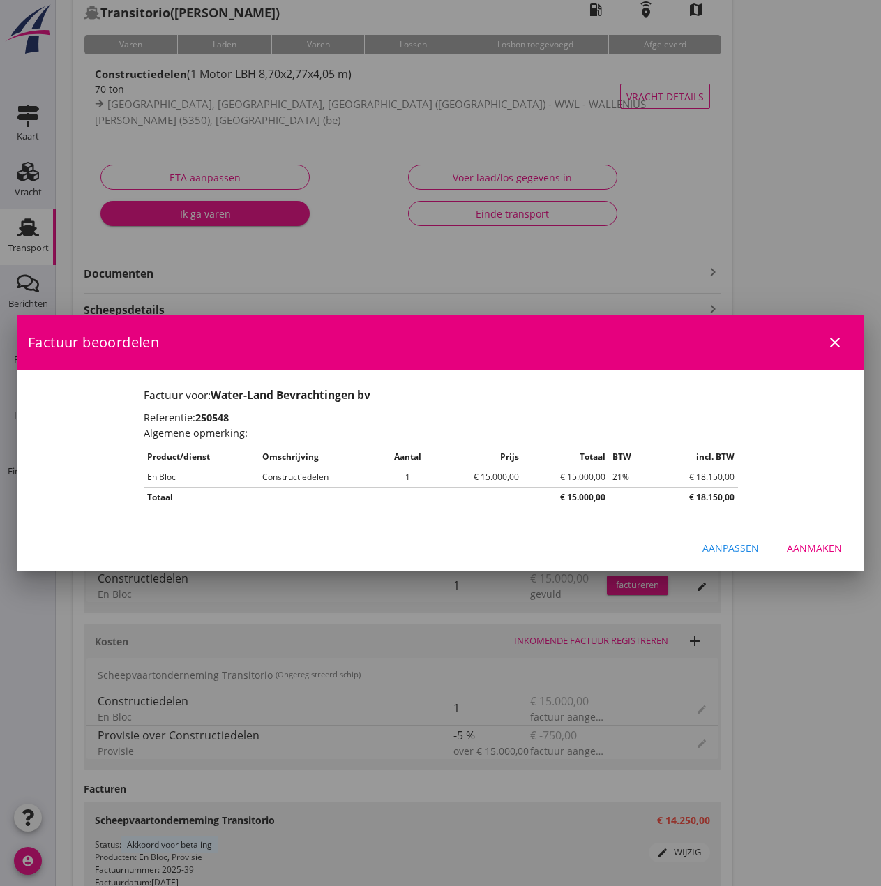
click at [836, 547] on div "Aanmaken" at bounding box center [814, 548] width 55 height 15
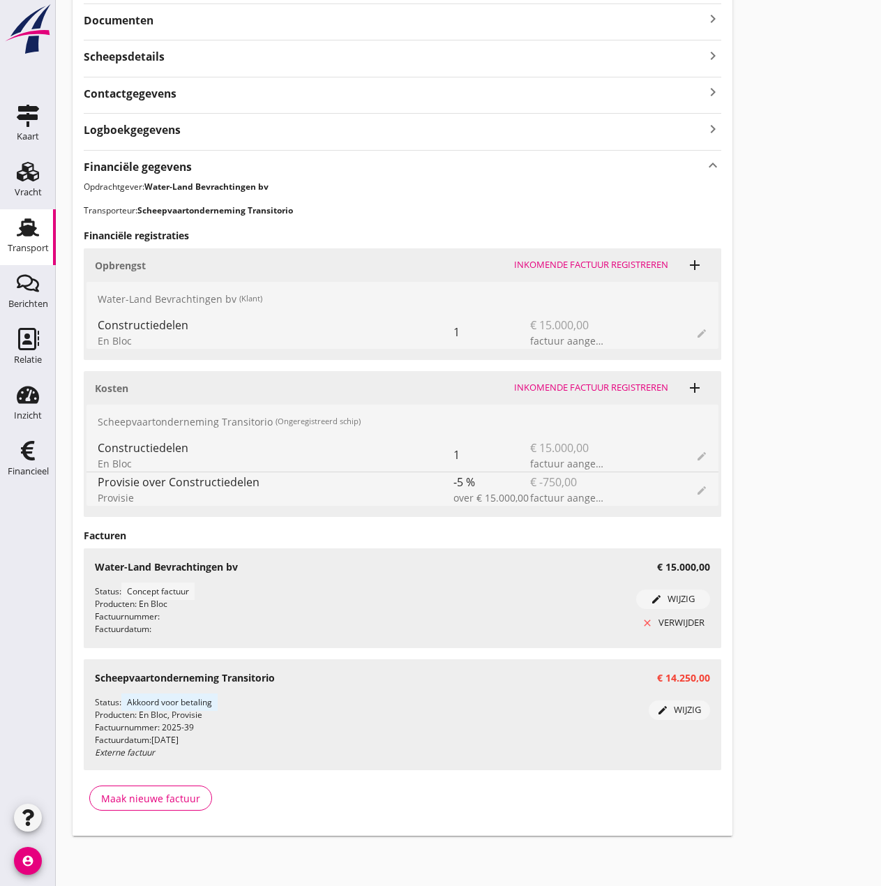
scroll to position [0, 0]
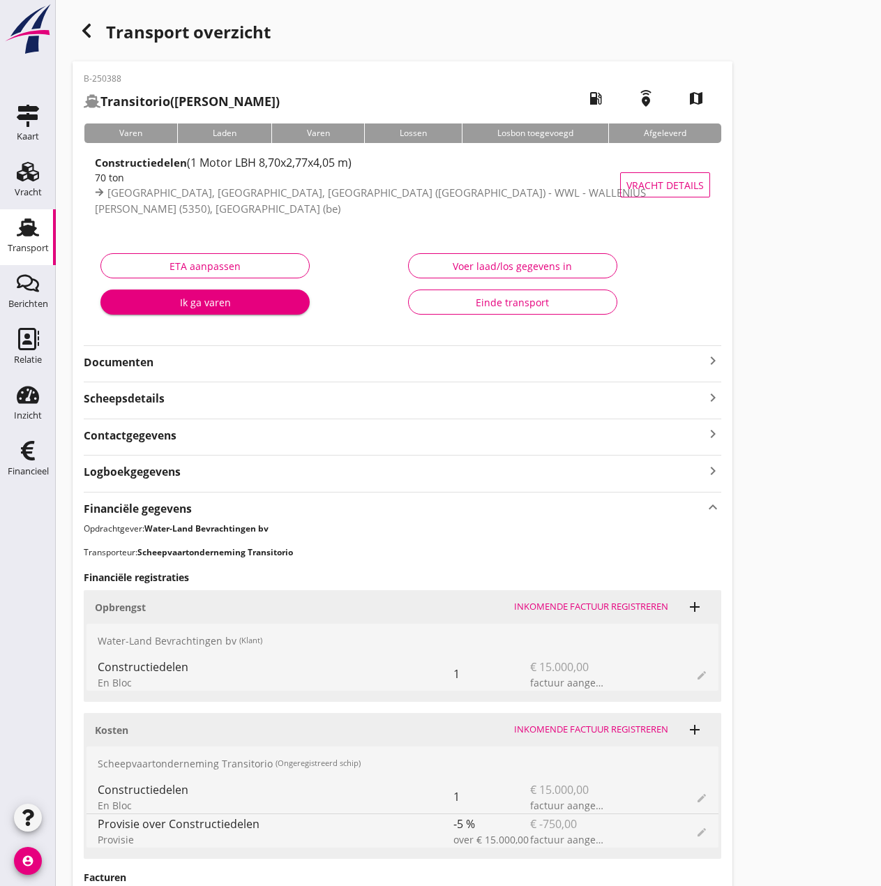
click at [481, 307] on div "Einde transport" at bounding box center [513, 302] width 186 height 15
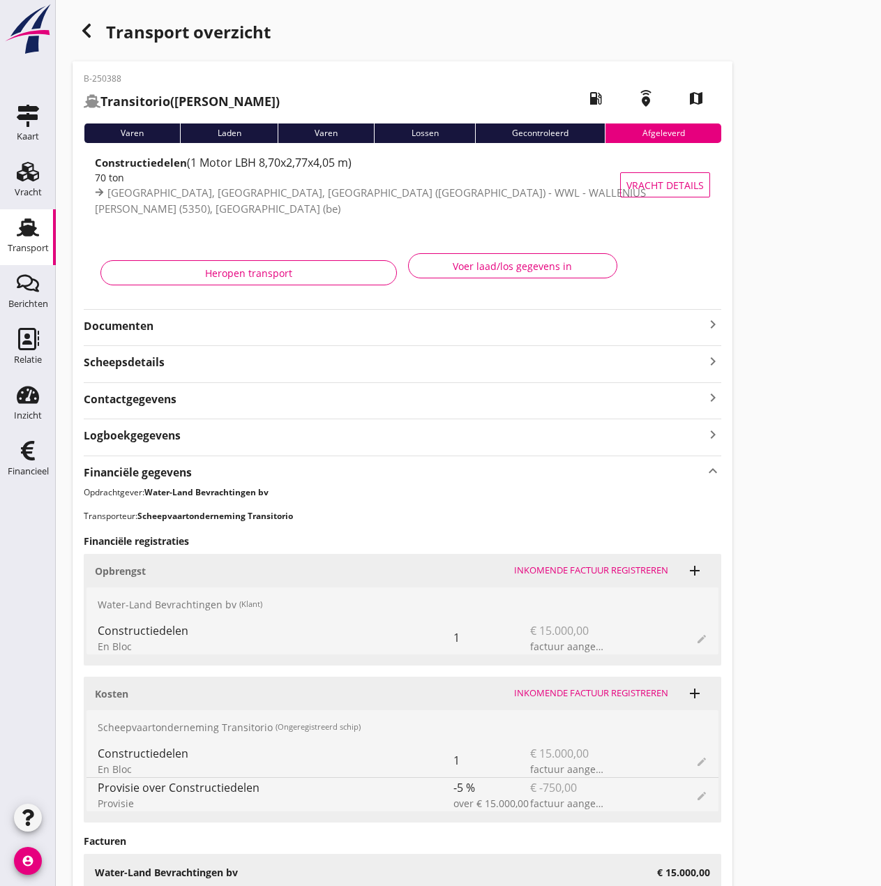
click at [36, 449] on icon "Financieel" at bounding box center [28, 450] width 22 height 22
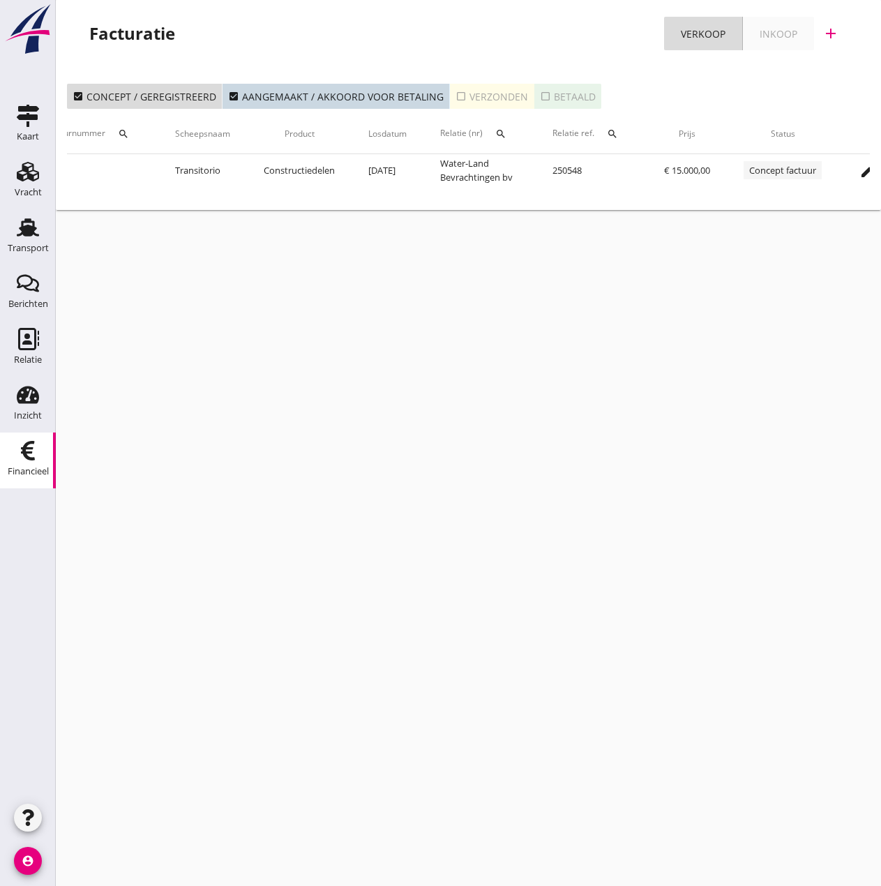
scroll to position [0, 271]
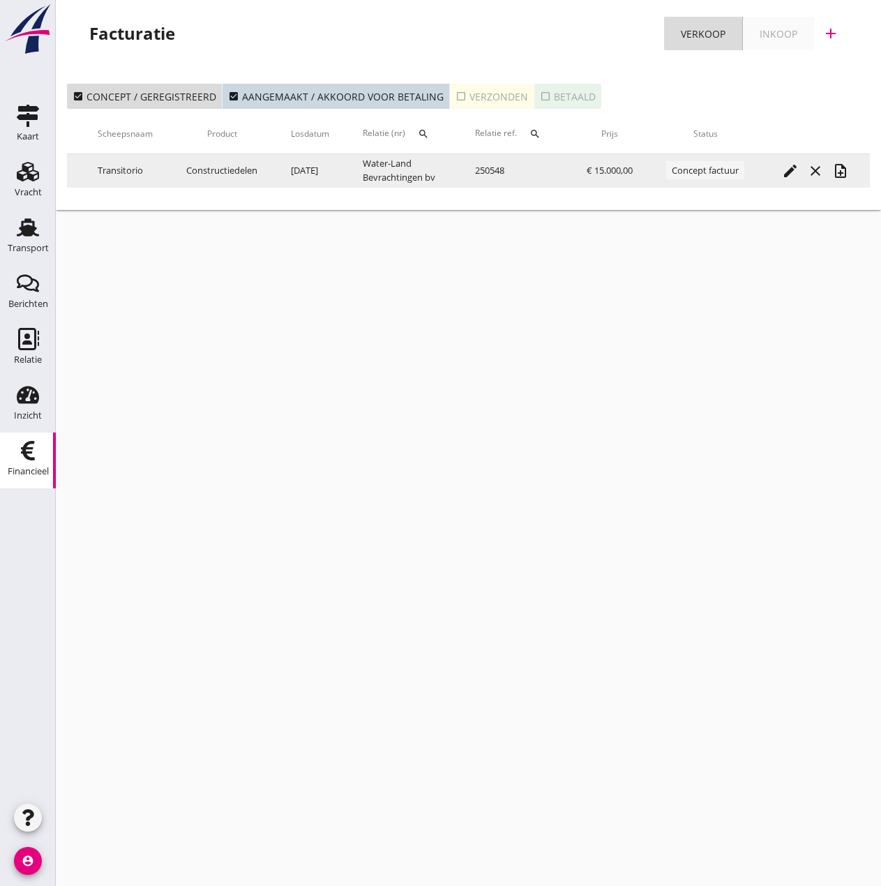
click at [836, 169] on icon "note_add" at bounding box center [840, 171] width 17 height 17
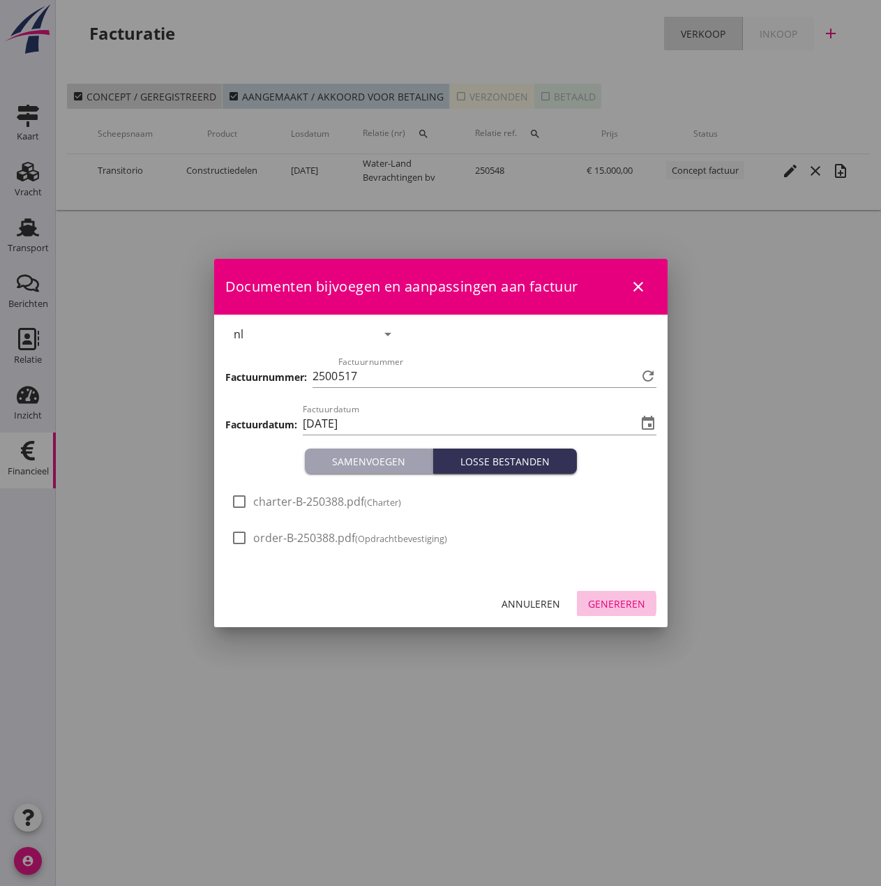
click at [603, 598] on div "Genereren" at bounding box center [616, 603] width 57 height 15
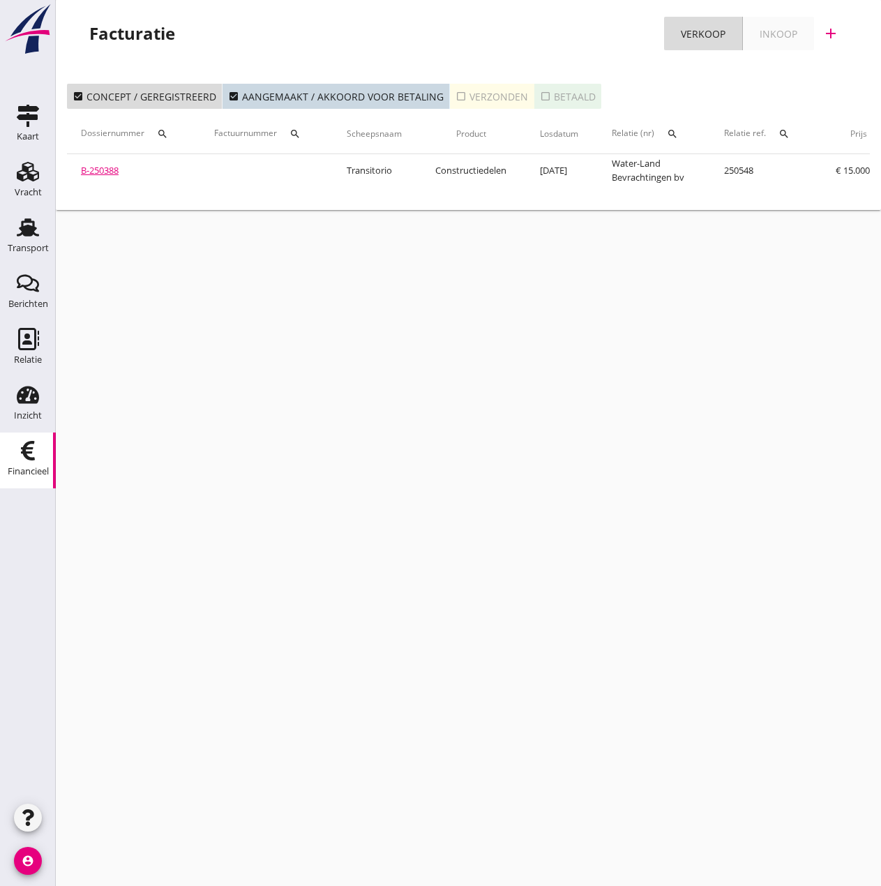
scroll to position [0, 0]
click at [100, 166] on link "B-250388" at bounding box center [103, 170] width 38 height 13
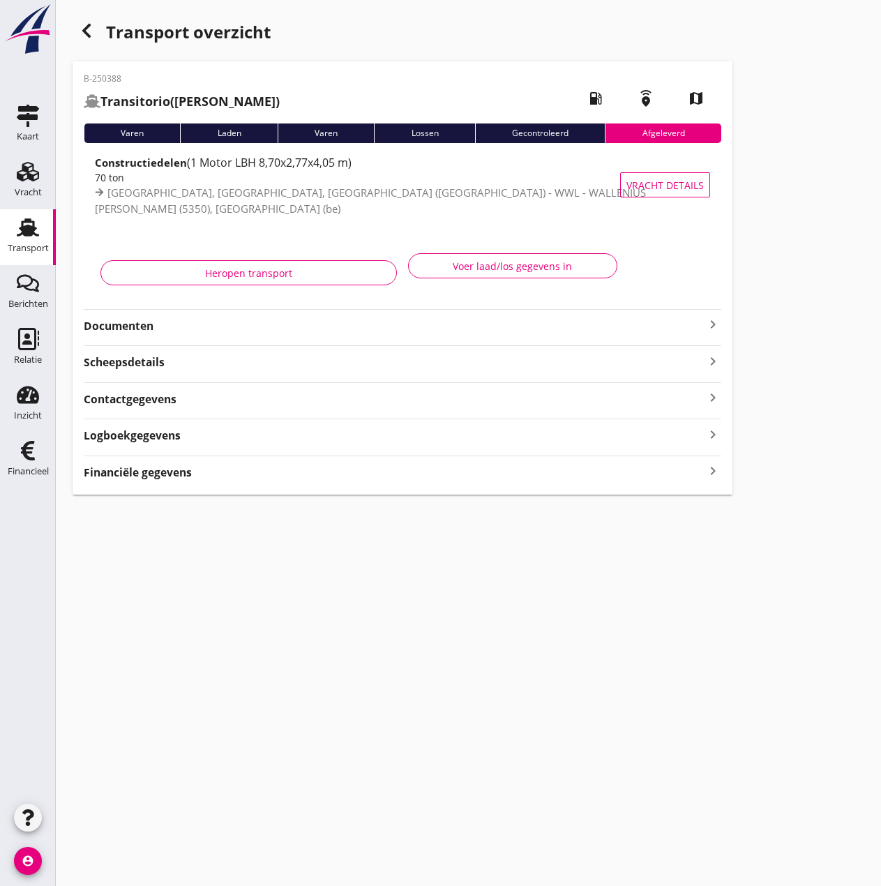
click at [88, 25] on use "button" at bounding box center [86, 31] width 8 height 14
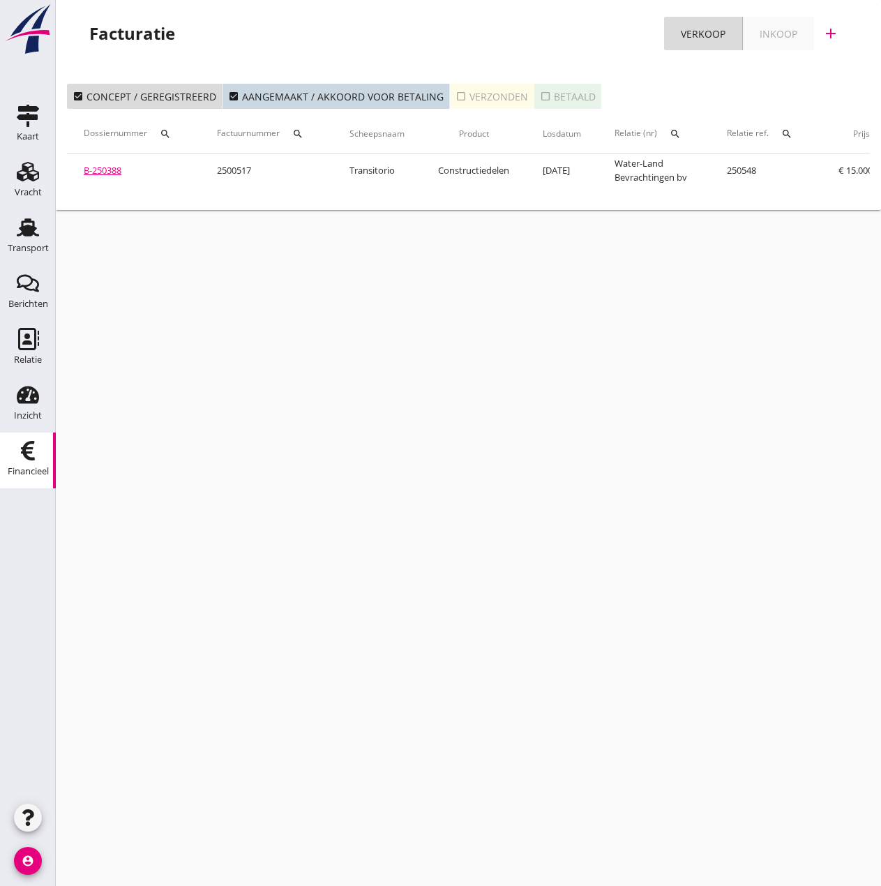
drag, startPoint x: 116, startPoint y: 168, endPoint x: 126, endPoint y: 167, distance: 9.8
click at [116, 168] on link "B-250388" at bounding box center [103, 170] width 38 height 13
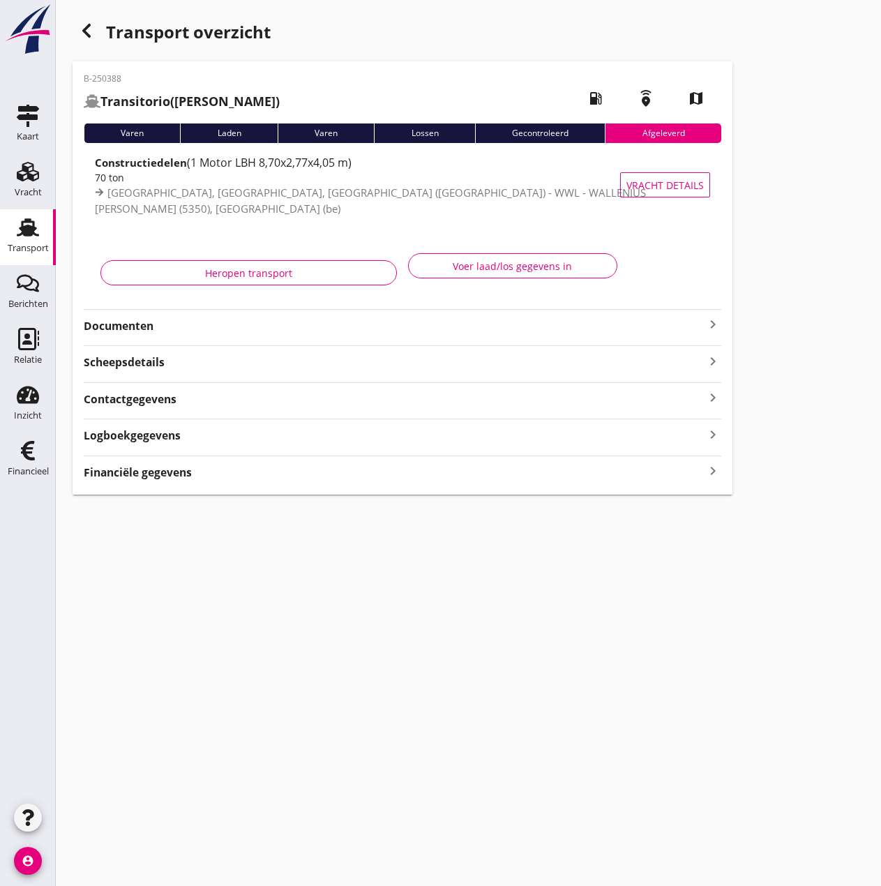
click at [286, 275] on div "Heropen transport" at bounding box center [248, 273] width 273 height 15
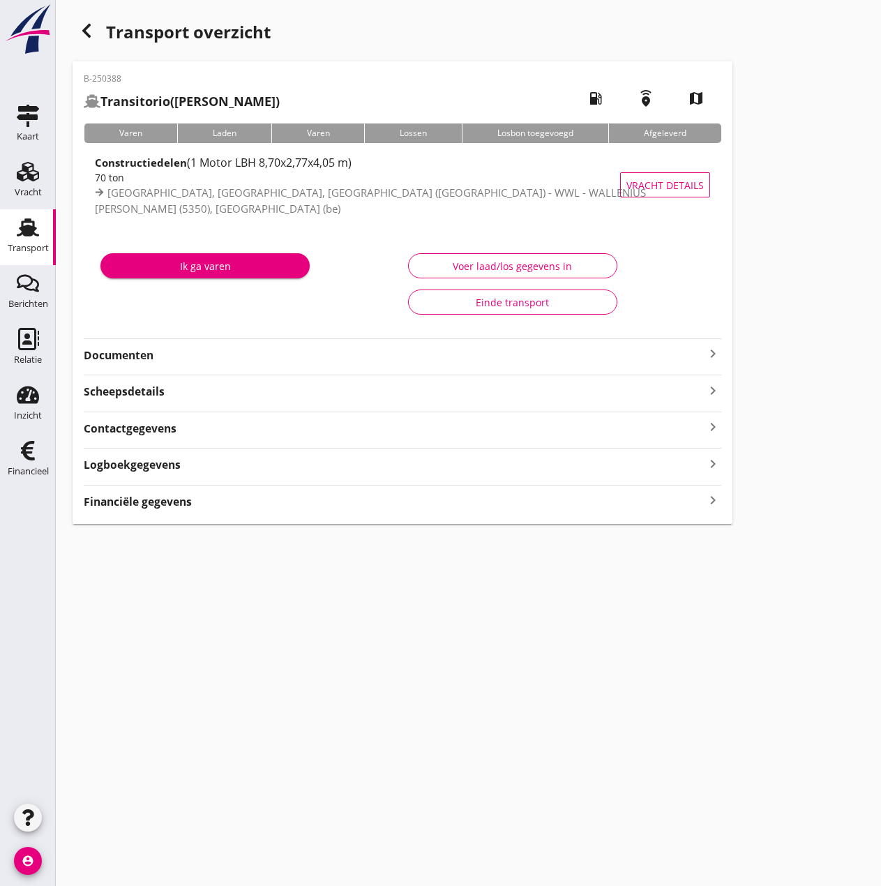
click at [116, 351] on strong "Documenten" at bounding box center [394, 355] width 621 height 16
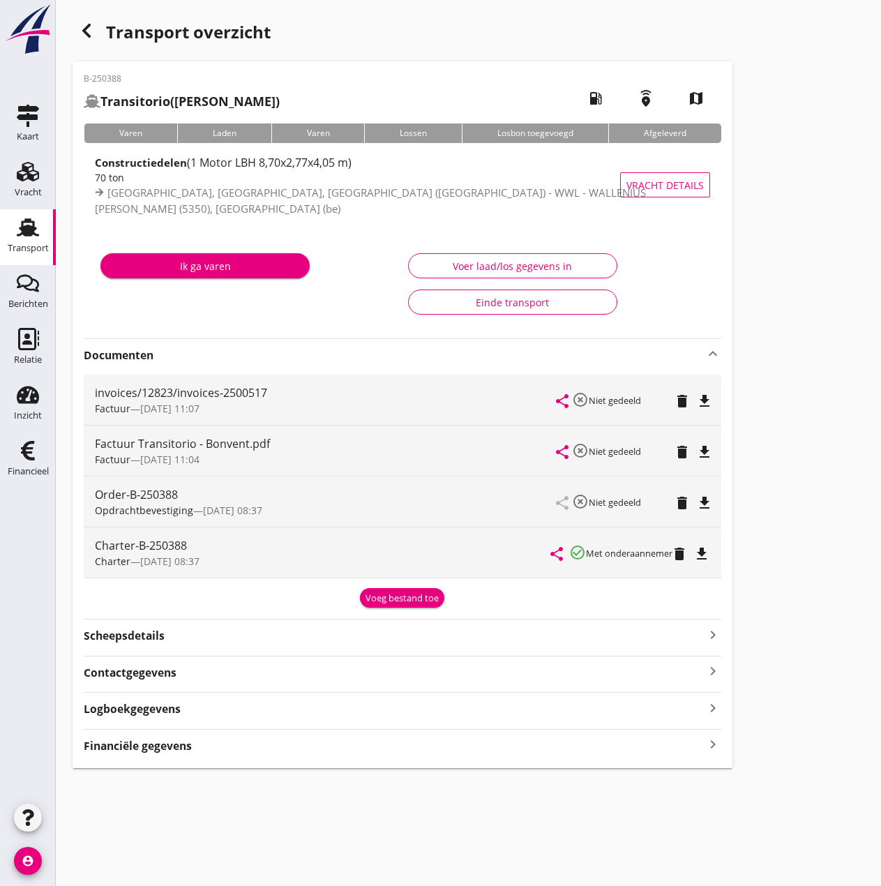
click at [427, 601] on div "Voeg bestand toe" at bounding box center [402, 599] width 73 height 14
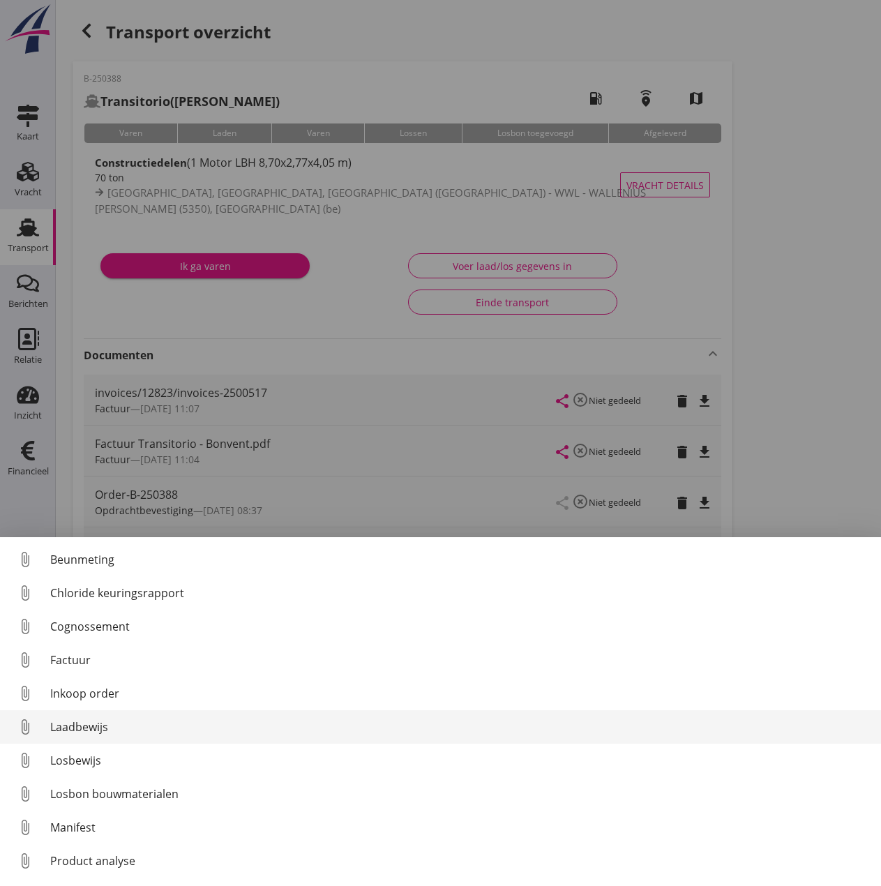
click at [82, 727] on div "Laadbewijs" at bounding box center [460, 726] width 820 height 17
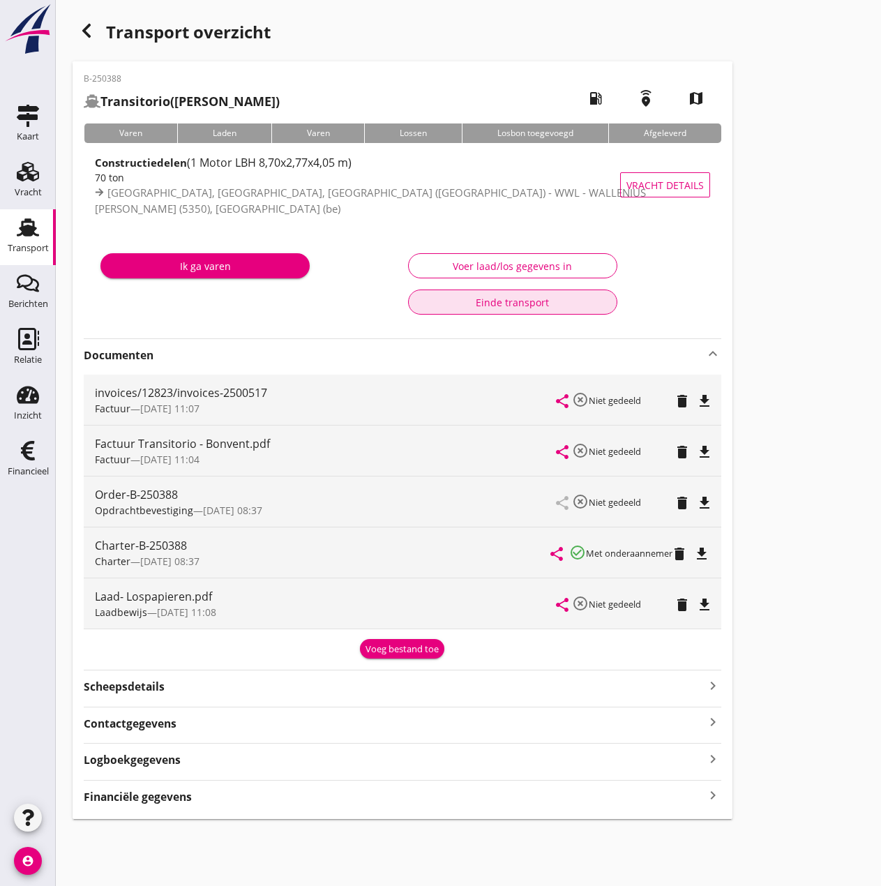
drag, startPoint x: 503, startPoint y: 301, endPoint x: 470, endPoint y: 292, distance: 34.2
click at [503, 301] on div "Einde transport" at bounding box center [513, 302] width 186 height 15
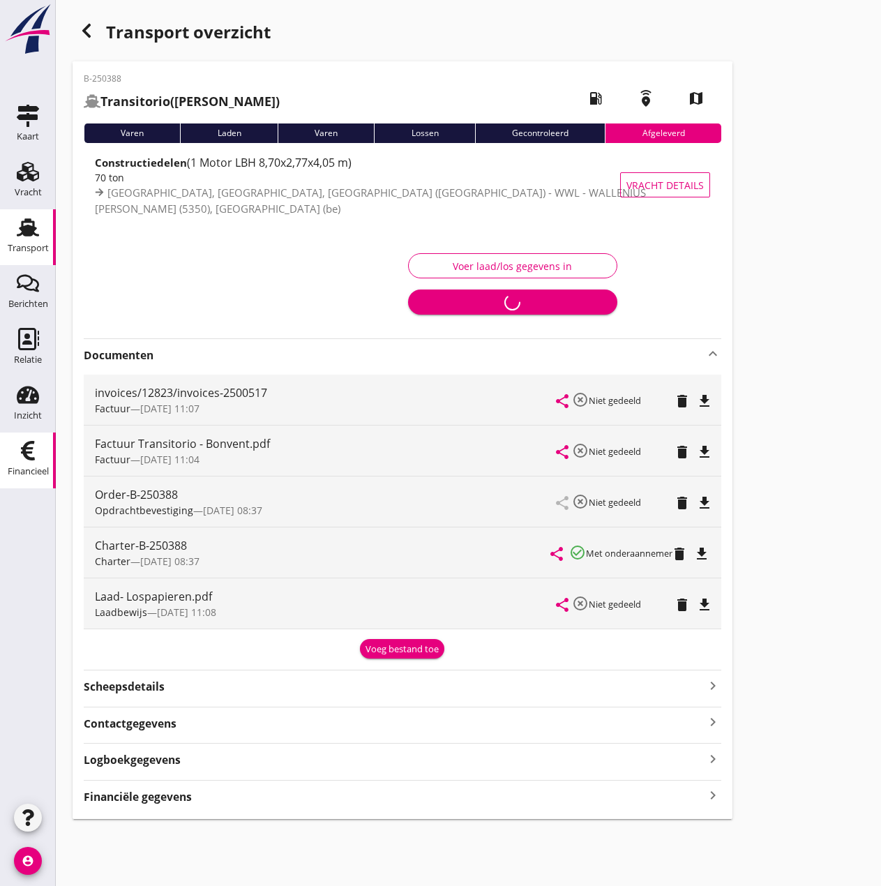
click at [26, 465] on div "Financieel" at bounding box center [28, 472] width 41 height 20
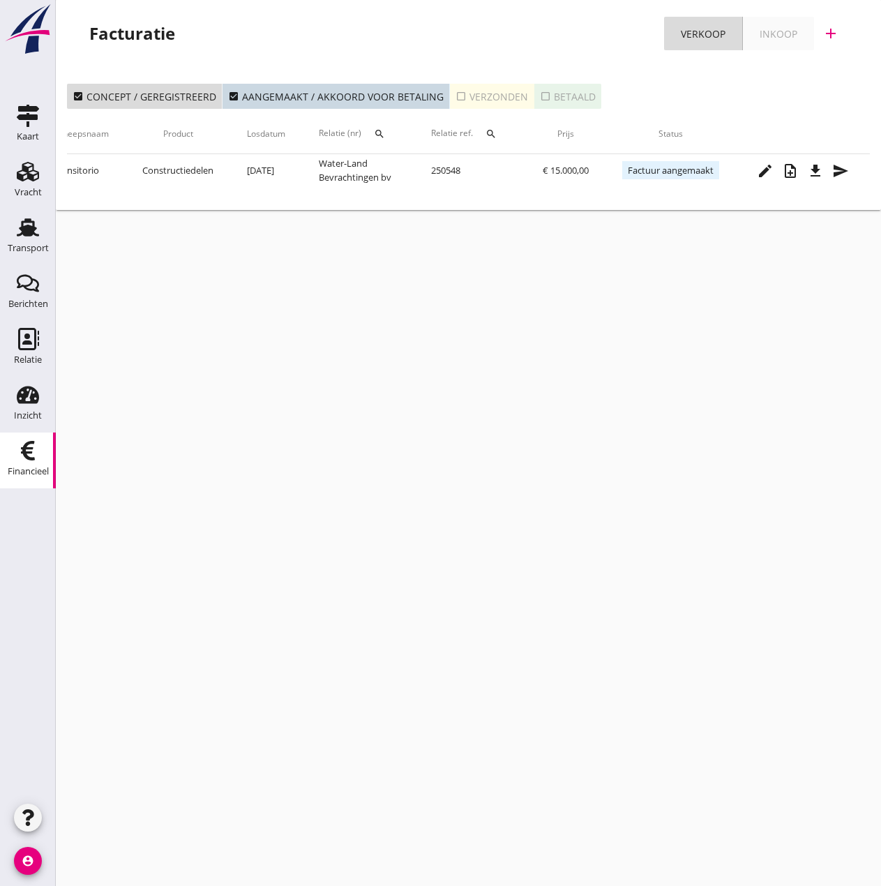
scroll to position [0, 315]
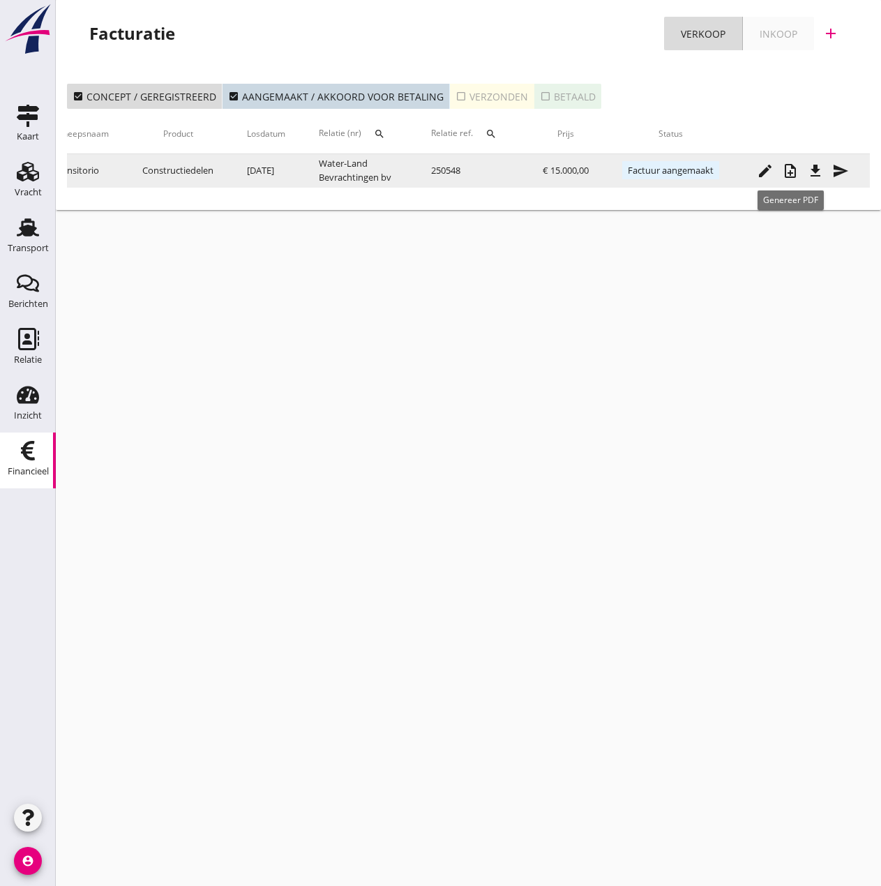
click at [792, 173] on icon "note_add" at bounding box center [790, 171] width 17 height 17
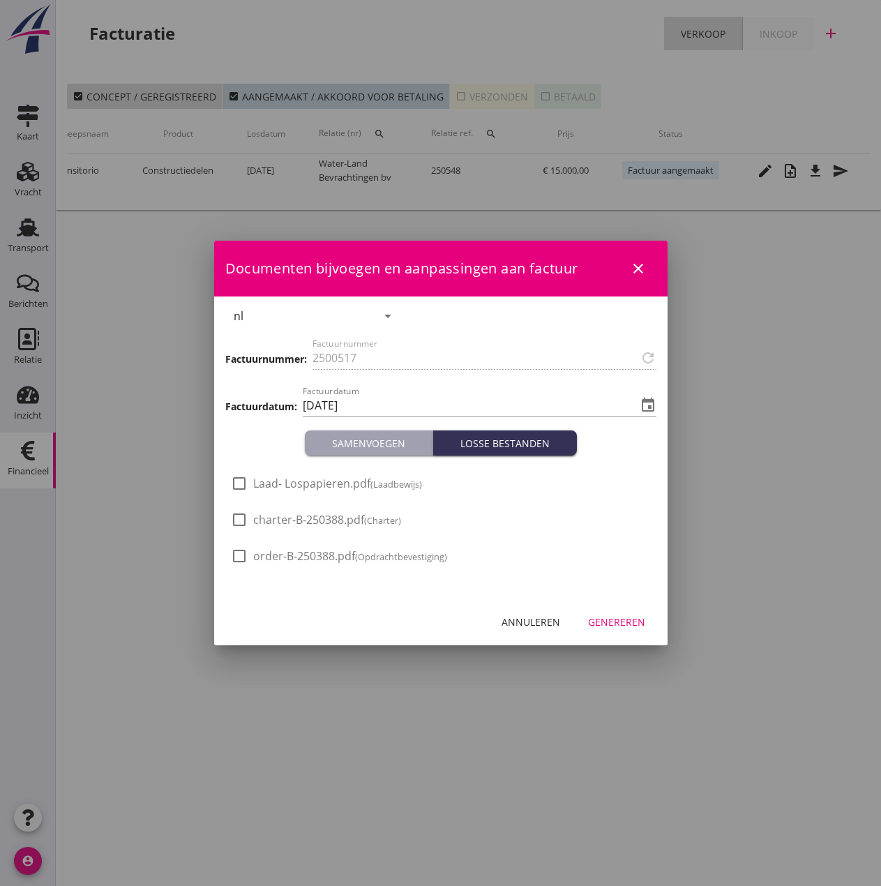
drag, startPoint x: 265, startPoint y: 482, endPoint x: 323, endPoint y: 497, distance: 59.9
click at [266, 482] on span "Laad- Lospapieren.pdf (Laadbewijs)" at bounding box center [337, 483] width 169 height 15
click at [638, 621] on div "Genereren" at bounding box center [616, 622] width 57 height 15
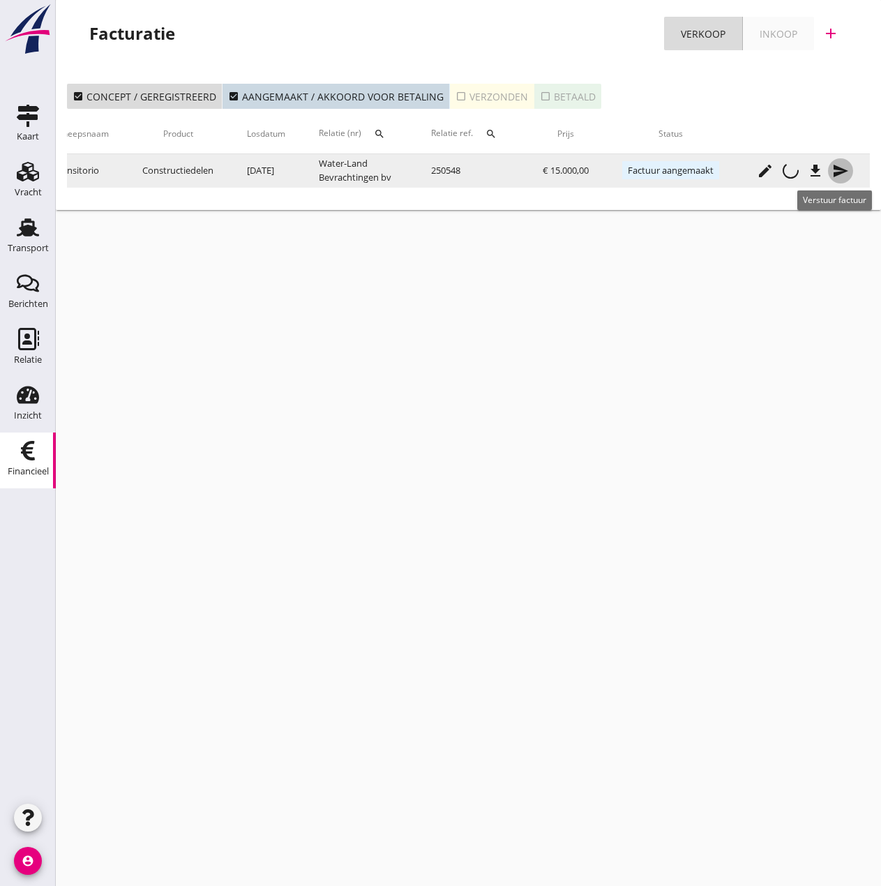
click at [841, 167] on icon "send" at bounding box center [840, 171] width 17 height 17
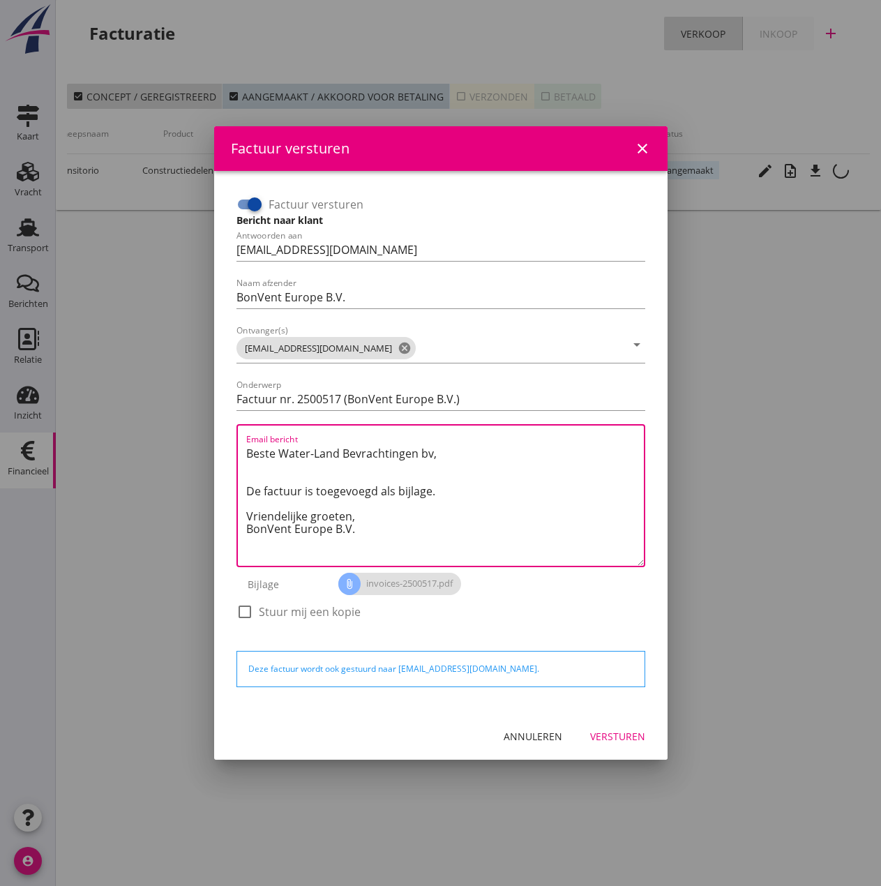
drag, startPoint x: 363, startPoint y: 517, endPoint x: 179, endPoint y: 412, distance: 212.1
click at [179, 412] on div "Factuur versturen close Factuur versturen Bericht naar klant Antwoorden aan [EM…" at bounding box center [440, 443] width 881 height 886
paste textarea "Relatie, In de bijlage vindt u de afrekening voor de reis van de MS [PERSON_NAM…"
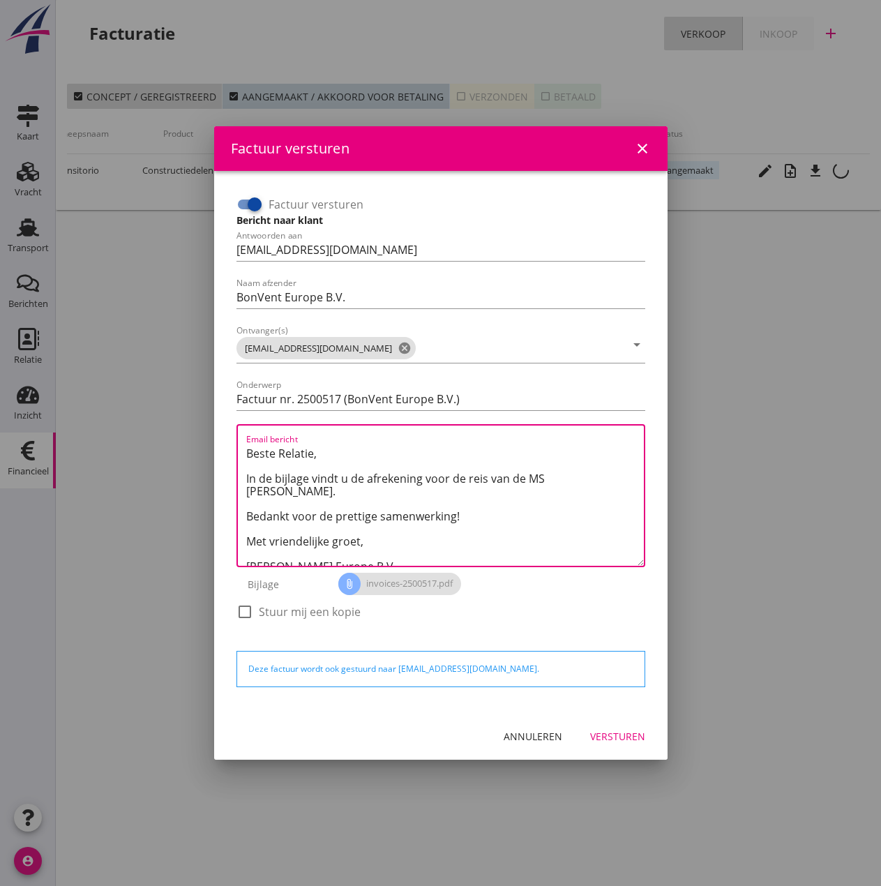
click at [545, 476] on textarea "Beste Relatie, In de bijlage vindt u de afrekening voor de reis van de MS [PERS…" at bounding box center [445, 503] width 398 height 123
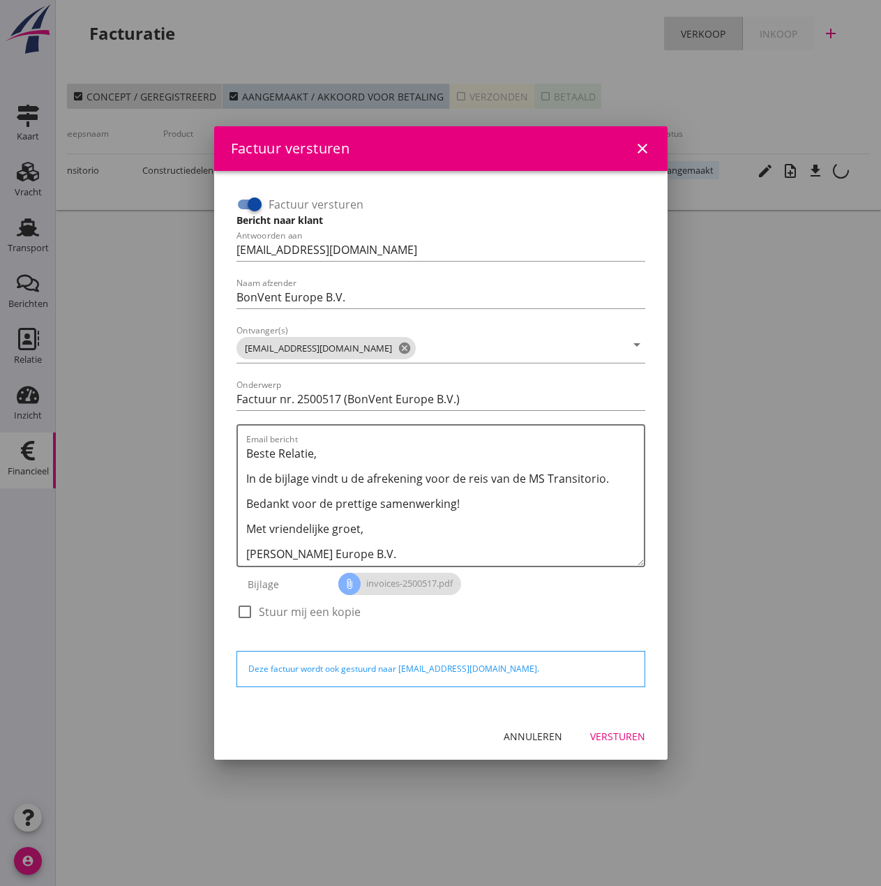
click at [624, 739] on div "Versturen" at bounding box center [617, 736] width 55 height 15
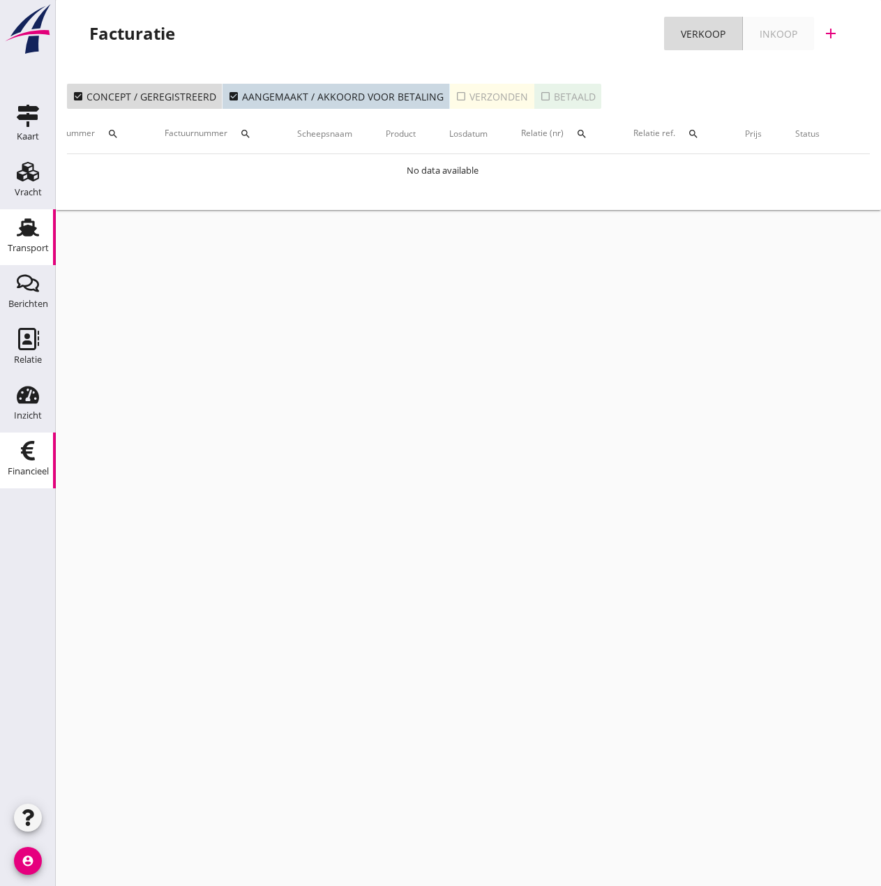
click at [17, 238] on icon "Transport" at bounding box center [28, 227] width 22 height 22
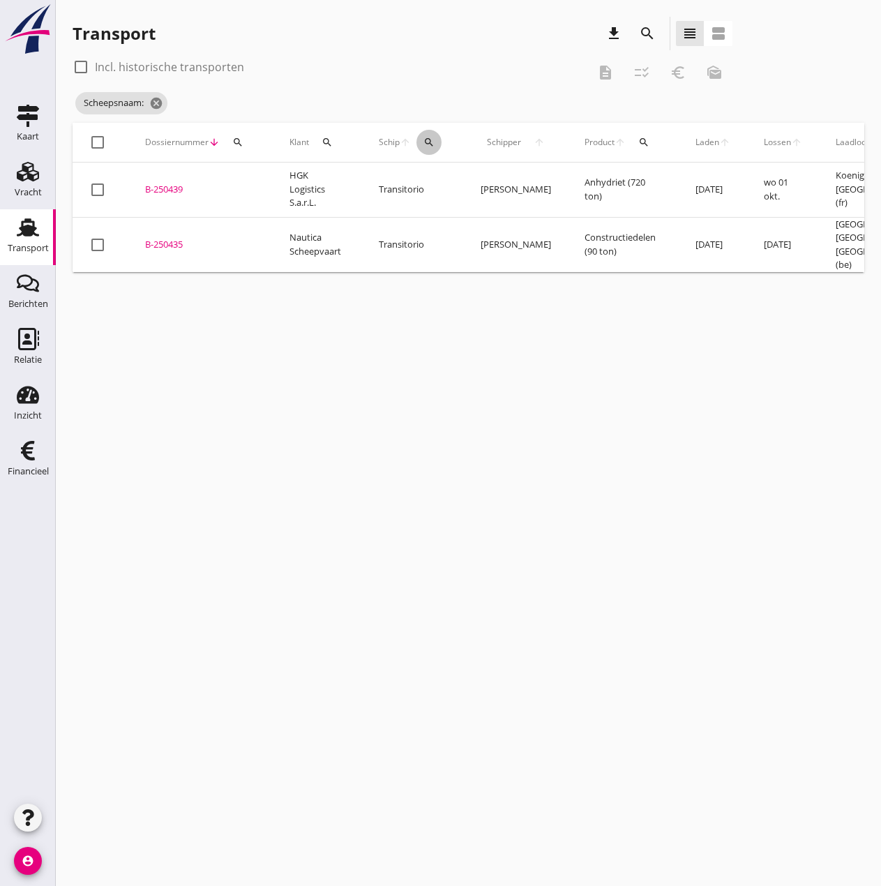
click at [427, 142] on icon "search" at bounding box center [428, 142] width 11 height 11
click at [437, 183] on input "Zoek op (scheeps)naam" at bounding box center [495, 183] width 145 height 22
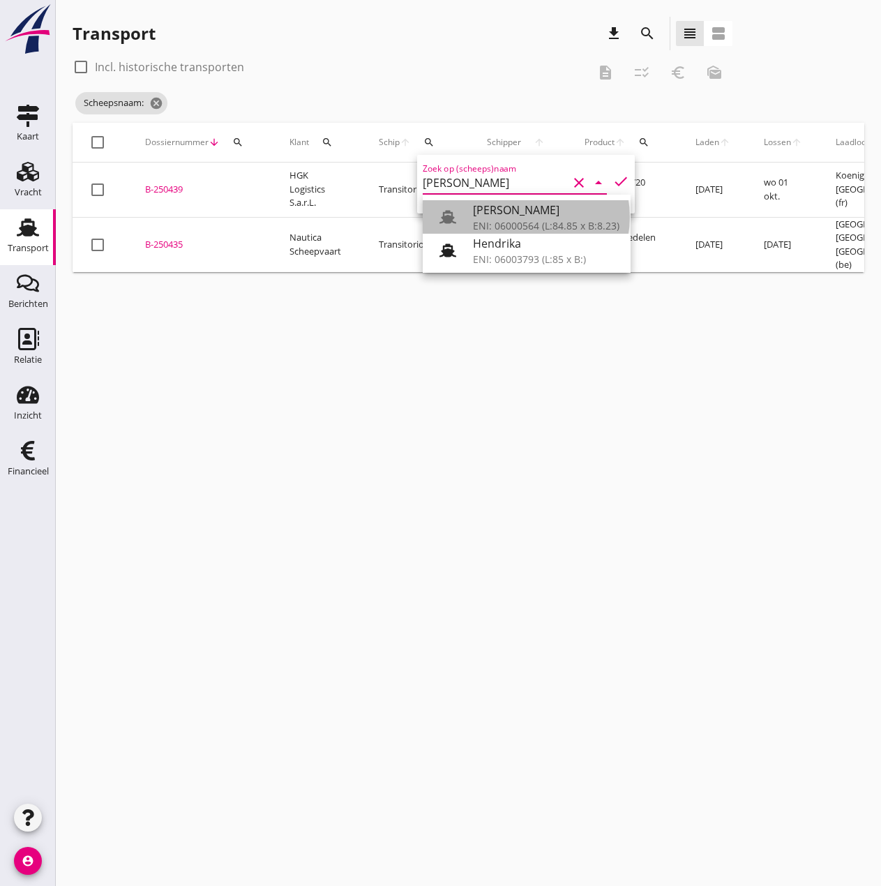
click at [490, 218] on div "ENI: 06000564 (L:84.85 x B:8.23)" at bounding box center [546, 225] width 146 height 15
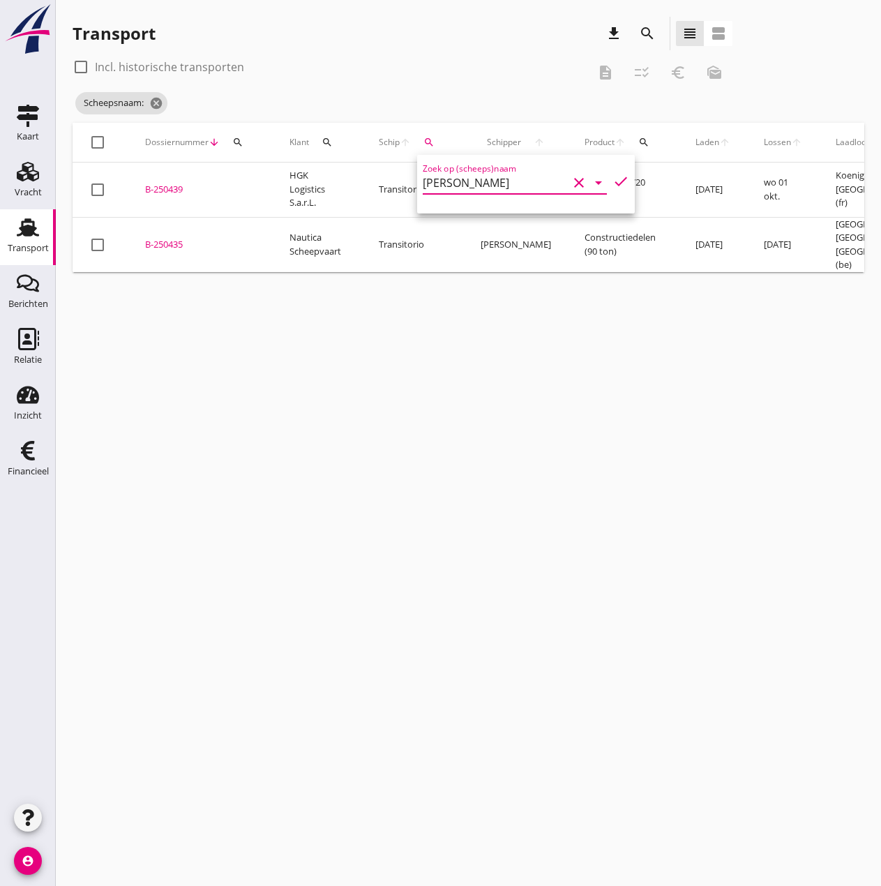
click at [613, 183] on icon "check" at bounding box center [620, 181] width 17 height 17
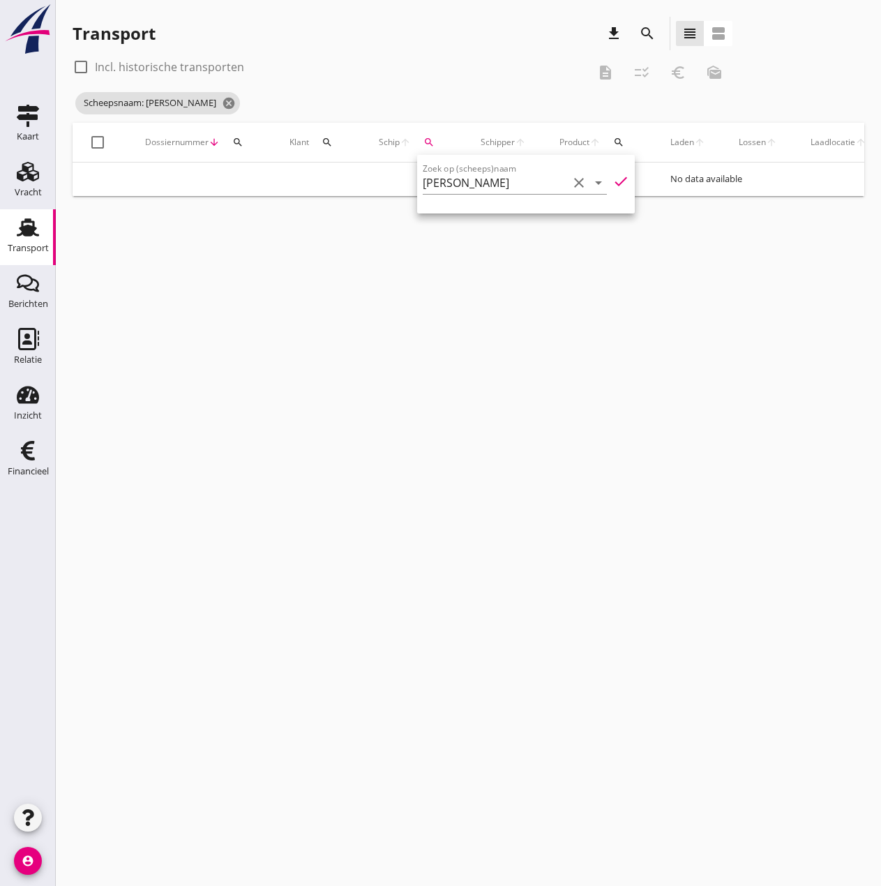
click at [612, 181] on icon "check" at bounding box center [620, 181] width 17 height 17
click at [506, 184] on input "[PERSON_NAME]" at bounding box center [495, 183] width 145 height 22
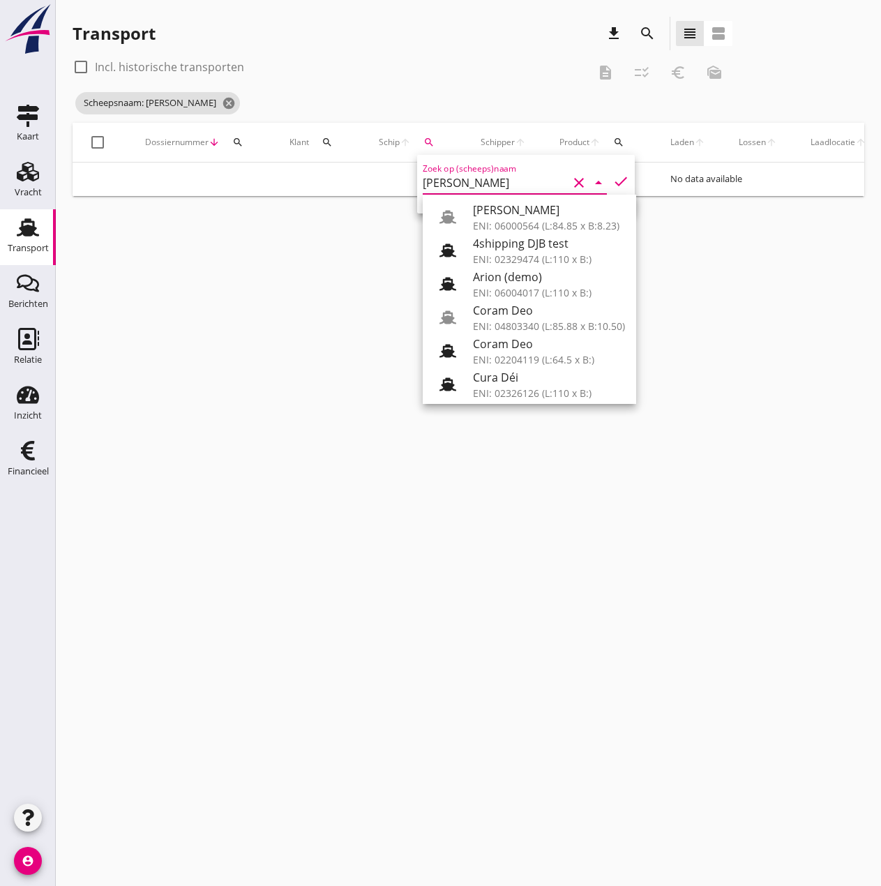
click at [506, 184] on input "[PERSON_NAME]" at bounding box center [495, 183] width 145 height 22
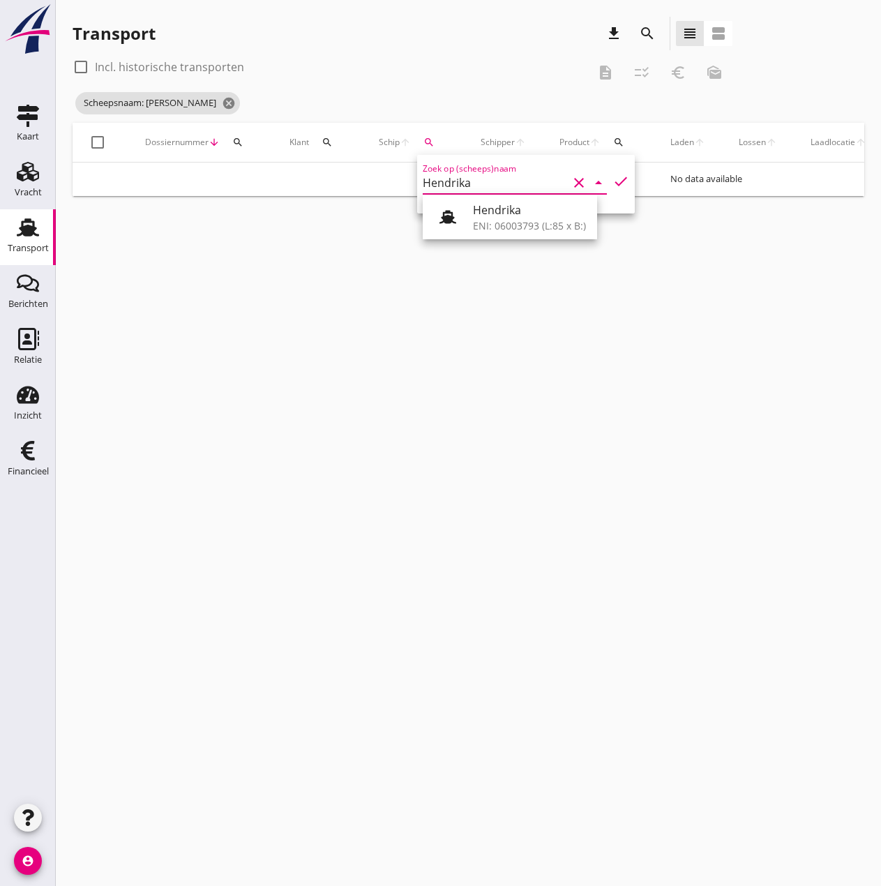
click at [527, 216] on div "[PERSON_NAME]: 06003793 (L:85 x B:)" at bounding box center [529, 216] width 113 height 33
click at [612, 180] on icon "check" at bounding box center [620, 181] width 17 height 17
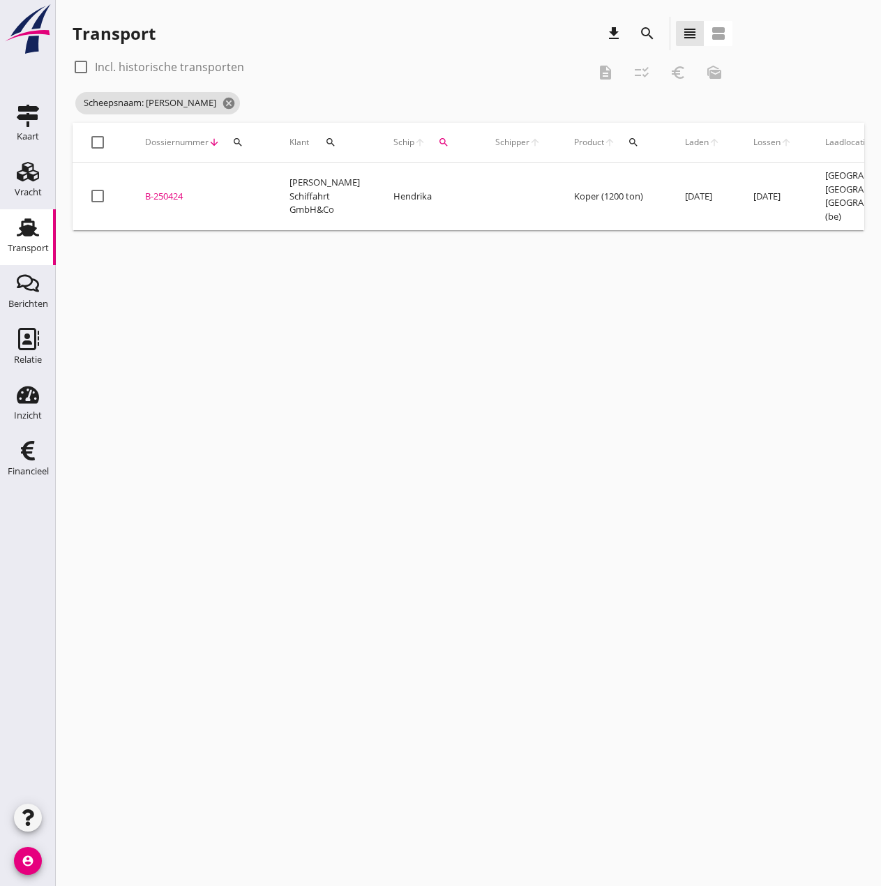
click at [169, 199] on div "B-250424" at bounding box center [200, 197] width 111 height 14
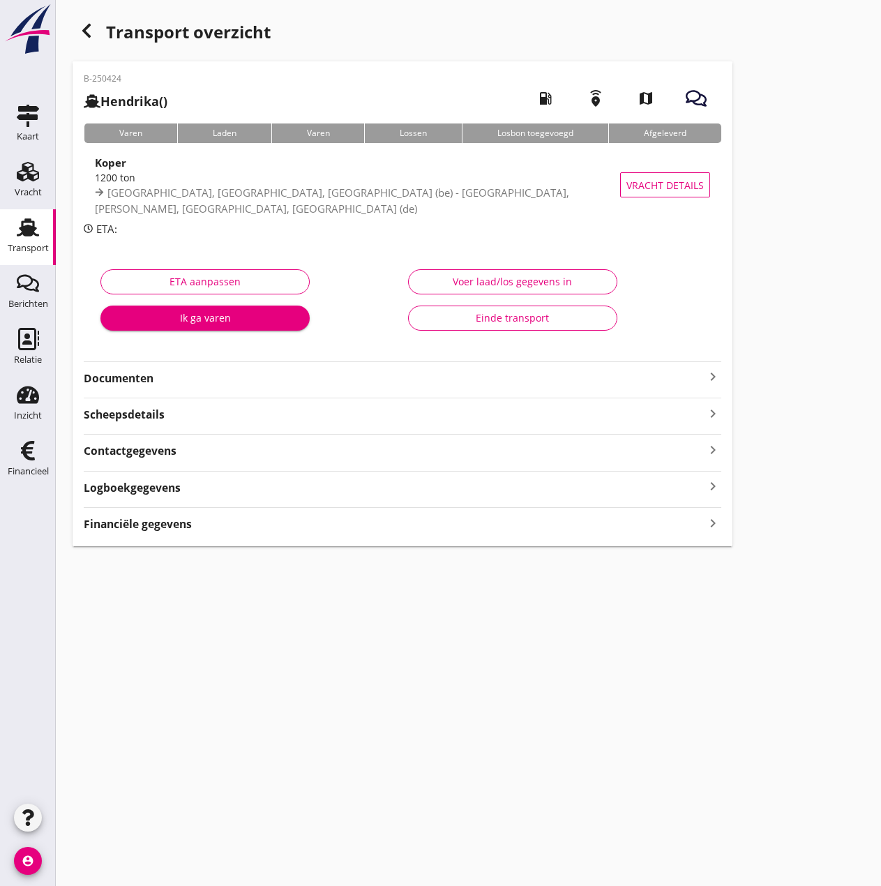
click at [535, 276] on div "Voer laad/los gegevens in" at bounding box center [513, 281] width 186 height 15
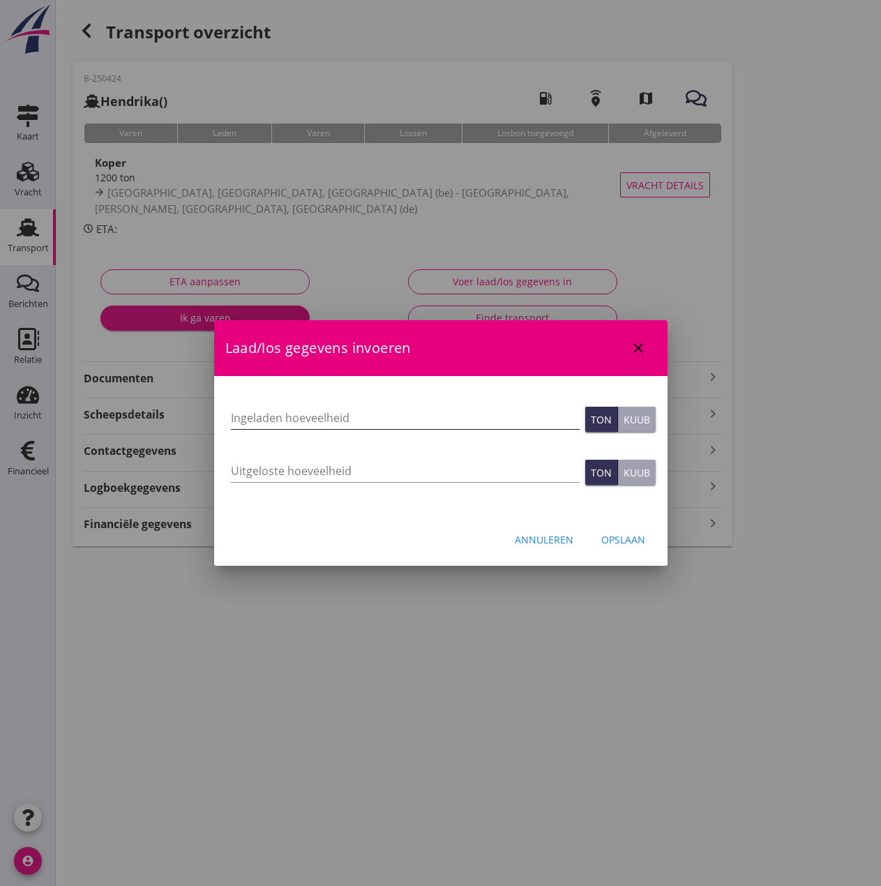
click at [245, 418] on input "Ingeladen hoeveelheid" at bounding box center [405, 418] width 349 height 22
click at [279, 465] on input "Uitgeloste hoeveelheid" at bounding box center [405, 471] width 349 height 22
click at [235, 472] on input "Uitgeloste hoeveelheid" at bounding box center [405, 471] width 349 height 22
click at [633, 545] on div "Opslaan" at bounding box center [623, 539] width 44 height 15
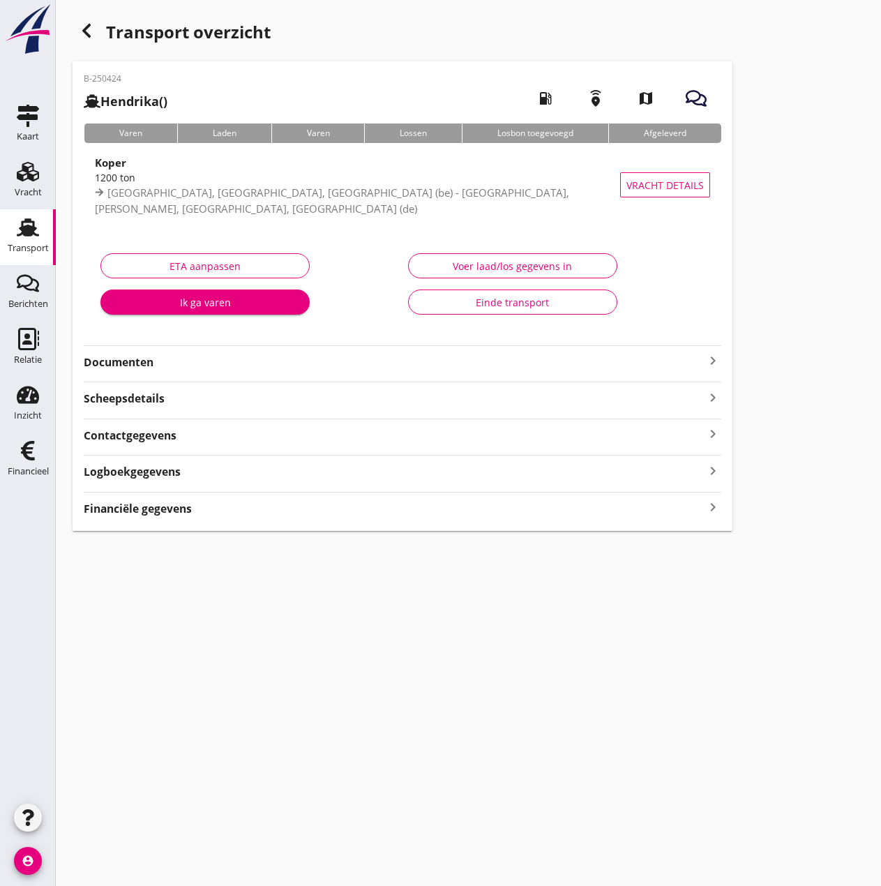
click at [87, 29] on use "button" at bounding box center [86, 31] width 8 height 14
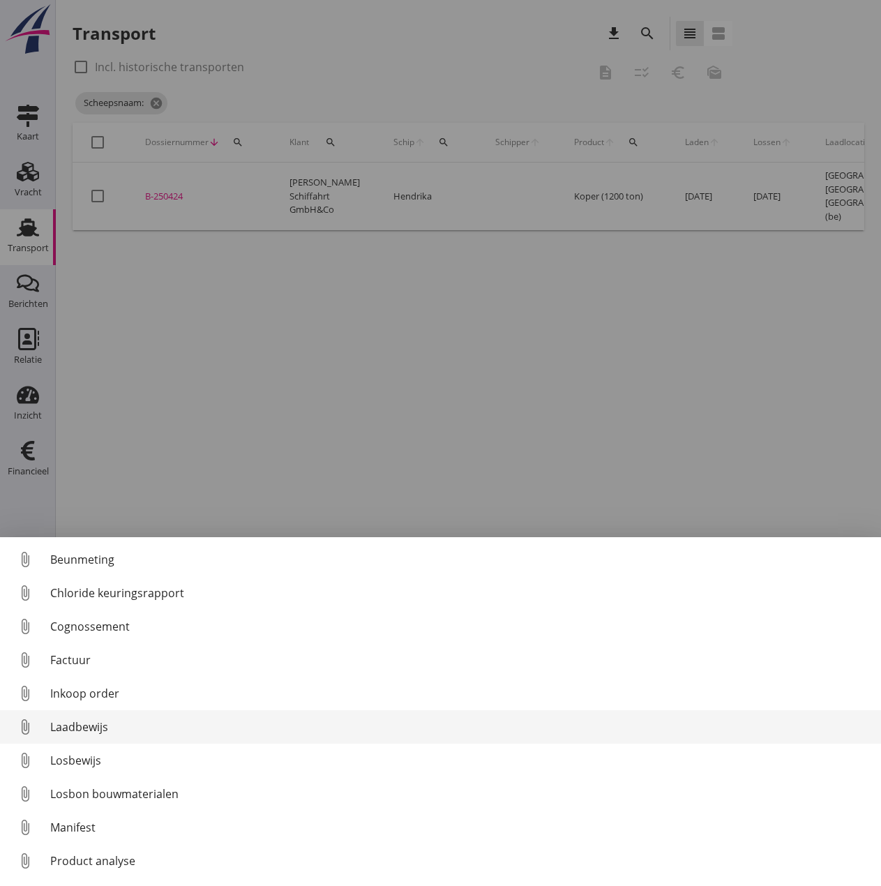
click at [88, 723] on div "Laadbewijs" at bounding box center [460, 726] width 820 height 17
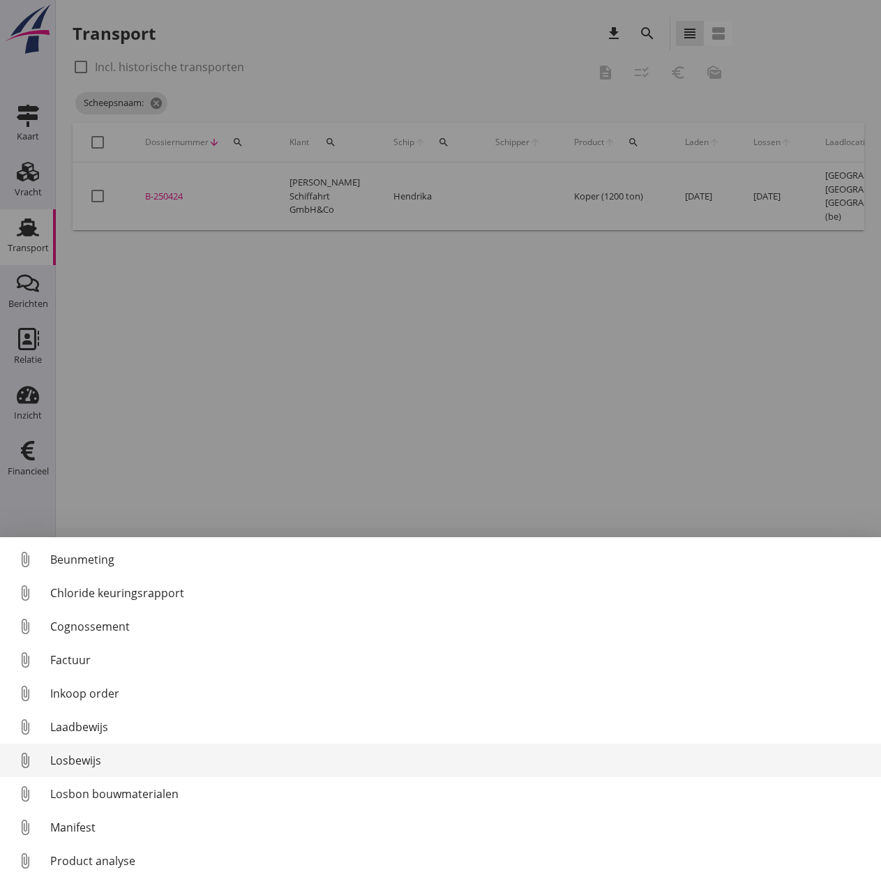
click at [76, 755] on div "Losbewijs" at bounding box center [460, 760] width 820 height 17
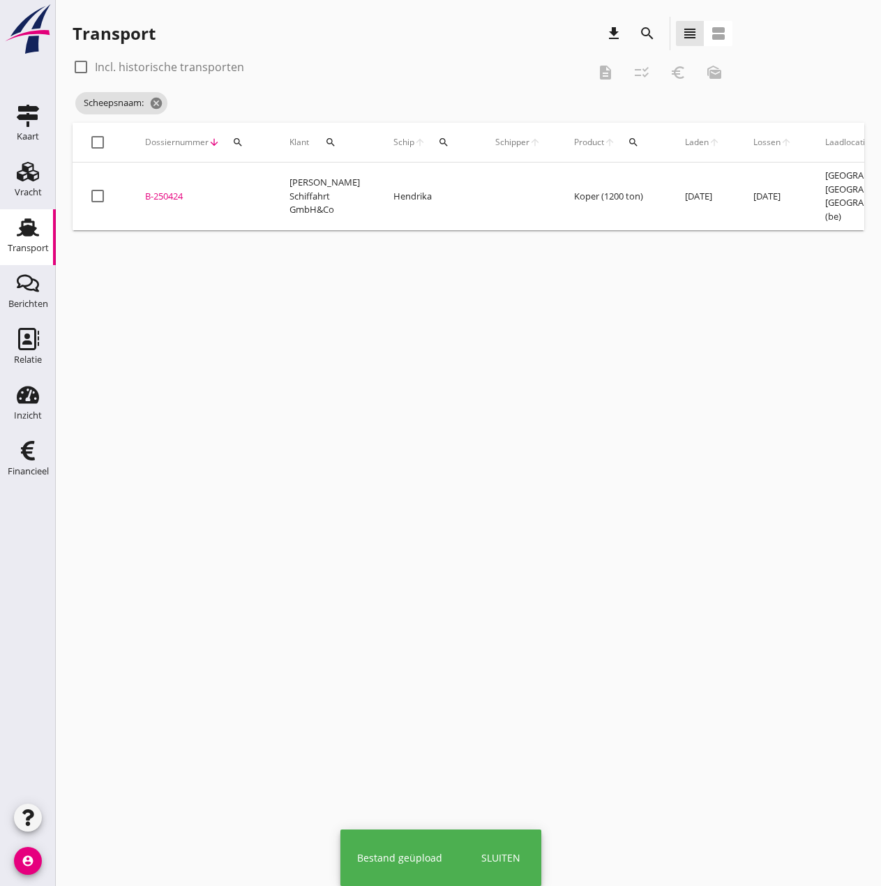
click at [168, 198] on div "B-250424" at bounding box center [200, 197] width 111 height 14
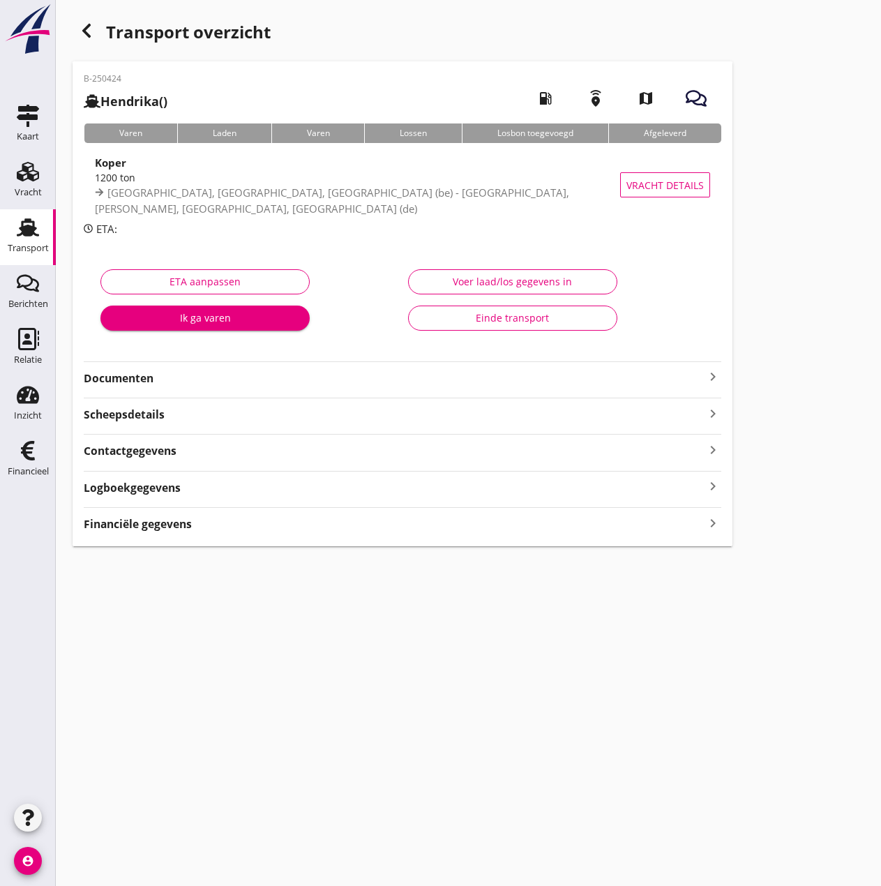
click at [534, 273] on button "Voer laad/los gegevens in" at bounding box center [512, 281] width 209 height 25
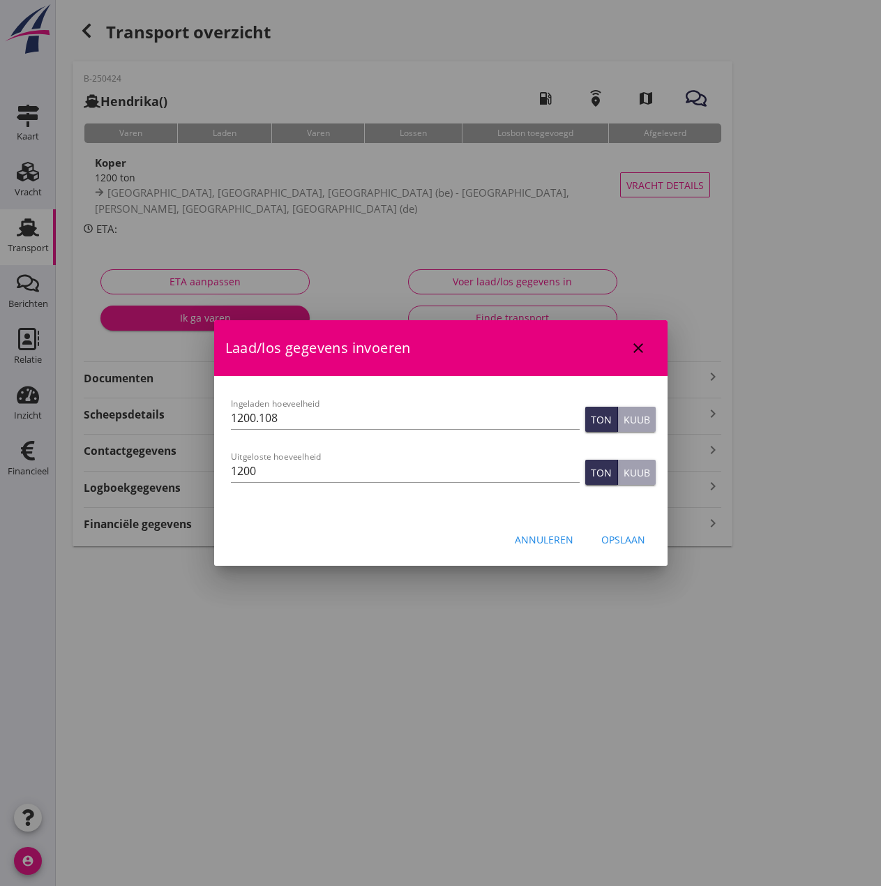
click at [627, 536] on div "Opslaan" at bounding box center [623, 539] width 44 height 15
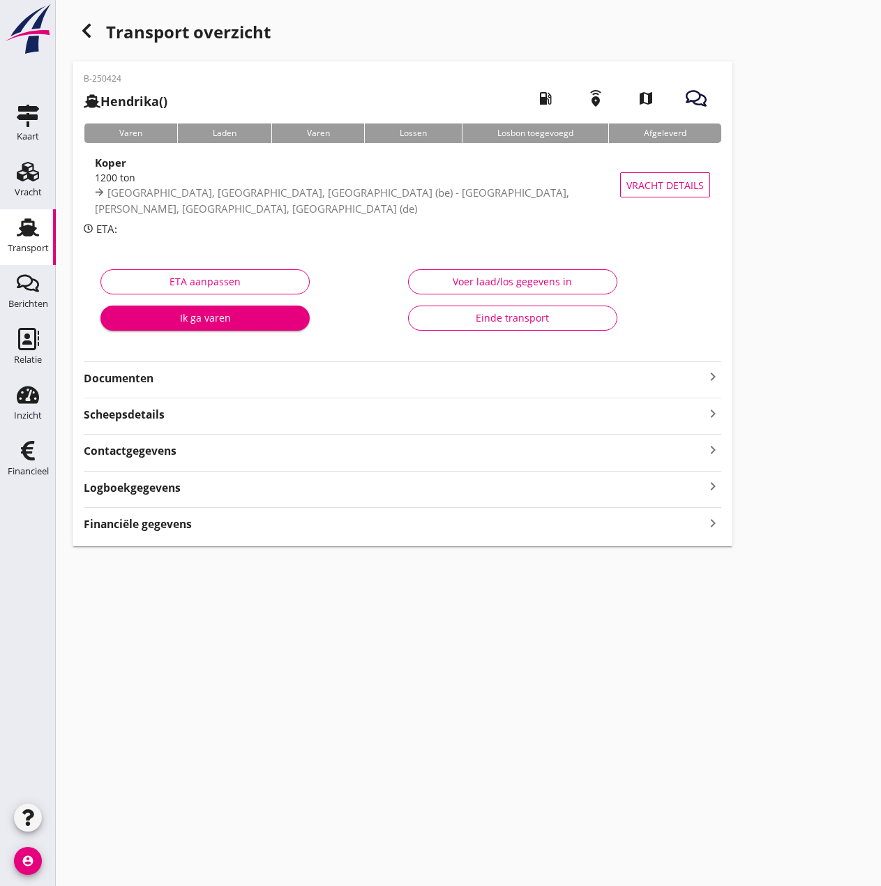
click at [163, 528] on strong "Financiële gegevens" at bounding box center [138, 524] width 108 height 16
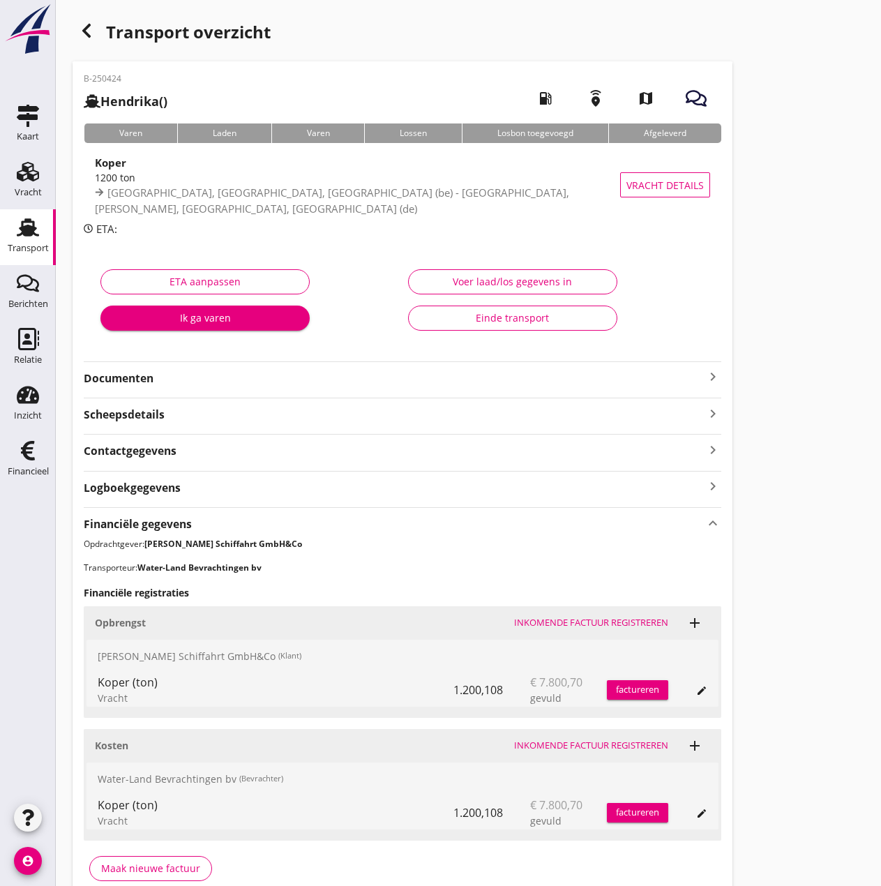
click at [584, 743] on div "Inkomende factuur registreren" at bounding box center [591, 746] width 154 height 14
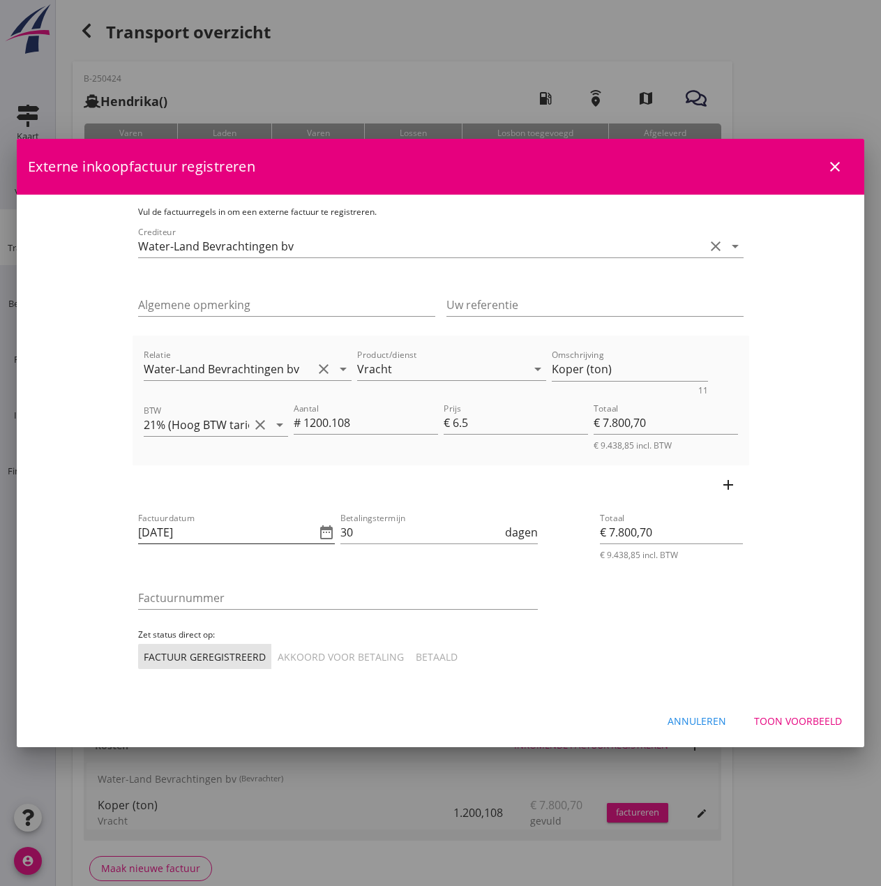
click at [318, 532] on icon "date_range" at bounding box center [326, 532] width 17 height 17
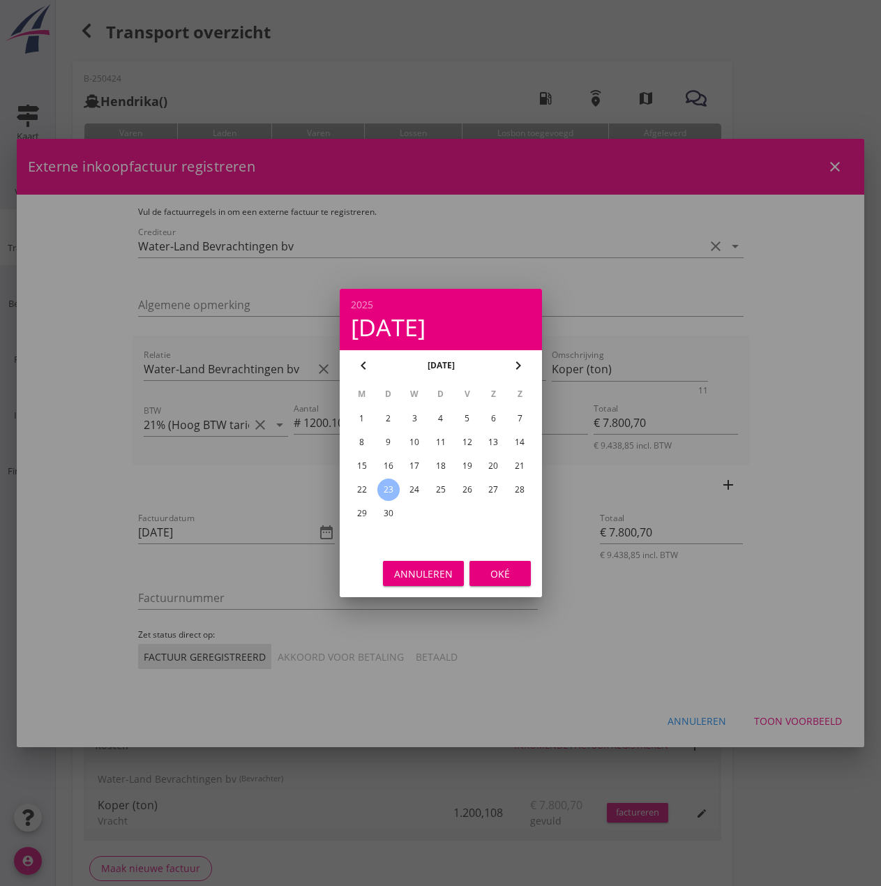
click at [358, 485] on div "22" at bounding box center [361, 490] width 22 height 22
click at [496, 573] on div "Oké" at bounding box center [500, 573] width 39 height 15
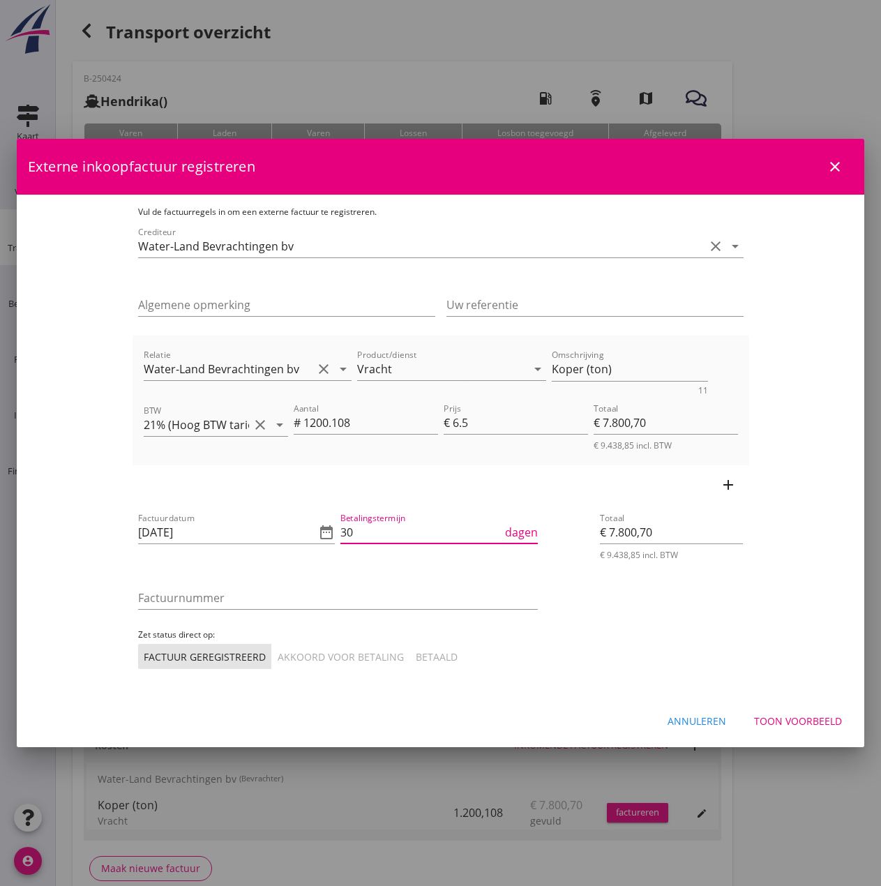
click at [376, 534] on input "30" at bounding box center [421, 532] width 162 height 22
click at [163, 596] on input "Factuurnummer" at bounding box center [338, 598] width 400 height 22
click at [278, 654] on div "Akkoord voor betaling" at bounding box center [341, 656] width 126 height 15
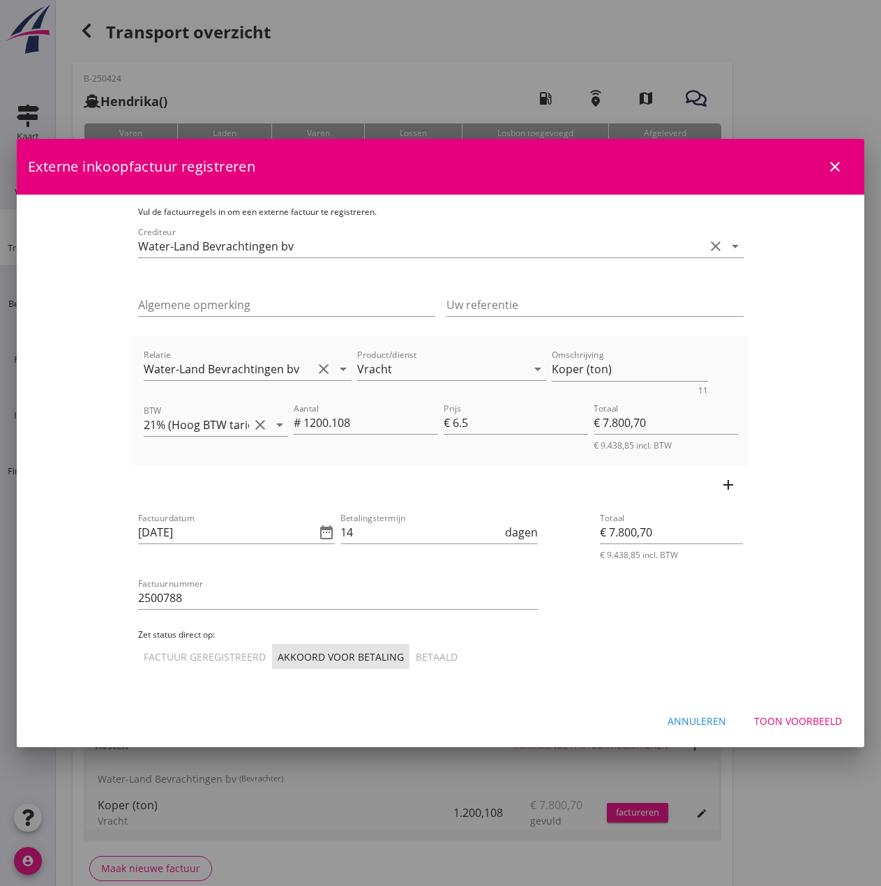
click at [809, 723] on div "Toon voorbeeld" at bounding box center [798, 721] width 88 height 15
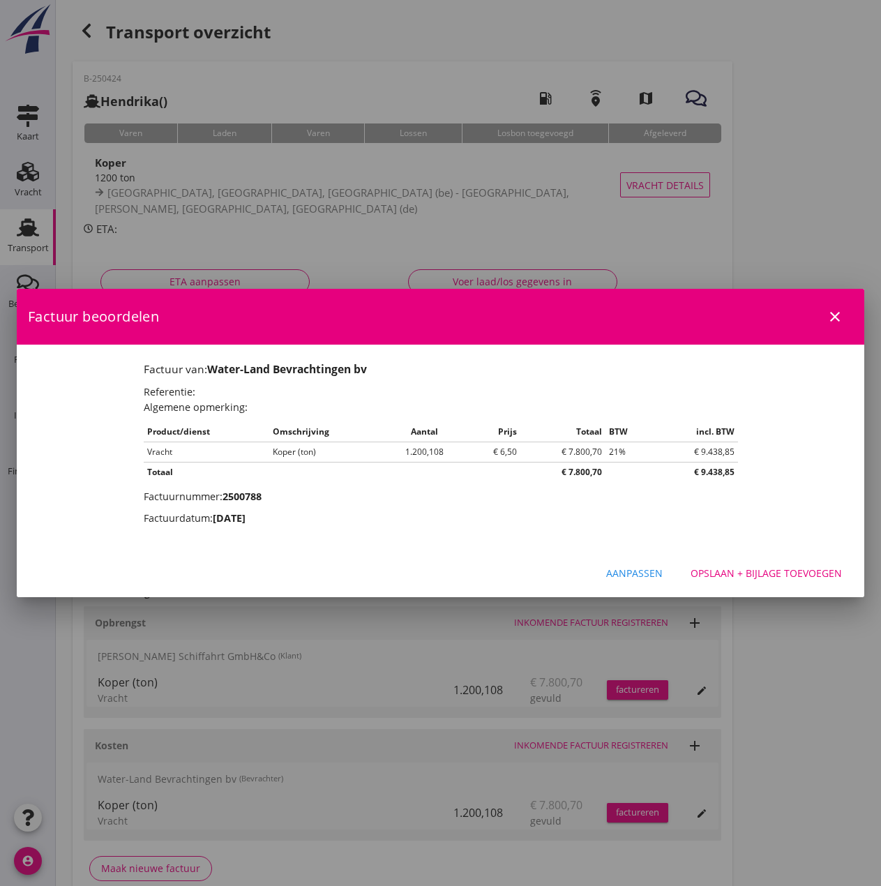
click at [748, 569] on div "Opslaan + bijlage toevoegen" at bounding box center [766, 573] width 151 height 15
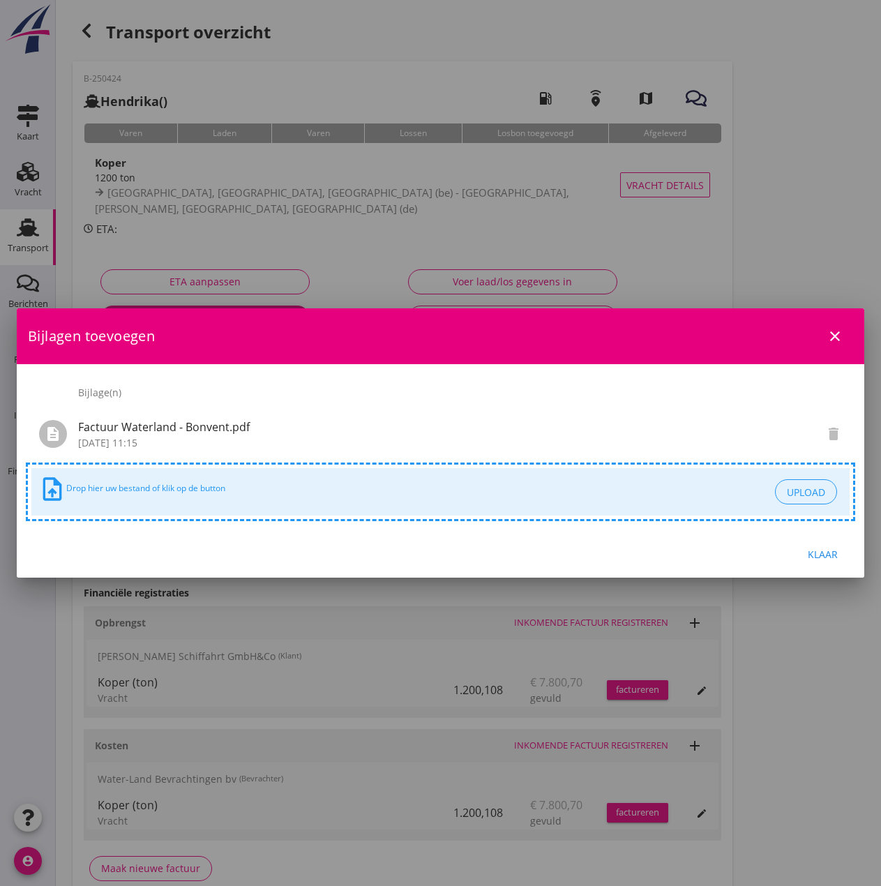
click at [830, 561] on div "Klaar" at bounding box center [822, 554] width 39 height 15
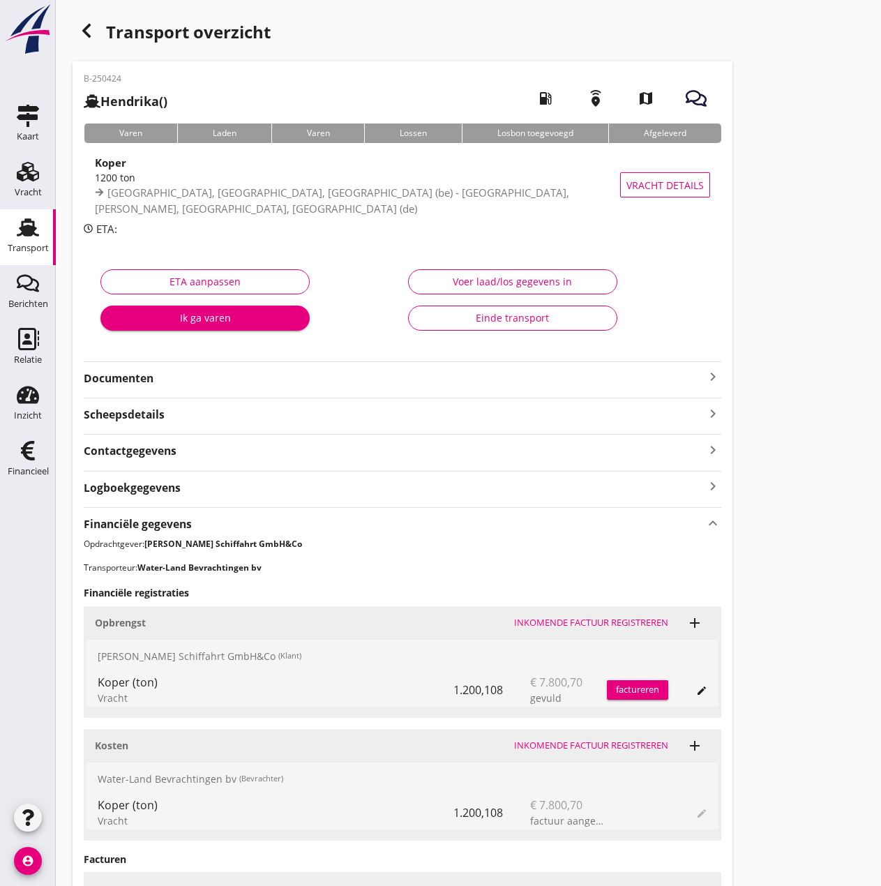
click at [650, 693] on div "factureren" at bounding box center [637, 690] width 61 height 14
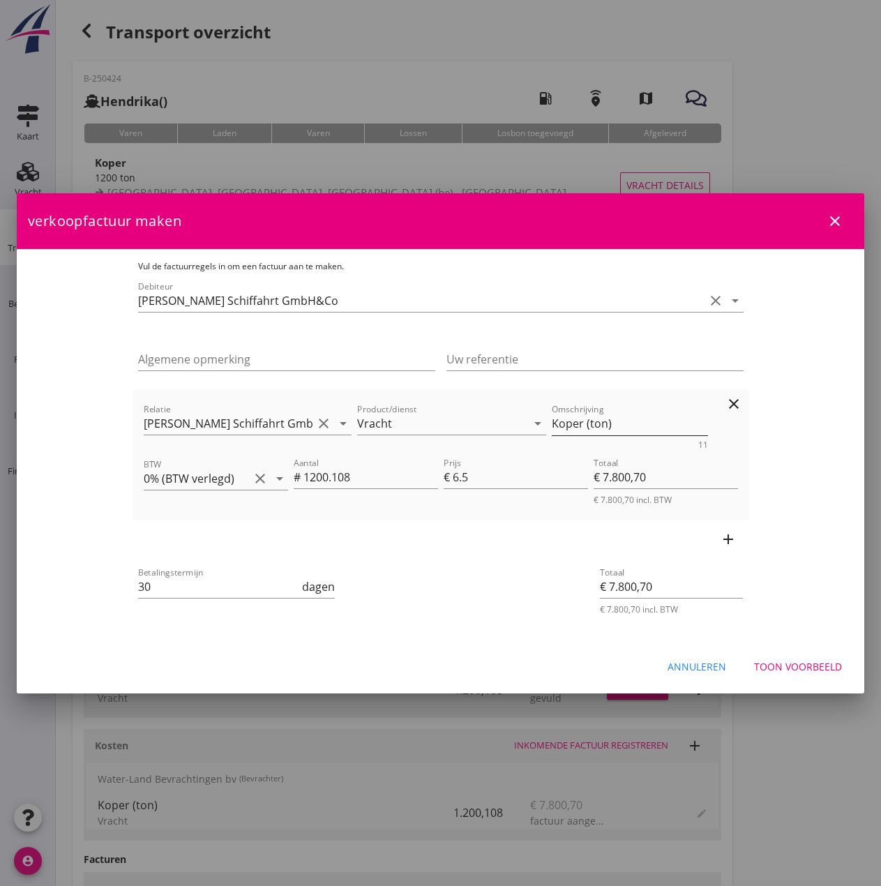
drag, startPoint x: 580, startPoint y: 425, endPoint x: 591, endPoint y: 426, distance: 10.6
click at [581, 425] on textarea "Koper (ton)" at bounding box center [630, 423] width 156 height 23
click at [151, 587] on input "30" at bounding box center [219, 586] width 162 height 22
click at [682, 640] on div "Vul de factuurregels in om een factuur aan te maken. Debiteur [PERSON_NAME] Sch…" at bounding box center [441, 446] width 628 height 394
click at [766, 659] on div "Toon voorbeeld" at bounding box center [798, 666] width 88 height 15
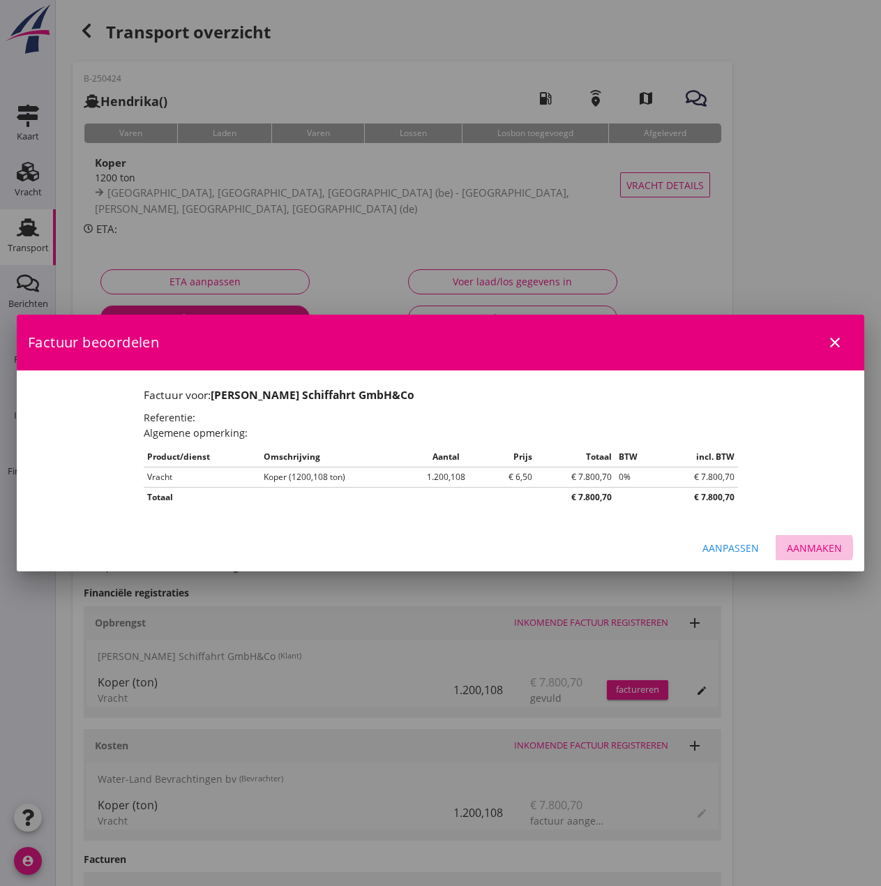
click at [836, 543] on div "Aanmaken" at bounding box center [814, 548] width 55 height 15
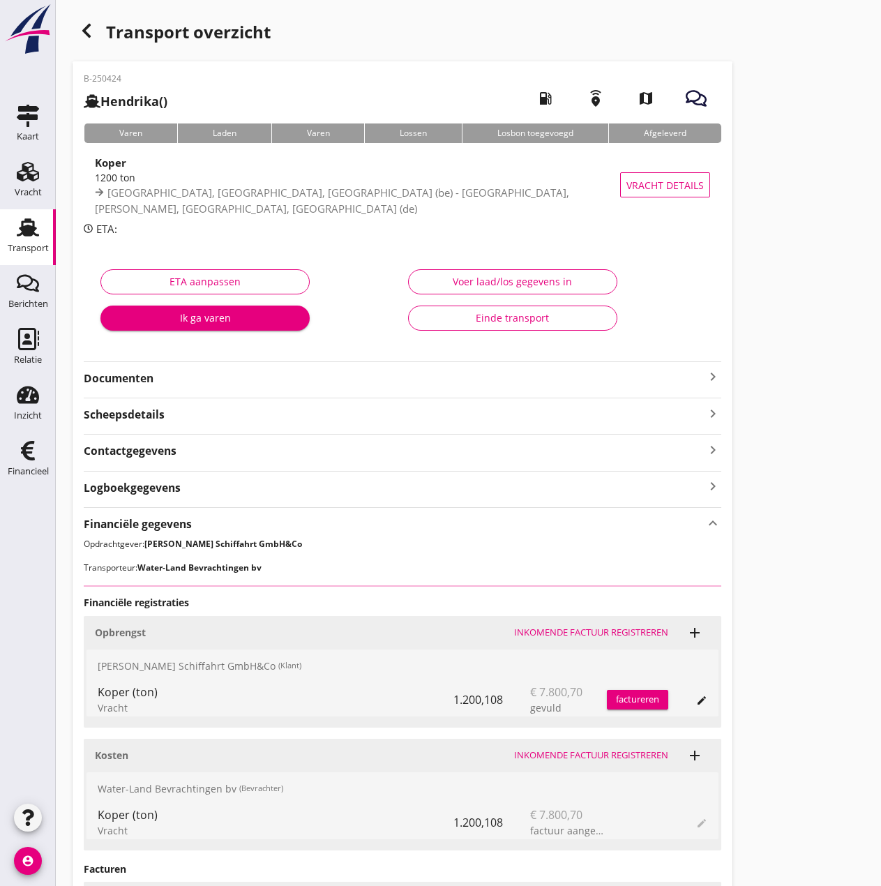
click at [128, 376] on strong "Documenten" at bounding box center [394, 378] width 621 height 16
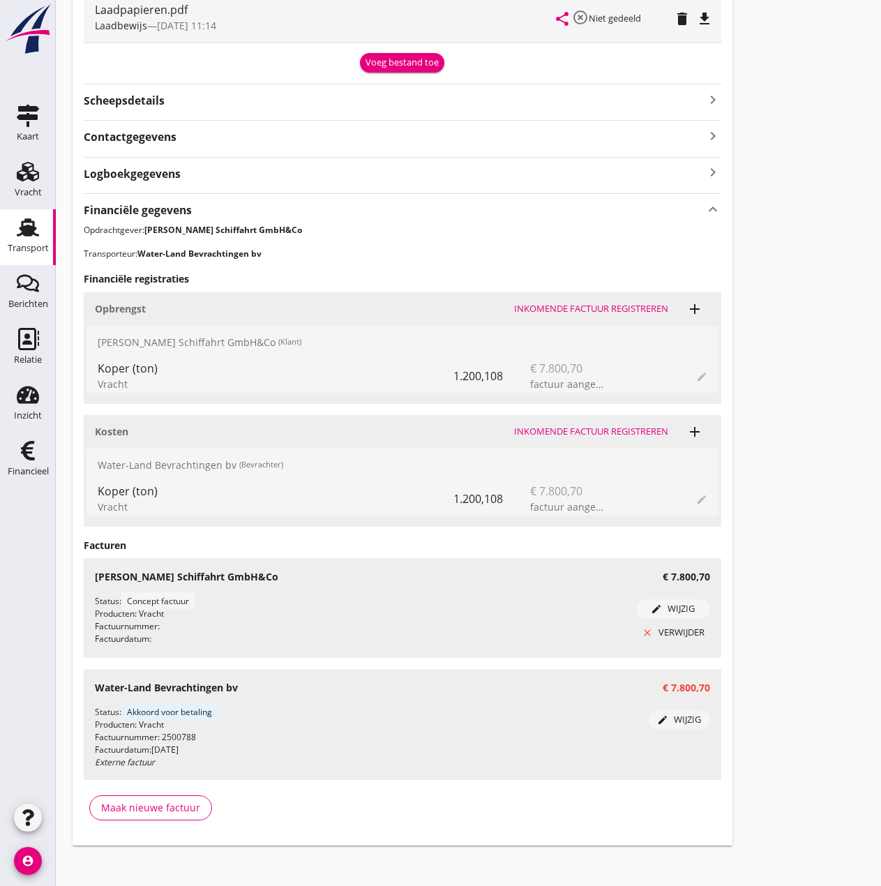
scroll to position [568, 0]
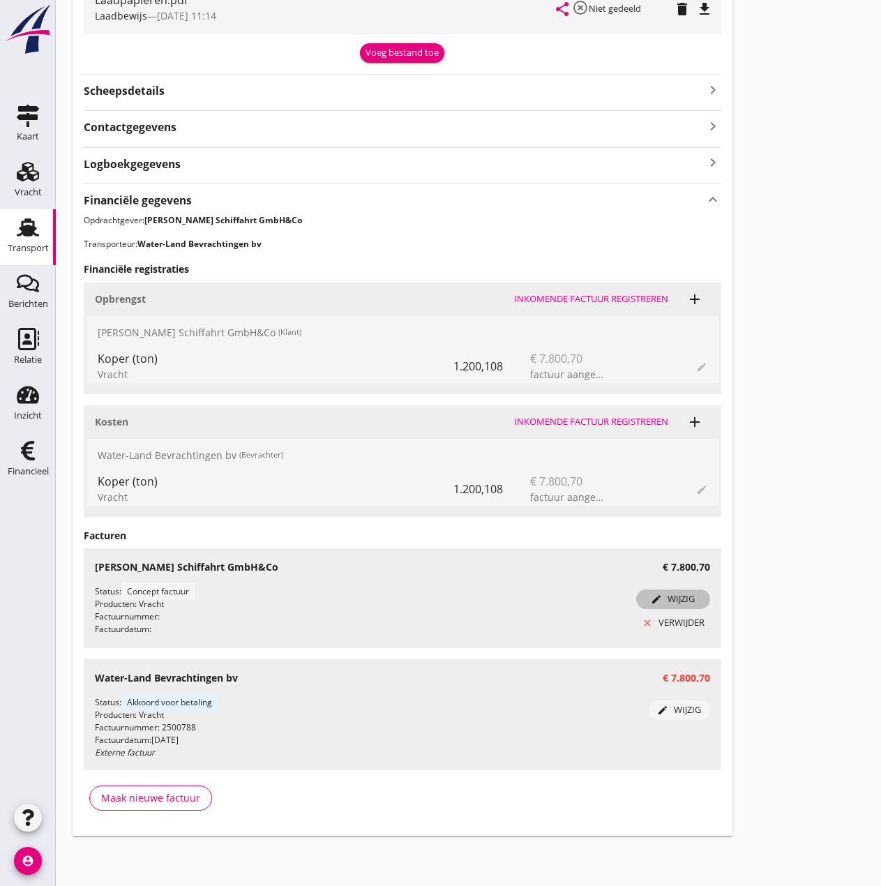
click at [679, 590] on button "edit wijzig" at bounding box center [673, 599] width 74 height 20
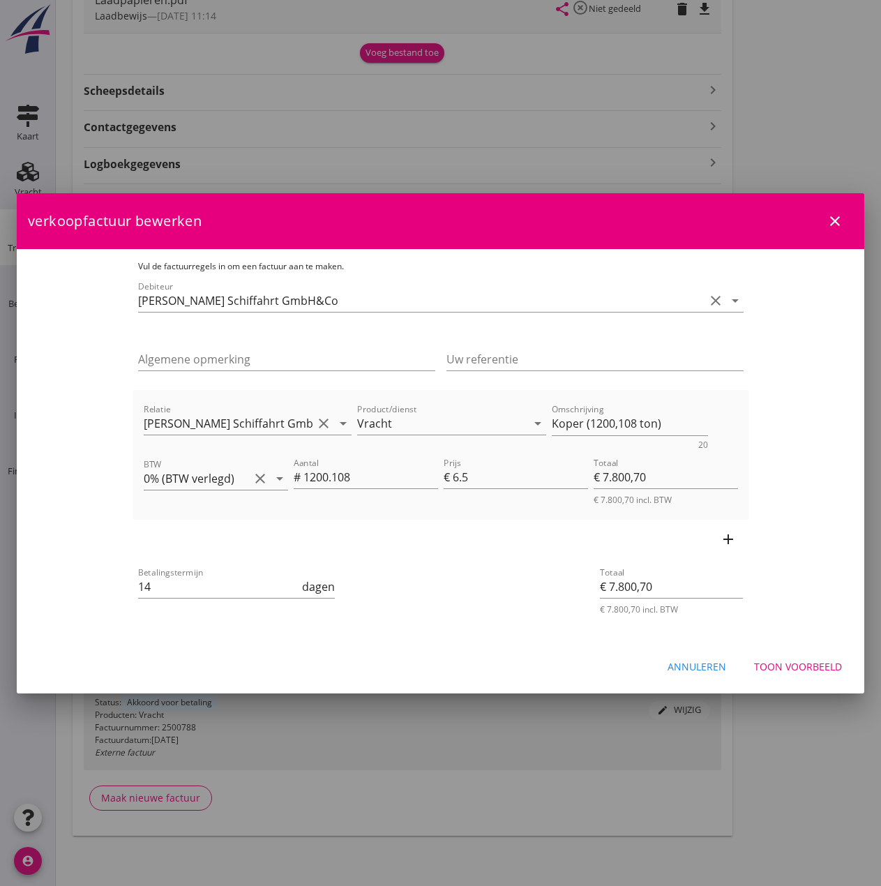
click at [799, 668] on div "Toon voorbeeld" at bounding box center [798, 666] width 88 height 15
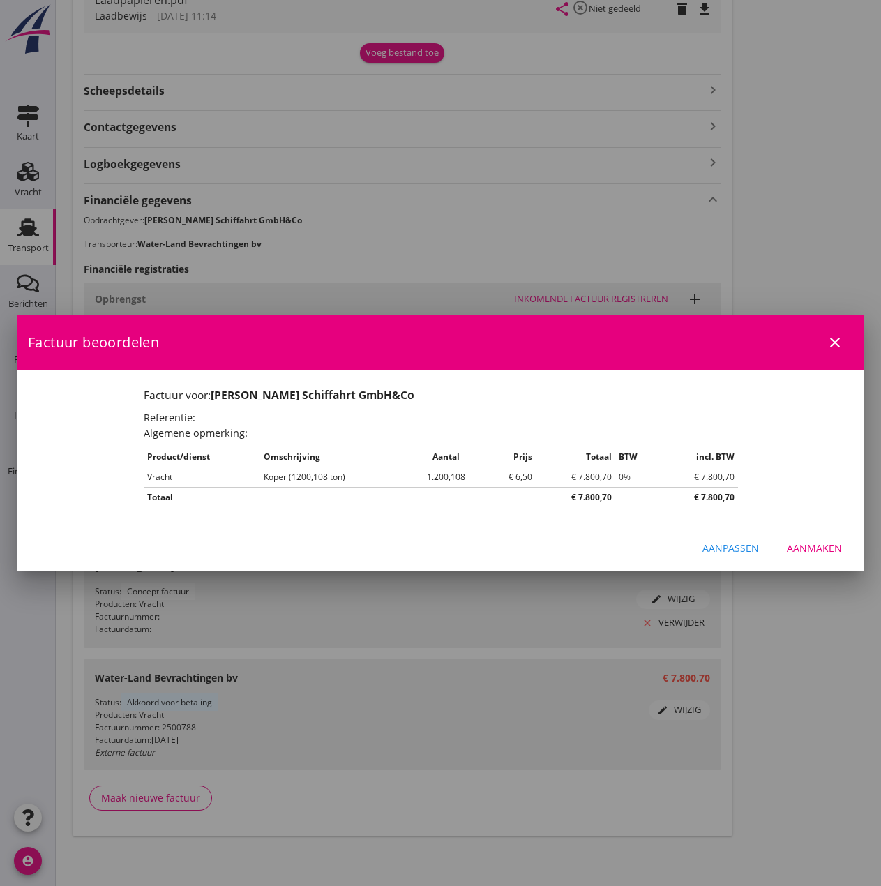
click at [825, 547] on div "Aanmaken" at bounding box center [814, 548] width 55 height 15
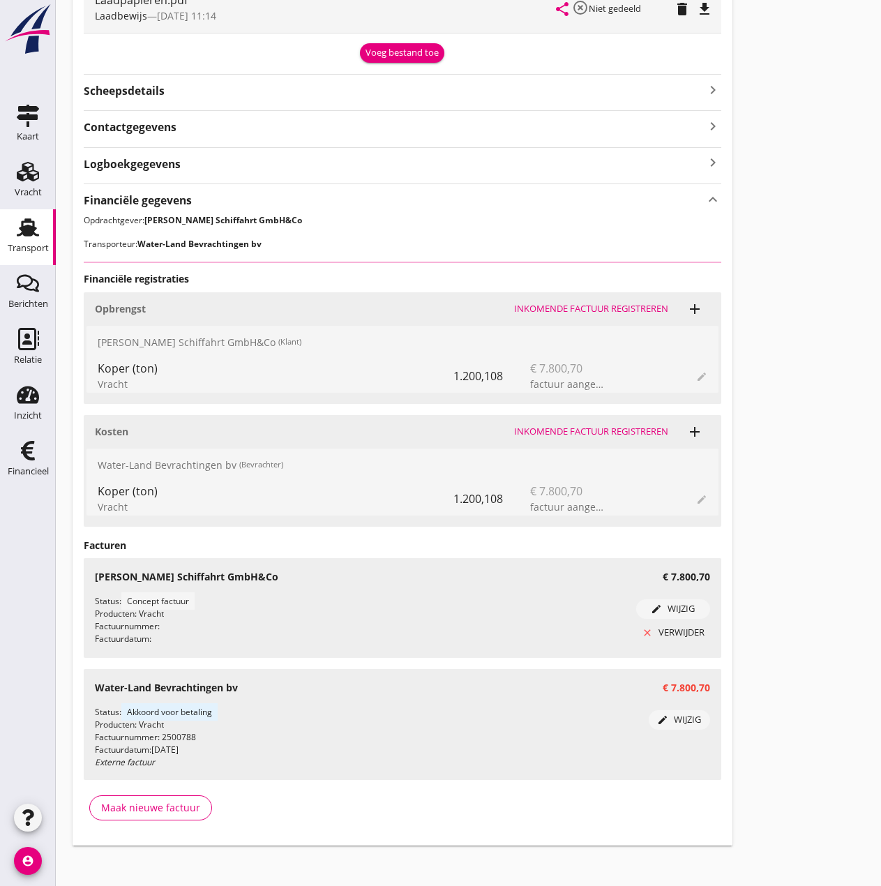
scroll to position [149, 0]
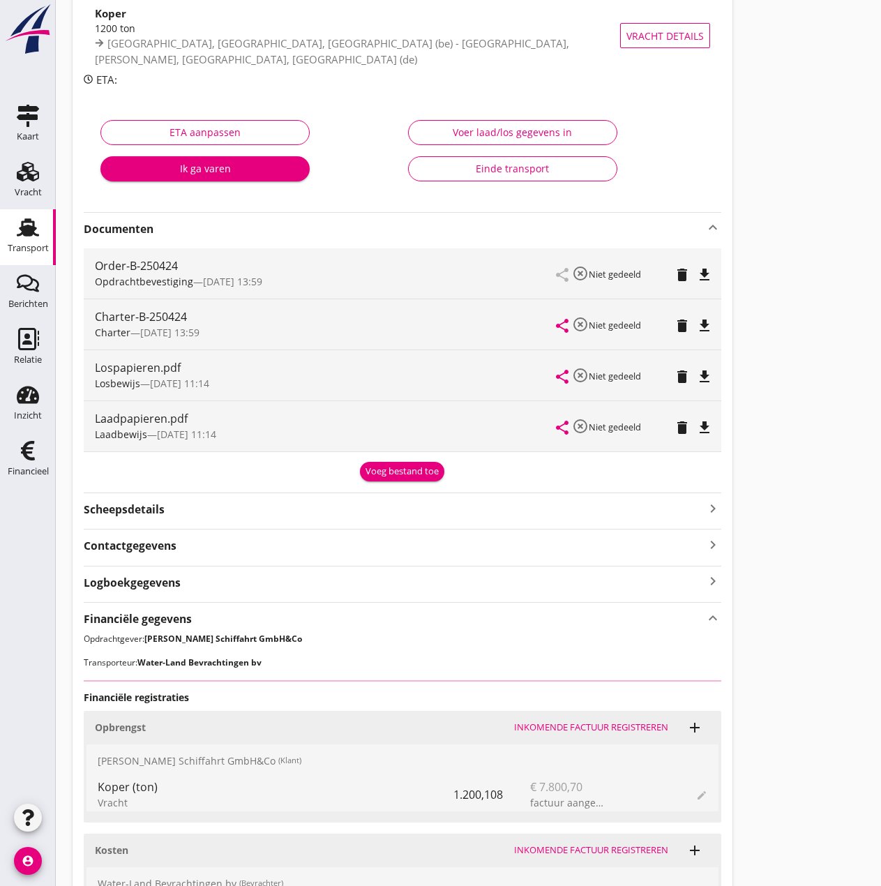
click at [484, 170] on div "Einde transport" at bounding box center [513, 168] width 186 height 15
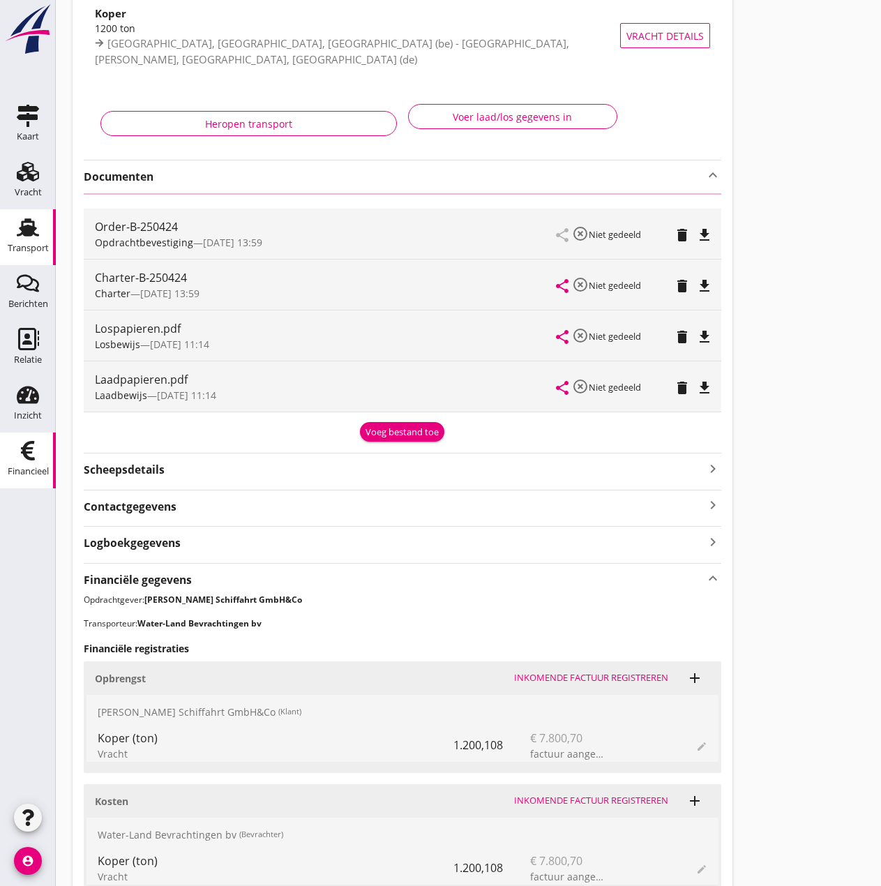
click at [15, 451] on div "Financieel" at bounding box center [27, 450] width 33 height 22
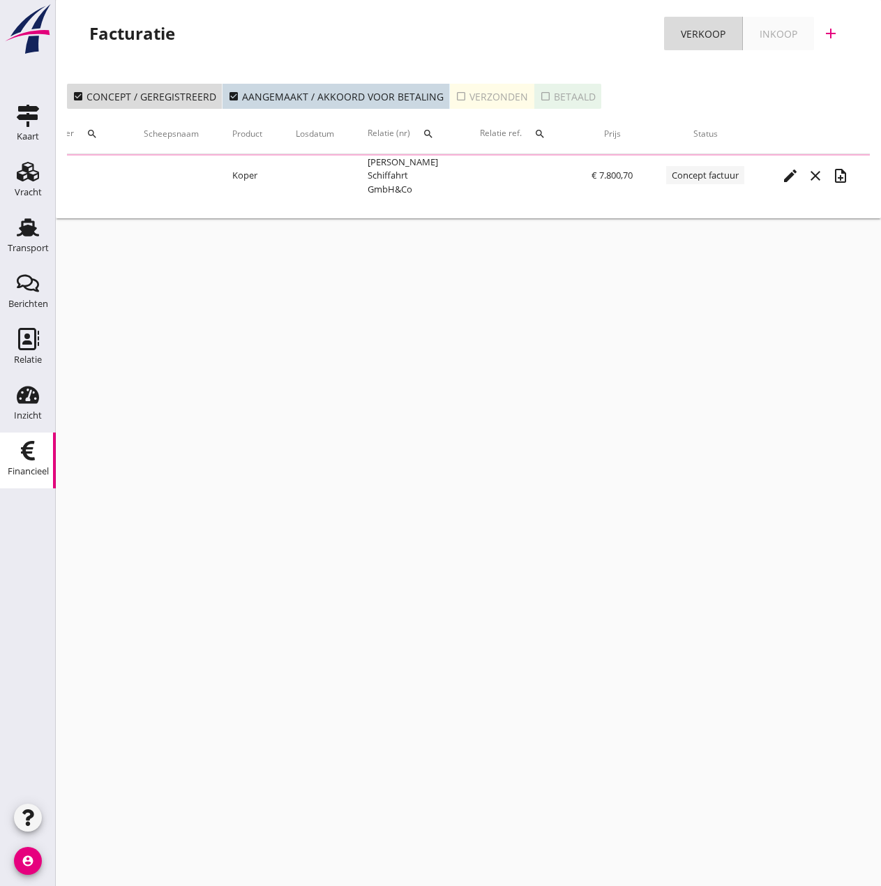
scroll to position [0, 221]
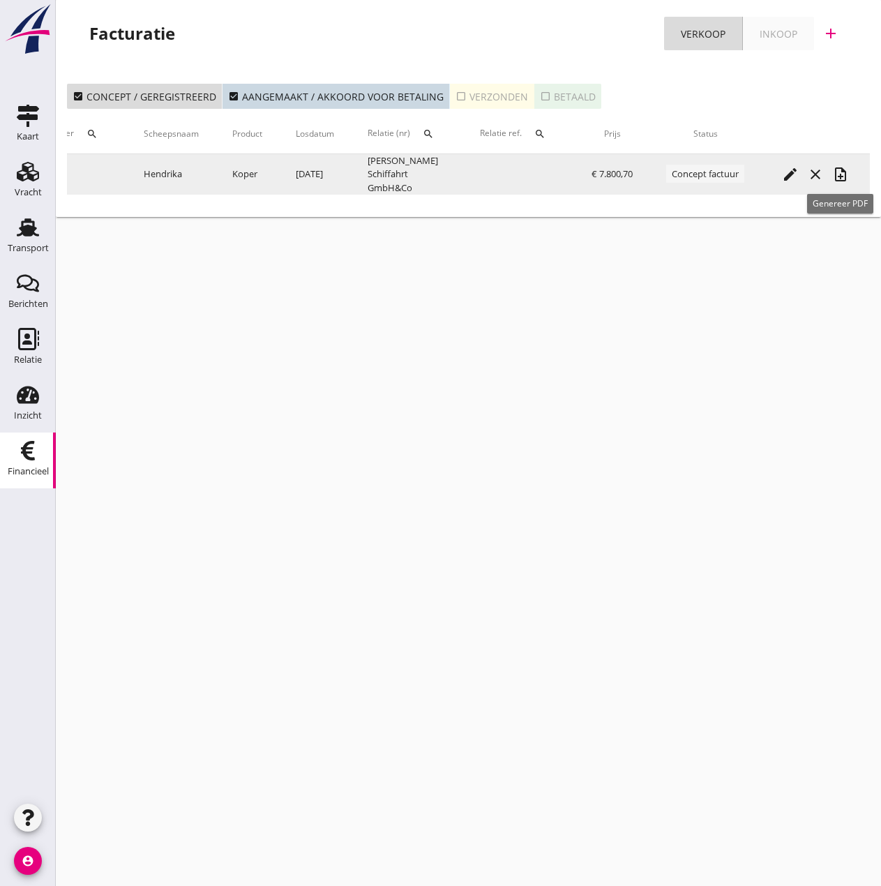
click at [844, 172] on icon "note_add" at bounding box center [840, 174] width 17 height 17
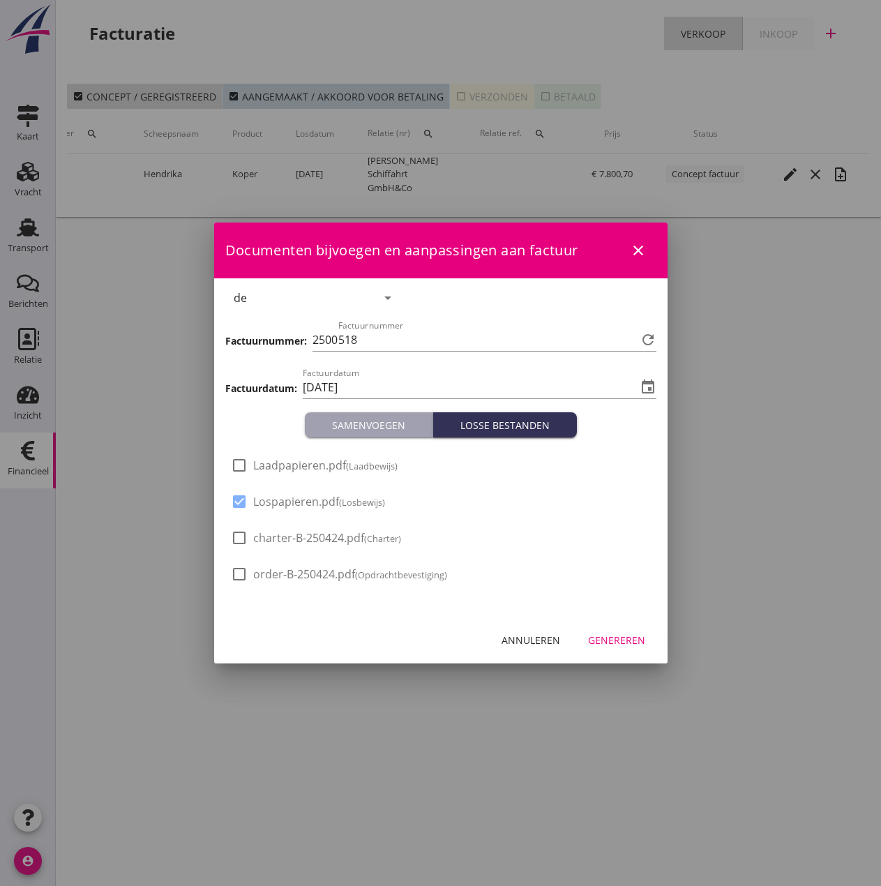
drag, startPoint x: 292, startPoint y: 460, endPoint x: 449, endPoint y: 529, distance: 172.1
click at [294, 460] on span "Laadpapieren.pdf (Laadbewijs)" at bounding box center [325, 465] width 144 height 15
click at [615, 641] on div "Genereren" at bounding box center [616, 640] width 57 height 15
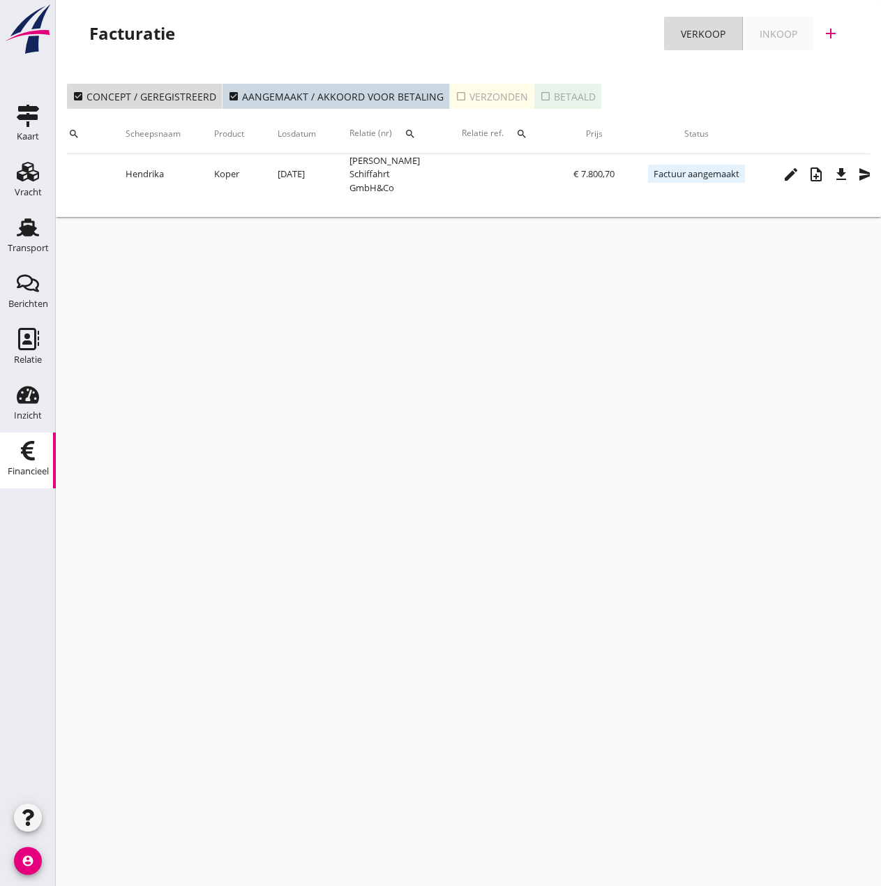
scroll to position [0, 268]
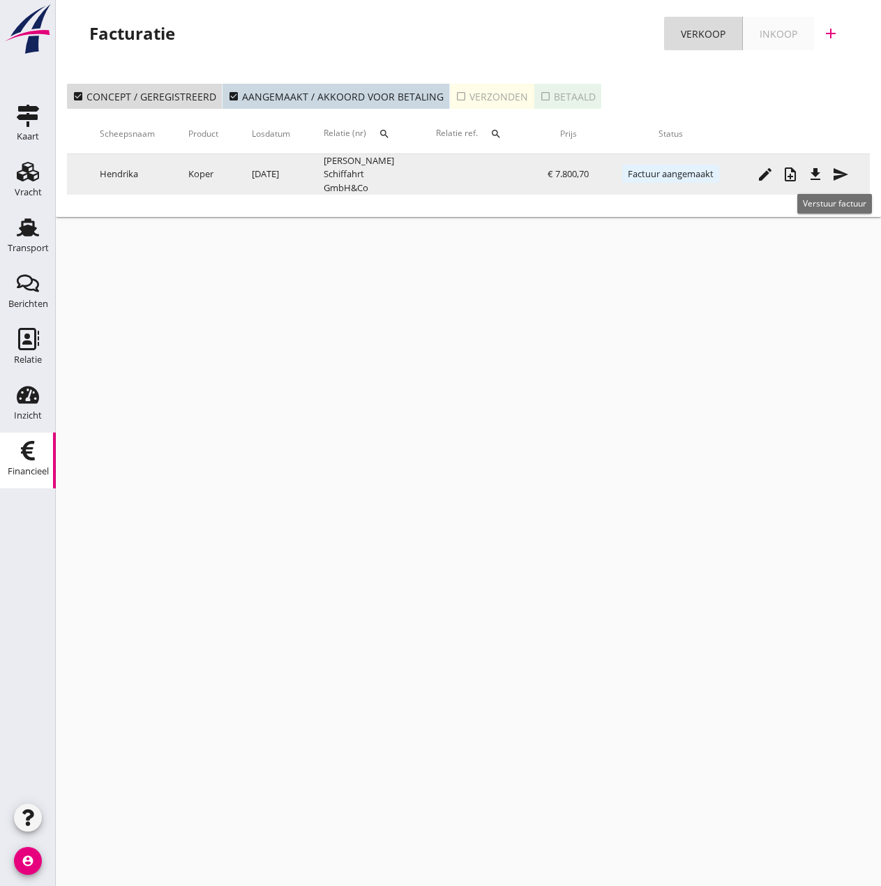
click at [841, 169] on icon "send" at bounding box center [840, 174] width 17 height 17
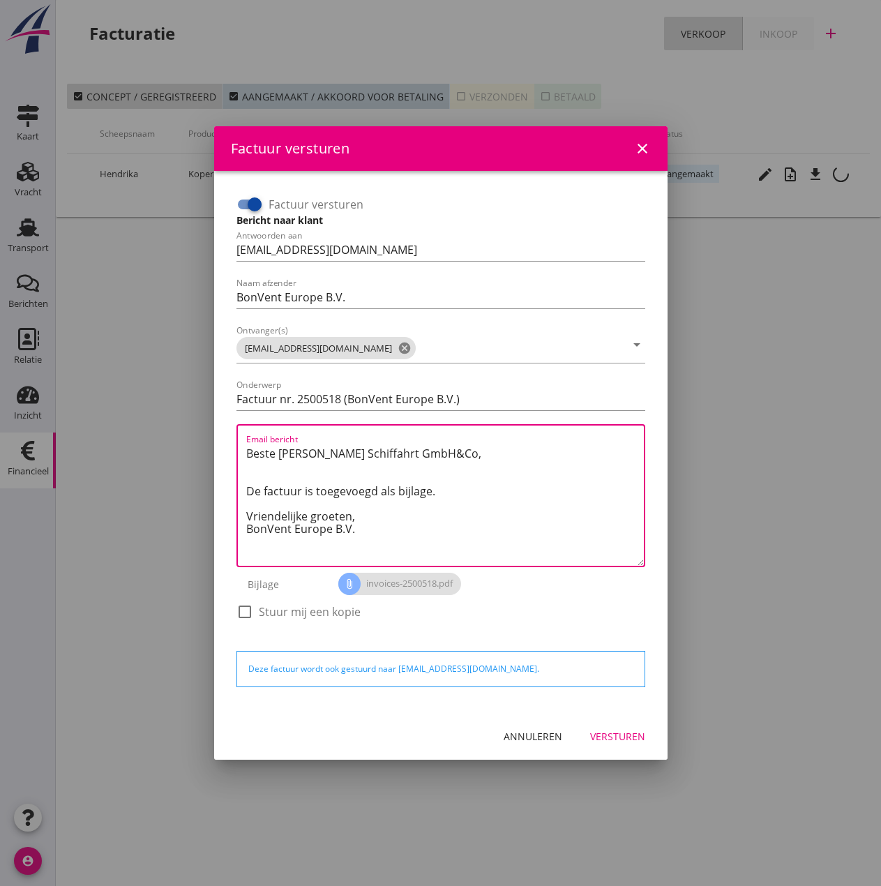
drag, startPoint x: 366, startPoint y: 507, endPoint x: 181, endPoint y: 444, distance: 195.2
click at [181, 444] on div "Factuur versturen close Factuur versturen Bericht naar klant Antwoorden aan [EM…" at bounding box center [440, 443] width 881 height 886
paste textarea "Guten Tag, Im Anhang finden Sie die Abrechnung für die Reise der MS [PERSON_NAM…"
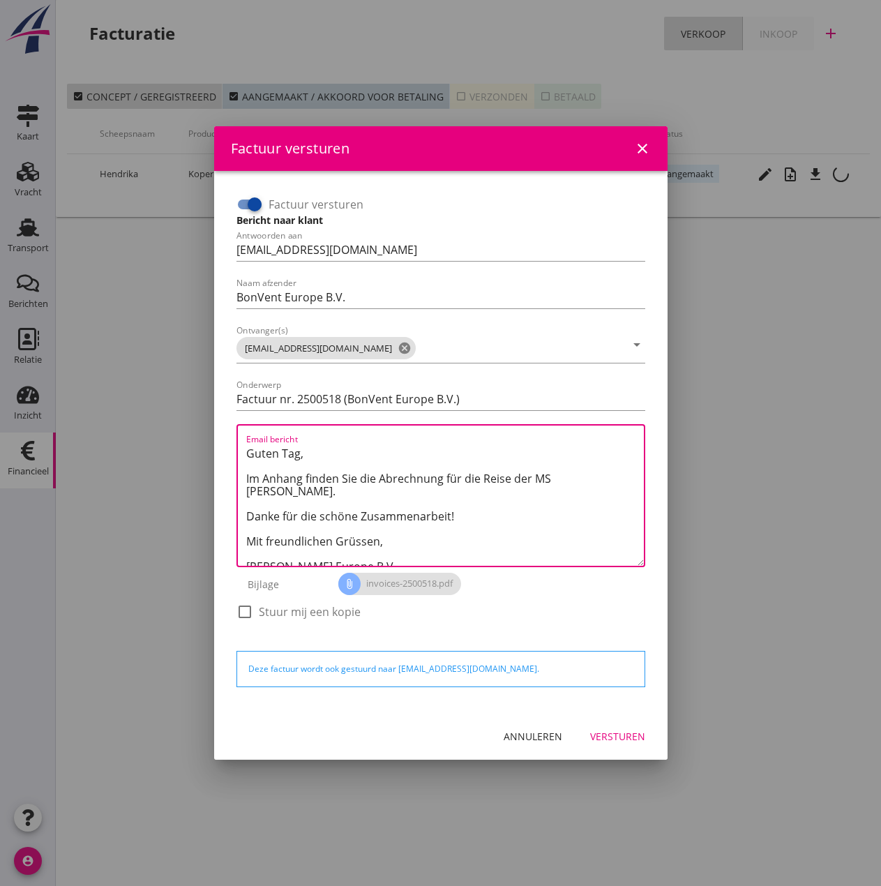
drag, startPoint x: 551, startPoint y: 479, endPoint x: 868, endPoint y: 594, distance: 336.9
click at [552, 479] on textarea "Guten Tag, Im Anhang finden Sie die Abrechnung für die Reise der MS [PERSON_NAM…" at bounding box center [445, 503] width 398 height 123
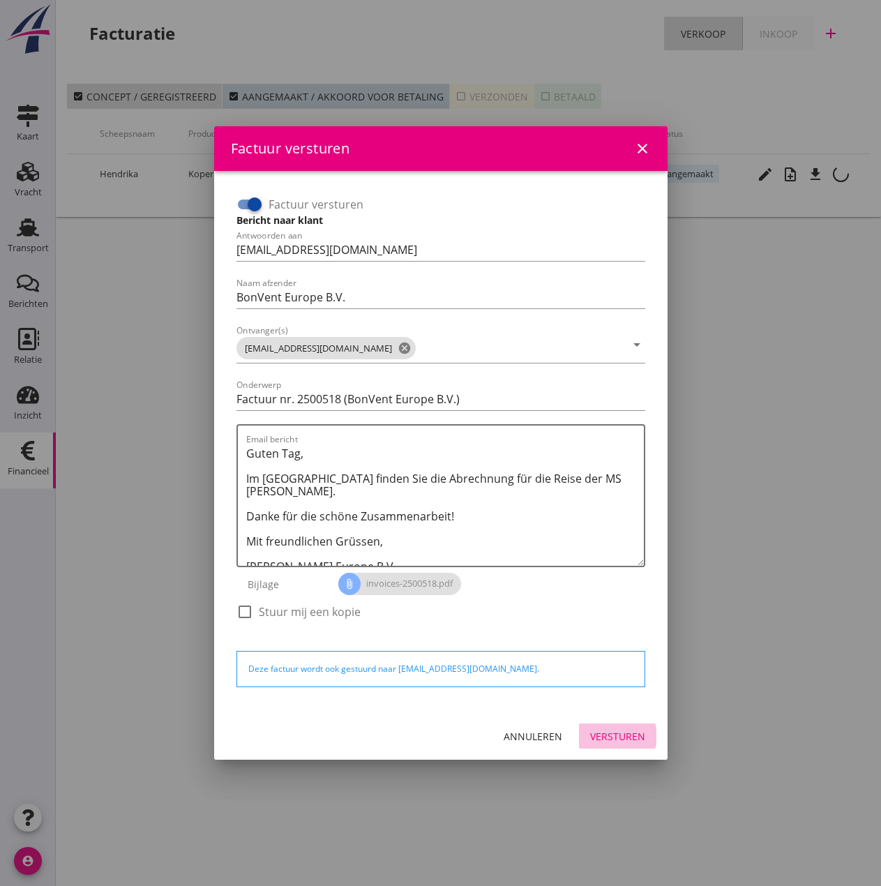
click at [602, 732] on div "Versturen" at bounding box center [617, 736] width 55 height 15
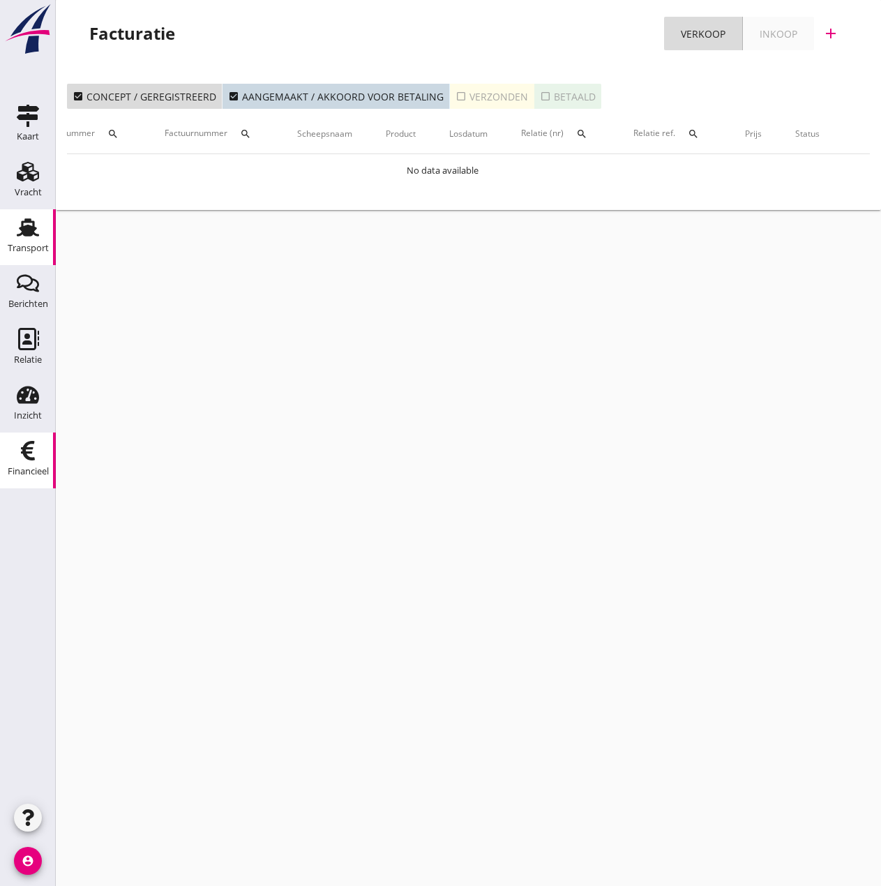
click at [27, 238] on icon "Transport" at bounding box center [28, 227] width 22 height 22
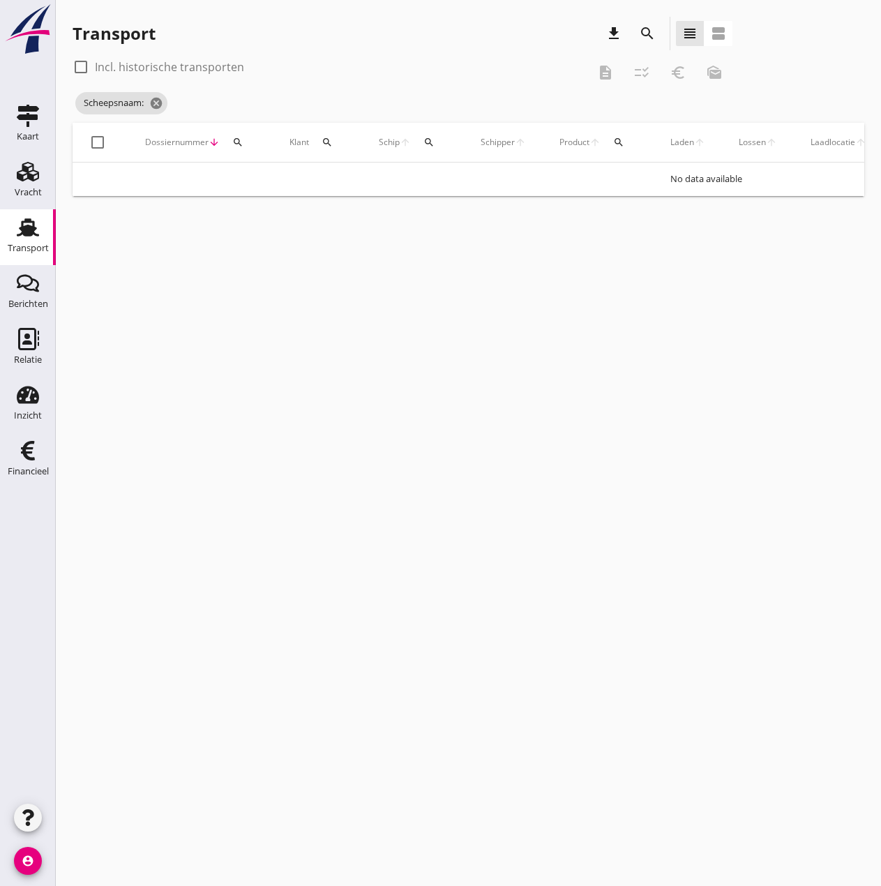
click at [430, 143] on icon "search" at bounding box center [428, 142] width 11 height 11
click at [455, 178] on input "Zoek op (scheeps)naam" at bounding box center [495, 183] width 145 height 22
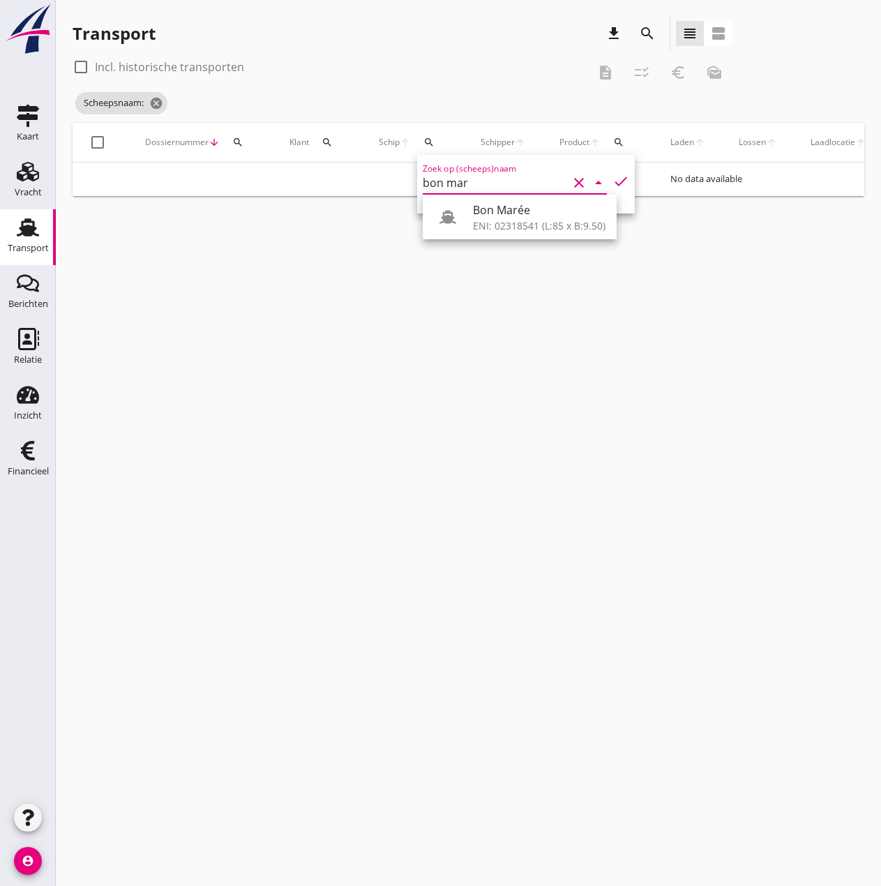
click at [504, 204] on div "Bon Marée" at bounding box center [539, 210] width 133 height 17
click at [612, 176] on icon "check" at bounding box center [620, 181] width 17 height 17
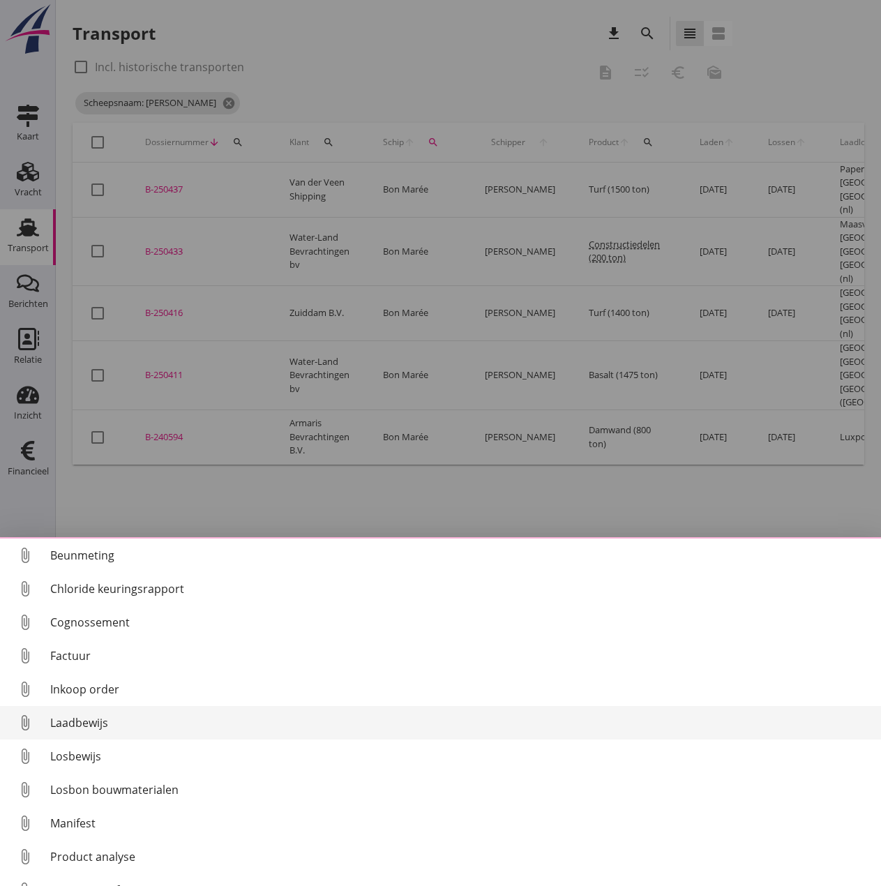
click at [74, 719] on div "Laadbewijs" at bounding box center [460, 722] width 820 height 17
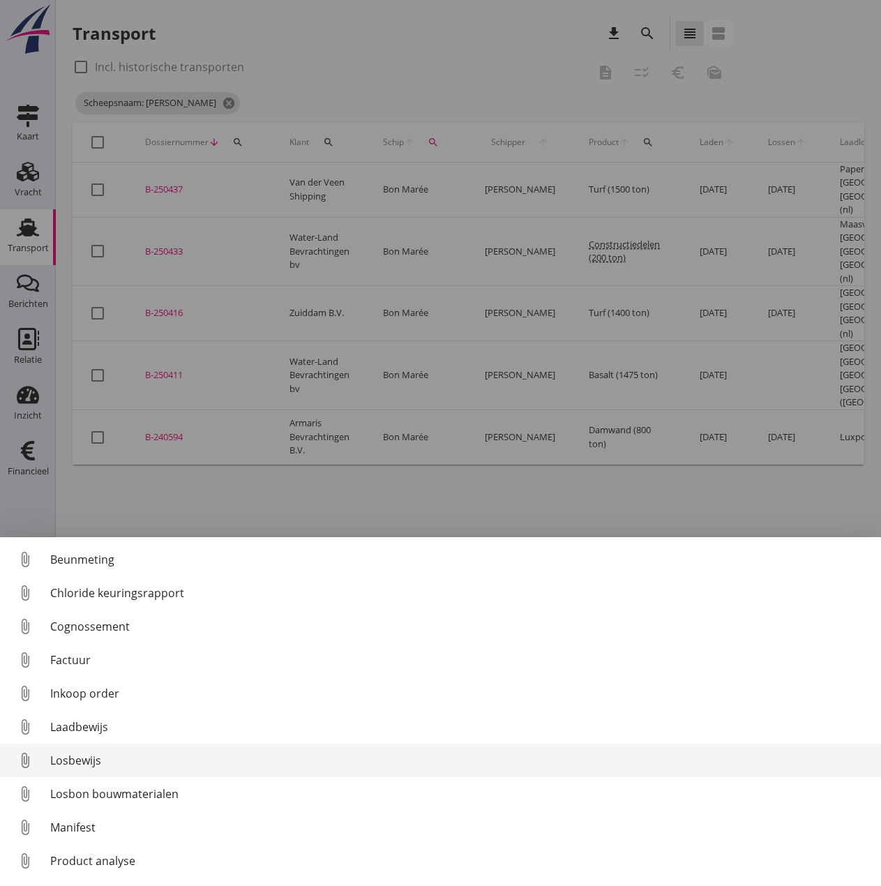
click at [59, 764] on div "Losbewijs" at bounding box center [460, 760] width 820 height 17
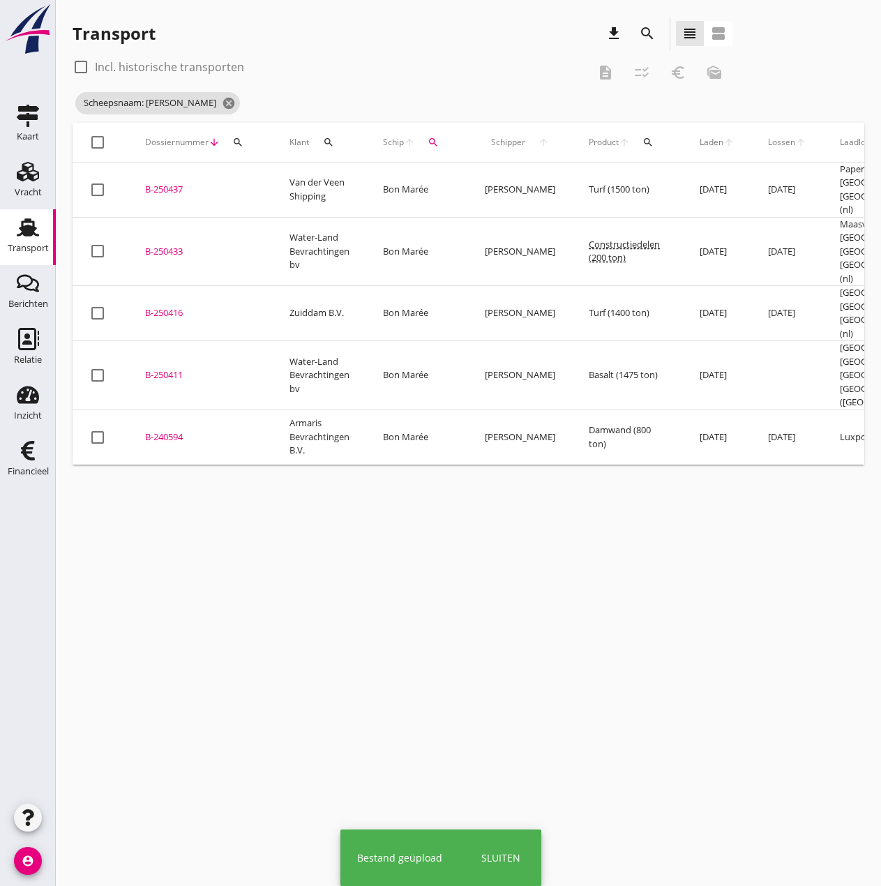
click at [176, 368] on div "B-250411" at bounding box center [200, 375] width 111 height 14
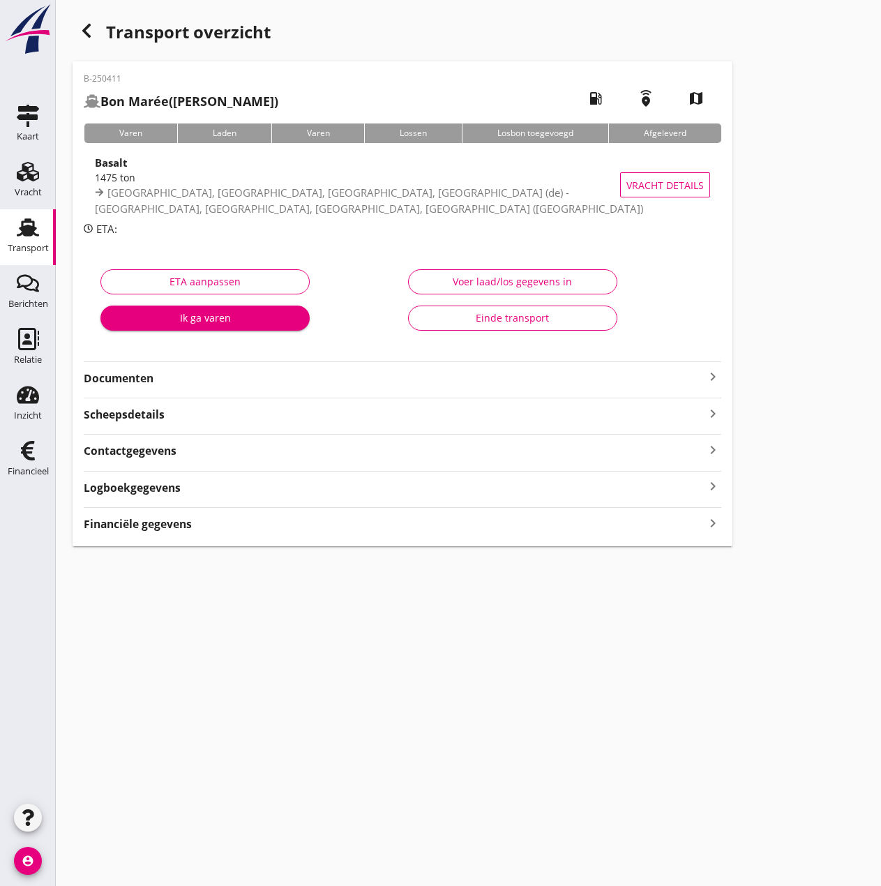
click at [494, 279] on div "Voer laad/los gegevens in" at bounding box center [513, 281] width 186 height 15
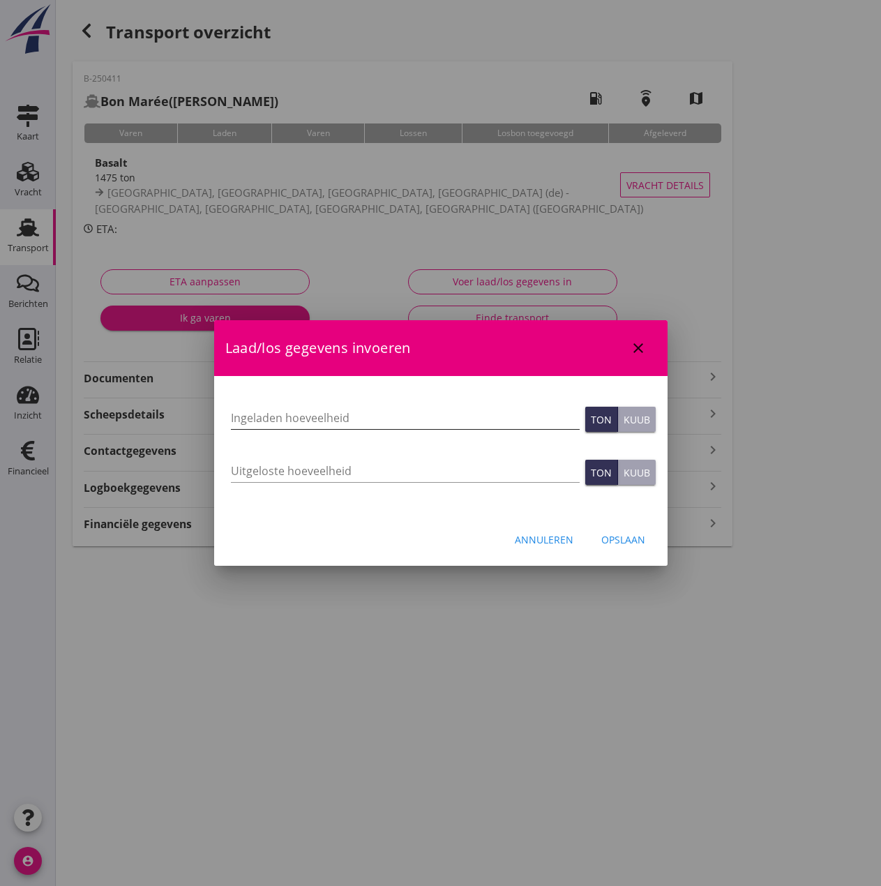
click at [267, 418] on input "Ingeladen hoeveelheid" at bounding box center [405, 418] width 349 height 22
click at [291, 474] on input "Uitgeloste hoeveelheid" at bounding box center [405, 471] width 349 height 22
click at [249, 474] on input "Uitgeloste hoeveelheid" at bounding box center [405, 471] width 349 height 22
click at [627, 536] on div "Opslaan" at bounding box center [623, 539] width 44 height 15
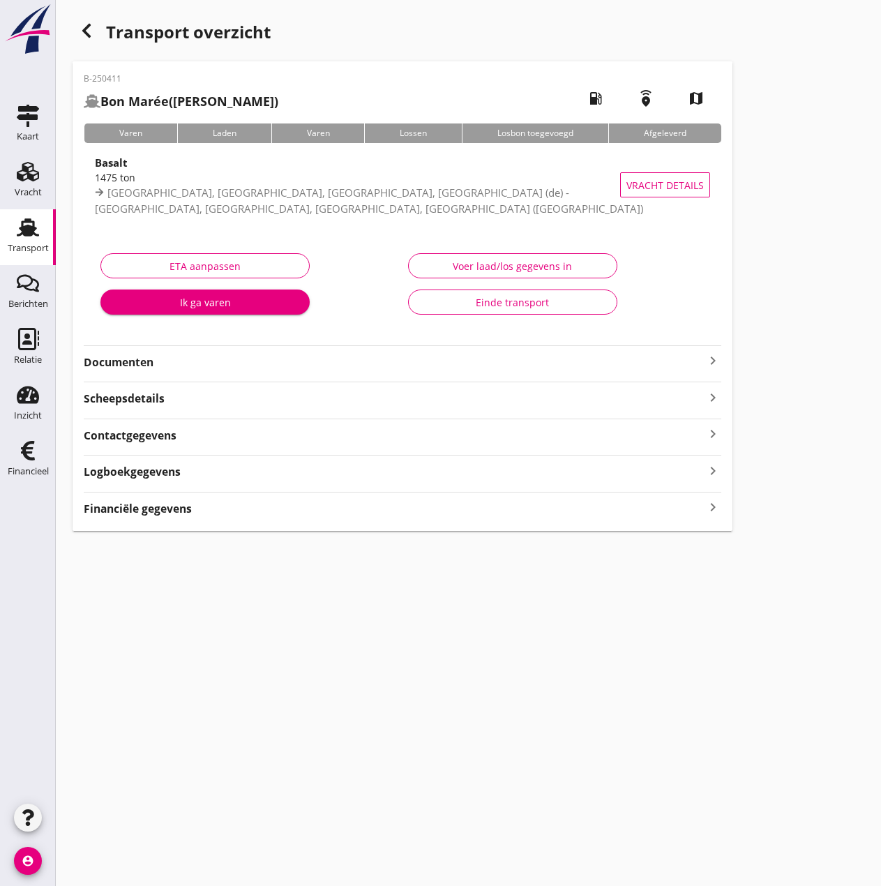
click at [110, 508] on strong "Financiële gegevens" at bounding box center [138, 509] width 108 height 16
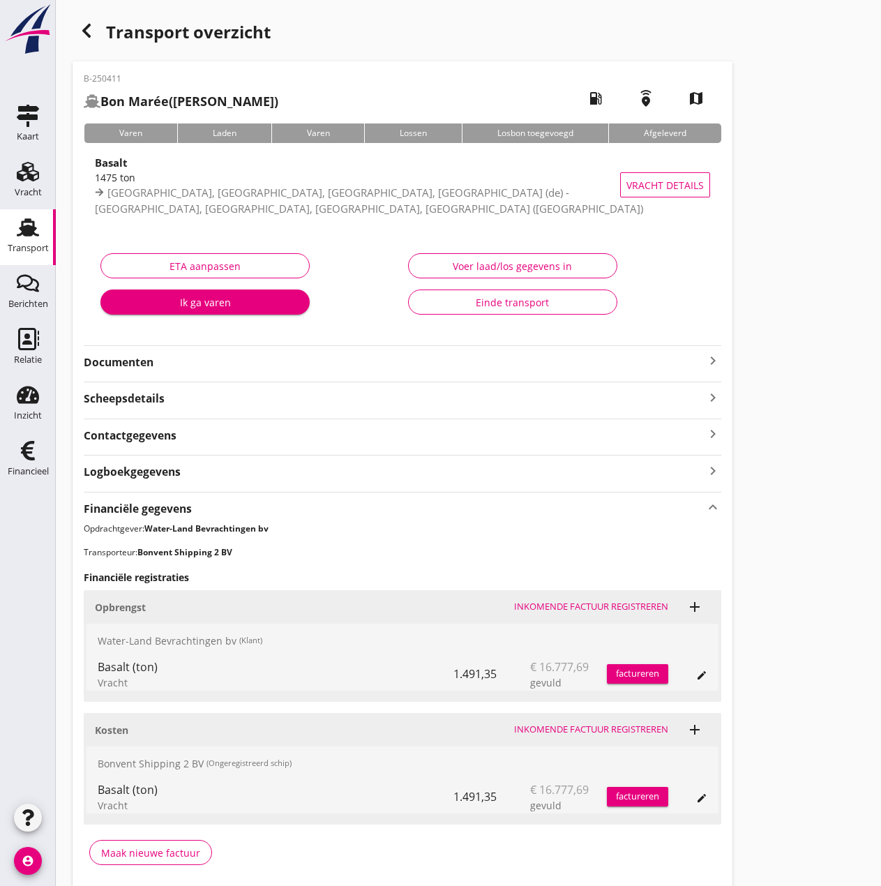
click at [607, 727] on div "Inkomende factuur registreren" at bounding box center [591, 730] width 154 height 14
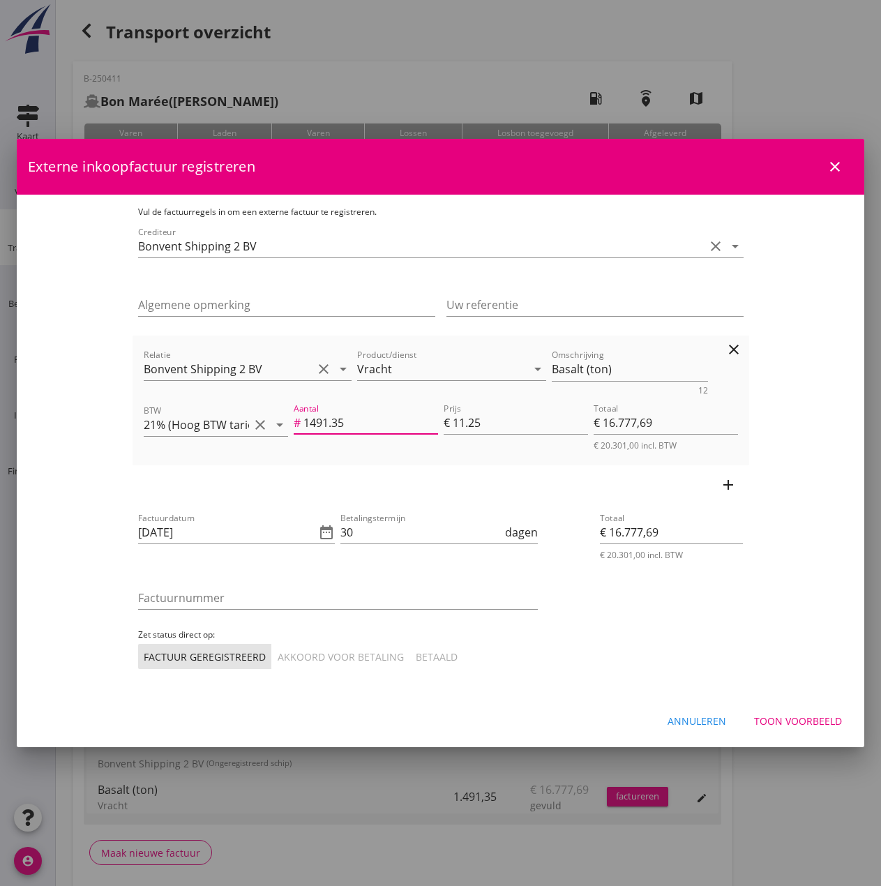
drag, startPoint x: 317, startPoint y: 420, endPoint x: 176, endPoint y: 410, distance: 141.9
click at [176, 410] on div "BTW 21% (Hoog BTW tarief) clear arrow_drop_down Aantal # 1491.35 Prijs € 11.25 …" at bounding box center [441, 426] width 600 height 56
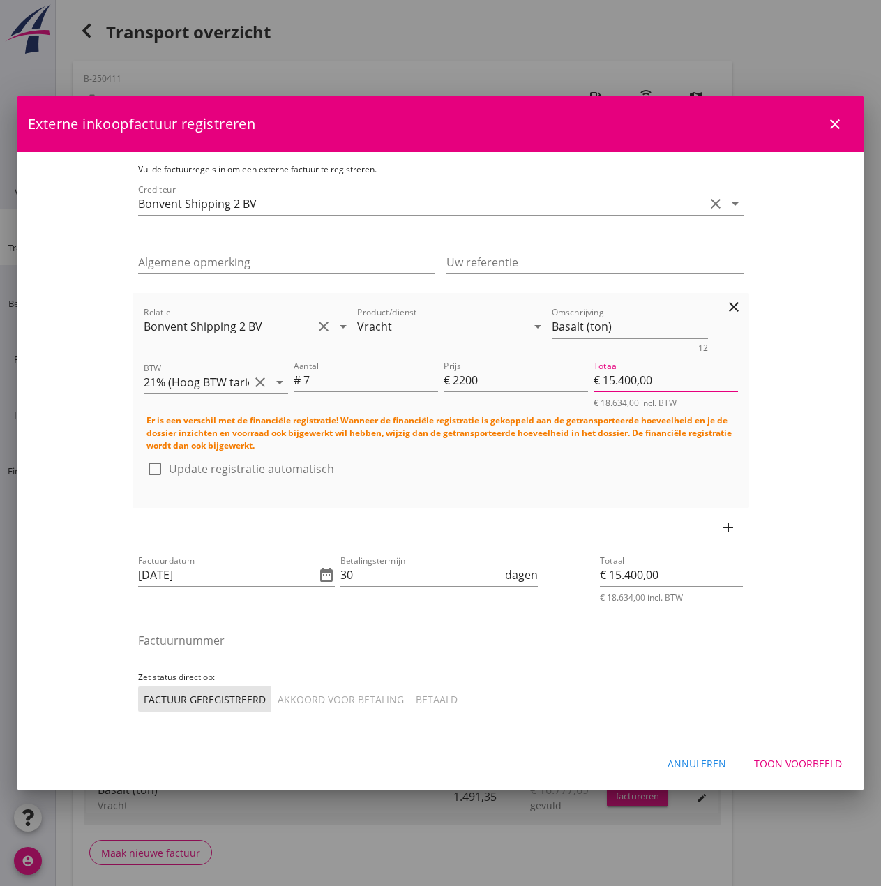
click at [143, 465] on div at bounding box center [155, 469] width 24 height 24
click at [318, 573] on icon "date_range" at bounding box center [326, 574] width 17 height 17
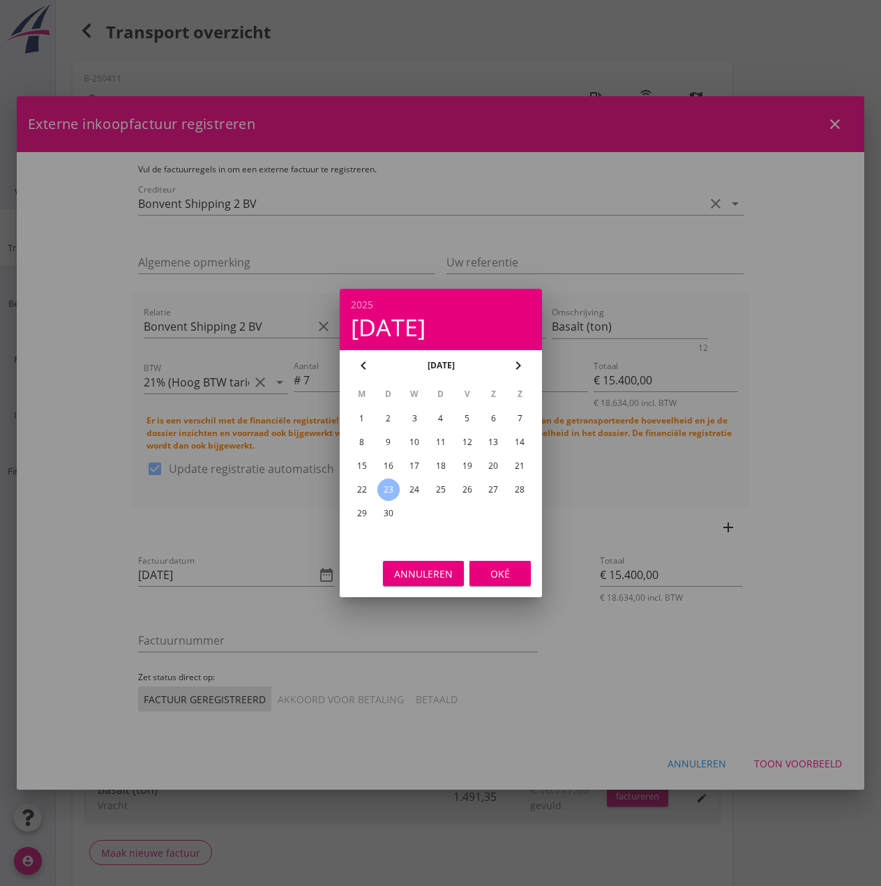
click at [515, 467] on div "21" at bounding box center [519, 466] width 22 height 22
click at [499, 572] on div "Oké" at bounding box center [500, 573] width 39 height 15
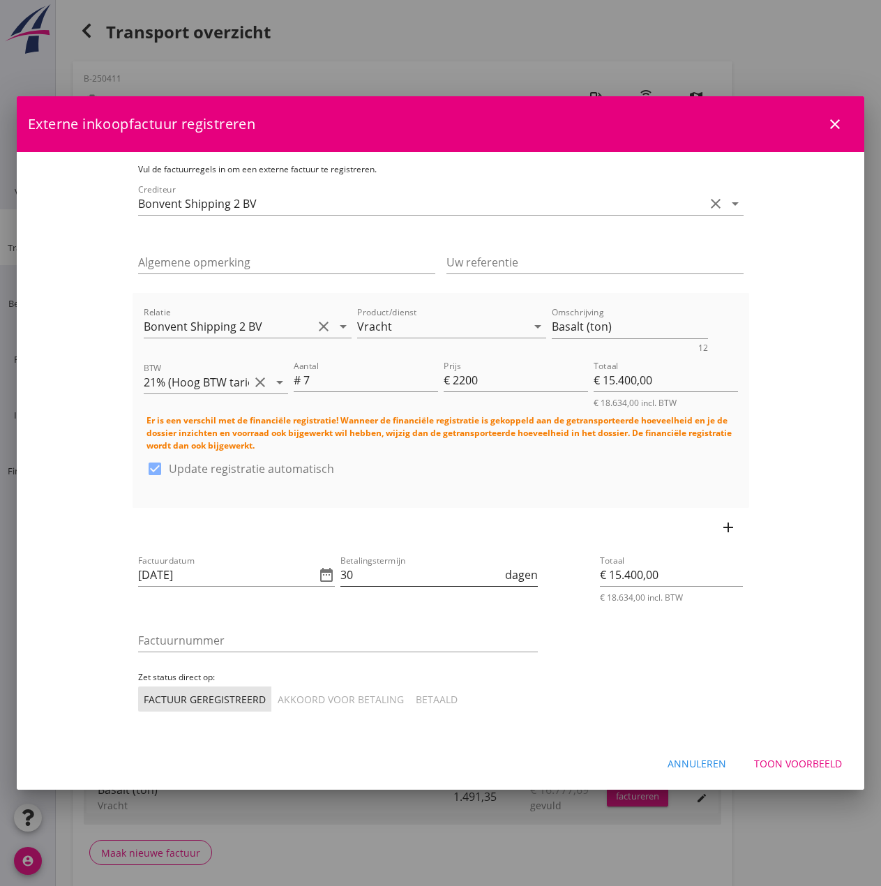
click at [378, 571] on input "30" at bounding box center [421, 575] width 162 height 22
click at [288, 630] on input "Factuurnummer" at bounding box center [338, 640] width 400 height 22
click at [278, 694] on div "Akkoord voor betaling" at bounding box center [341, 699] width 126 height 15
click at [827, 756] on div "Toon voorbeeld" at bounding box center [798, 763] width 88 height 15
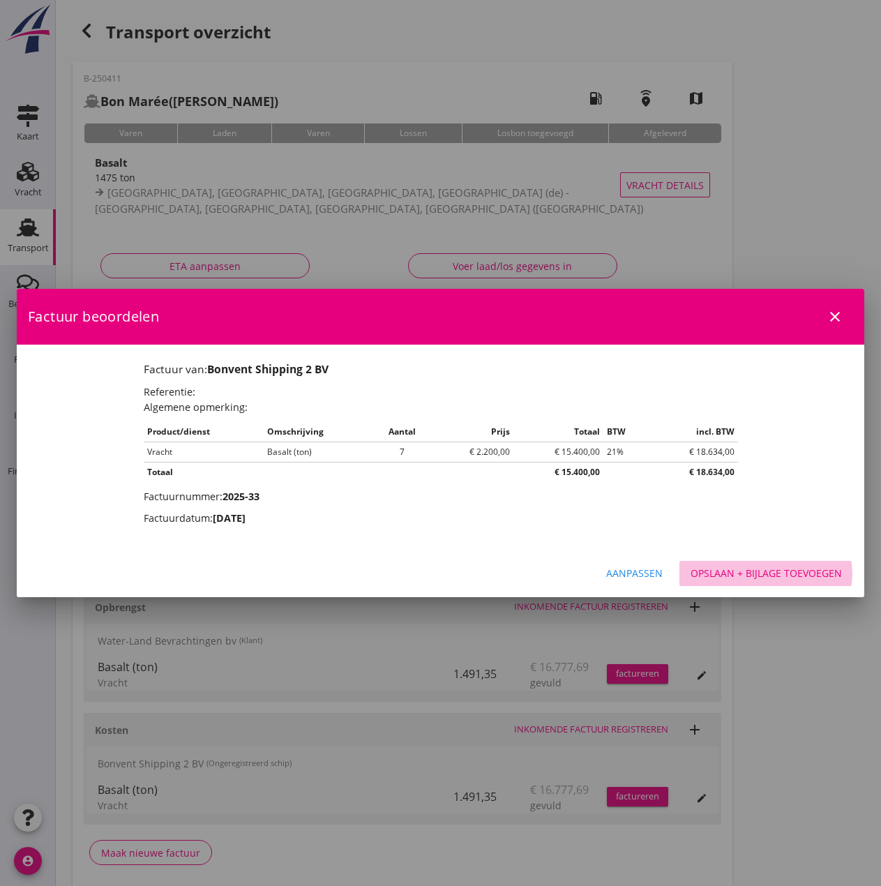
click at [782, 576] on div "Opslaan + bijlage toevoegen" at bounding box center [766, 573] width 151 height 15
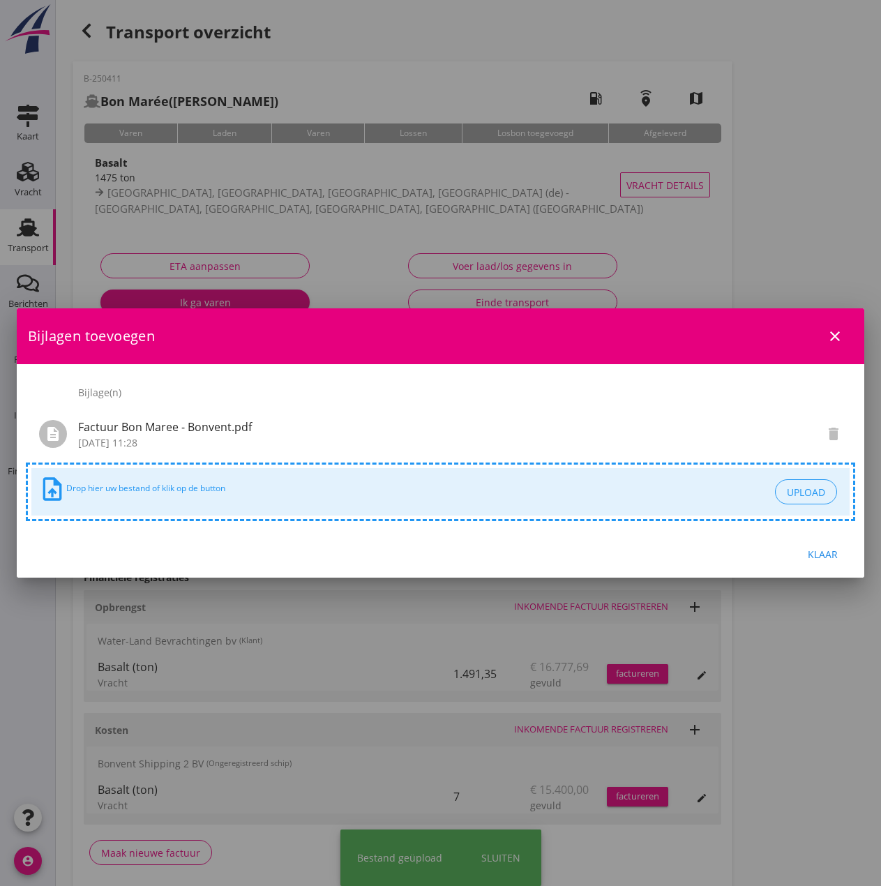
click at [824, 557] on div "Klaar" at bounding box center [822, 554] width 39 height 15
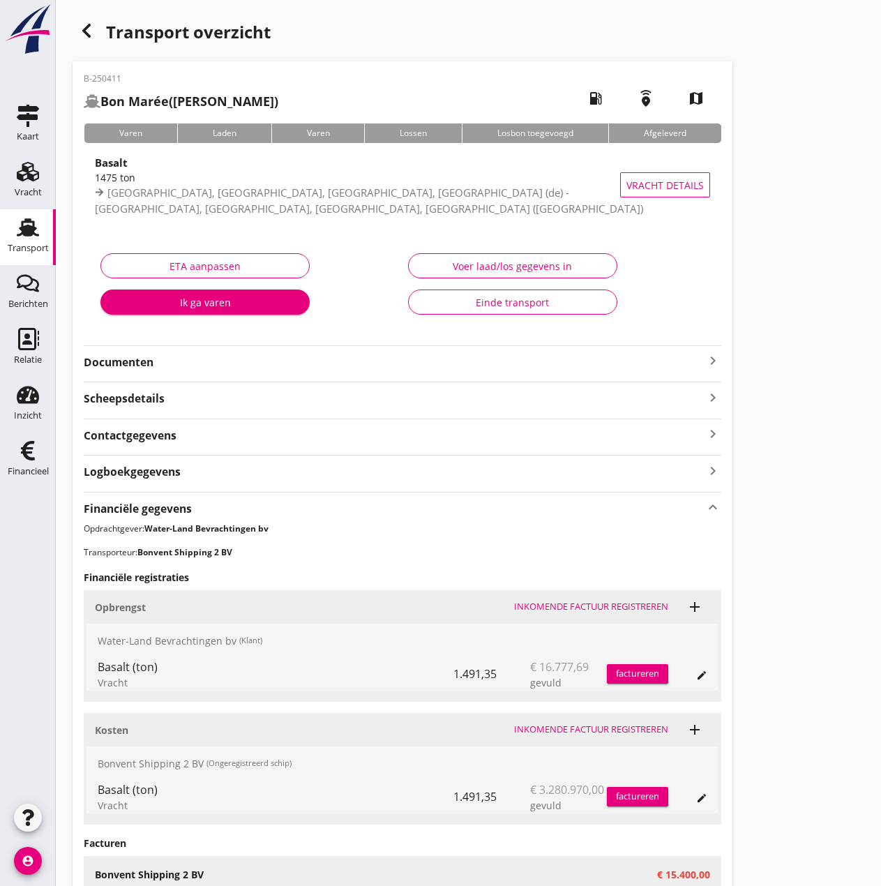
click at [633, 674] on div "factureren" at bounding box center [637, 674] width 61 height 14
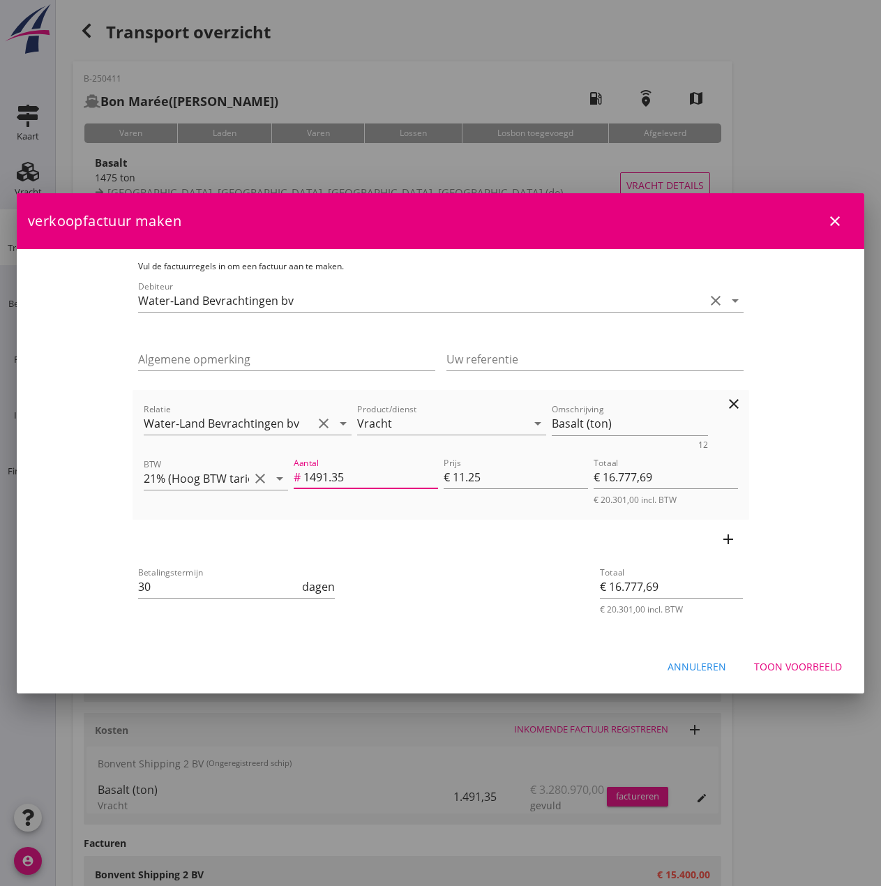
drag, startPoint x: 352, startPoint y: 476, endPoint x: 148, endPoint y: 466, distance: 203.9
click at [148, 466] on div "BTW 21% (Hoog BTW tarief) clear arrow_drop_down Aantal # 1491.35 Prijs € 11.25 …" at bounding box center [441, 480] width 600 height 56
click at [306, 476] on input "1491.35" at bounding box center [370, 477] width 135 height 22
click at [161, 590] on input "30" at bounding box center [219, 586] width 162 height 22
click at [738, 483] on input "€ 16.777,69" at bounding box center [666, 477] width 144 height 22
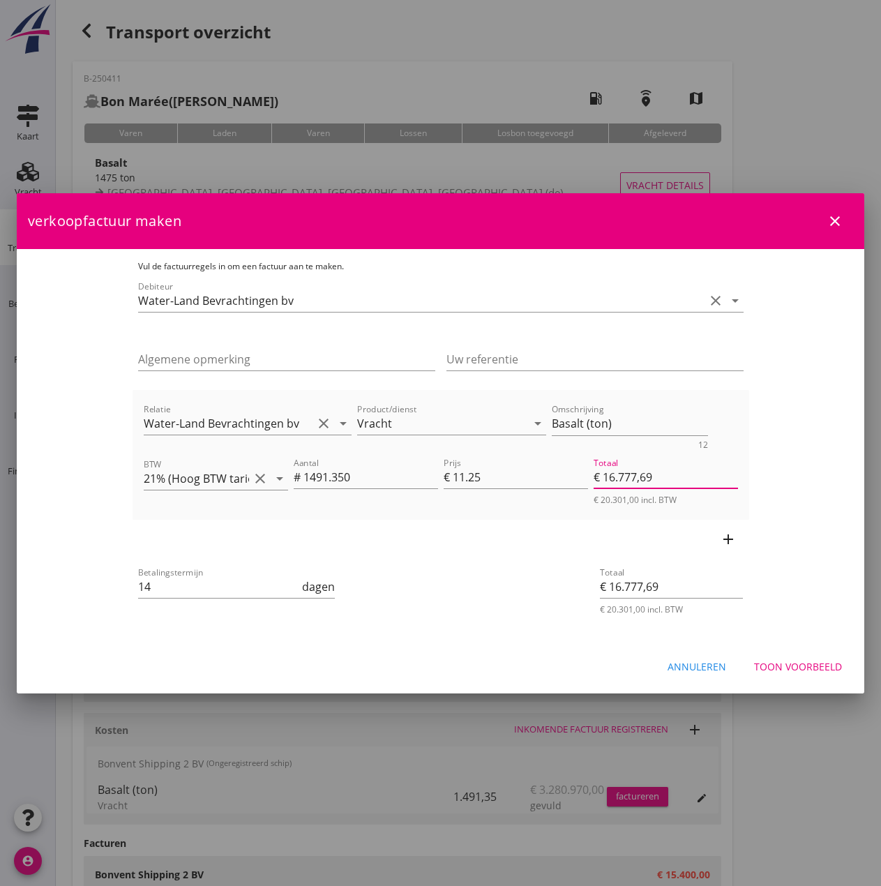
click at [770, 665] on div "Toon voorbeeld" at bounding box center [798, 666] width 88 height 15
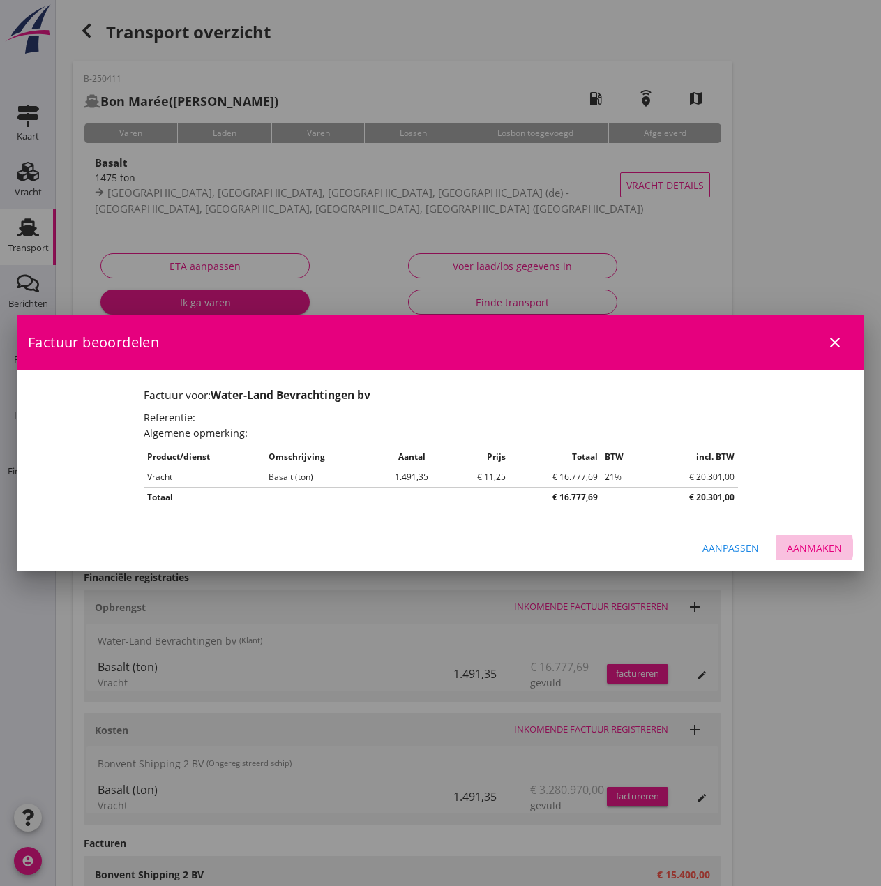
click at [820, 546] on div "Aanmaken" at bounding box center [814, 548] width 55 height 15
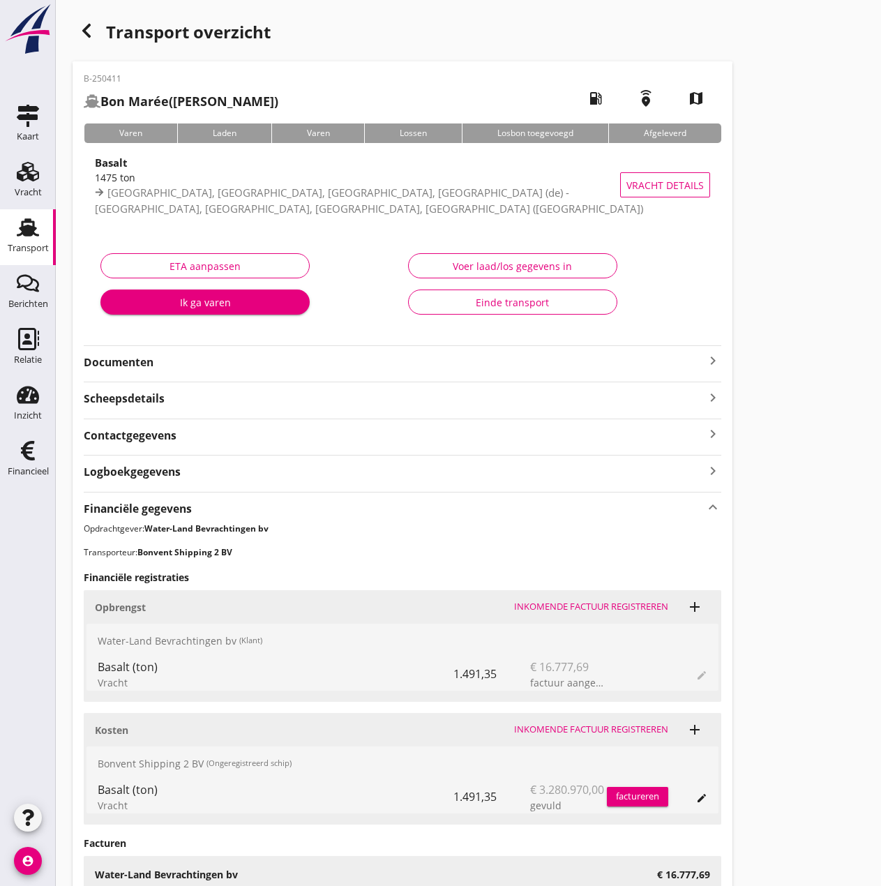
click at [514, 269] on div "Voer laad/los gegevens in" at bounding box center [513, 266] width 186 height 15
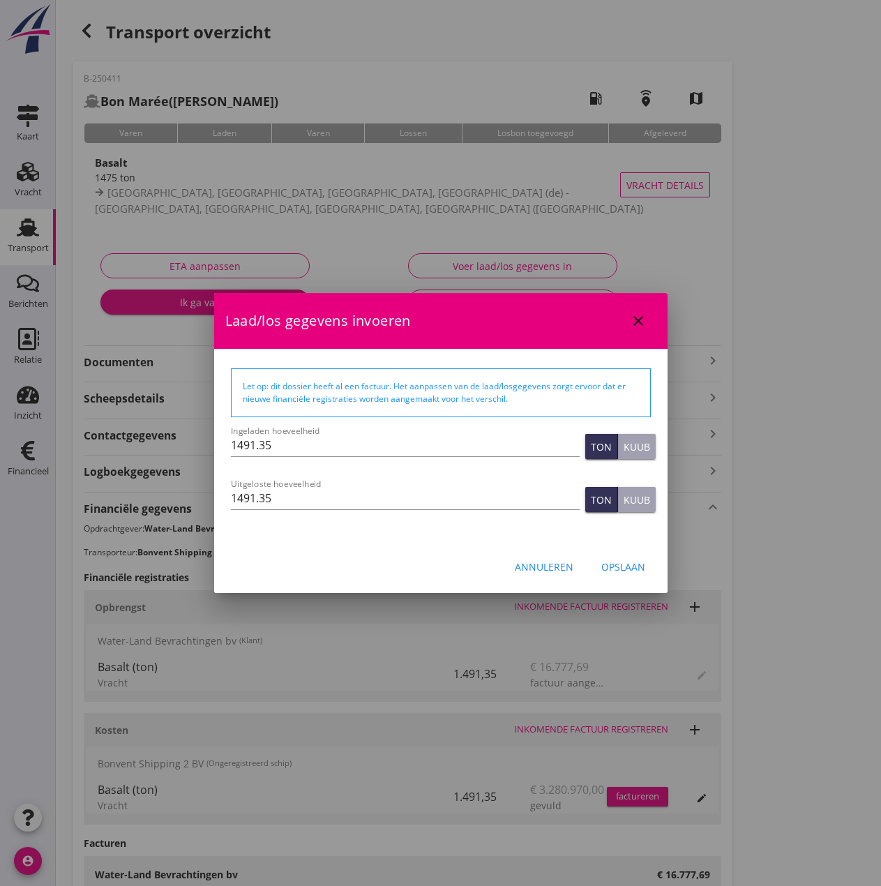
click at [539, 566] on div "Annuleren" at bounding box center [544, 566] width 59 height 15
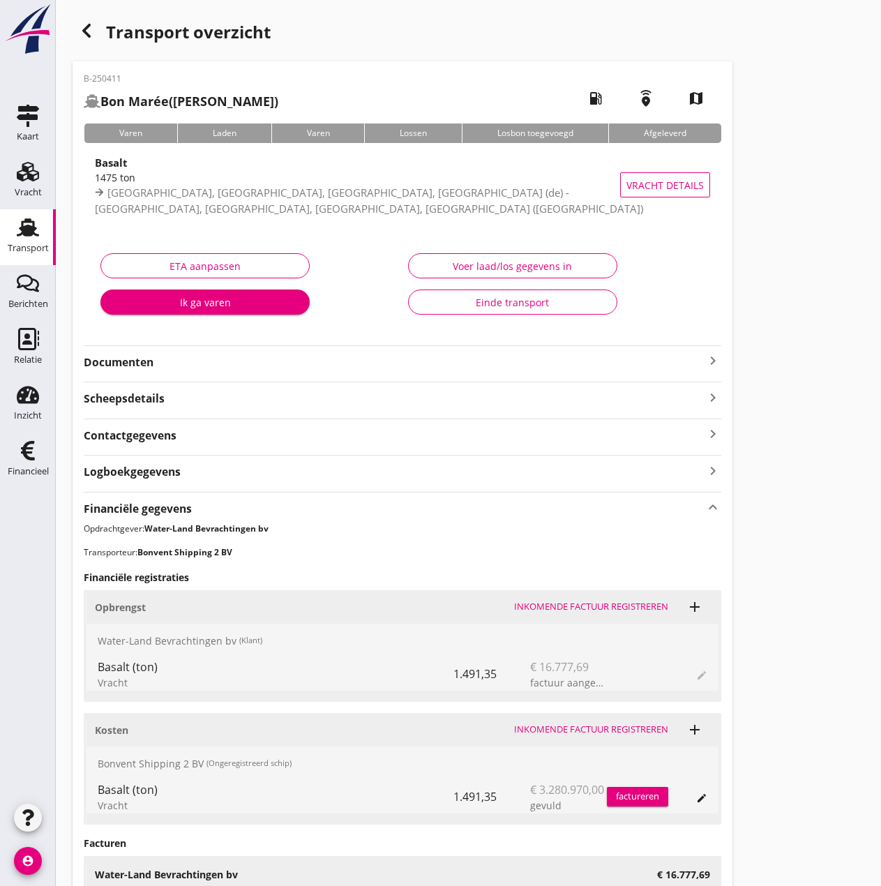
scroll to position [308, 0]
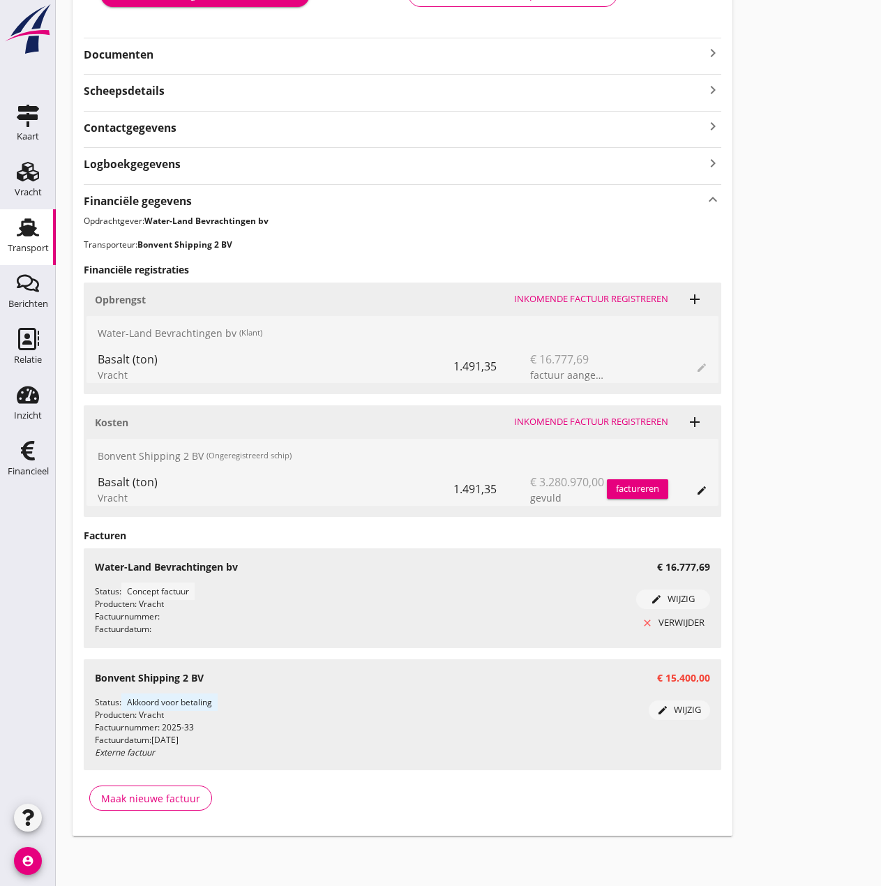
click at [678, 596] on div "edit wijzig" at bounding box center [673, 599] width 63 height 14
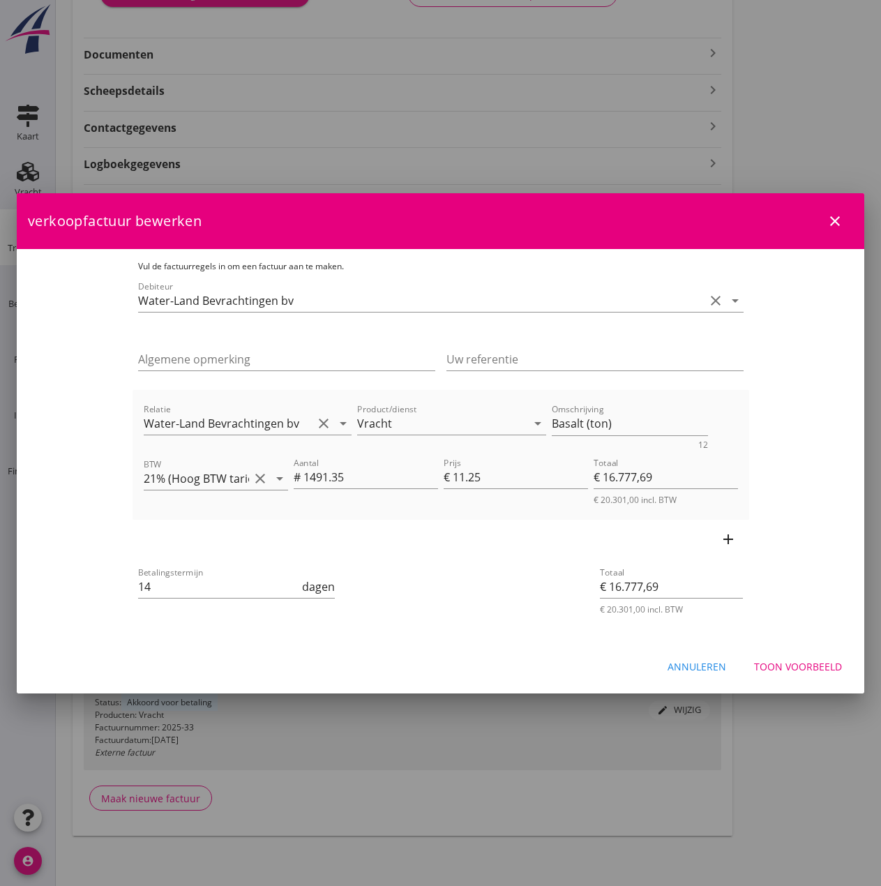
click at [705, 664] on div "Annuleren" at bounding box center [697, 666] width 59 height 15
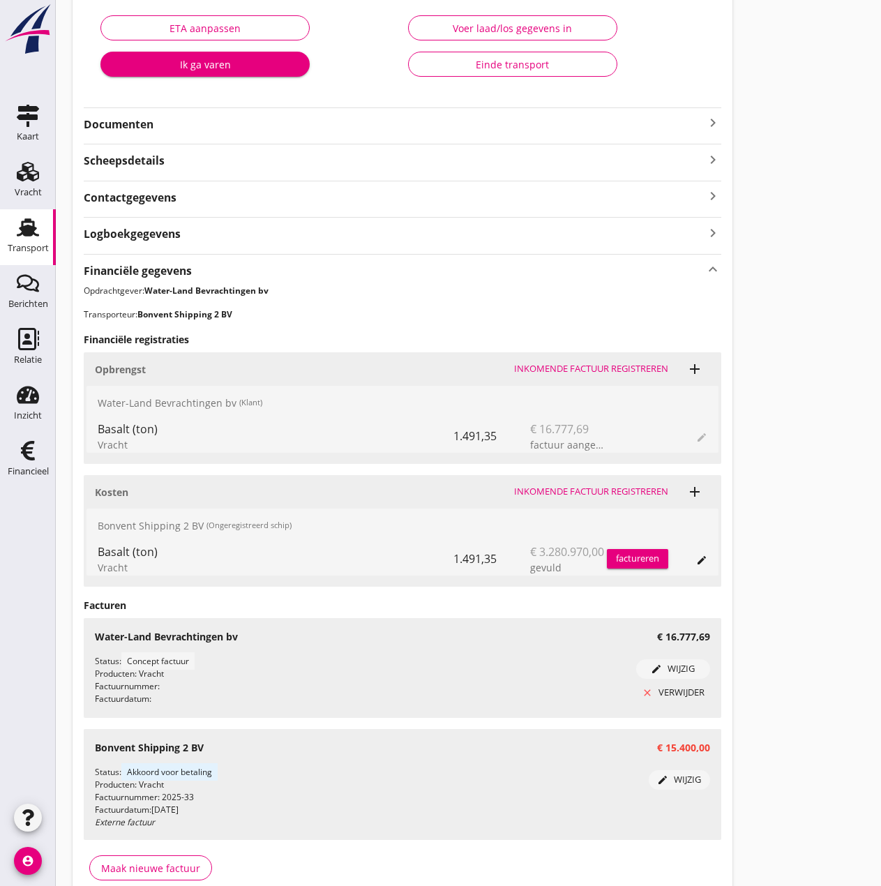
scroll to position [0, 0]
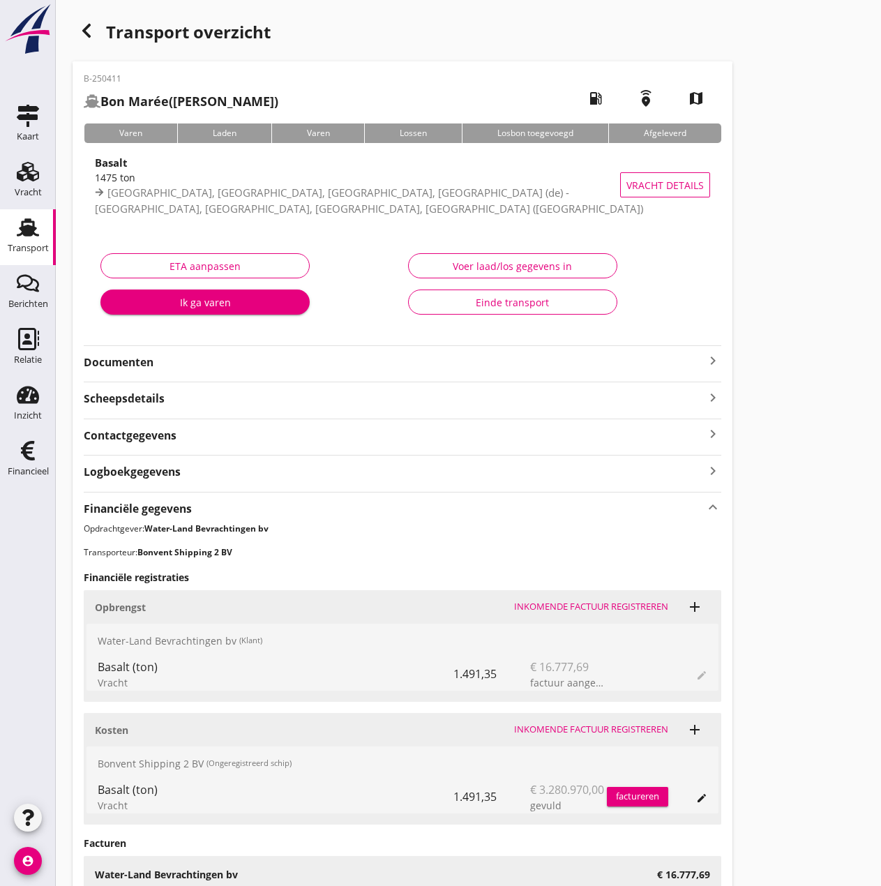
click at [476, 259] on div "Voer laad/los gegevens in" at bounding box center [513, 266] width 186 height 15
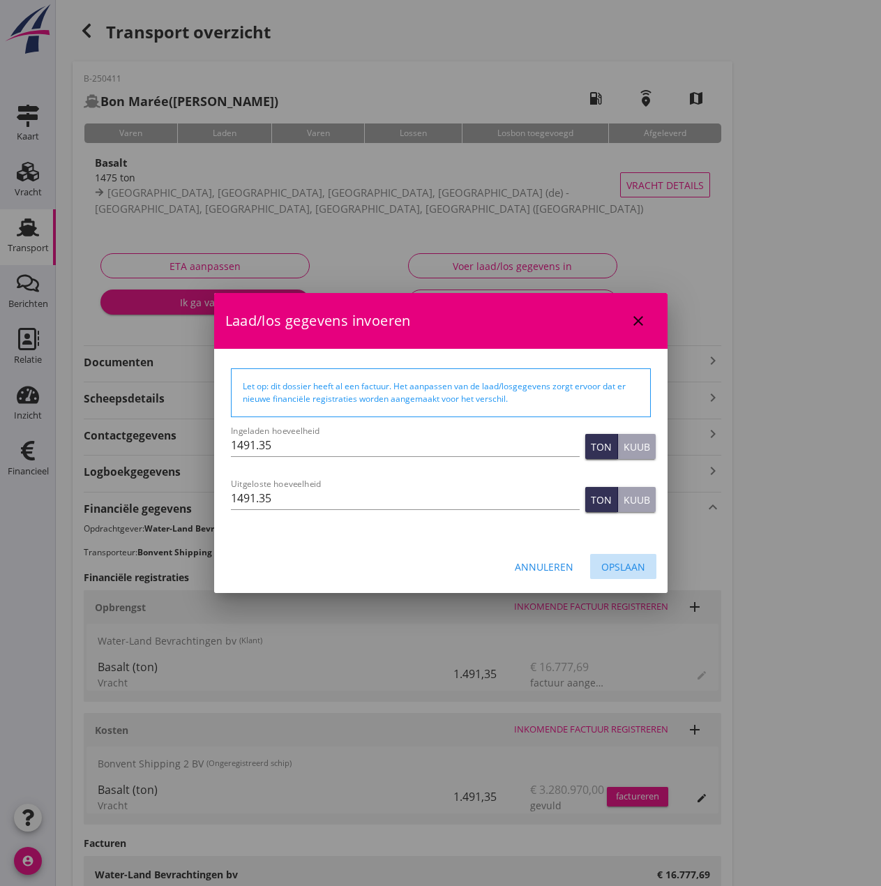
click at [629, 562] on div "Opslaan" at bounding box center [623, 566] width 44 height 15
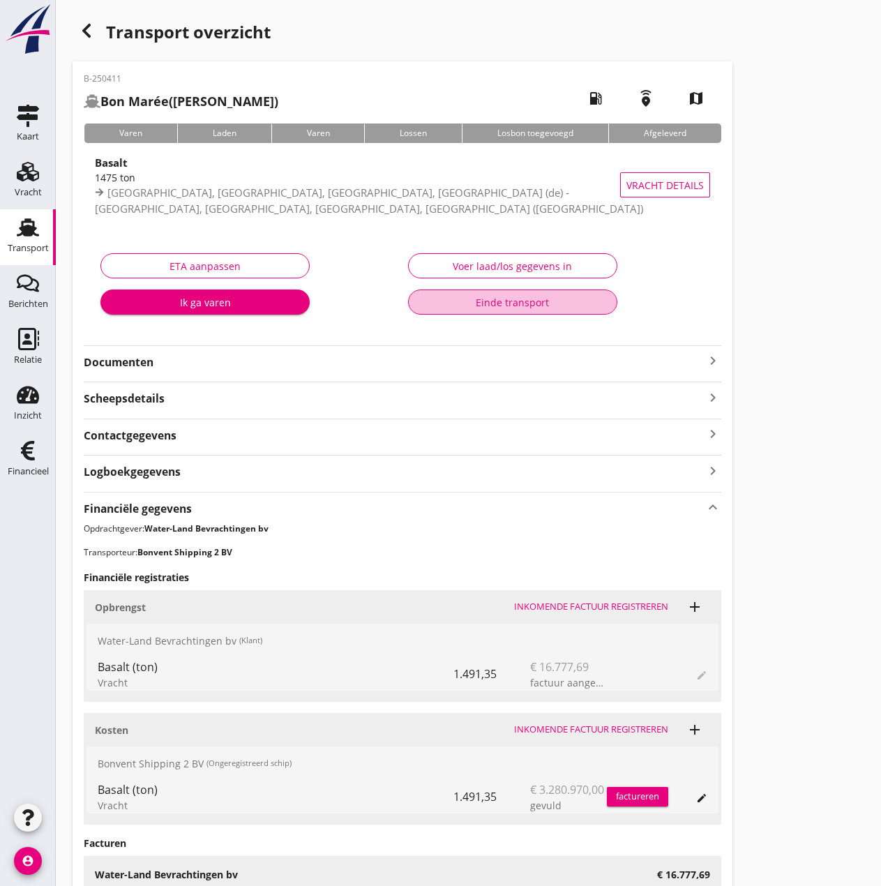
click at [490, 301] on div "Einde transport" at bounding box center [513, 302] width 186 height 15
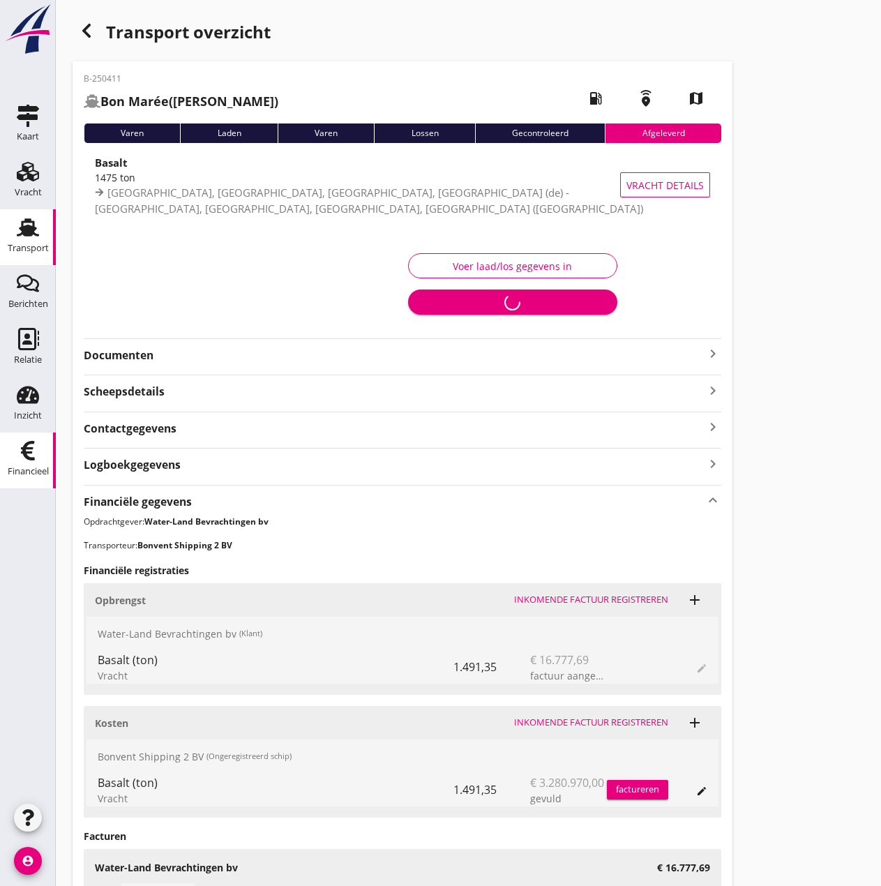
click at [27, 451] on icon "Financieel" at bounding box center [28, 450] width 22 height 22
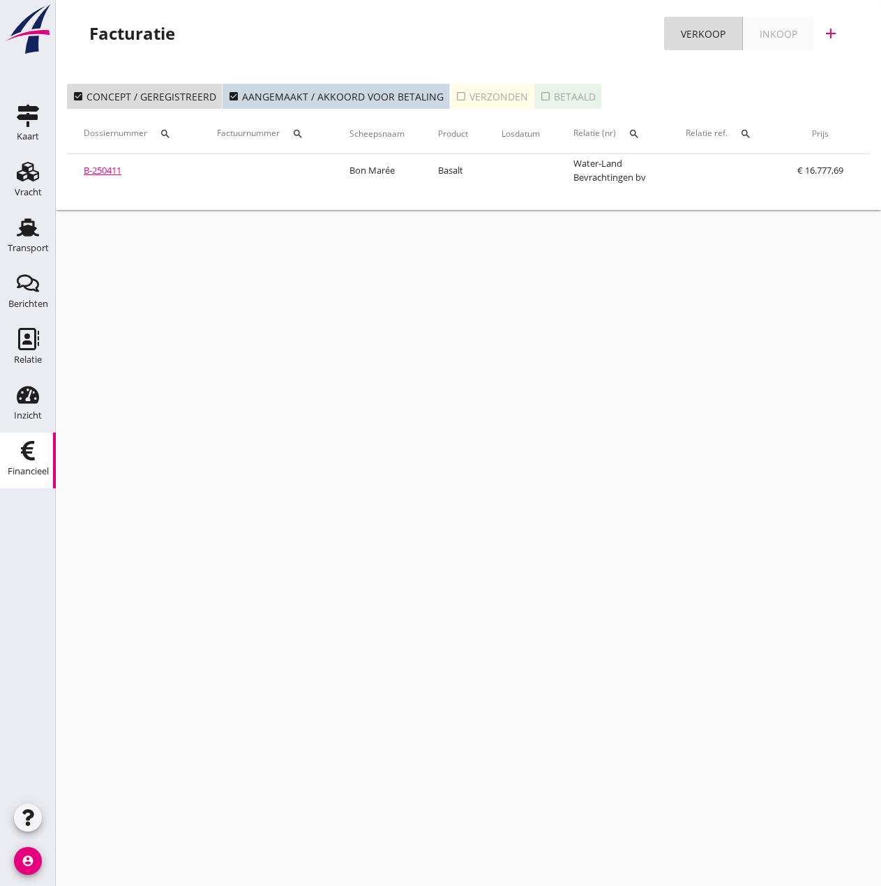
scroll to position [0, 226]
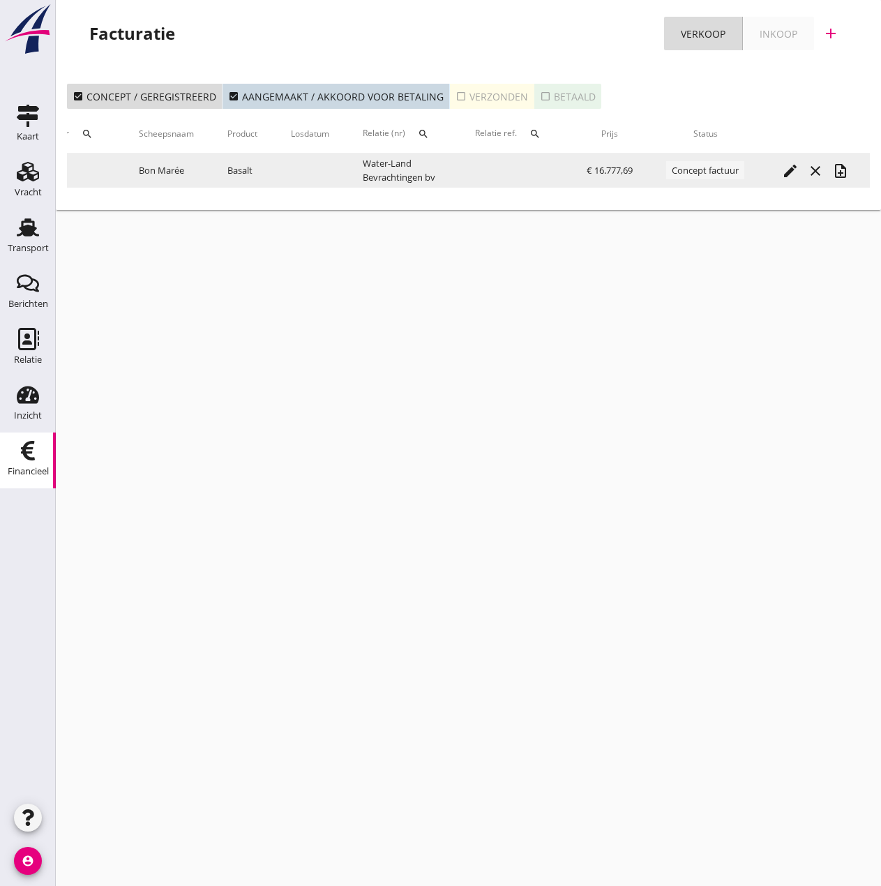
click at [839, 172] on icon "note_add" at bounding box center [840, 171] width 17 height 17
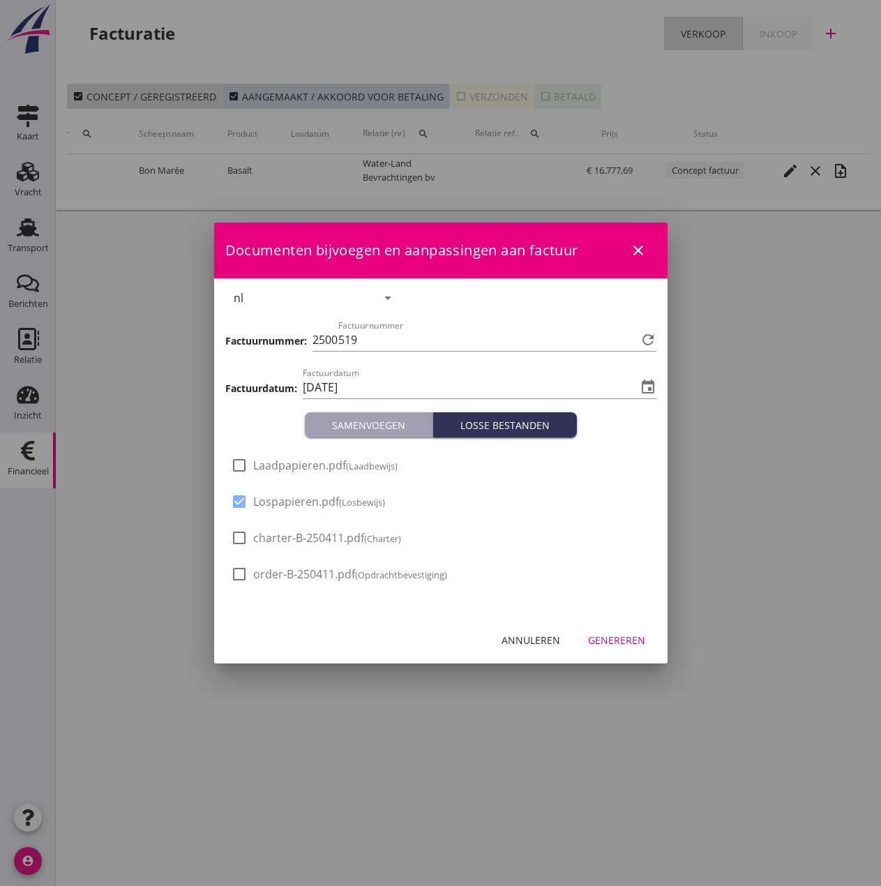
click at [269, 466] on span "Laadpapieren.pdf (Laadbewijs)" at bounding box center [325, 465] width 144 height 15
click at [608, 638] on div "Genereren" at bounding box center [616, 640] width 57 height 15
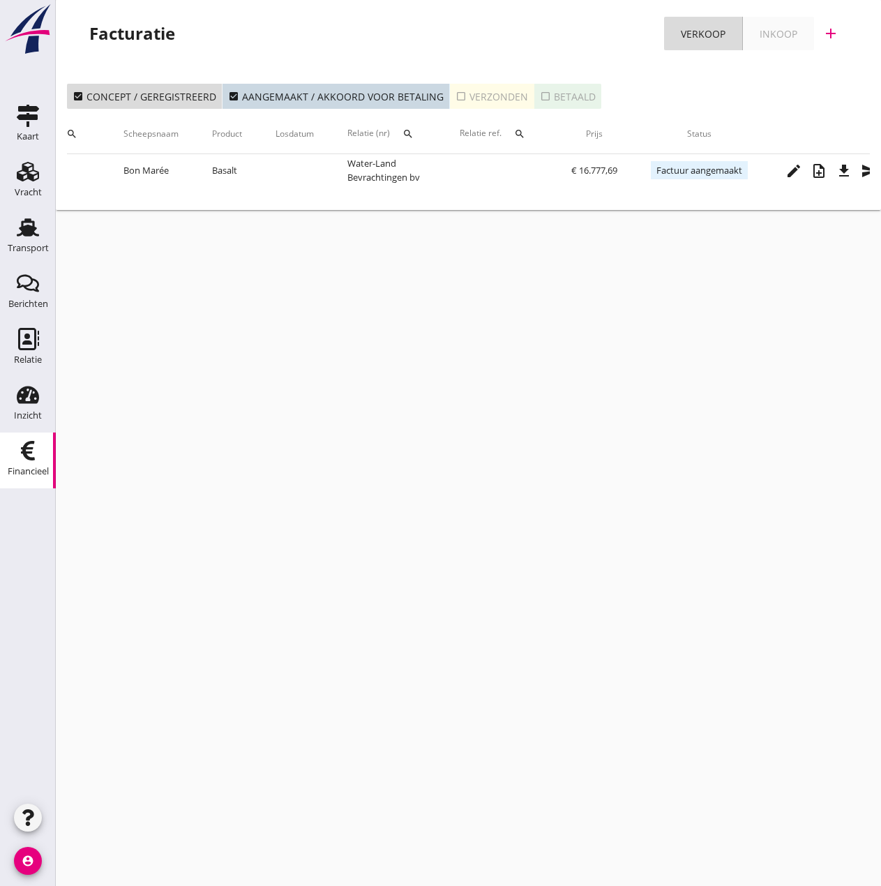
scroll to position [0, 270]
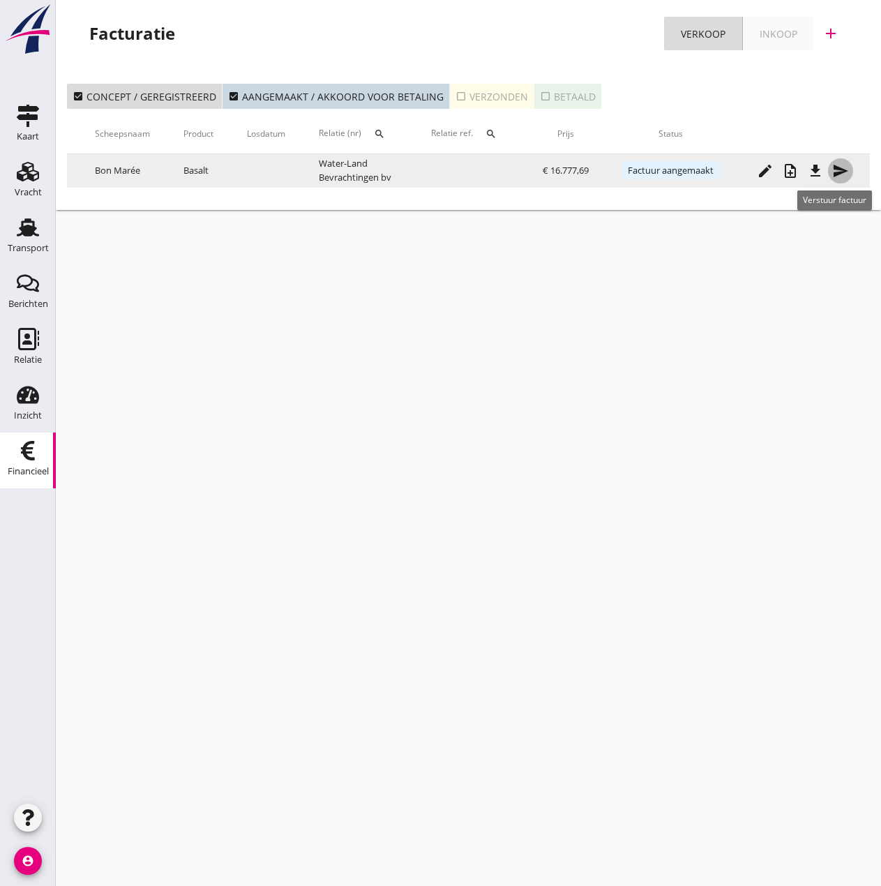
click at [843, 175] on icon "send" at bounding box center [840, 171] width 17 height 17
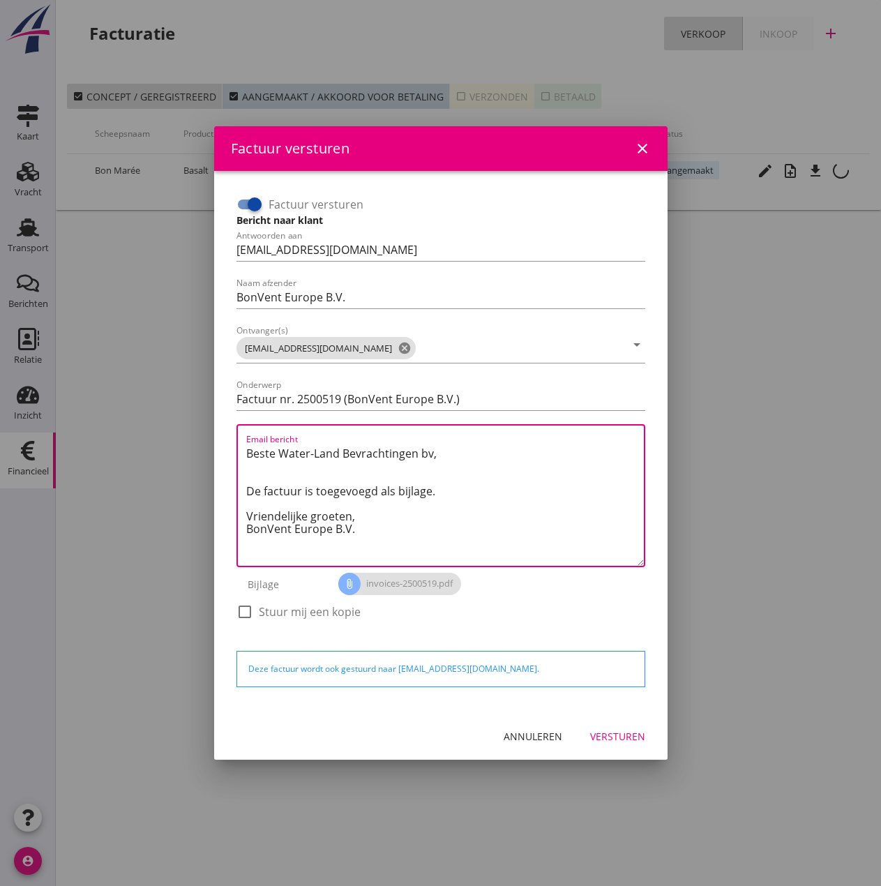
drag, startPoint x: 359, startPoint y: 518, endPoint x: 142, endPoint y: 429, distance: 234.3
click at [142, 429] on div "Factuur versturen close Factuur versturen Bericht naar klant Antwoorden aan [EM…" at bounding box center [440, 443] width 881 height 886
paste textarea "Relatie, In de bijlage vindt u de afrekening voor de reis van de MS [PERSON_NAM…"
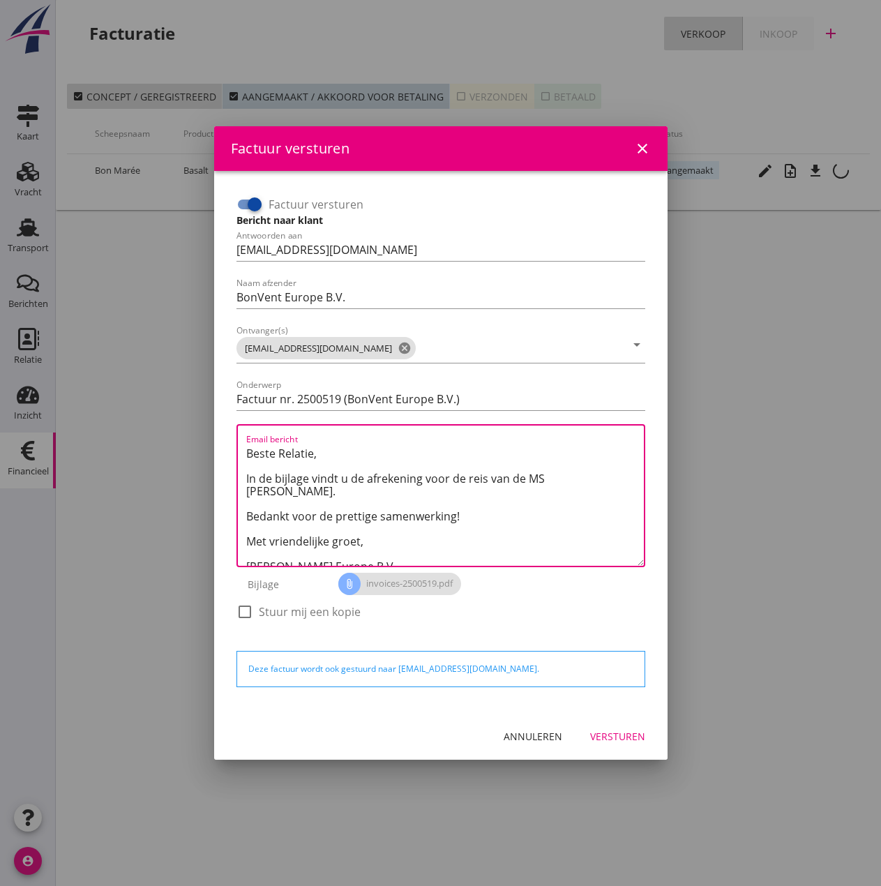
click at [548, 478] on textarea "Beste Relatie, In de bijlage vindt u de afrekening voor de reis van de MS [PERS…" at bounding box center [445, 503] width 398 height 123
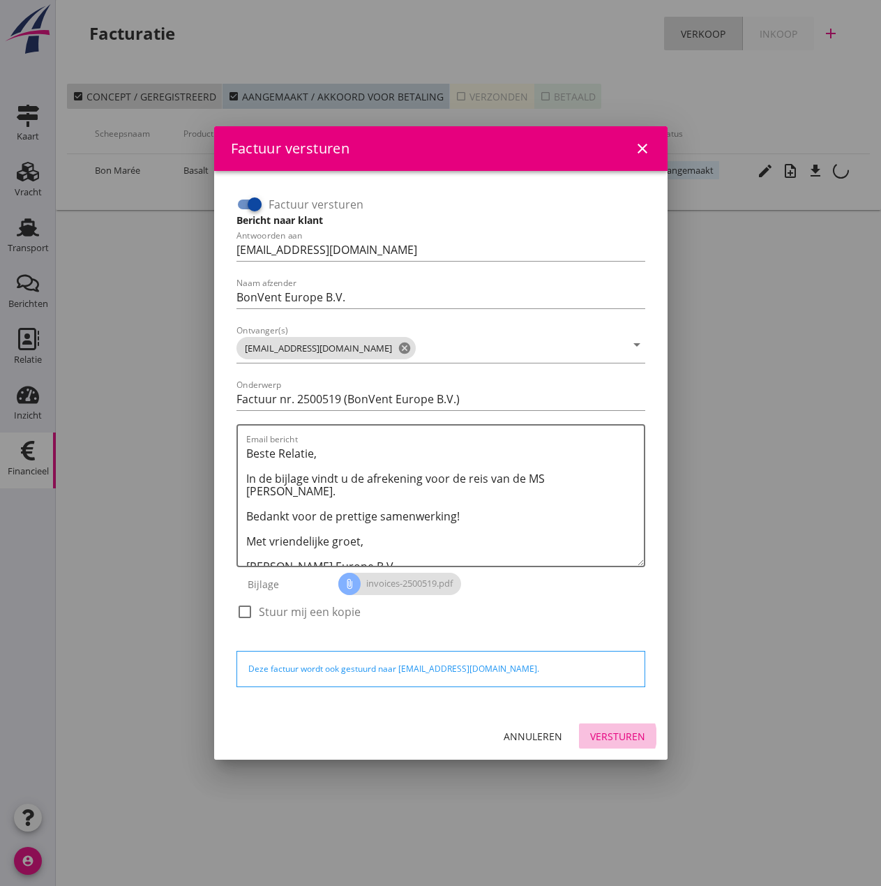
click at [607, 731] on div "Versturen" at bounding box center [617, 736] width 55 height 15
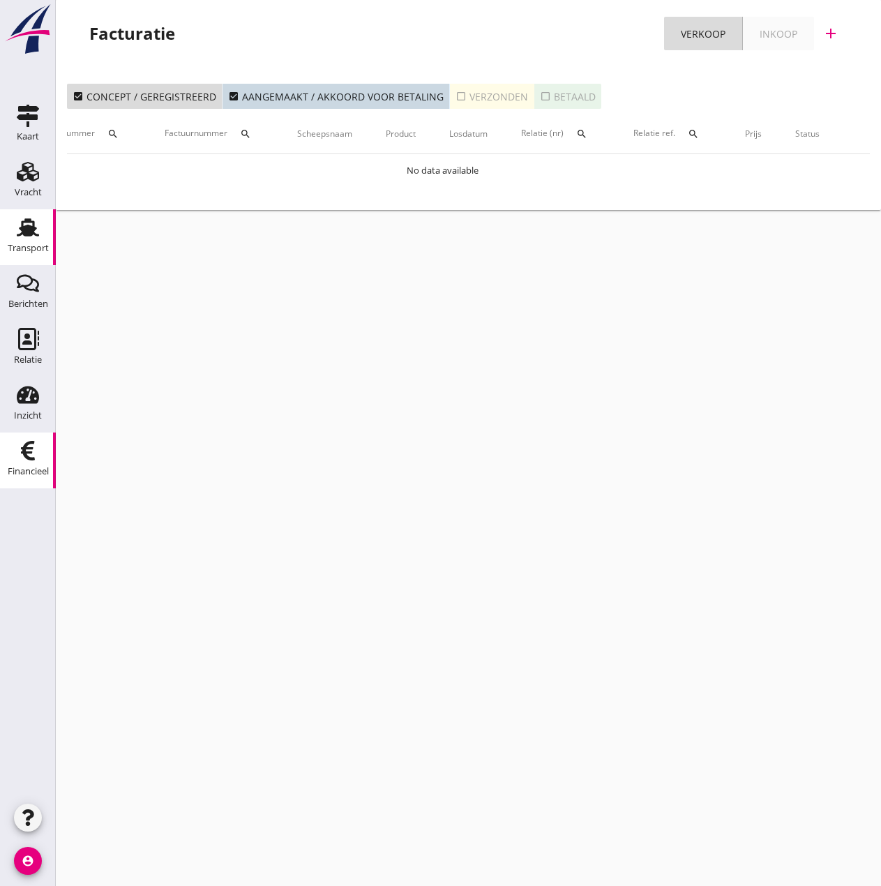
click at [31, 246] on div "Transport" at bounding box center [28, 247] width 41 height 9
